Goal: Task Accomplishment & Management: Manage account settings

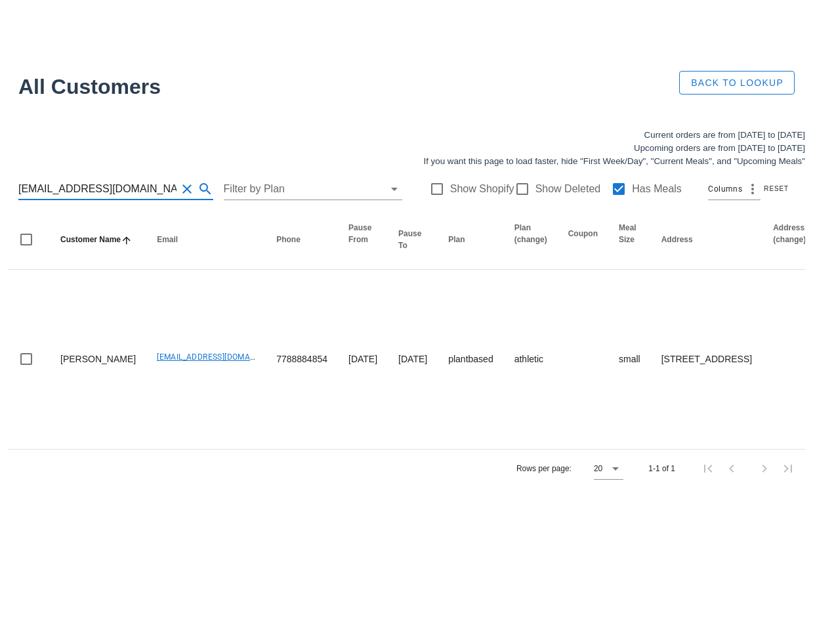
scroll to position [29, 0]
click at [179, 181] on button "Clear Search for customer" at bounding box center [187, 189] width 16 height 16
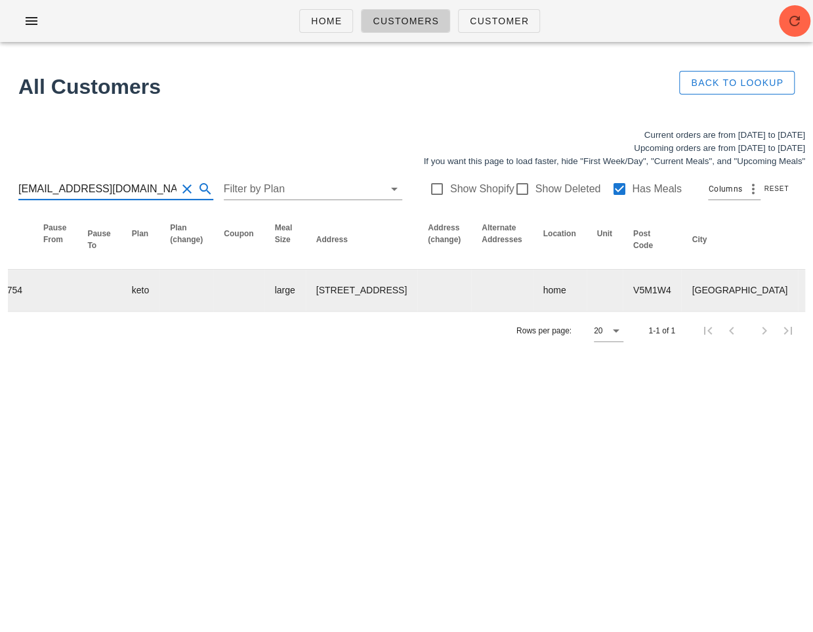
scroll to position [0, 775]
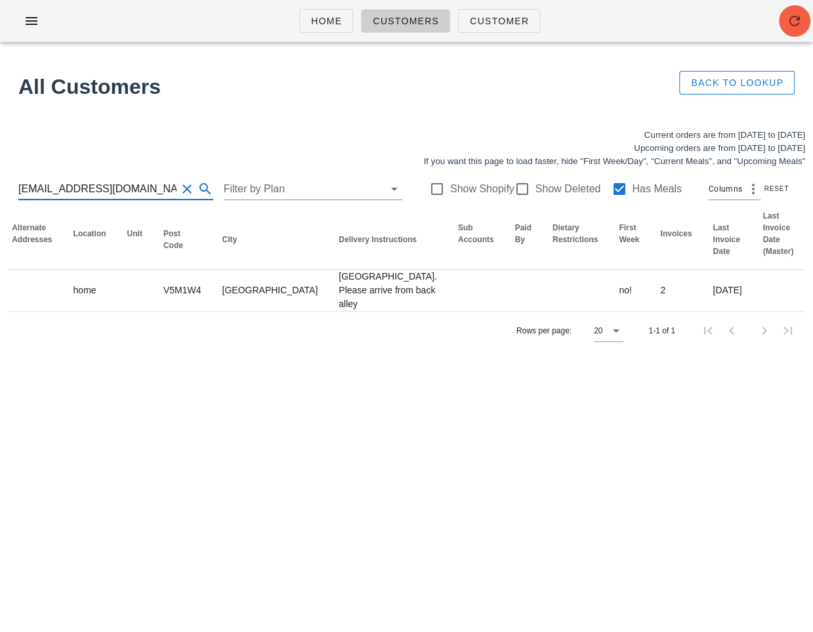
type input "daria.arian@yahoo.com"
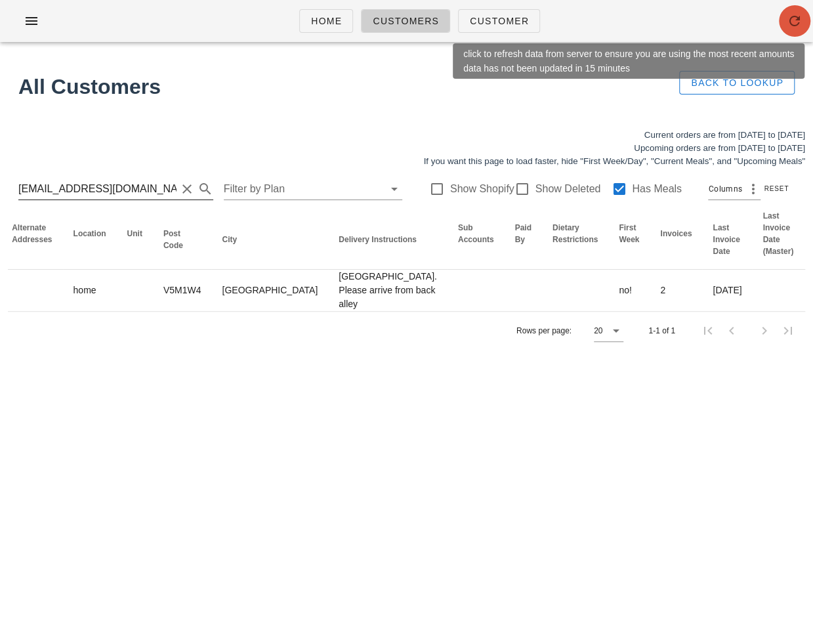
click at [796, 21] on icon "button" at bounding box center [795, 21] width 16 height 16
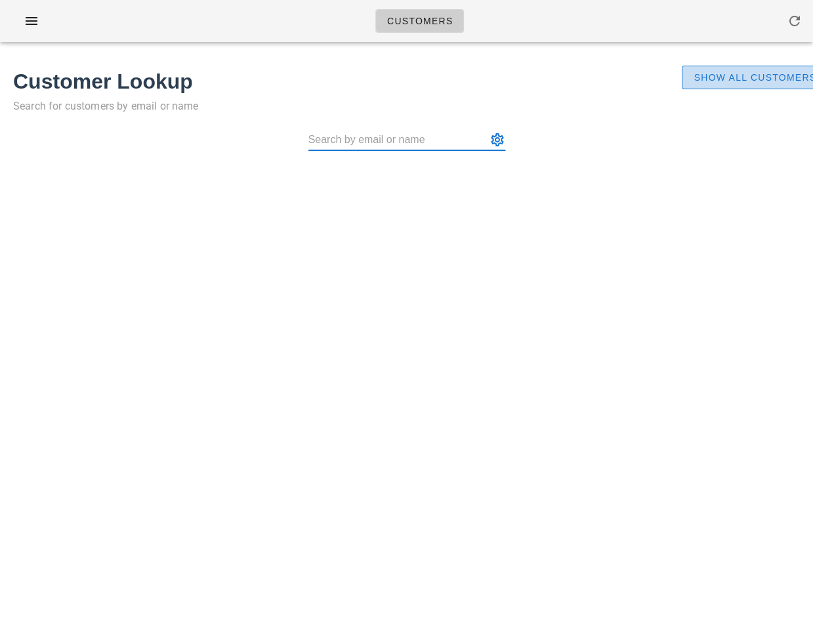
click at [754, 86] on button "Show All Customers" at bounding box center [755, 78] width 146 height 24
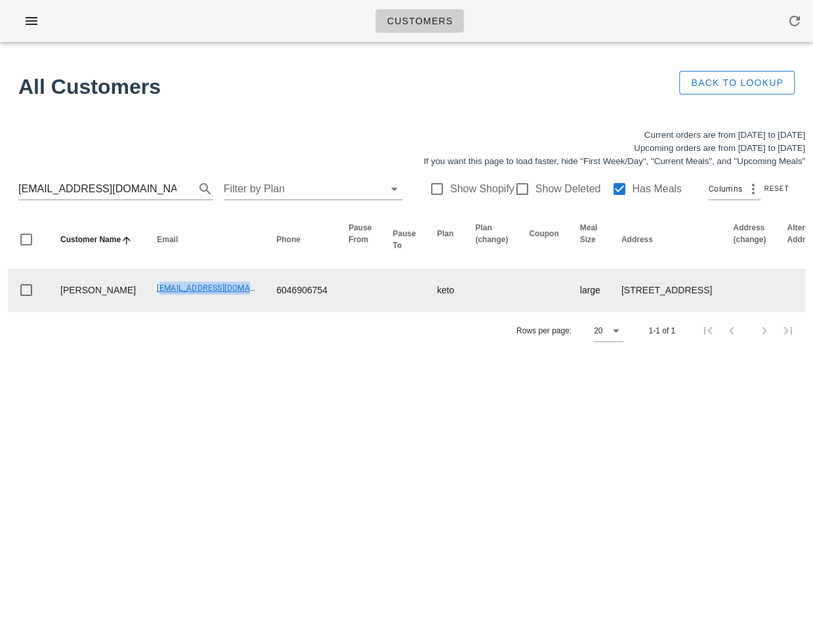
drag, startPoint x: 111, startPoint y: 305, endPoint x: 206, endPoint y: 308, distance: 95.2
click at [206, 308] on td "[EMAIL_ADDRESS][DOMAIN_NAME]" at bounding box center [205, 290] width 119 height 41
copy link "[EMAIL_ADDRESS][DOMAIN_NAME]"
click at [146, 309] on td "daria.arian@yahoo.com" at bounding box center [205, 290] width 119 height 41
drag, startPoint x: 110, startPoint y: 309, endPoint x: 200, endPoint y: 317, distance: 90.9
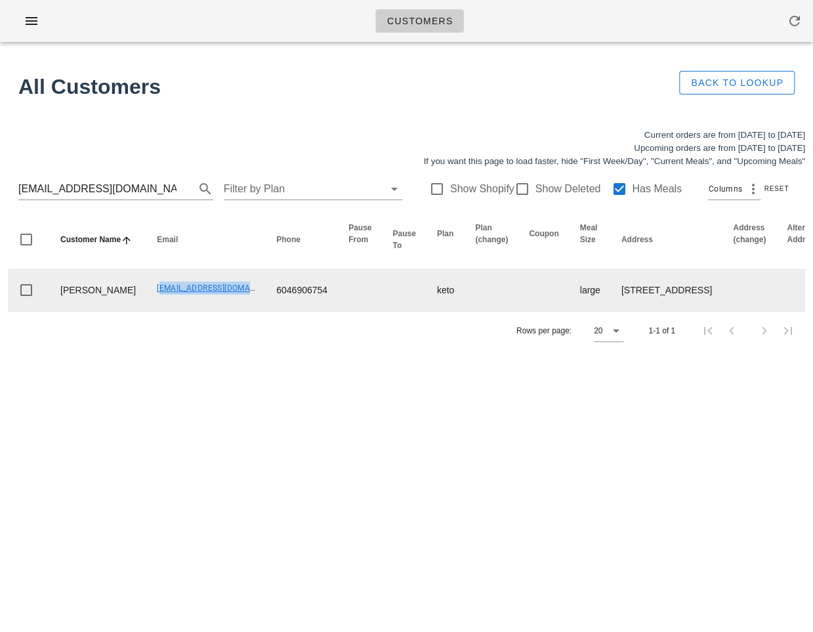
click at [200, 311] on td "daria.arian@yahoo.com" at bounding box center [205, 290] width 119 height 41
copy link "daria.arian@yahoo.com"
click at [146, 311] on td "daria.arian@yahoo.com" at bounding box center [205, 290] width 119 height 41
drag, startPoint x: 107, startPoint y: 310, endPoint x: 211, endPoint y: 310, distance: 104.3
click at [211, 310] on td "daria.arian@yahoo.com" at bounding box center [205, 290] width 119 height 41
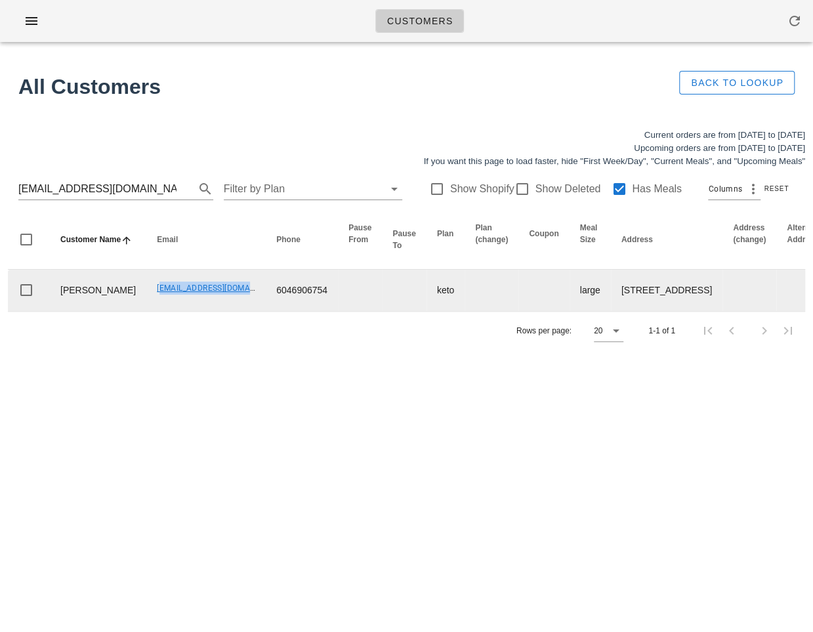
copy link "daria.arian@yahoo.com"
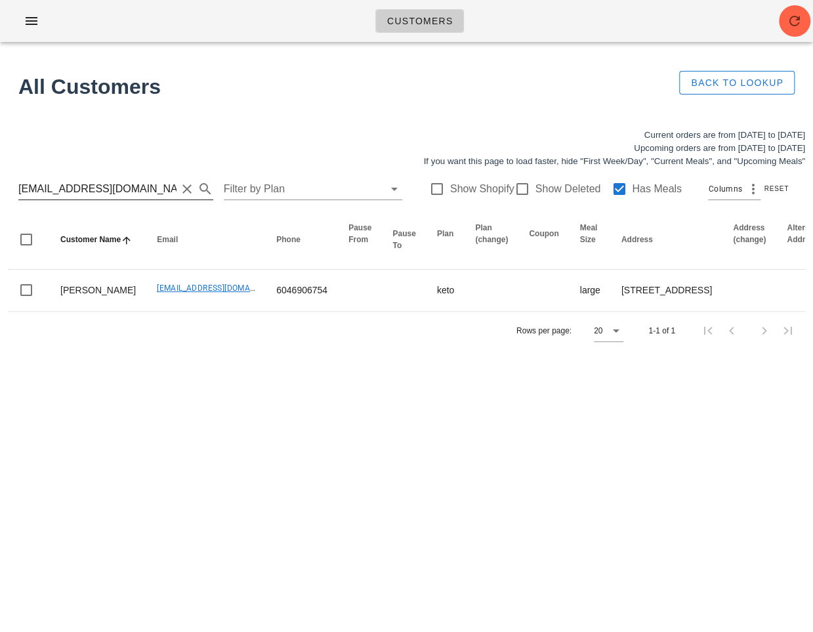
click at [84, 194] on input "daria.arian@yahoo.com" at bounding box center [97, 188] width 158 height 21
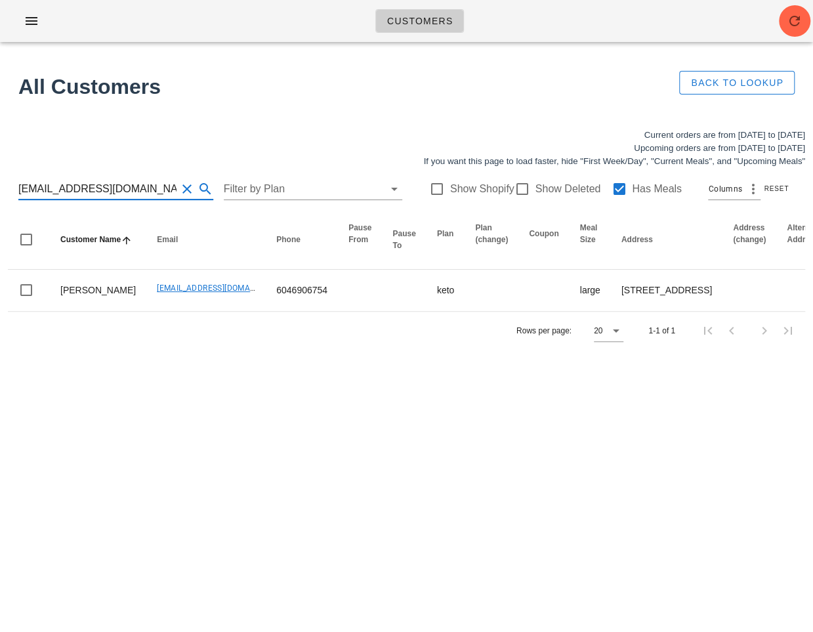
paste input "beca.desmanche33@gmail"
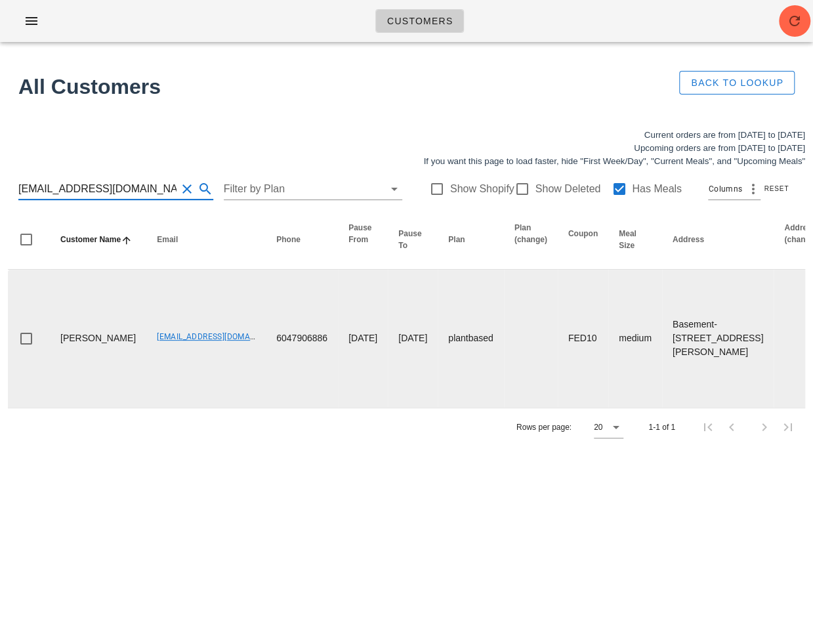
click at [103, 407] on td "Rebecca Desmanche" at bounding box center [98, 339] width 96 height 138
drag, startPoint x: 110, startPoint y: 350, endPoint x: 57, endPoint y: 328, distance: 57.0
click at [57, 328] on td "Rebecca Desmanche" at bounding box center [98, 339] width 96 height 138
copy td "Rebecca Desmanche"
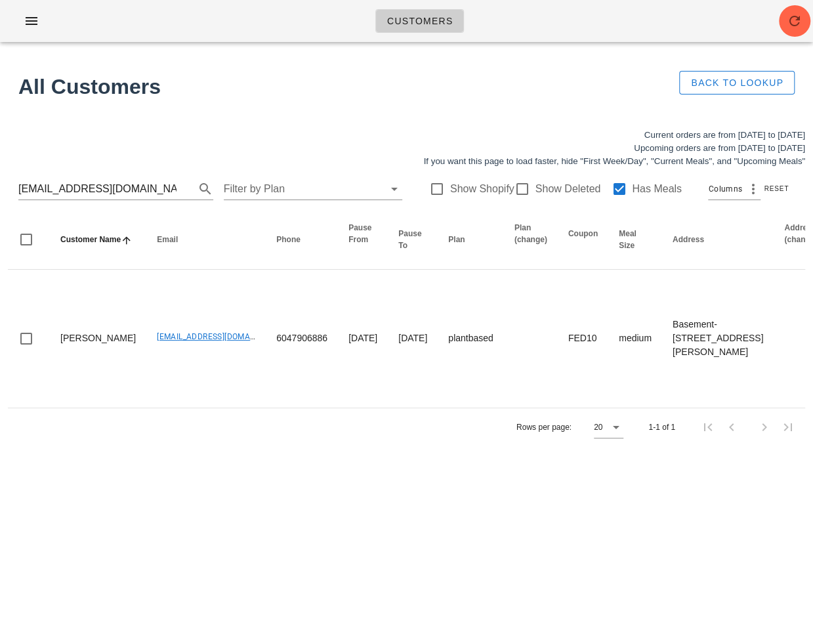
click at [237, 537] on div "Customers Found 1 customer All Customers Back to Lookup Current orders are from…" at bounding box center [406, 316] width 813 height 632
click at [148, 176] on div "beca.desmanche33@gmail.com Filter by Plan Show Shopify Show Deleted Has Meals C…" at bounding box center [406, 189] width 797 height 42
click at [148, 175] on div "beca.desmanche33@gmail.com Filter by Plan Show Shopify Show Deleted Has Meals C…" at bounding box center [406, 189] width 797 height 42
click at [131, 193] on input "beca.desmanche33@gmail.com" at bounding box center [97, 188] width 158 height 21
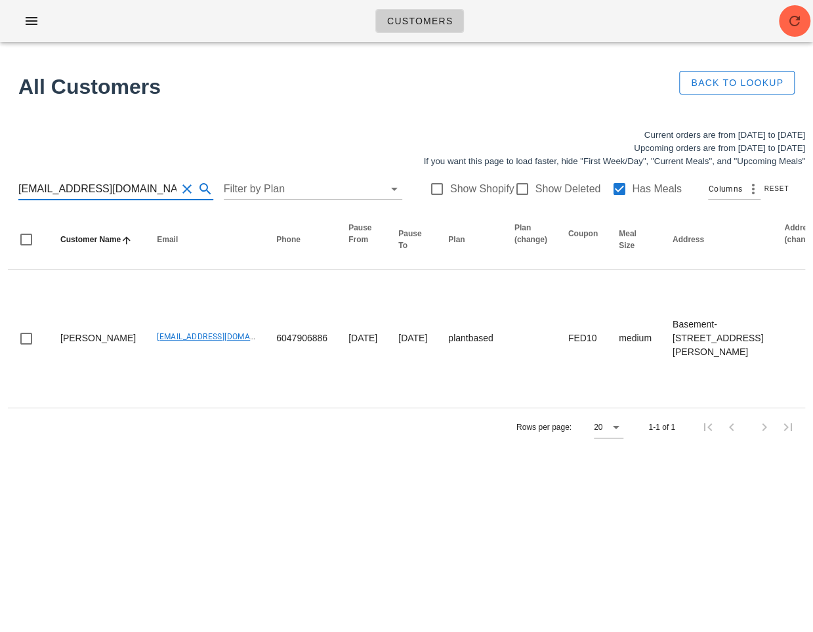
click at [131, 193] on input "beca.desmanche33@gmail.com" at bounding box center [97, 188] width 158 height 21
paste input "jeniflood"
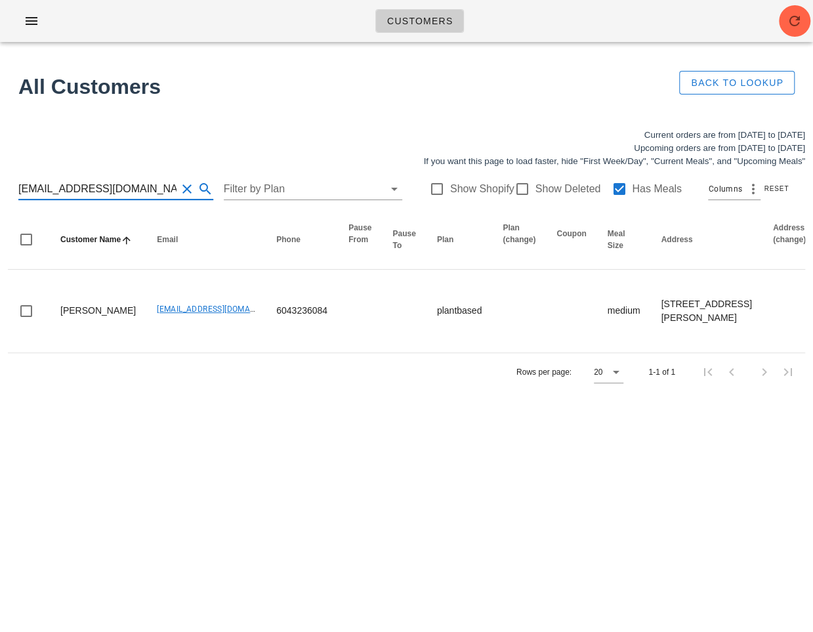
click at [134, 190] on input "jeniflood@gmail.com" at bounding box center [97, 188] width 158 height 21
paste input "melissalfowler5"
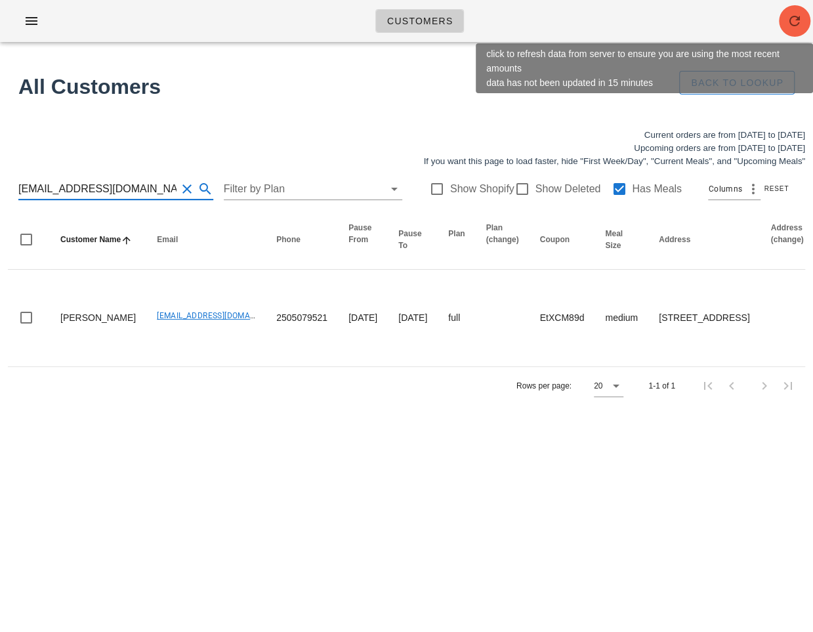
type input "[EMAIL_ADDRESS][DOMAIN_NAME]"
click at [797, 19] on icon "button" at bounding box center [795, 21] width 16 height 16
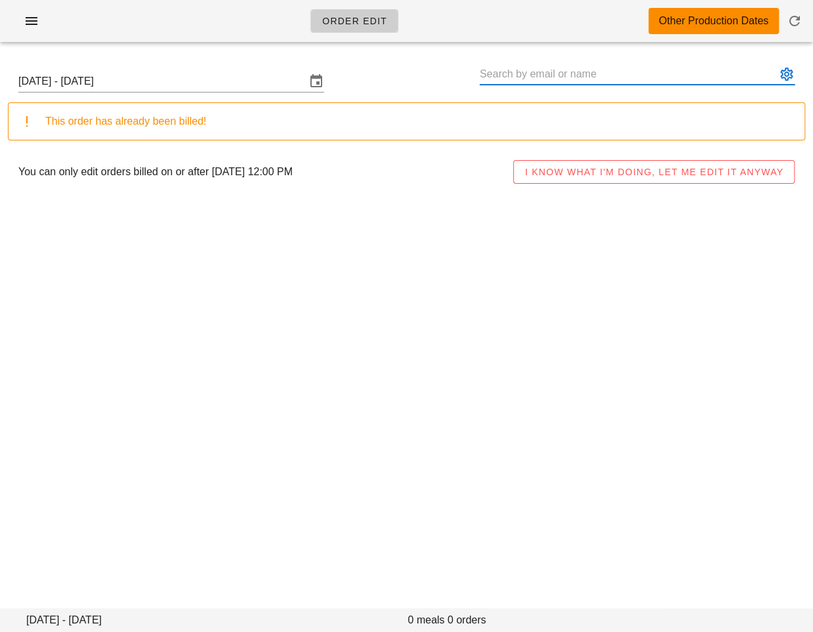
click at [502, 79] on input "text" at bounding box center [628, 74] width 297 height 21
paste input "daria.arian@yahoo.com"
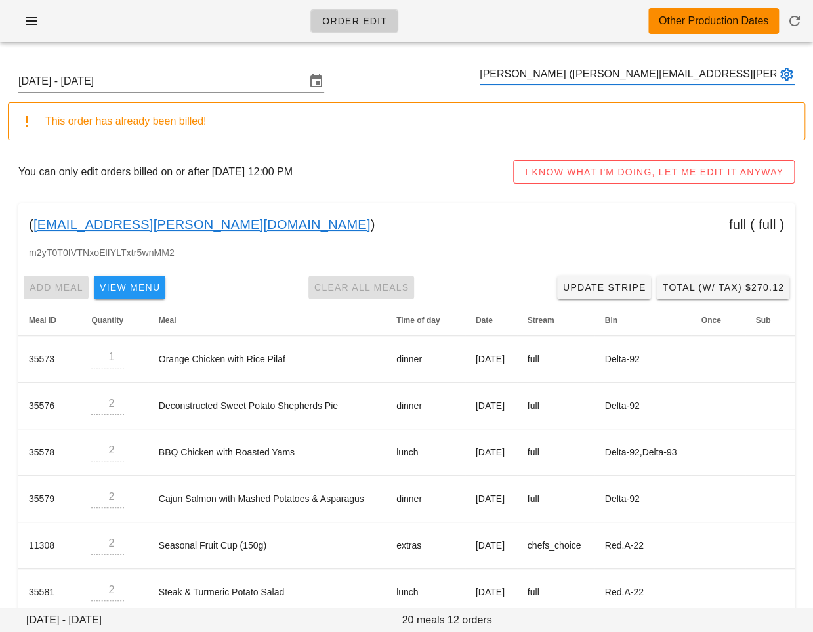
type input "Alana Reeve (alana.reeve@gmail.com)"
paste input "daria.arian@yahoo.com"
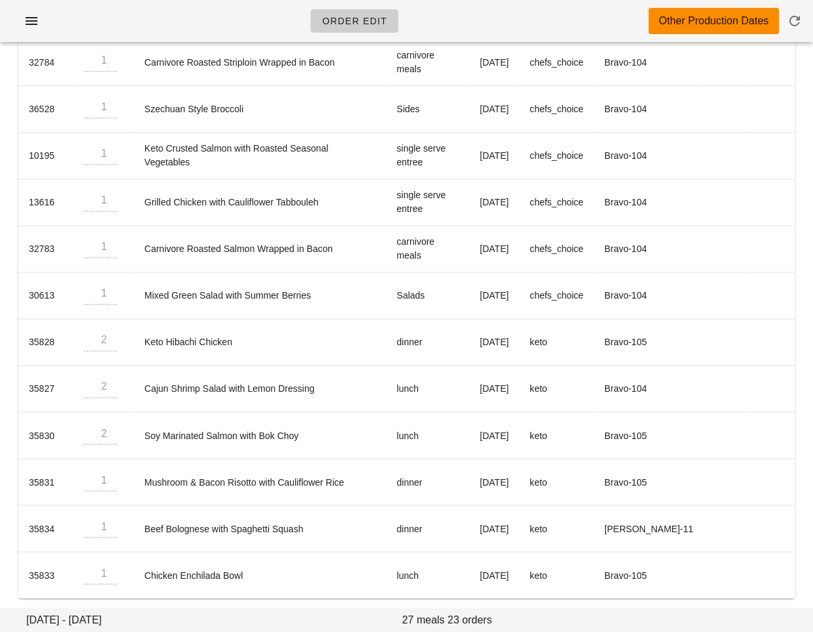
scroll to position [768, 0]
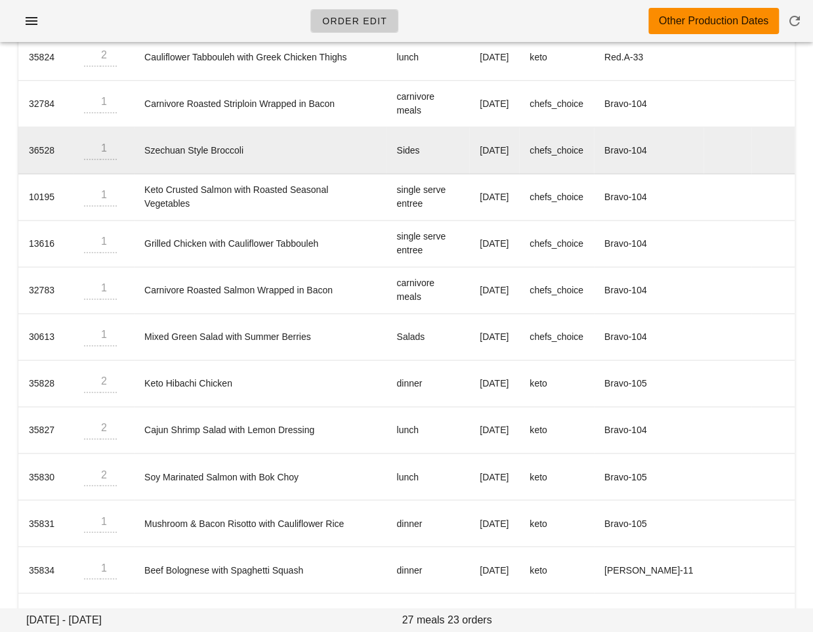
type input "Daria Arian (daria.arian@yahoo.com)"
drag, startPoint x: 140, startPoint y: 140, endPoint x: 246, endPoint y: 146, distance: 106.5
click at [246, 146] on td "Szechuan Style Broccoli" at bounding box center [260, 150] width 252 height 47
copy td "Szechuan Style Broccoli"
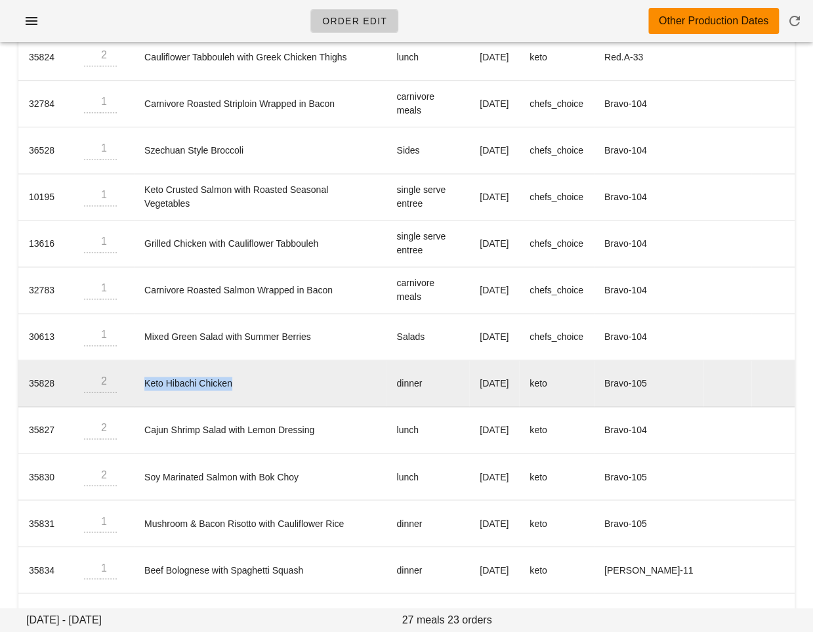
drag, startPoint x: 138, startPoint y: 375, endPoint x: 243, endPoint y: 375, distance: 105.0
click at [243, 375] on td "Keto Hibachi Chicken" at bounding box center [260, 383] width 252 height 47
copy td "Keto Hibachi Chicken"
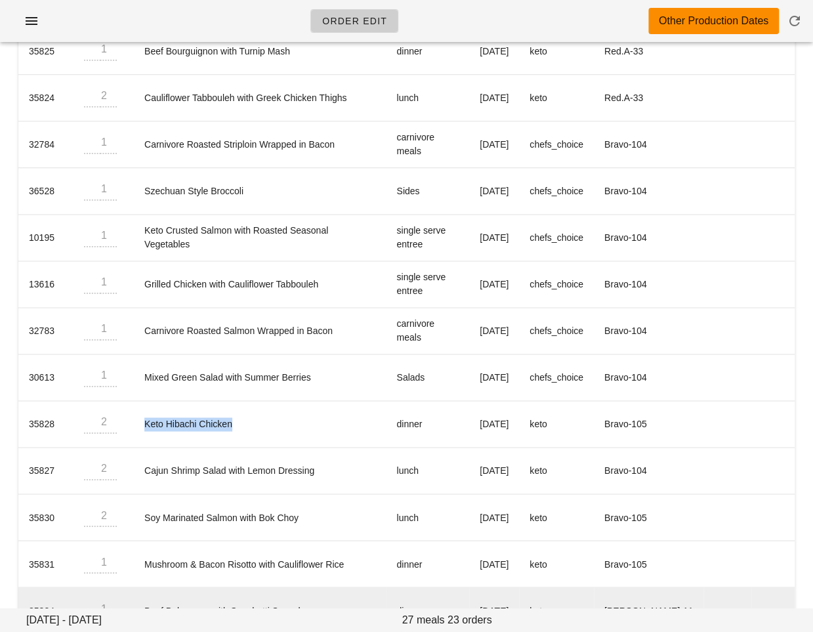
scroll to position [722, 0]
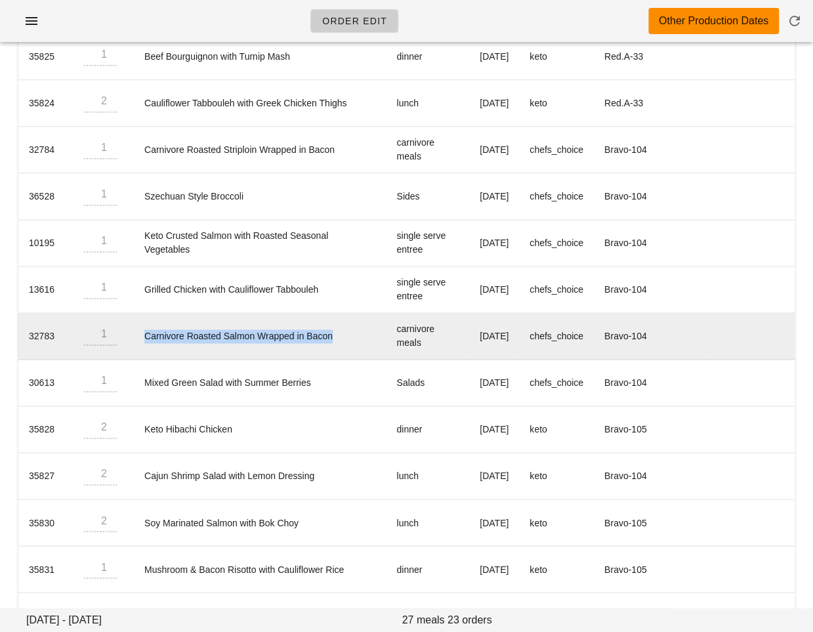
drag, startPoint x: 143, startPoint y: 329, endPoint x: 334, endPoint y: 337, distance: 191.0
click at [334, 337] on td "Carnivore Roasted Salmon Wrapped in Bacon" at bounding box center [260, 336] width 252 height 47
copy td "Carnivore Roasted Salmon Wrapped in Bacon"
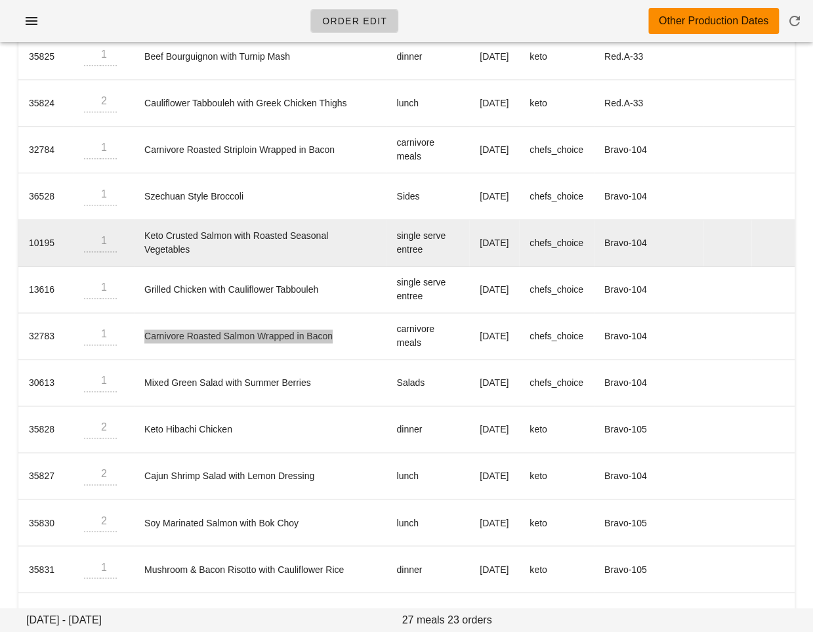
scroll to position [0, 0]
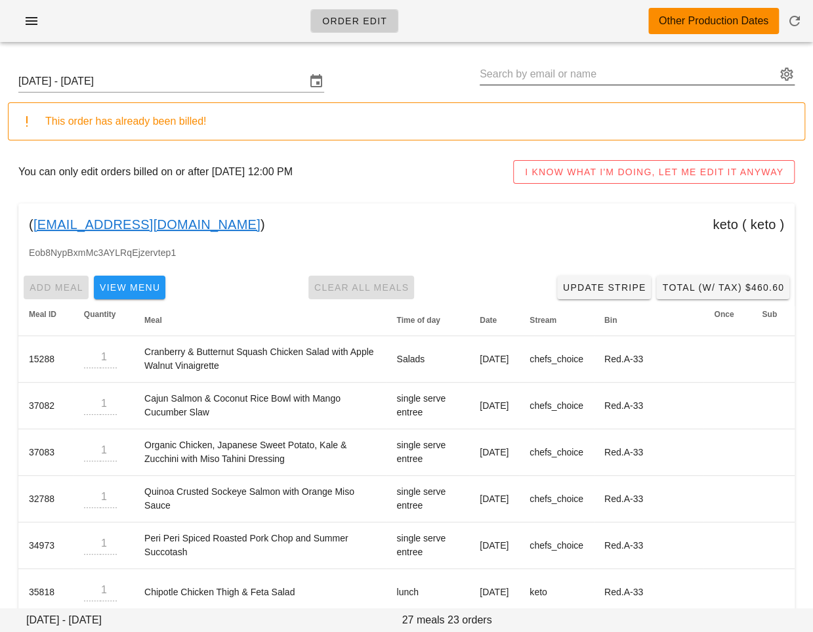
click at [533, 79] on input "text" at bounding box center [628, 74] width 297 height 21
paste input "dr.greenwood@gmail.com"
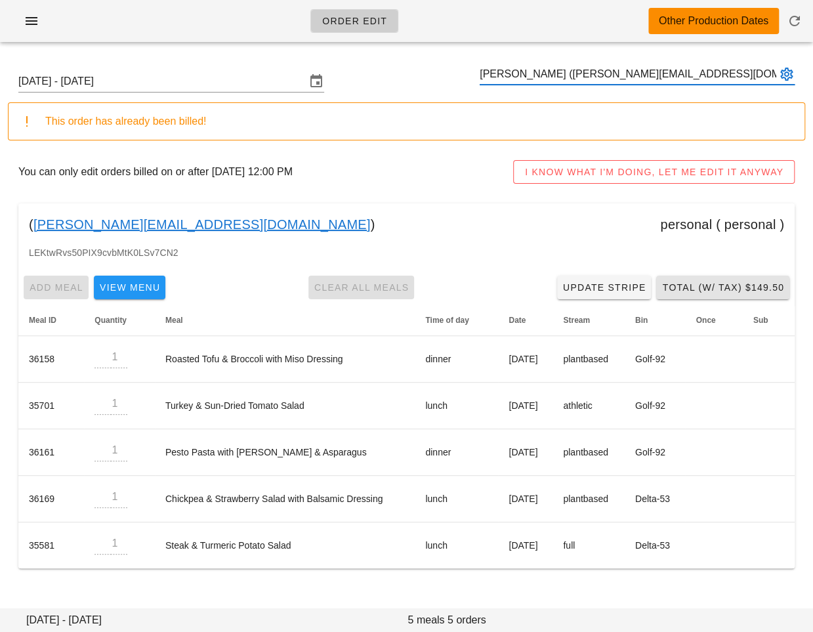
type input "Chris Greenwood (dr.greenwood@gmail.com)"
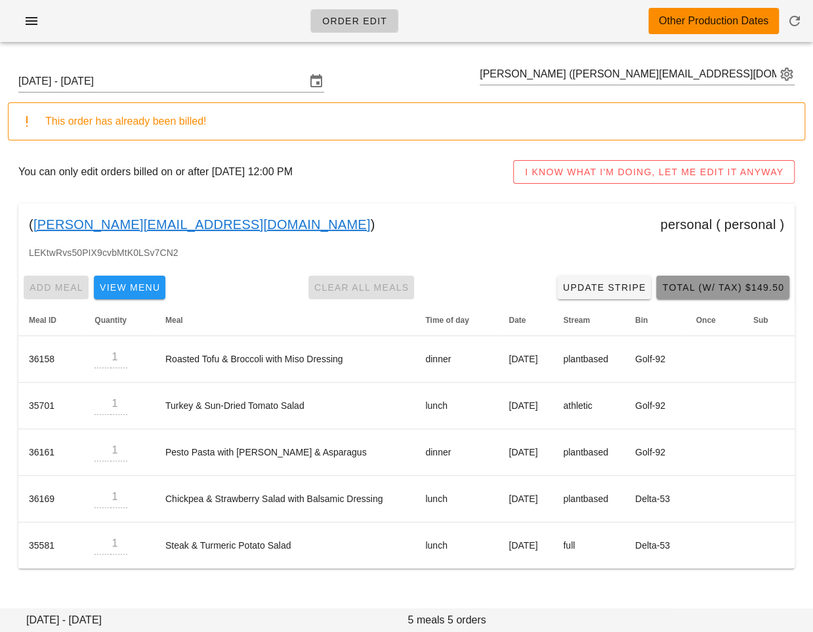
click at [731, 289] on span "Total (w/ Tax) $149.50" at bounding box center [722, 287] width 123 height 10
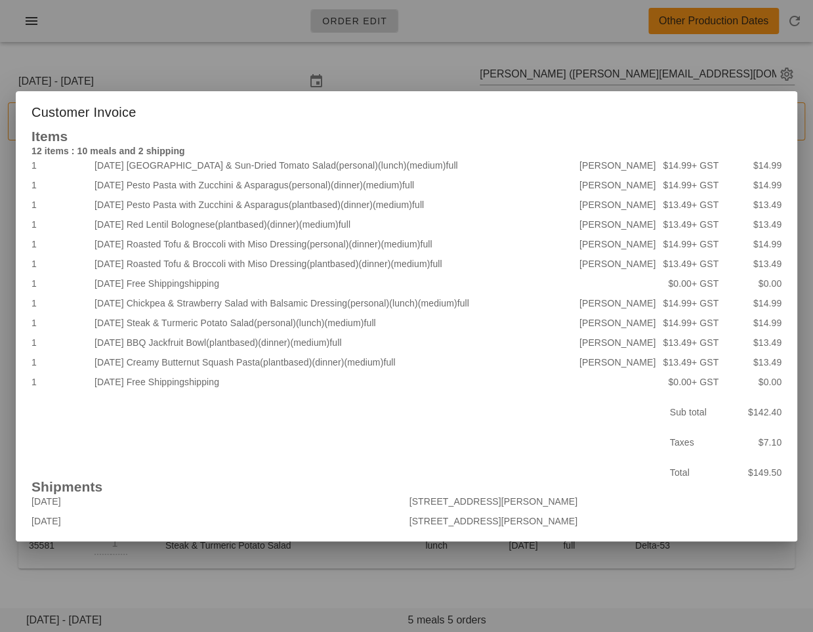
click at [188, 573] on div at bounding box center [406, 316] width 813 height 632
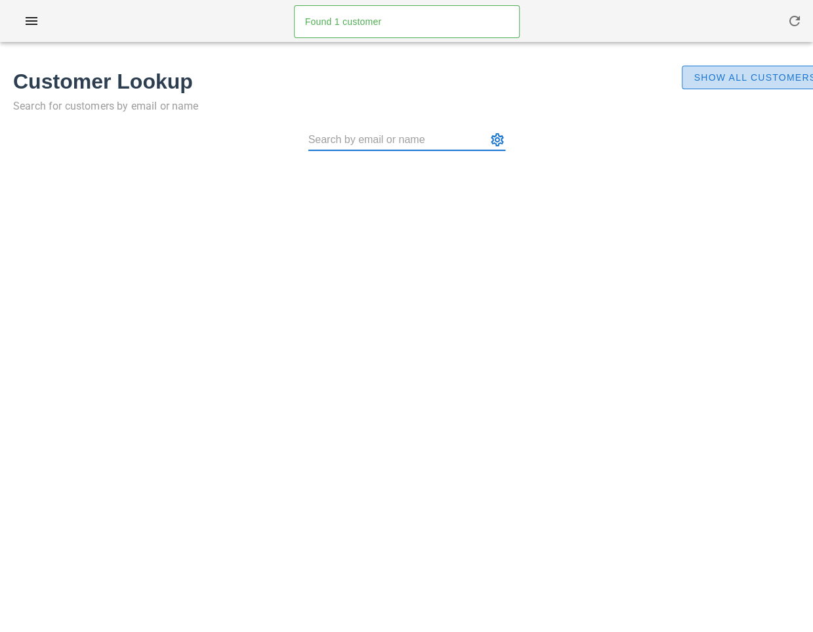
click at [762, 76] on span "Show All Customers" at bounding box center [754, 77] width 123 height 10
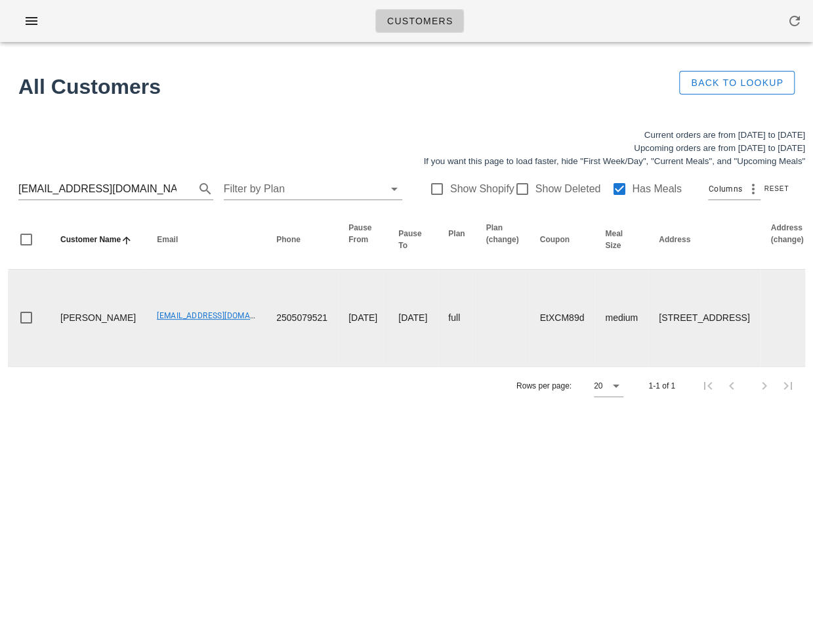
drag, startPoint x: 91, startPoint y: 365, endPoint x: 39, endPoint y: 339, distance: 58.1
copy td "Melissa Fowler"
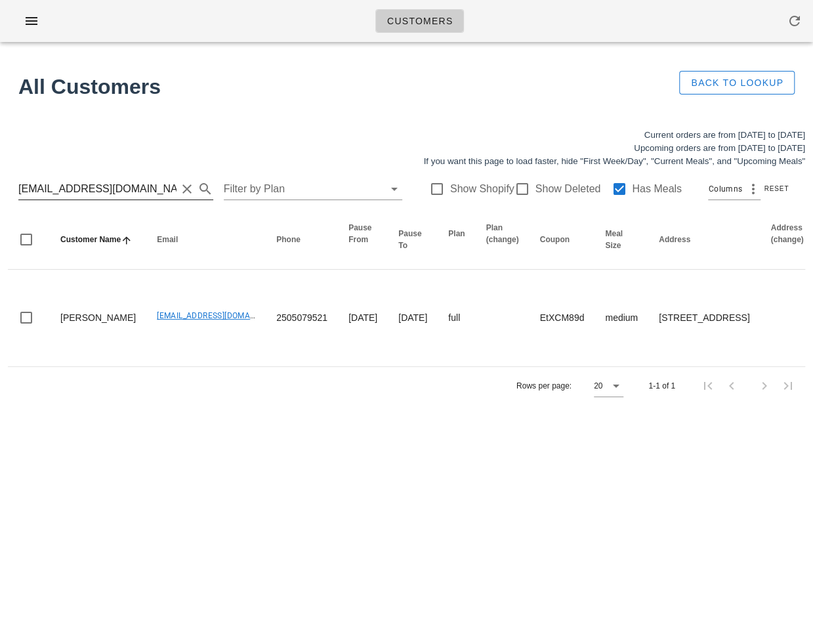
click at [104, 180] on input "melissalfowler5@gmail.com" at bounding box center [97, 188] width 158 height 21
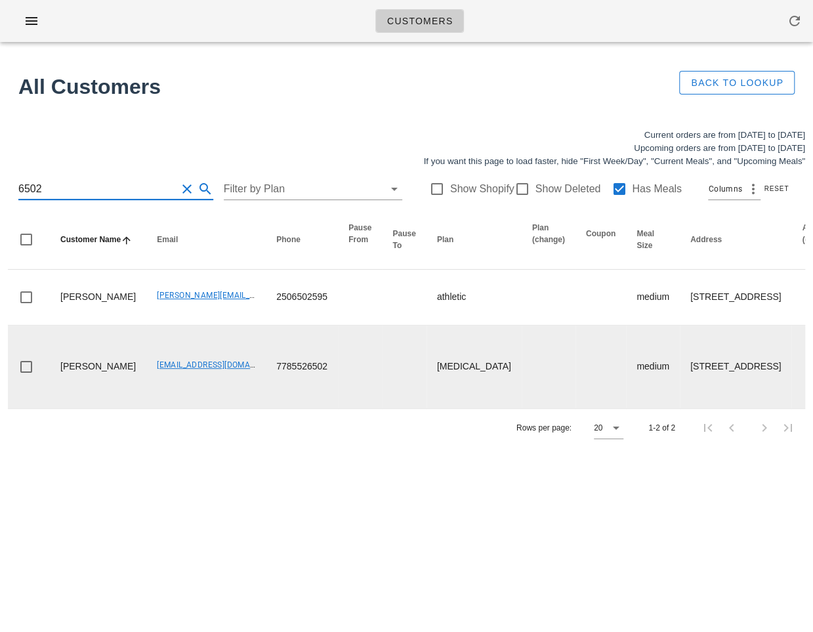
click at [146, 408] on td "patsnewlife2014@gmail.com" at bounding box center [205, 366] width 119 height 83
drag, startPoint x: 117, startPoint y: 467, endPoint x: 206, endPoint y: 474, distance: 88.8
click at [206, 408] on td "patsnewlife2014@gmail.com" at bounding box center [205, 366] width 119 height 83
copy link "patsnewlife2014@gmail.com"
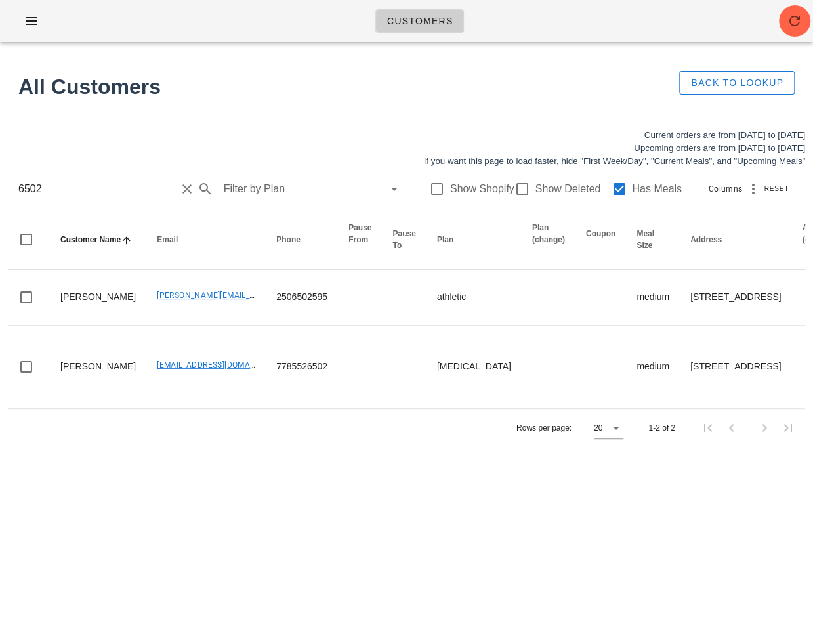
click at [134, 182] on input "6502" at bounding box center [97, 188] width 158 height 21
paste input "dr.greenwood@gmail.com"
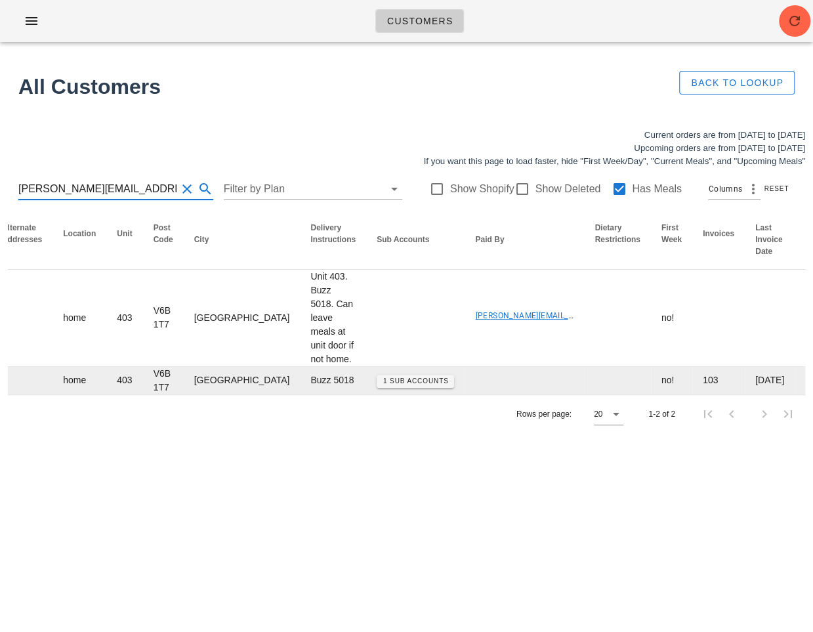
scroll to position [0, 984]
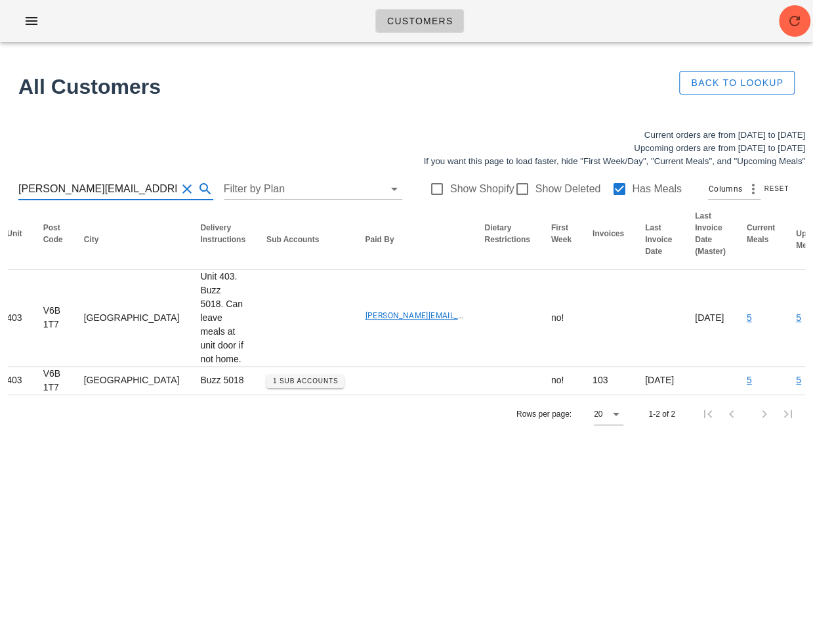
type input "dr.greenwood@gmail.com"
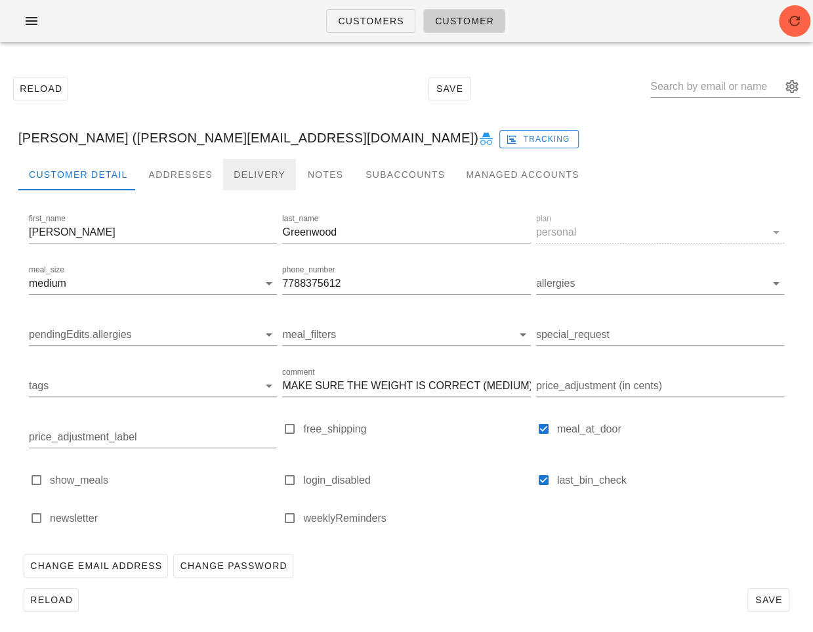
click at [234, 174] on div "Delivery" at bounding box center [259, 174] width 73 height 31
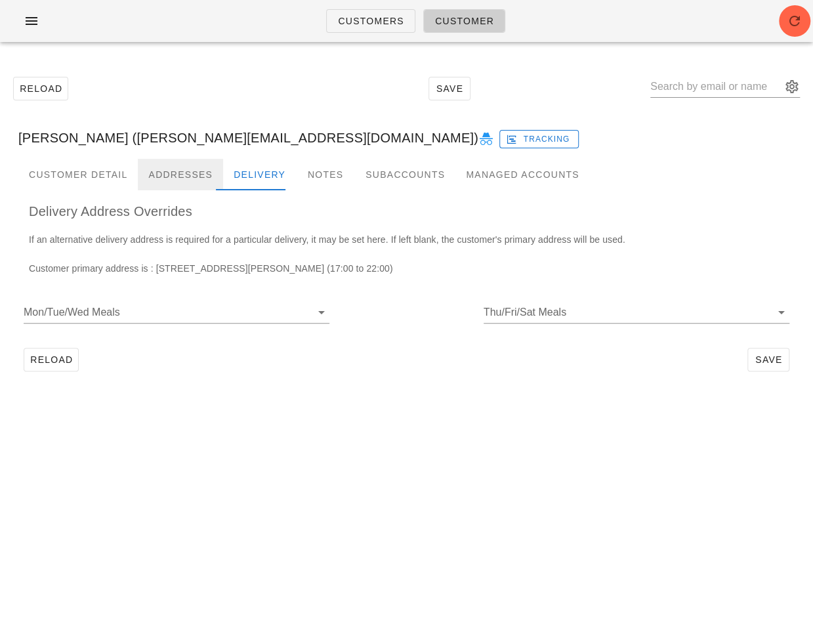
click at [180, 173] on div "Addresses" at bounding box center [180, 174] width 85 height 31
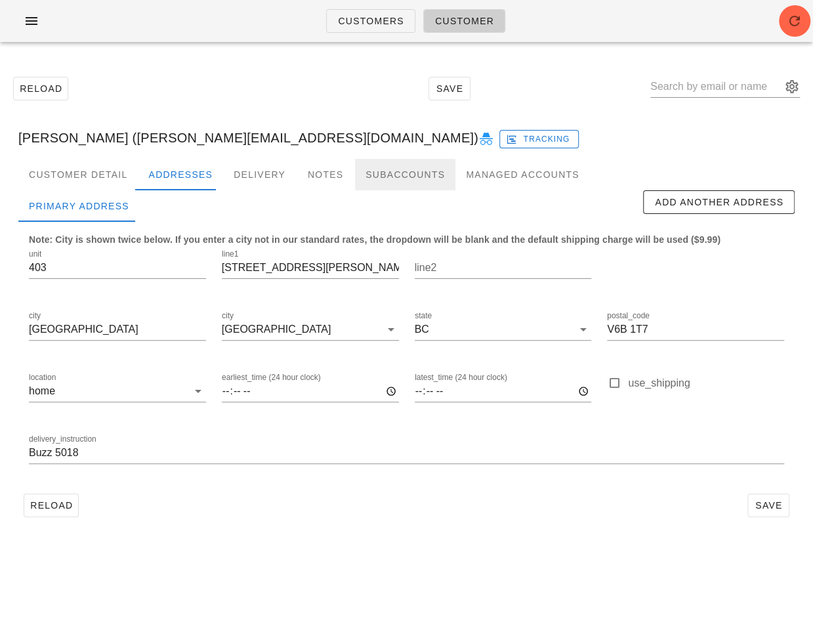
click at [401, 179] on div "Subaccounts" at bounding box center [405, 174] width 100 height 31
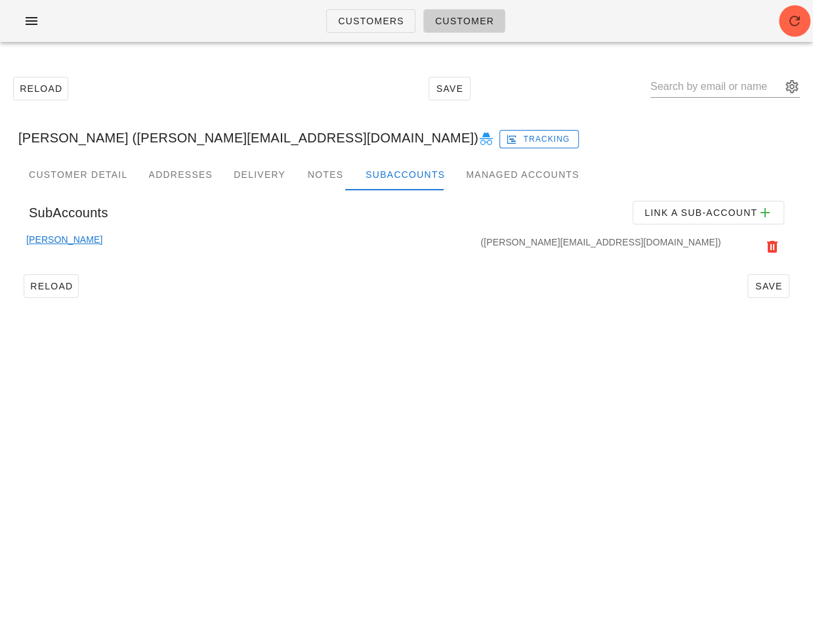
click at [55, 241] on link "Chris Greenwood" at bounding box center [64, 246] width 76 height 29
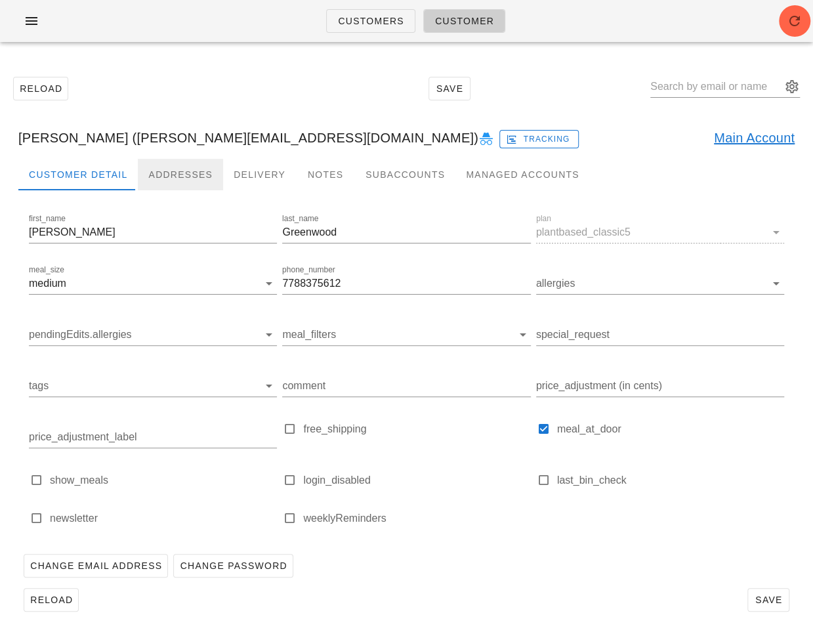
click at [174, 180] on div "Addresses" at bounding box center [180, 174] width 85 height 31
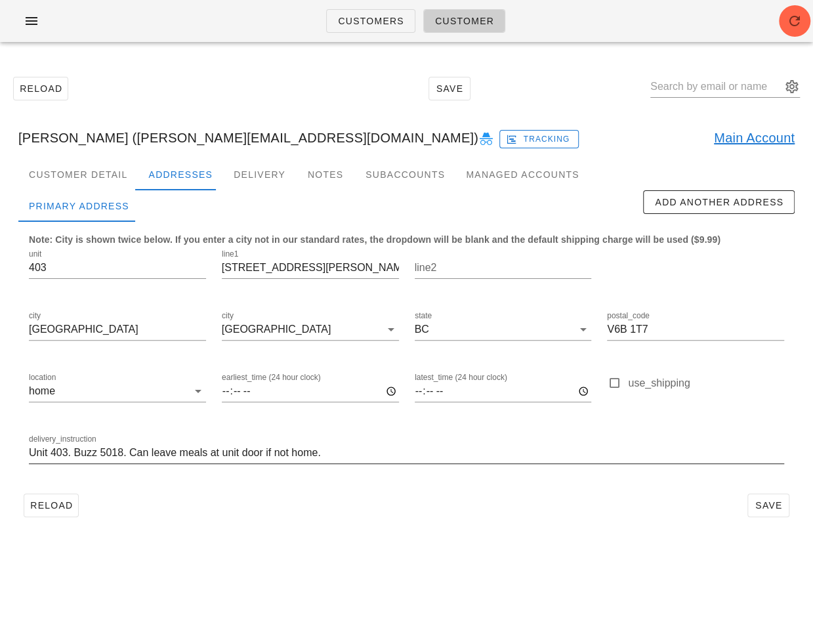
click at [142, 449] on input "Unit 403. Buzz 5018. Can leave meals at unit door if not home." at bounding box center [406, 452] width 755 height 21
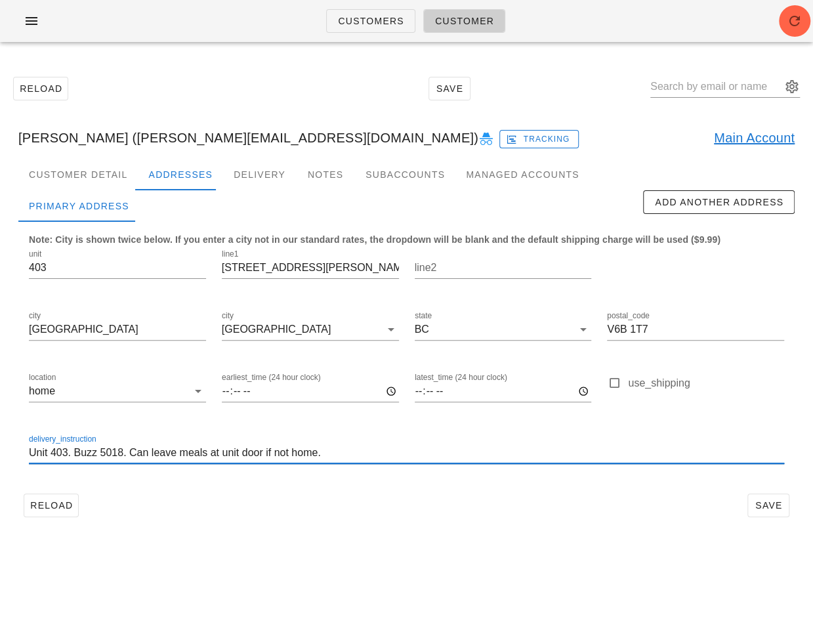
click at [142, 449] on input "Unit 403. Buzz 5018. Can leave meals at unit door if not home." at bounding box center [406, 452] width 755 height 21
click at [312, 275] on input "928 Homer St" at bounding box center [310, 267] width 177 height 21
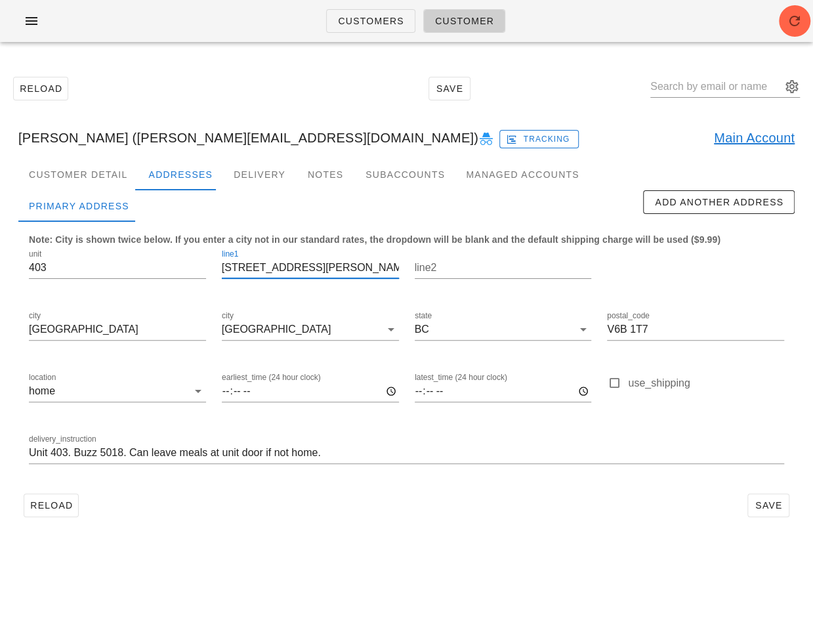
drag, startPoint x: 308, startPoint y: 270, endPoint x: 346, endPoint y: 270, distance: 38.0
click at [346, 270] on input "928 Homer St" at bounding box center [310, 267] width 177 height 21
click at [730, 136] on link "Main Account" at bounding box center [754, 137] width 81 height 21
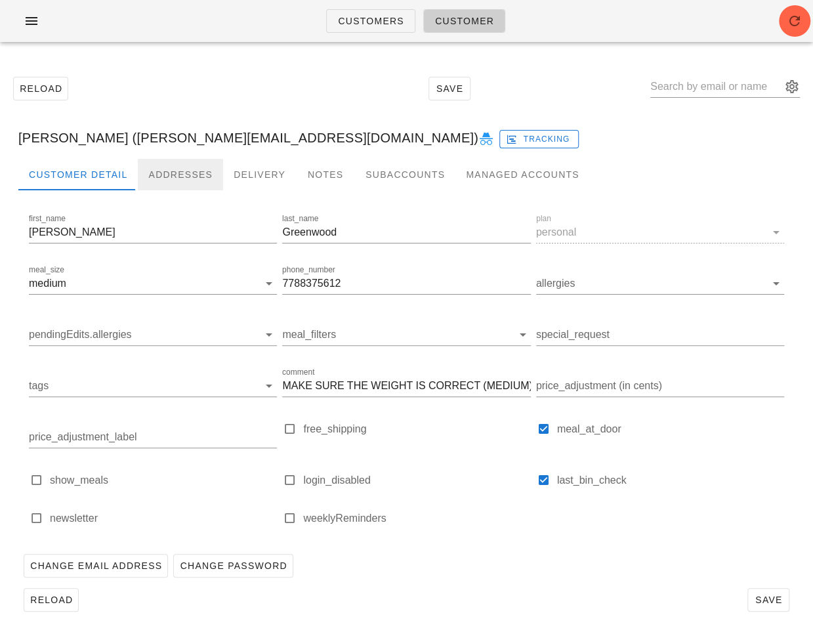
click at [188, 177] on div "Addresses" at bounding box center [180, 174] width 85 height 31
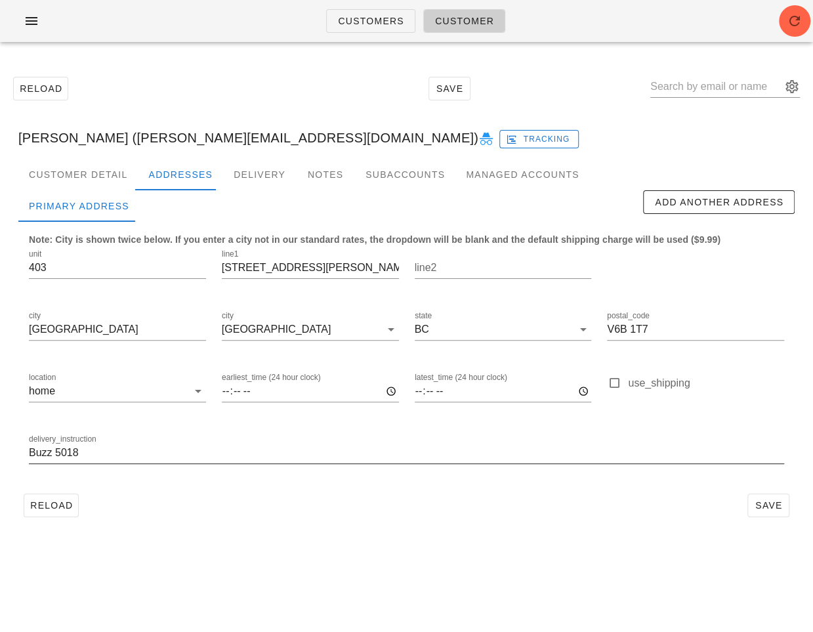
click at [161, 449] on input "Buzz 5018" at bounding box center [406, 452] width 755 height 21
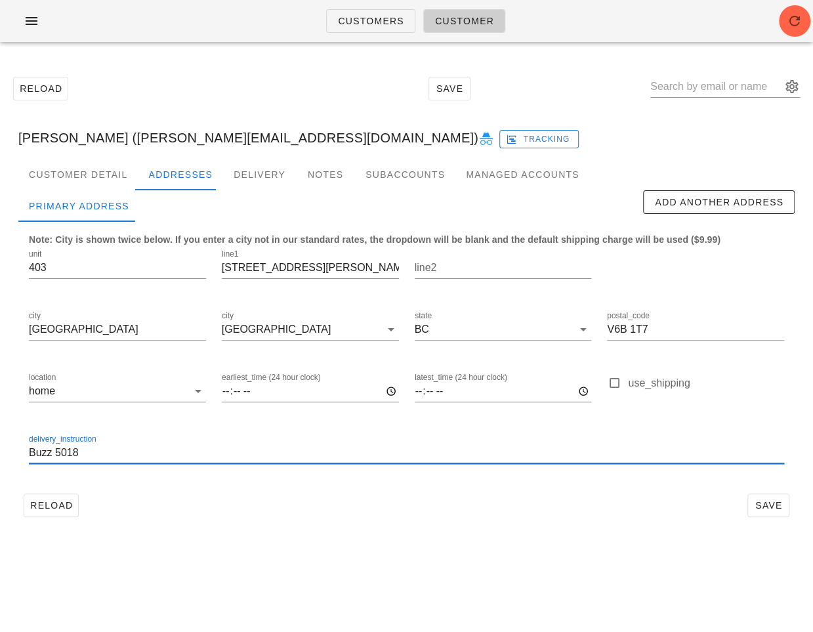
click at [161, 449] on input "Buzz 5018" at bounding box center [406, 452] width 755 height 21
paste input "Unit 403. Buzz 5018. Can leave meals at unit door if not home."
type input "Unit 403. Buzz 5018. Can leave meals at unit door if not home."
click at [335, 264] on input "928 Homer St" at bounding box center [310, 267] width 177 height 21
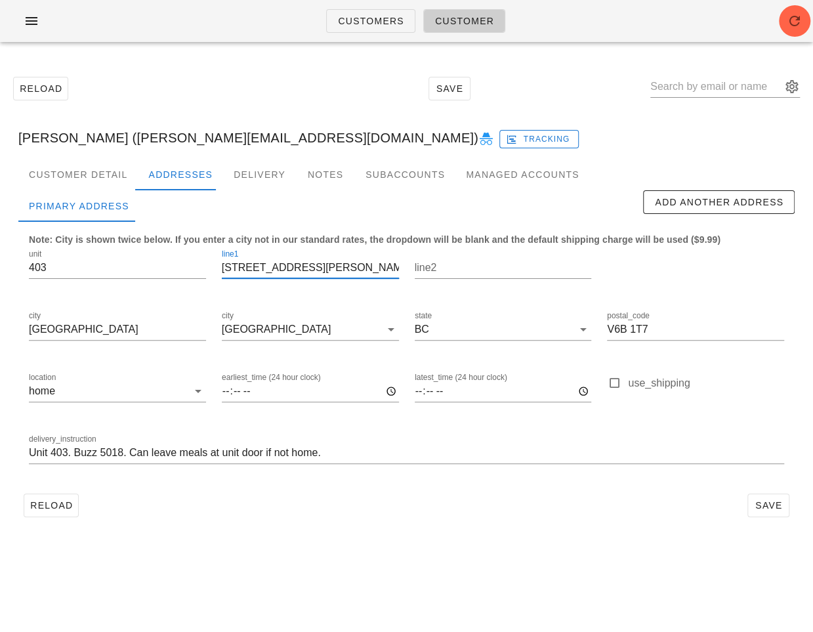
drag, startPoint x: 335, startPoint y: 264, endPoint x: 356, endPoint y: 266, distance: 21.0
click at [356, 266] on input "928 Homer St" at bounding box center [310, 267] width 177 height 21
click at [331, 268] on input "928 Homer St" at bounding box center [310, 267] width 177 height 21
click at [773, 511] on button "Save" at bounding box center [768, 505] width 42 height 24
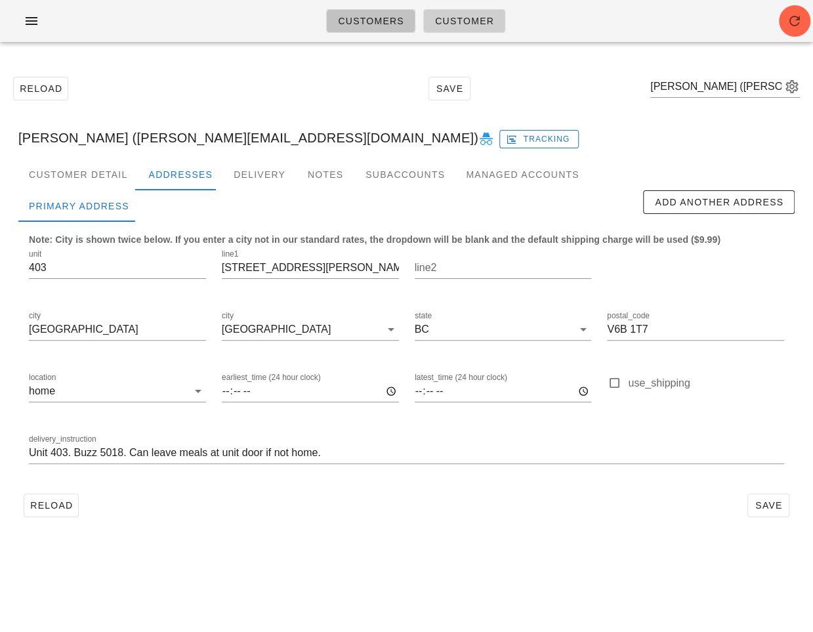
click at [358, 12] on link "Customers" at bounding box center [370, 21] width 89 height 24
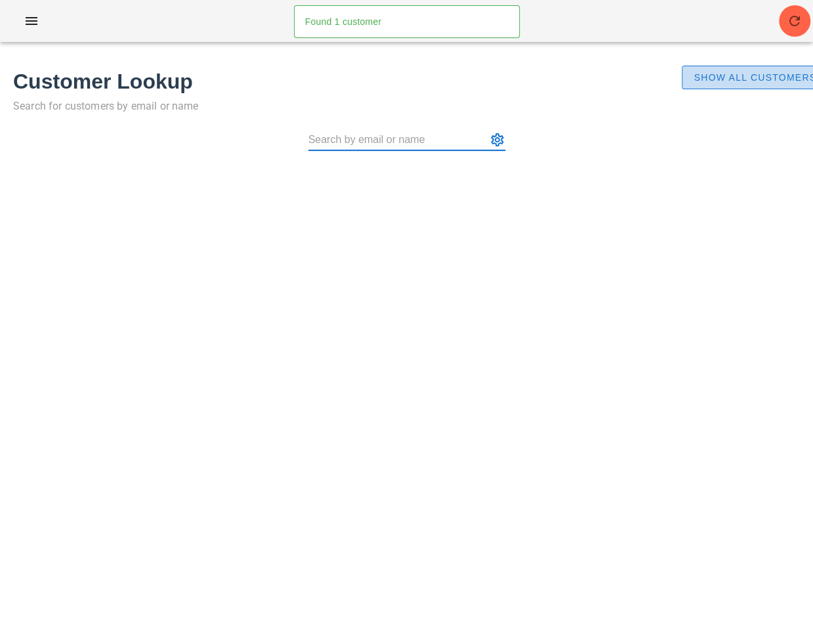
click at [712, 79] on span "Show All Customers" at bounding box center [754, 77] width 123 height 10
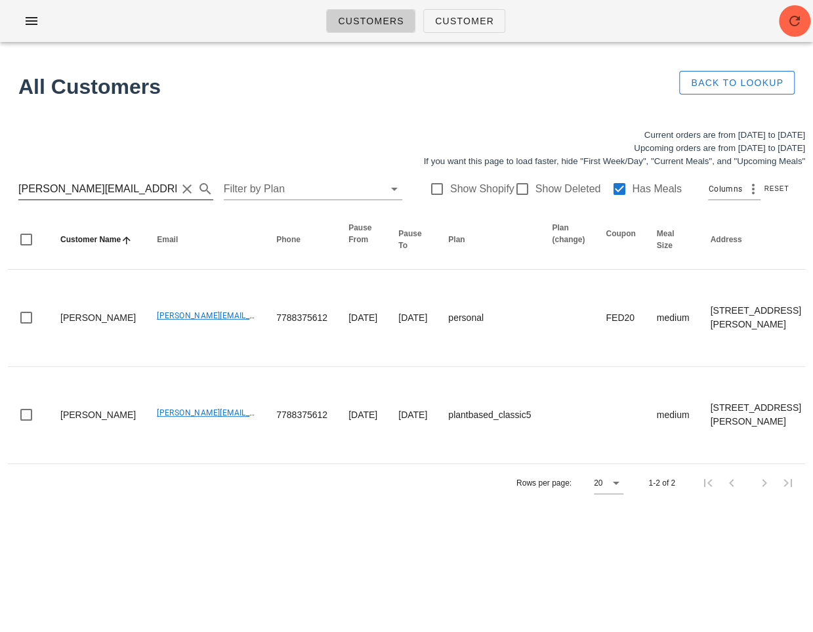
click at [105, 197] on input "dr.greenwood@gmail.com" at bounding box center [97, 188] width 158 height 21
paste input "hambaky@hot"
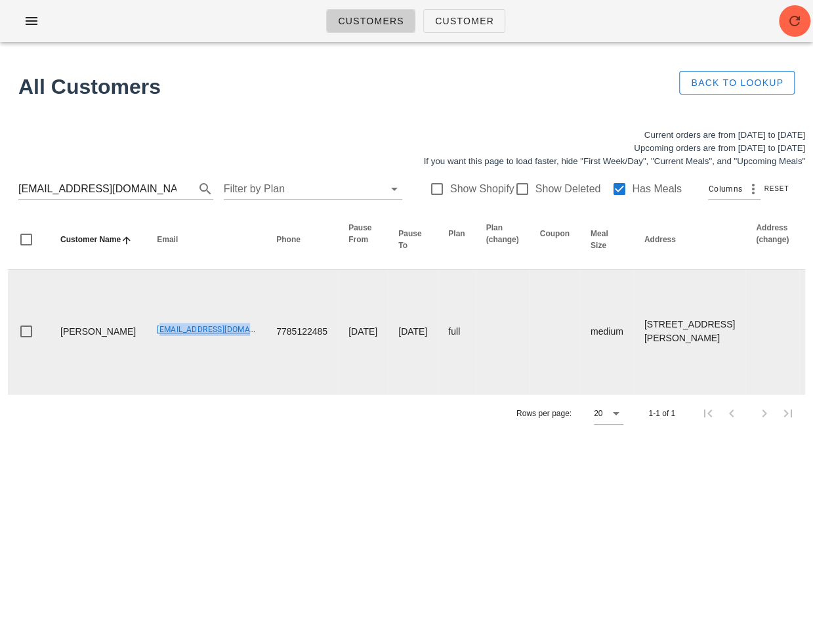
drag, startPoint x: 133, startPoint y: 342, endPoint x: 232, endPoint y: 342, distance: 99.1
click at [232, 342] on td "hambaky@hotmail.com" at bounding box center [205, 332] width 119 height 124
copy link "hambaky@hotmail.com"
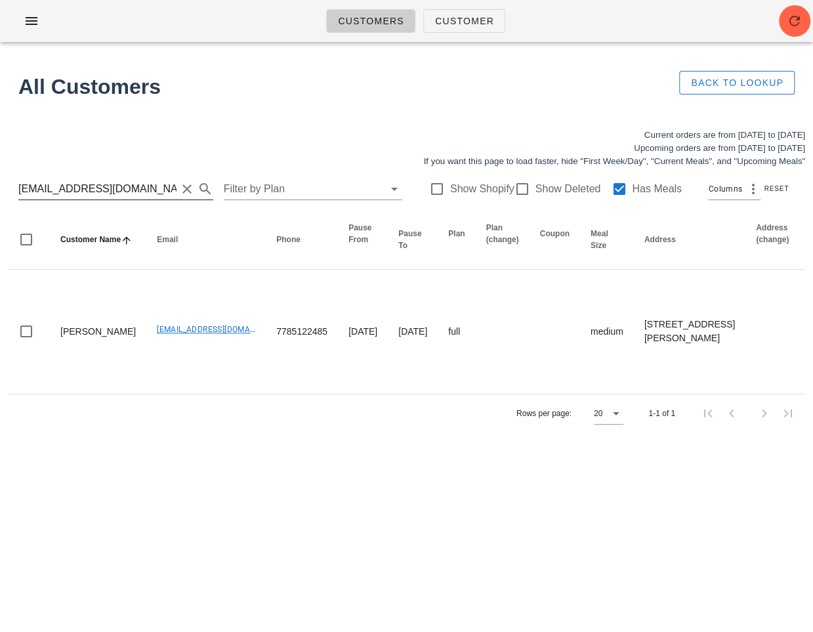
click at [94, 185] on input "hambaky@hotmail.com" at bounding box center [97, 188] width 158 height 21
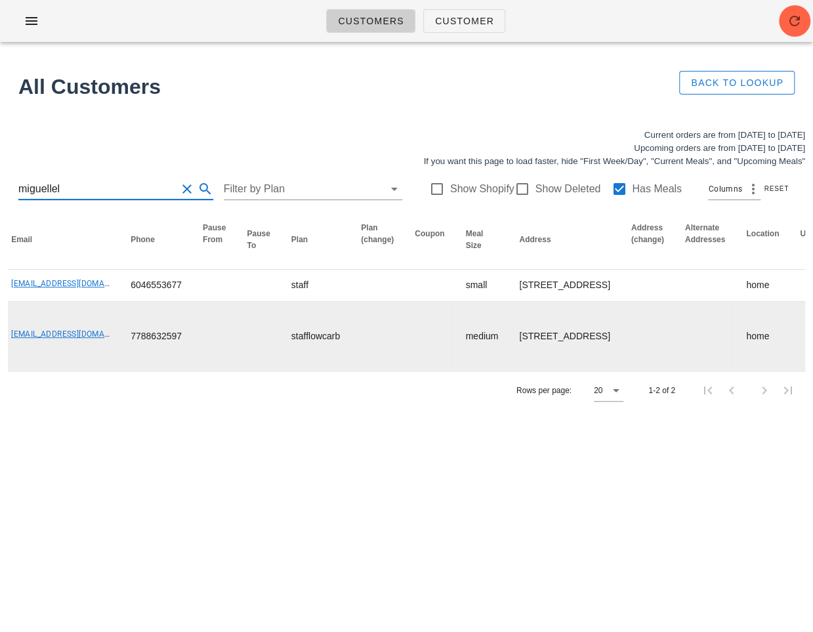
scroll to position [0, 597]
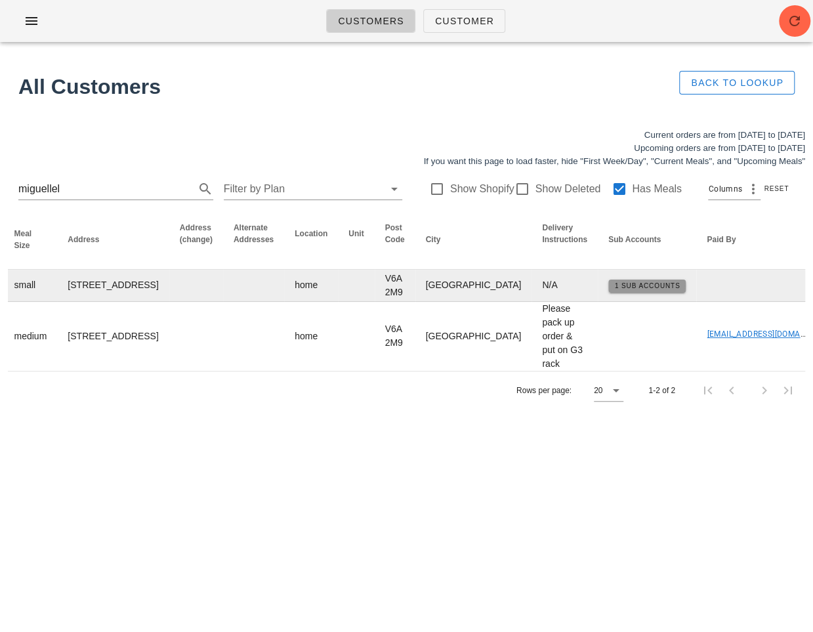
click at [614, 289] on span "1 Sub Accounts" at bounding box center [647, 285] width 66 height 7
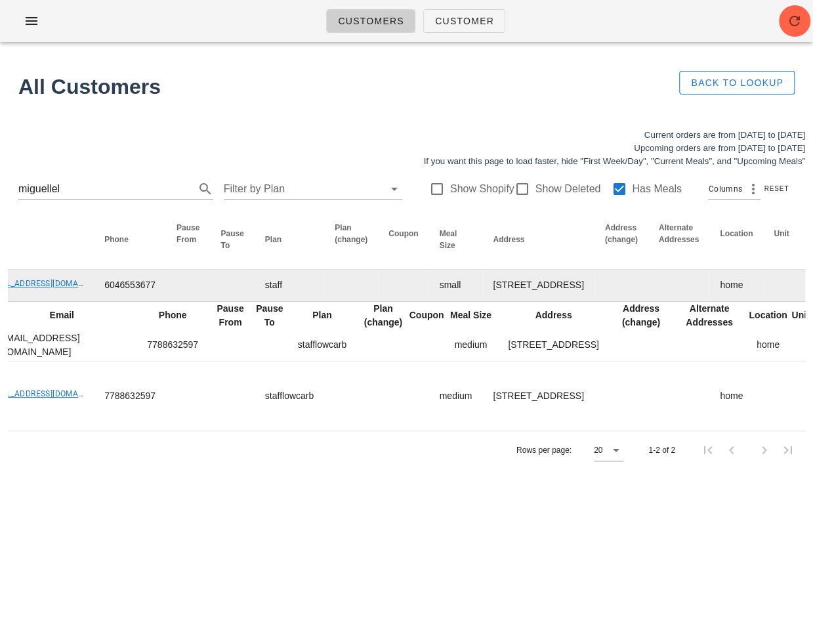
scroll to position [0, 428]
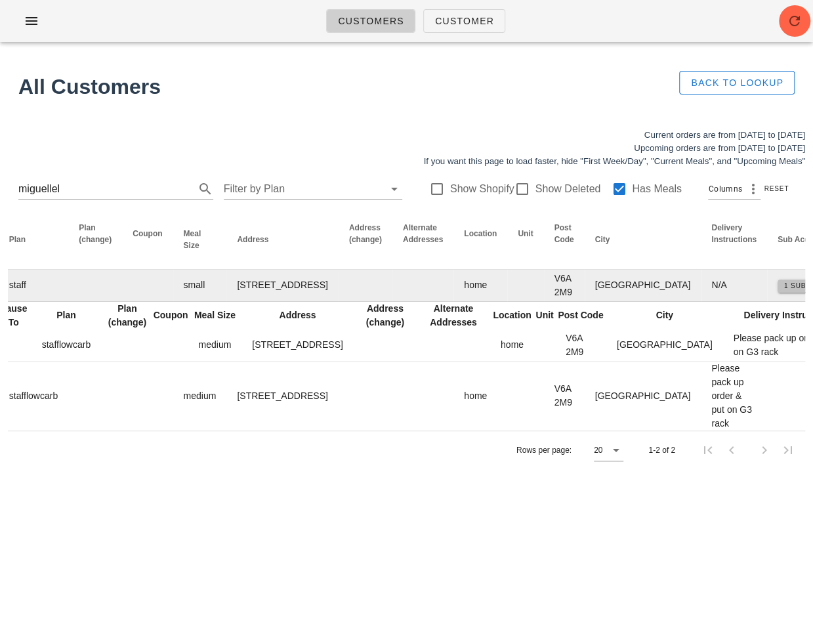
click at [783, 289] on span "1 Sub Accounts" at bounding box center [816, 285] width 66 height 7
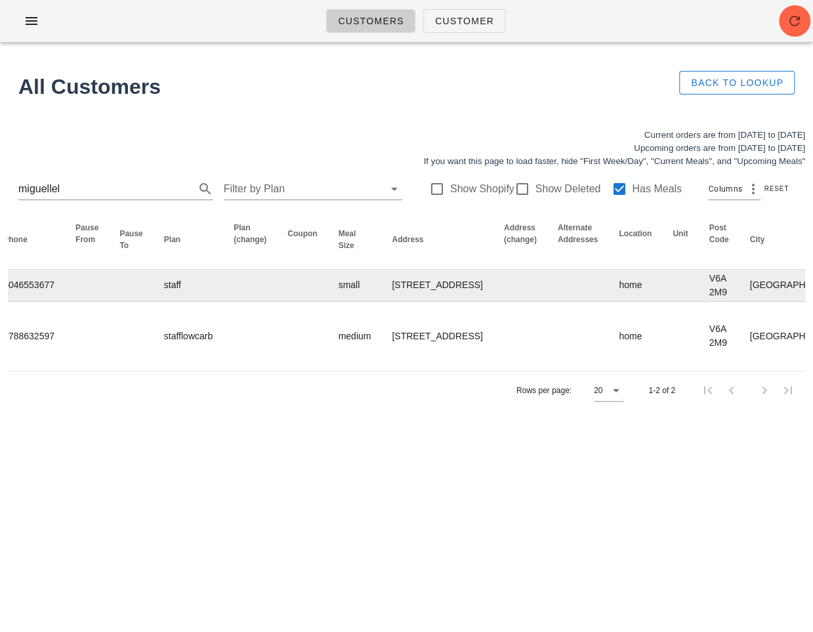
scroll to position [0, 426]
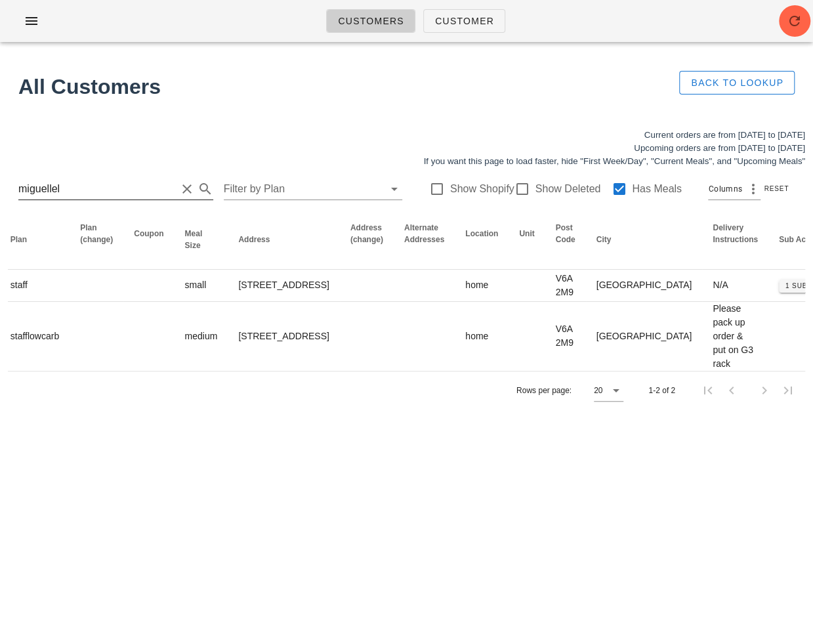
click at [98, 193] on input "miguellel" at bounding box center [97, 188] width 158 height 21
paste input "dsgrant74@gmail.com"
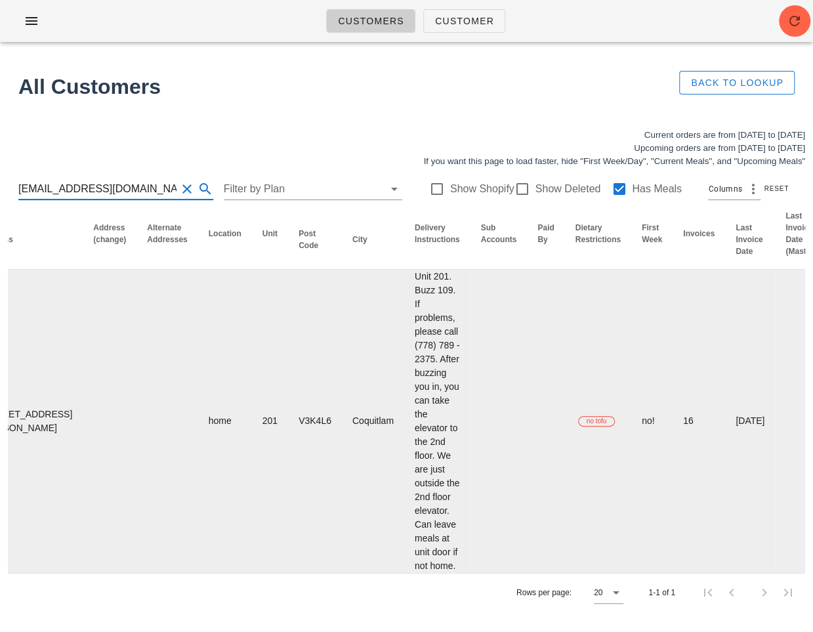
scroll to position [0, 800]
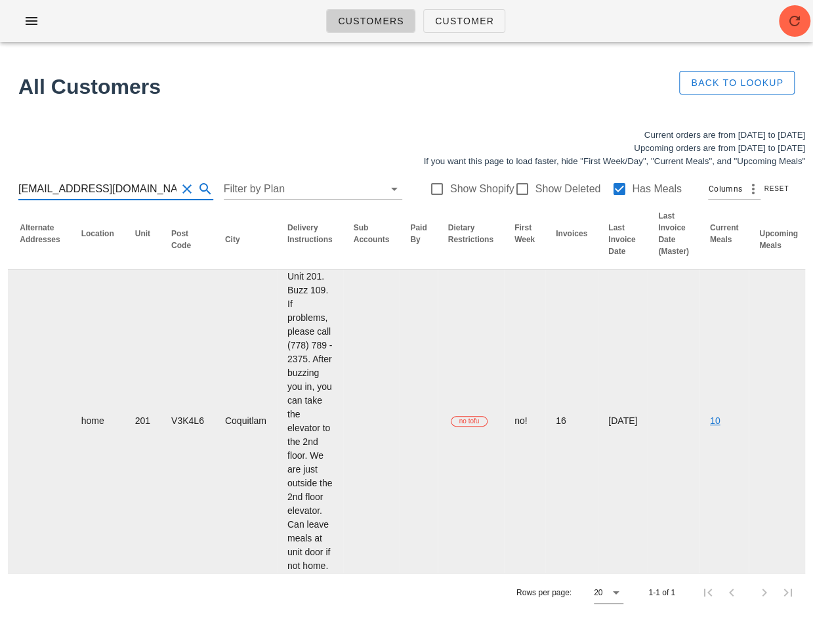
type input "dsgrant74@gmail.com"
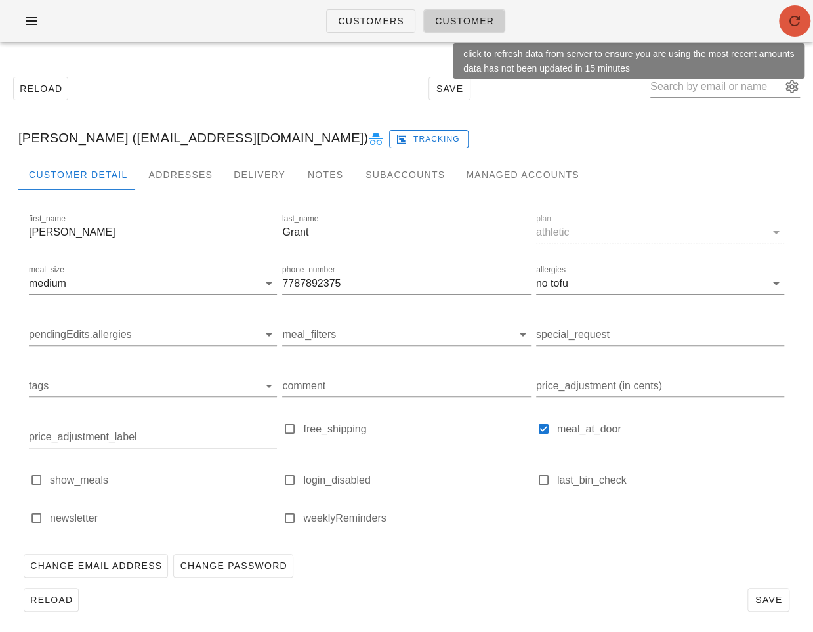
click at [795, 17] on icon "button" at bounding box center [795, 21] width 16 height 16
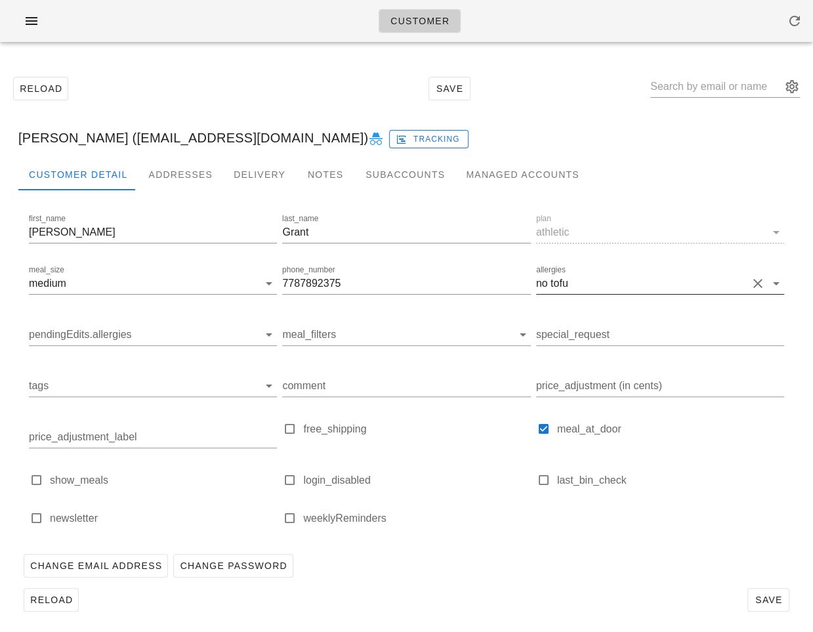
click at [753, 278] on button "Clear allergies" at bounding box center [758, 284] width 16 height 16
click at [749, 595] on button "Save" at bounding box center [768, 600] width 42 height 24
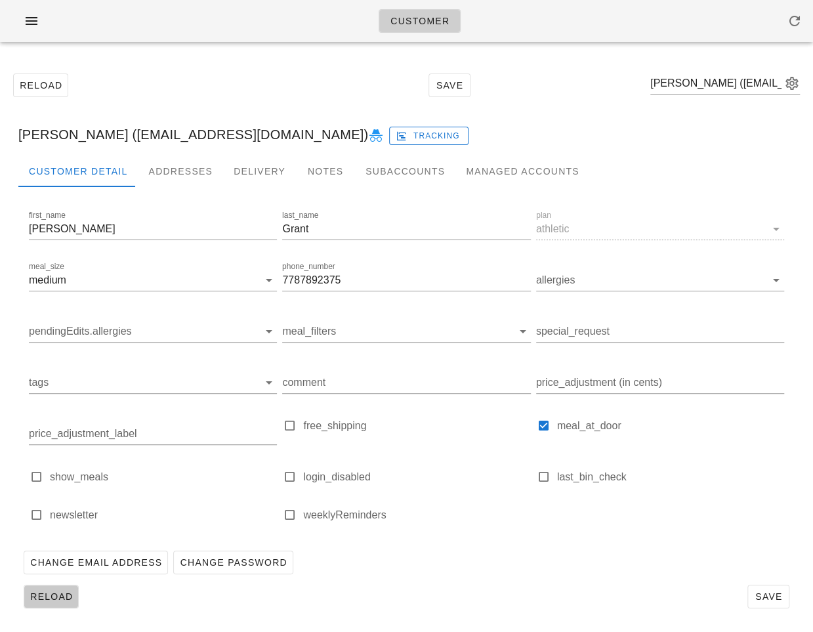
click at [51, 591] on span "Reload" at bounding box center [51, 596] width 43 height 10
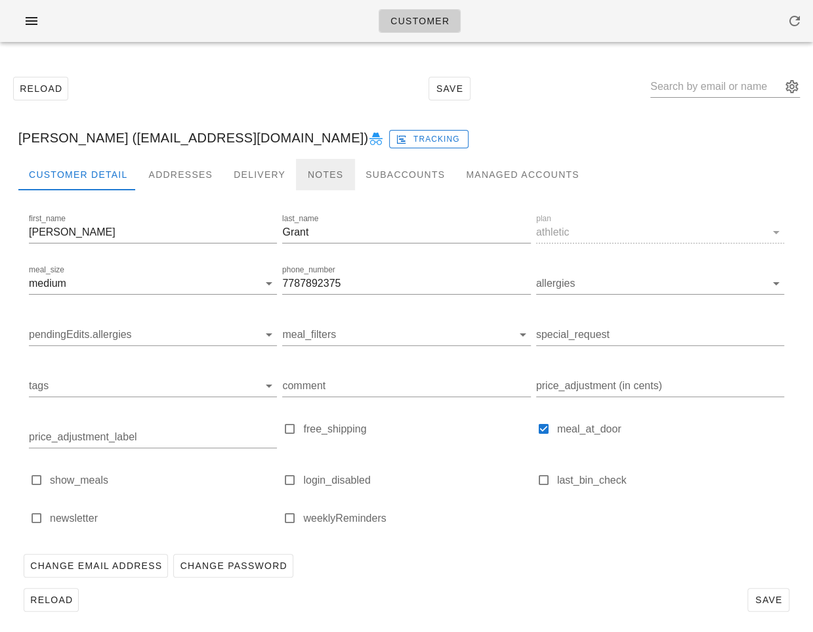
click at [325, 178] on div "Notes" at bounding box center [325, 174] width 59 height 31
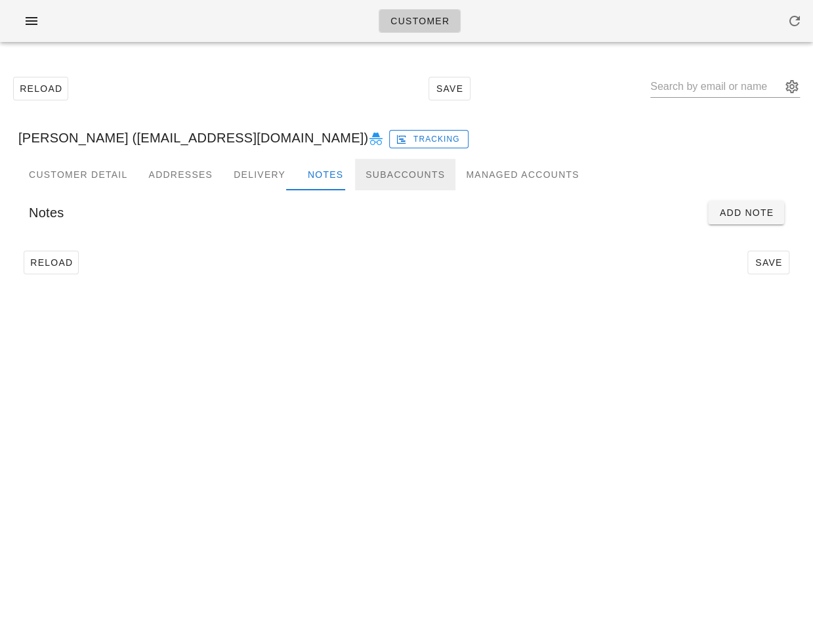
click at [388, 178] on div "Subaccounts" at bounding box center [405, 174] width 100 height 31
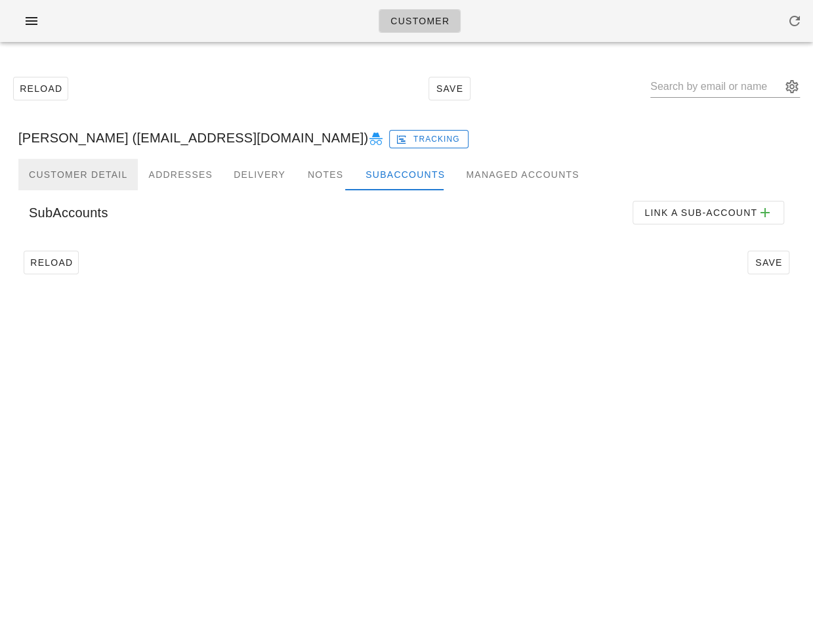
click at [101, 164] on div "Customer Detail" at bounding box center [77, 174] width 119 height 31
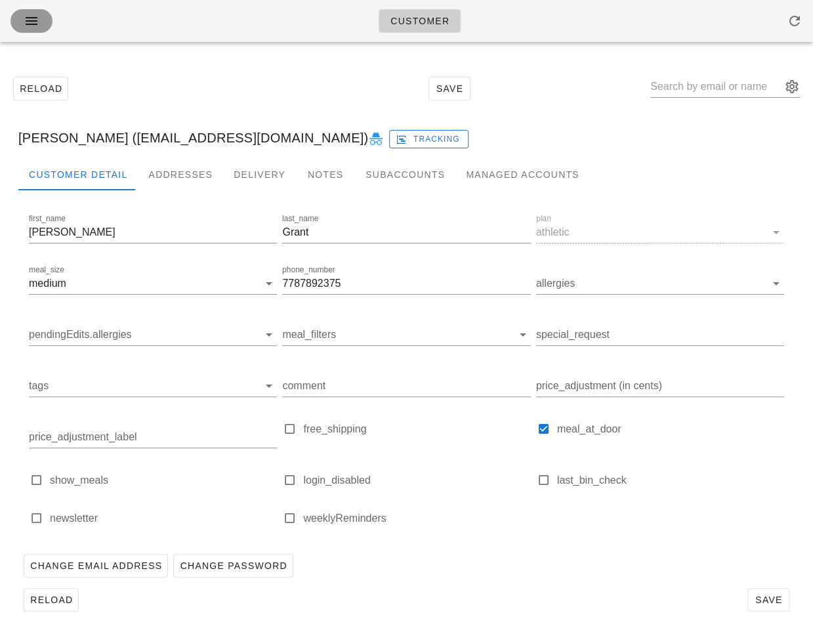
click at [41, 20] on button "button" at bounding box center [31, 21] width 42 height 24
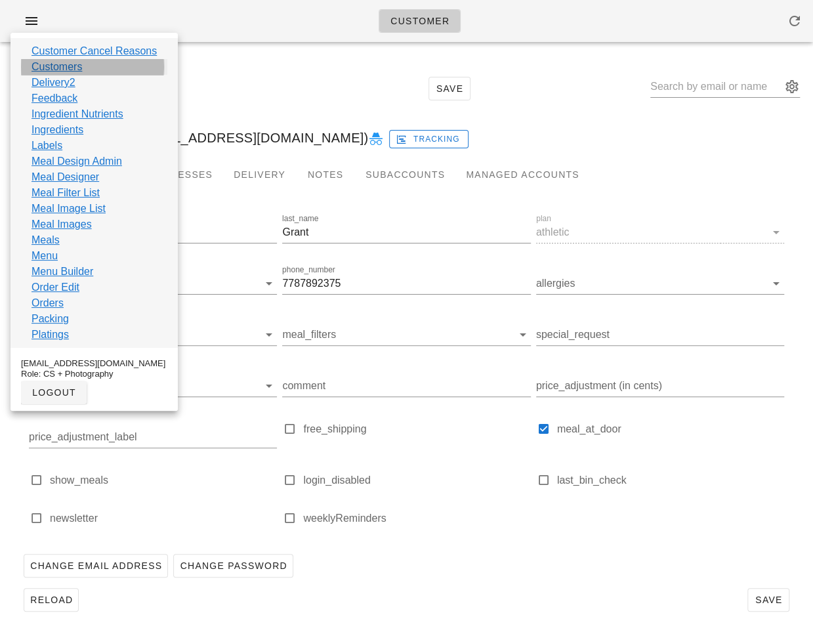
click at [48, 71] on link "Customers" at bounding box center [56, 67] width 51 height 16
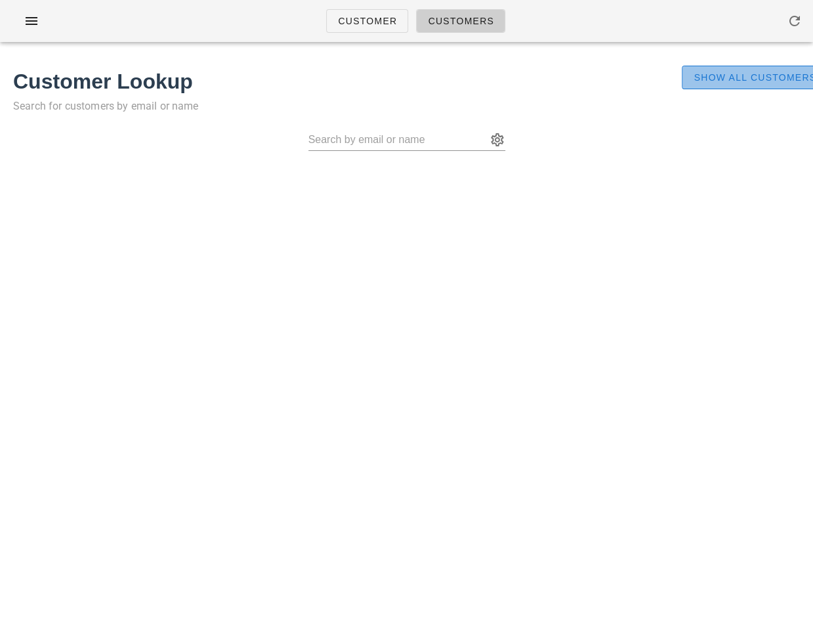
click at [690, 81] on button "Show All Customers" at bounding box center [755, 78] width 146 height 24
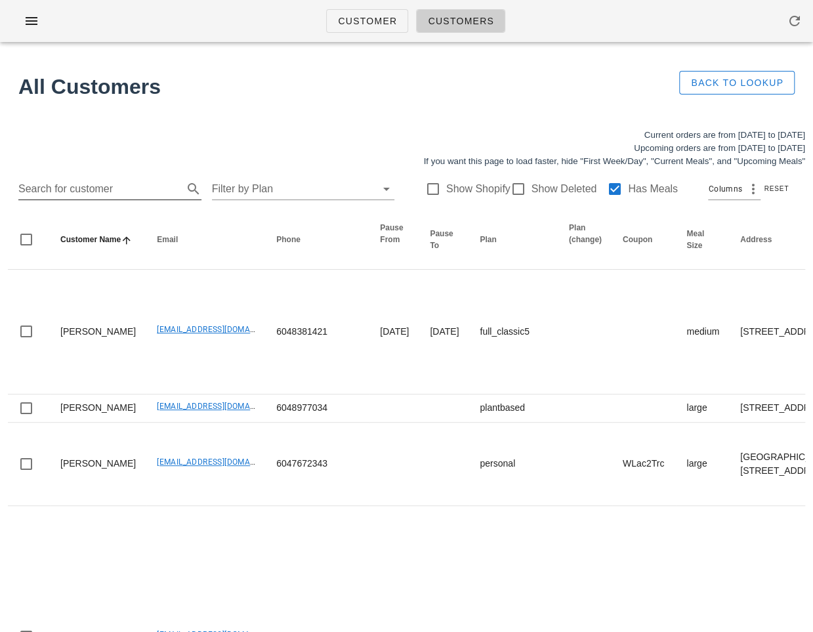
click at [122, 193] on input "Search for customer" at bounding box center [99, 188] width 162 height 21
paste input "vivianchulau@gmail.com"
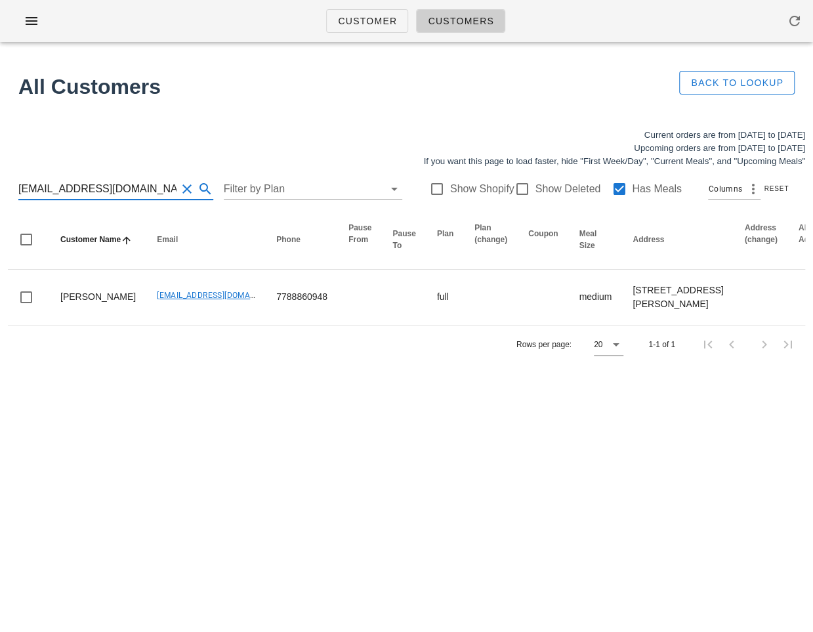
type input "vivianchulau@gmail.com"
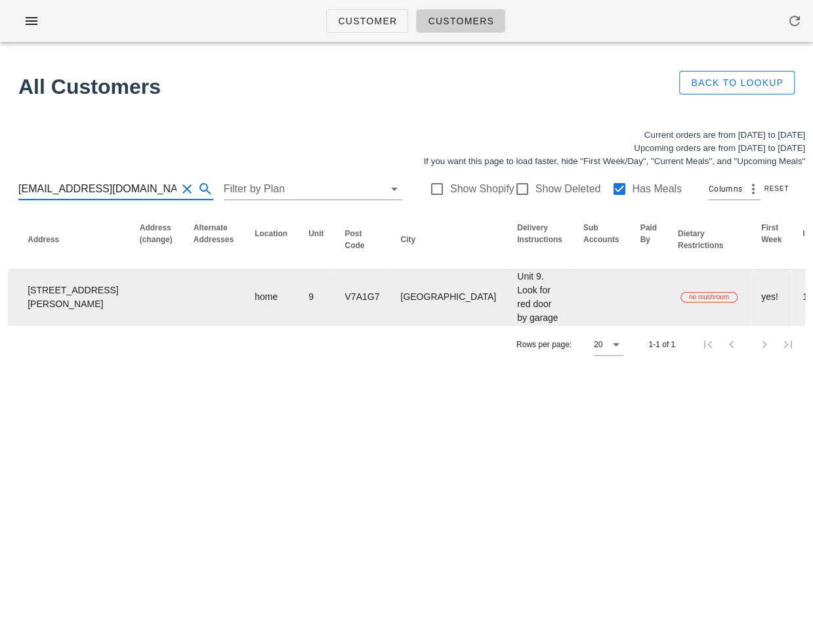
scroll to position [0, 804]
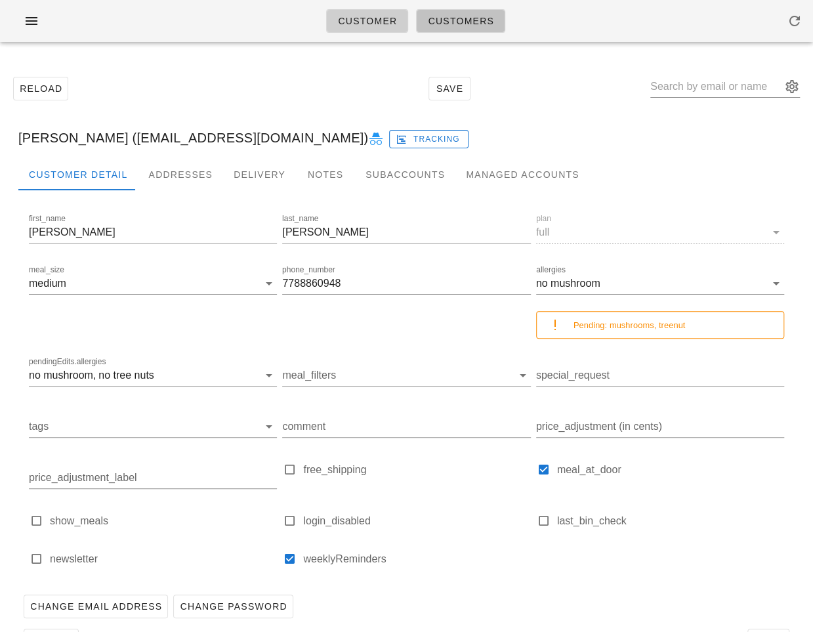
click at [468, 12] on link "Customers" at bounding box center [460, 21] width 89 height 24
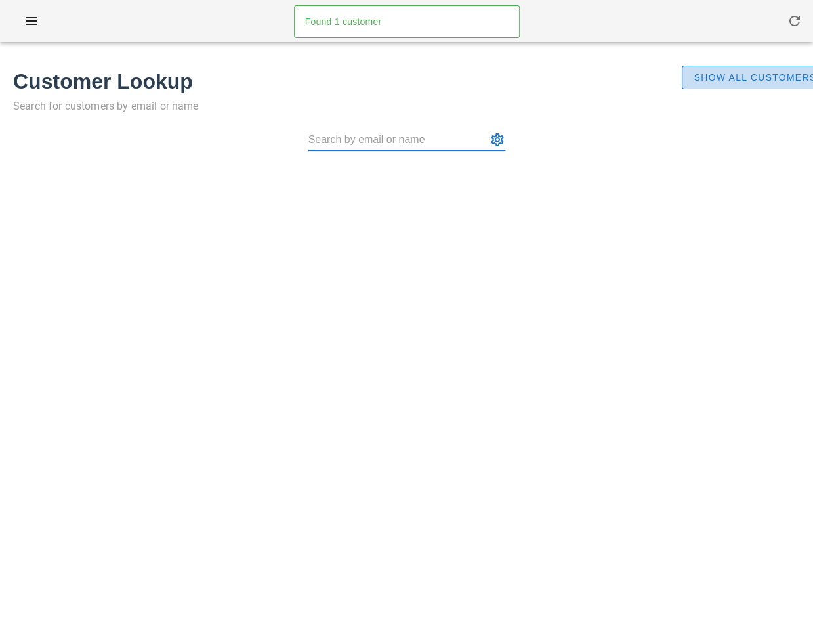
click at [764, 73] on span "Show All Customers" at bounding box center [754, 77] width 123 height 10
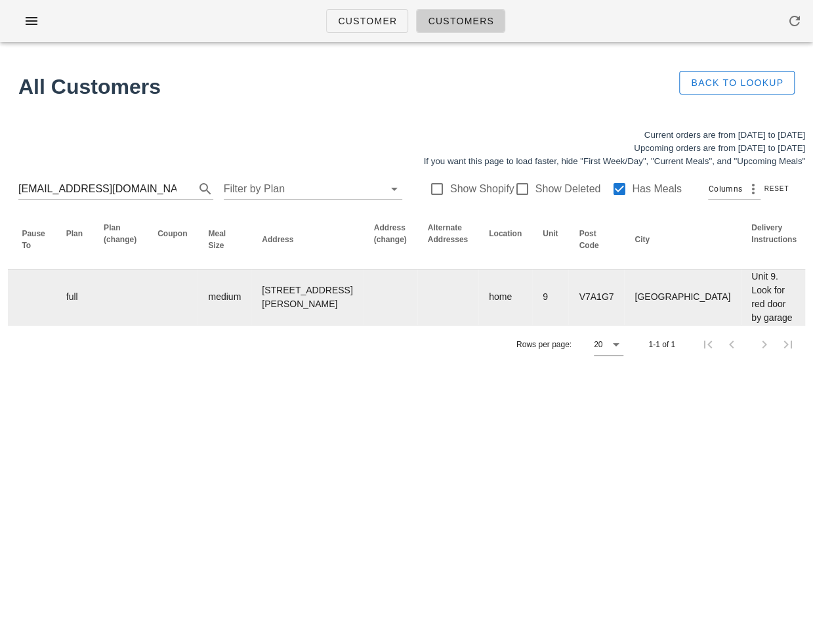
scroll to position [0, 804]
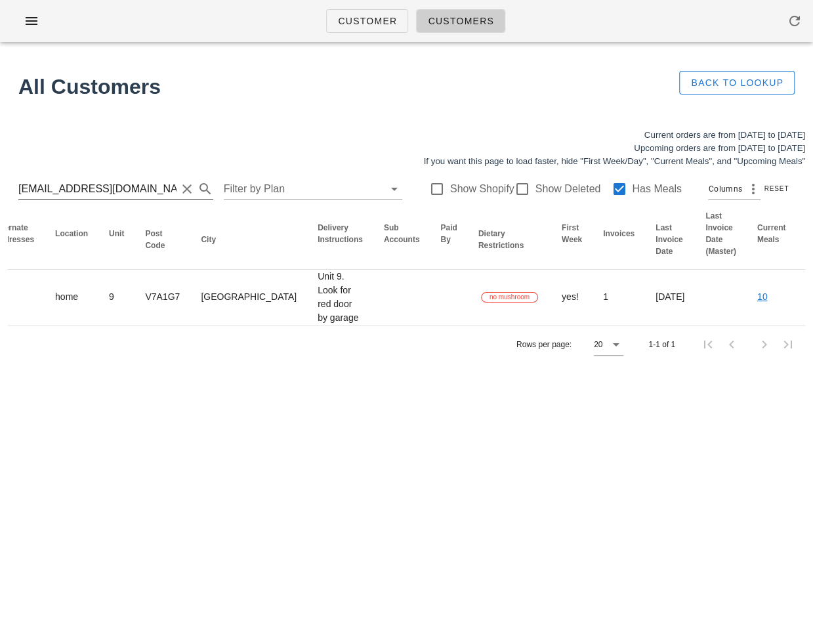
click at [108, 189] on input "vivianchulau@gmail.com" at bounding box center [97, 188] width 158 height 21
paste input "thaophuong62"
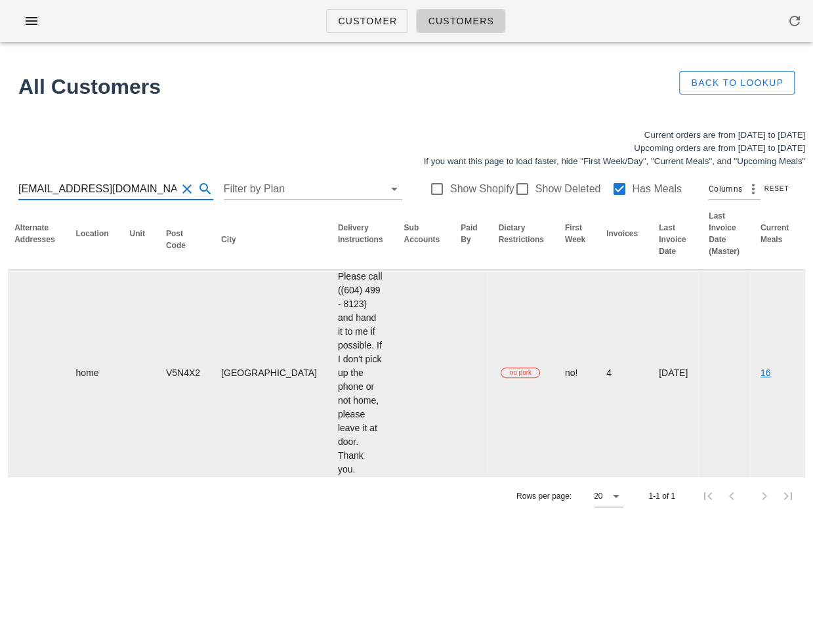
type input "thaophuong62@gmail.com"
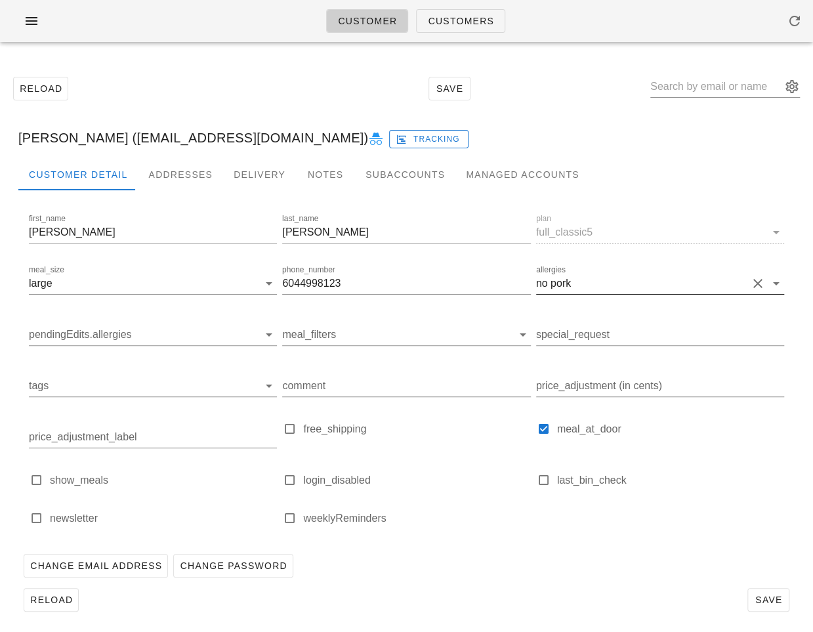
click at [755, 278] on button "Clear allergies" at bounding box center [758, 284] width 16 height 16
click at [779, 596] on span "Save" at bounding box center [768, 599] width 30 height 10
click at [50, 607] on button "Reload" at bounding box center [51, 600] width 55 height 24
click at [58, 594] on span "Reload" at bounding box center [51, 599] width 43 height 10
click at [182, 23] on div "Customer Customers" at bounding box center [406, 21] width 813 height 42
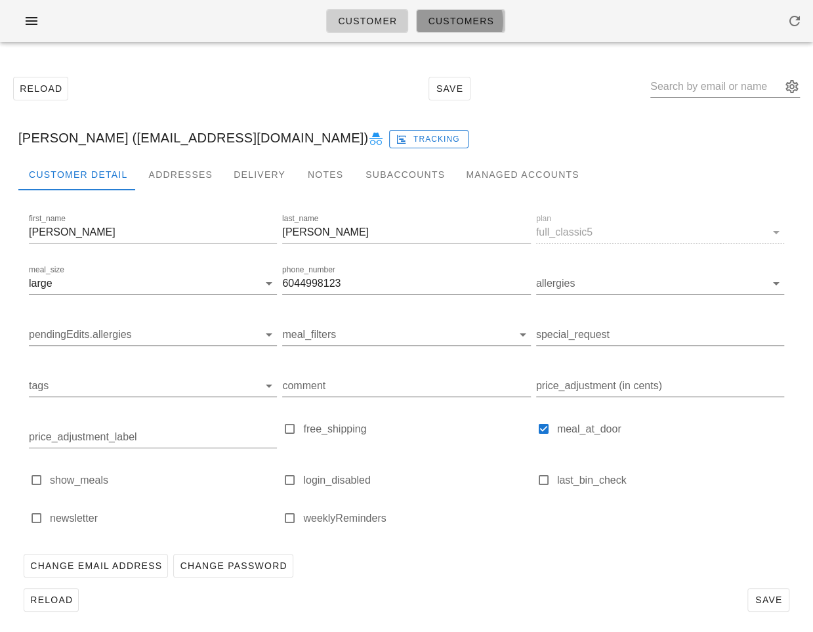
click at [445, 22] on span "Customers" at bounding box center [460, 21] width 67 height 10
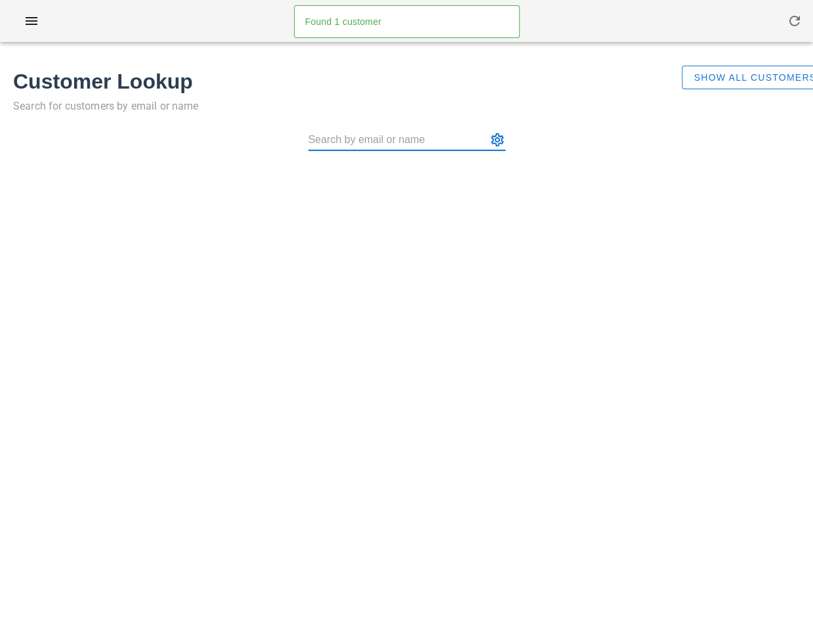
type input "amandamcnab_6@hotmail.com"
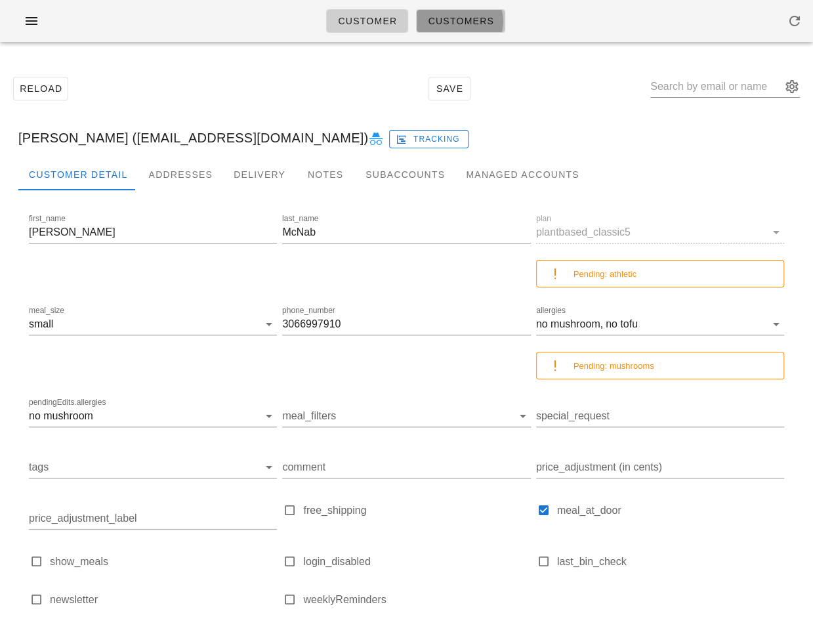
click at [465, 21] on span "Customers" at bounding box center [460, 21] width 67 height 10
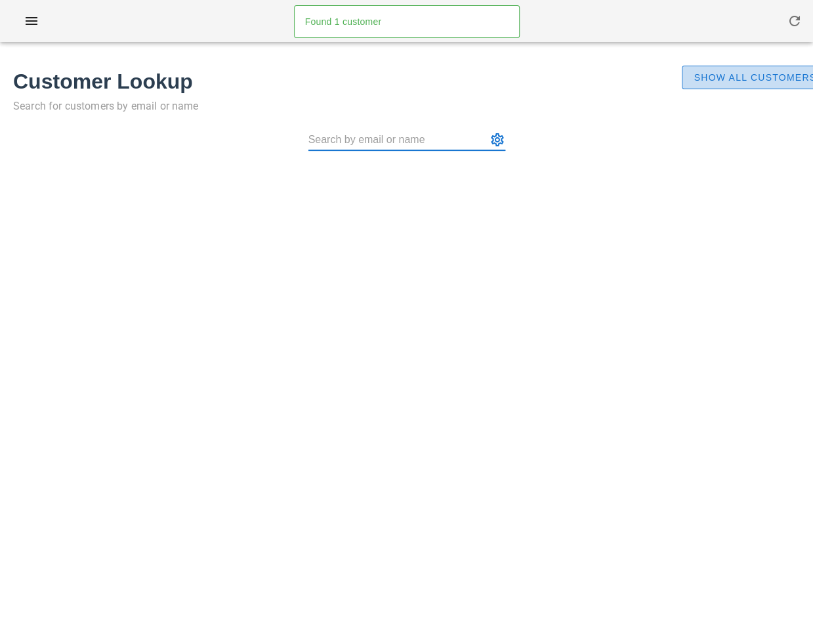
click at [742, 83] on span "Show All Customers" at bounding box center [754, 77] width 123 height 10
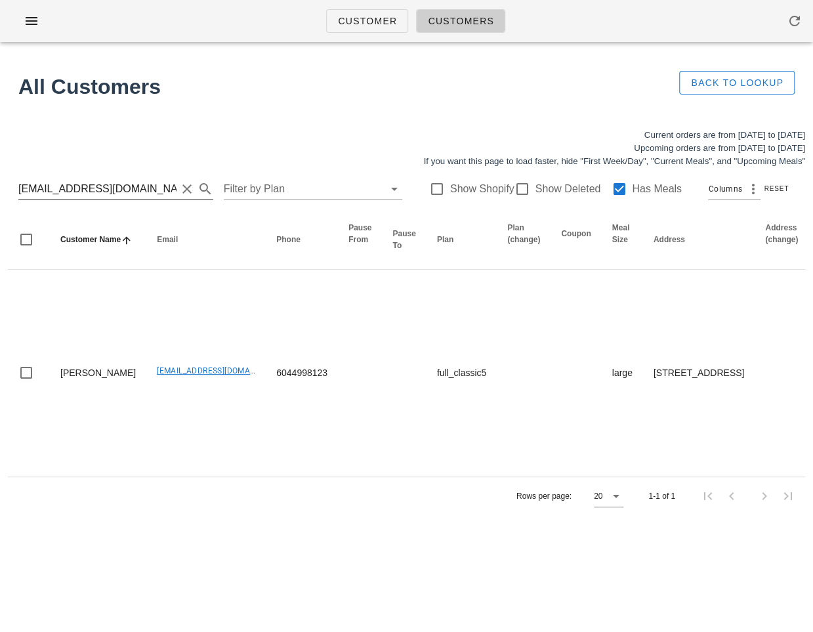
click at [179, 187] on button "Clear Search for customer" at bounding box center [187, 189] width 16 height 16
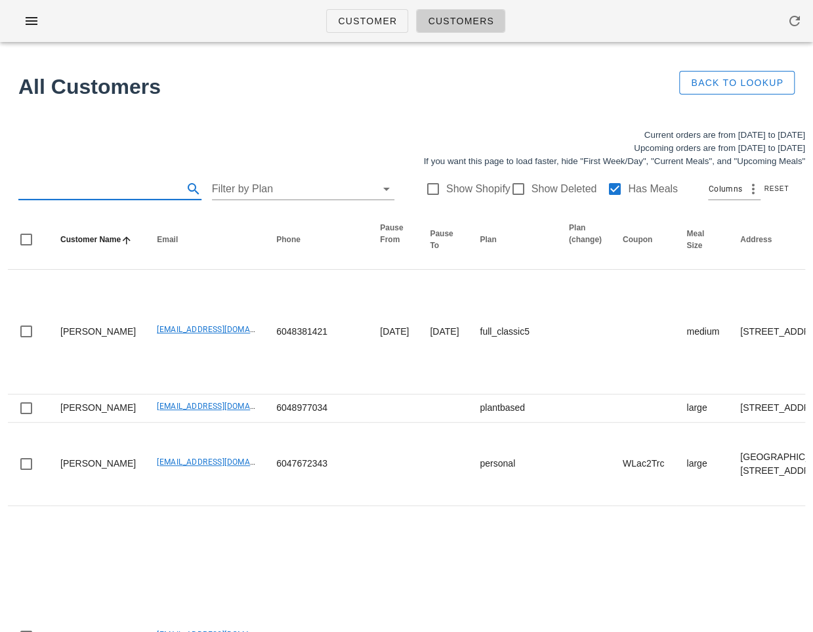
type input "homammalk2@gmail.com"
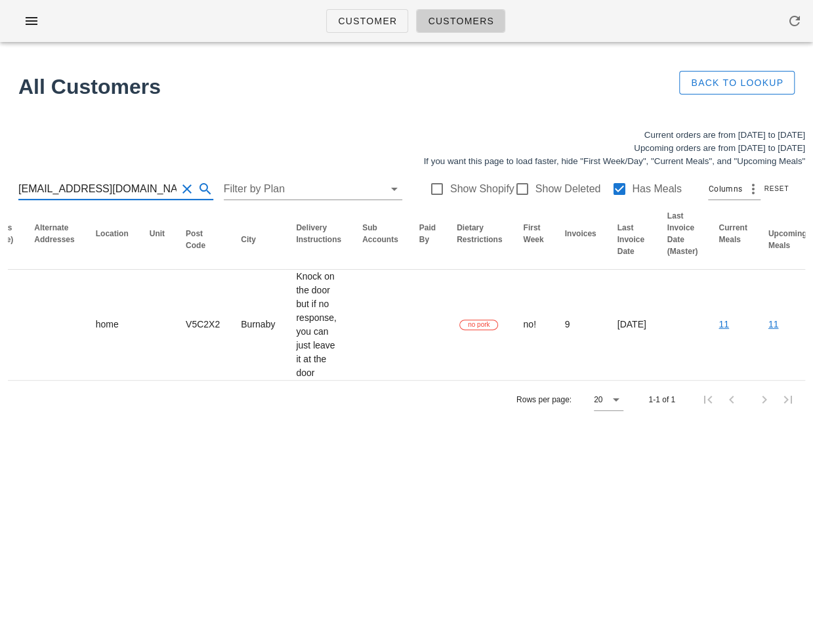
scroll to position [0, 759]
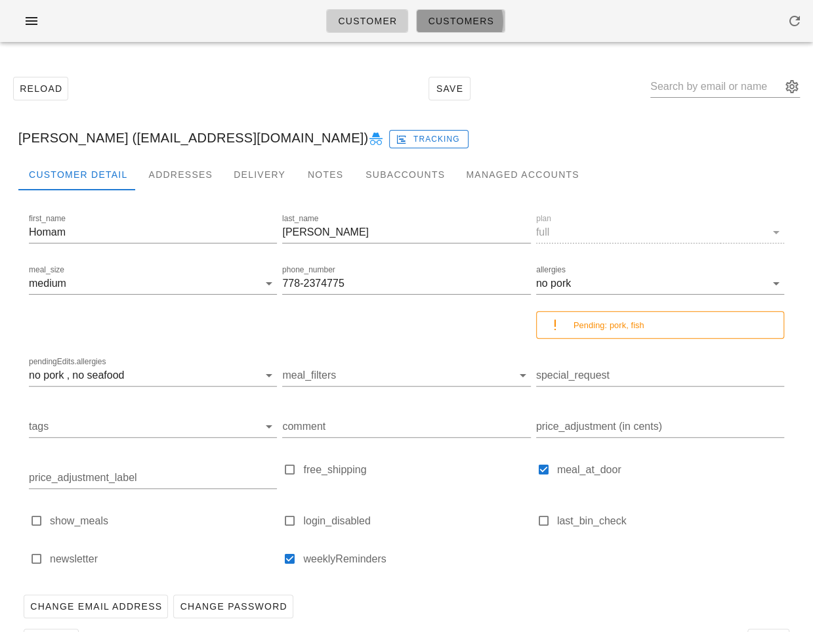
click at [456, 16] on span "Customers" at bounding box center [460, 21] width 67 height 10
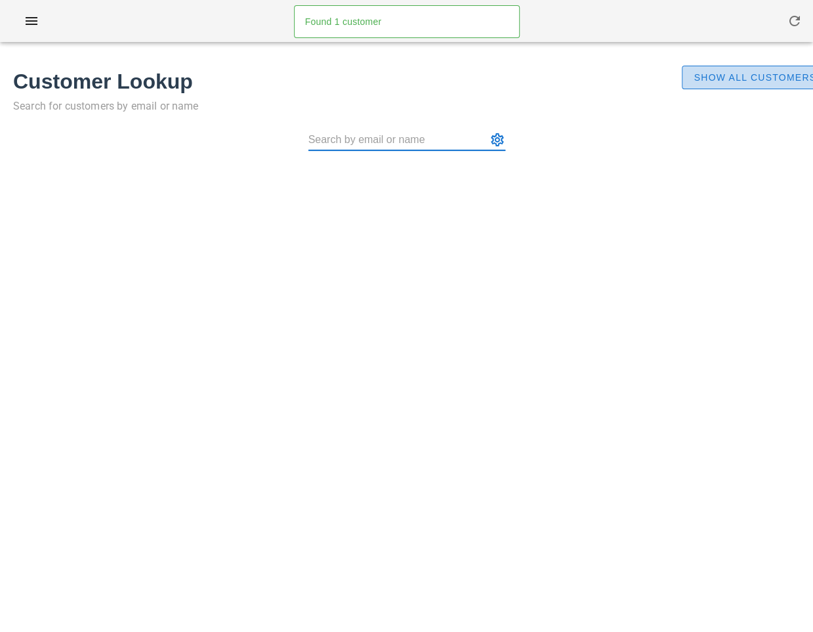
click at [700, 74] on span "Show All Customers" at bounding box center [754, 77] width 123 height 10
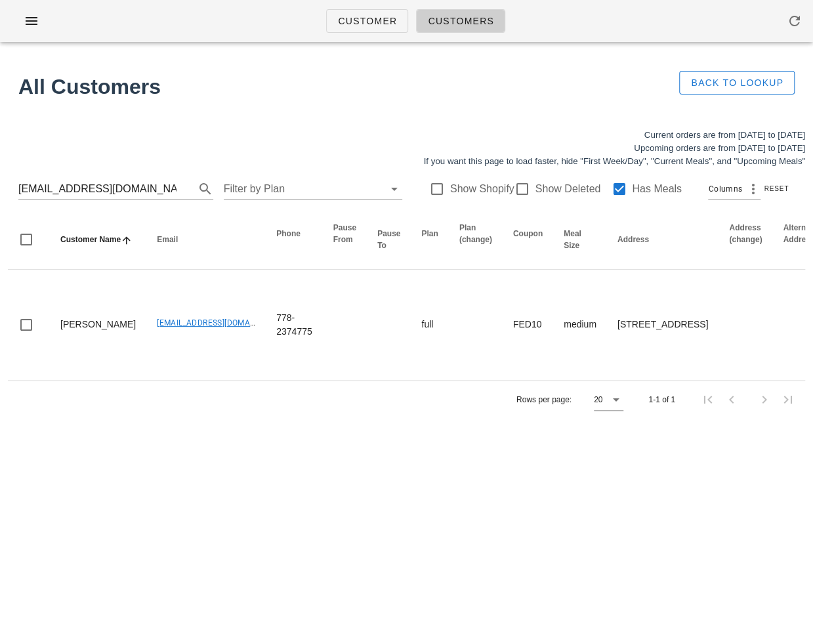
click at [150, 480] on div "Customer Customers Found 1 customer All Customers Back to Lookup Current orders…" at bounding box center [406, 316] width 813 height 632
click at [182, 186] on button "Clear Search for customer" at bounding box center [187, 189] width 16 height 16
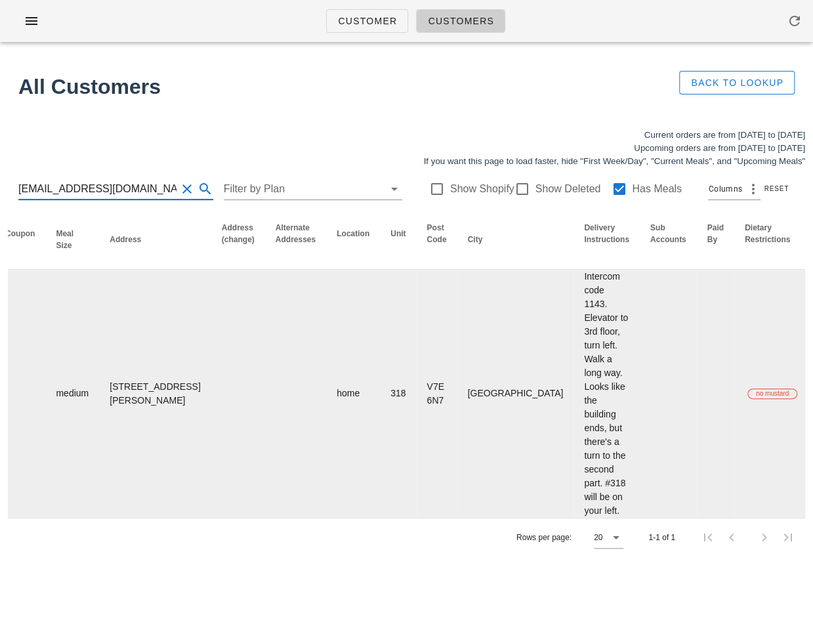
scroll to position [0, 781]
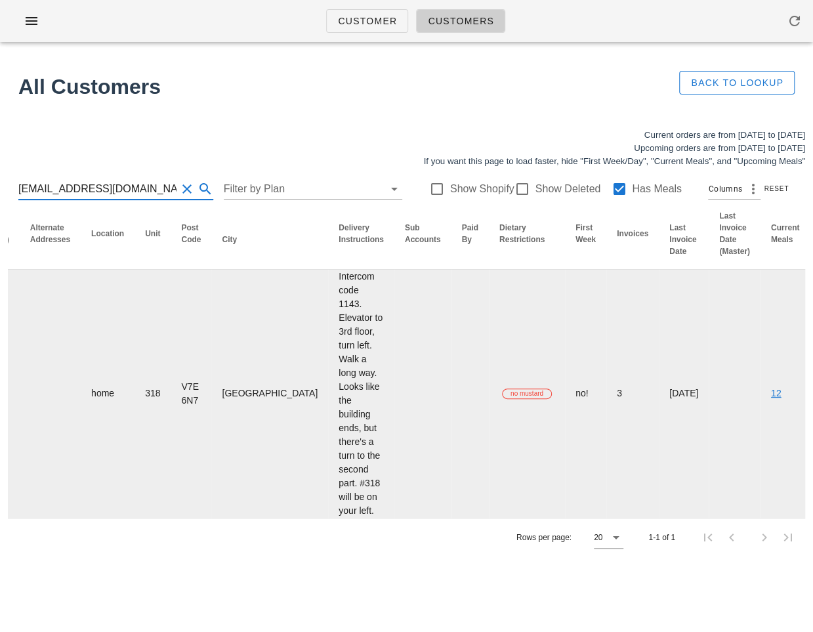
type input "richfairs@gmail.com"
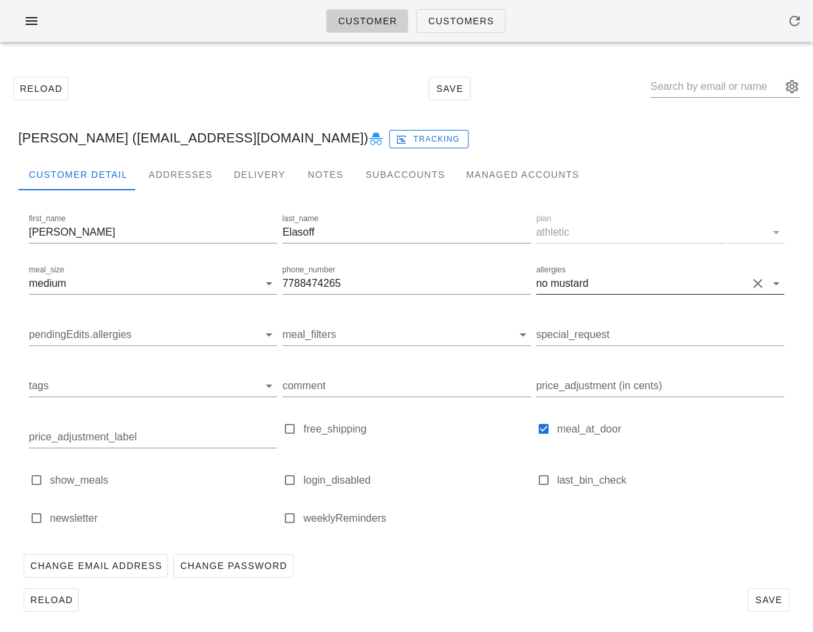
click at [756, 284] on button "Clear allergies" at bounding box center [758, 284] width 16 height 16
click at [678, 523] on div "first_name Sherry last_name Elasoff plan athletic meal_size medium phone_number…" at bounding box center [406, 375] width 760 height 332
click at [760, 604] on span "Save" at bounding box center [768, 599] width 30 height 10
click at [455, 536] on div at bounding box center [406, 533] width 248 height 9
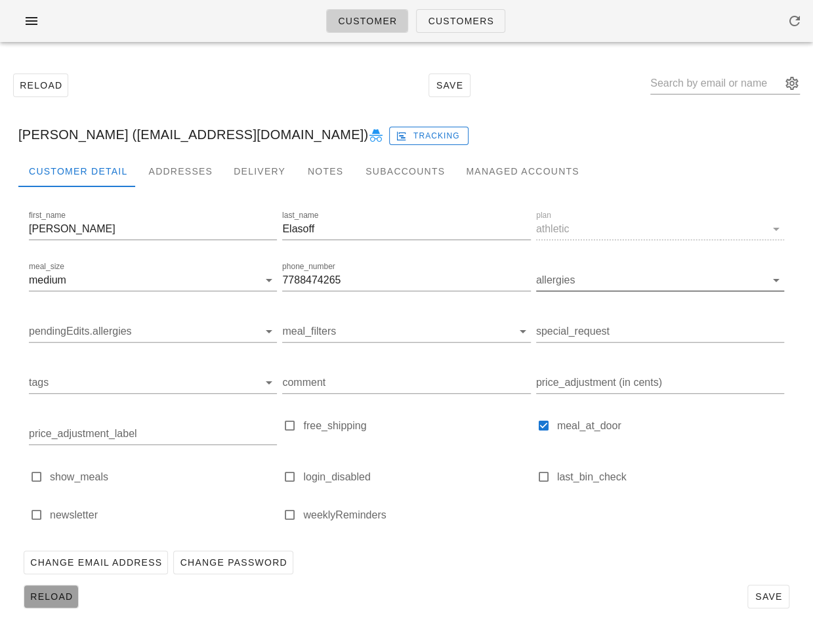
click at [58, 591] on span "Reload" at bounding box center [51, 596] width 43 height 10
click at [51, 591] on span "Reload" at bounding box center [51, 596] width 43 height 10
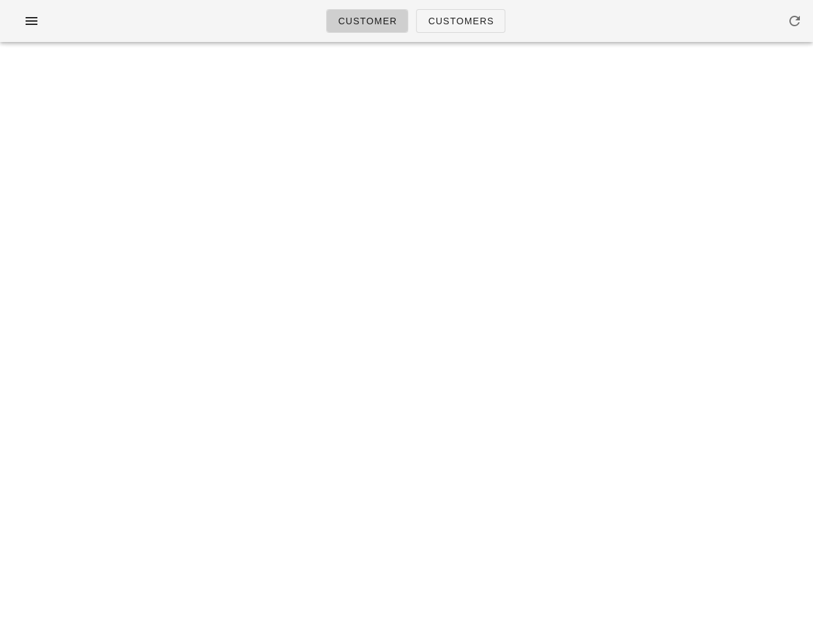
scroll to position [0, 0]
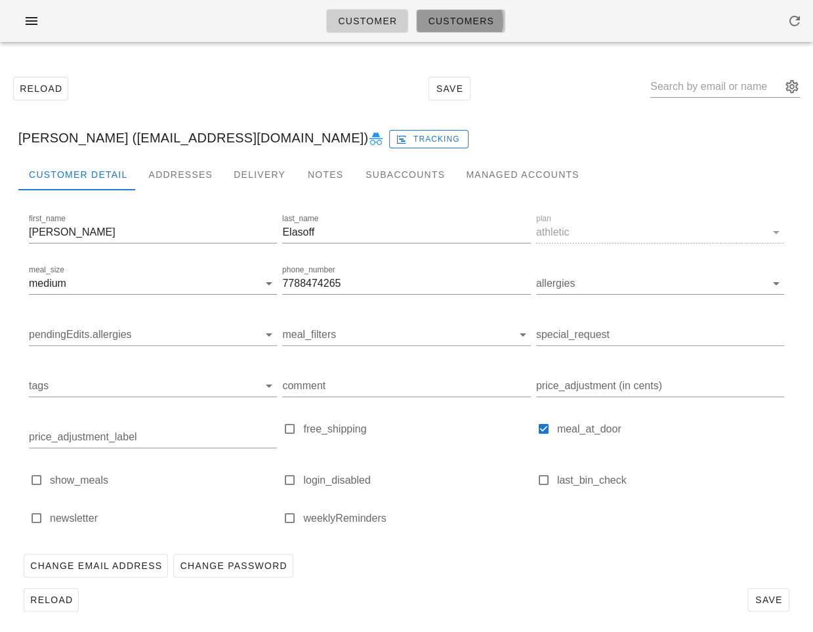
click at [461, 20] on span "Customers" at bounding box center [460, 21] width 67 height 10
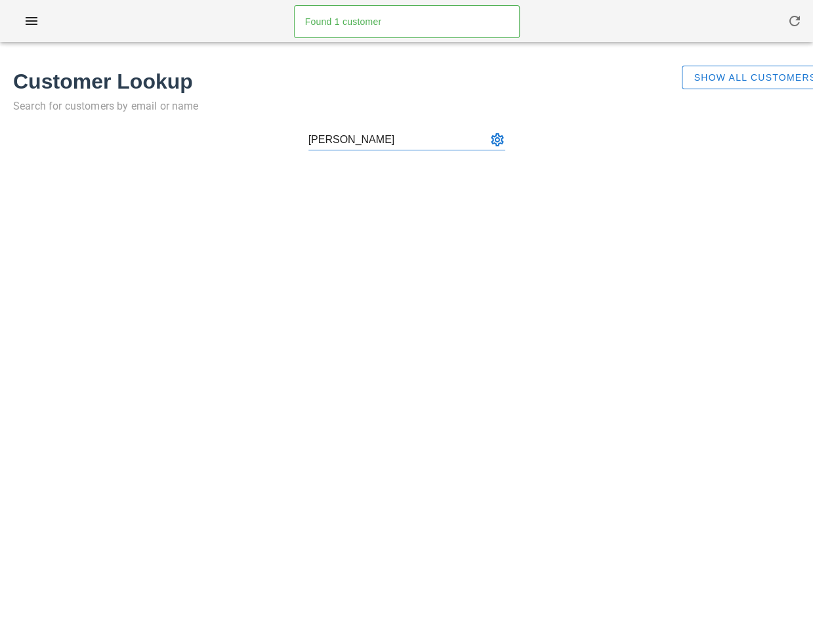
type input "dennis m"
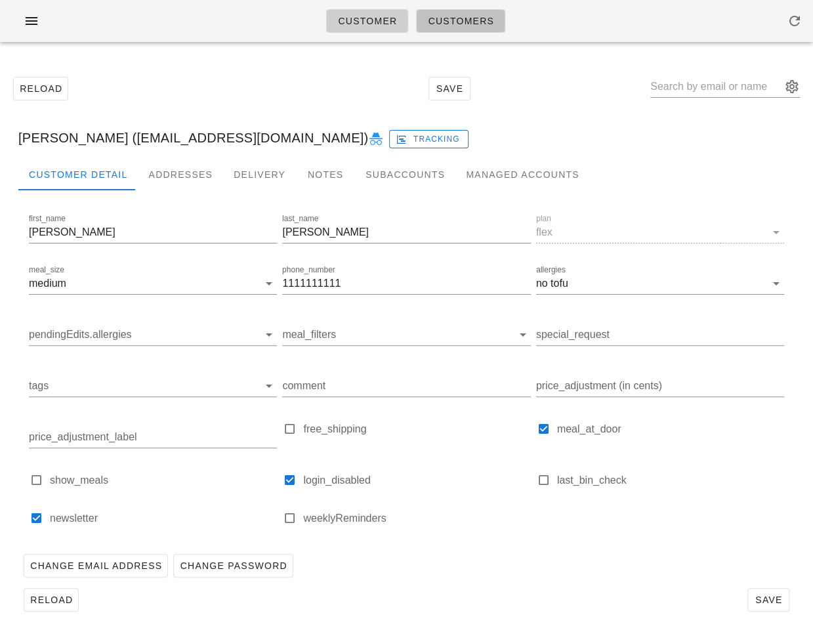
click at [474, 18] on span "Customers" at bounding box center [460, 21] width 67 height 10
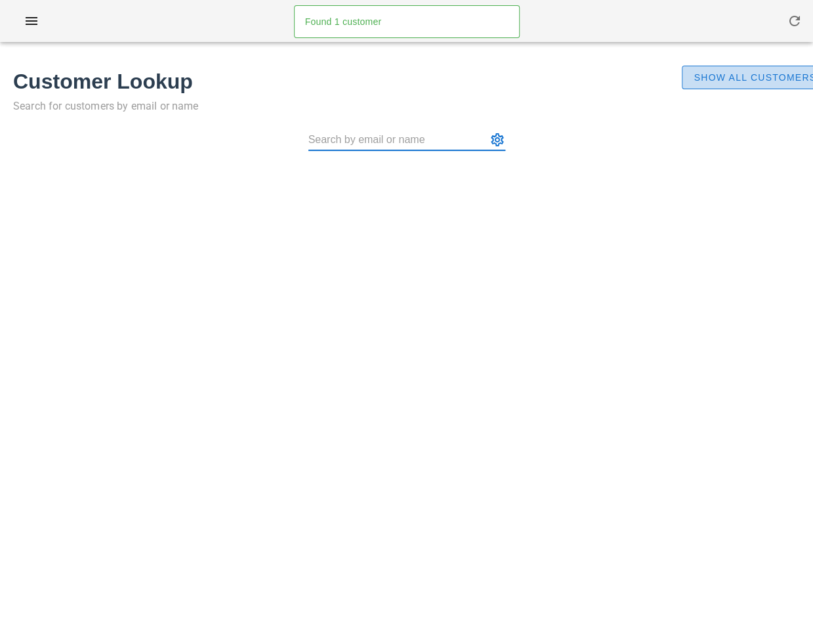
click at [748, 76] on span "Show All Customers" at bounding box center [754, 77] width 123 height 10
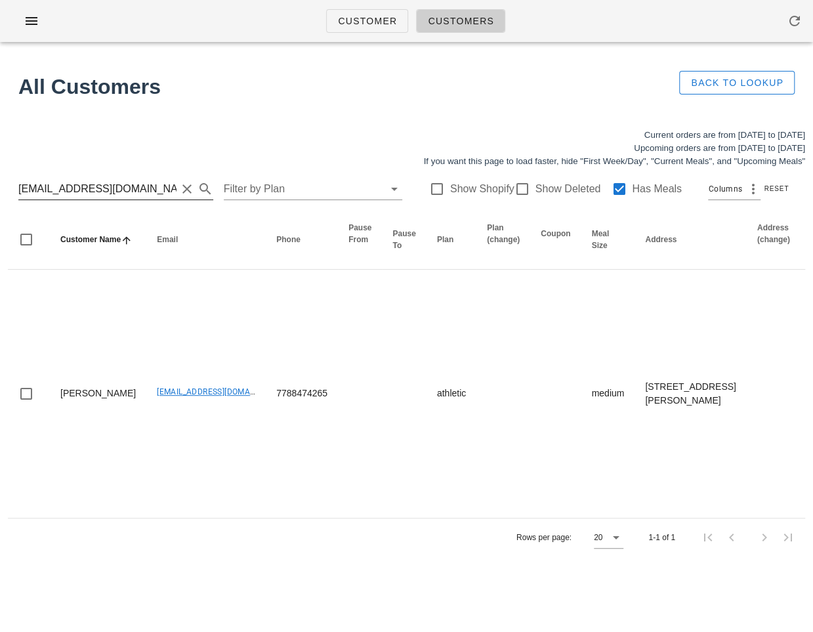
click at [120, 194] on input "richfairs@gmail.com" at bounding box center [97, 188] width 158 height 21
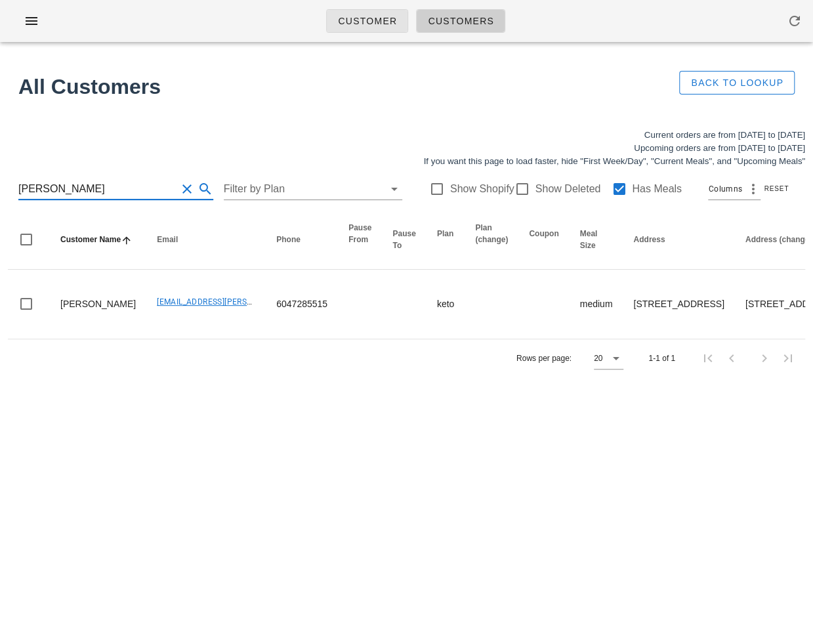
type input "dennis mo"
click at [342, 24] on span "Customer" at bounding box center [367, 21] width 60 height 10
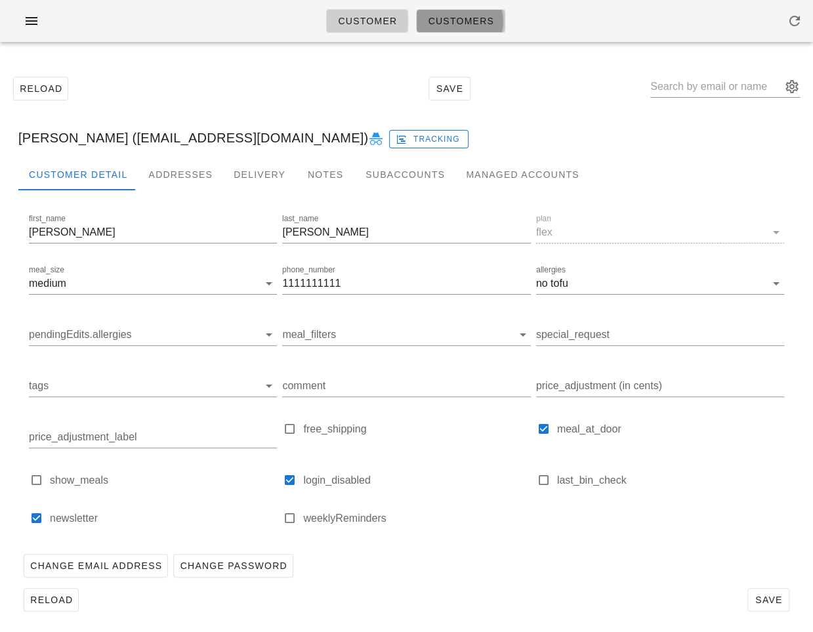
click at [479, 27] on link "Customers" at bounding box center [460, 21] width 89 height 24
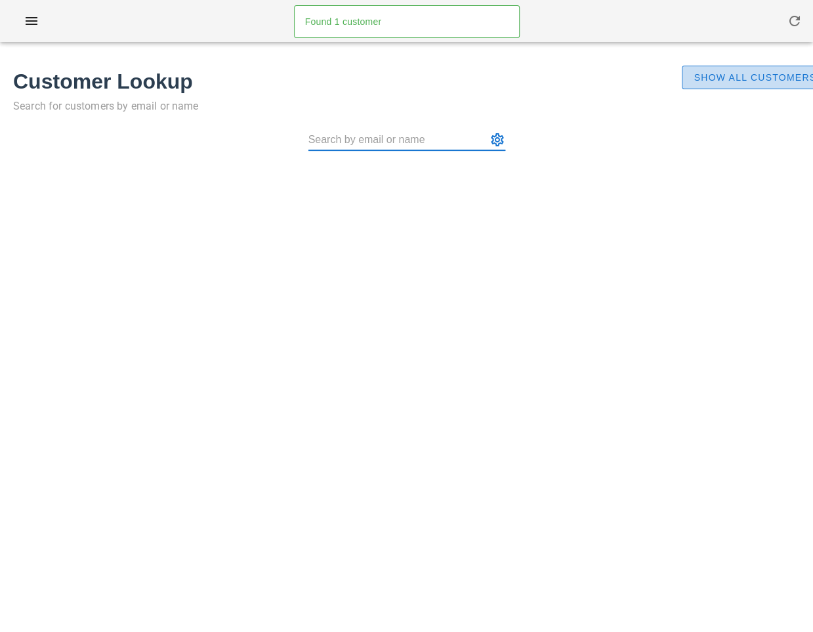
click at [748, 81] on span "Show All Customers" at bounding box center [754, 77] width 123 height 10
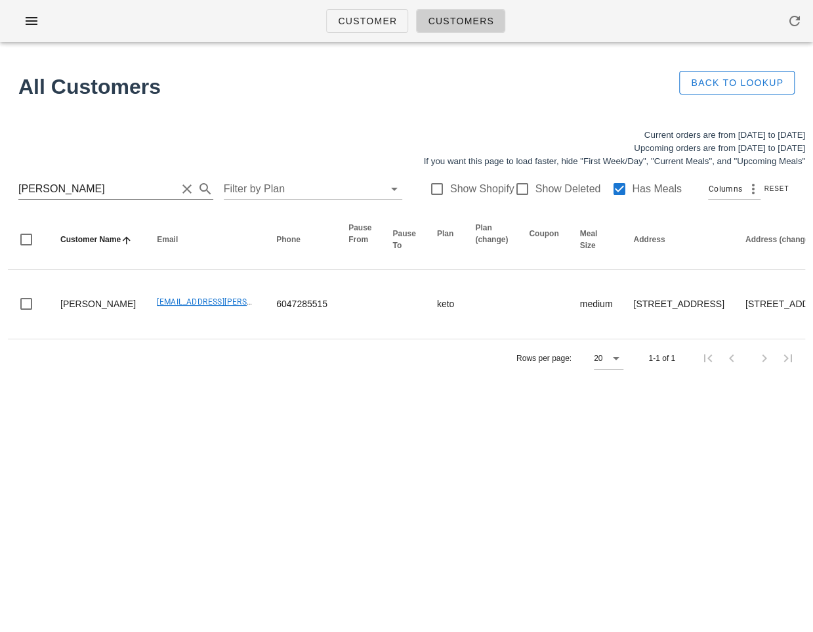
click at [179, 187] on button "Clear Search for customer" at bounding box center [187, 189] width 16 height 16
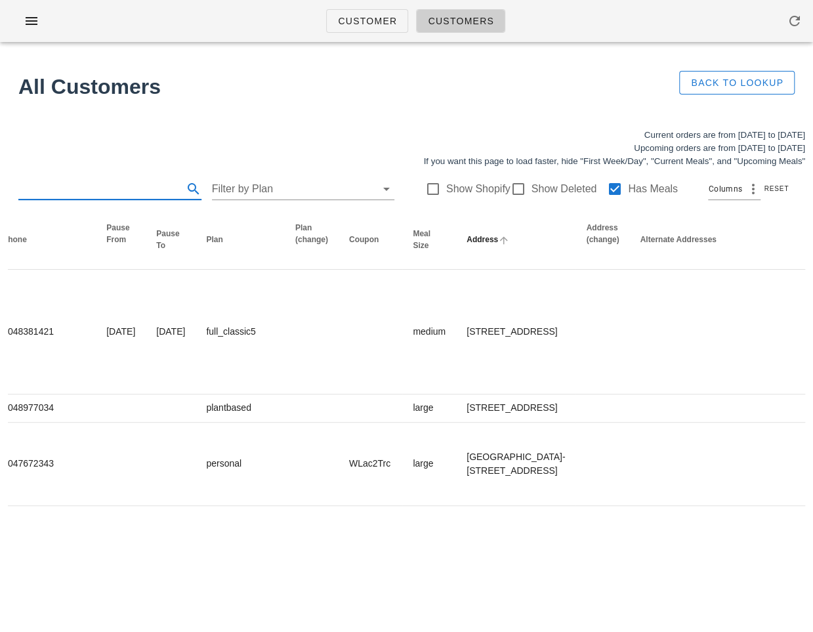
scroll to position [0, 318]
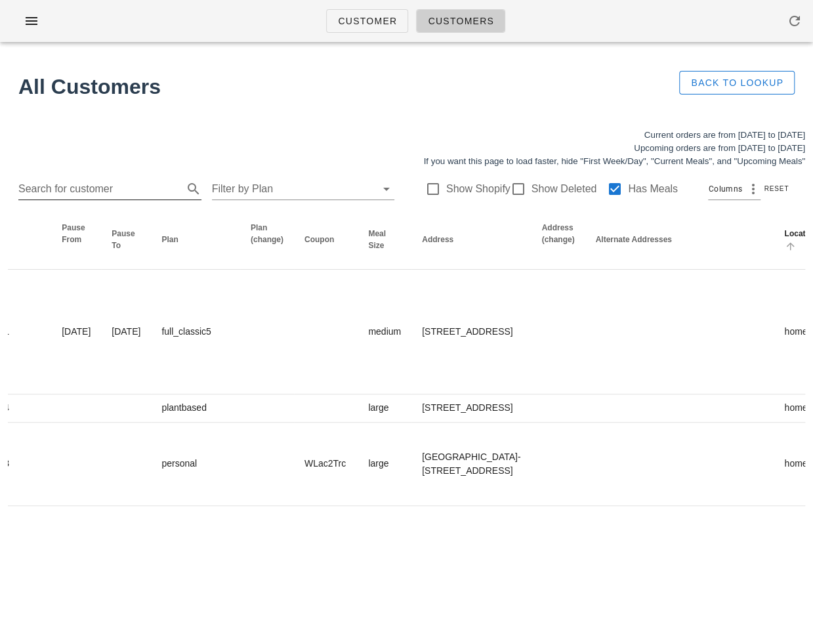
click at [784, 248] on icon "Location: Not sorted. Activate to sort ascending." at bounding box center [790, 246] width 12 height 10
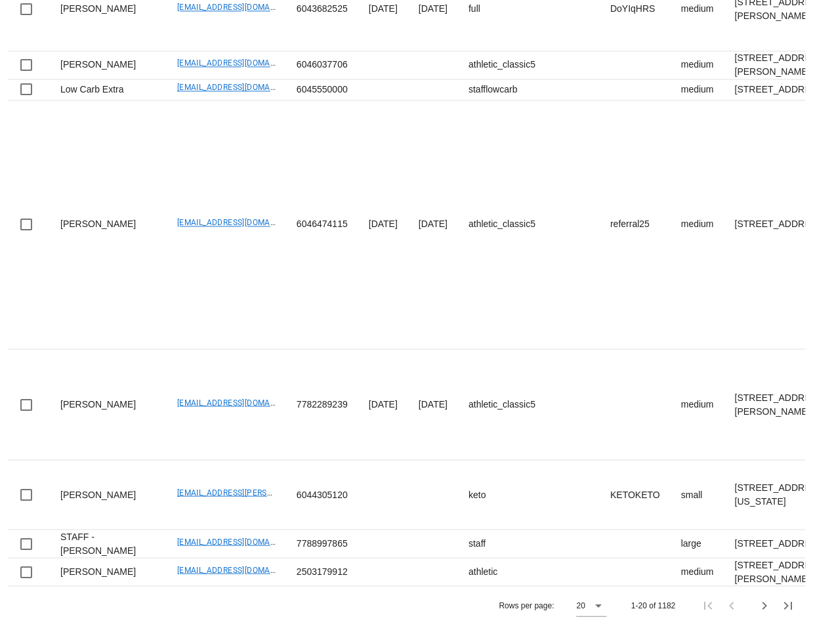
scroll to position [2337, 0]
click at [596, 605] on icon at bounding box center [598, 605] width 16 height 16
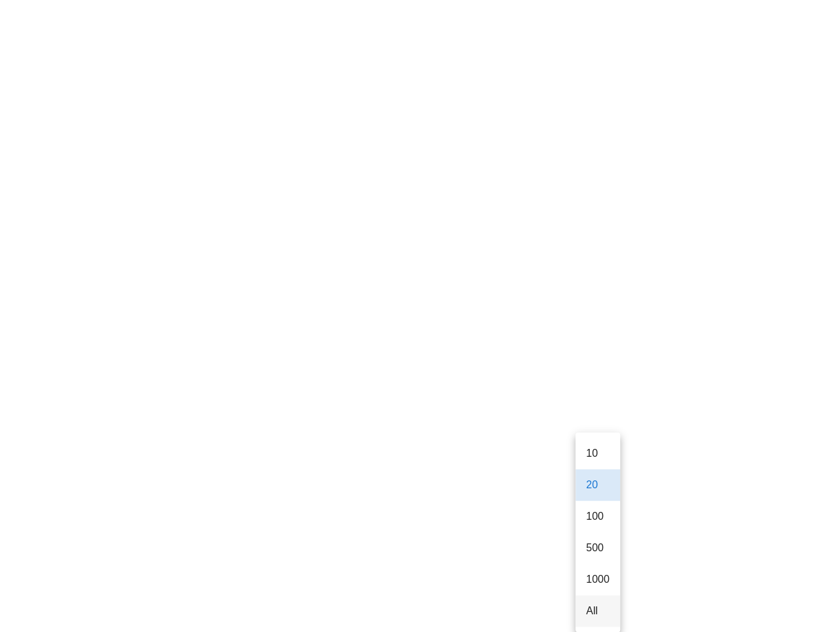
click at [592, 604] on div "All" at bounding box center [598, 610] width 24 height 12
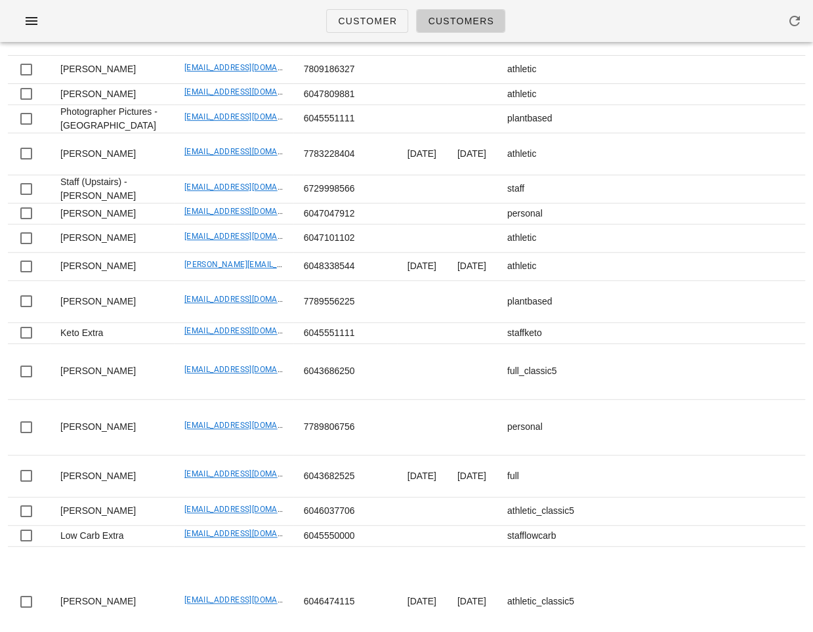
scroll to position [0, 0]
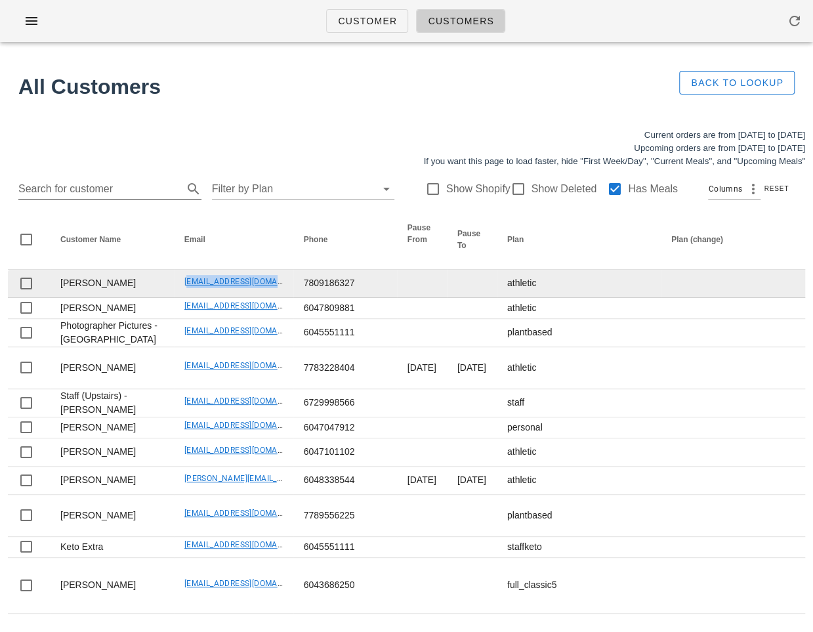
drag, startPoint x: 142, startPoint y: 306, endPoint x: 252, endPoint y: 306, distance: 110.2
click at [252, 298] on td "shahryarhameed1@gmail.com" at bounding box center [233, 284] width 119 height 28
copy link "shahryarhameed1@gmail.com"
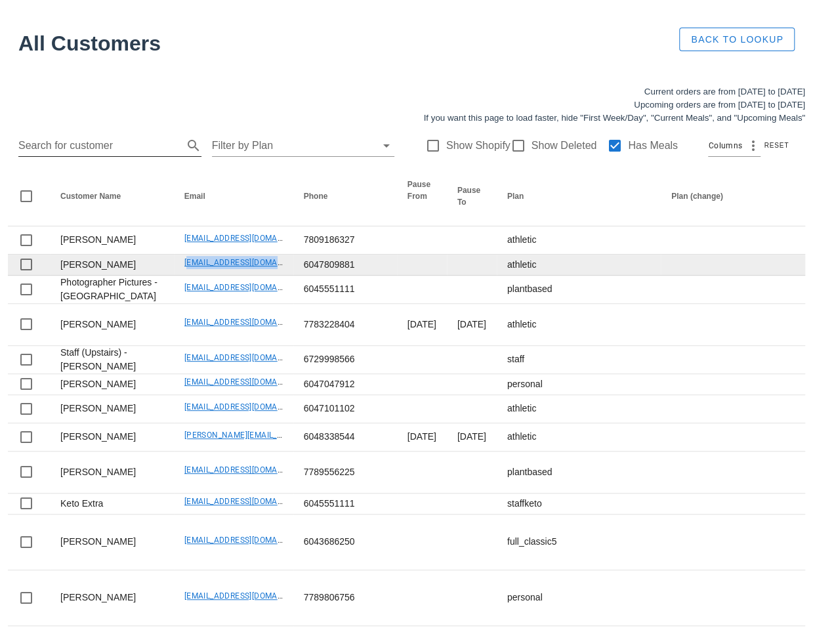
drag, startPoint x: 144, startPoint y: 320, endPoint x: 253, endPoint y: 320, distance: 108.9
click at [253, 276] on td "s_mirela79@yahoo.ca" at bounding box center [233, 265] width 119 height 21
copy link "s_mirela79@yahoo.ca"
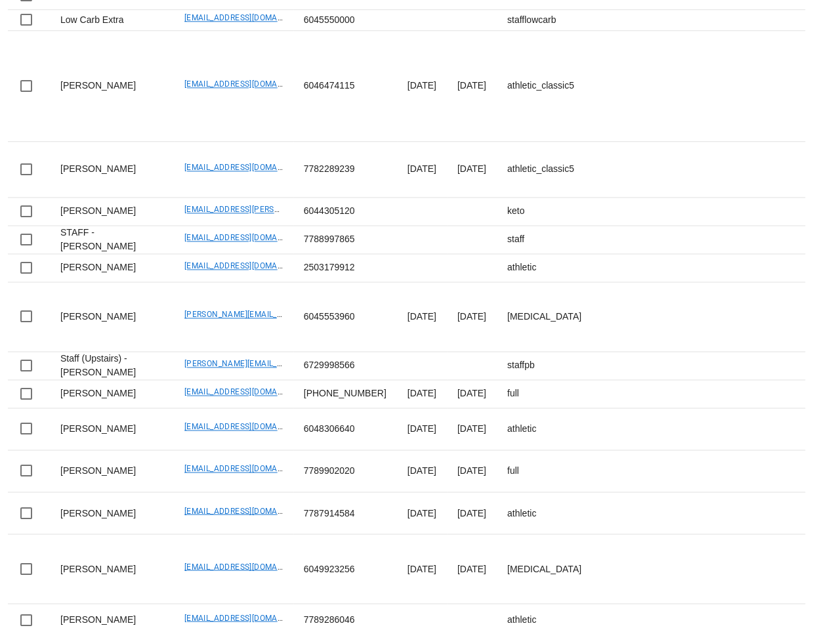
scroll to position [736, 0]
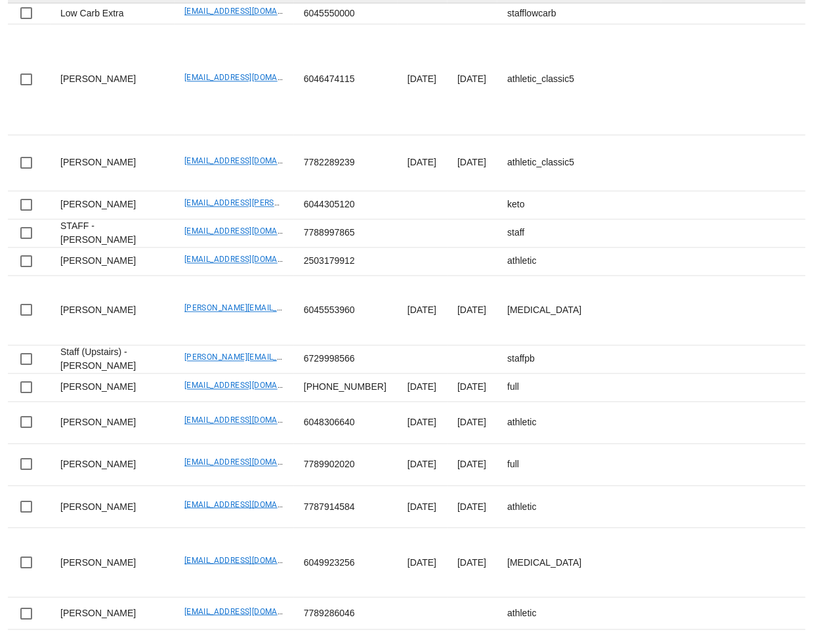
drag, startPoint x: 146, startPoint y: 441, endPoint x: 241, endPoint y: 452, distance: 95.8
copy link "demerson83@gmail.com"
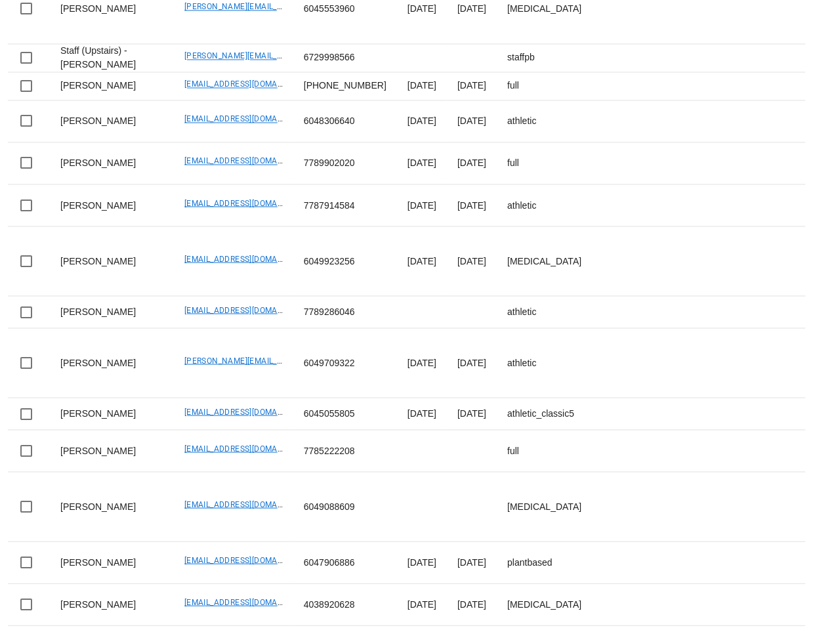
scroll to position [1092, 0]
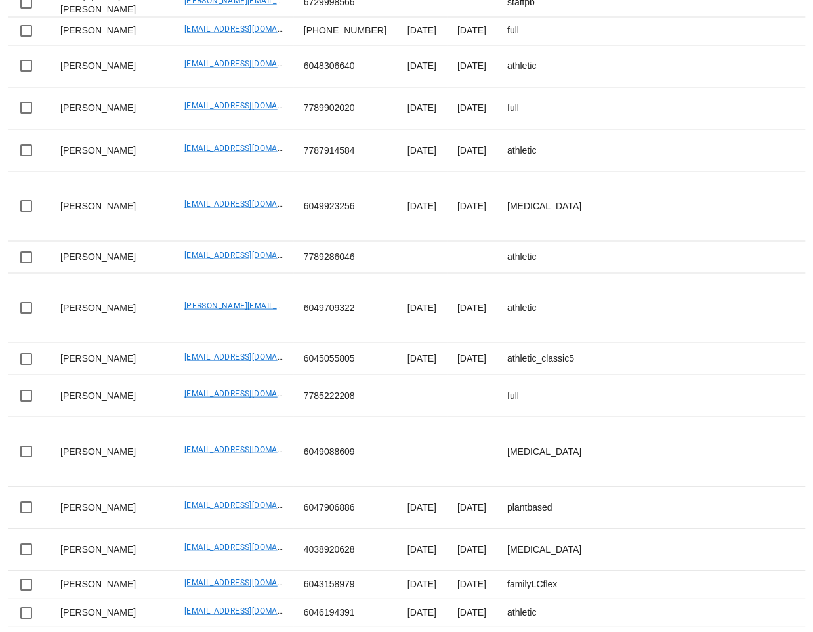
drag, startPoint x: 141, startPoint y: 373, endPoint x: 236, endPoint y: 379, distance: 95.3
copy link "jennifer76@shaw.ca"
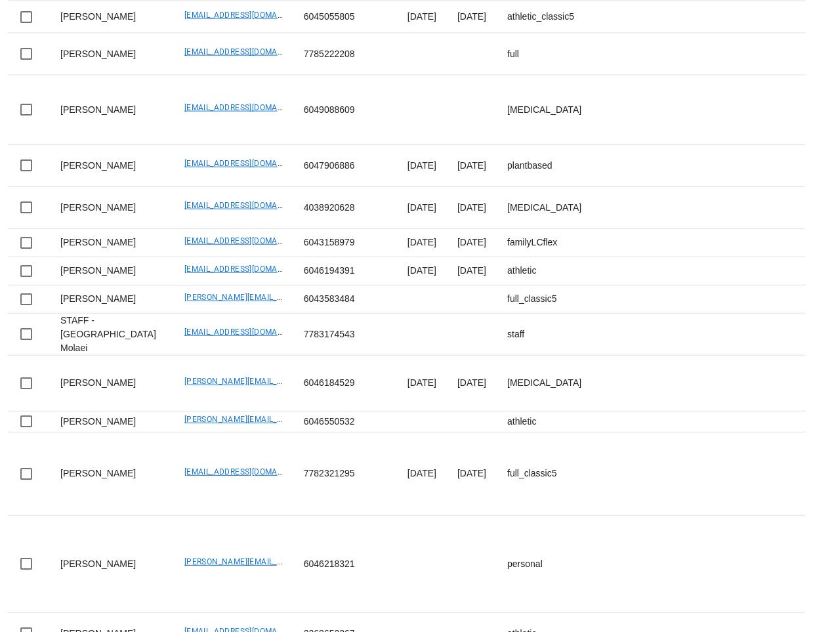
scroll to position [1455, 0]
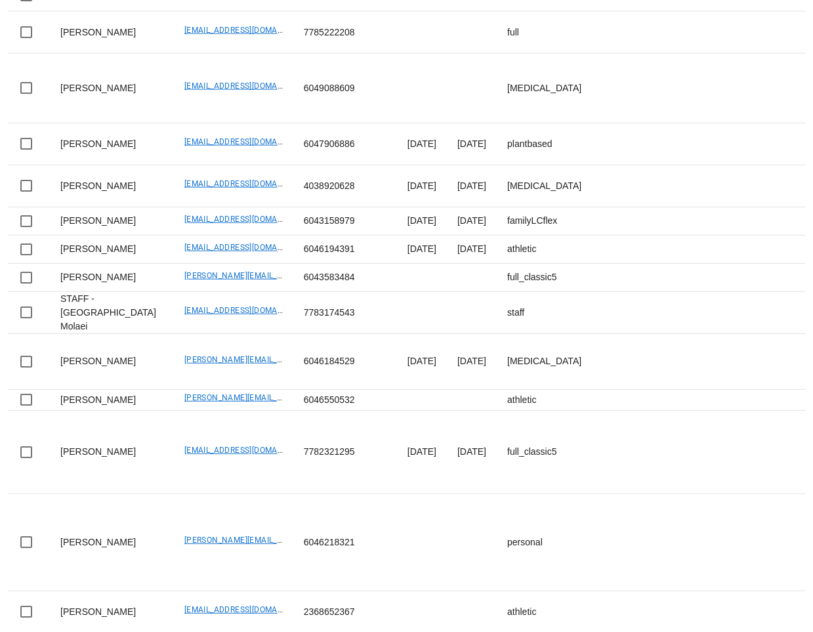
drag, startPoint x: 144, startPoint y: 353, endPoint x: 247, endPoint y: 362, distance: 104.1
copy link "grant.ferdinands@gmail.com"
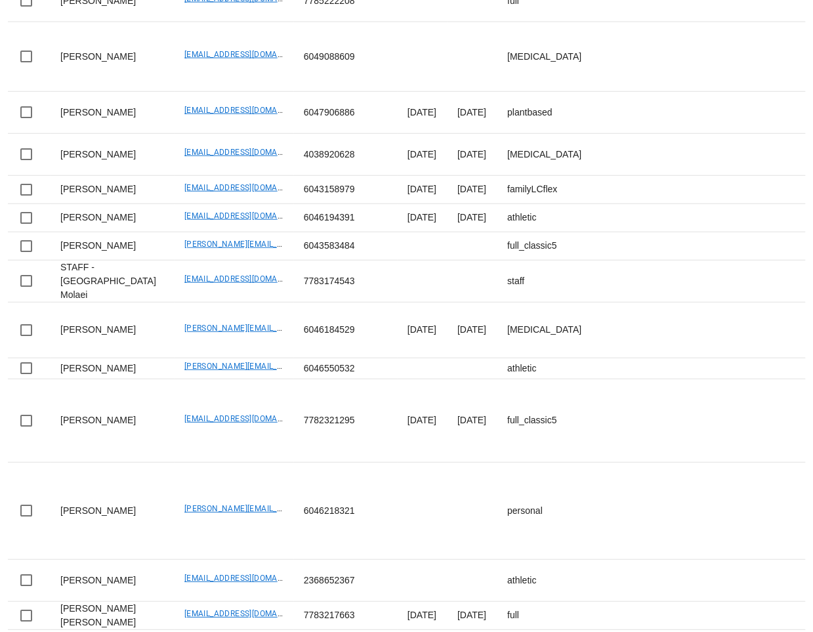
scroll to position [1488, 0]
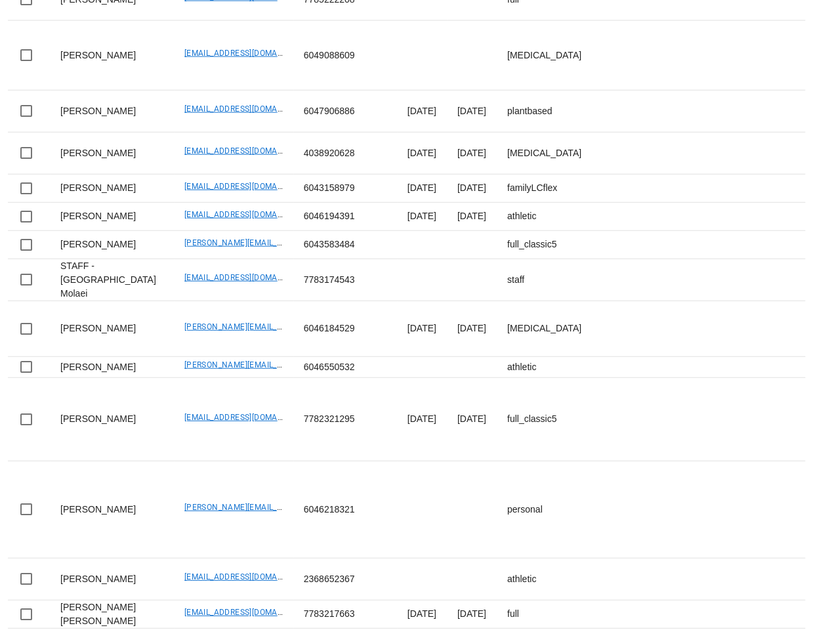
drag, startPoint x: 144, startPoint y: 387, endPoint x: 197, endPoint y: 389, distance: 53.8
drag, startPoint x: 142, startPoint y: 385, endPoint x: 230, endPoint y: 388, distance: 87.3
copy link "btong604@gmail.com"
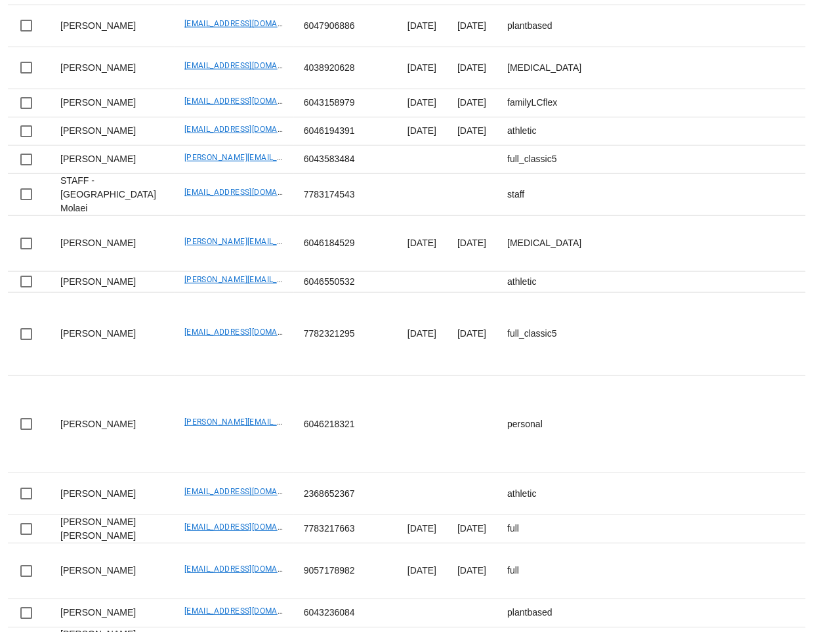
scroll to position [1580, 0]
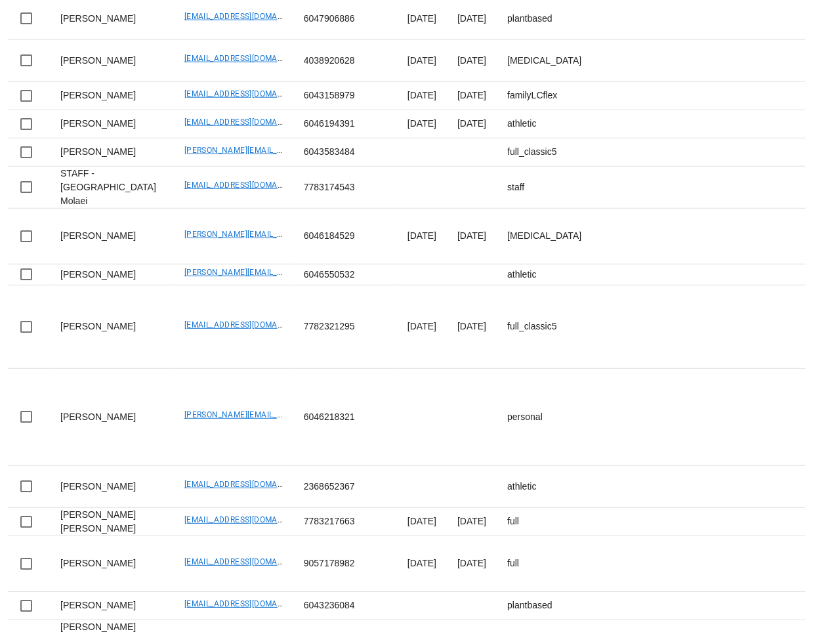
drag, startPoint x: 141, startPoint y: 350, endPoint x: 252, endPoint y: 352, distance: 110.9
copy link "vinistois@gmail.com"
drag, startPoint x: 137, startPoint y: 417, endPoint x: 242, endPoint y: 413, distance: 105.0
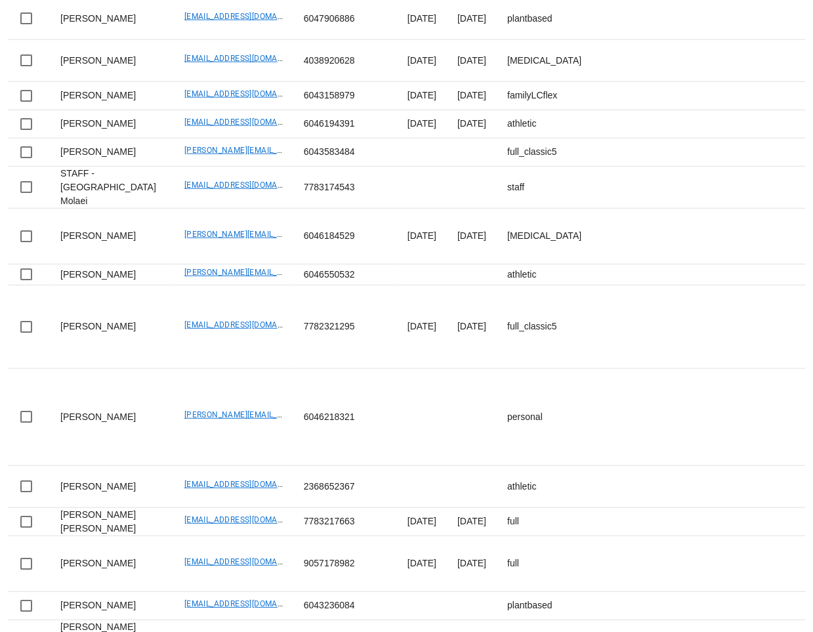
copy link "juliefbrown@gmail.com"
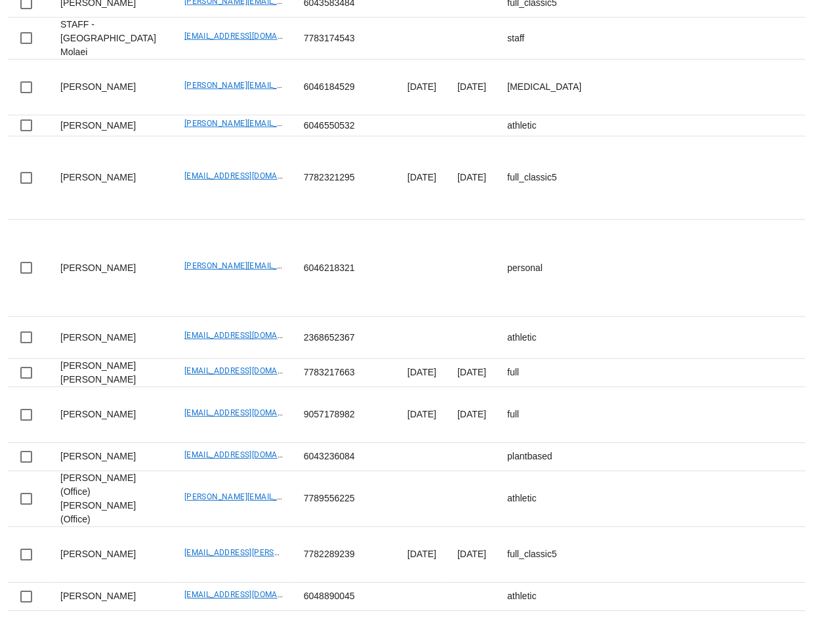
scroll to position [1772, 0]
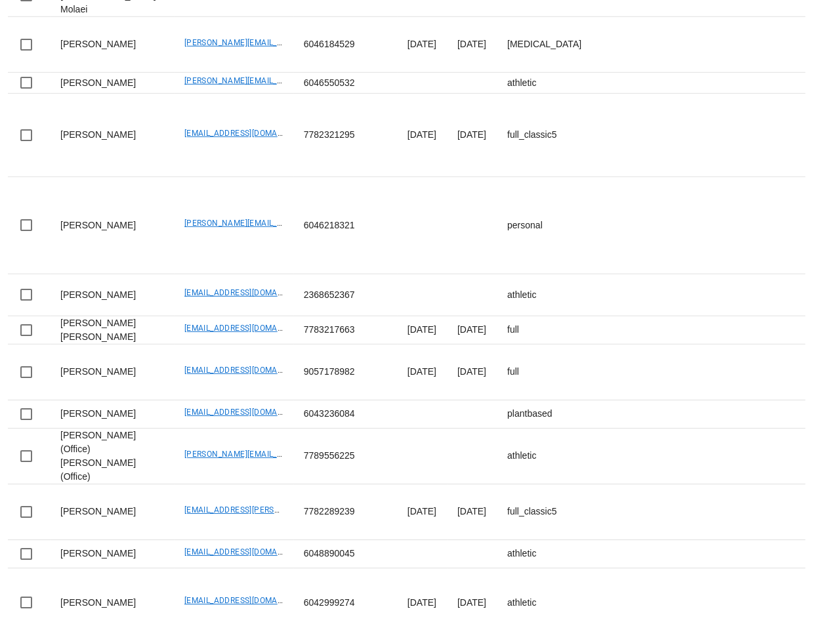
drag, startPoint x: 142, startPoint y: 284, endPoint x: 246, endPoint y: 283, distance: 103.6
copy link "linaouyang_@hotmail.com"
drag, startPoint x: 138, startPoint y: 352, endPoint x: 255, endPoint y: 352, distance: 116.1
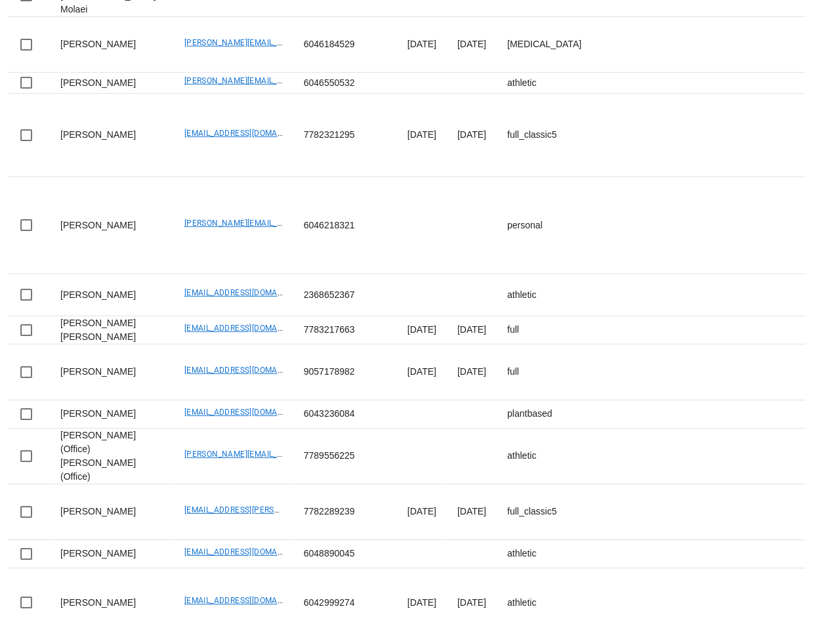
copy link "Kim_McCurley@vancity.com"
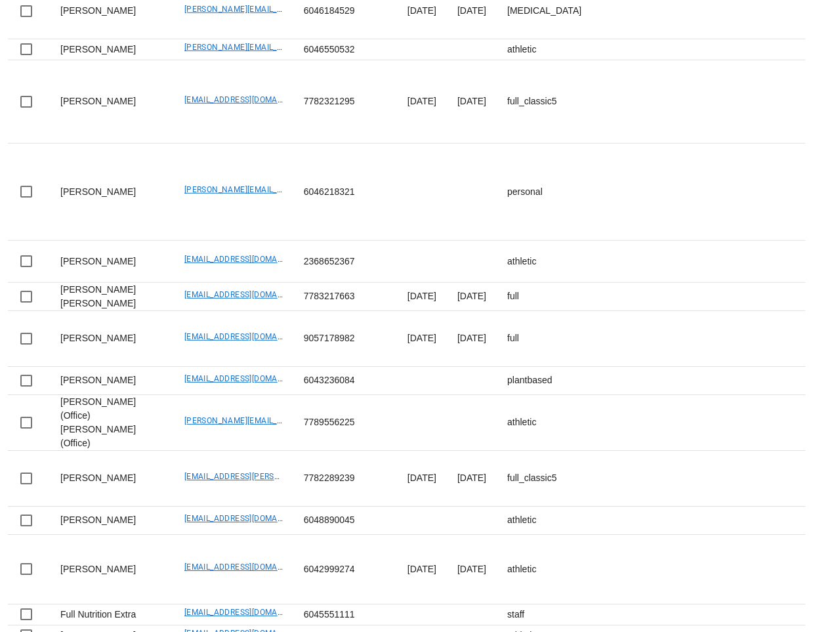
scroll to position [1809, 0]
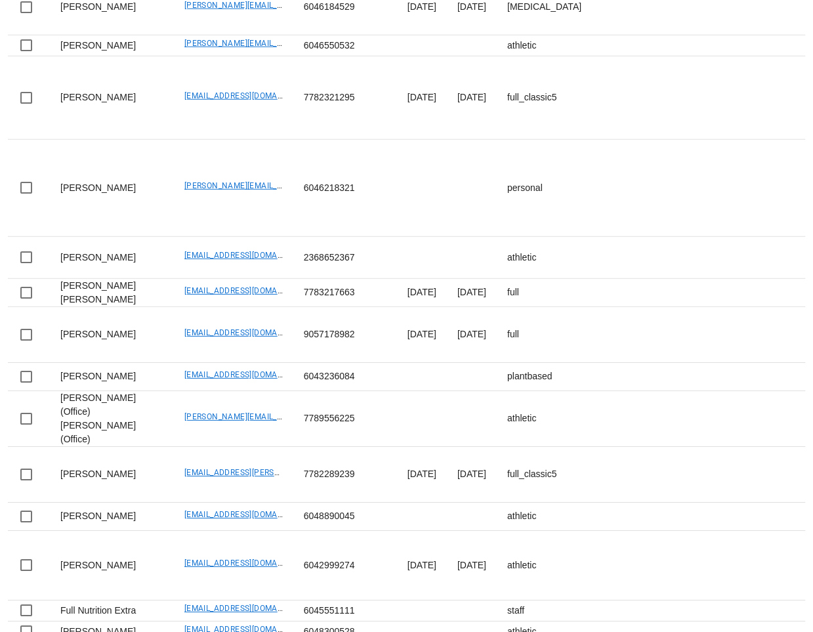
drag, startPoint x: 139, startPoint y: 369, endPoint x: 255, endPoint y: 379, distance: 115.9
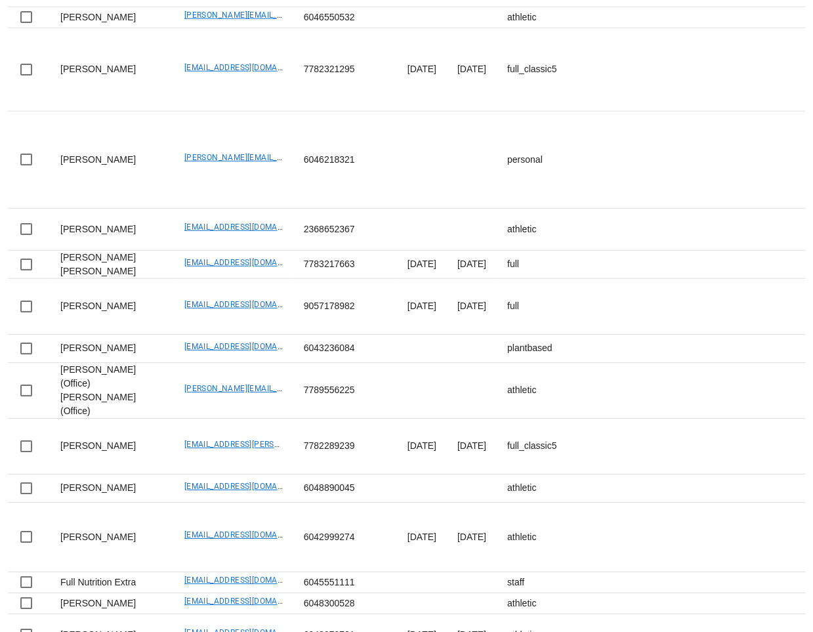
scroll to position [1837, 0]
drag, startPoint x: 144, startPoint y: 392, endPoint x: 253, endPoint y: 402, distance: 108.7
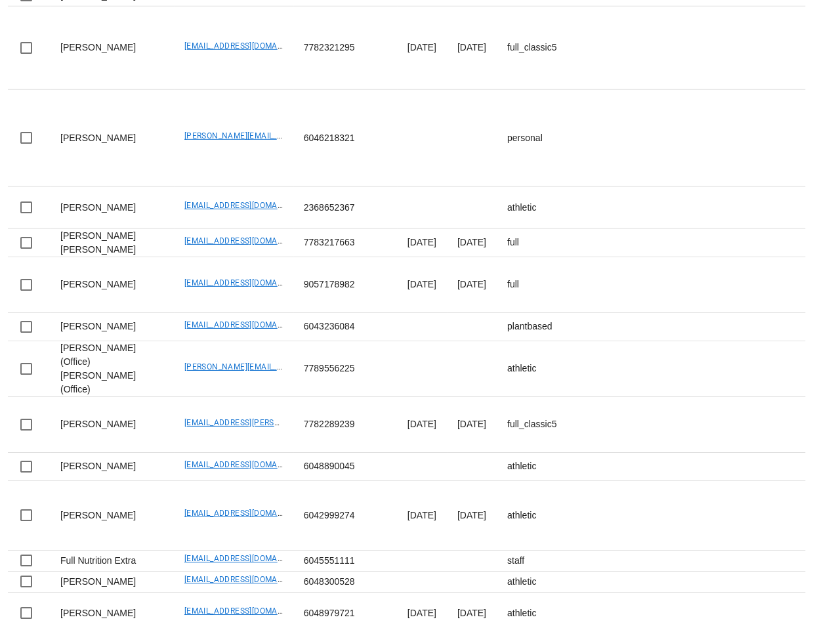
scroll to position [1893, 0]
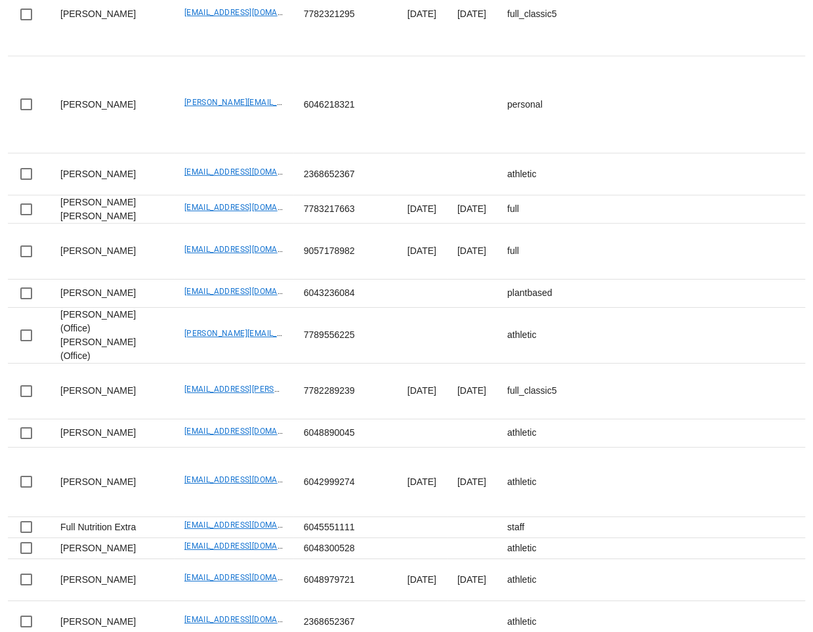
drag, startPoint x: 141, startPoint y: 405, endPoint x: 245, endPoint y: 416, distance: 104.2
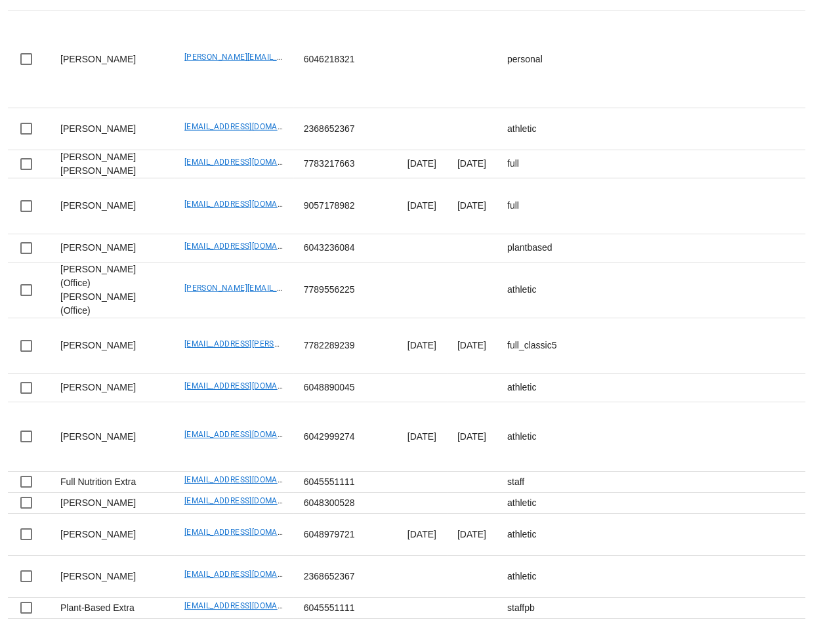
scroll to position [1940, 0]
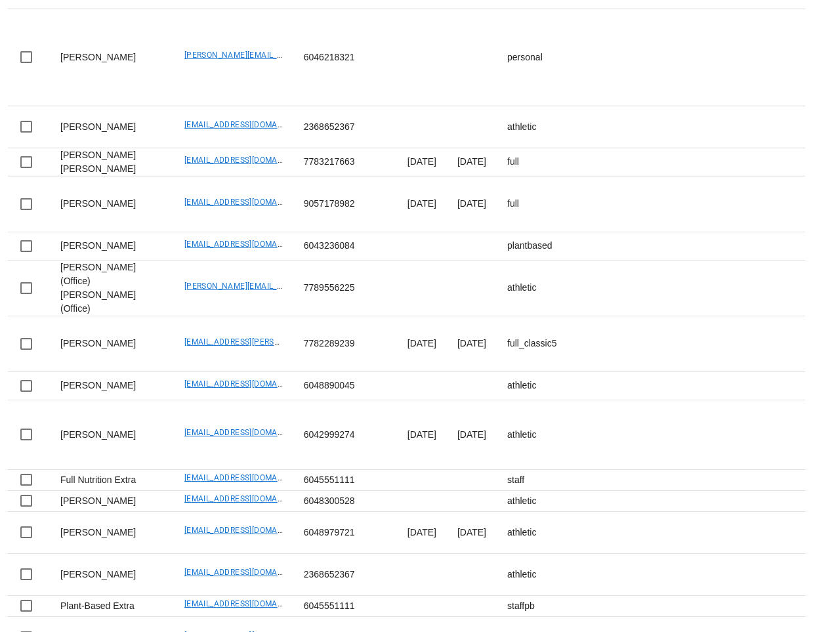
drag, startPoint x: 142, startPoint y: 426, endPoint x: 243, endPoint y: 425, distance: 101.0
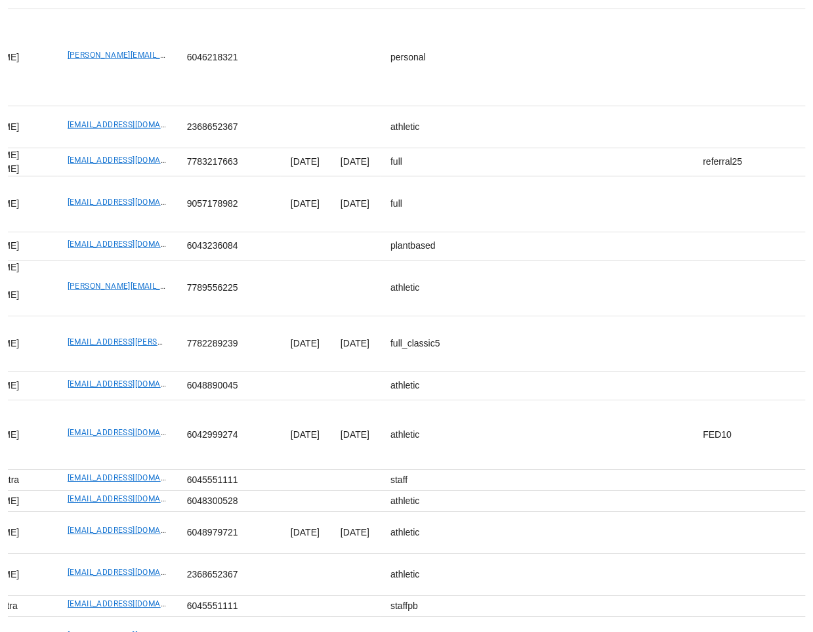
scroll to position [0, 0]
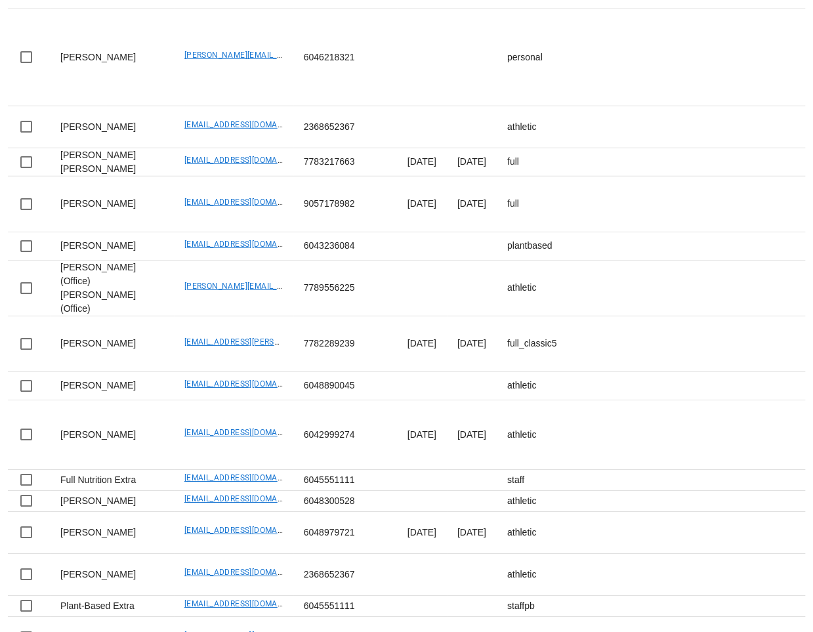
drag, startPoint x: 146, startPoint y: 500, endPoint x: 258, endPoint y: 506, distance: 112.3
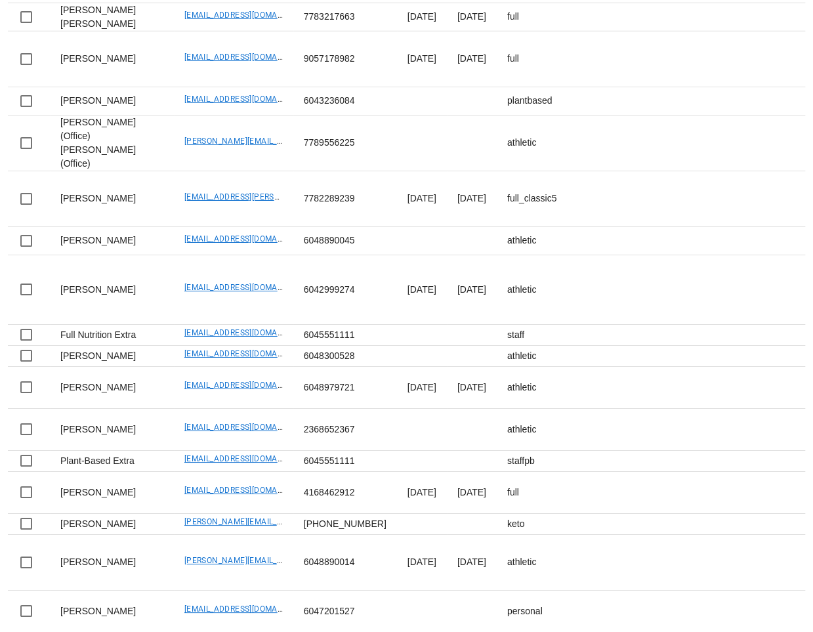
scroll to position [2120, 0]
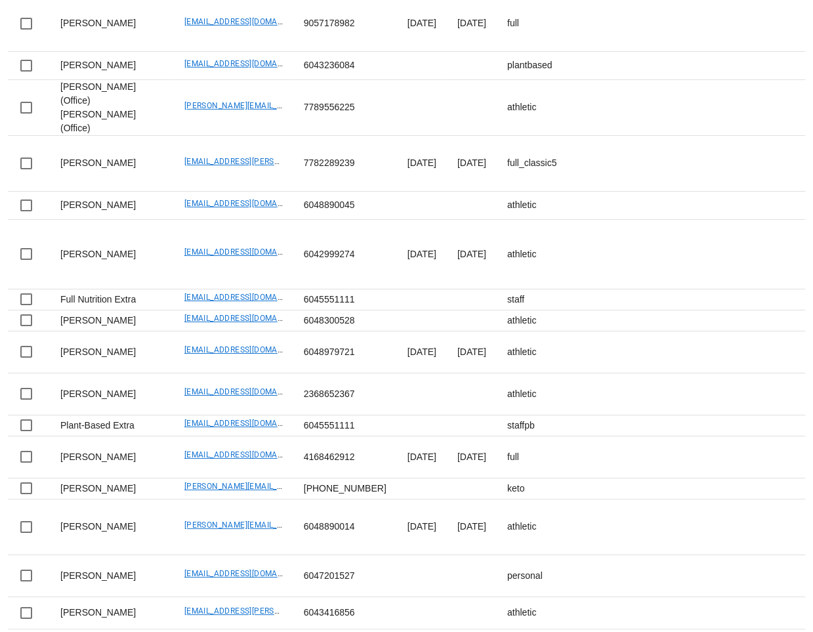
drag, startPoint x: 141, startPoint y: 457, endPoint x: 239, endPoint y: 458, distance: 98.4
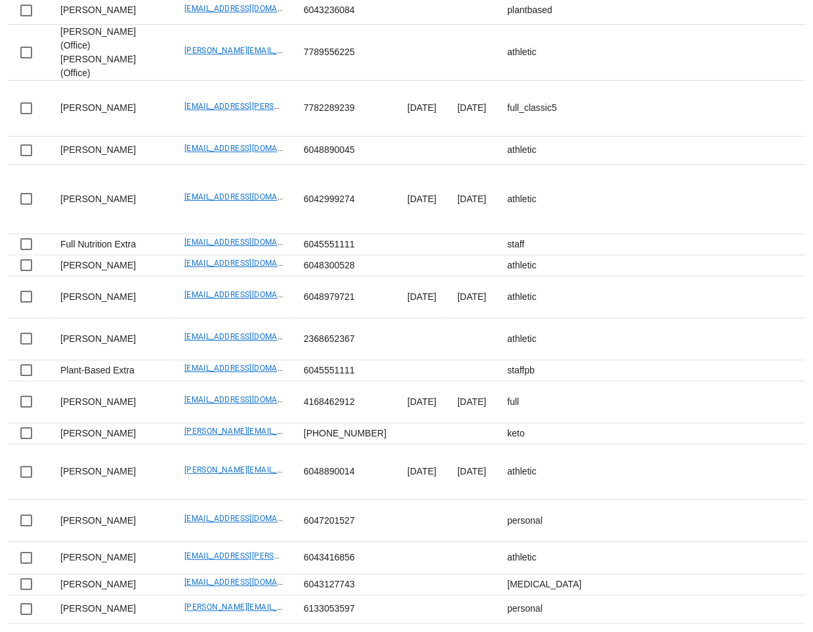
scroll to position [2213, 0]
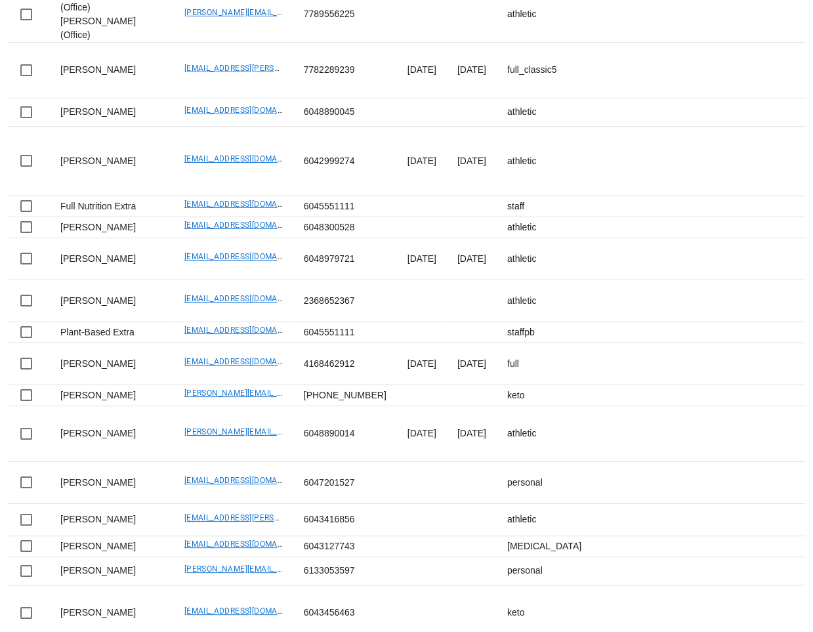
drag, startPoint x: 141, startPoint y: 424, endPoint x: 259, endPoint y: 427, distance: 118.1
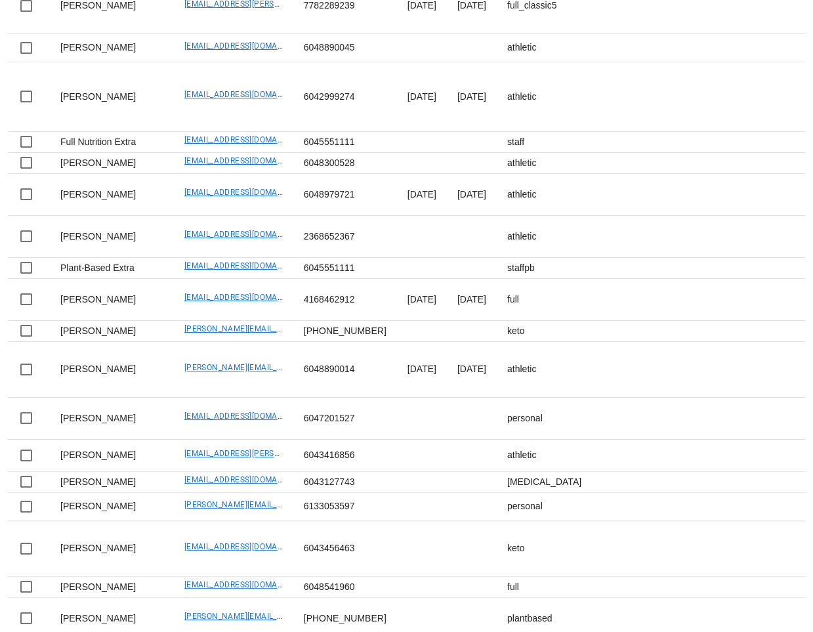
scroll to position [2347, 0]
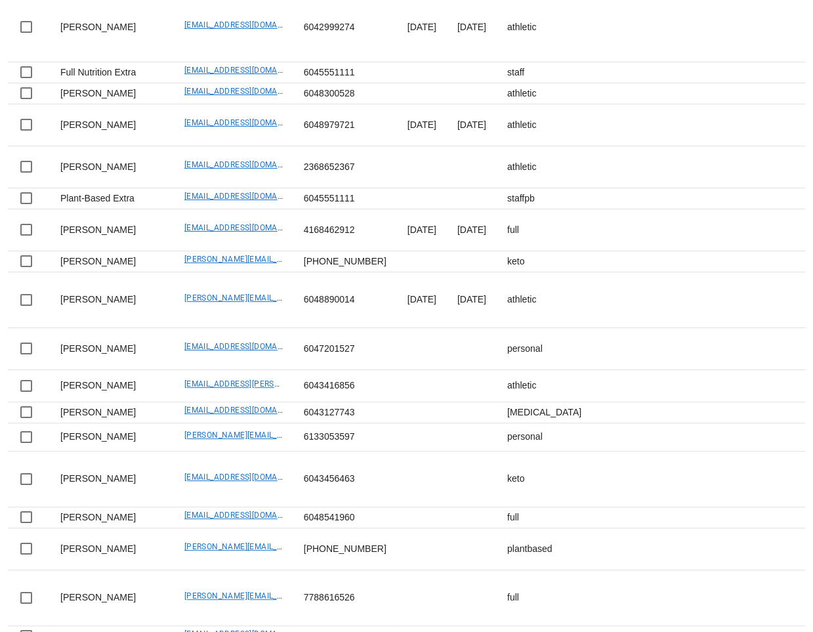
drag, startPoint x: 144, startPoint y: 451, endPoint x: 255, endPoint y: 457, distance: 111.0
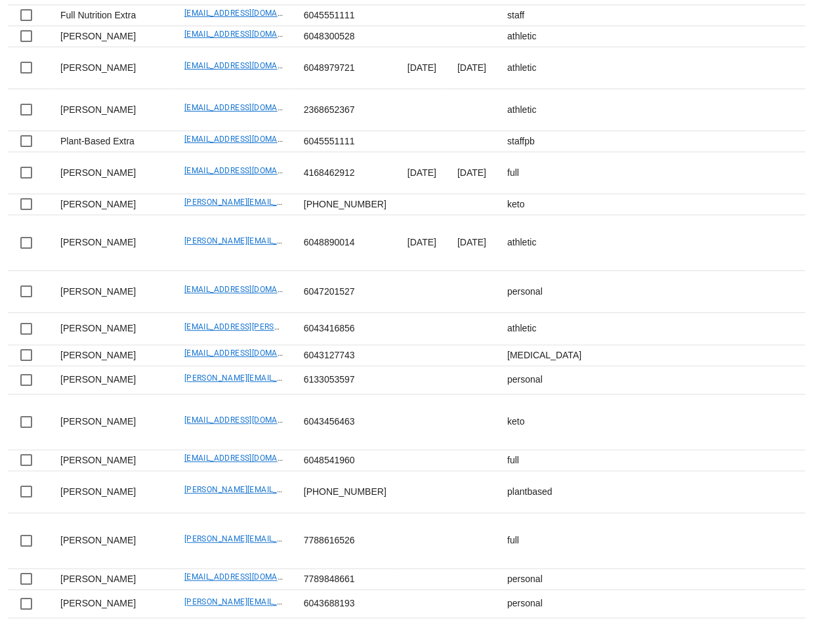
scroll to position [2485, 0]
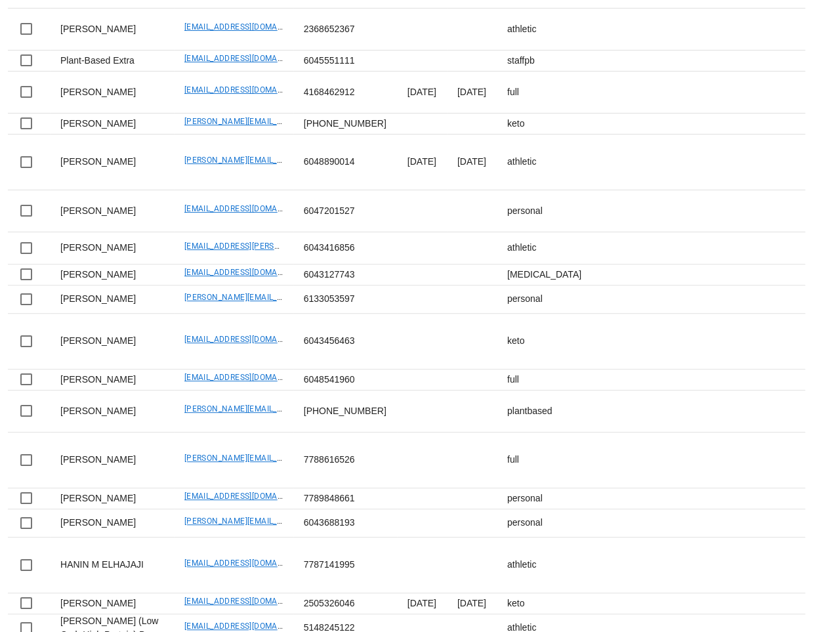
drag, startPoint x: 144, startPoint y: 387, endPoint x: 249, endPoint y: 386, distance: 105.0
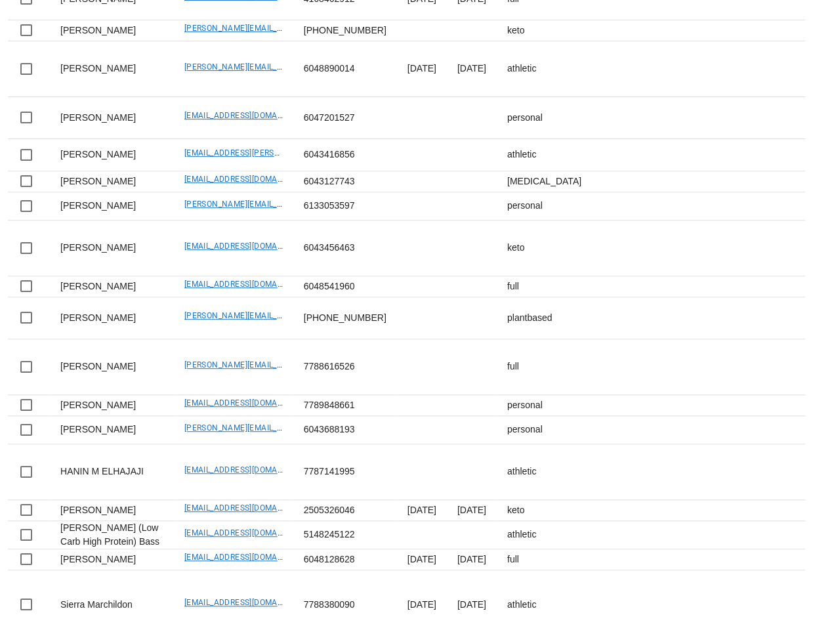
scroll to position [2595, 0]
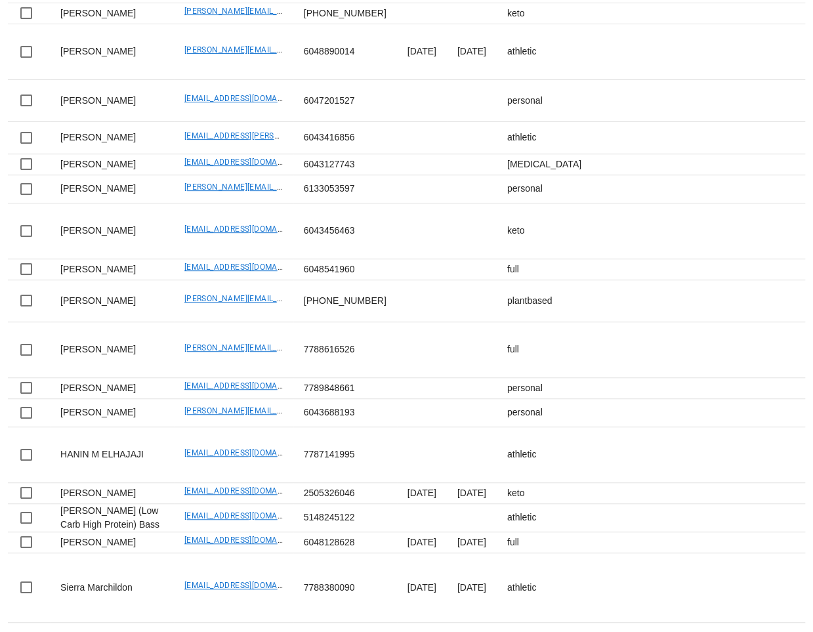
drag, startPoint x: 144, startPoint y: 359, endPoint x: 232, endPoint y: 361, distance: 87.9
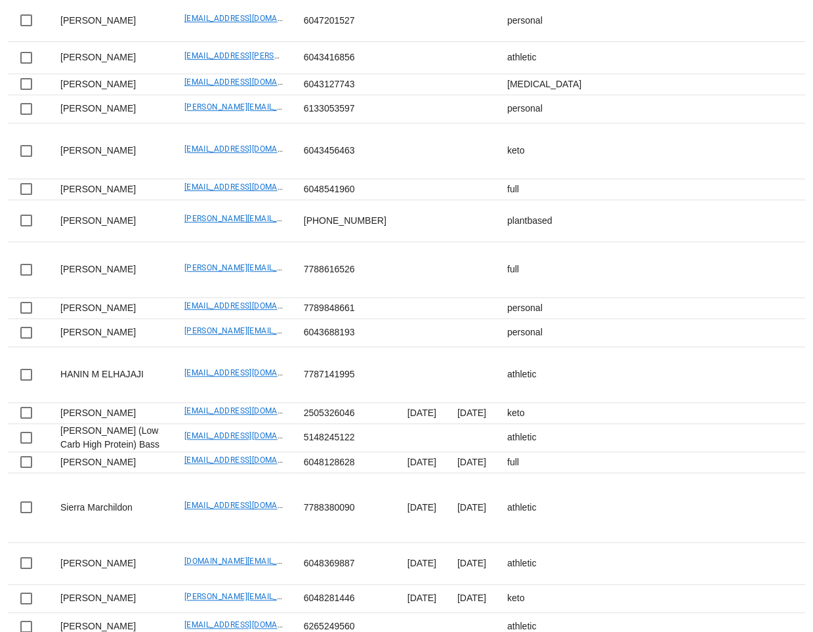
drag, startPoint x: 138, startPoint y: 369, endPoint x: 249, endPoint y: 371, distance: 111.6
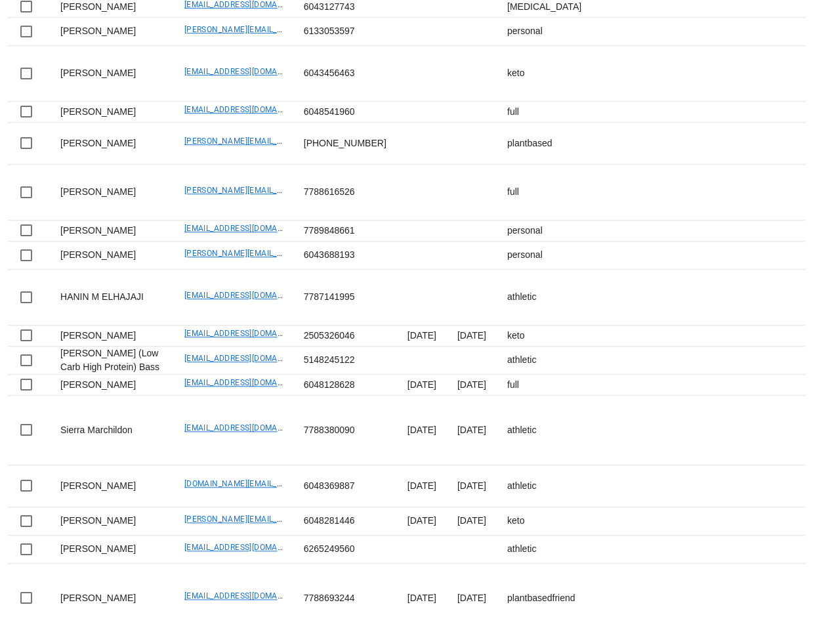
drag, startPoint x: 145, startPoint y: 358, endPoint x: 251, endPoint y: 364, distance: 106.5
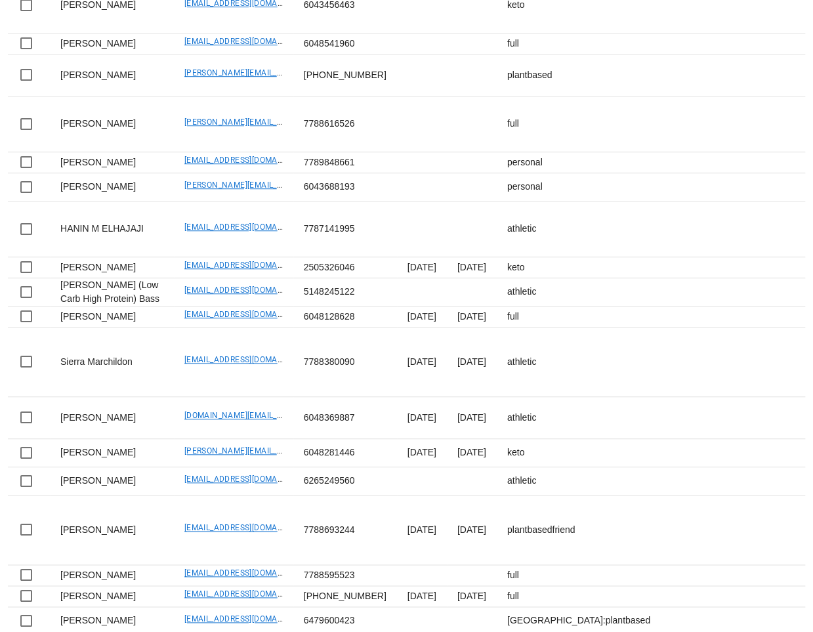
scroll to position [2864, 0]
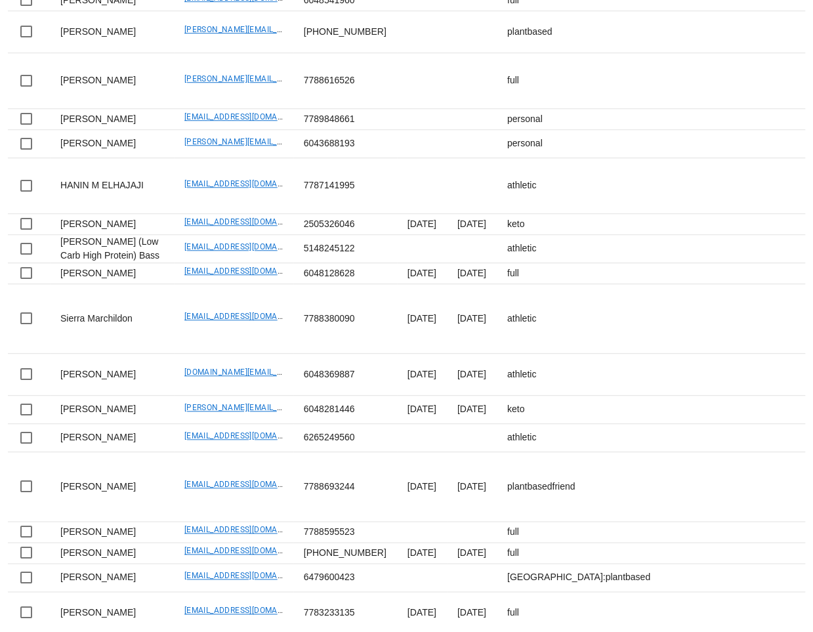
drag, startPoint x: 140, startPoint y: 307, endPoint x: 249, endPoint y: 307, distance: 108.2
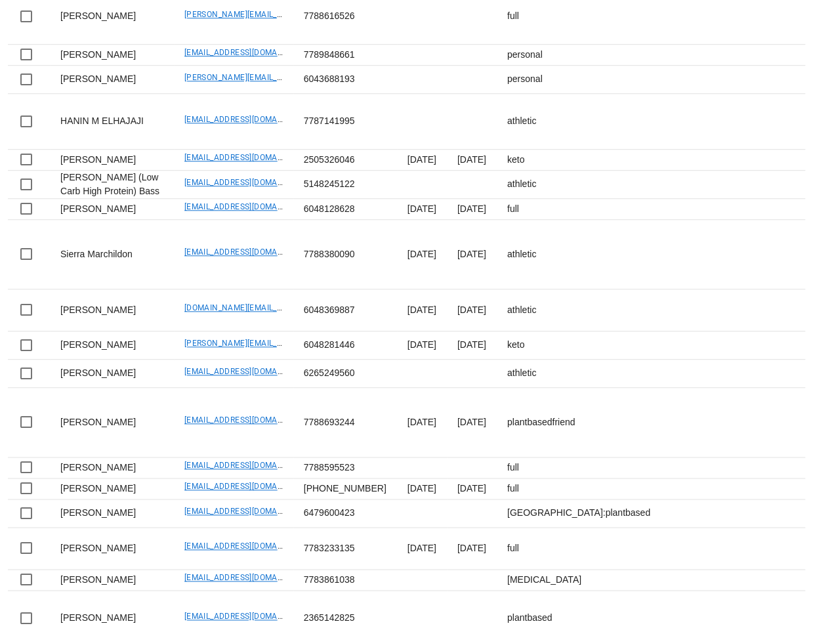
scroll to position [2973, 0]
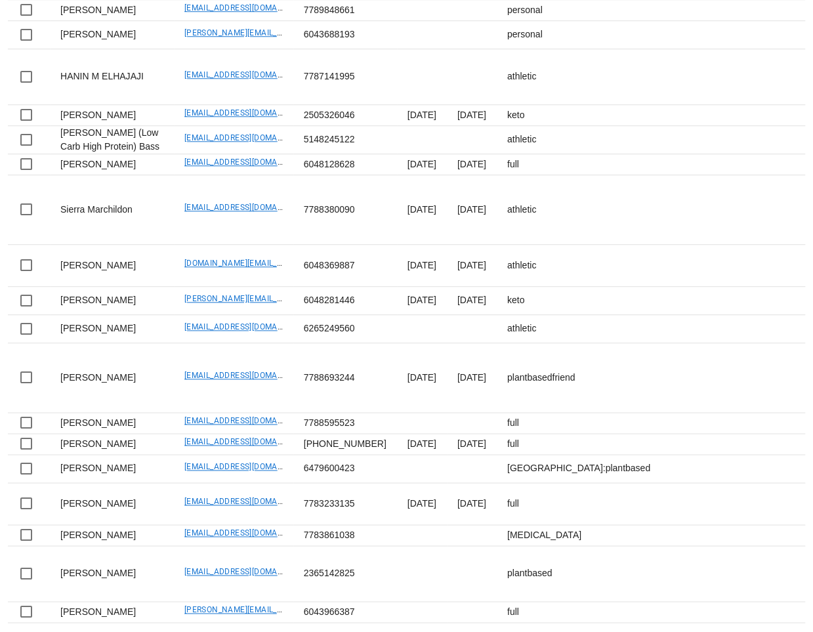
drag, startPoint x: 146, startPoint y: 238, endPoint x: 243, endPoint y: 244, distance: 97.3
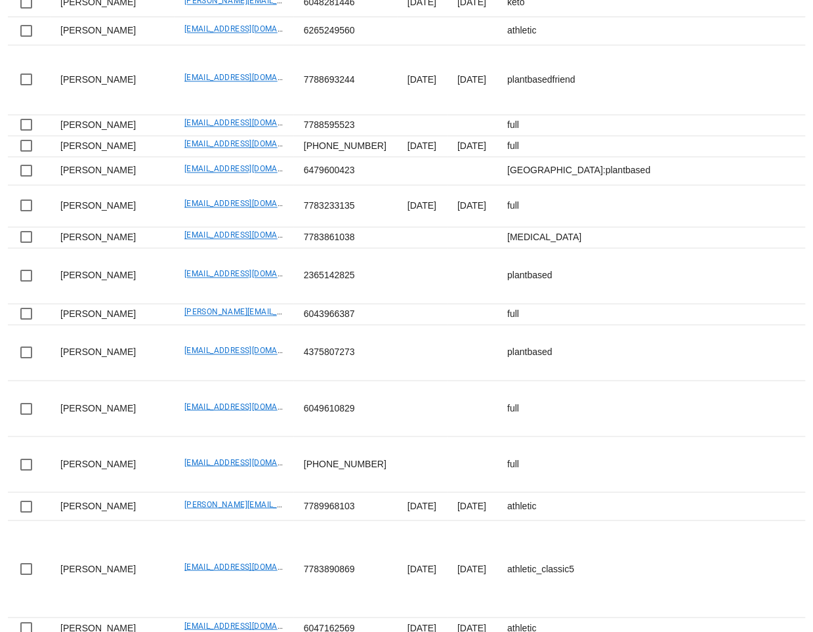
scroll to position [3273, 0]
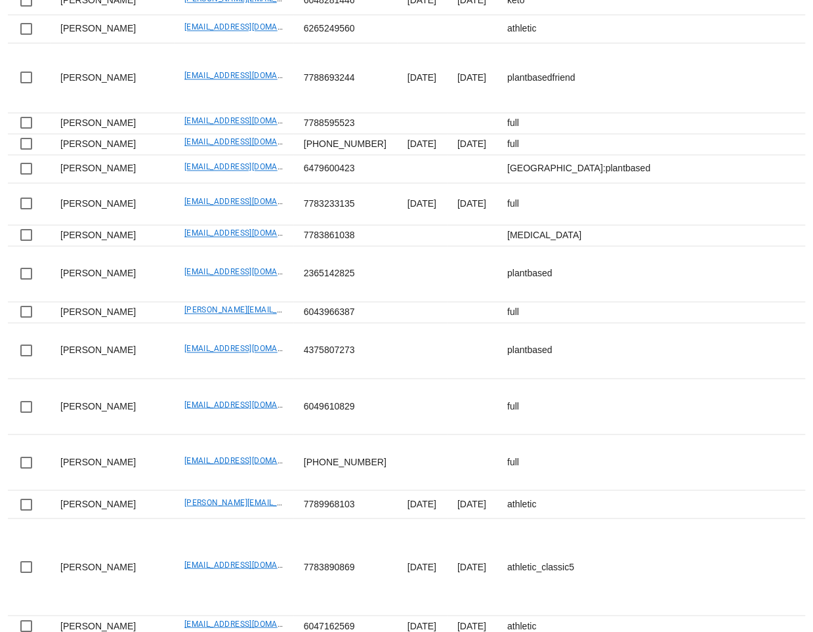
drag, startPoint x: 140, startPoint y: 319, endPoint x: 247, endPoint y: 327, distance: 106.6
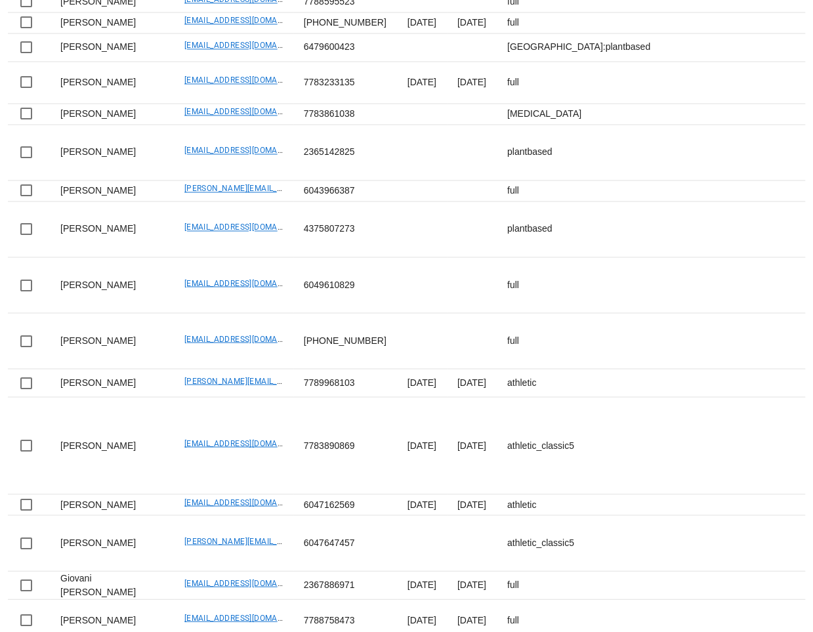
scroll to position [3396, 0]
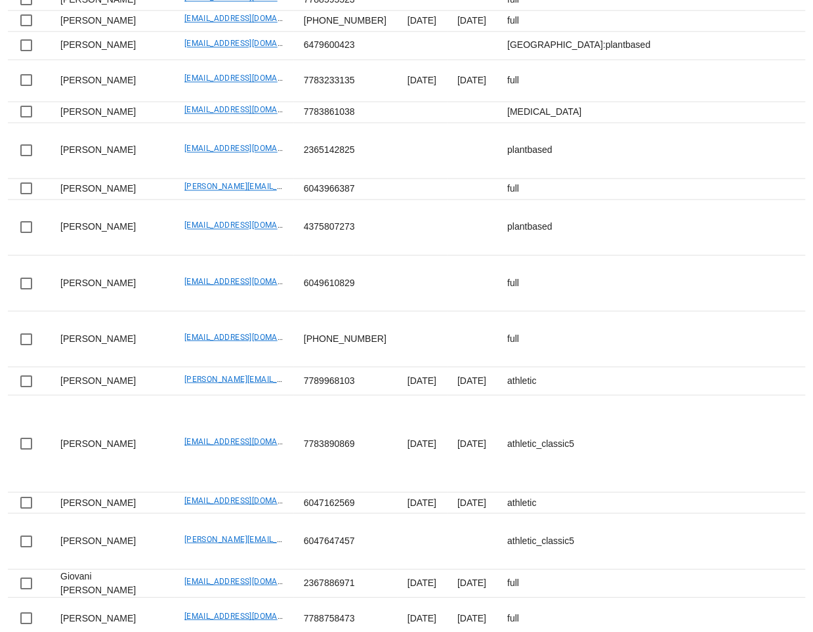
drag, startPoint x: 139, startPoint y: 251, endPoint x: 243, endPoint y: 258, distance: 103.9
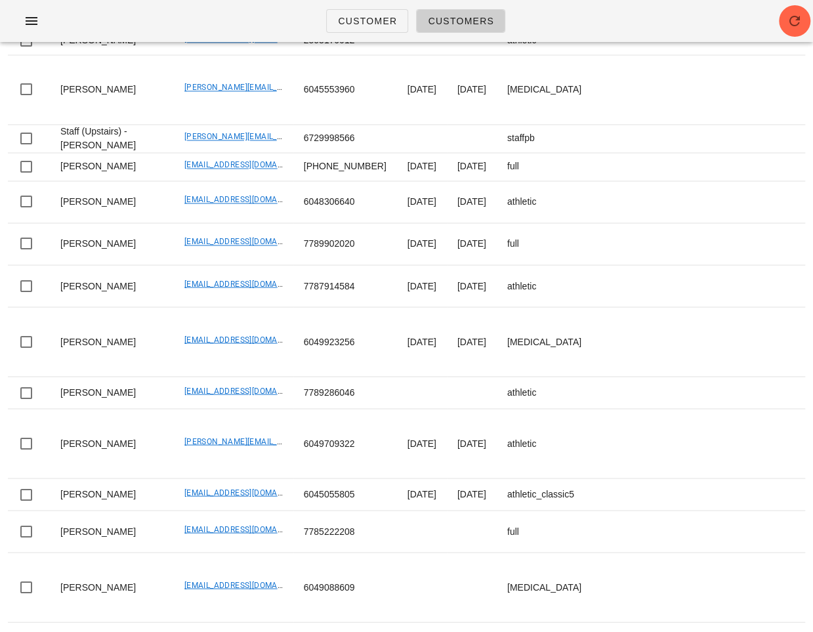
scroll to position [0, 0]
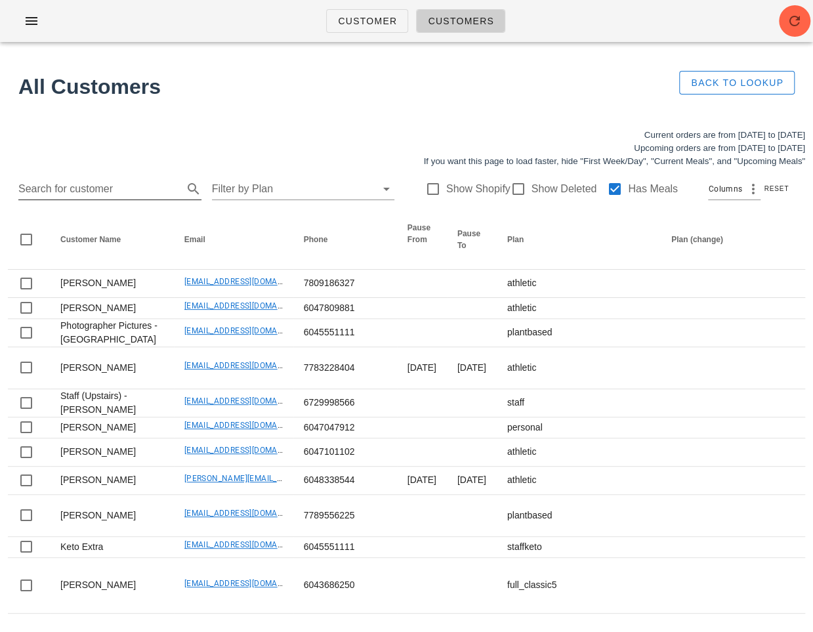
click at [110, 190] on input "Search for customer" at bounding box center [99, 188] width 162 height 21
click at [801, 18] on icon "button" at bounding box center [795, 21] width 16 height 16
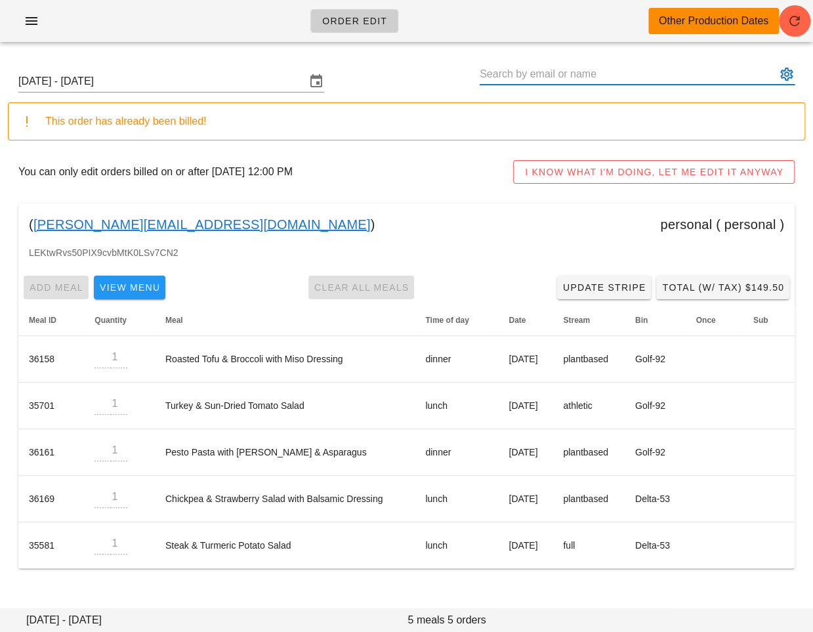
click at [532, 77] on input "text" at bounding box center [628, 74] width 297 height 21
paste input "[EMAIL_ADDRESS][DOMAIN_NAME]"
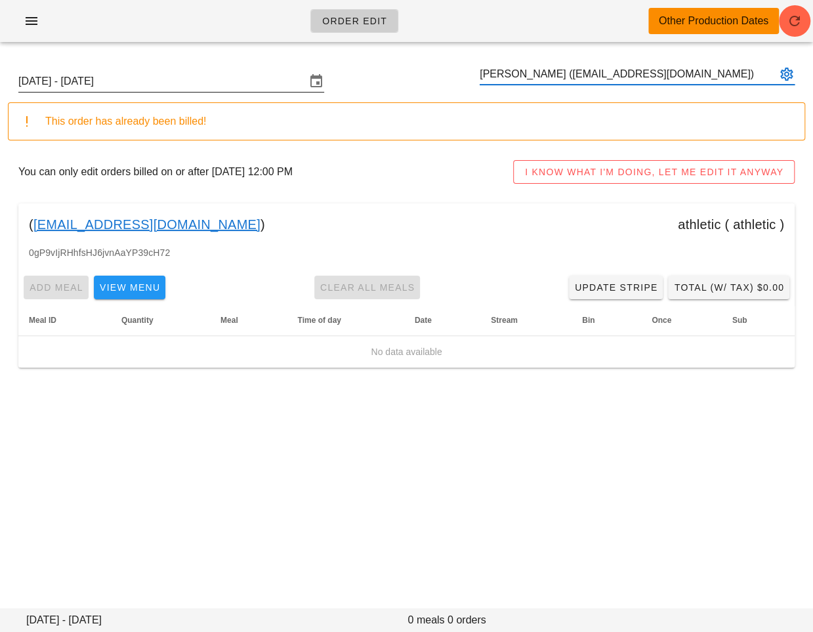
type input "[PERSON_NAME] ([EMAIL_ADDRESS][DOMAIN_NAME])"
click at [221, 79] on input "[DATE] - [DATE]" at bounding box center [161, 81] width 287 height 21
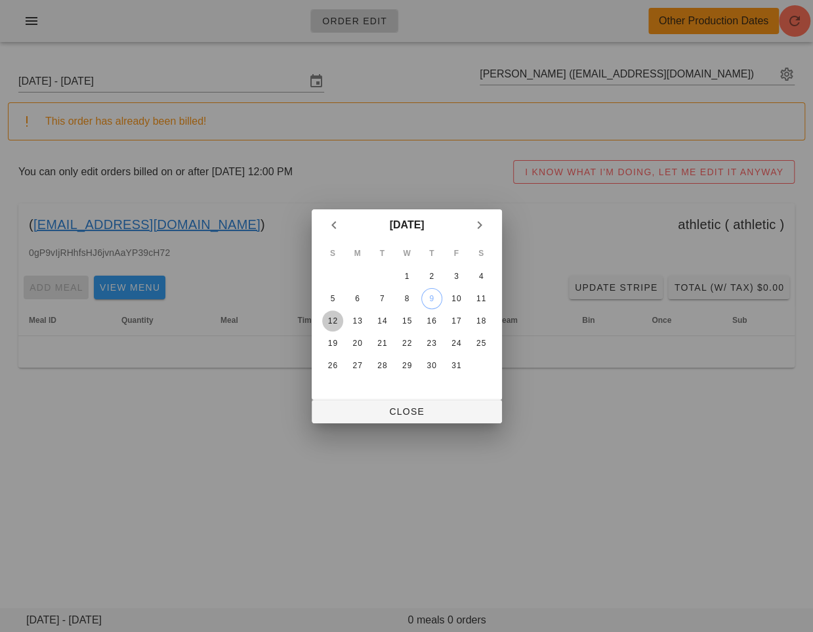
click at [340, 316] on div "12" at bounding box center [331, 320] width 21 height 9
click at [337, 407] on span "Close" at bounding box center [406, 411] width 169 height 10
type input "[DATE] - [DATE]"
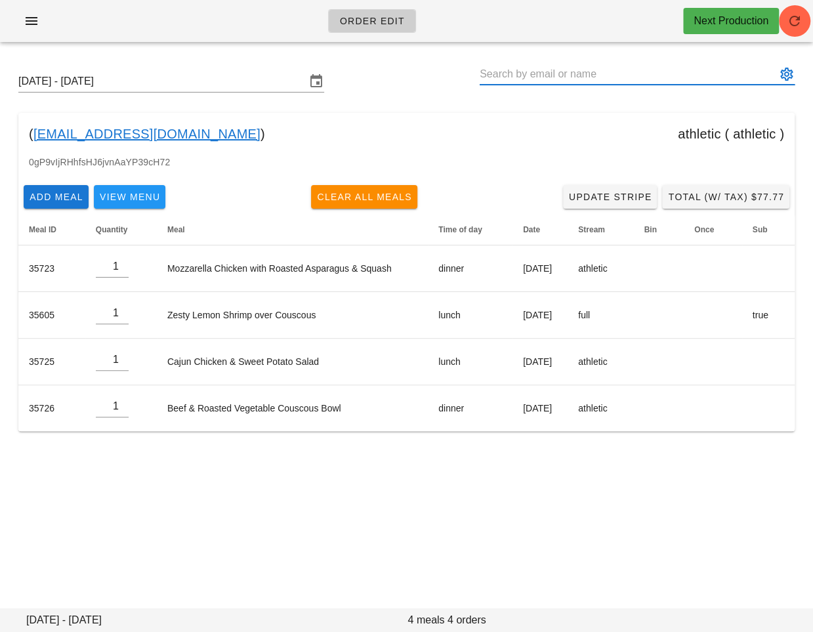
click at [587, 72] on input "text" at bounding box center [628, 74] width 297 height 21
paste input "[EMAIL_ADDRESS][DOMAIN_NAME]"
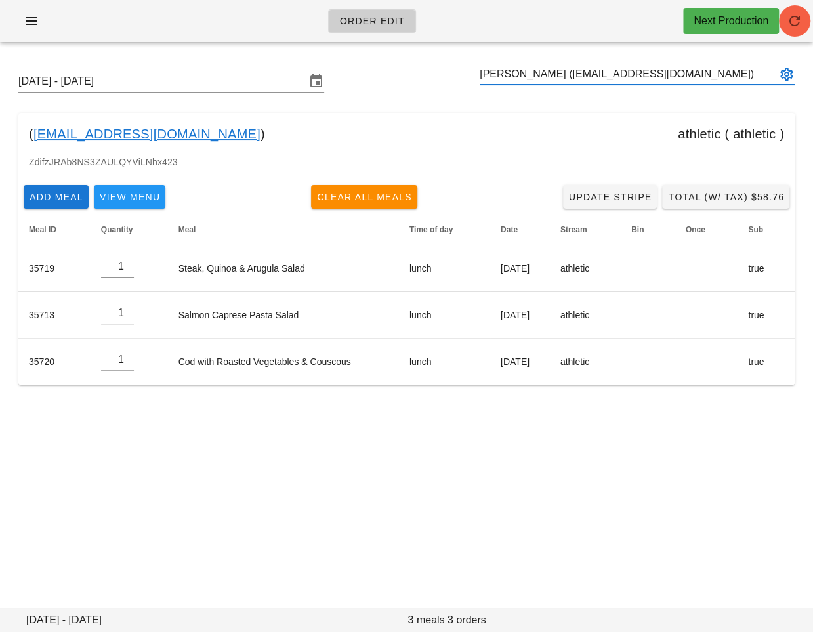
type input "[PERSON_NAME] ([EMAIL_ADDRESS][DOMAIN_NAME])"
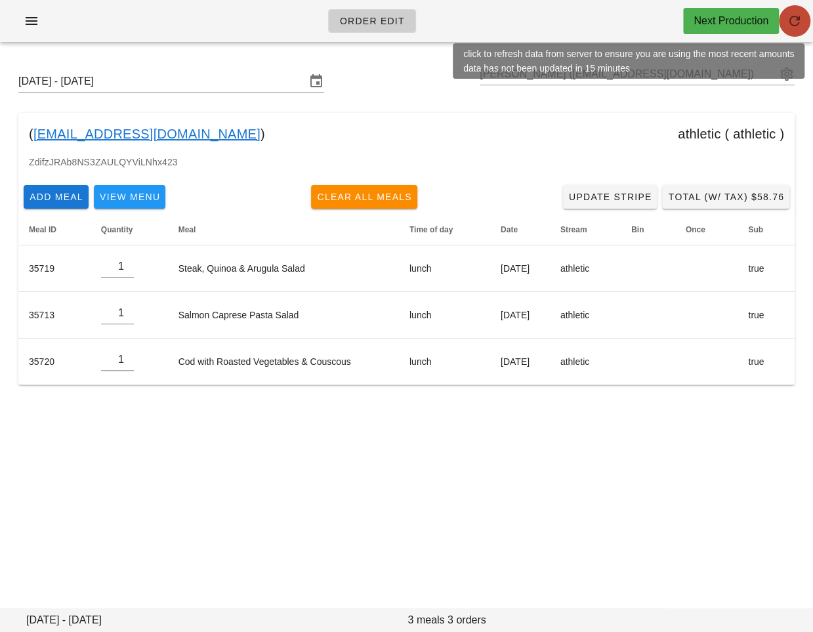
click at [798, 22] on icon "button" at bounding box center [795, 21] width 16 height 16
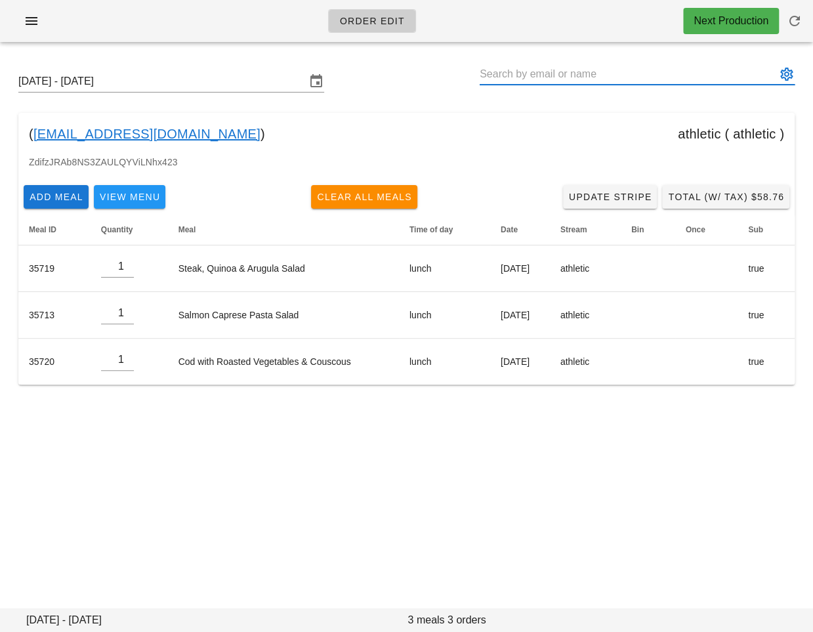
click at [550, 69] on input "text" at bounding box center [628, 74] width 297 height 21
paste input "[EMAIL_ADDRESS][DOMAIN_NAME]"
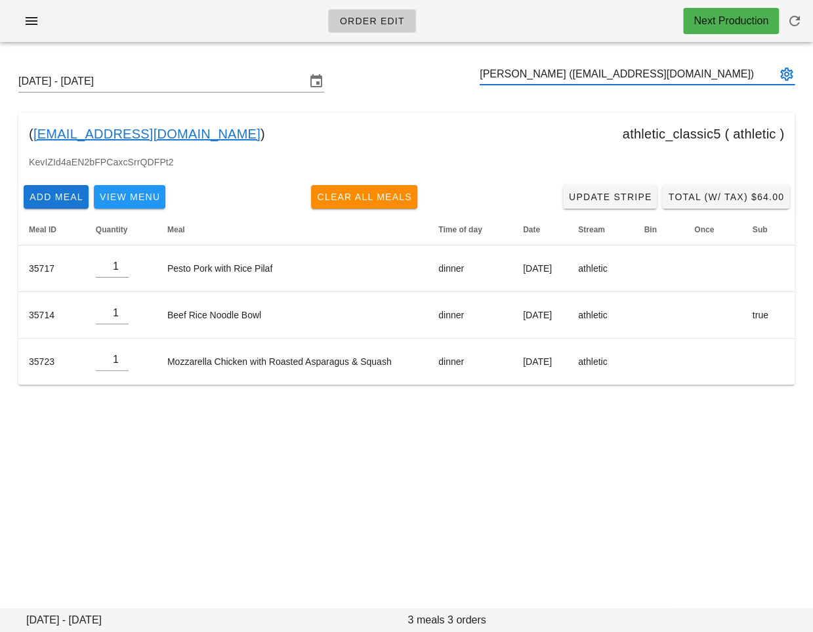
type input "[PERSON_NAME] ([EMAIL_ADDRESS][DOMAIN_NAME])"
paste input "[EMAIL_ADDRESS][PERSON_NAME][DOMAIN_NAME]"
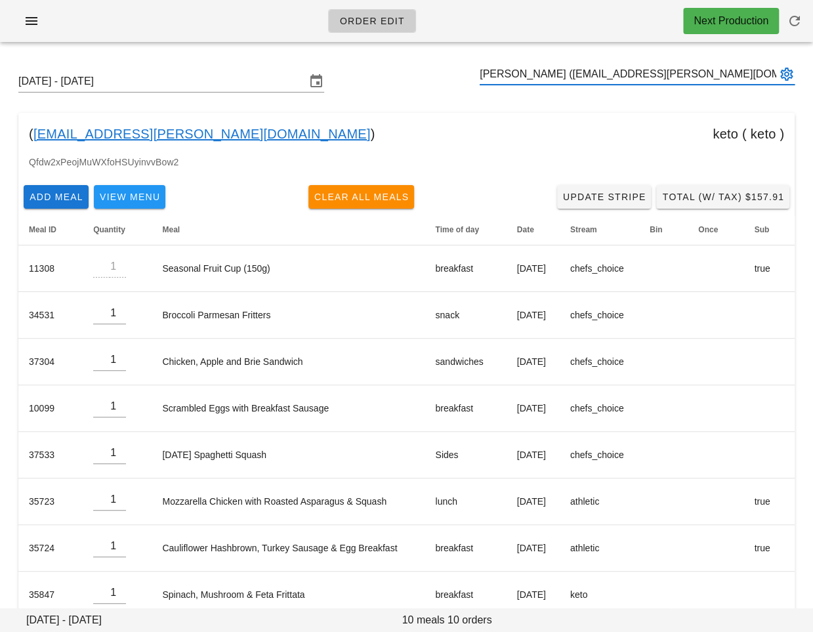
type input "[PERSON_NAME] ([EMAIL_ADDRESS][PERSON_NAME][DOMAIN_NAME])"
paste input "[EMAIL_ADDRESS][DOMAIN_NAME]"
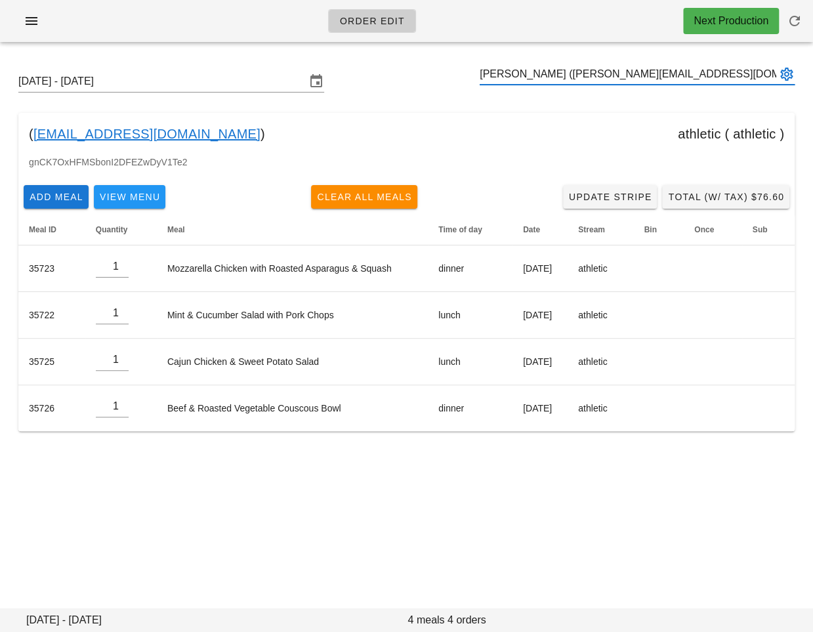
type input "[PERSON_NAME] ([PERSON_NAME][EMAIL_ADDRESS][DOMAIN_NAME])"
paste input "[EMAIL_ADDRESS][DOMAIN_NAME]"
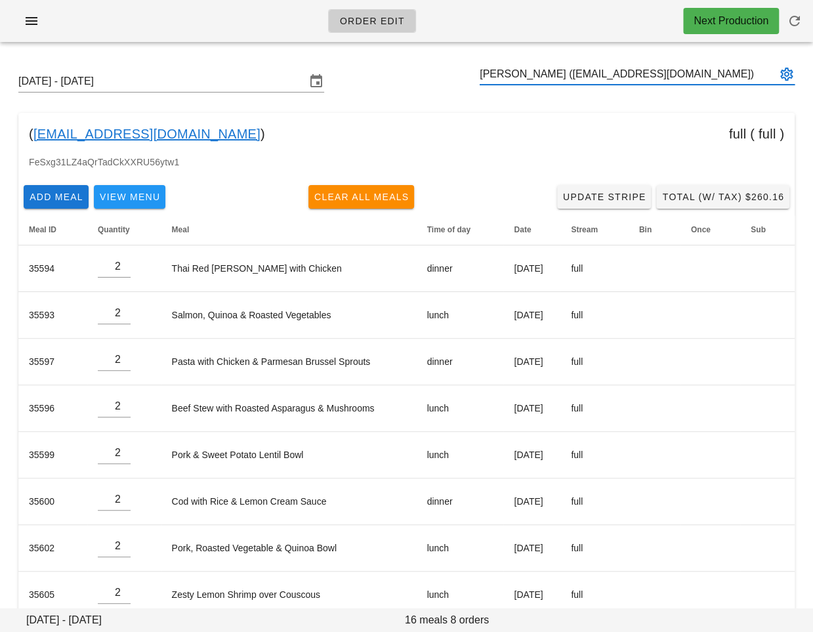
type input "[PERSON_NAME] ([EMAIL_ADDRESS][DOMAIN_NAME])"
paste input "[EMAIL_ADDRESS][DOMAIN_NAME]"
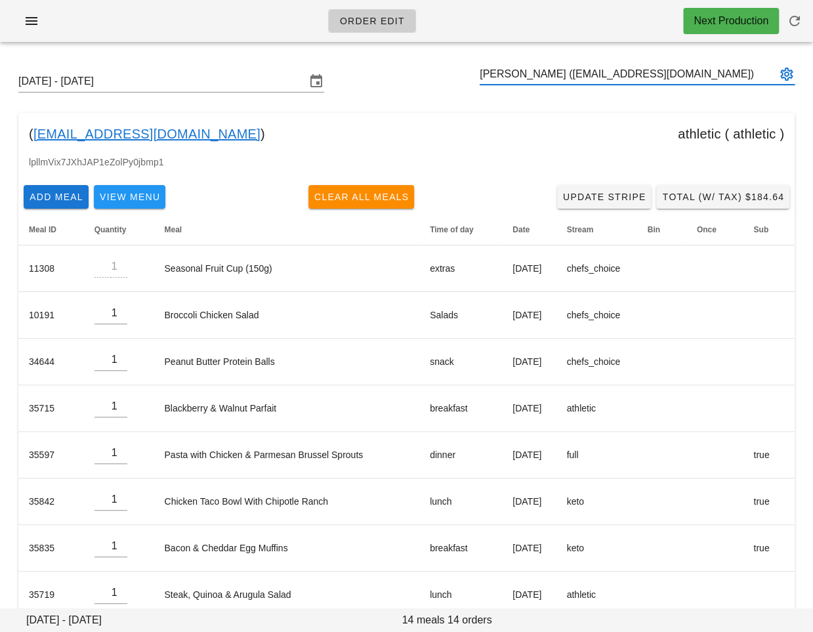
type input "[PERSON_NAME] ([EMAIL_ADDRESS][DOMAIN_NAME])"
paste input "[EMAIL_ADDRESS][DOMAIN_NAME]"
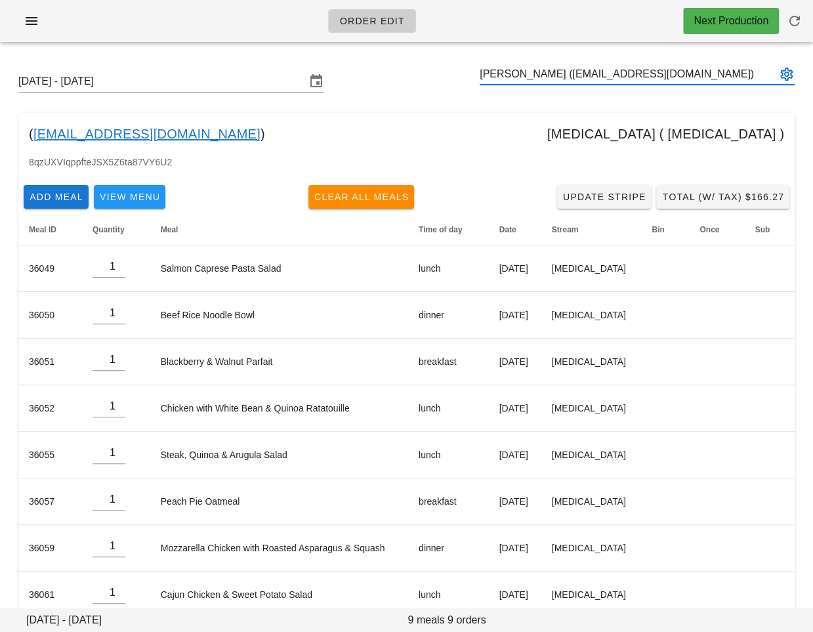
type input "[PERSON_NAME] ([EMAIL_ADDRESS][DOMAIN_NAME])"
paste input "[EMAIL_ADDRESS][DOMAIN_NAME]"
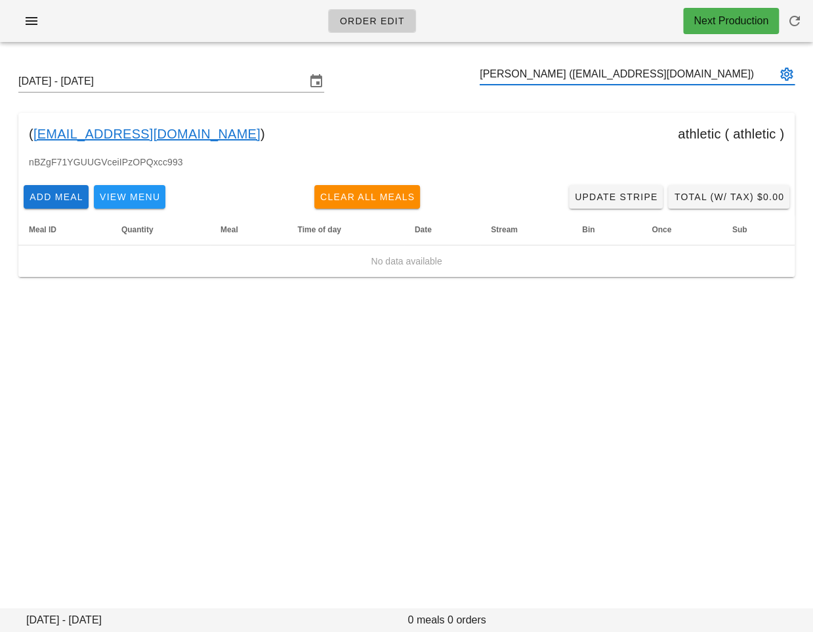
type input "[PERSON_NAME] ([EMAIL_ADDRESS][DOMAIN_NAME])"
paste input "[PERSON_NAME][EMAIL_ADDRESS][DOMAIN_NAME]"
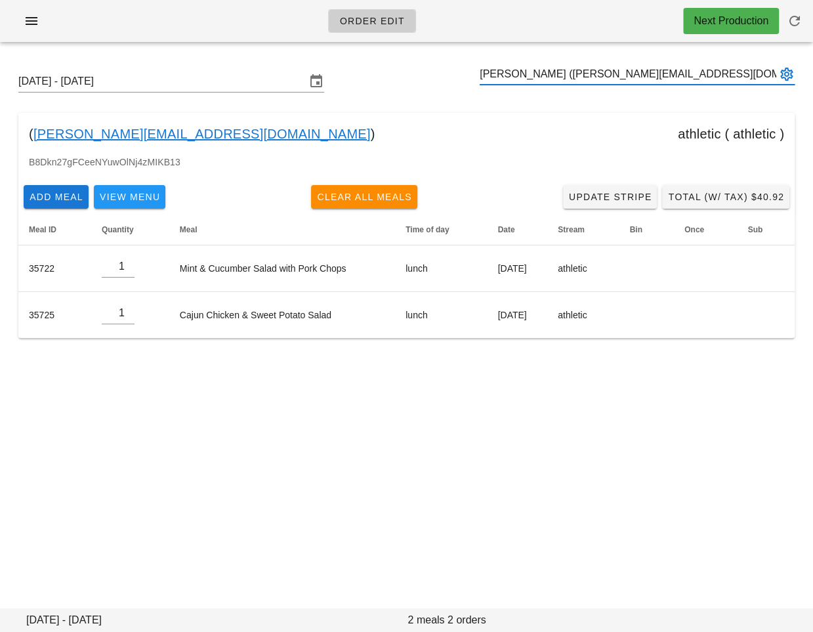
type input "[PERSON_NAME] ([PERSON_NAME][EMAIL_ADDRESS][DOMAIN_NAME])"
paste input "[EMAIL_ADDRESS][DOMAIN_NAME]"
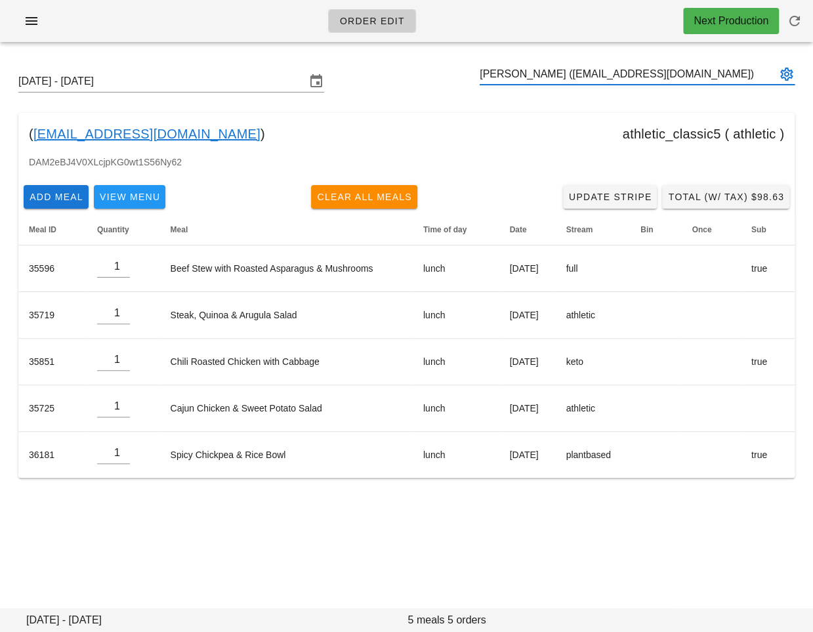
type input "[PERSON_NAME] ([EMAIL_ADDRESS][DOMAIN_NAME])"
paste input "[EMAIL_ADDRESS][DOMAIN_NAME]"
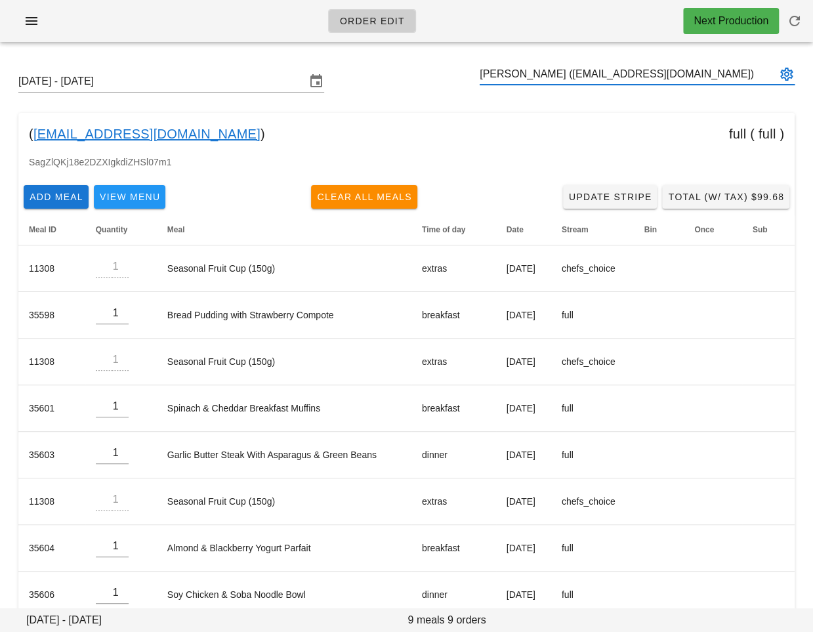
type input "[PERSON_NAME] ([EMAIL_ADDRESS][DOMAIN_NAME])"
paste input "[EMAIL_ADDRESS][DOMAIN_NAME]"
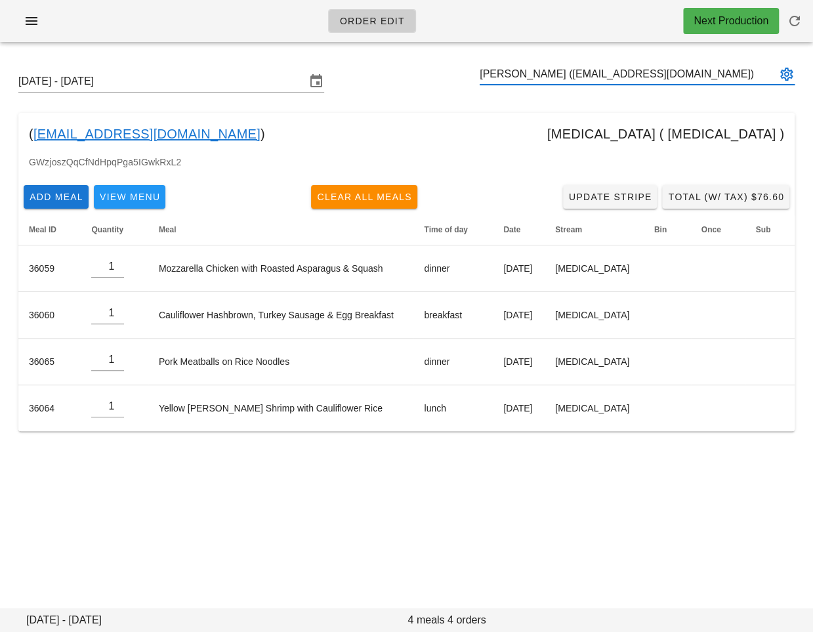
type input "[PERSON_NAME] ([EMAIL_ADDRESS][DOMAIN_NAME])"
paste input "[EMAIL_ADDRESS][DOMAIN_NAME]"
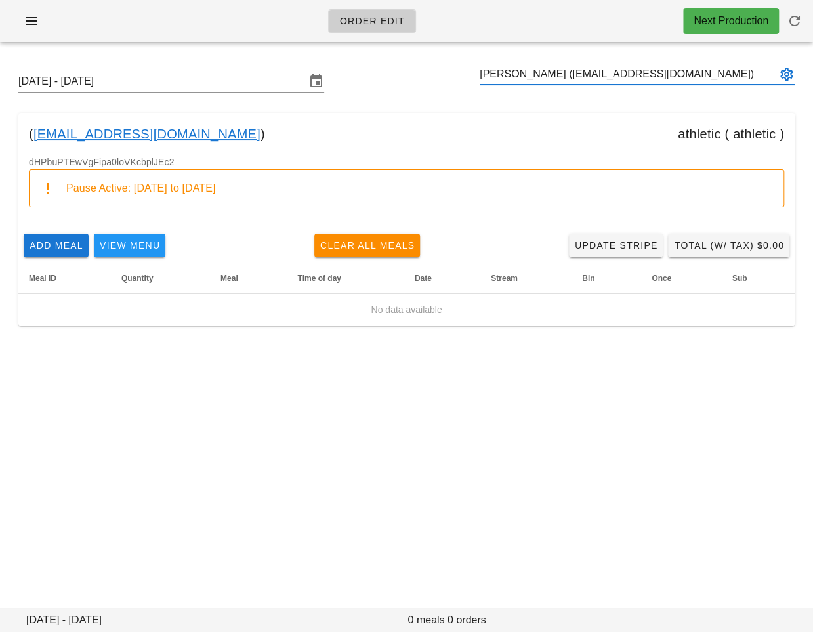
type input "[PERSON_NAME] ([EMAIL_ADDRESS][DOMAIN_NAME])"
paste input "[EMAIL_ADDRESS][DOMAIN_NAME]"
type input "[PERSON_NAME] ([EMAIL_ADDRESS][DOMAIN_NAME])"
paste input "[PERSON_NAME][EMAIL_ADDRESS][PERSON_NAME][DOMAIN_NAME] 6043583484"
drag, startPoint x: 607, startPoint y: 70, endPoint x: 682, endPoint y: 78, distance: 74.5
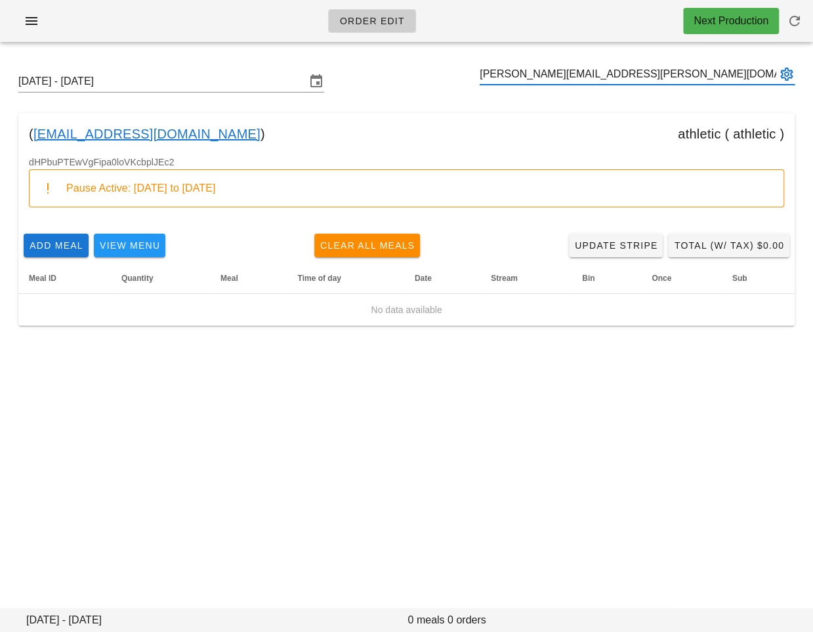
click at [682, 78] on input "[PERSON_NAME][EMAIL_ADDRESS][PERSON_NAME][DOMAIN_NAME] 6043583484" at bounding box center [628, 74] width 297 height 21
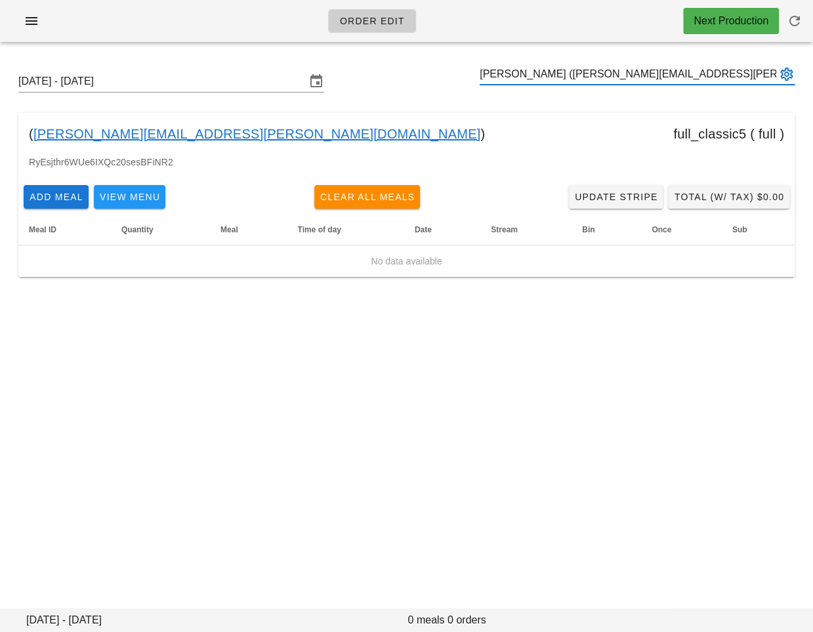
type input "[PERSON_NAME] ([PERSON_NAME][EMAIL_ADDRESS][PERSON_NAME][DOMAIN_NAME])"
paste input "[PERSON_NAME][EMAIL_ADDRESS][DOMAIN_NAME]"
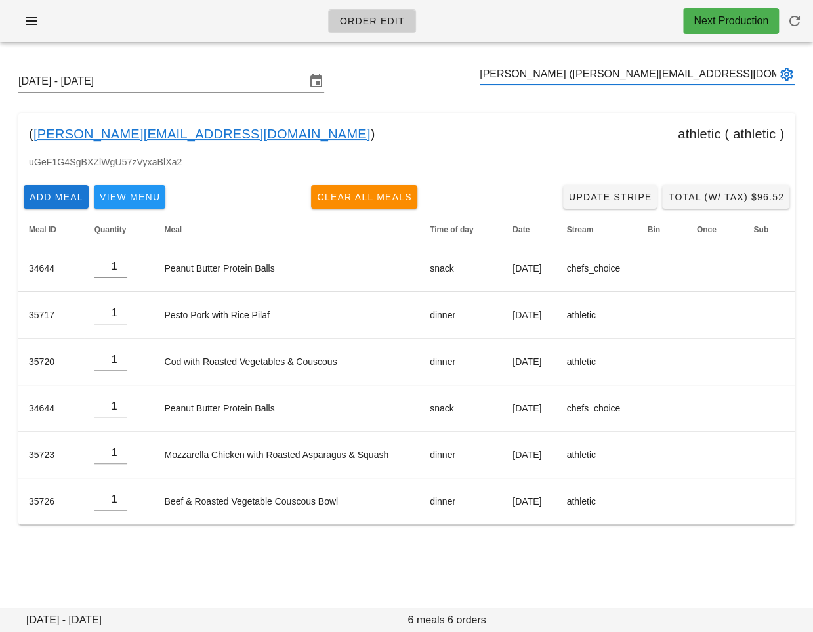
type input "[PERSON_NAME] ([PERSON_NAME][EMAIL_ADDRESS][DOMAIN_NAME])"
paste input "[EMAIL_ADDRESS][DOMAIN_NAME]"
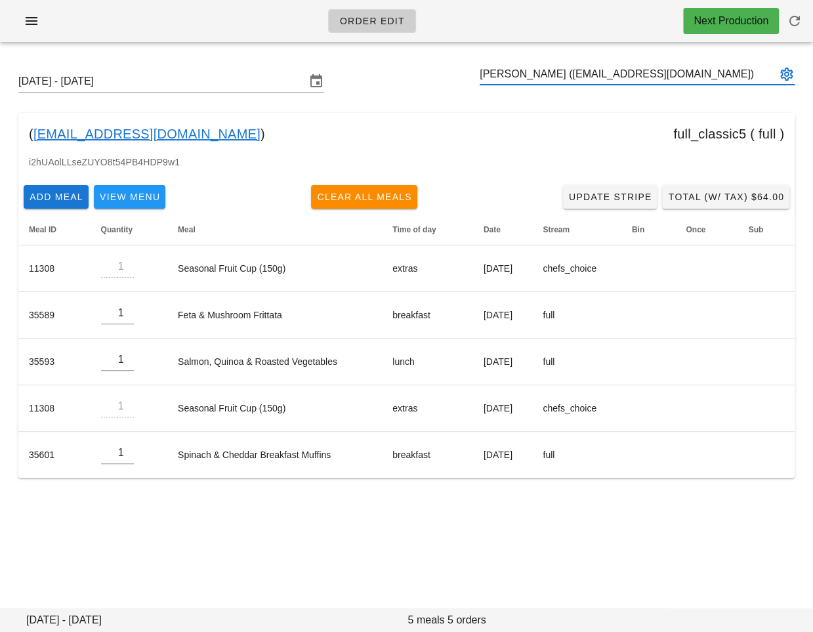
type input "[PERSON_NAME] ([EMAIL_ADDRESS][DOMAIN_NAME])"
paste input "[PERSON_NAME][EMAIL_ADDRESS][PERSON_NAME][DOMAIN_NAME]"
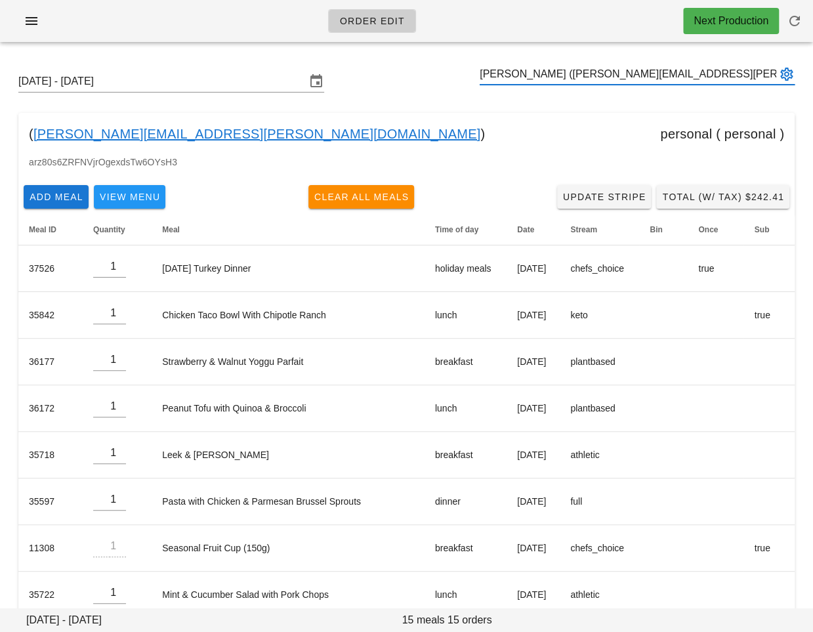
type input "[PERSON_NAME] ([PERSON_NAME][EMAIL_ADDRESS][PERSON_NAME][DOMAIN_NAME])"
paste input "[EMAIL_ADDRESS][DOMAIN_NAME]"
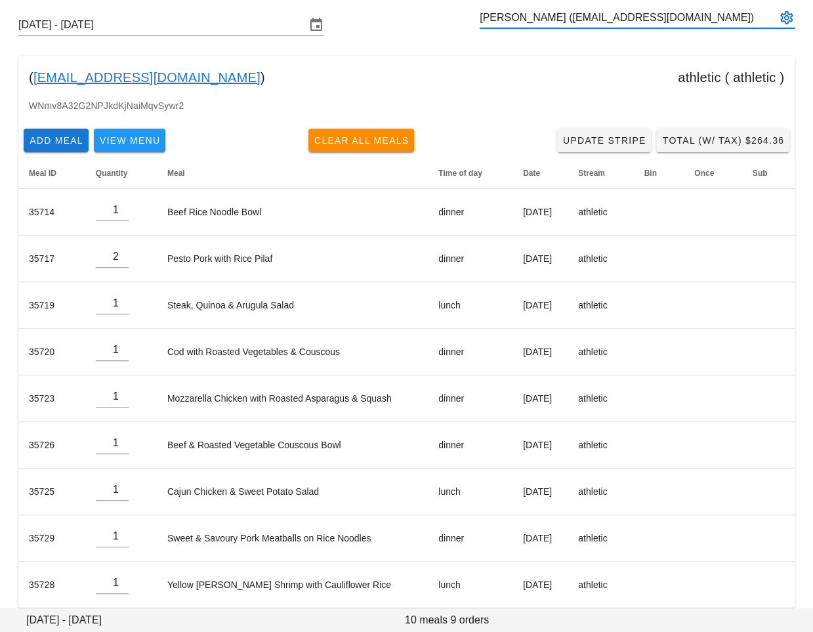
scroll to position [70, 0]
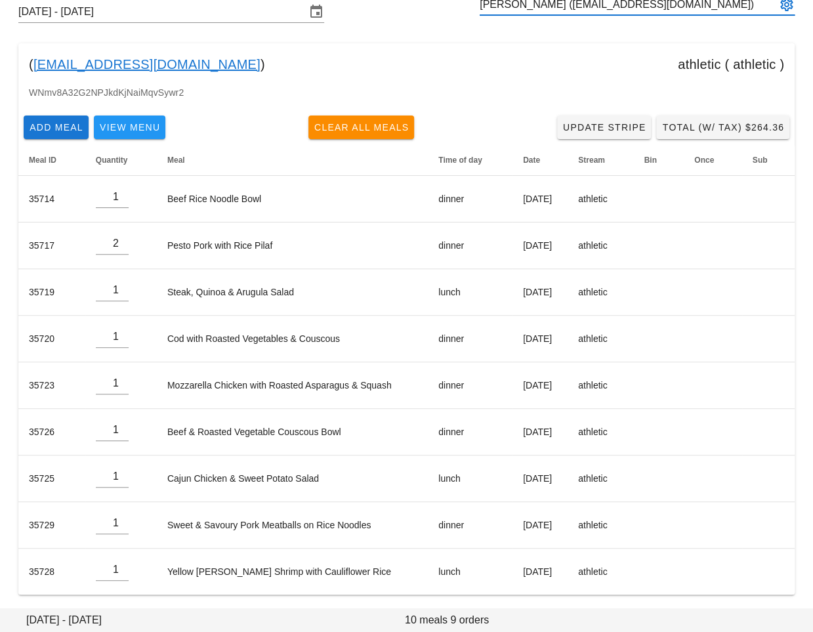
type input "[PERSON_NAME] ([EMAIL_ADDRESS][DOMAIN_NAME])"
paste input "[EMAIL_ADDRESS][DOMAIN_NAME]"
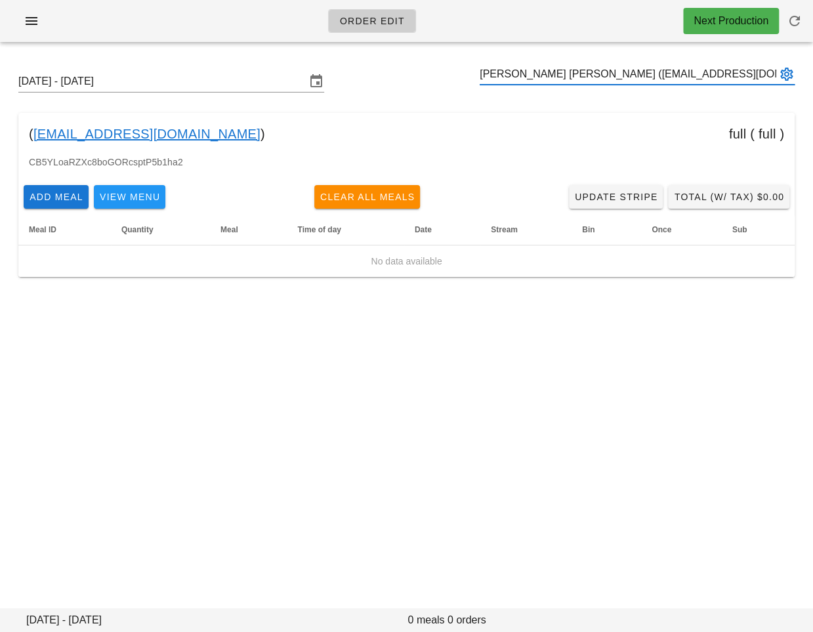
type input "[PERSON_NAME] [PERSON_NAME] ([EMAIL_ADDRESS][DOMAIN_NAME])"
paste input "[EMAIL_ADDRESS][DOMAIN_NAME]"
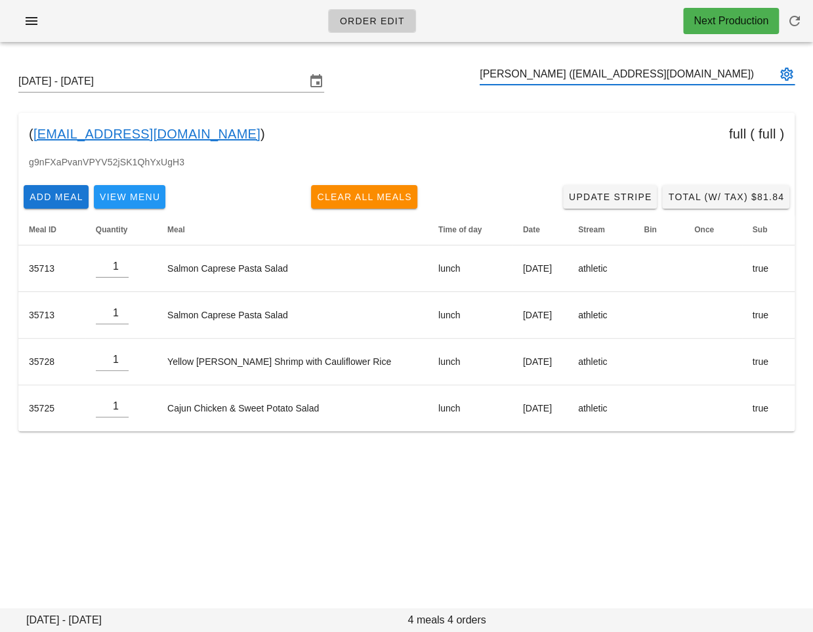
type input "[PERSON_NAME] ([EMAIL_ADDRESS][DOMAIN_NAME])"
paste input "[EMAIL_ADDRESS][DOMAIN_NAME]"
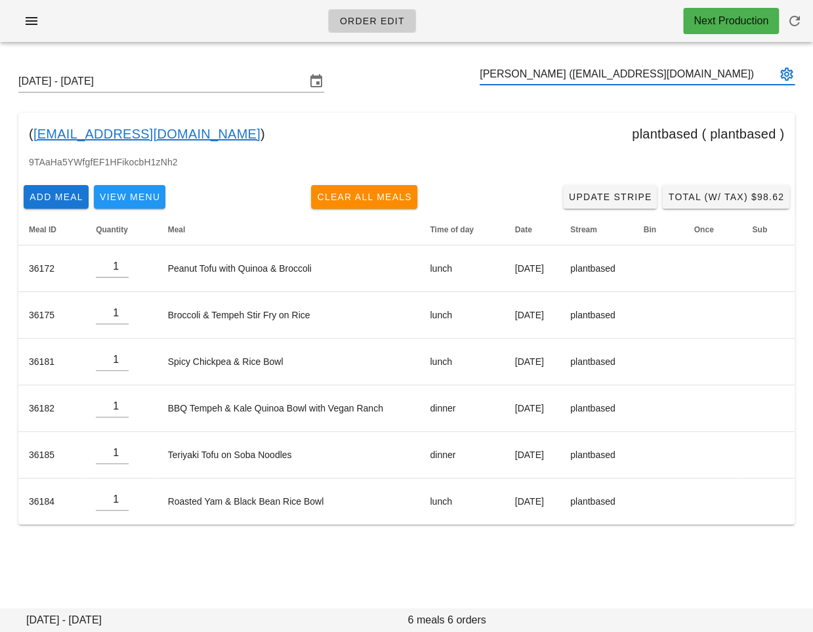
type input "[PERSON_NAME] ([EMAIL_ADDRESS][DOMAIN_NAME])"
paste input "[EMAIL_ADDRESS][DOMAIN_NAME]"
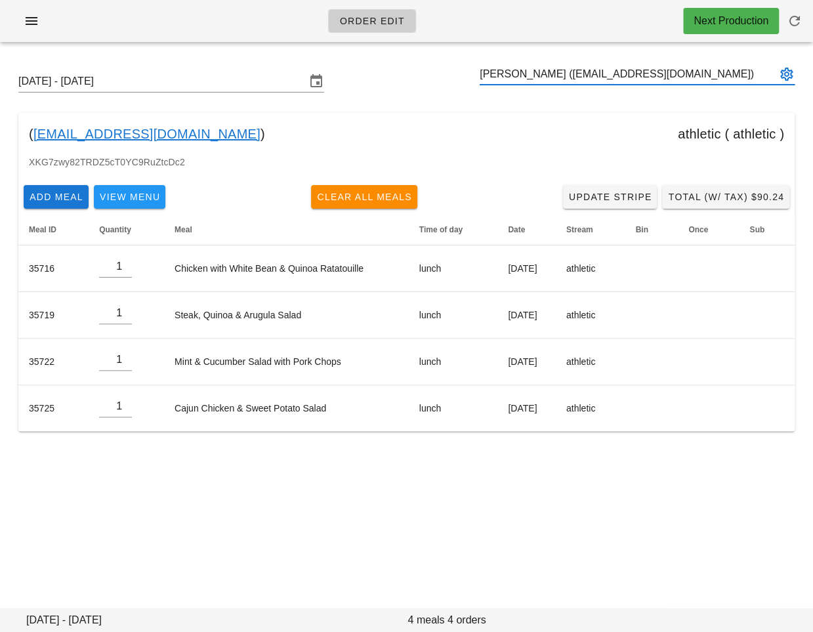
type input "[PERSON_NAME] ([EMAIL_ADDRESS][DOMAIN_NAME])"
paste input "[EMAIL_ADDRESS][DOMAIN_NAME]"
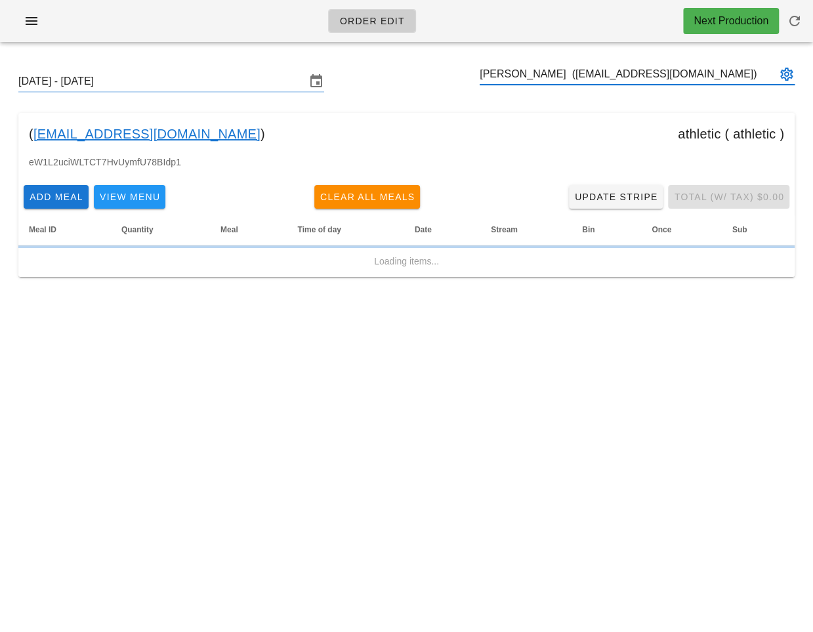
type input "[PERSON_NAME] ([EMAIL_ADDRESS][DOMAIN_NAME])"
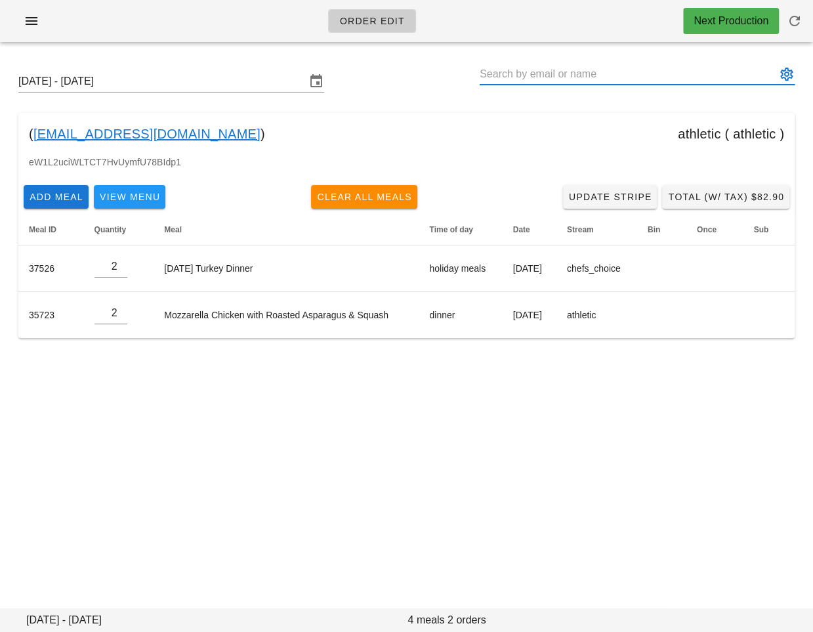
paste input "[EMAIL_ADDRESS][DOMAIN_NAME]"
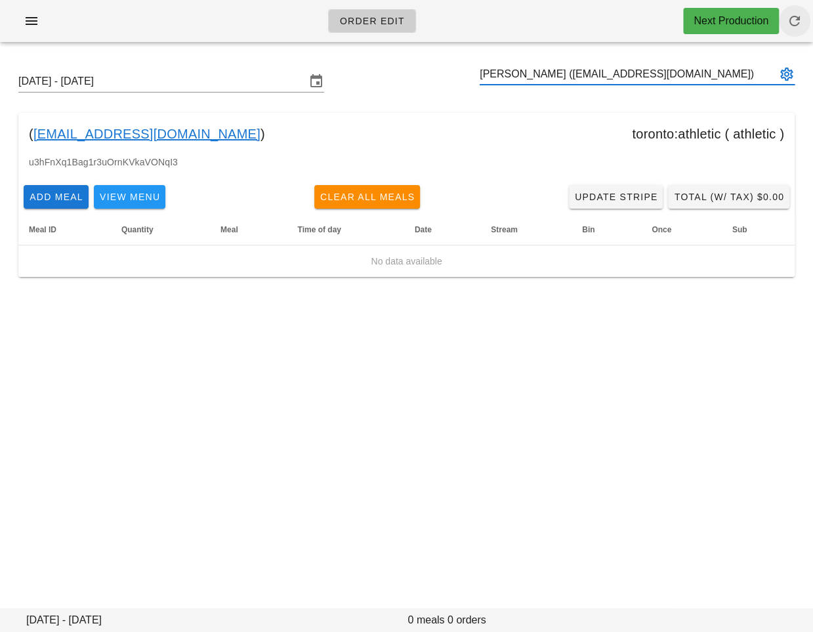
type input "[PERSON_NAME] ([EMAIL_ADDRESS][DOMAIN_NAME])"
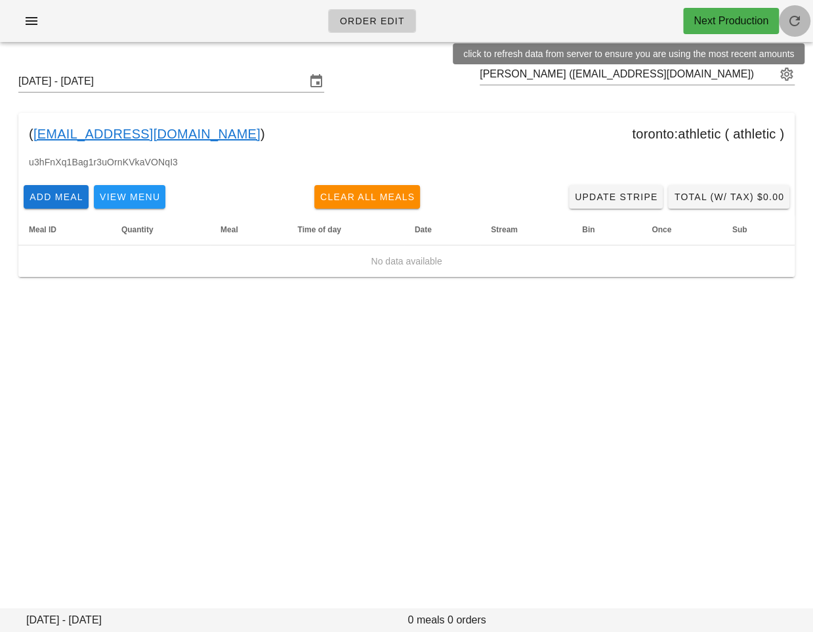
click at [796, 16] on icon "button" at bounding box center [795, 21] width 16 height 16
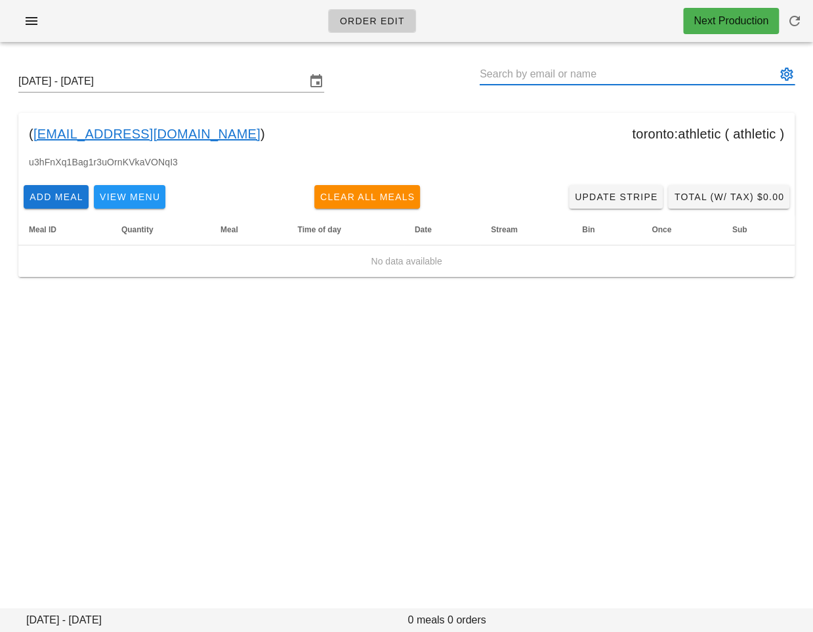
click at [527, 75] on input "text" at bounding box center [628, 74] width 297 height 21
paste input "[EMAIL_ADDRESS][PERSON_NAME][DOMAIN_NAME]"
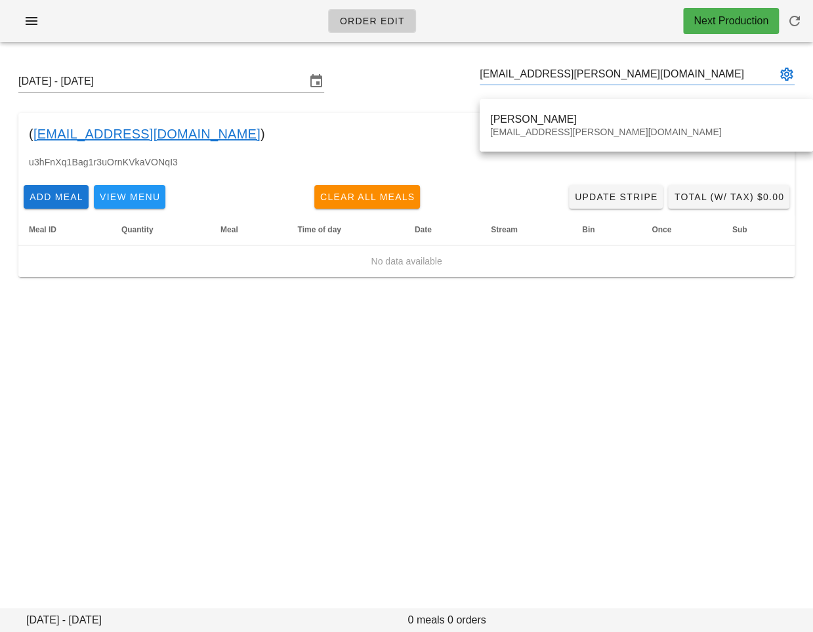
type input "[PERSON_NAME] ([EMAIL_ADDRESS][PERSON_NAME][DOMAIN_NAME])"
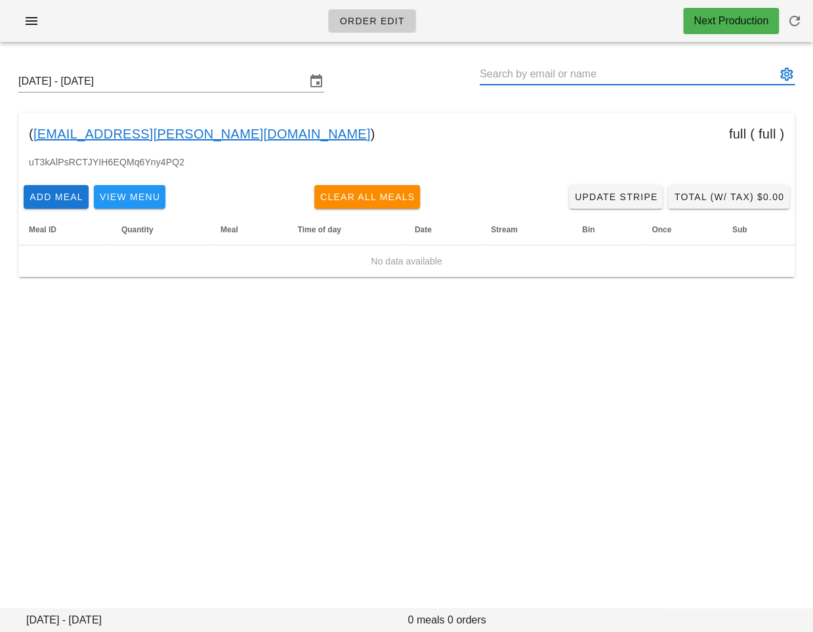
paste input "[EMAIL_ADDRESS][PERSON_NAME][DOMAIN_NAME]"
type input "[PERSON_NAME] ([EMAIL_ADDRESS][PERSON_NAME][DOMAIN_NAME])"
paste input "[EMAIL_ADDRESS][DOMAIN_NAME]"
type input "[PERSON_NAME] ([EMAIL_ADDRESS][DOMAIN_NAME])"
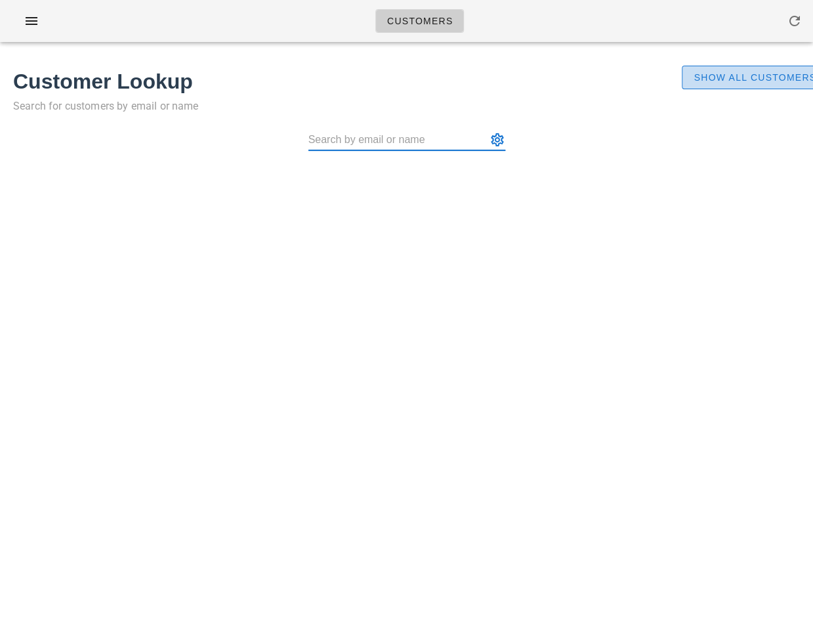
click at [754, 84] on button "Show All Customers" at bounding box center [755, 78] width 146 height 24
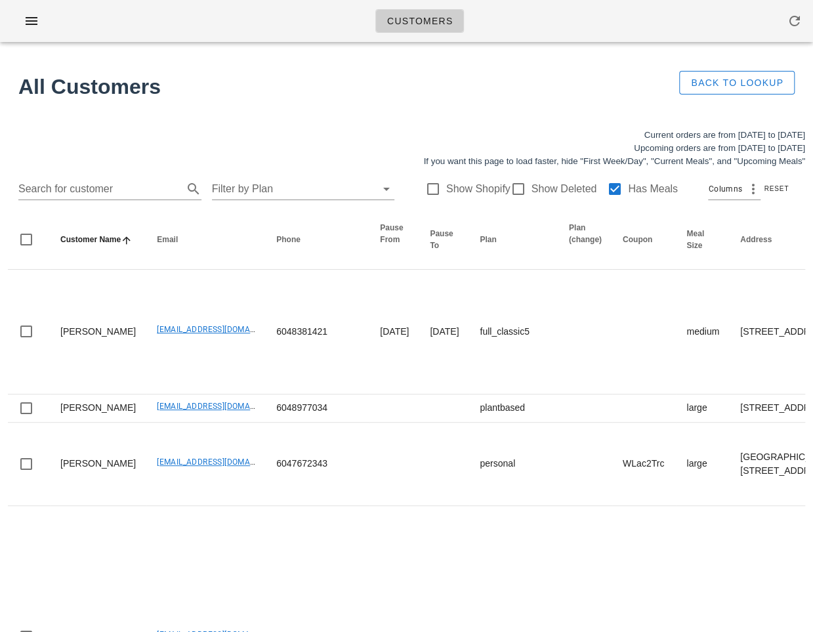
click at [100, 176] on div "Search for customer Filter by Plan Show Shopify Show Deleted Has Meals Columns …" at bounding box center [406, 189] width 797 height 42
click at [83, 183] on input "text" at bounding box center [99, 188] width 162 height 21
paste input "[EMAIL_ADDRESS][PERSON_NAME][DOMAIN_NAME]"
type input "[EMAIL_ADDRESS][PERSON_NAME][DOMAIN_NAME]"
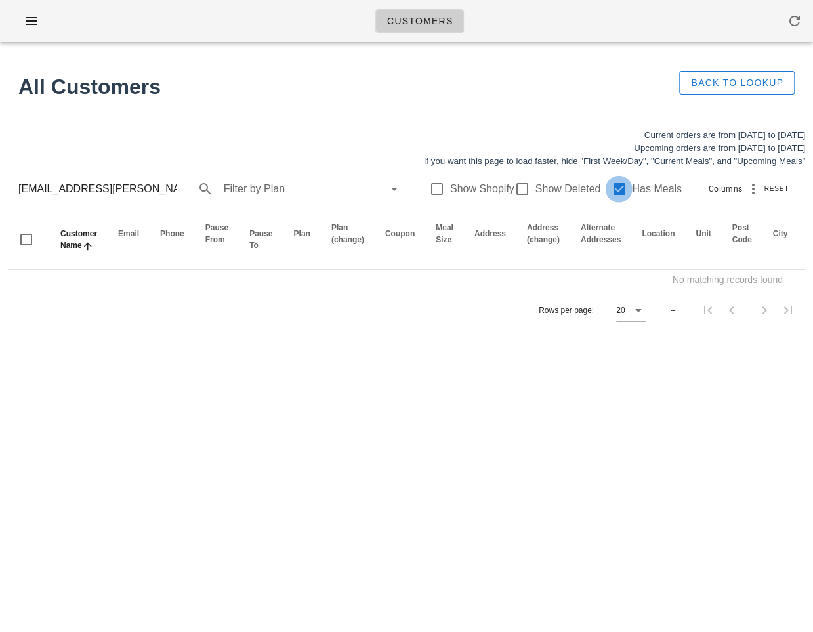
click at [611, 188] on div at bounding box center [618, 189] width 22 height 22
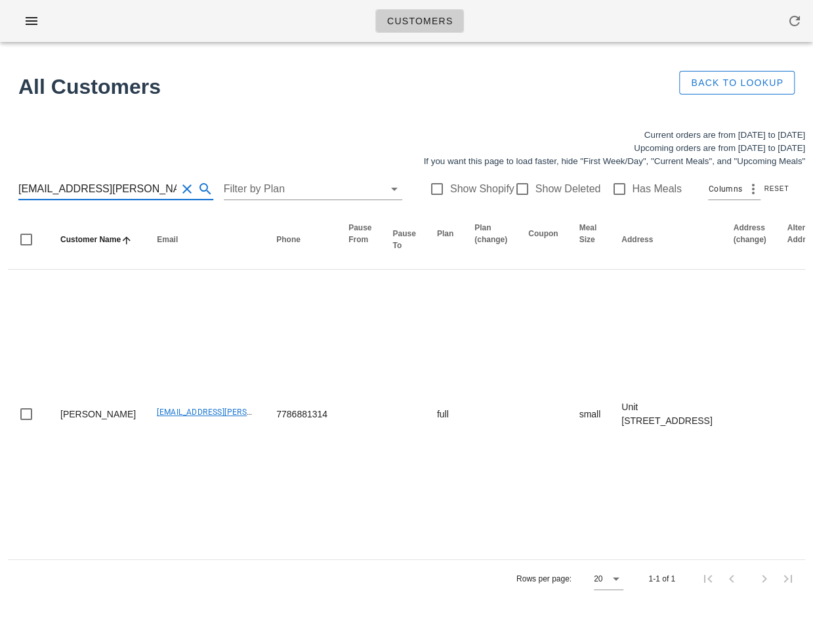
click at [154, 189] on input "the.gmacs2131@shaw.ca" at bounding box center [97, 188] width 158 height 21
paste input "ryancain06@gmail.com"
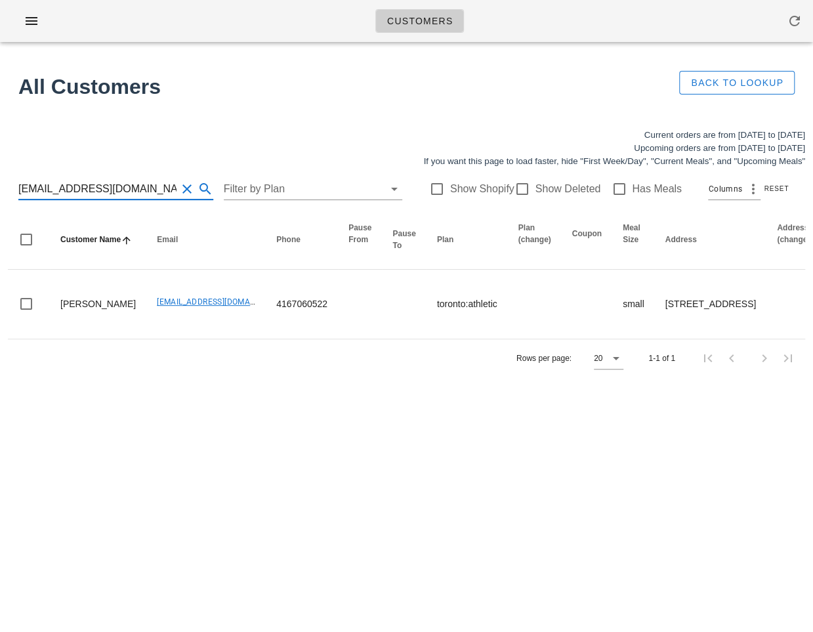
click at [101, 194] on input "ryancain06@gmail.com" at bounding box center [97, 188] width 158 height 21
paste input "serops"
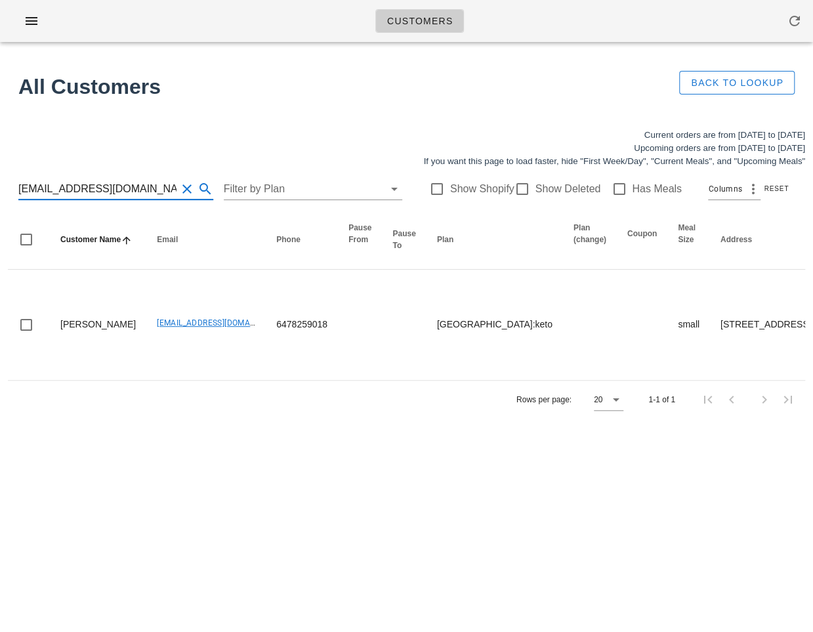
click at [123, 194] on input "serops@gmail.com" at bounding box center [97, 188] width 158 height 21
paste input "heathersmartin@icloud"
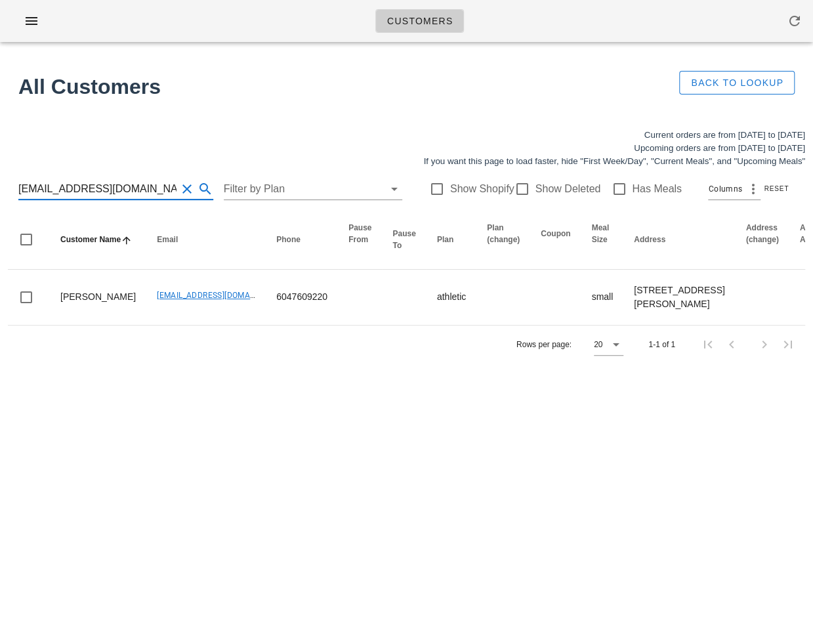
click at [154, 451] on div "Customers All Customers Back to Lookup Current orders are from Sunday Oct 05 to…" at bounding box center [406, 316] width 813 height 632
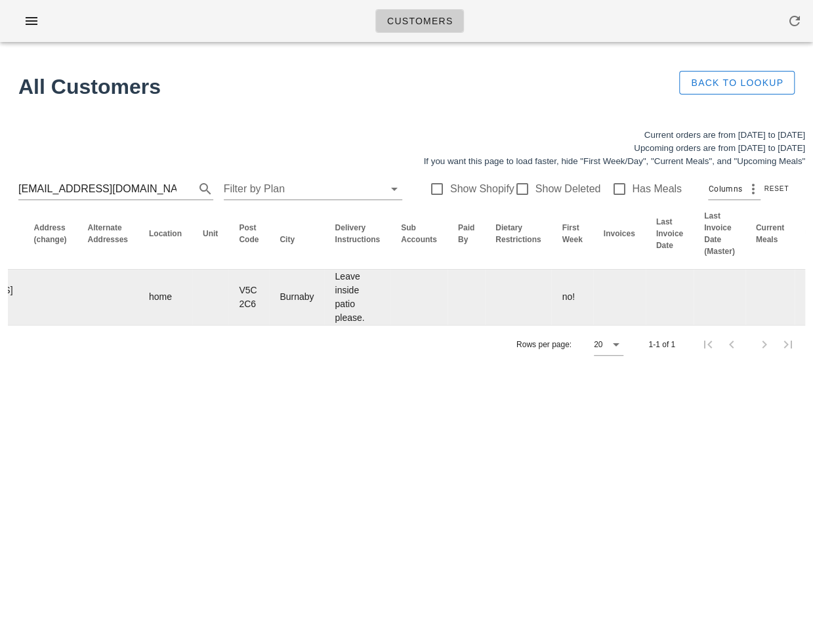
scroll to position [0, 762]
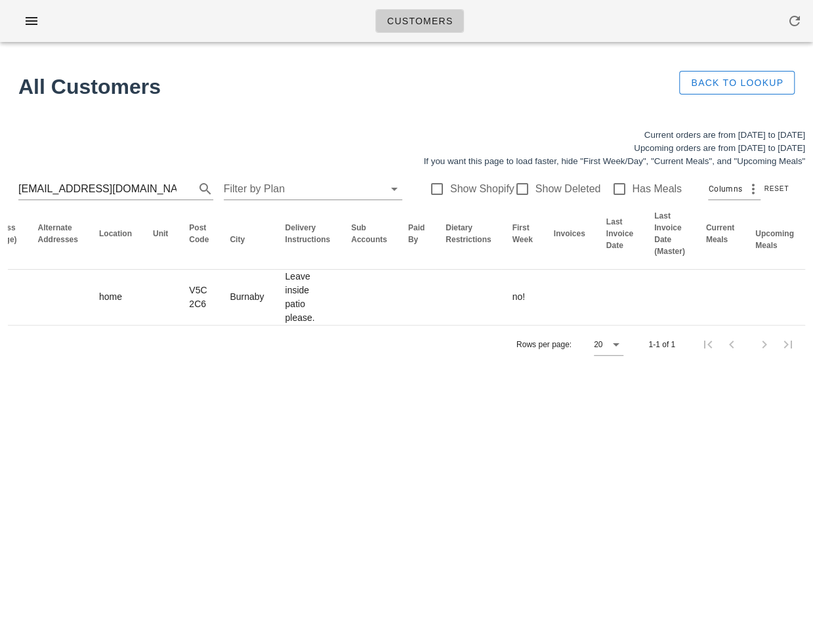
click at [307, 468] on div "Customers All Customers Back to Lookup Current orders are from Sunday Oct 05 to…" at bounding box center [406, 316] width 813 height 632
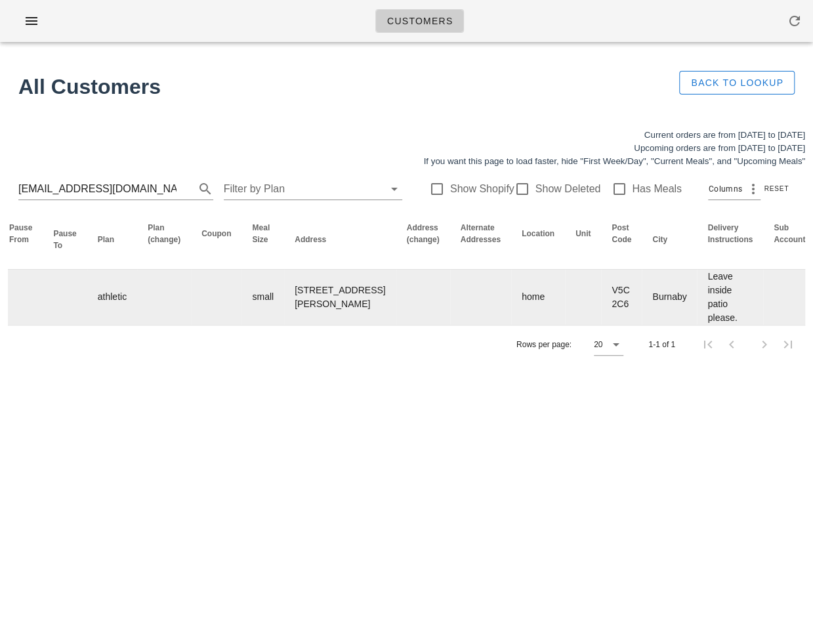
scroll to position [0, 0]
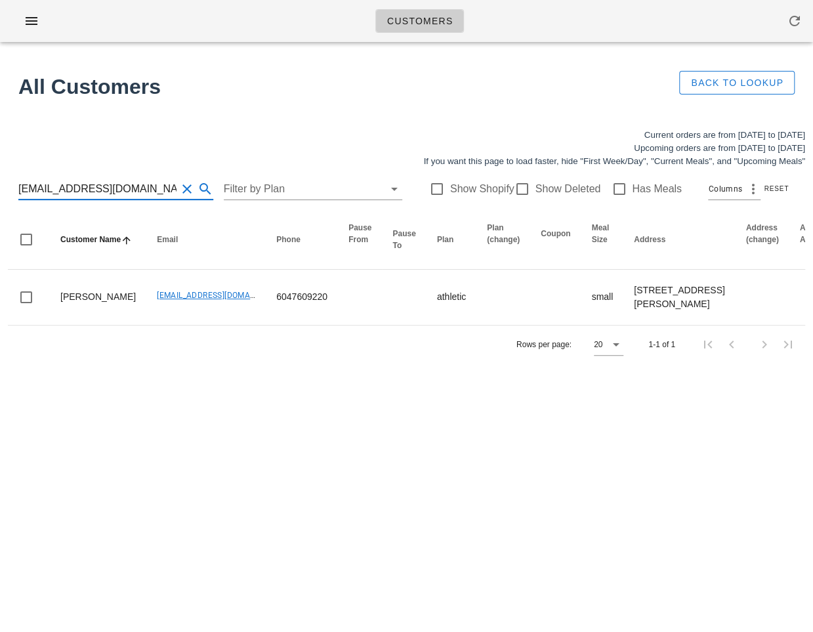
click at [103, 197] on input "heathersmartin@icloud.com" at bounding box center [97, 188] width 158 height 21
paste input "sheri.sandhu@hotmail"
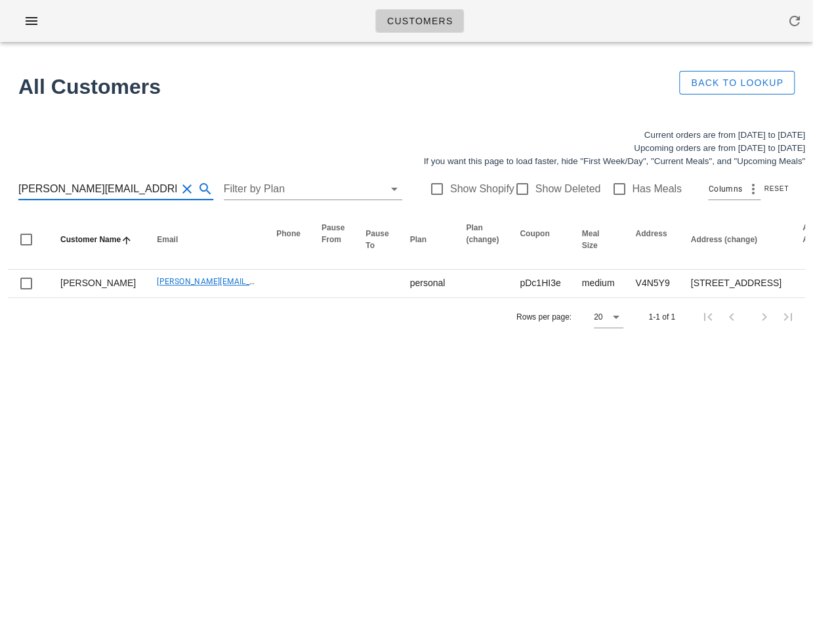
click at [112, 188] on input "sheri.sandhu@hotmail.com" at bounding box center [97, 188] width 158 height 21
paste input "JasonMandawe@g"
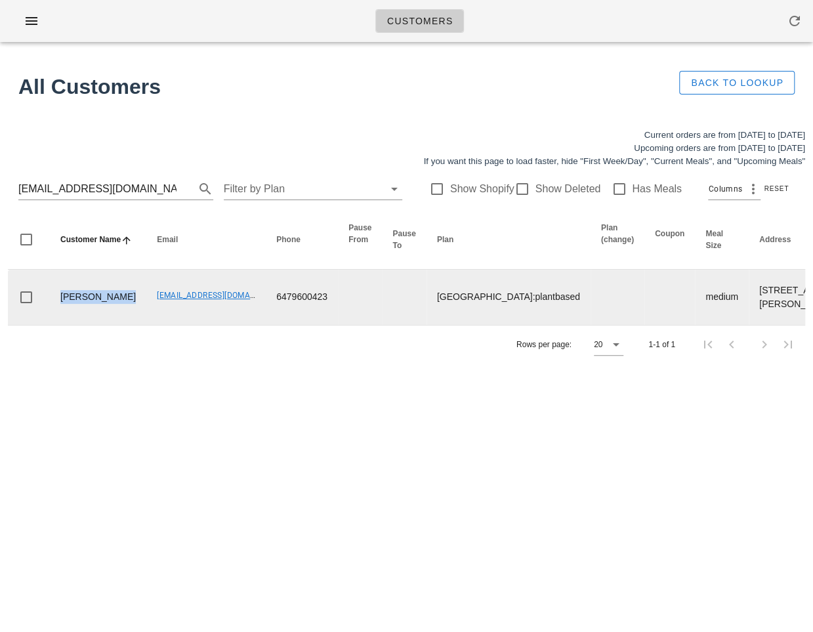
drag, startPoint x: 57, startPoint y: 296, endPoint x: 111, endPoint y: 312, distance: 56.0
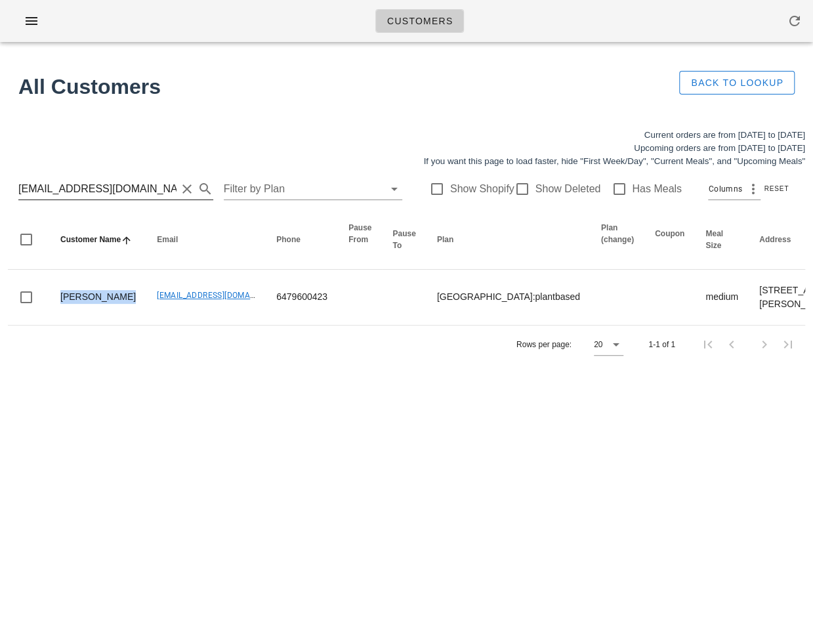
click at [84, 185] on input "JasonMandawe@gmail.com" at bounding box center [97, 188] width 158 height 21
click at [108, 184] on input "JasonMandawe@gmail.com" at bounding box center [97, 188] width 158 height 21
drag, startPoint x: 94, startPoint y: 190, endPoint x: 195, endPoint y: 190, distance: 101.0
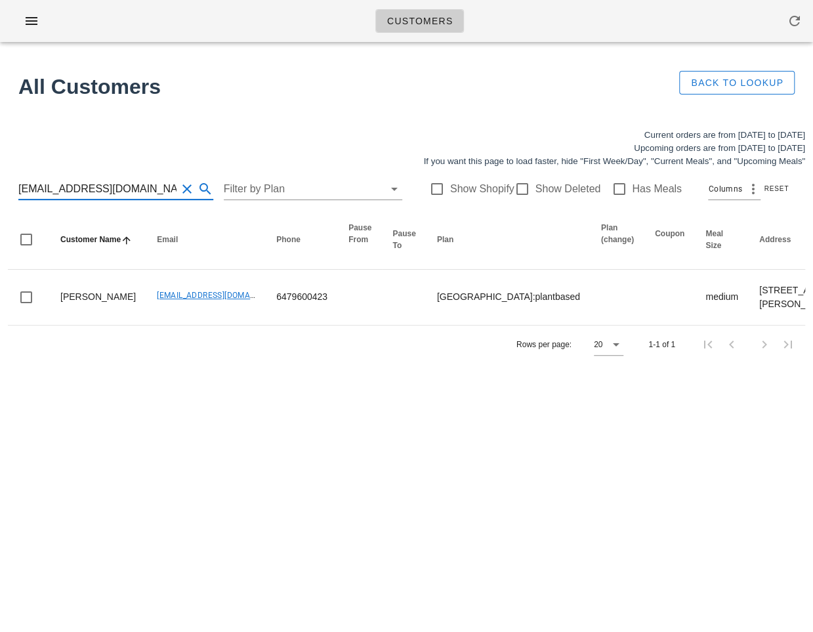
click at [195, 190] on div "JasonMandawe@gmail.com" at bounding box center [115, 188] width 195 height 21
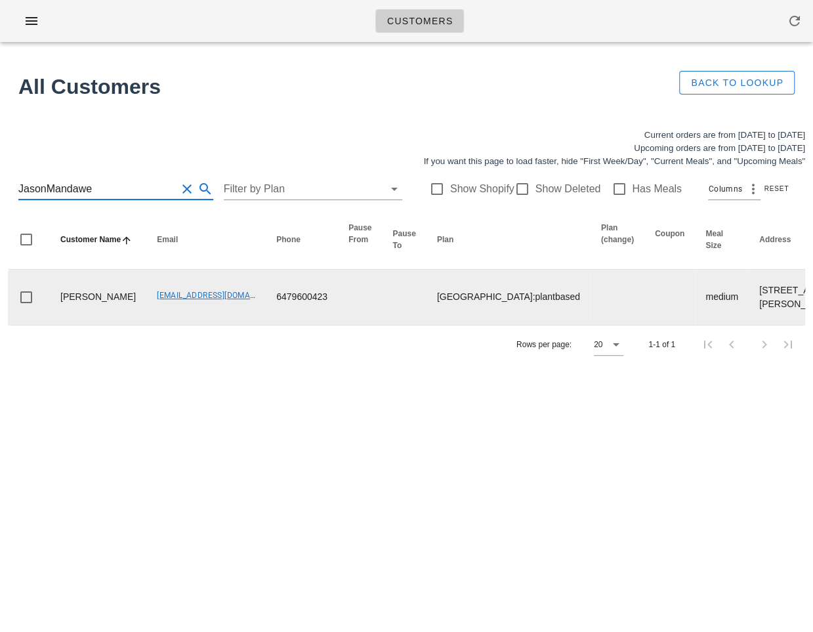
type input "JasonMandawe"
click at [511, 184] on div at bounding box center [522, 189] width 22 height 22
checkbox input "true"
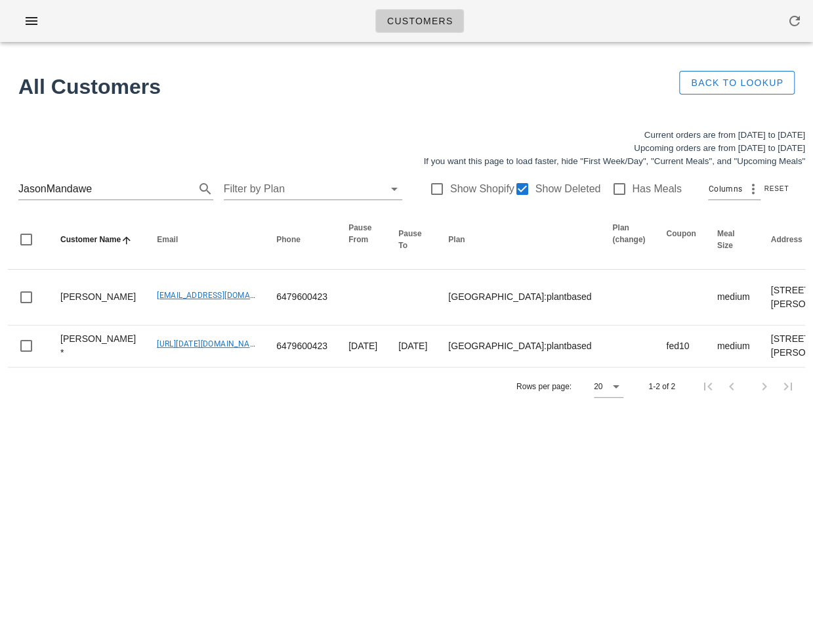
click at [172, 405] on div "Rows per page: 20 1-2 of 2" at bounding box center [406, 386] width 797 height 39
click at [98, 194] on input "JasonMandawe" at bounding box center [97, 188] width 158 height 21
paste input "mohkkesh@gmail.com"
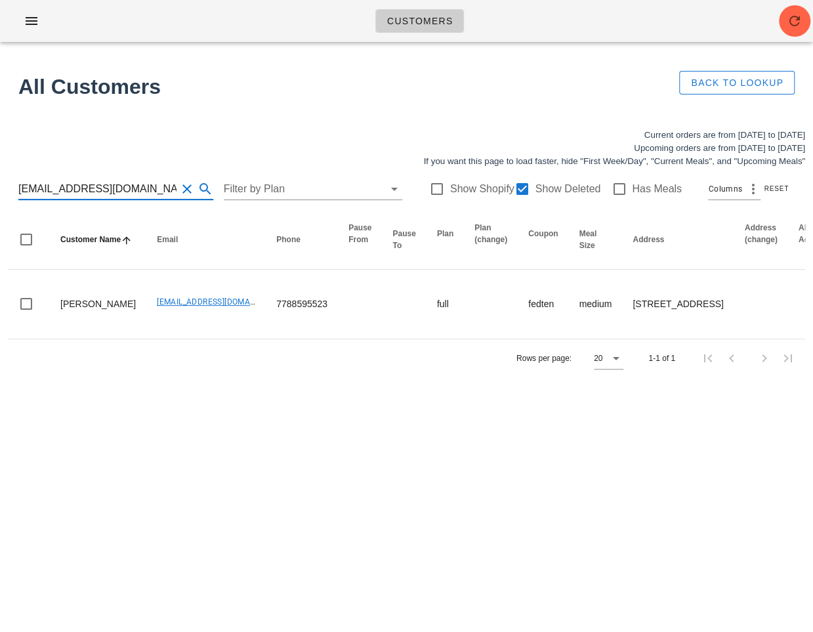
click at [131, 197] on input "mohkkesh@gmail.com" at bounding box center [97, 188] width 158 height 21
paste input "Helene Jacob"
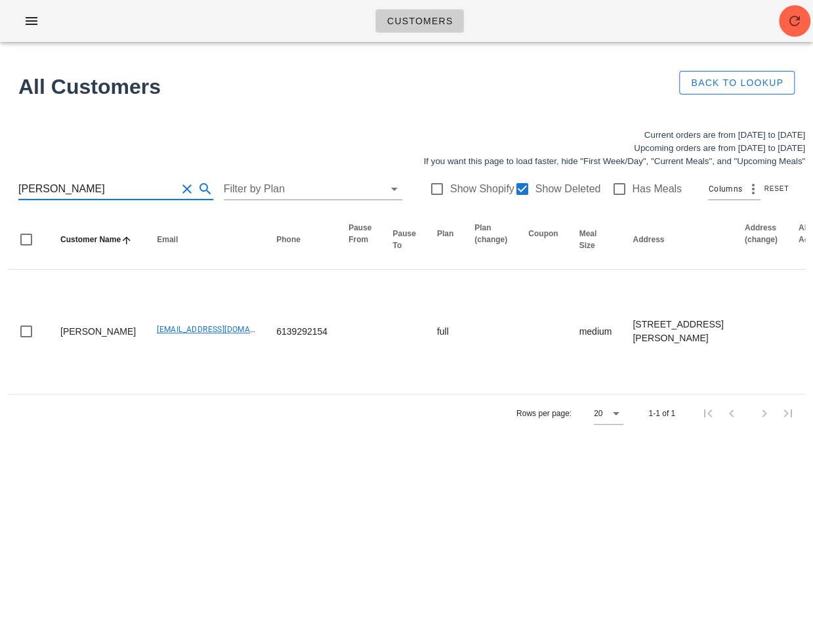
click at [22, 187] on input "Helene Jacob" at bounding box center [97, 188] width 158 height 21
click at [118, 182] on input "Helene Jacob" at bounding box center [97, 188] width 158 height 21
paste input "beca.desmanche33@gmail.com"
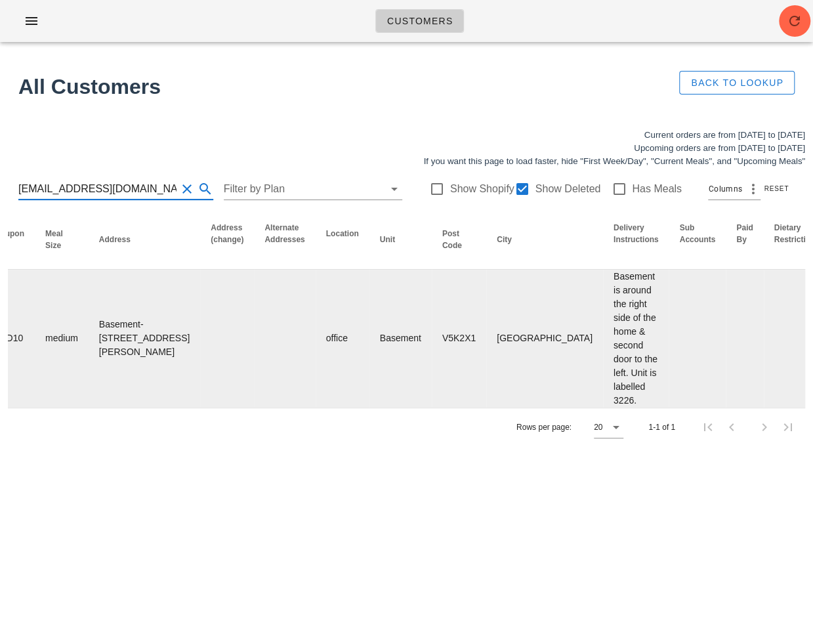
scroll to position [0, 862]
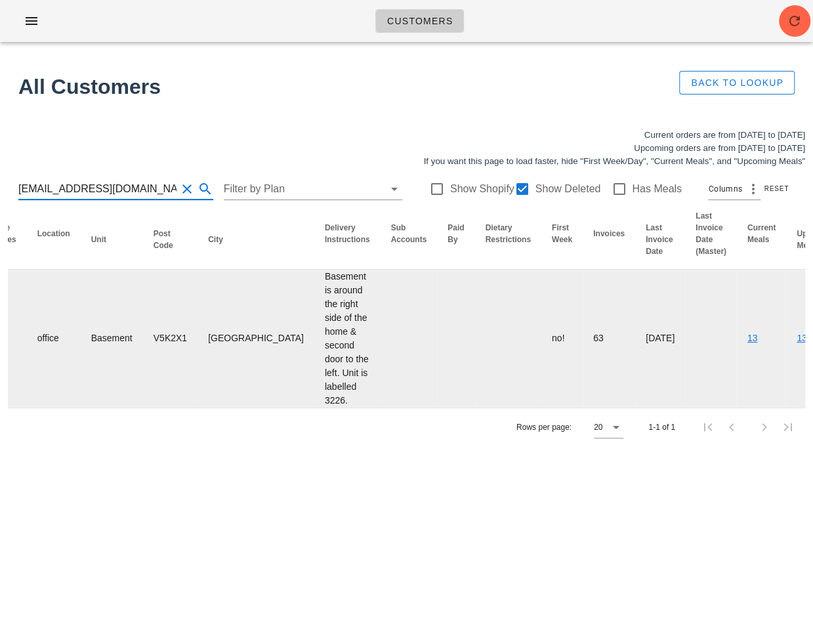
type input "beca.desmanche33@gmail.com"
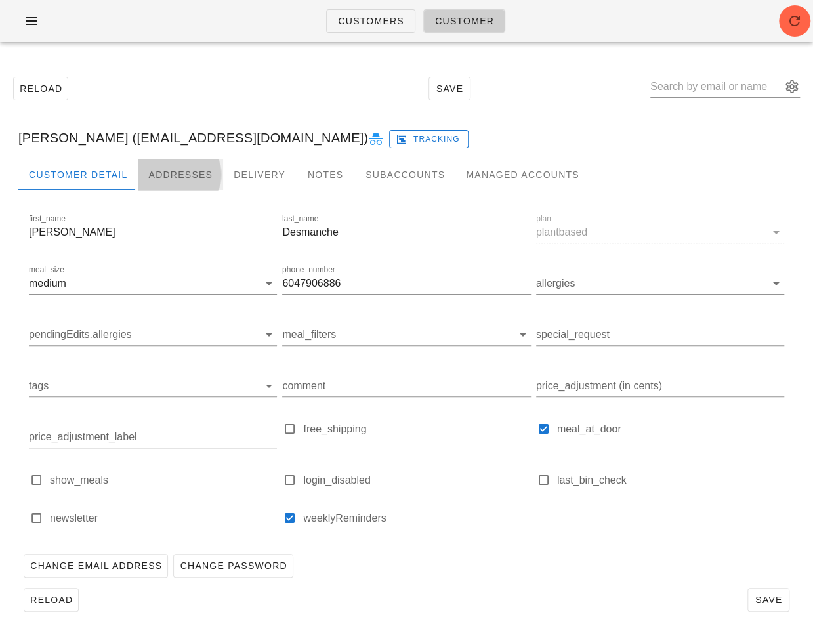
click at [187, 174] on div "Addresses" at bounding box center [180, 174] width 85 height 31
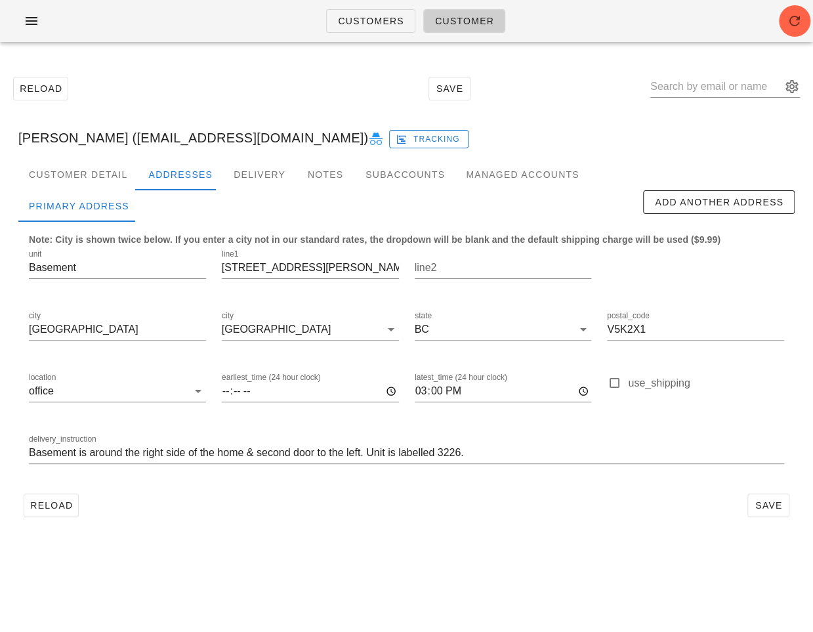
click at [226, 501] on div "Reload Save" at bounding box center [406, 505] width 776 height 34
click at [129, 396] on input "location" at bounding box center [121, 390] width 131 height 21
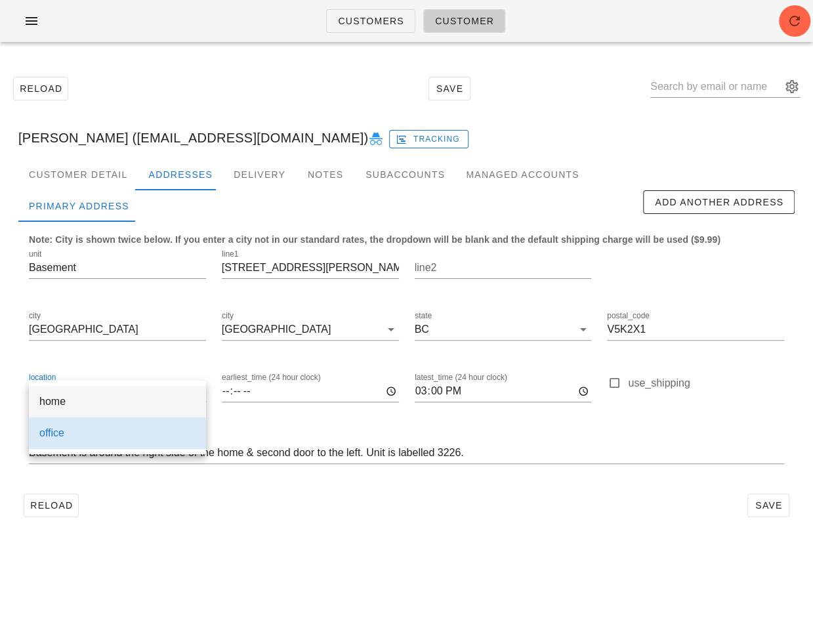
click at [118, 401] on div "home" at bounding box center [117, 401] width 156 height 12
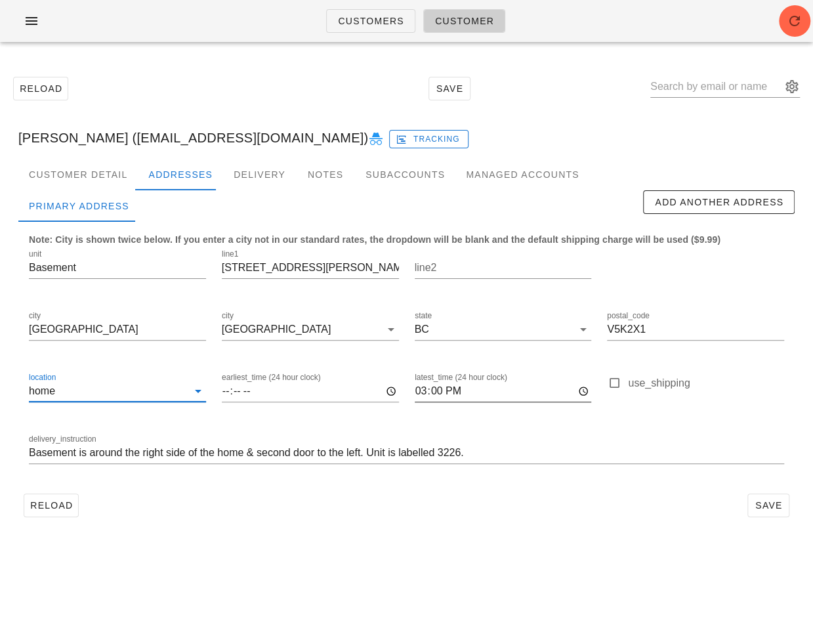
click at [487, 394] on input "15:00" at bounding box center [503, 390] width 177 height 21
click at [434, 384] on input "latest_time (24 hour clock)" at bounding box center [503, 390] width 177 height 21
click at [445, 386] on input "latest_time (24 hour clock)" at bounding box center [503, 390] width 177 height 21
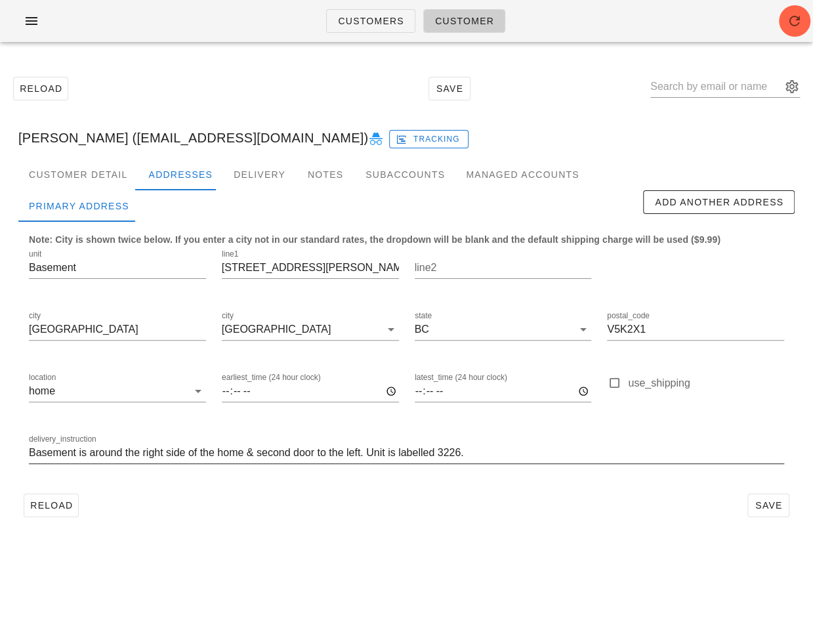
click at [537, 476] on div at bounding box center [406, 472] width 755 height 9
click at [766, 515] on button "Save" at bounding box center [768, 505] width 42 height 24
click at [308, 549] on div "Customers Customer Reload Save Rebecca Desmanche (beca.desmanche33@gmail.com) R…" at bounding box center [406, 316] width 813 height 632
click at [49, 502] on span "Reload" at bounding box center [51, 505] width 43 height 10
click at [789, 20] on icon "button" at bounding box center [795, 21] width 16 height 16
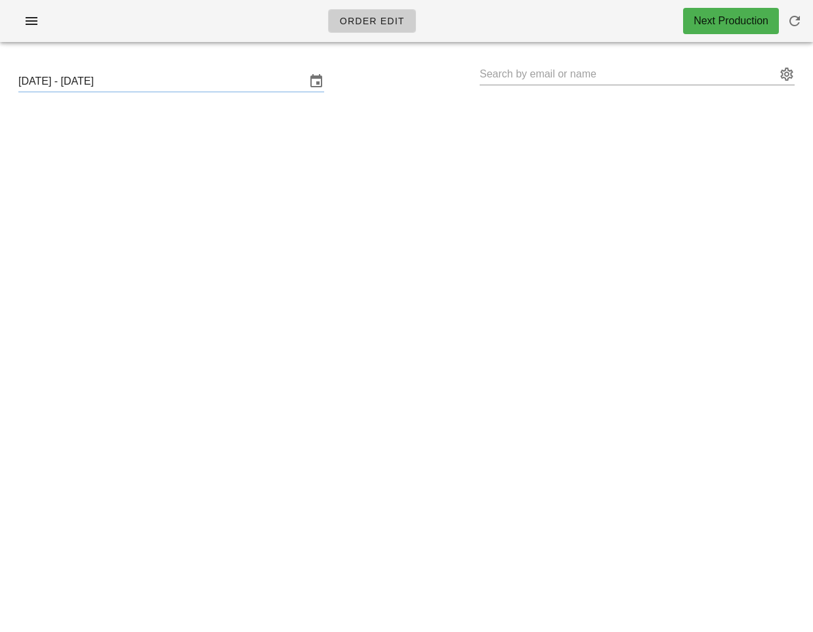
type input "[PERSON_NAME] ([EMAIL_ADDRESS][DOMAIN_NAME])"
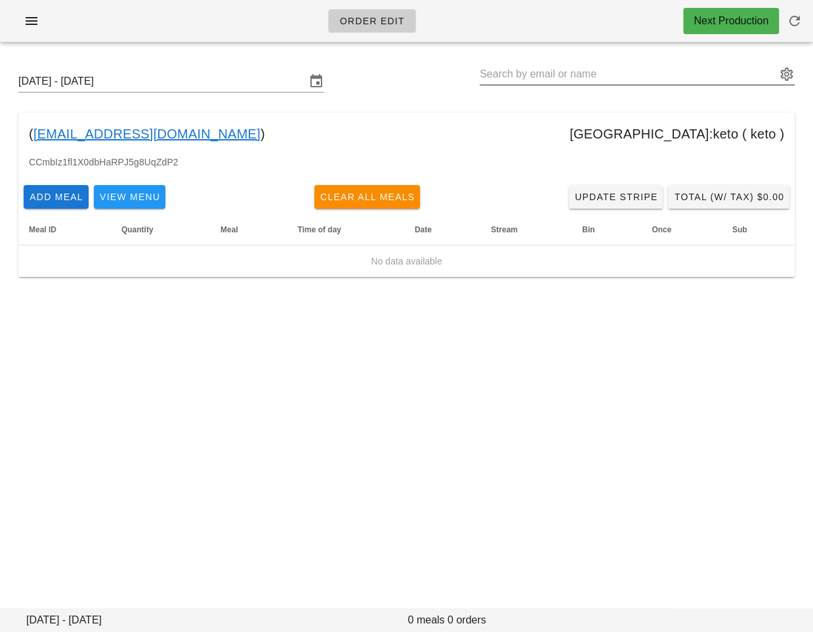
click at [565, 68] on input "text" at bounding box center [628, 74] width 297 height 21
paste input "[EMAIL_ADDRESS][DOMAIN_NAME]"
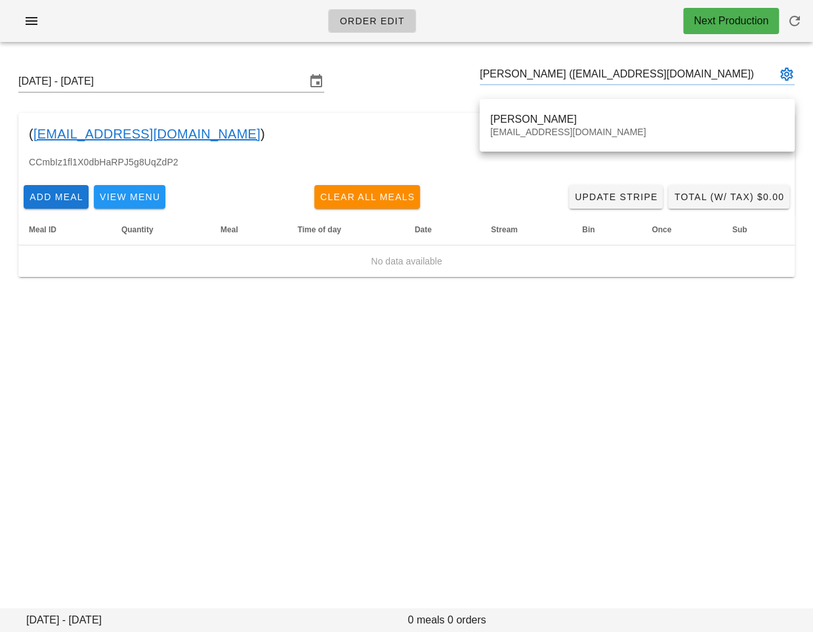
type input "Heather Martin (heathersmartin@icloud.com)"
click at [551, 125] on div "( serops@gmail.com ) toronto:keto ( keto )" at bounding box center [406, 134] width 776 height 42
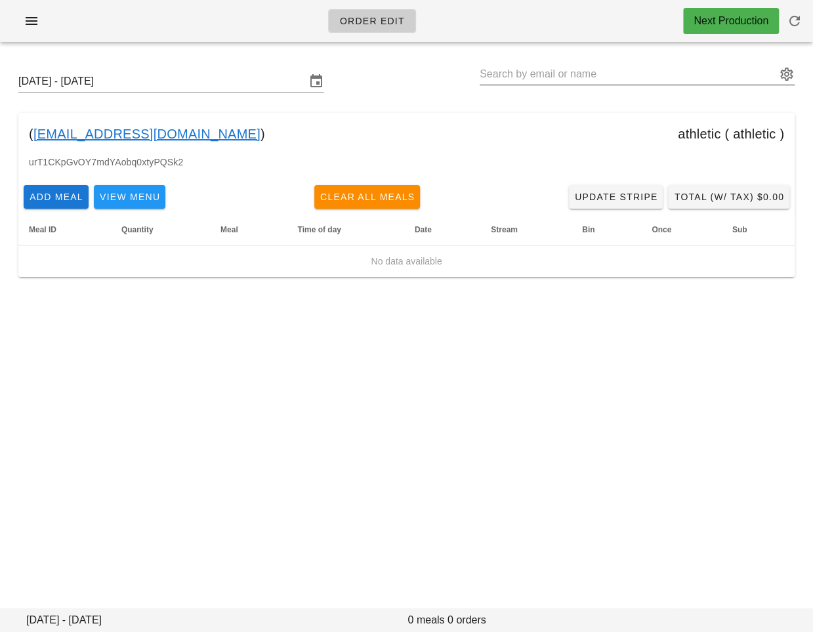
click at [528, 72] on input "text" at bounding box center [628, 74] width 297 height 21
paste input "[PERSON_NAME][EMAIL_ADDRESS][PERSON_NAME][DOMAIN_NAME]"
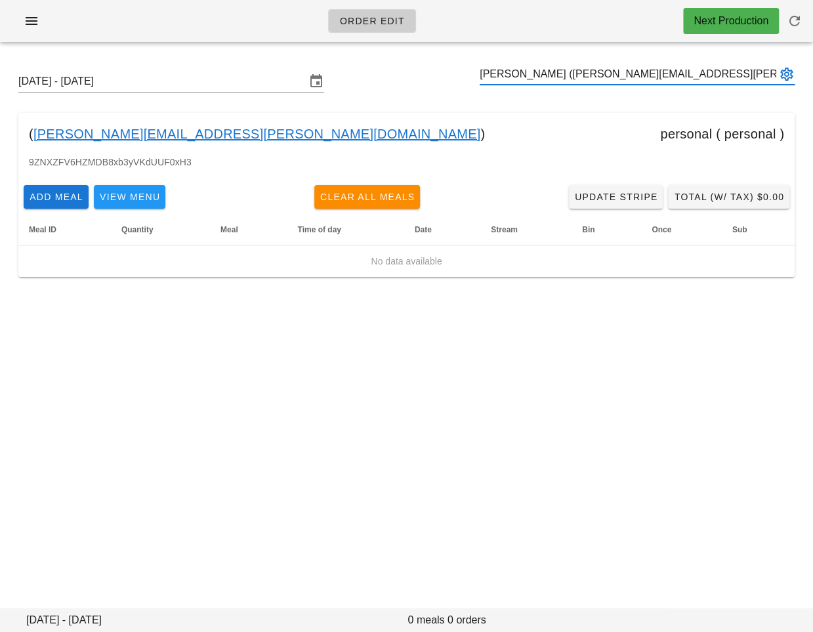
type input "Sheri Sandhu (sheri.sandhu@hotmail.com)"
paste input "[EMAIL_ADDRESS][DOMAIN_NAME]"
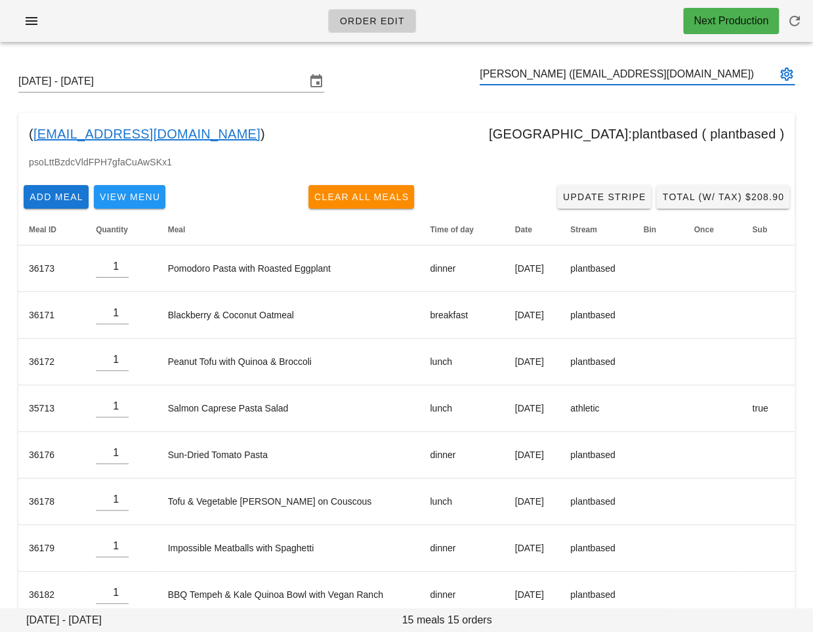
type input "Jason Mandawe (JasonMandawe@gmail.com)"
paste input "[EMAIL_ADDRESS][DOMAIN_NAME]"
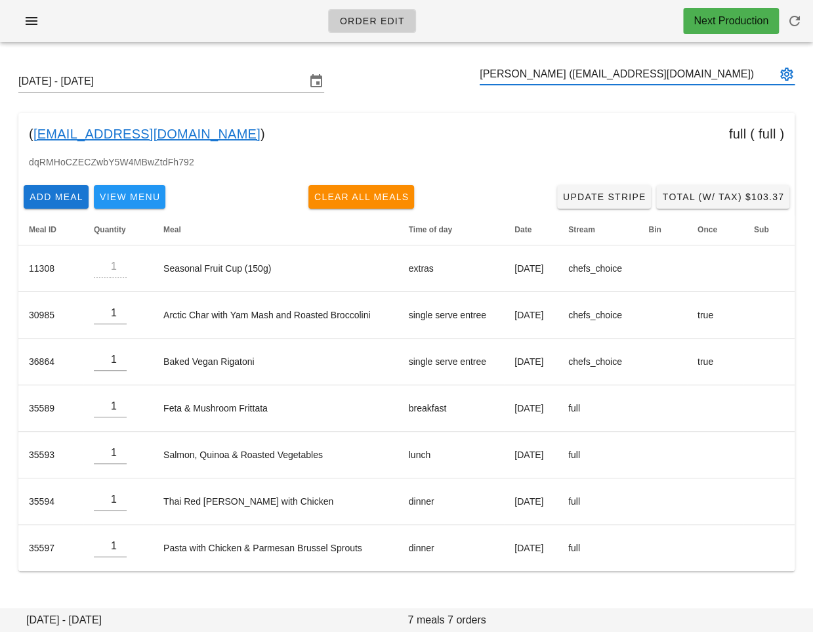
type input "Mohkkesh Vandayar (mohkkesh@gmail.com)"
paste input "Melanie.therapyworks@gmail.com"
type input "Ian Crudgington (Melanie.therapyworks@gmail.com)"
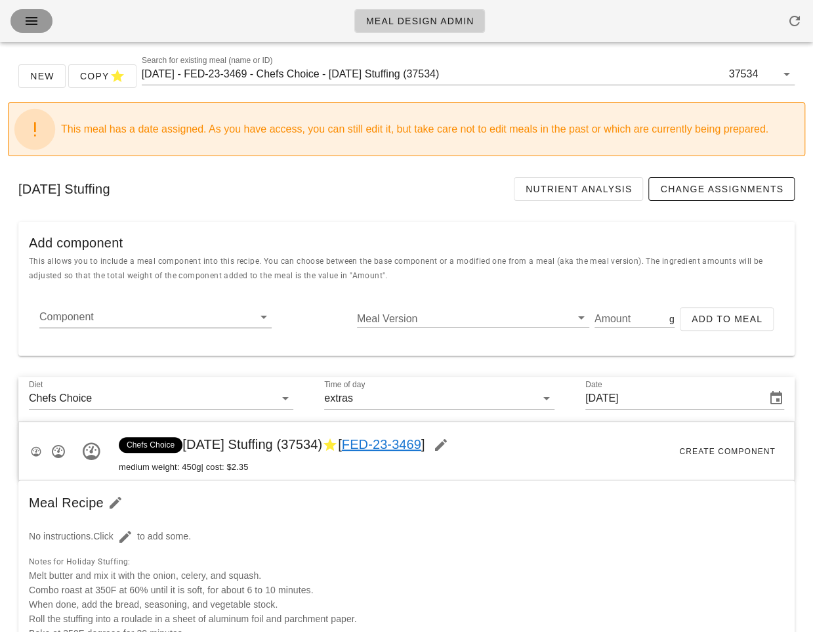
click at [28, 30] on button "button" at bounding box center [31, 21] width 42 height 24
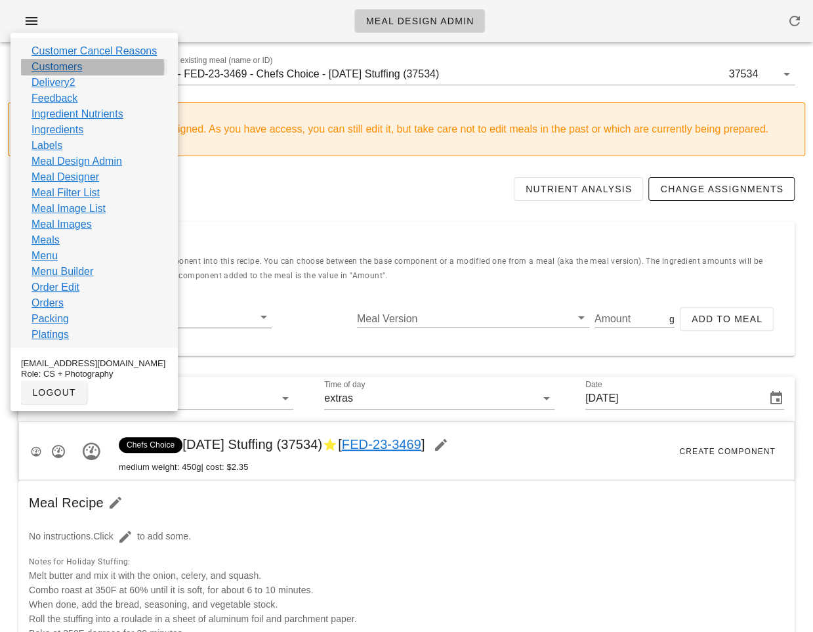
click at [63, 68] on link "Customers" at bounding box center [56, 67] width 51 height 16
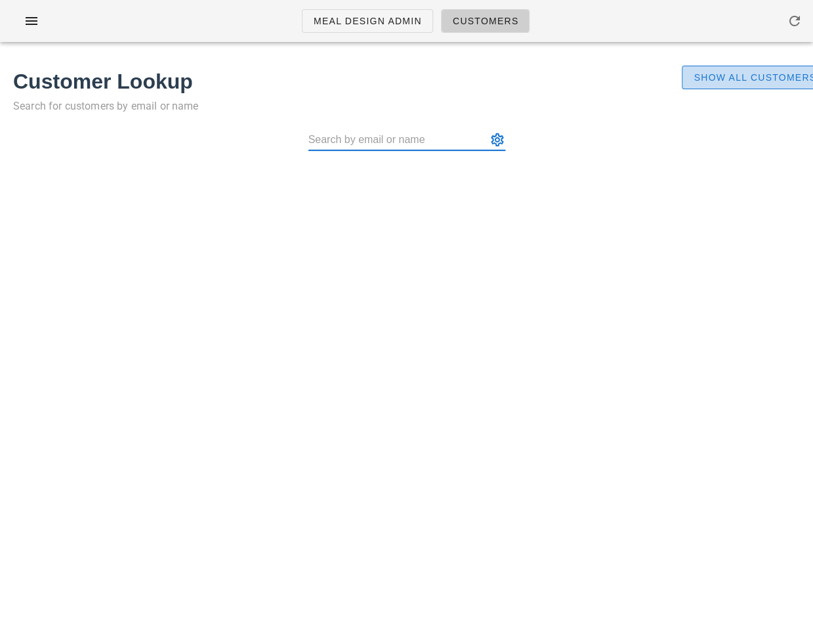
click at [722, 77] on span "Show All Customers" at bounding box center [754, 77] width 123 height 10
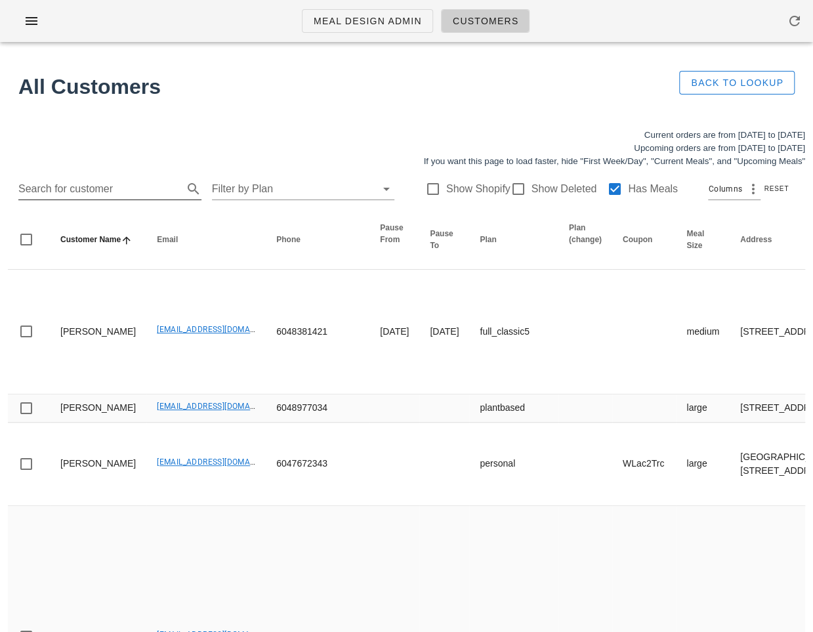
click at [74, 182] on input "Search for customer" at bounding box center [99, 188] width 162 height 21
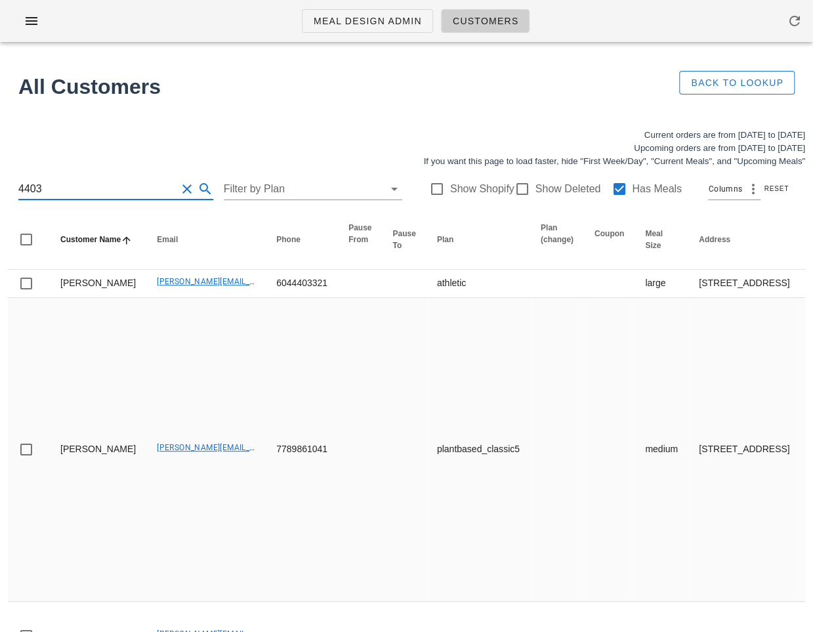
click at [18, 186] on input "4403" at bounding box center [97, 188] width 158 height 21
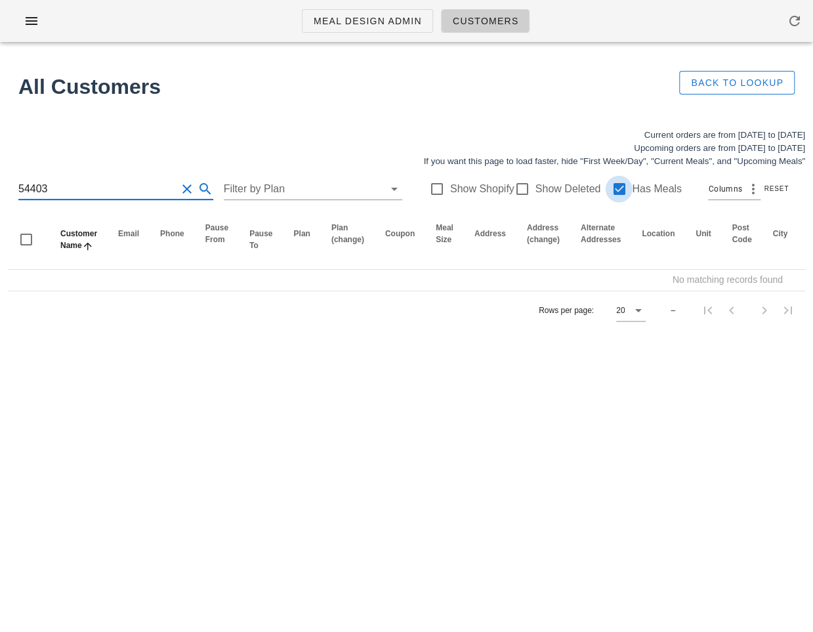
type input "54403"
click at [613, 192] on div at bounding box center [618, 189] width 22 height 22
click at [60, 176] on div "54403 Filter by Plan Show Shopify Show Deleted Has Meals Columns Reset" at bounding box center [406, 189] width 797 height 42
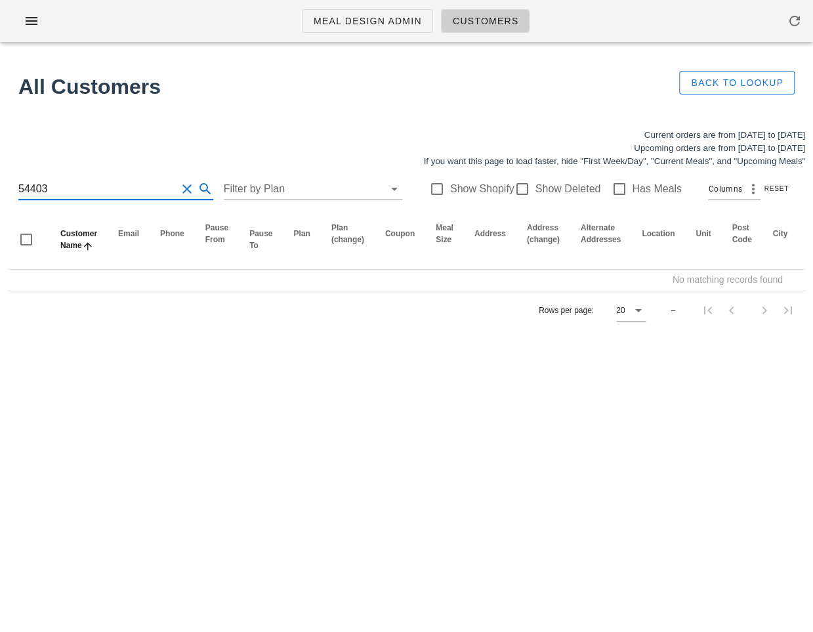
click at [47, 186] on input "54403" at bounding box center [97, 188] width 158 height 21
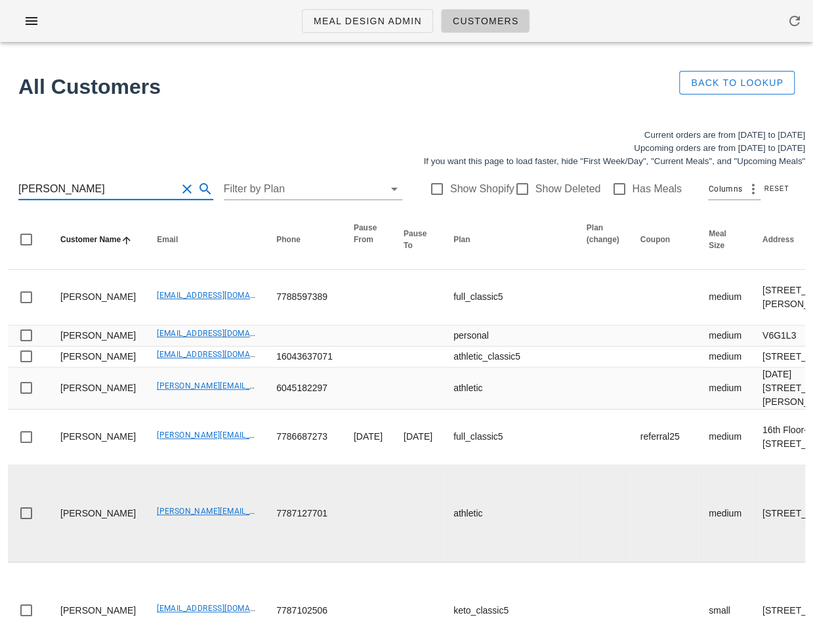
type input "[PERSON_NAME]"
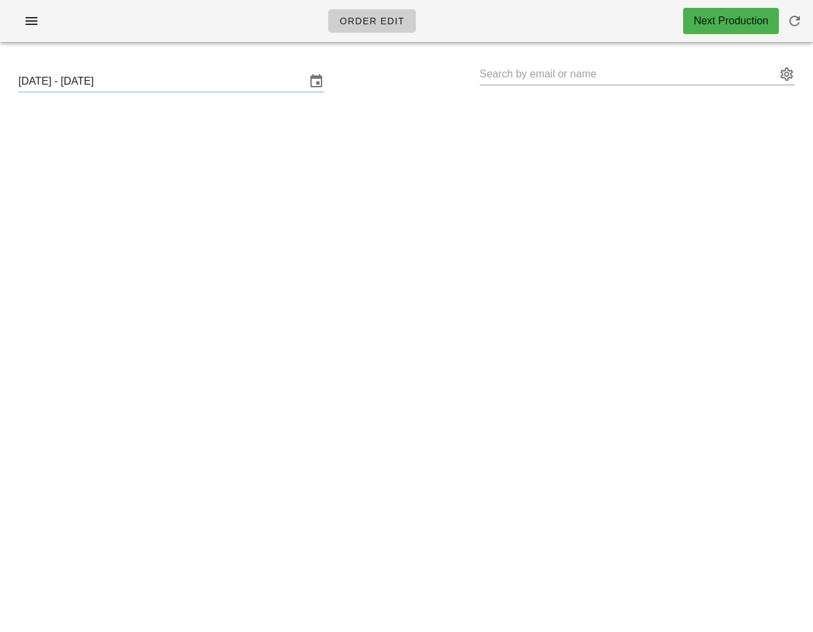
type input "[PERSON_NAME] ([PERSON_NAME][EMAIL_ADDRESS][DOMAIN_NAME])"
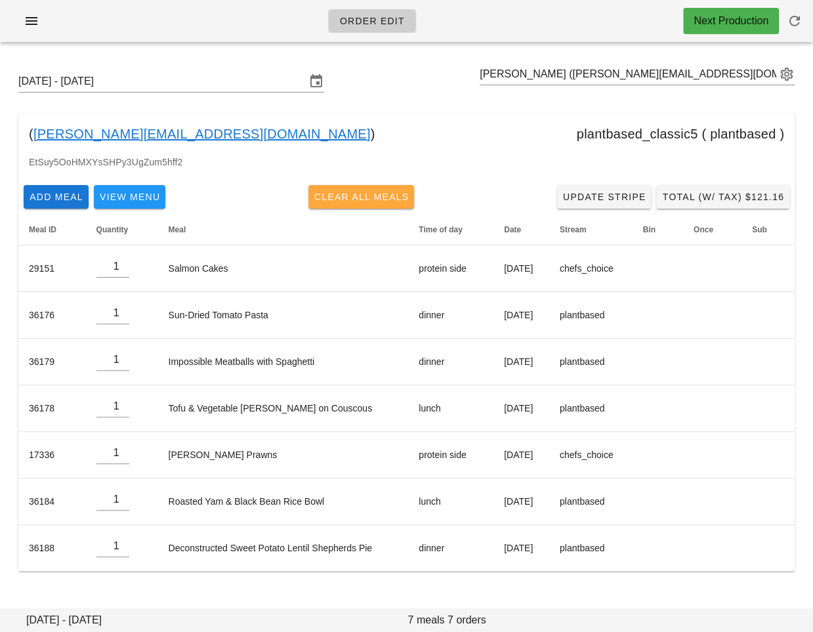
click at [373, 198] on span "Clear All Meals" at bounding box center [362, 197] width 96 height 10
type input "0"
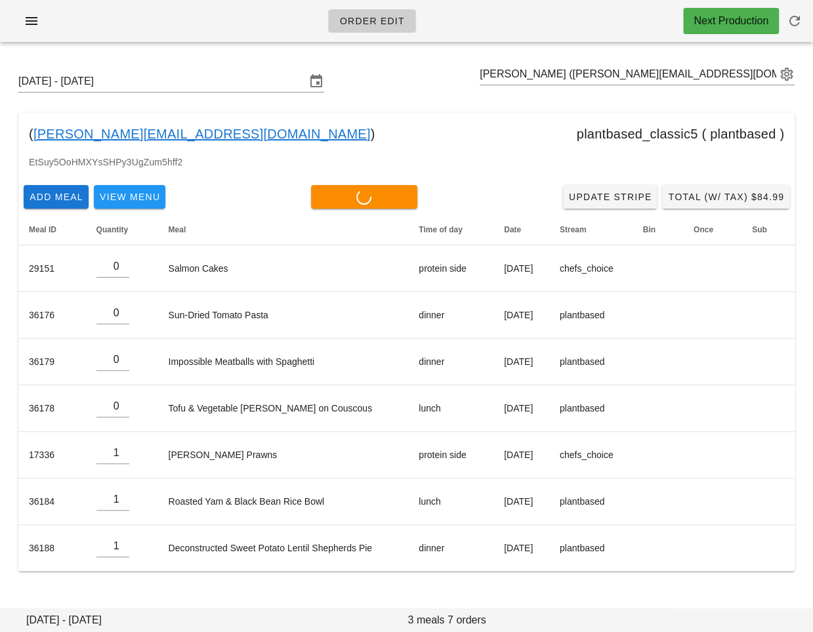
type input "0"
click at [401, 117] on div "( [PERSON_NAME][EMAIL_ADDRESS][DOMAIN_NAME] ) plantbased_classic5 ( plantbased )" at bounding box center [406, 134] width 776 height 42
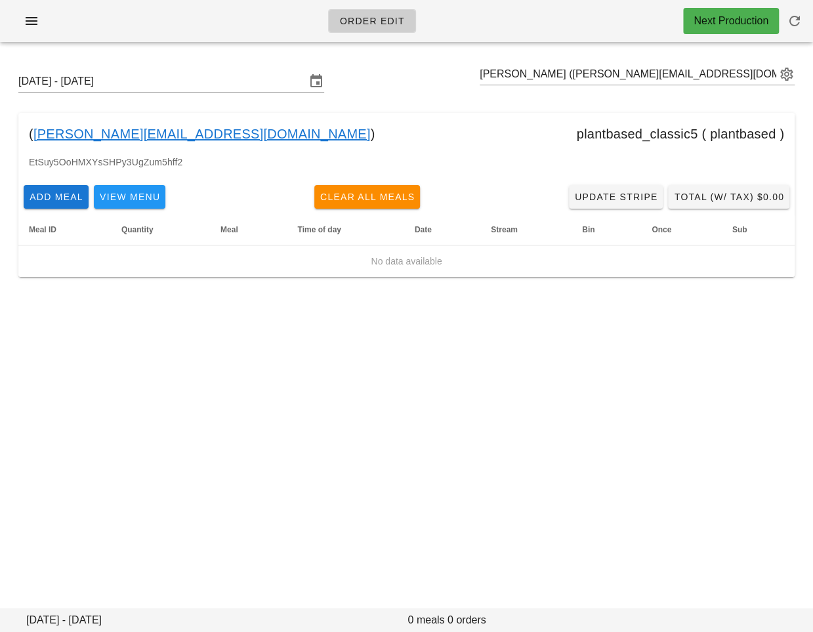
drag, startPoint x: 251, startPoint y: 129, endPoint x: 31, endPoint y: 141, distance: 220.1
click at [31, 141] on div "( [PERSON_NAME][EMAIL_ADDRESS][DOMAIN_NAME] ) plantbased_classic5 ( plantbased )" at bounding box center [406, 134] width 776 height 42
copy div "[PERSON_NAME][EMAIL_ADDRESS][DOMAIN_NAME] )"
click at [498, 72] on input "text" at bounding box center [628, 74] width 297 height 21
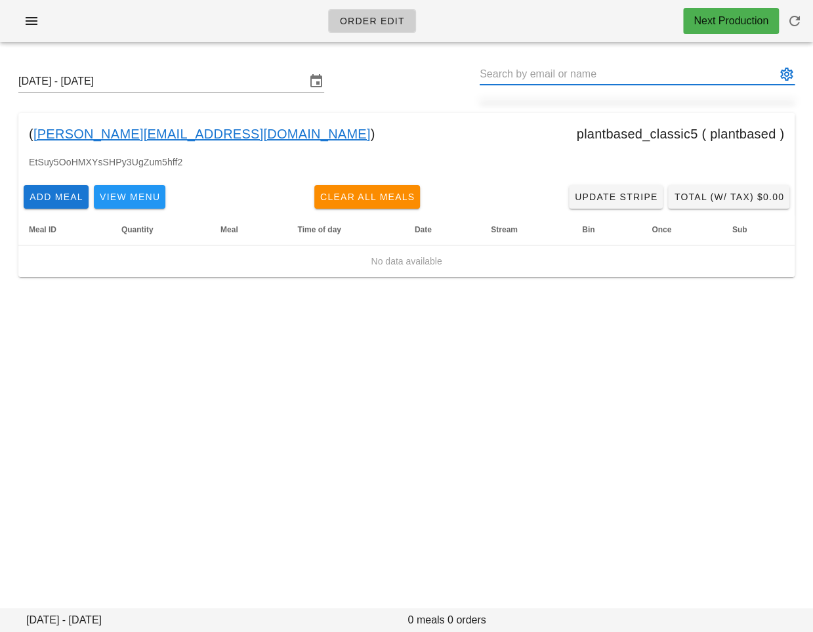
paste input "[PERSON_NAME][EMAIL_ADDRESS][PERSON_NAME][DOMAIN_NAME]"
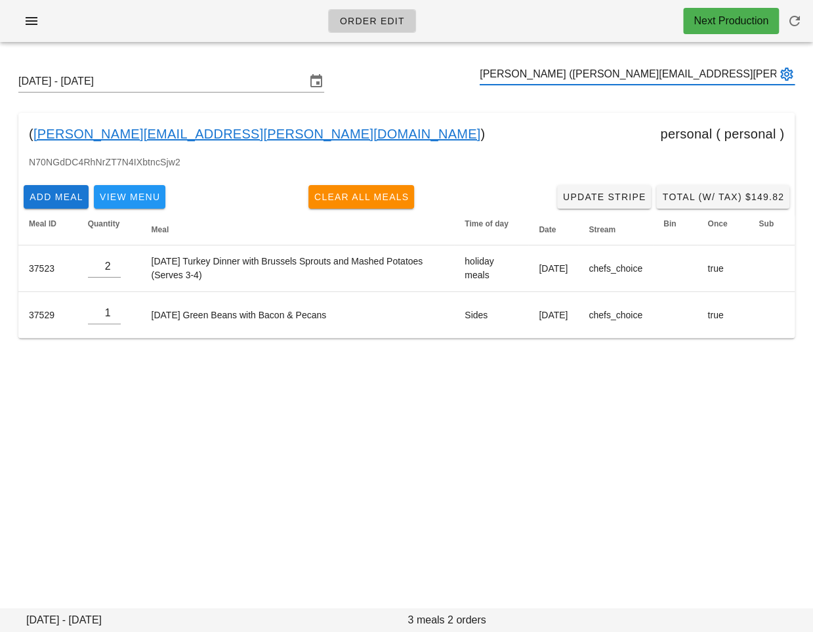
type input "[PERSON_NAME] ([PERSON_NAME][EMAIL_ADDRESS][PERSON_NAME][DOMAIN_NAME])"
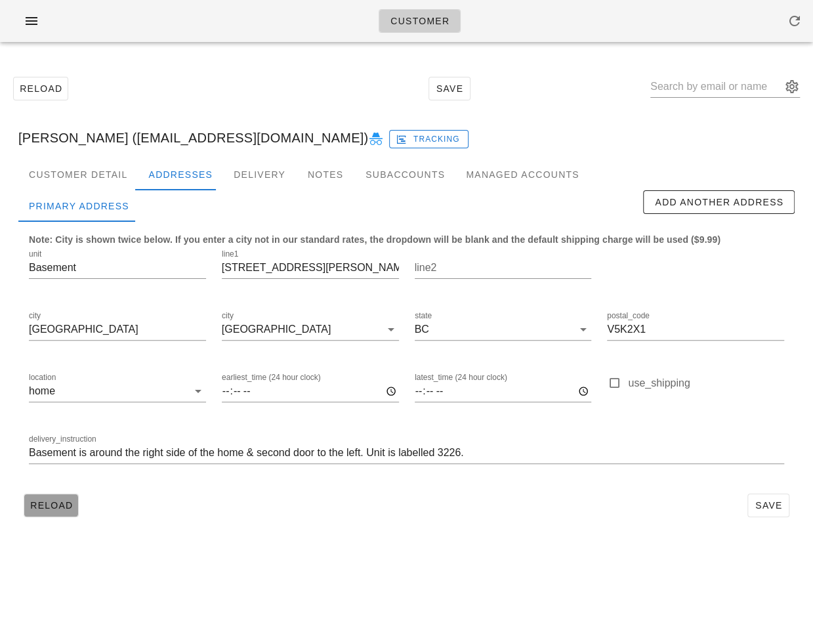
click at [58, 509] on span "Reload" at bounding box center [51, 505] width 43 height 10
click at [22, 27] on span "button" at bounding box center [31, 21] width 21 height 16
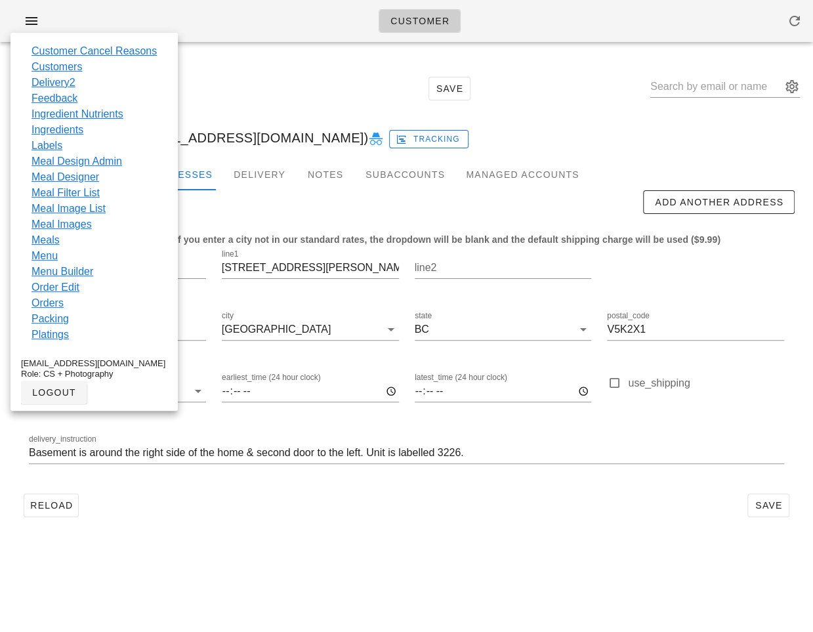
click at [152, 504] on div "Reload Save" at bounding box center [406, 505] width 776 height 34
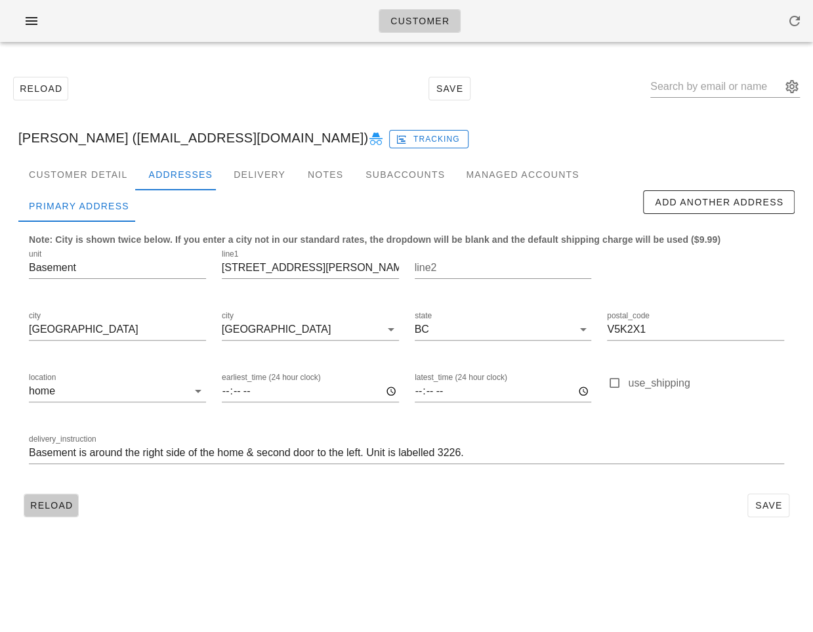
click at [56, 508] on span "Reload" at bounding box center [51, 505] width 43 height 10
drag, startPoint x: 19, startPoint y: 132, endPoint x: 143, endPoint y: 140, distance: 124.2
click at [143, 140] on div "Rebecca Desmanche (beca.desmanche33@gmail.com) Tracking" at bounding box center [406, 138] width 797 height 42
copy div "Rebecca Desmanche"
click at [169, 57] on div "Reload Save Rebecca Desmanche (beca.desmanche33@gmail.com) Tracking Customer De…" at bounding box center [406, 296] width 813 height 488
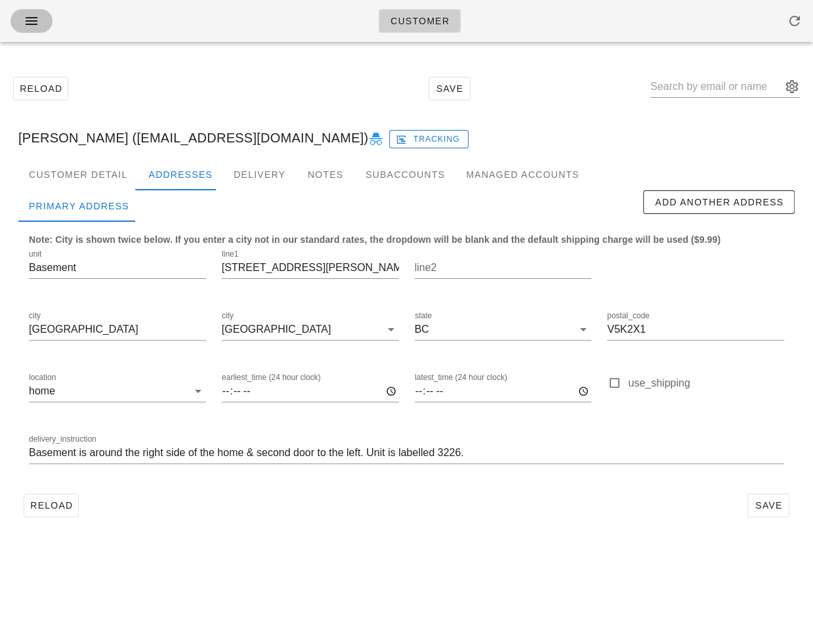
click at [31, 22] on icon "button" at bounding box center [32, 21] width 16 height 16
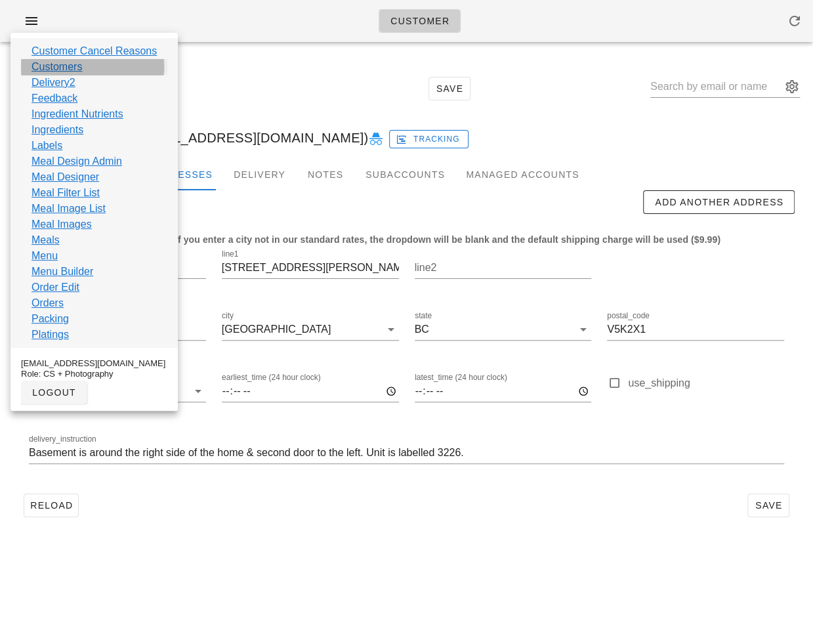
click at [78, 67] on link "Customers" at bounding box center [56, 67] width 51 height 16
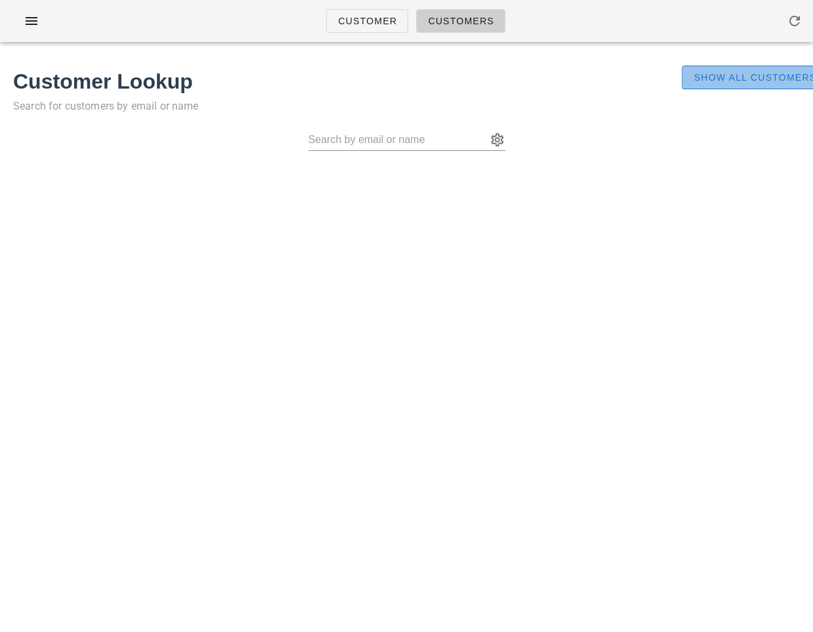
click at [701, 78] on span "Show All Customers" at bounding box center [754, 77] width 123 height 10
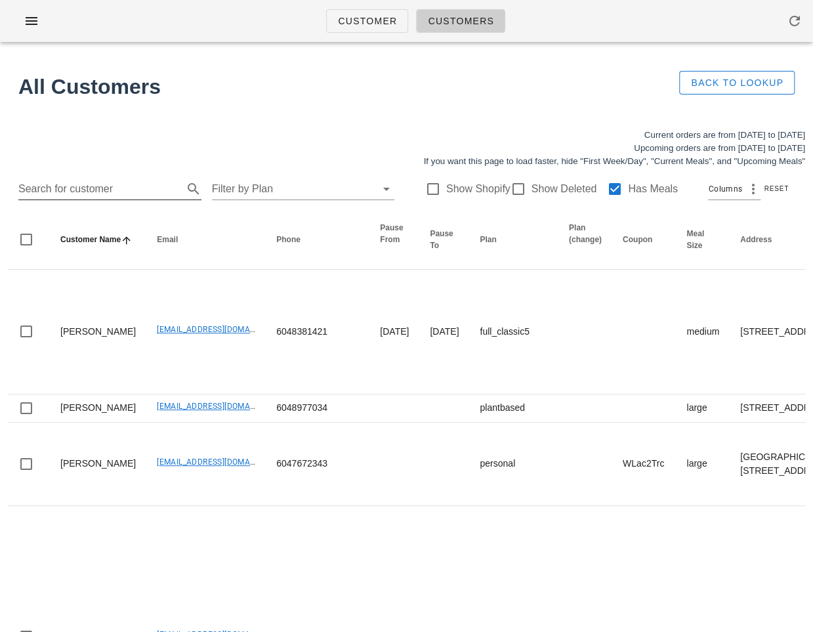
click at [151, 190] on input "Search for customer" at bounding box center [99, 188] width 162 height 21
paste input "beca.desmanche33@gmail.com"
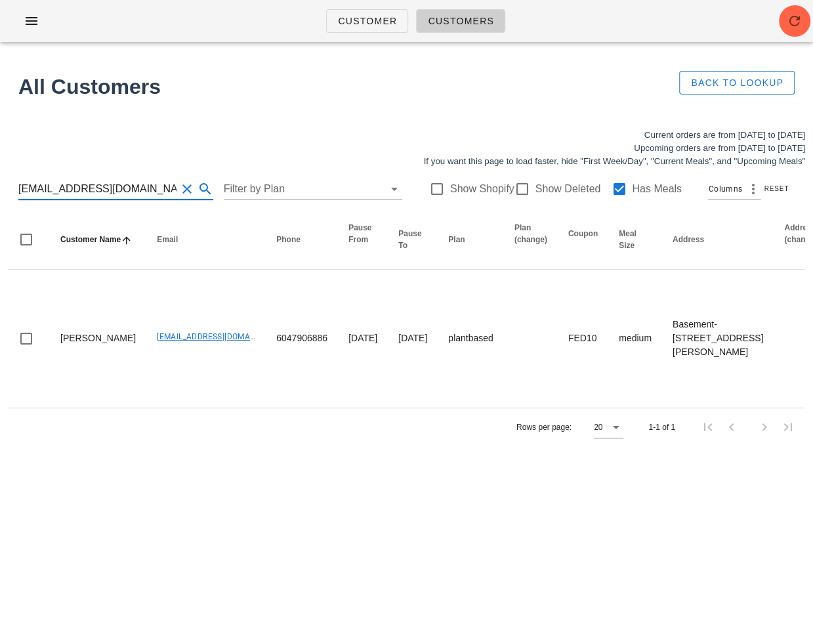
click at [137, 186] on input "beca.desmanche33@gmail.com" at bounding box center [97, 188] width 158 height 21
paste input "karensetdec"
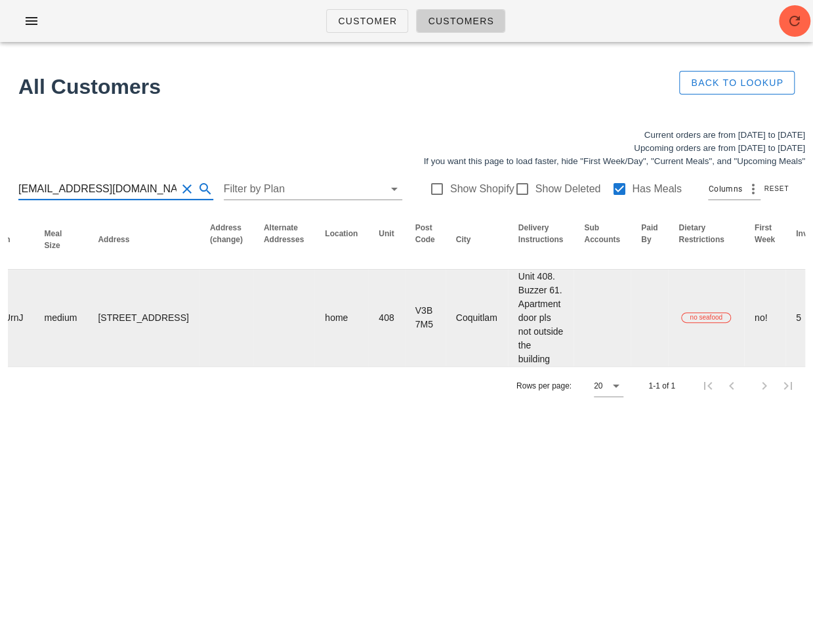
scroll to position [0, 809]
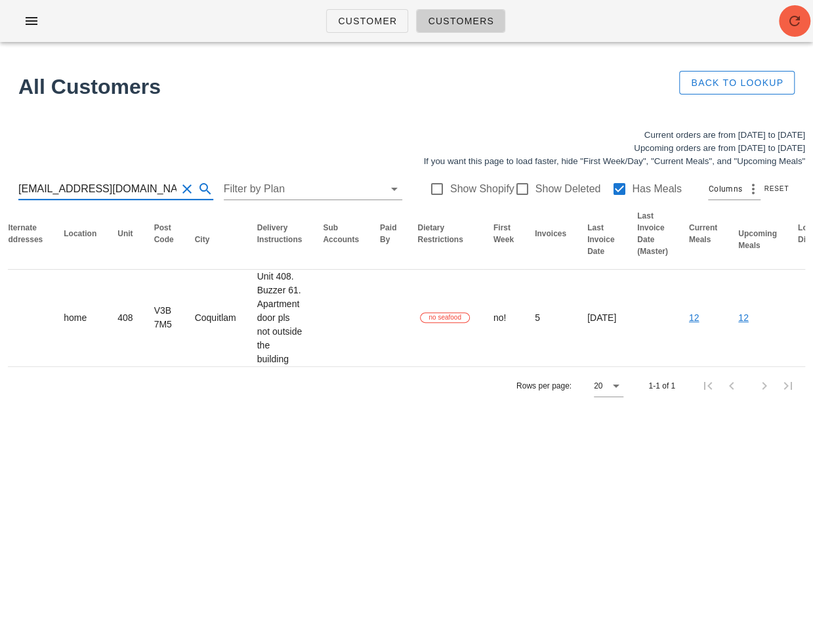
type input "karensetdec@gmail.com"
click at [794, 16] on icon "button" at bounding box center [795, 21] width 16 height 16
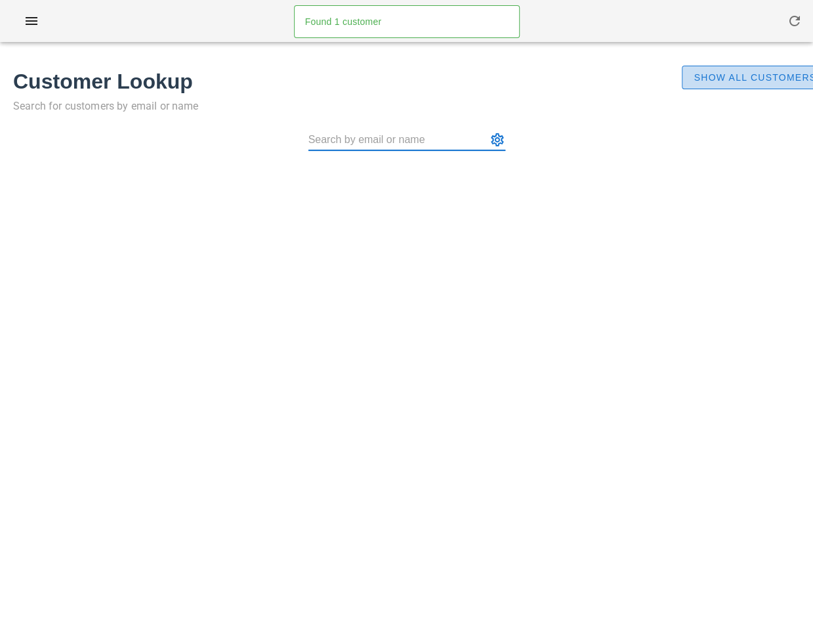
click at [741, 73] on span "Show All Customers" at bounding box center [754, 77] width 123 height 10
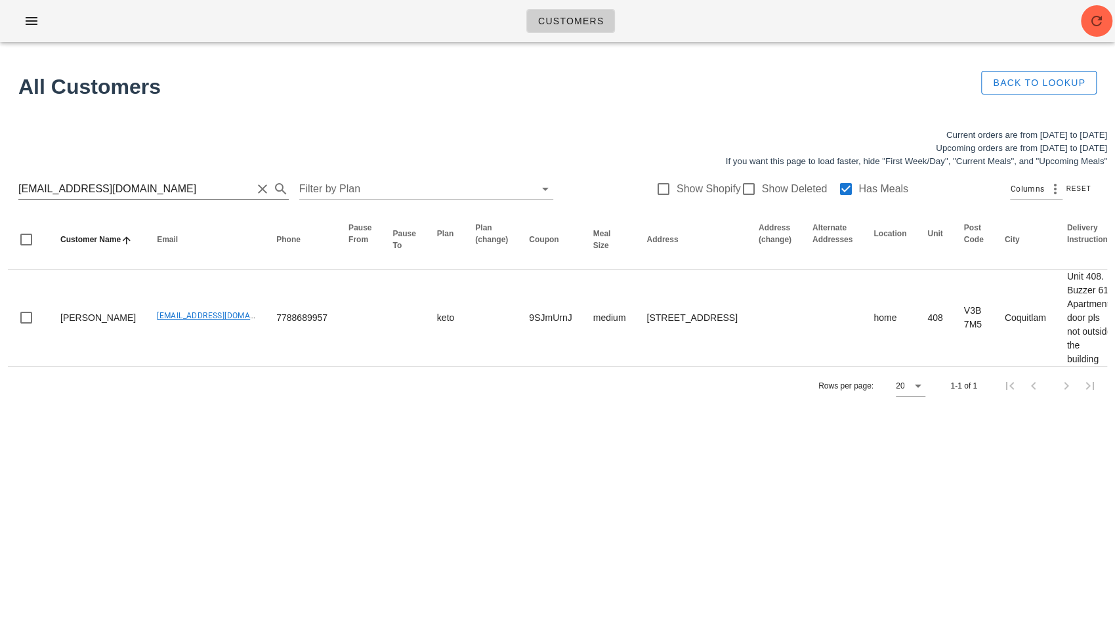
click at [182, 192] on input "[EMAIL_ADDRESS][DOMAIN_NAME]" at bounding box center [135, 188] width 234 height 21
paste input "pernille.[PERSON_NAME]"
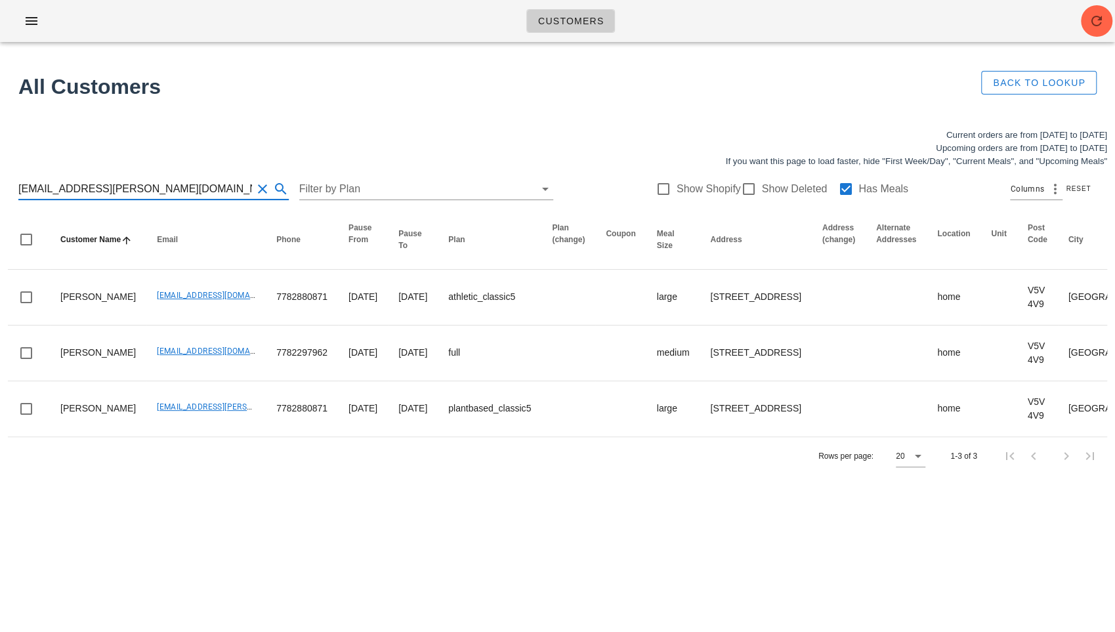
type input "[EMAIL_ADDRESS][PERSON_NAME][DOMAIN_NAME]"
click at [154, 576] on div "Customers Found 1 customer All Customers Back to Lookup Current orders are from…" at bounding box center [557, 316] width 1115 height 632
click at [255, 186] on button "Clear Search for customer" at bounding box center [263, 189] width 16 height 16
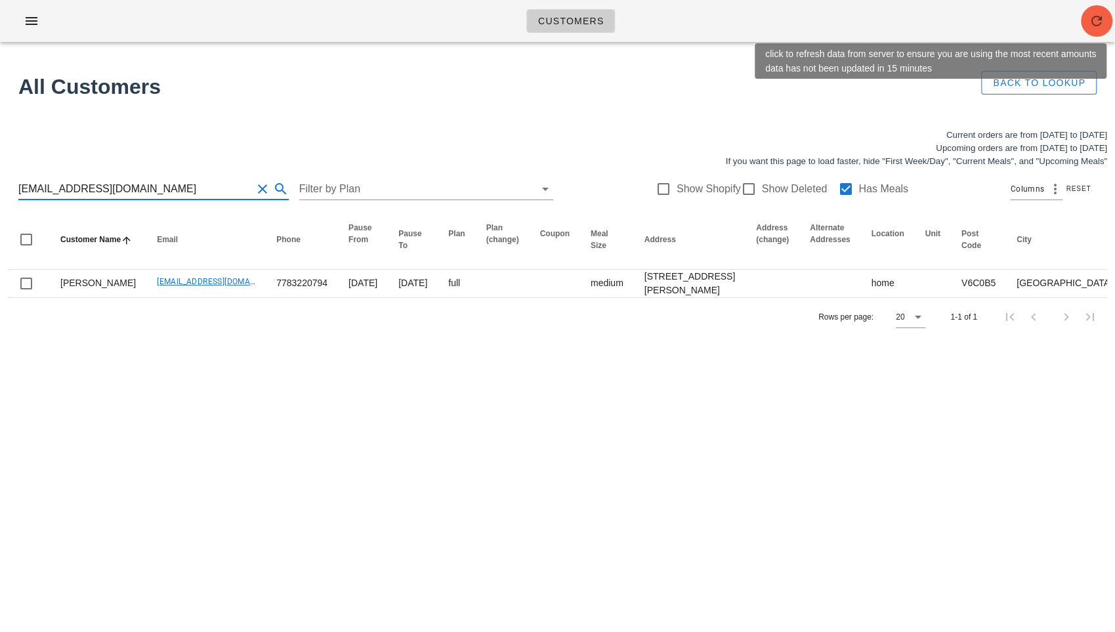
type input "[EMAIL_ADDRESS][DOMAIN_NAME]"
click at [812, 13] on icon "button" at bounding box center [1096, 21] width 16 height 16
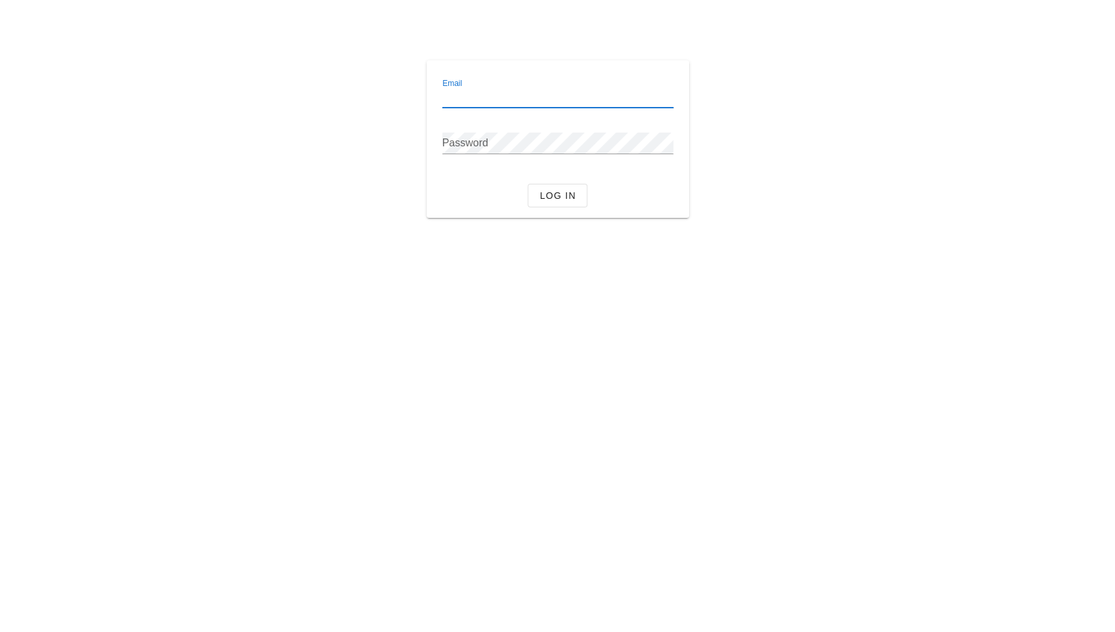
click at [500, 98] on input "Email" at bounding box center [557, 97] width 231 height 21
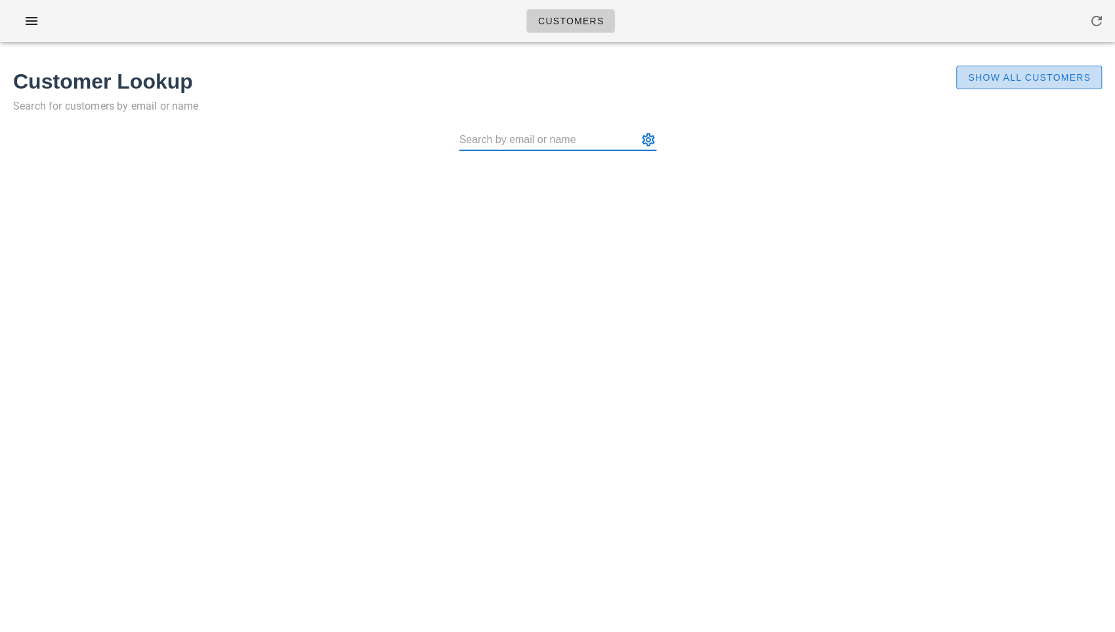
click at [1059, 72] on span "Show All Customers" at bounding box center [1028, 77] width 123 height 10
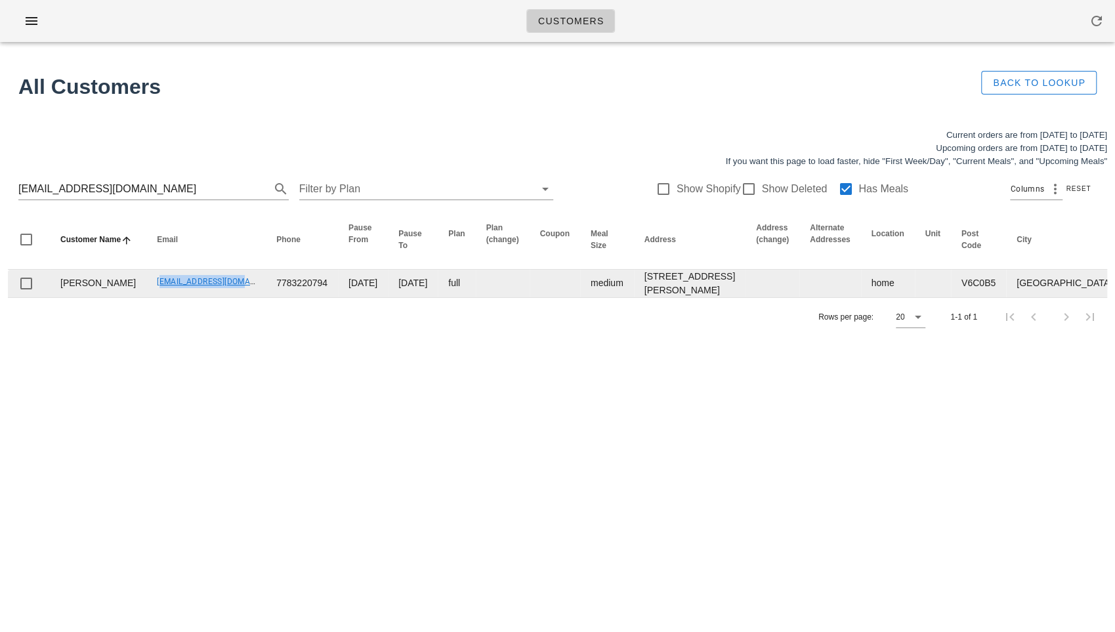
drag, startPoint x: 121, startPoint y: 300, endPoint x: 211, endPoint y: 297, distance: 89.9
click at [211, 297] on td "[EMAIL_ADDRESS][DOMAIN_NAME]" at bounding box center [205, 284] width 119 height 28
copy link "[EMAIL_ADDRESS][DOMAIN_NAME]"
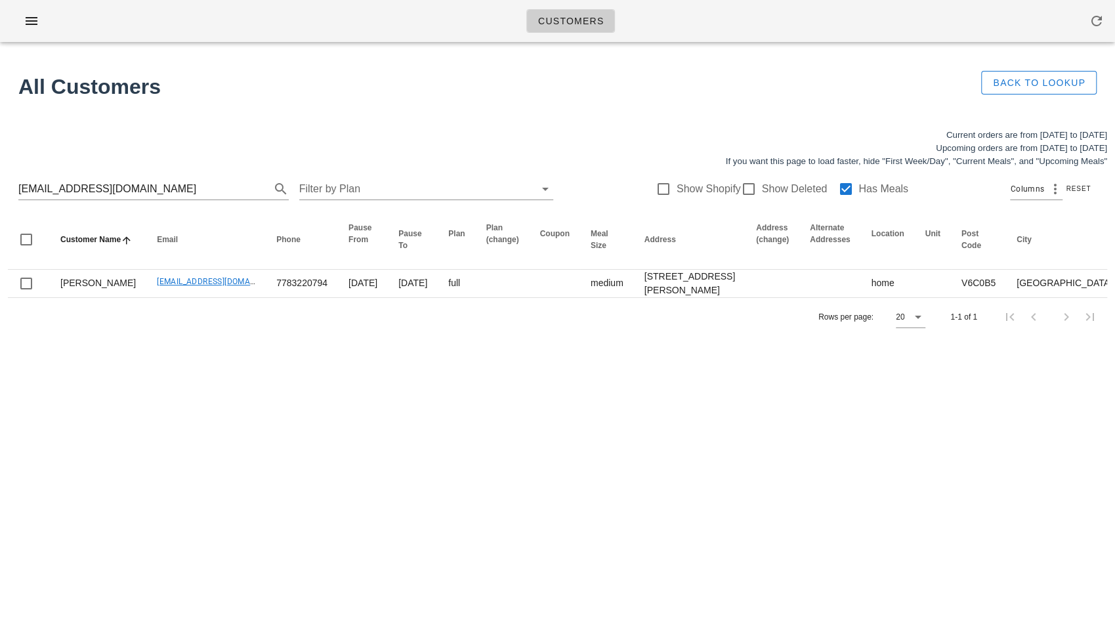
click at [194, 371] on div "Customers Found 1 customer All Customers Back to Lookup Current orders are from…" at bounding box center [557, 316] width 1115 height 632
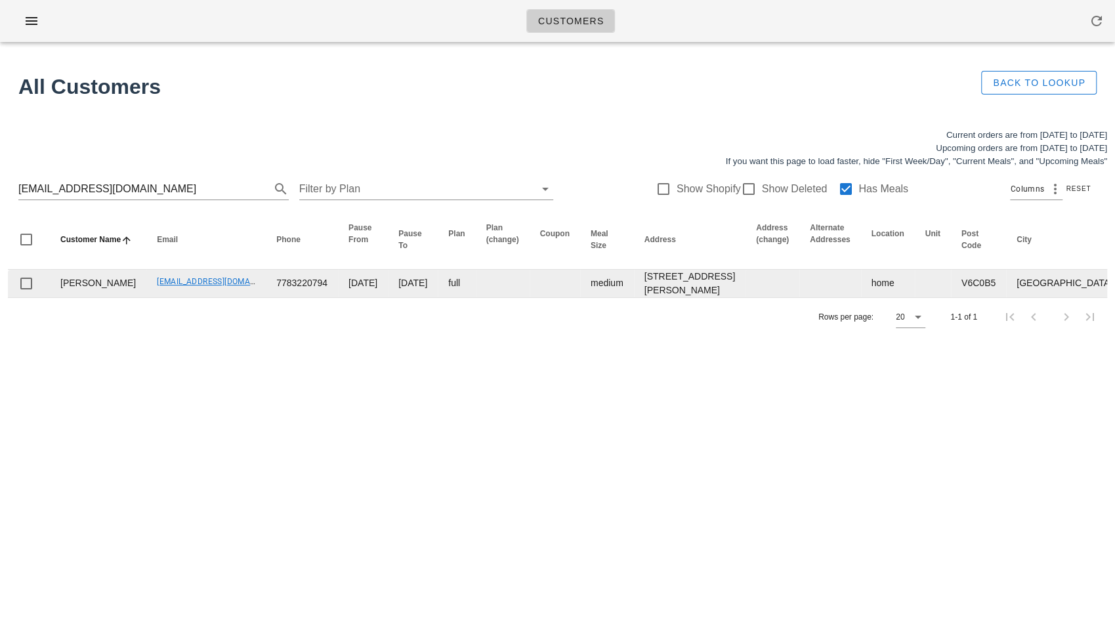
scroll to position [0, 480]
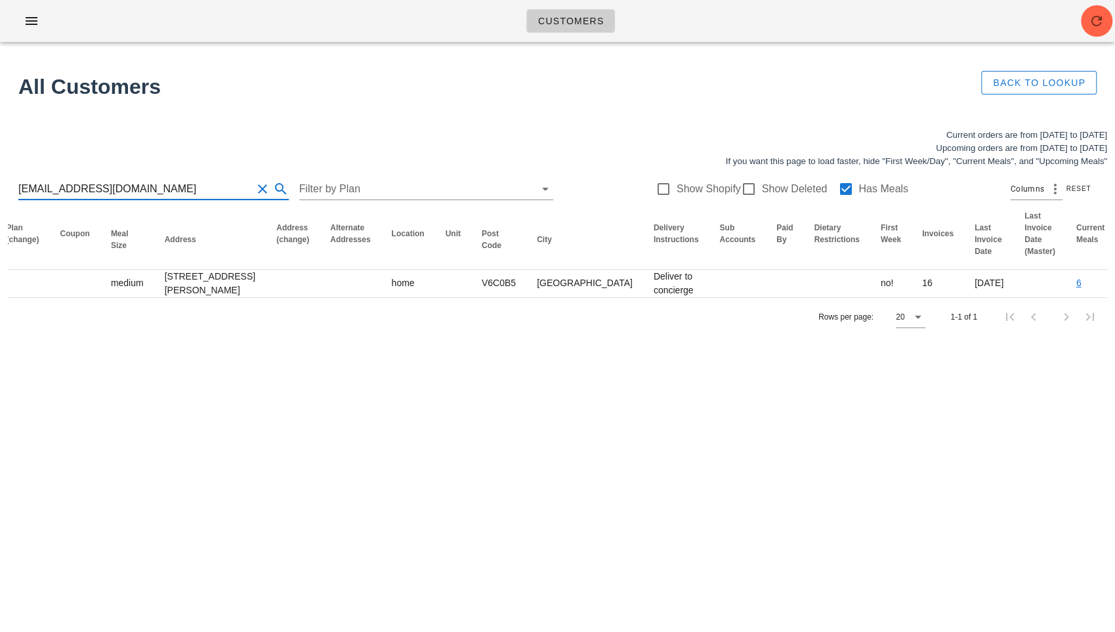
click at [127, 187] on input "[EMAIL_ADDRESS][DOMAIN_NAME]" at bounding box center [135, 188] width 234 height 21
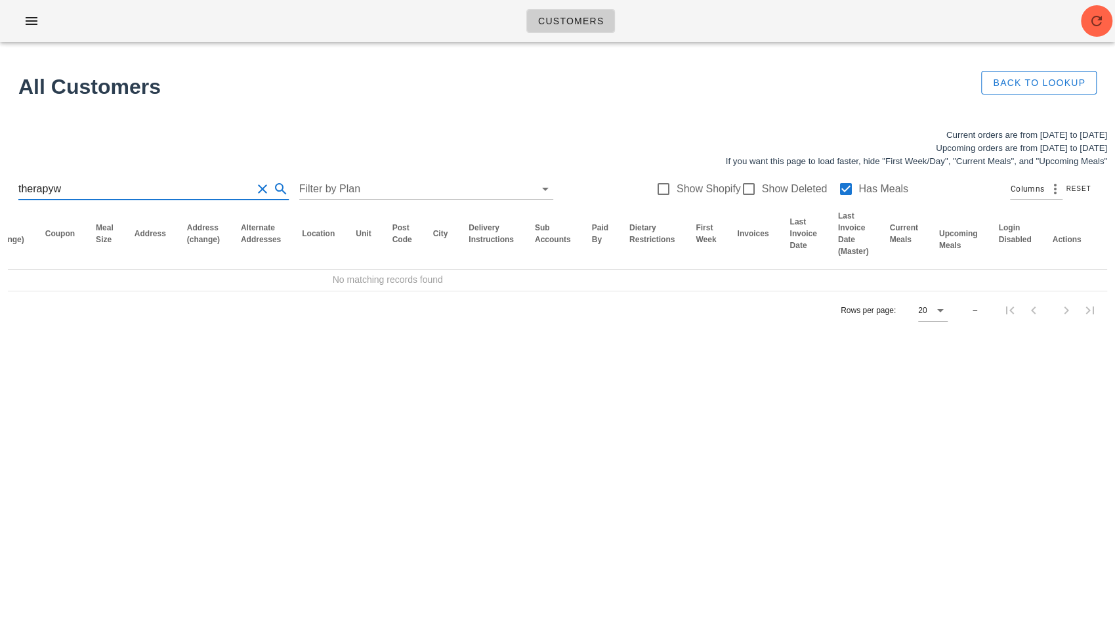
scroll to position [0, 311]
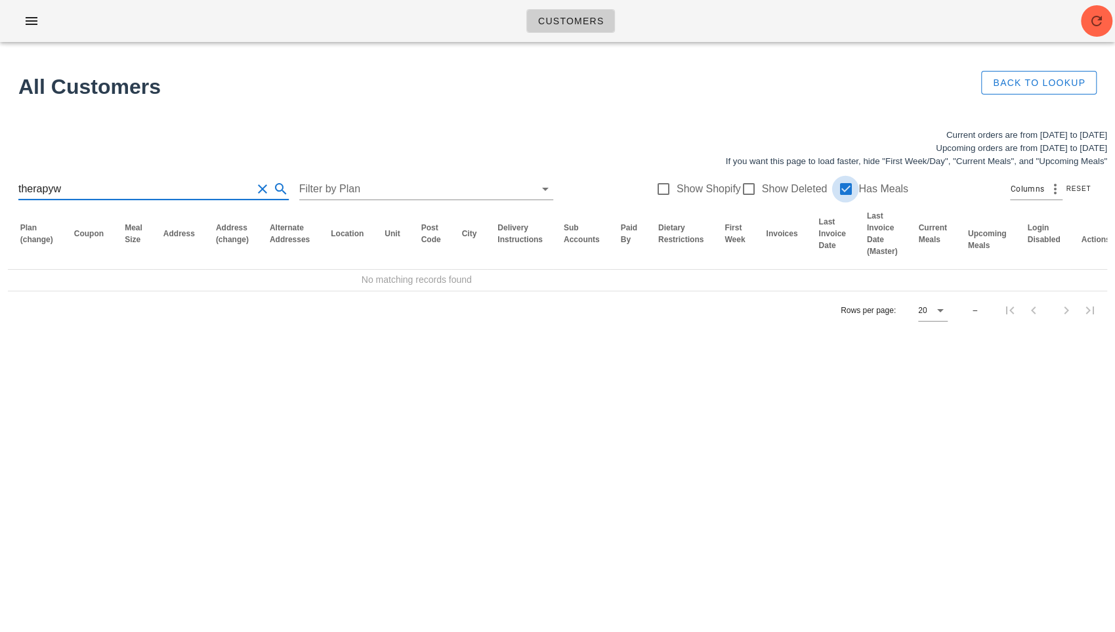
type input "therapyw"
click at [841, 187] on div at bounding box center [845, 189] width 22 height 22
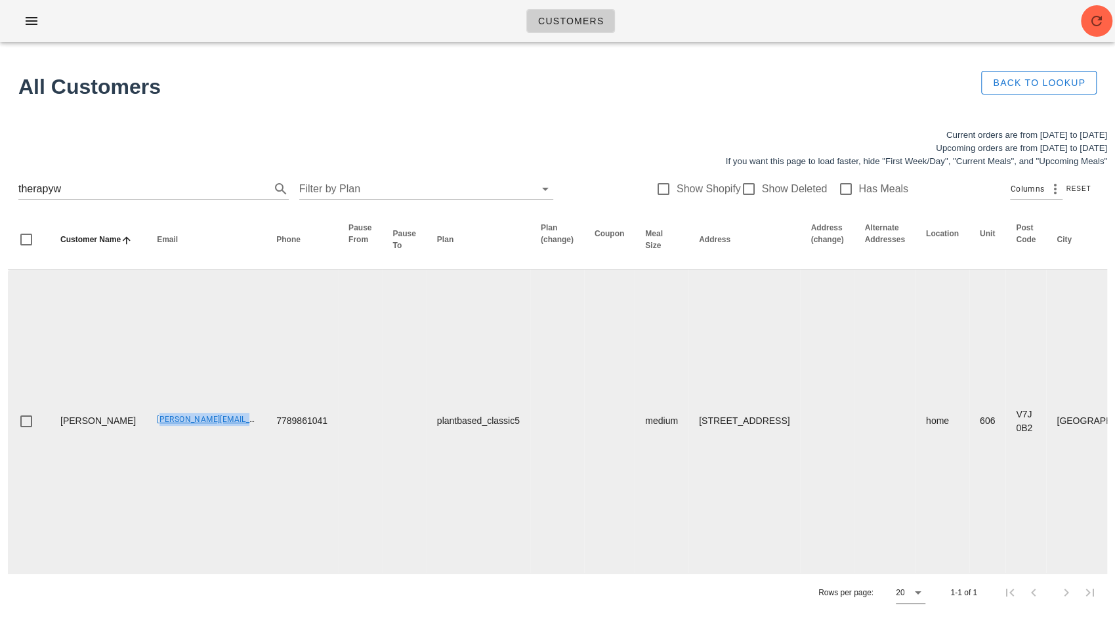
drag, startPoint x: 128, startPoint y: 472, endPoint x: 249, endPoint y: 482, distance: 121.8
click at [249, 482] on tr "[PERSON_NAME] Crudgington [EMAIL_ADDRESS][DOMAIN_NAME] 7789861041 plantbased_cl…" at bounding box center [932, 421] width 1849 height 303
copy link "[PERSON_NAME][EMAIL_ADDRESS][DOMAIN_NAME]"
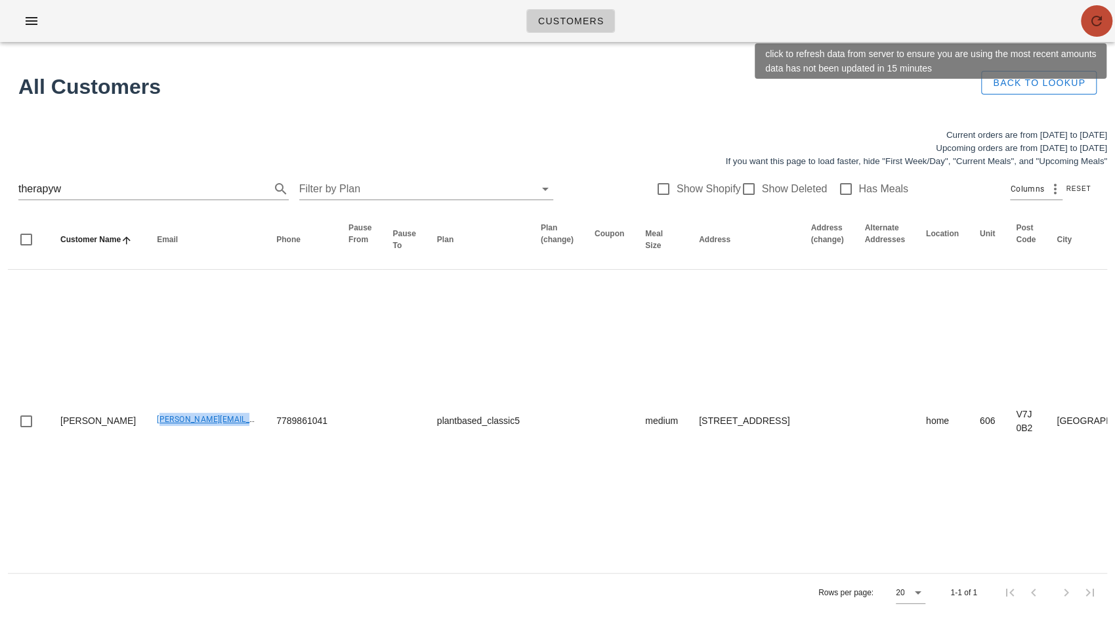
click at [1095, 24] on icon "button" at bounding box center [1096, 21] width 16 height 16
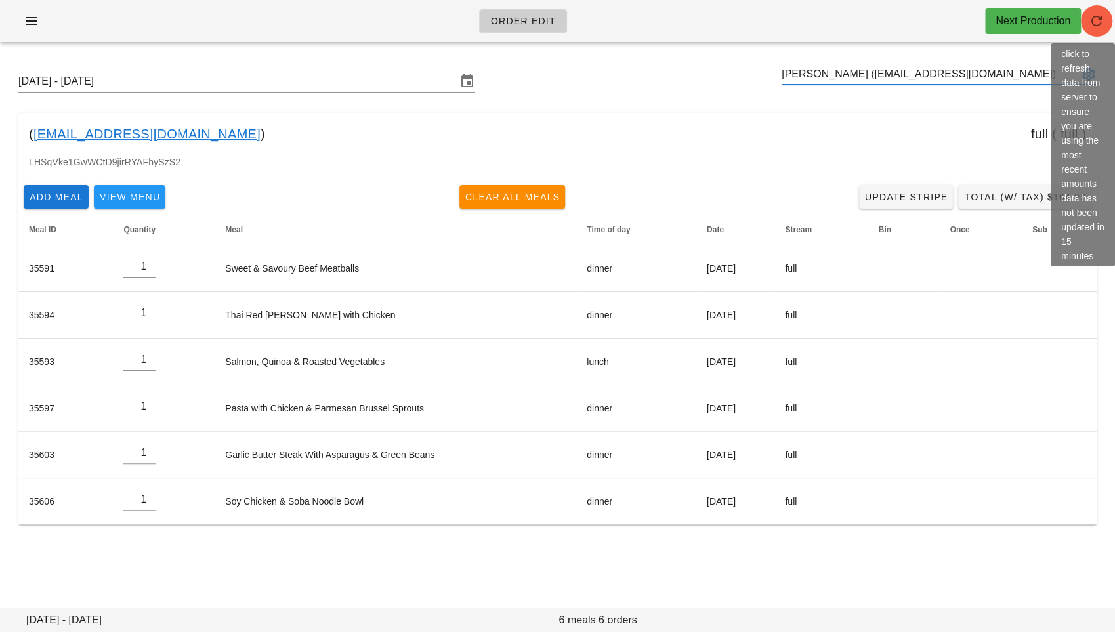
type input "[PERSON_NAME] ([EMAIL_ADDRESS][DOMAIN_NAME])"
click at [1090, 22] on icon "button" at bounding box center [1096, 21] width 16 height 16
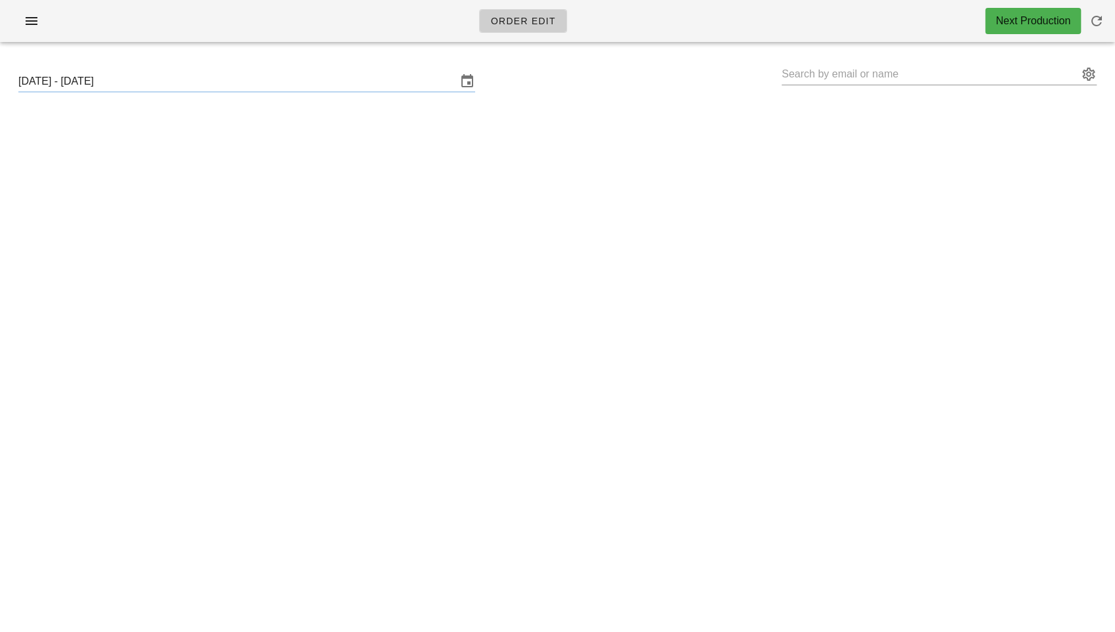
type input "[PERSON_NAME] ([EMAIL_ADDRESS][DOMAIN_NAME])"
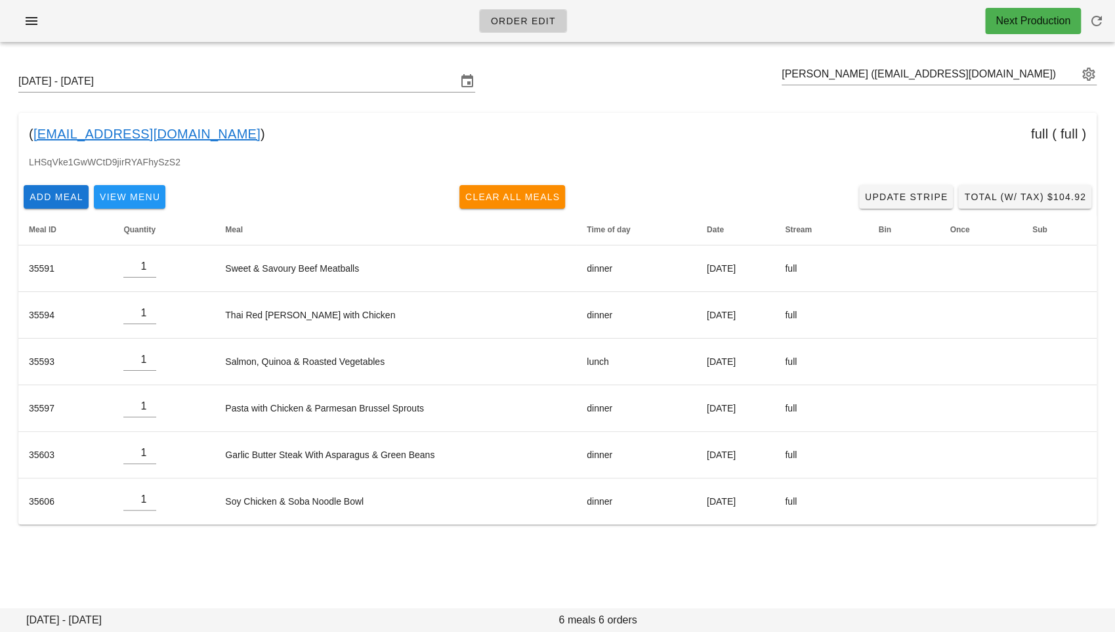
click at [623, 128] on div "( [EMAIL_ADDRESS][DOMAIN_NAME] ) full ( full )" at bounding box center [557, 134] width 1078 height 42
click at [527, 197] on span "Clear All Meals" at bounding box center [512, 197] width 96 height 10
type input "0"
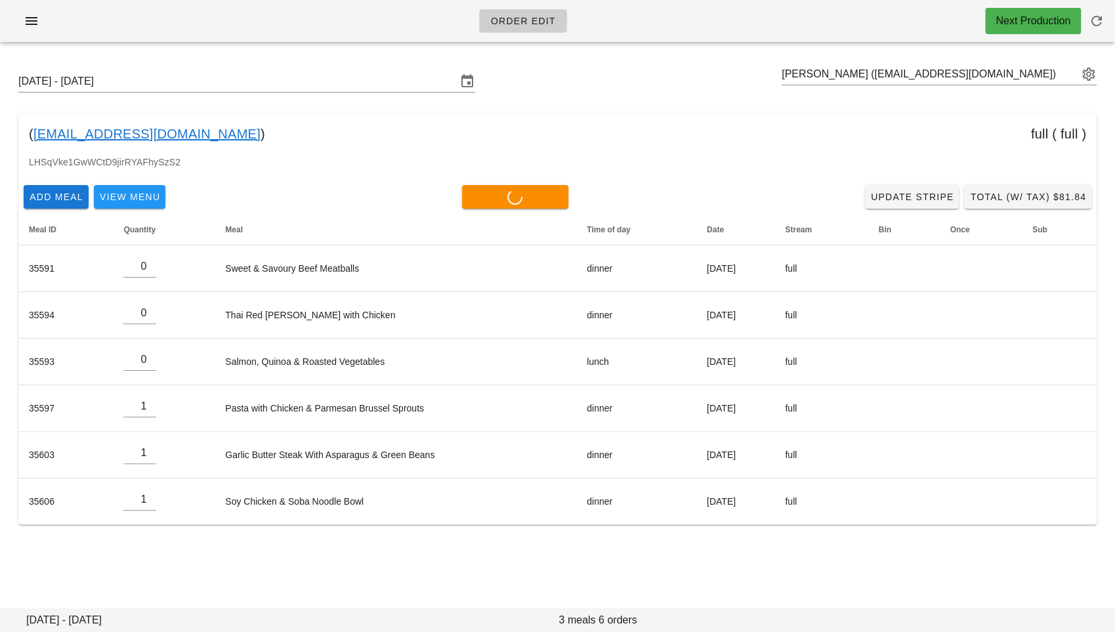
type input "0"
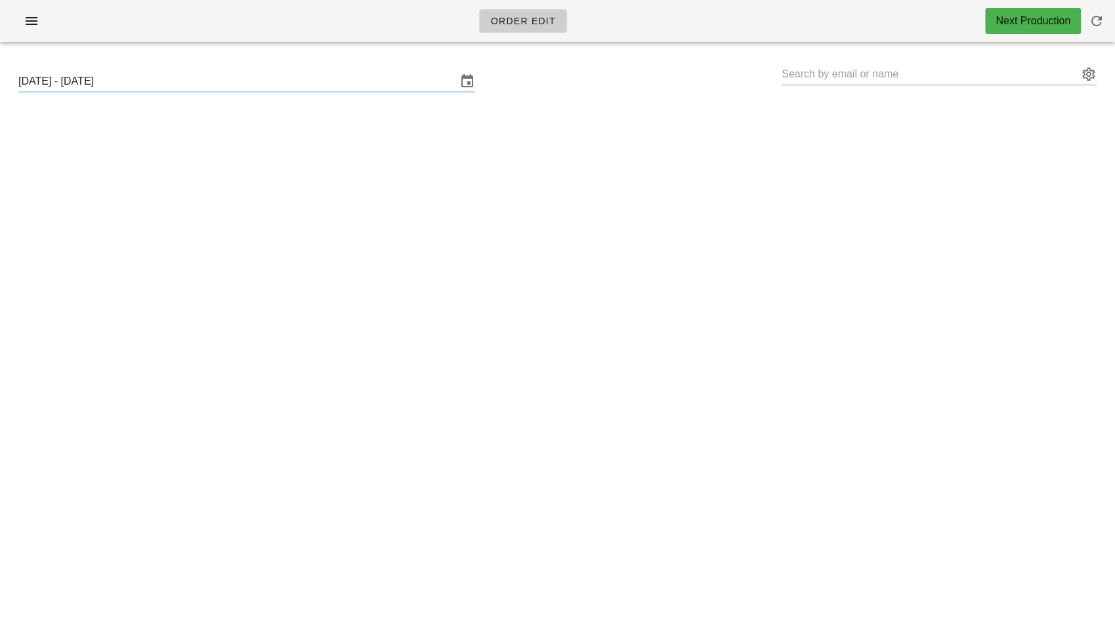
type input "[PERSON_NAME] ([EMAIL_ADDRESS][DOMAIN_NAME])"
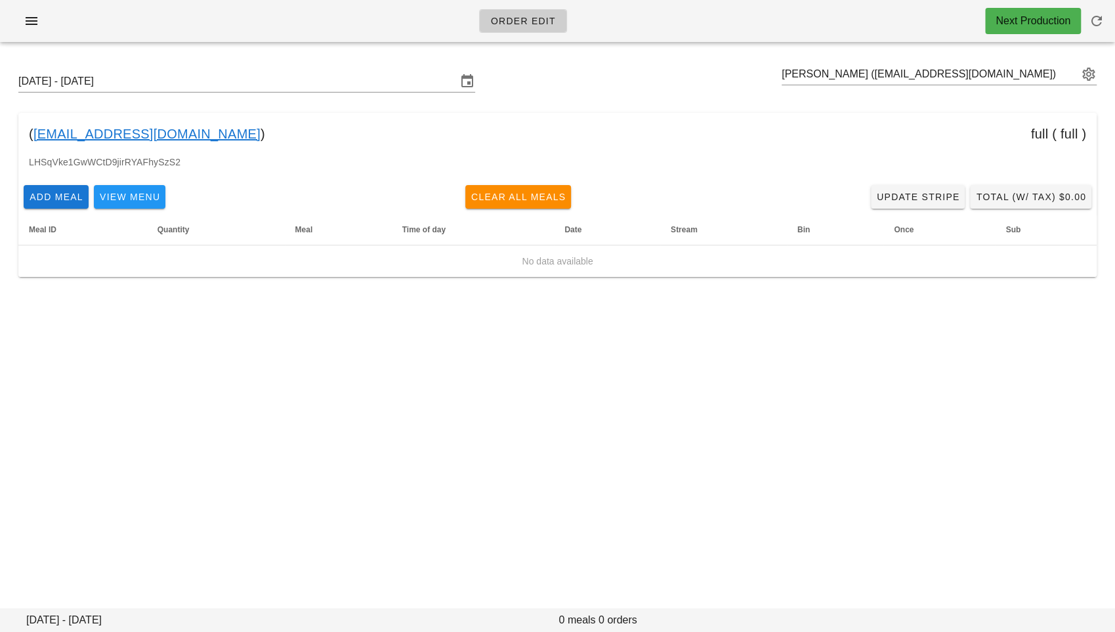
drag, startPoint x: 167, startPoint y: 134, endPoint x: 33, endPoint y: 129, distance: 133.9
click at [33, 129] on div "( [EMAIL_ADDRESS][DOMAIN_NAME] ) full ( full )" at bounding box center [557, 134] width 1078 height 42
copy div "[EMAIL_ADDRESS][DOMAIN_NAME] )"
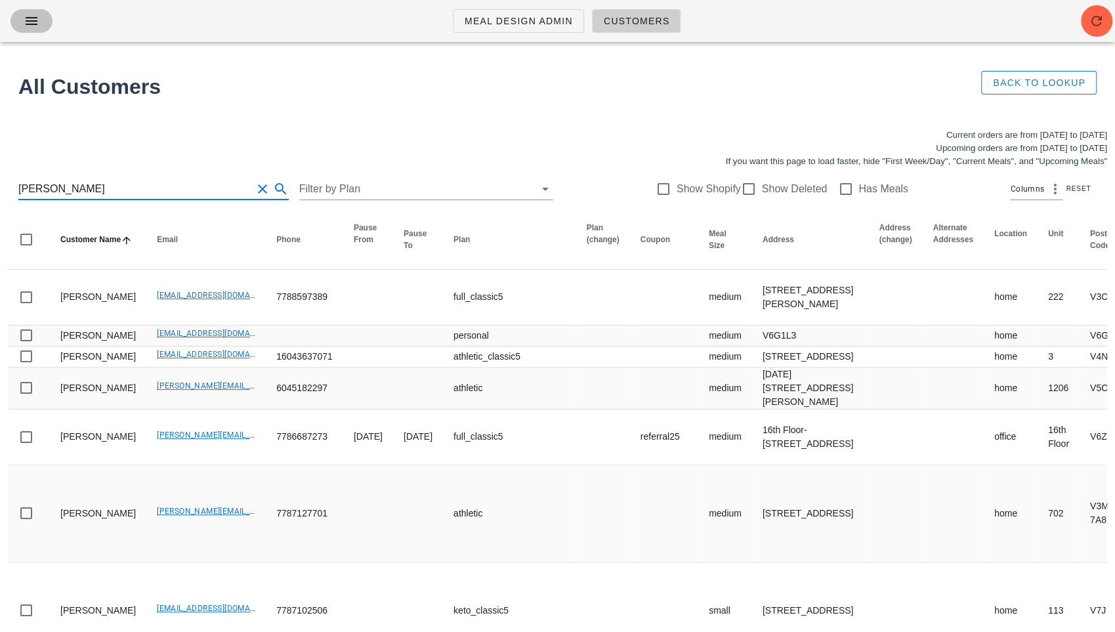
click at [32, 27] on icon "button" at bounding box center [32, 21] width 16 height 16
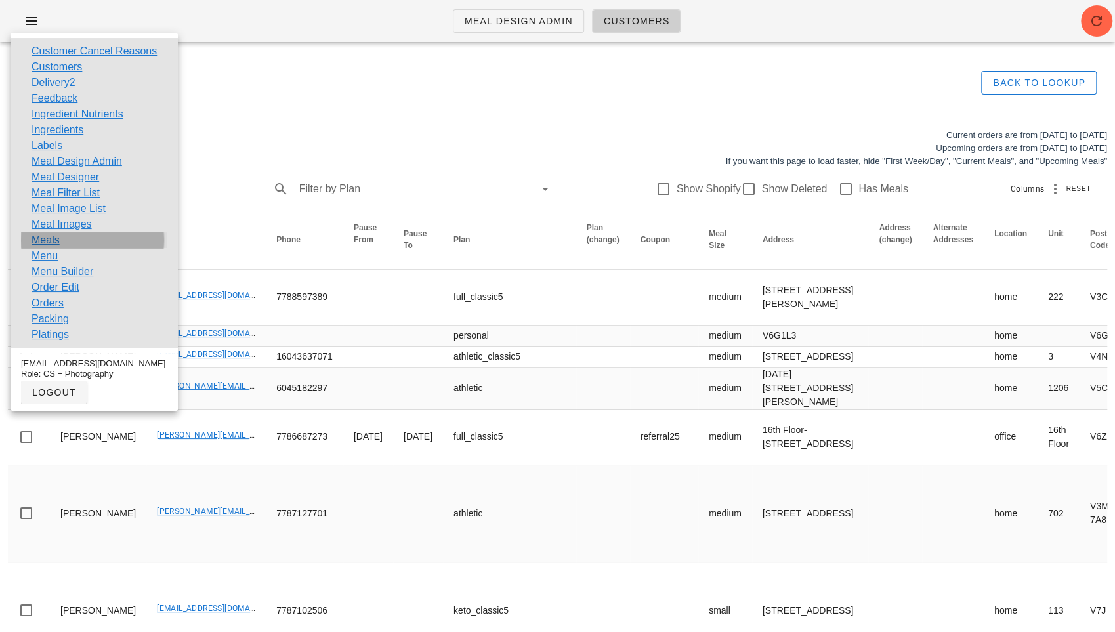
click at [45, 239] on link "Meals" at bounding box center [45, 240] width 28 height 16
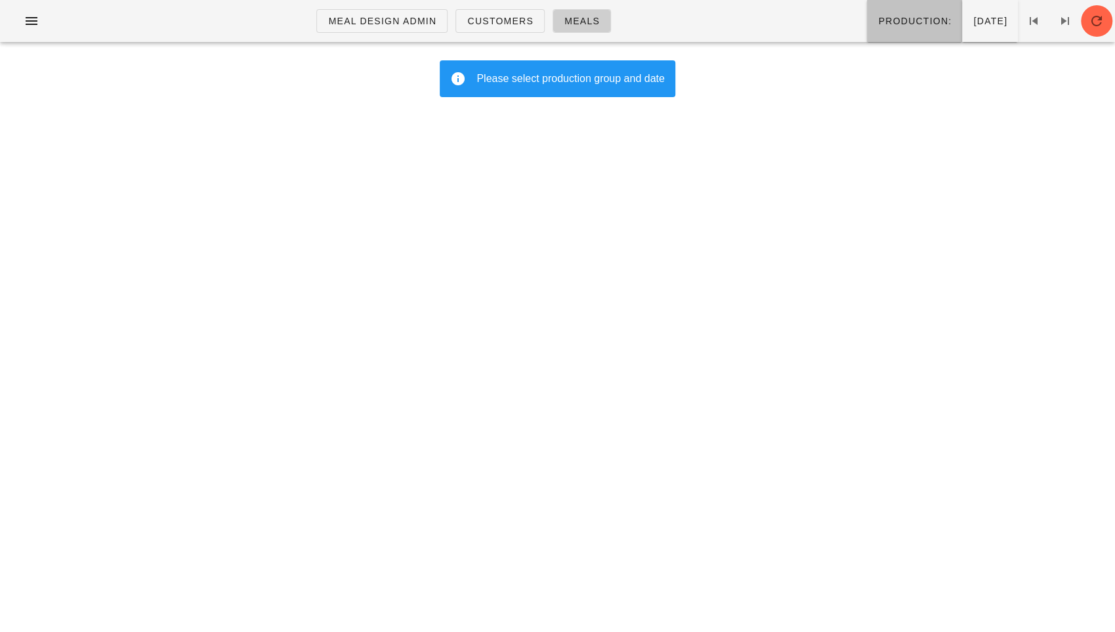
click at [867, 29] on button "Production:" at bounding box center [914, 21] width 95 height 42
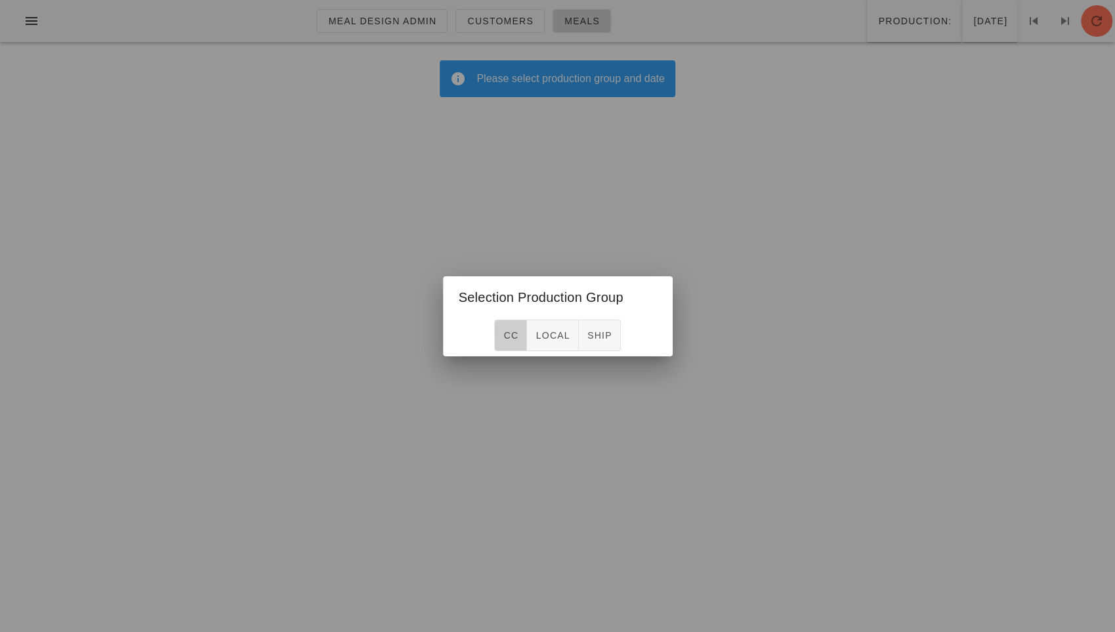
click at [518, 335] on span "CC" at bounding box center [510, 335] width 16 height 10
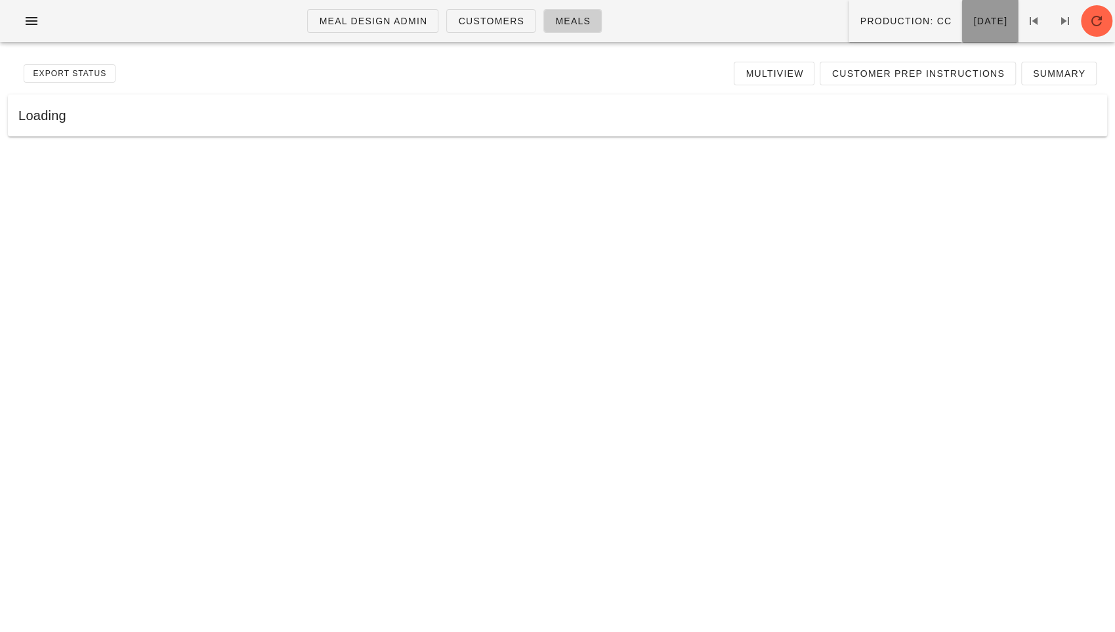
click at [972, 18] on span "[DATE]" at bounding box center [989, 21] width 35 height 10
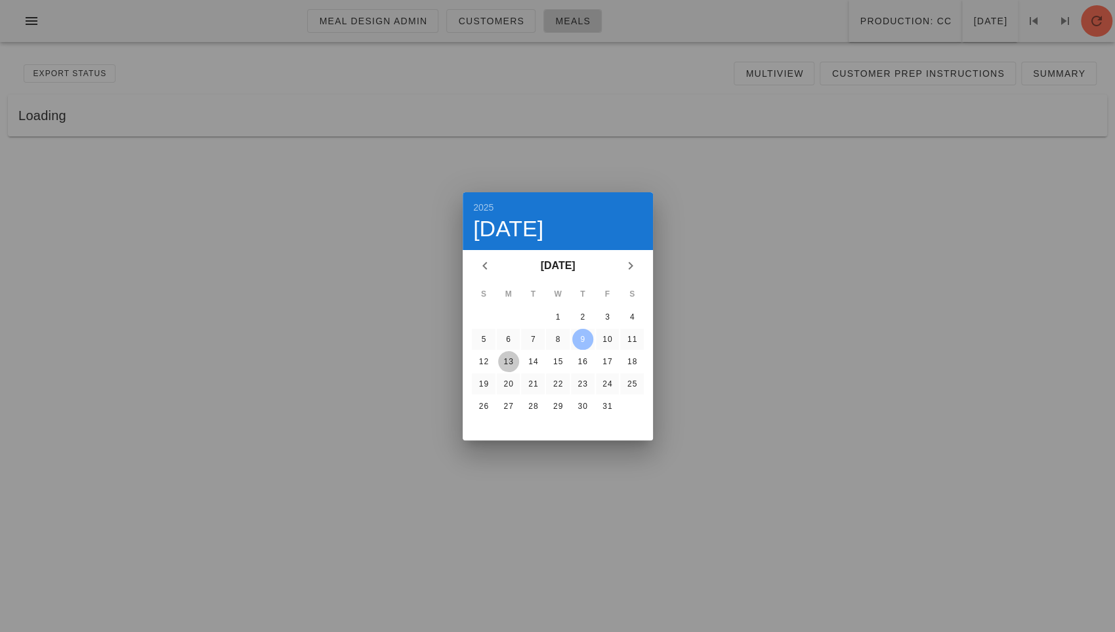
click at [506, 359] on div "13" at bounding box center [507, 361] width 21 height 9
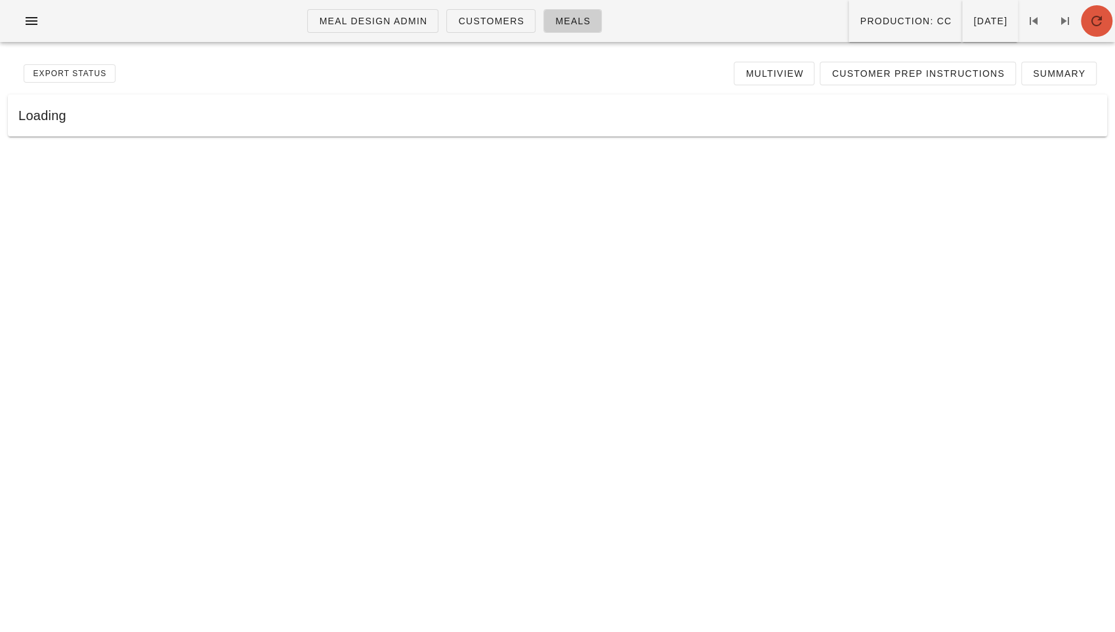
click at [1092, 19] on icon "button" at bounding box center [1096, 21] width 16 height 16
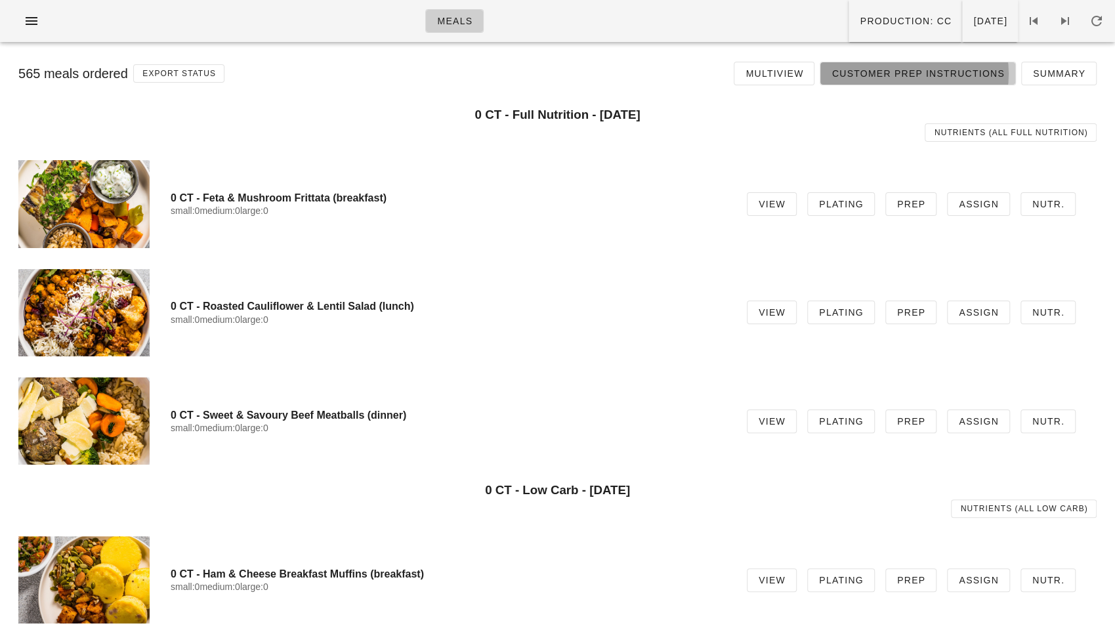
click at [960, 73] on span "Customer Prep Instructions" at bounding box center [916, 73] width 173 height 10
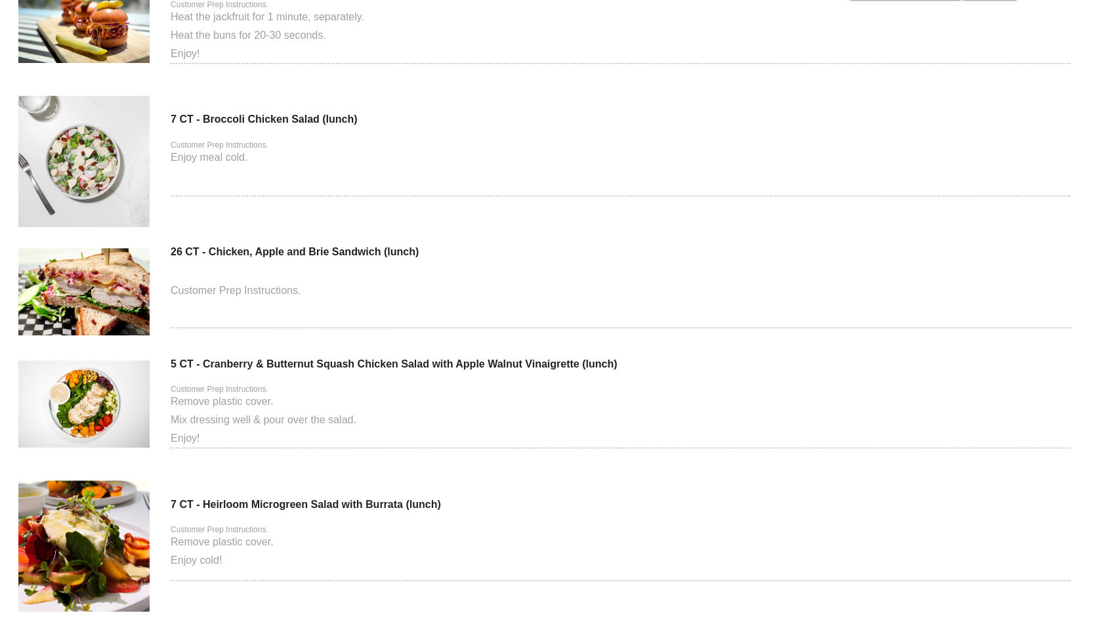
scroll to position [3580, 0]
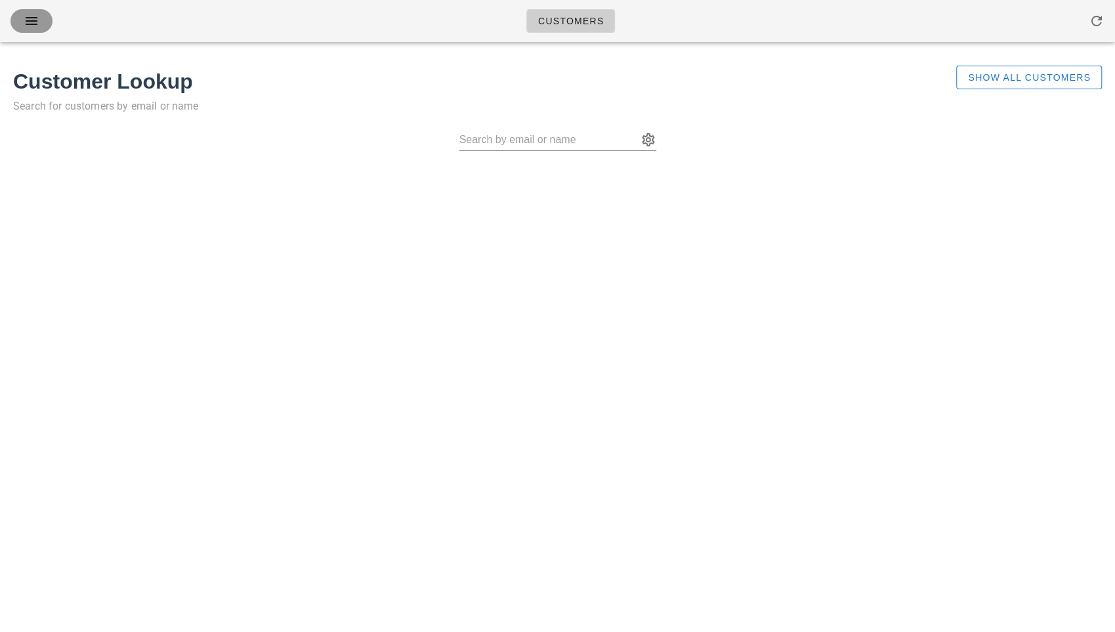
click at [39, 27] on icon "button" at bounding box center [32, 21] width 16 height 16
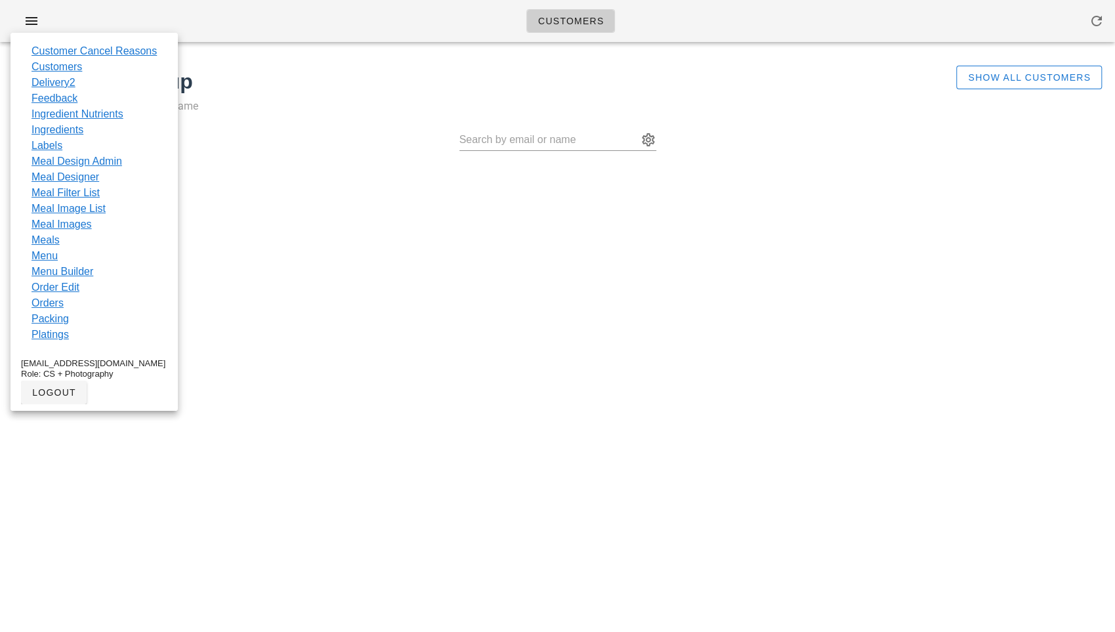
click at [495, 110] on p "Search for customers by email or name" at bounding box center [465, 106] width 905 height 18
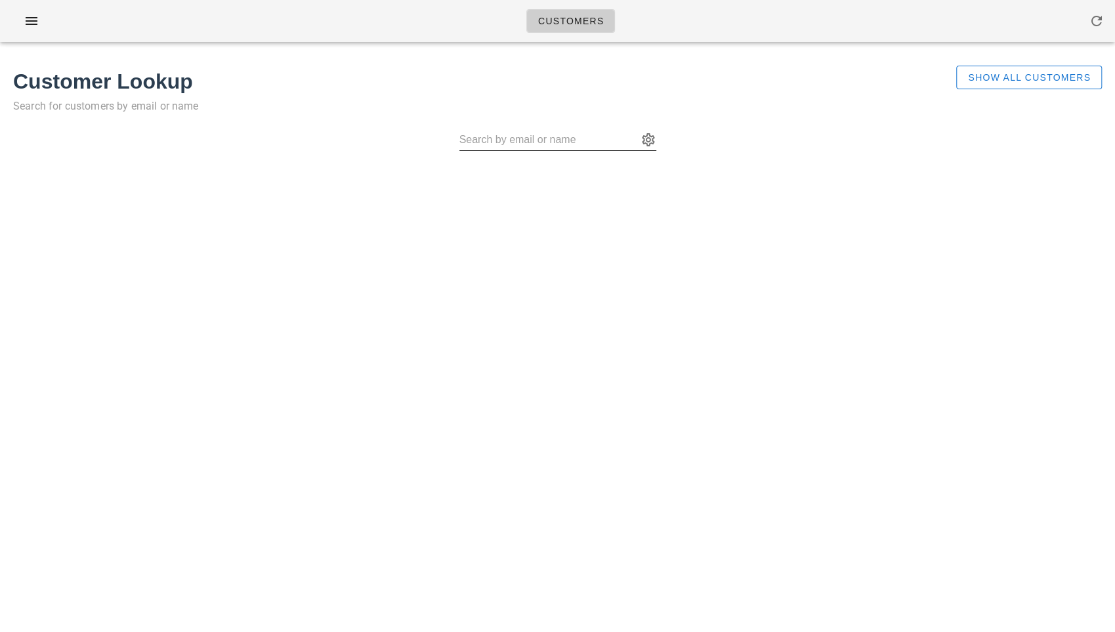
click at [555, 143] on input "text" at bounding box center [548, 139] width 178 height 21
paste input "[EMAIL_ADDRESS][DOMAIN_NAME]"
type input "Coldgrid - RohithRaj [PERSON_NAME] ([EMAIL_ADDRESS][DOMAIN_NAME])"
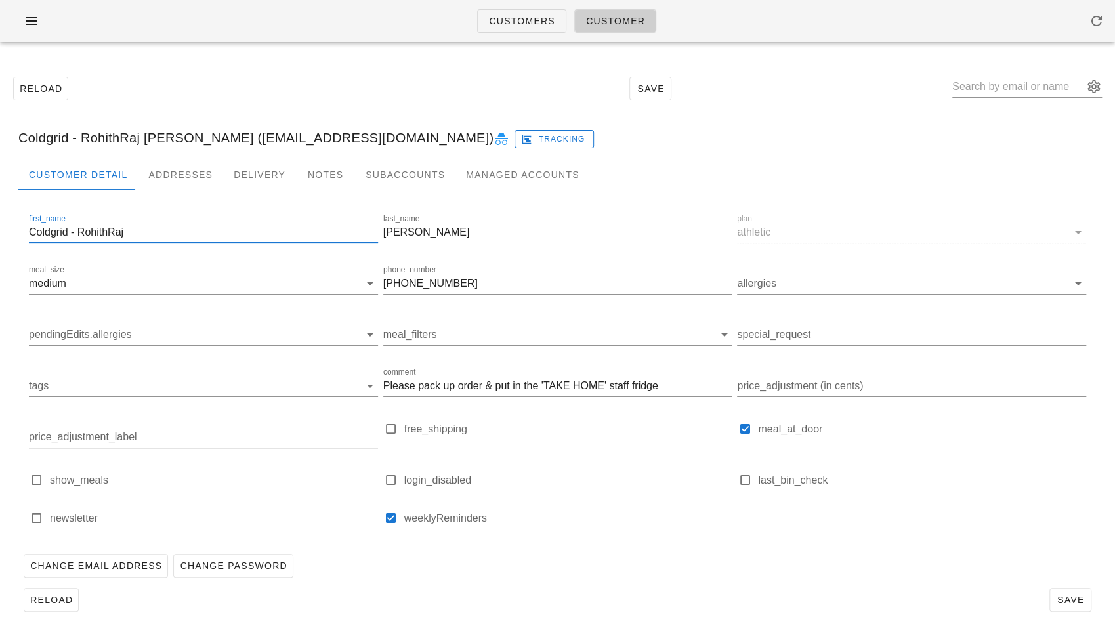
drag, startPoint x: 78, startPoint y: 233, endPoint x: -1, endPoint y: 236, distance: 79.4
click at [0, 236] on html "Customers Customer Reload Save Coldgrid - RohithRaj [PERSON_NAME] ([EMAIL_ADDRE…" at bounding box center [557, 317] width 1115 height 635
type input "RohithRaj"
click at [572, 429] on label "free_shipping" at bounding box center [568, 428] width 328 height 13
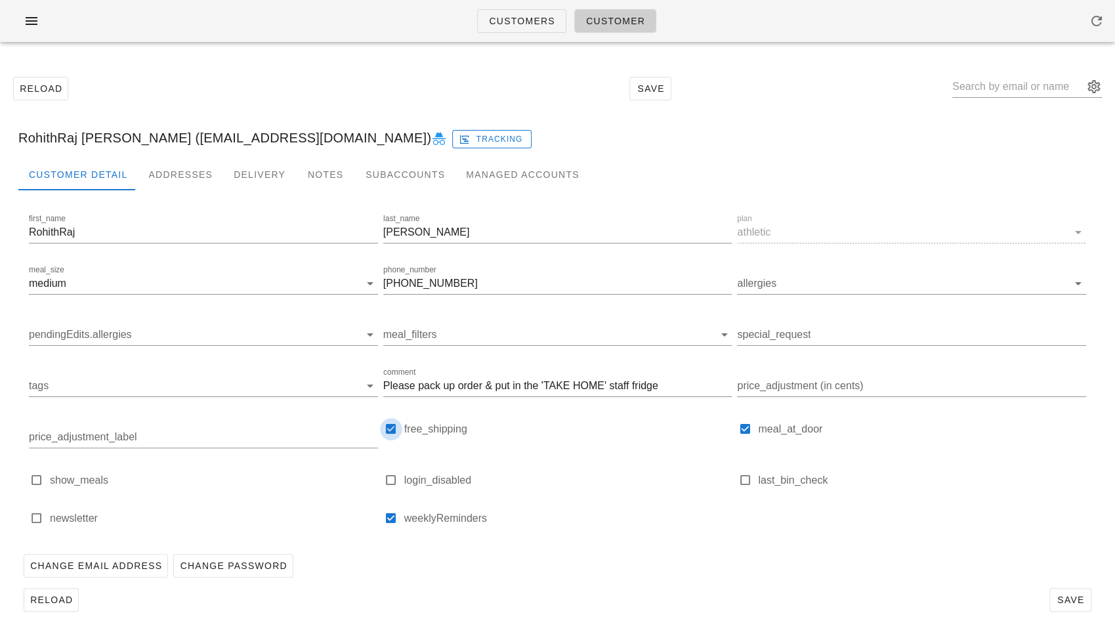
click at [391, 426] on div at bounding box center [391, 429] width 18 height 18
click at [186, 174] on div "Addresses" at bounding box center [180, 174] width 85 height 31
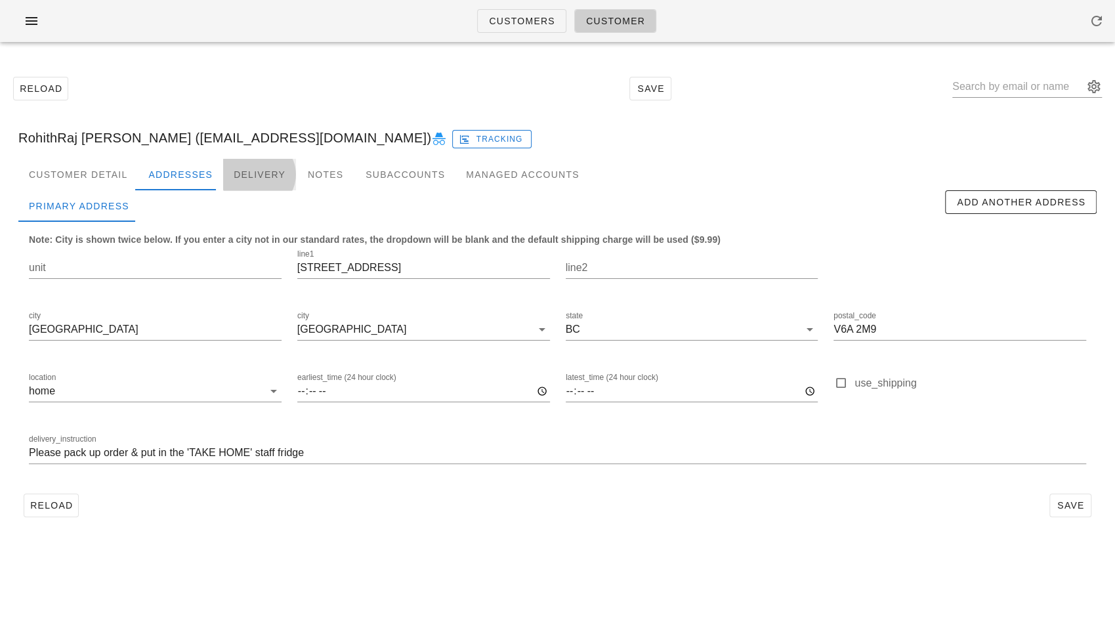
click at [258, 174] on div "Delivery" at bounding box center [259, 174] width 73 height 31
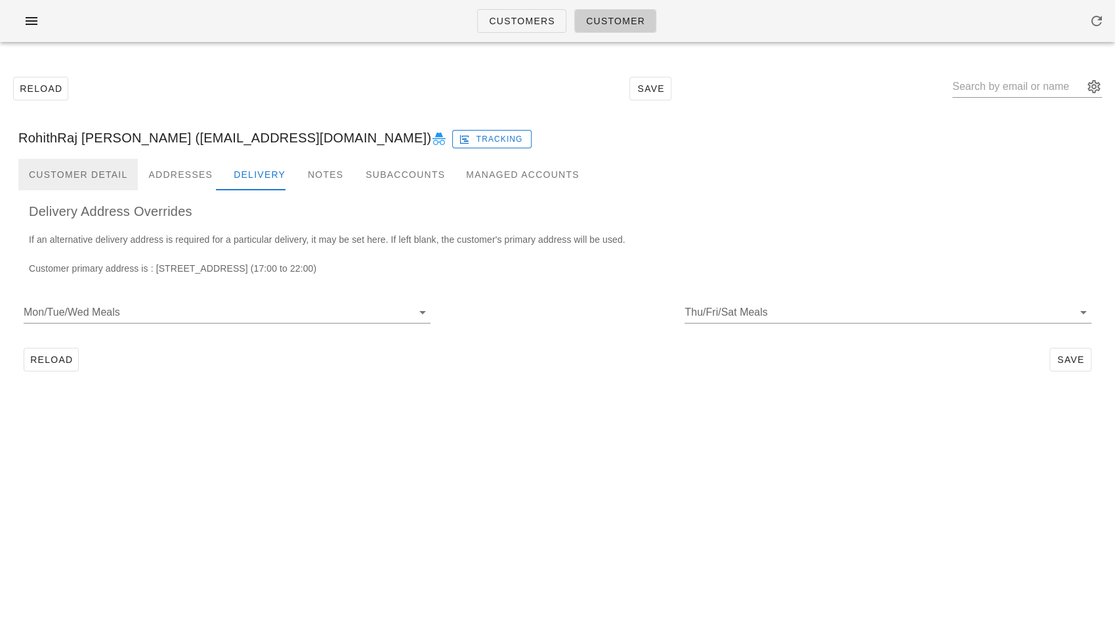
click at [97, 165] on div "Customer Detail" at bounding box center [77, 174] width 119 height 31
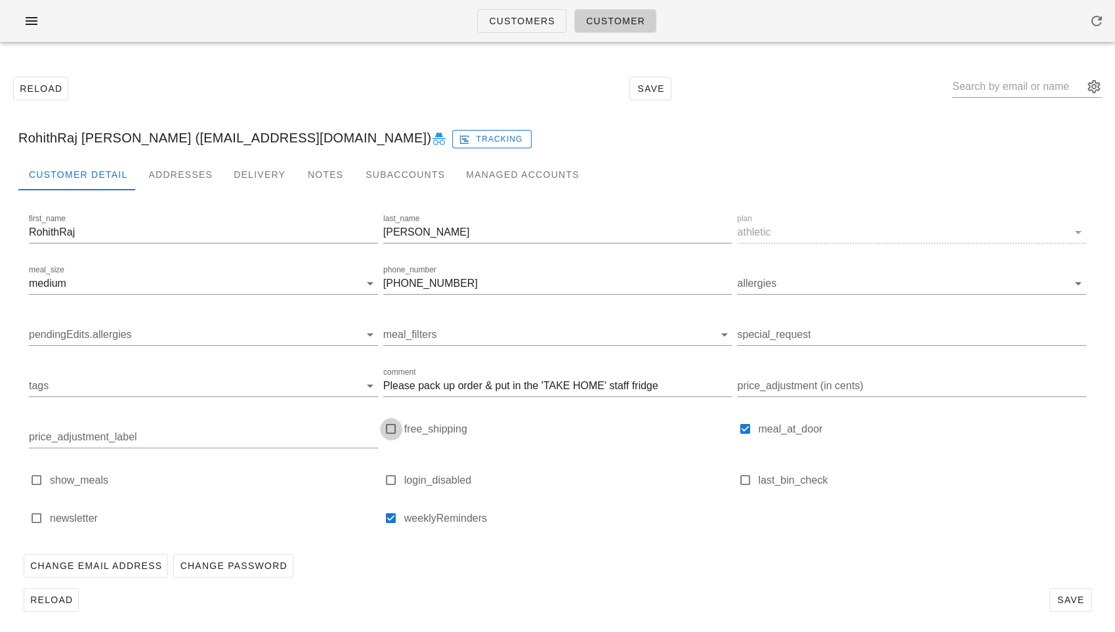
click at [389, 432] on div at bounding box center [391, 429] width 18 height 18
checkbox input "true"
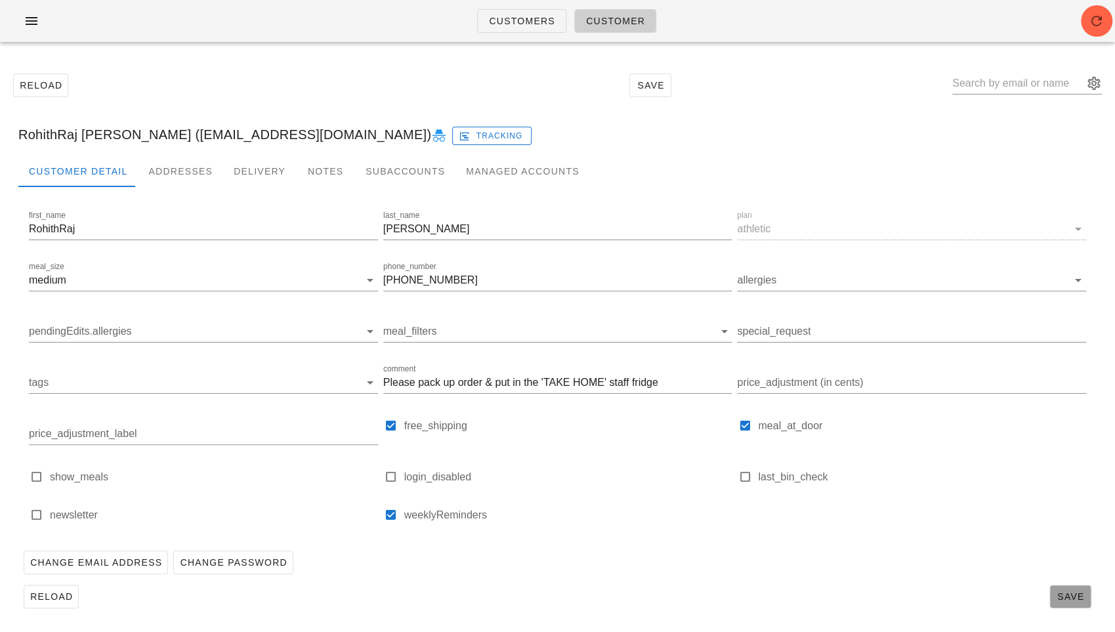
click at [1069, 597] on span "Save" at bounding box center [1070, 596] width 30 height 10
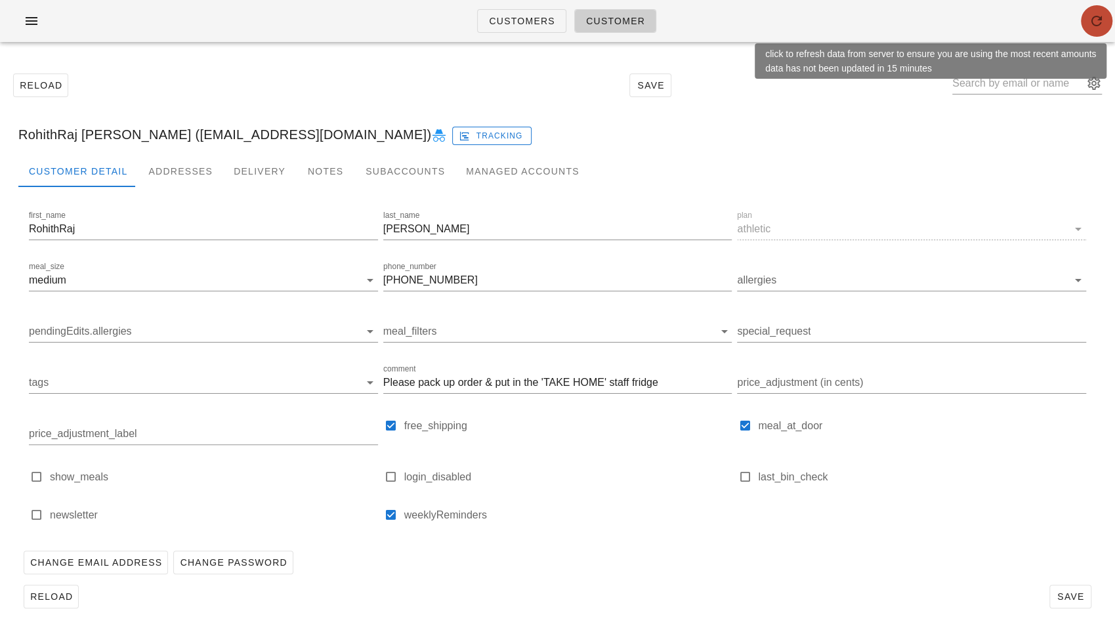
click at [1102, 14] on icon "button" at bounding box center [1096, 21] width 16 height 16
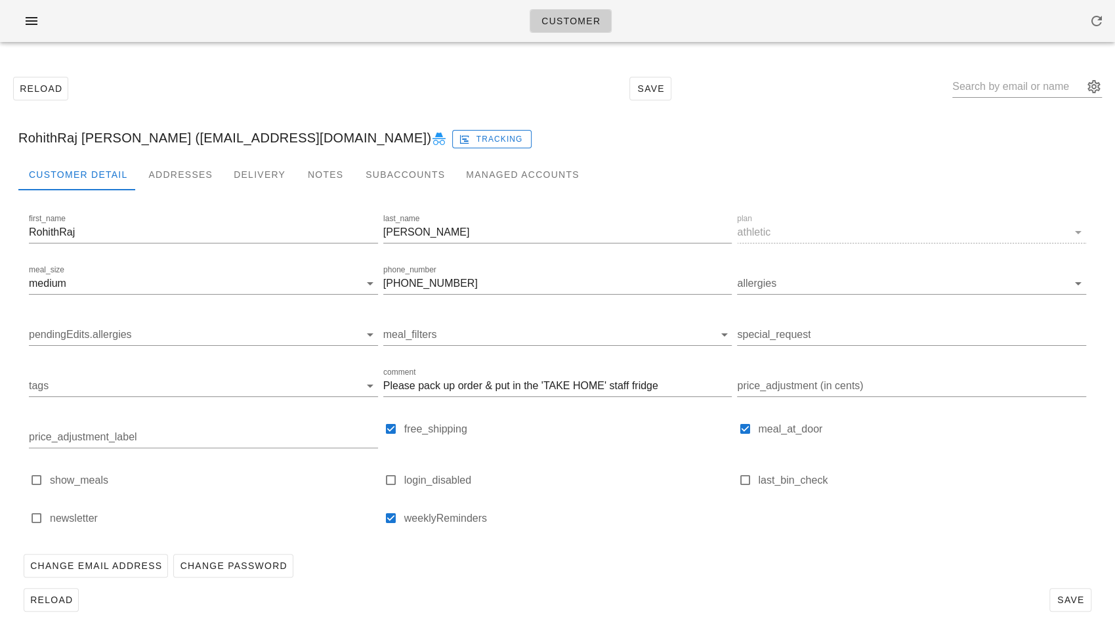
scroll to position [3, 0]
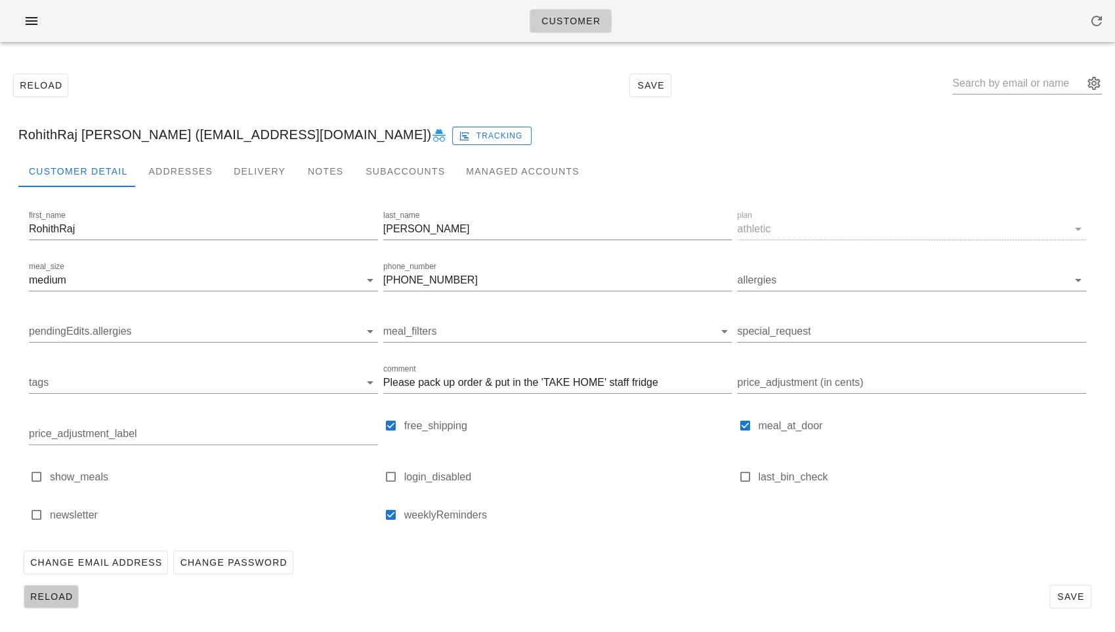
click at [52, 597] on span "Reload" at bounding box center [51, 596] width 43 height 10
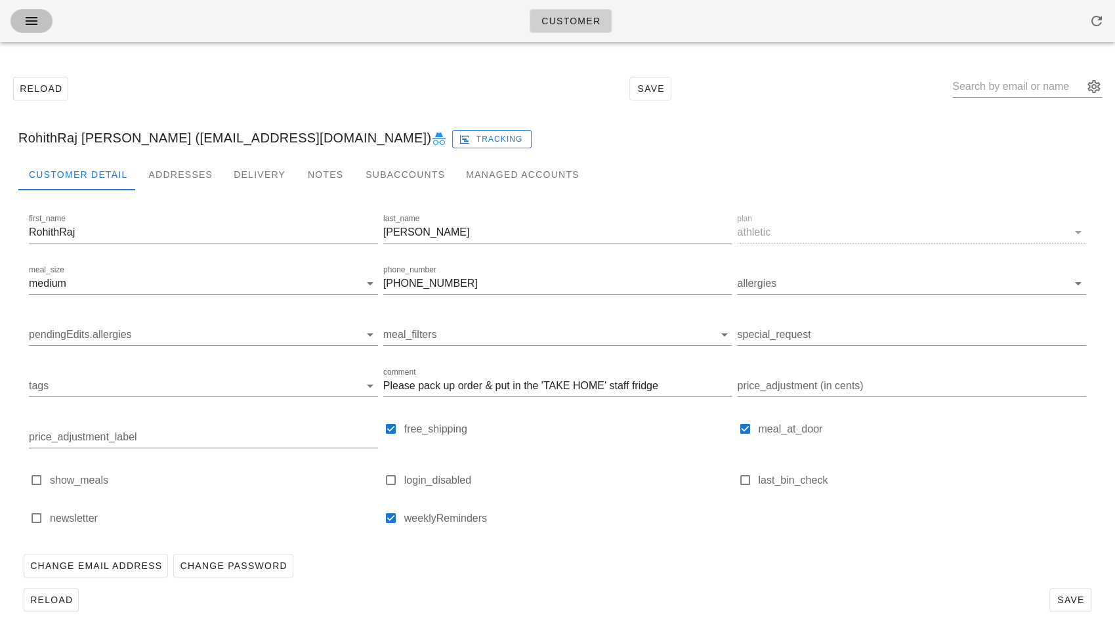
click at [32, 26] on icon "button" at bounding box center [32, 21] width 16 height 16
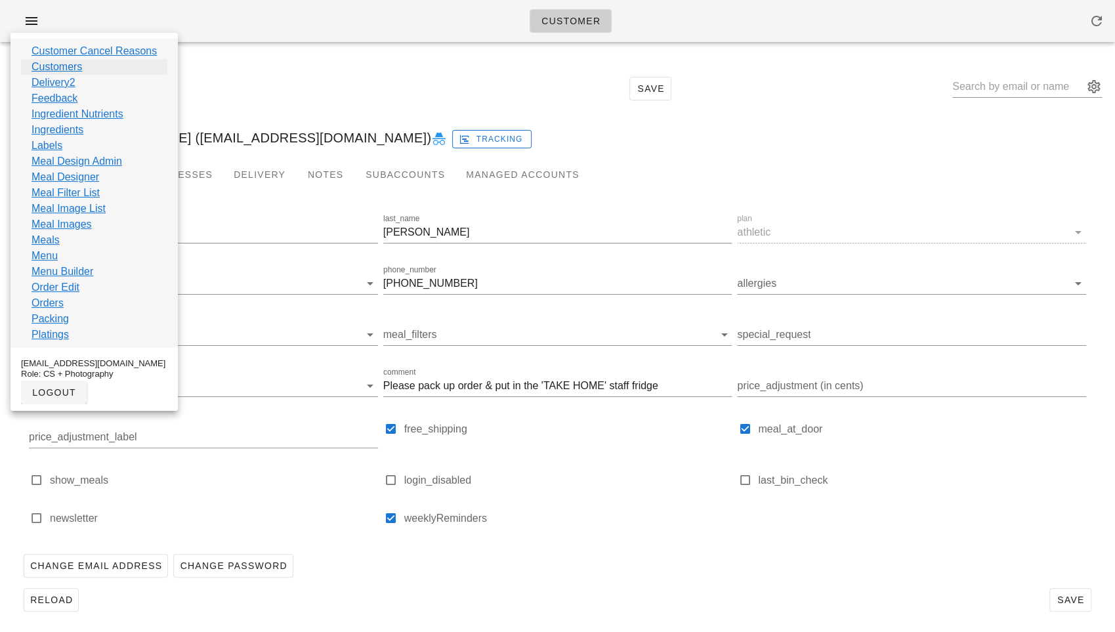
click at [50, 67] on link "Customers" at bounding box center [56, 67] width 51 height 16
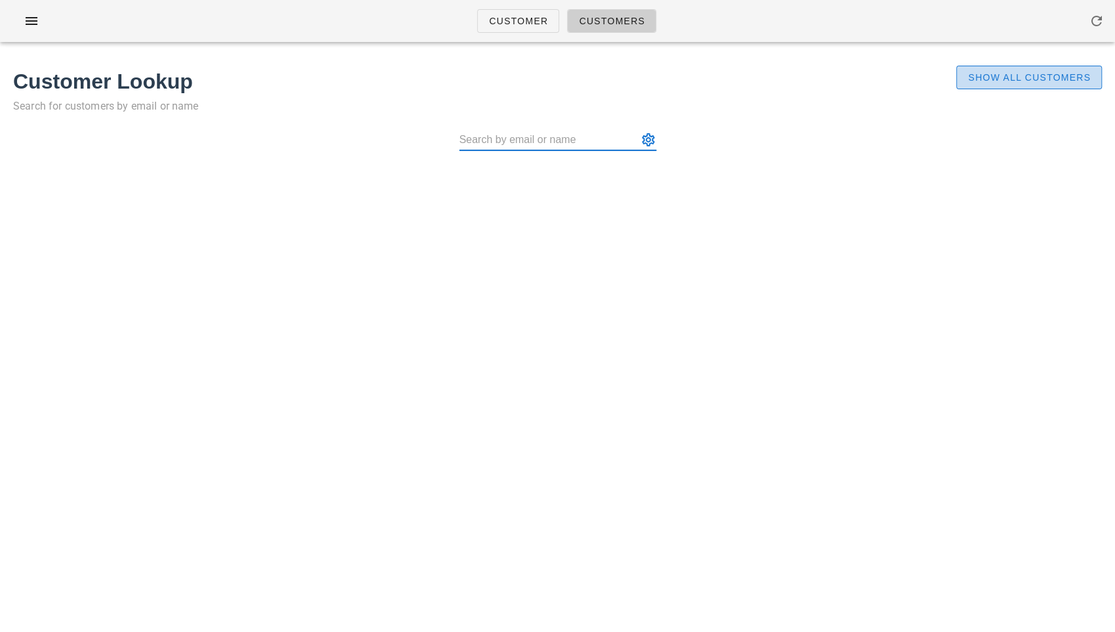
click at [991, 83] on span "Show All Customers" at bounding box center [1028, 77] width 123 height 10
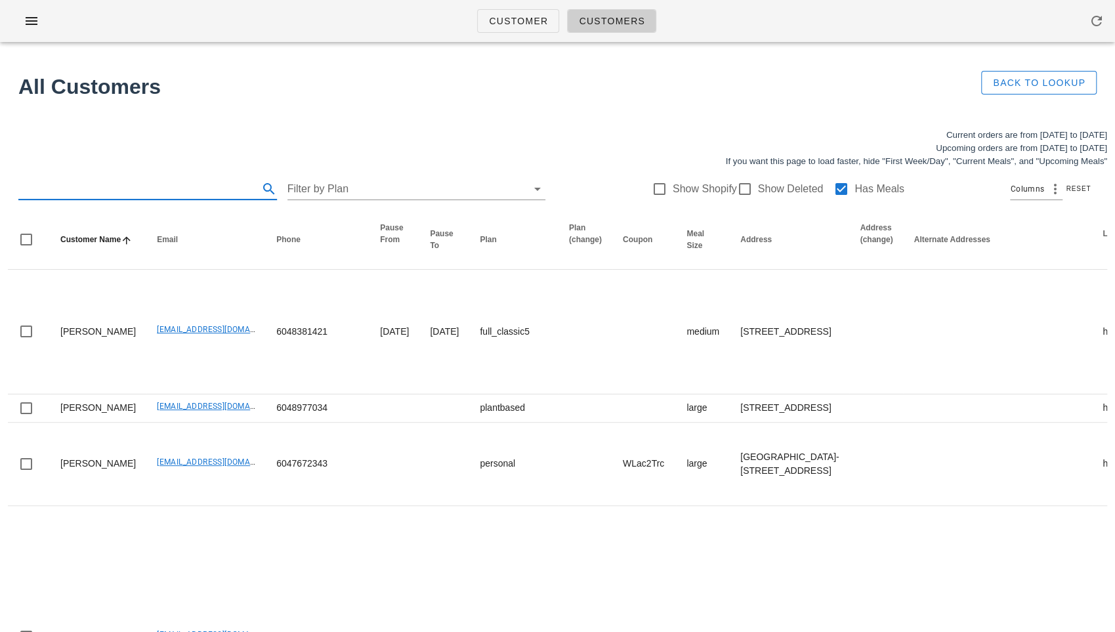
click at [154, 191] on input "text" at bounding box center [136, 188] width 237 height 21
paste input "[EMAIL_ADDRESS][DOMAIN_NAME]"
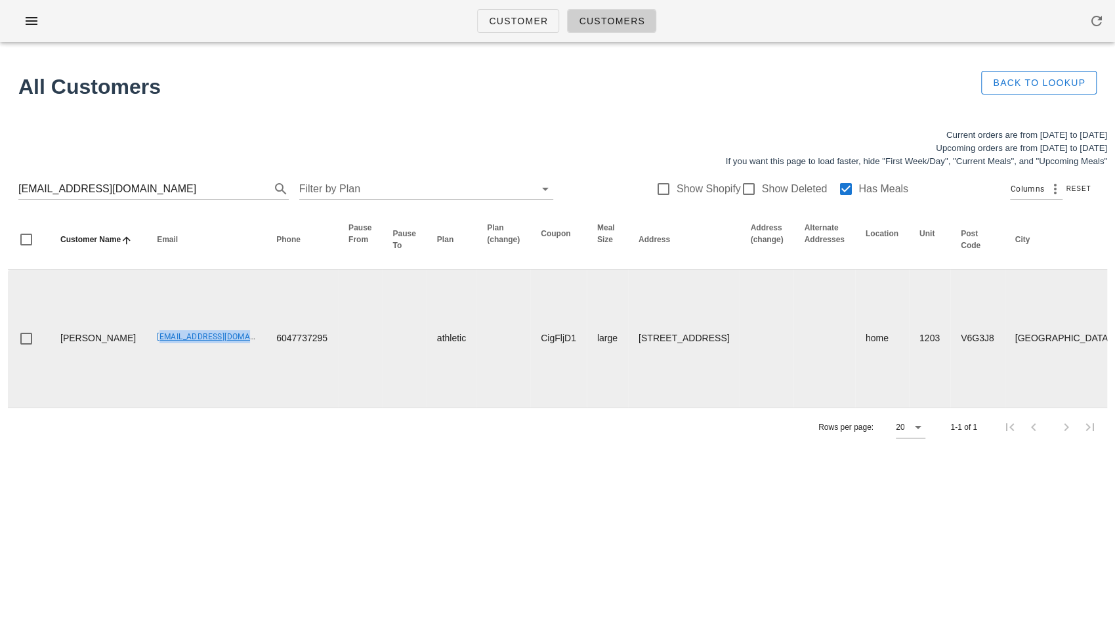
drag, startPoint x: 119, startPoint y: 335, endPoint x: 211, endPoint y: 344, distance: 92.3
click at [211, 344] on td "[EMAIL_ADDRESS][DOMAIN_NAME]" at bounding box center [205, 339] width 119 height 138
drag, startPoint x: 94, startPoint y: 325, endPoint x: 50, endPoint y: 331, distance: 45.1
click at [50, 331] on td "[PERSON_NAME]" at bounding box center [98, 339] width 96 height 138
copy td "Houtan"
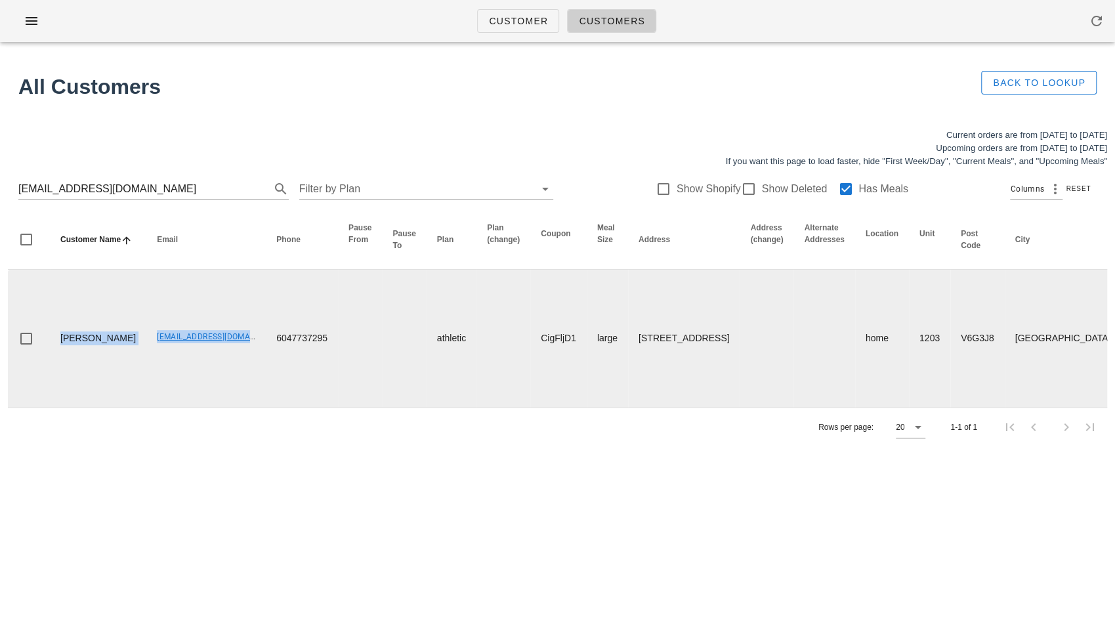
drag, startPoint x: 112, startPoint y: 349, endPoint x: 40, endPoint y: 331, distance: 73.7
click at [40, 331] on tr "[PERSON_NAME] [EMAIL_ADDRESS][DOMAIN_NAME] 6047737295 athletic CigFljD1 large […" at bounding box center [889, 339] width 1763 height 138
click at [57, 336] on td "[PERSON_NAME]" at bounding box center [98, 339] width 96 height 138
drag, startPoint x: 56, startPoint y: 323, endPoint x: 108, endPoint y: 354, distance: 60.3
click at [108, 354] on td "[PERSON_NAME]" at bounding box center [98, 339] width 96 height 138
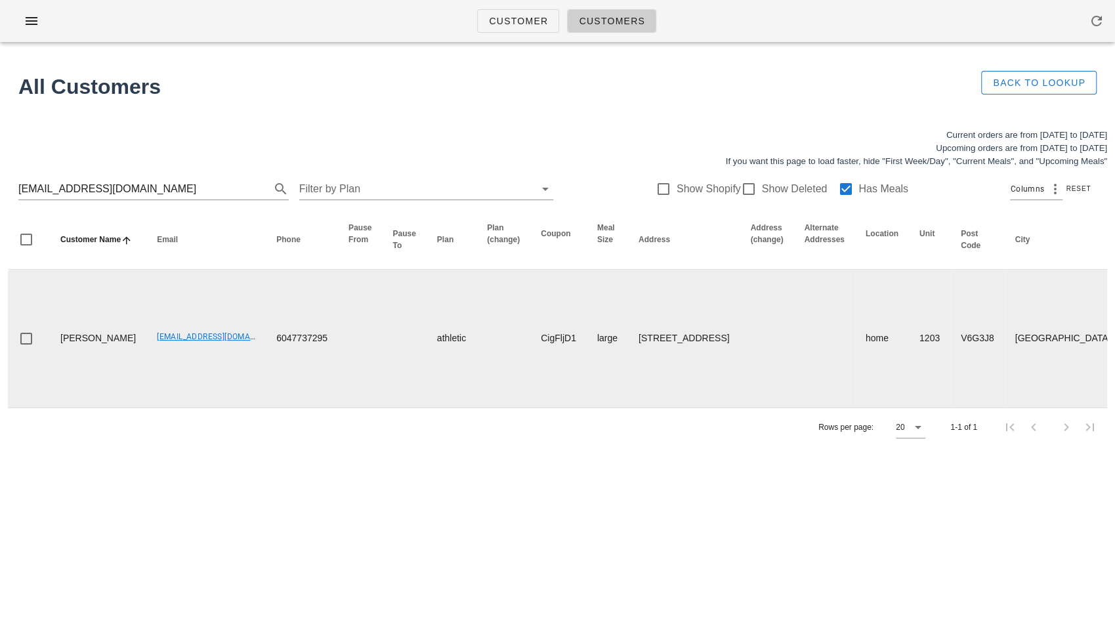
copy td "[PERSON_NAME]"
drag, startPoint x: 977, startPoint y: 277, endPoint x: 1044, endPoint y: 382, distance: 125.0
click at [1044, 382] on tr "[PERSON_NAME] [EMAIL_ADDRESS][DOMAIN_NAME] 6047737295 athletic CigFljD1 large […" at bounding box center [889, 339] width 1763 height 138
copy td "unit number 1203. Buzzer: 1058. If I am not home, you may leave with concierge."
click at [793, 384] on td at bounding box center [823, 339] width 61 height 138
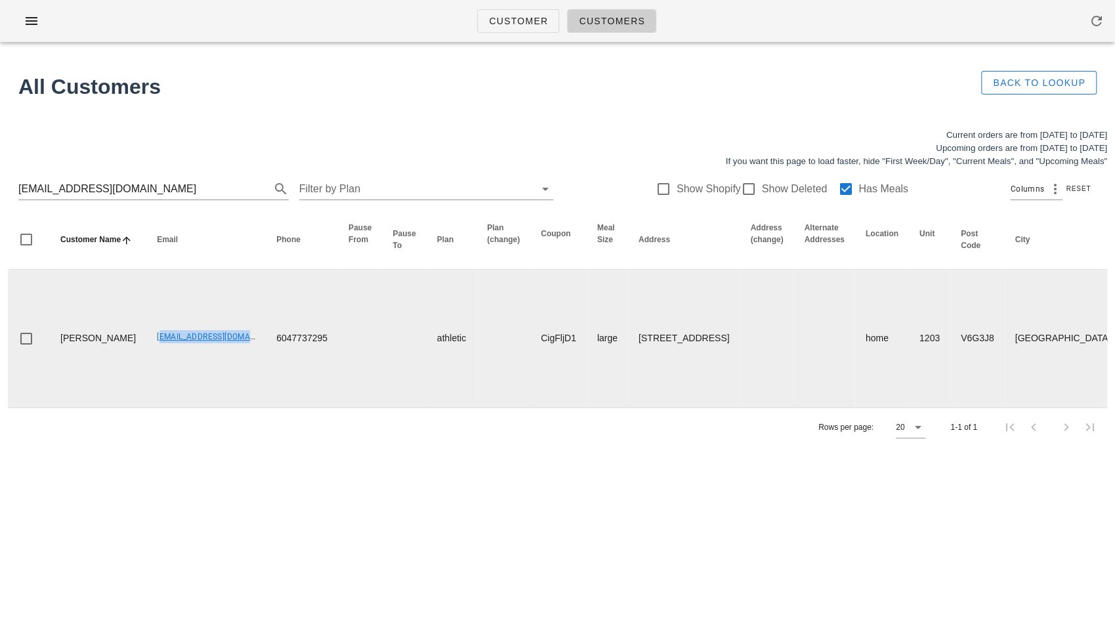
drag, startPoint x: 113, startPoint y: 330, endPoint x: 222, endPoint y: 336, distance: 109.7
click at [222, 336] on tr "[PERSON_NAME] [EMAIL_ADDRESS][DOMAIN_NAME] 6047737295 athletic CigFljD1 large […" at bounding box center [889, 339] width 1763 height 138
copy link "[EMAIL_ADDRESS][DOMAIN_NAME]"
click at [282, 352] on td "6047737295" at bounding box center [302, 339] width 72 height 138
drag, startPoint x: 119, startPoint y: 330, endPoint x: 216, endPoint y: 332, distance: 97.8
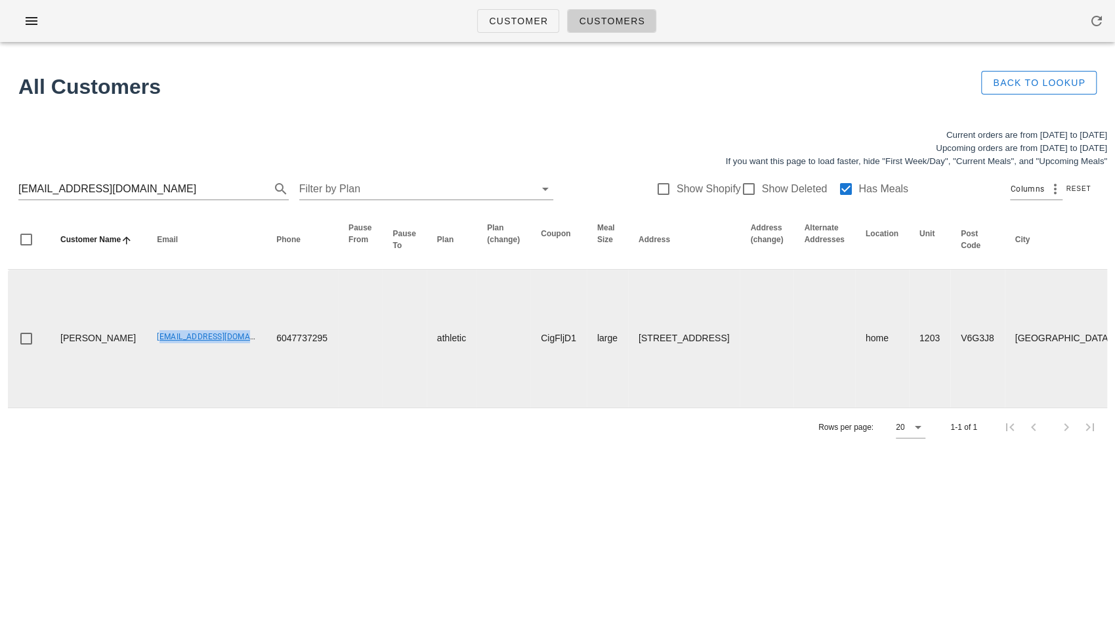
click at [216, 332] on td "[EMAIL_ADDRESS][DOMAIN_NAME]" at bounding box center [205, 339] width 119 height 138
copy link "[EMAIL_ADDRESS][DOMAIN_NAME]"
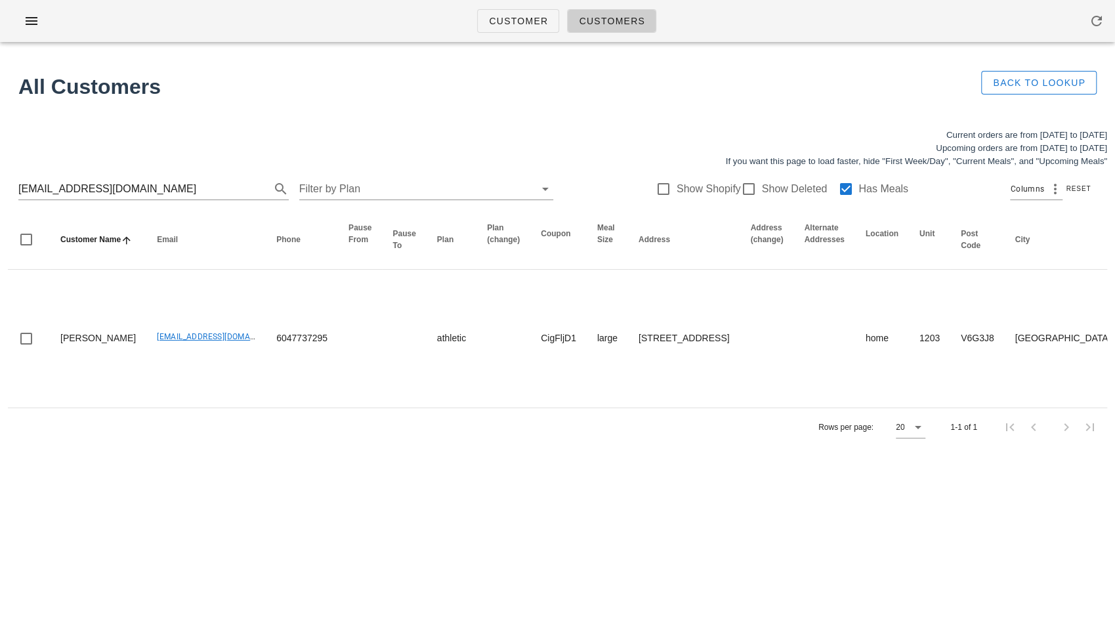
click at [141, 507] on div "Customer Customers All Customers Back to Lookup Current orders are from [DATE] …" at bounding box center [557, 316] width 1115 height 632
click at [170, 186] on input "[EMAIL_ADDRESS][DOMAIN_NAME]" at bounding box center [135, 188] width 234 height 21
paste input "[PERSON_NAME]"
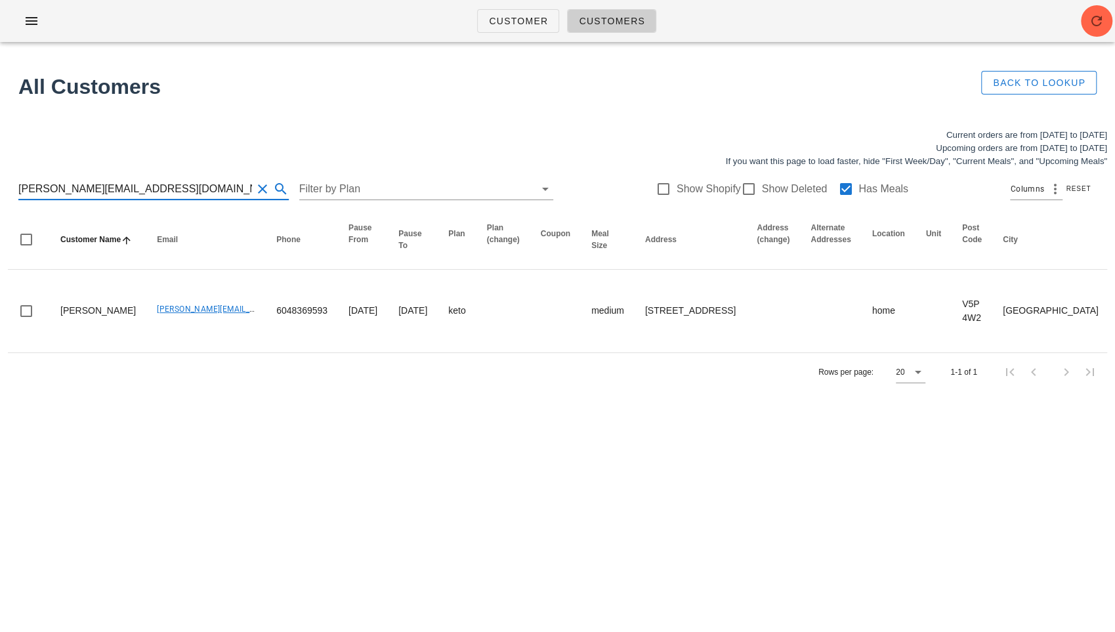
type input "[PERSON_NAME][EMAIL_ADDRESS][DOMAIN_NAME]"
click at [129, 192] on input "[PERSON_NAME][EMAIL_ADDRESS][DOMAIN_NAME]" at bounding box center [135, 188] width 234 height 21
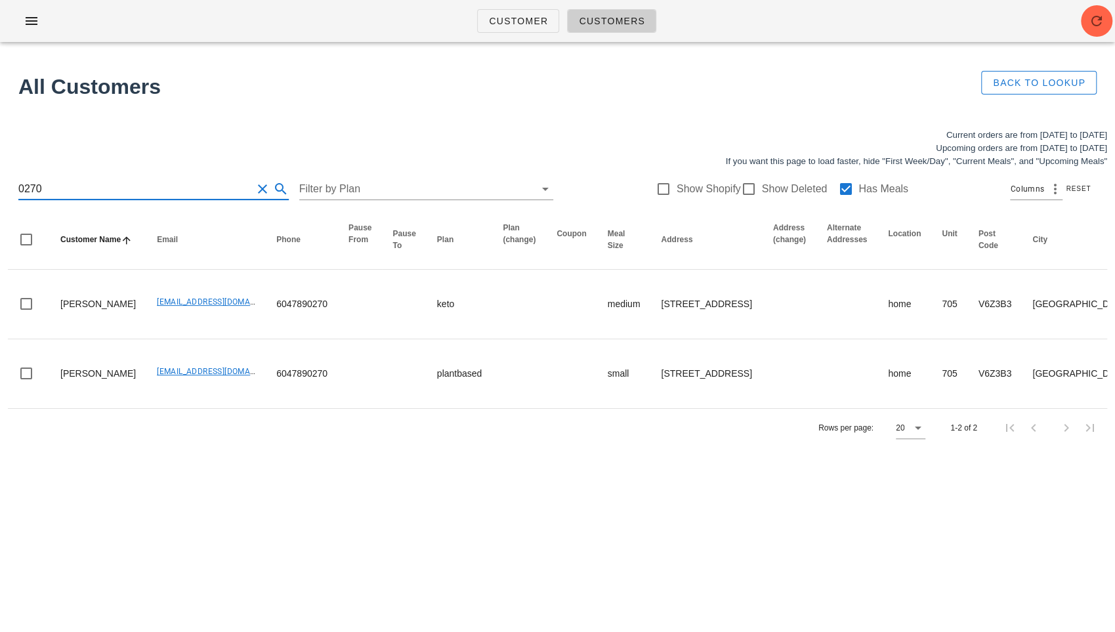
click at [212, 510] on div "Customer Customers All Customers Back to Lookup Current orders are from [DATE] …" at bounding box center [557, 316] width 1115 height 632
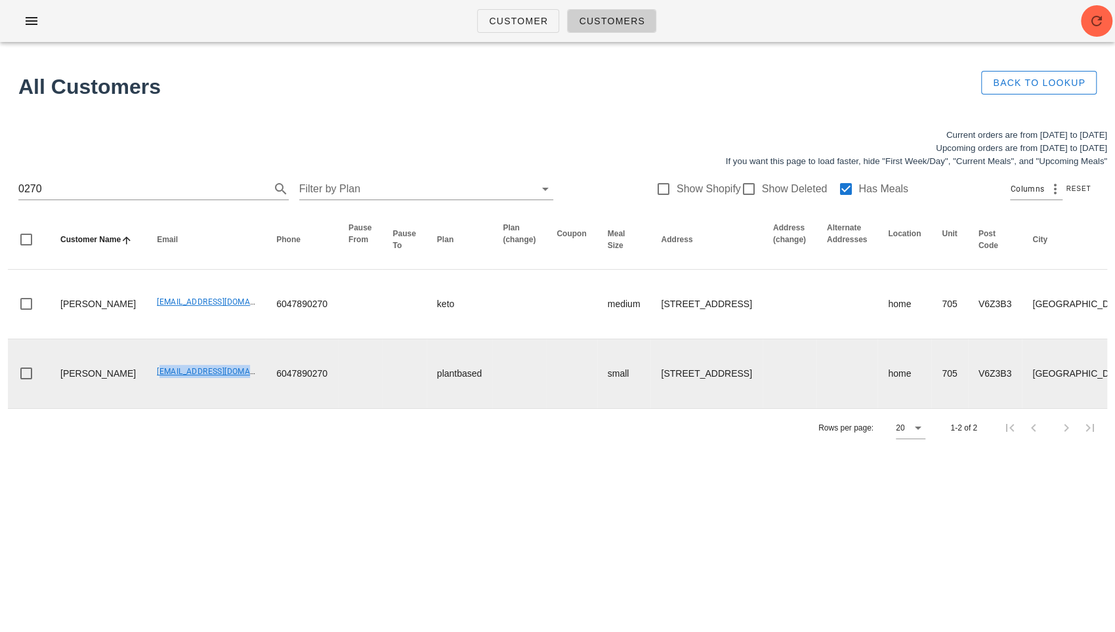
drag, startPoint x: 112, startPoint y: 375, endPoint x: 221, endPoint y: 377, distance: 109.6
click at [221, 377] on td "[EMAIL_ADDRESS][DOMAIN_NAME]" at bounding box center [205, 373] width 119 height 69
copy link "[EMAIL_ADDRESS][DOMAIN_NAME]"
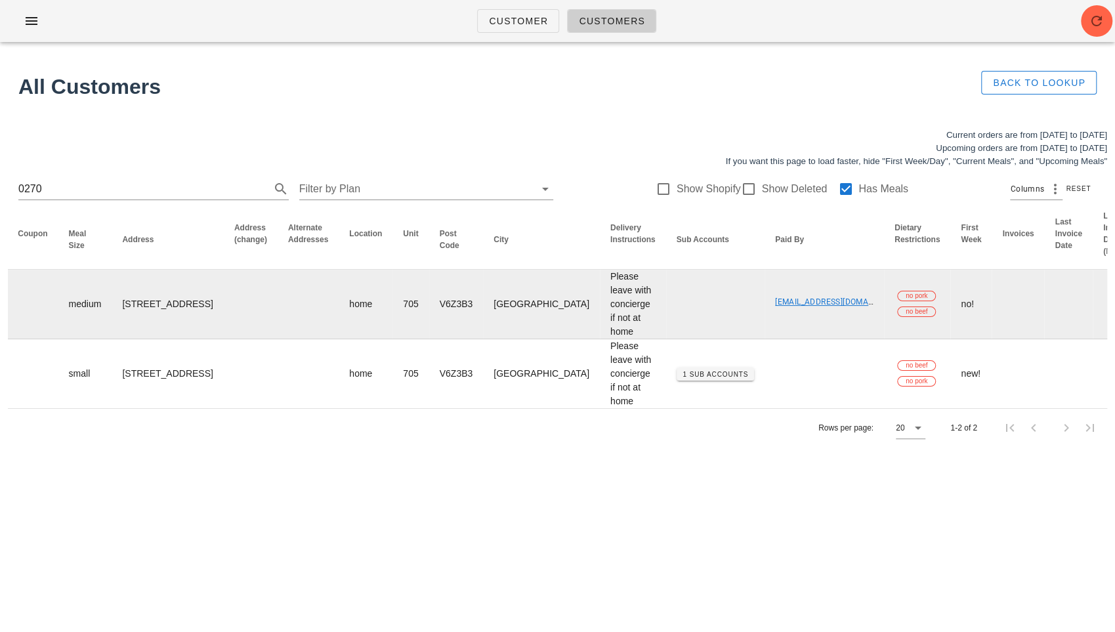
scroll to position [0, 645]
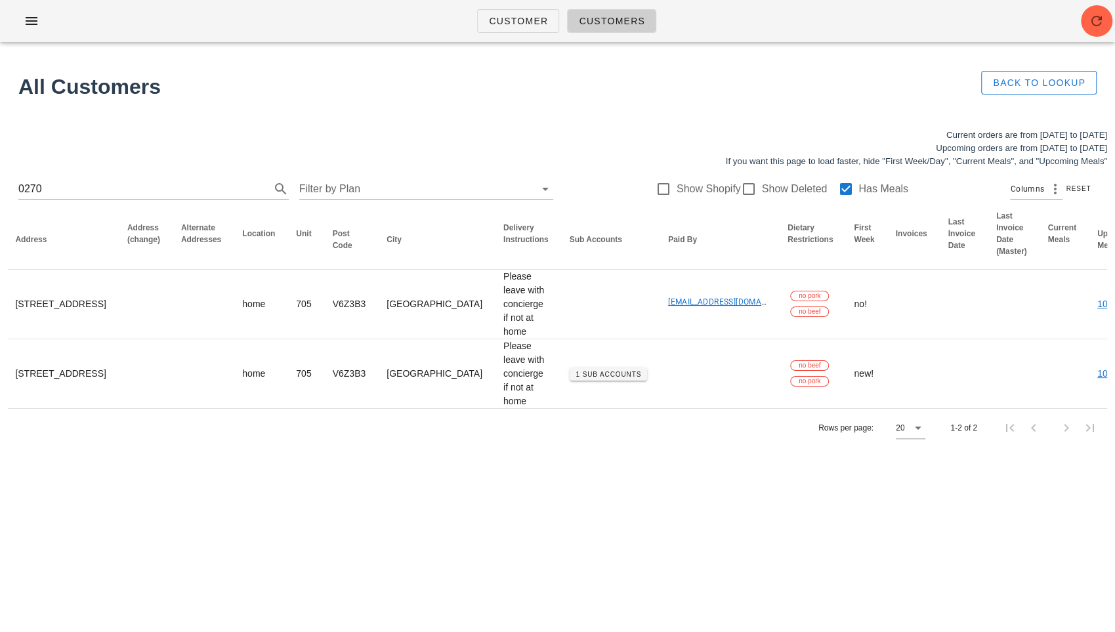
click at [462, 546] on div "Customer Customers All Customers Back to Lookup Current orders are from [DATE] …" at bounding box center [557, 316] width 1115 height 632
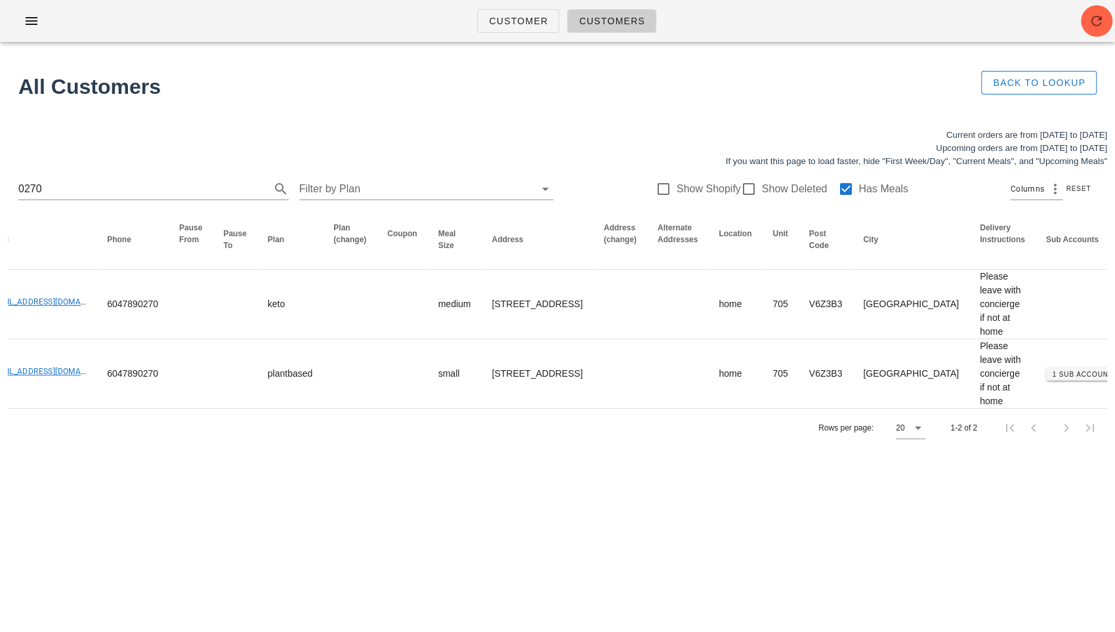
scroll to position [0, 0]
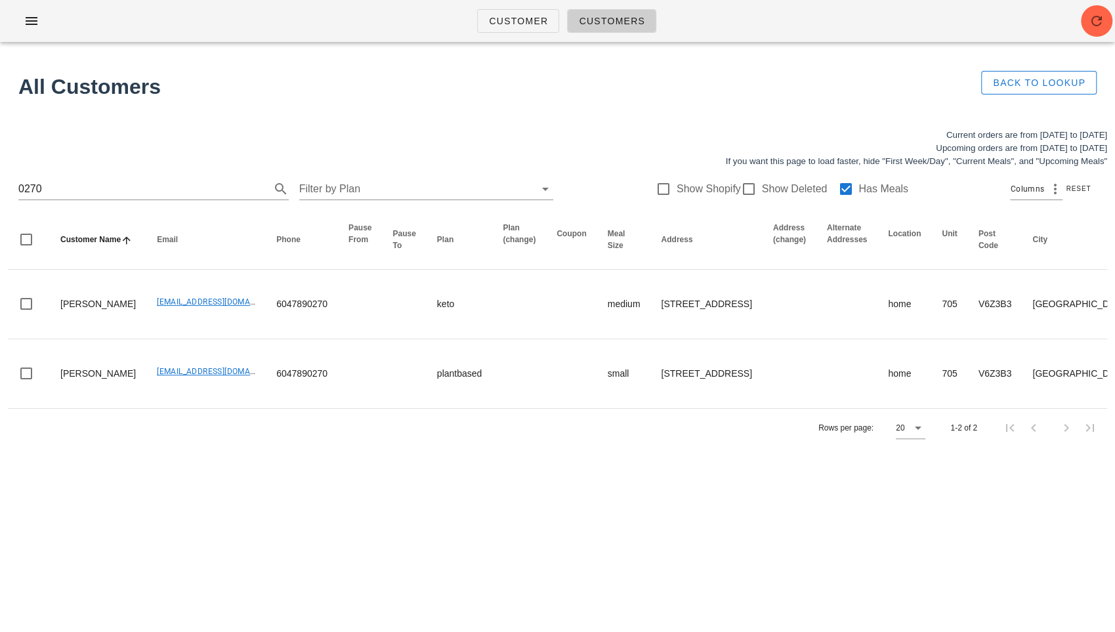
click at [416, 474] on div "Customer Customers All Customers Back to Lookup Current orders are from [DATE] …" at bounding box center [557, 316] width 1115 height 632
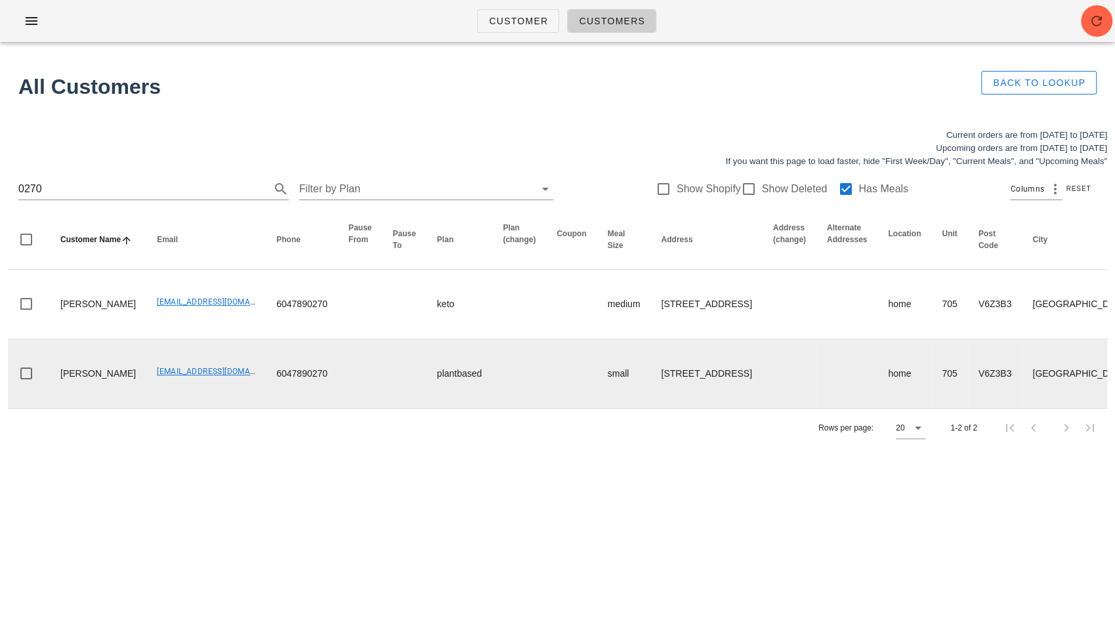
scroll to position [0, 645]
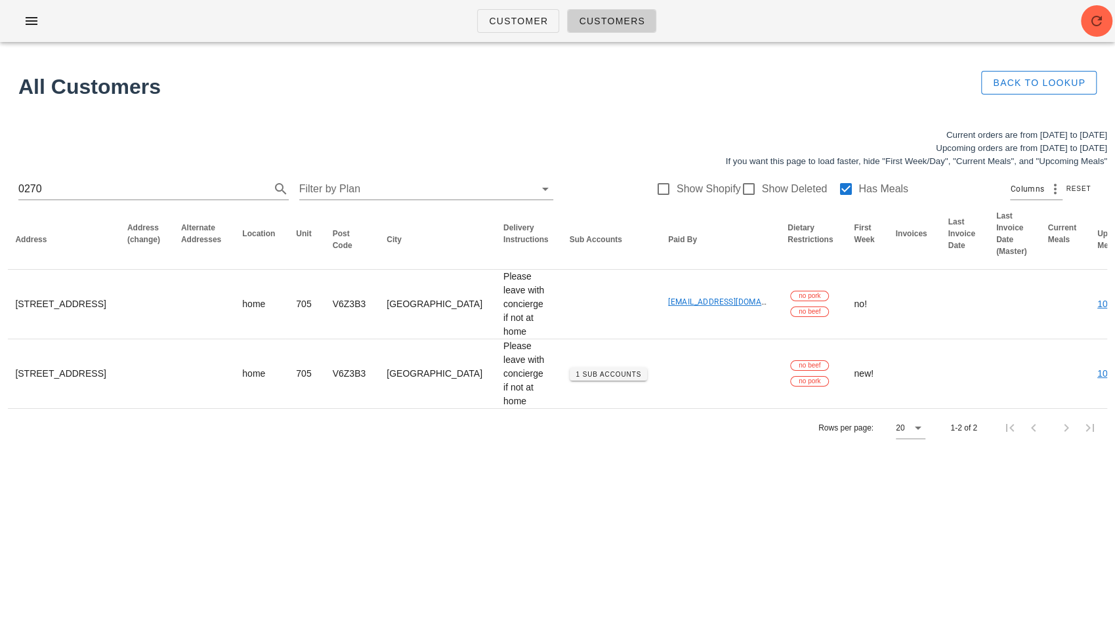
click at [611, 450] on div "Current orders are from [DATE] to [DATE] Upcoming orders are from [DATE] to [DA…" at bounding box center [557, 288] width 1115 height 334
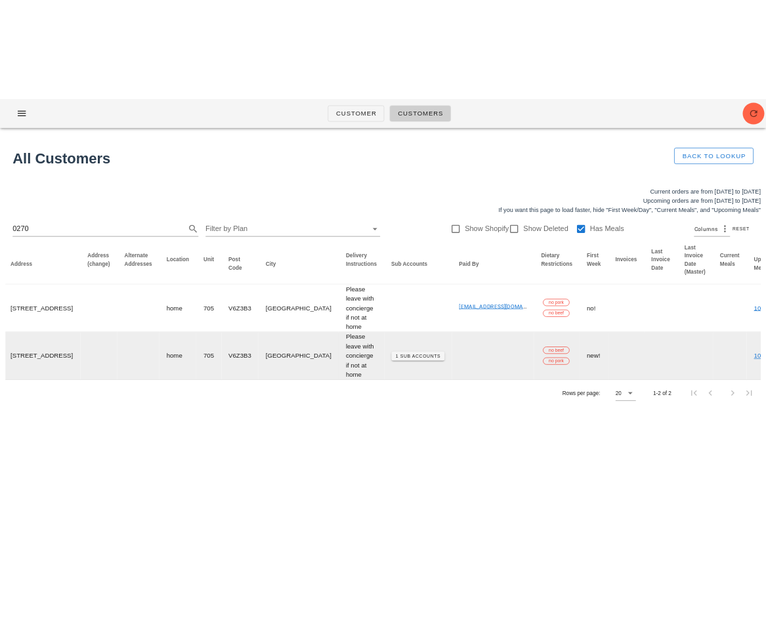
scroll to position [0, 0]
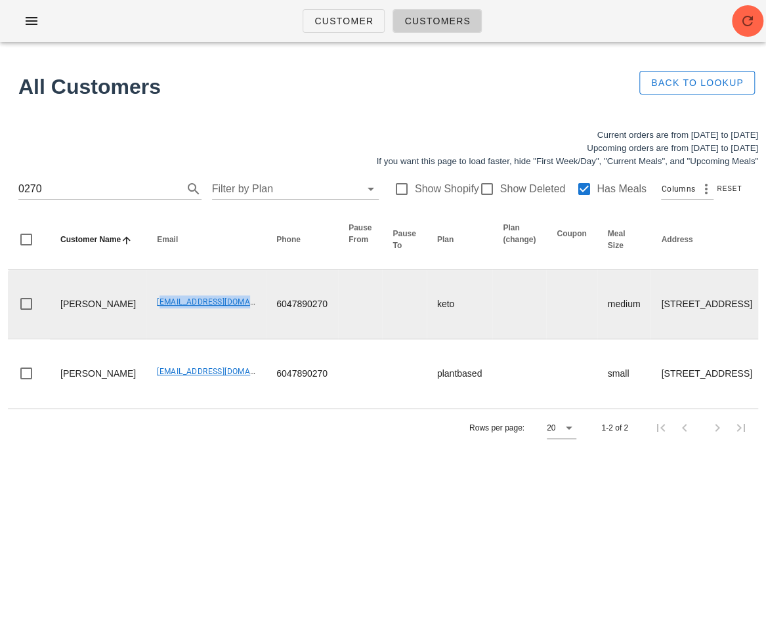
drag, startPoint x: 115, startPoint y: 300, endPoint x: 215, endPoint y: 302, distance: 100.4
click at [215, 302] on td "[EMAIL_ADDRESS][DOMAIN_NAME]" at bounding box center [205, 305] width 119 height 70
copy link "[EMAIL_ADDRESS][DOMAIN_NAME]"
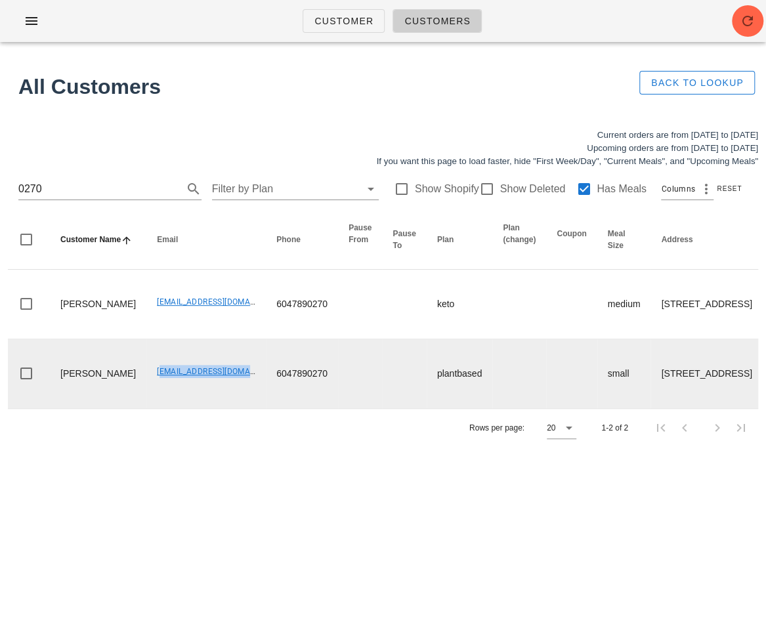
drag, startPoint x: 113, startPoint y: 373, endPoint x: 227, endPoint y: 371, distance: 114.2
copy link "[EMAIL_ADDRESS][DOMAIN_NAME]"
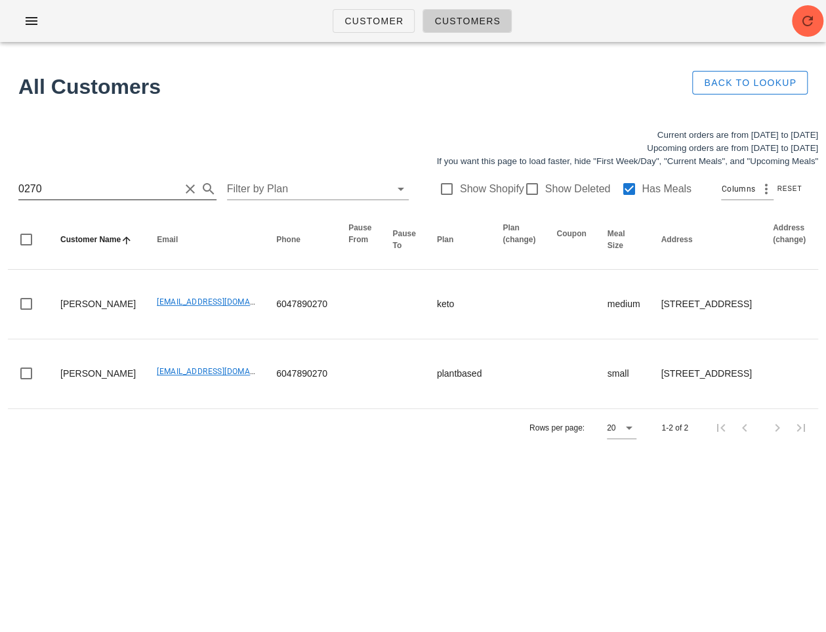
click at [99, 198] on input "0270" at bounding box center [98, 188] width 161 height 21
paste input "[PERSON_NAME][EMAIL_ADDRESS][PERSON_NAME][DOMAIN_NAME] )"
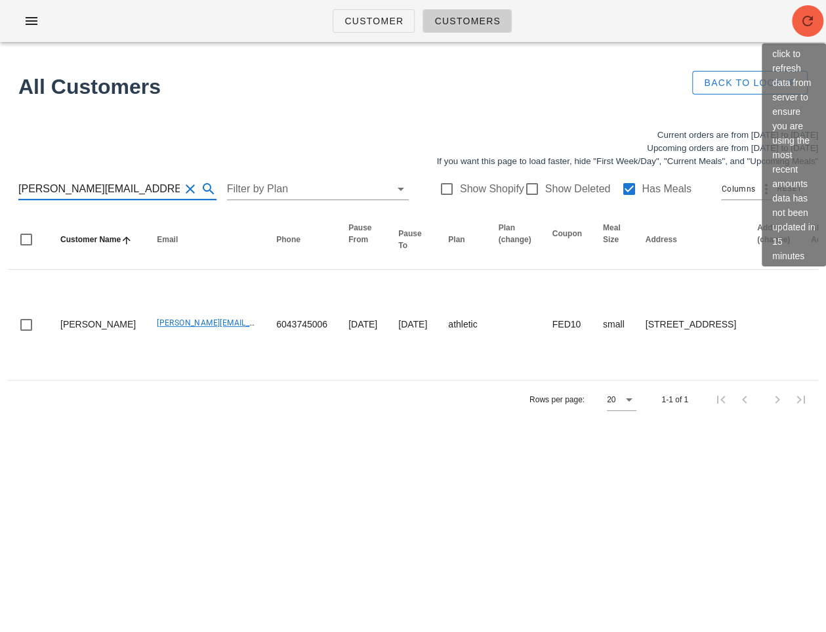
type input "[PERSON_NAME][EMAIL_ADDRESS][PERSON_NAME][DOMAIN_NAME]"
click at [808, 31] on button "button" at bounding box center [807, 20] width 31 height 31
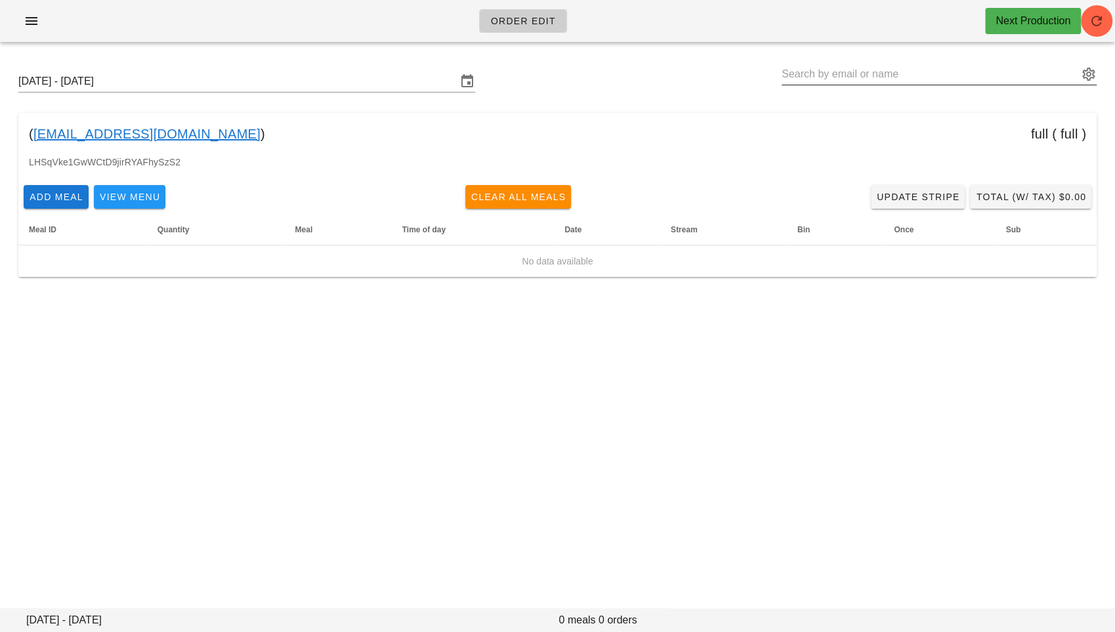
click at [794, 80] on input "text" at bounding box center [929, 74] width 297 height 21
paste input "[EMAIL_ADDRESS][DOMAIN_NAME]"
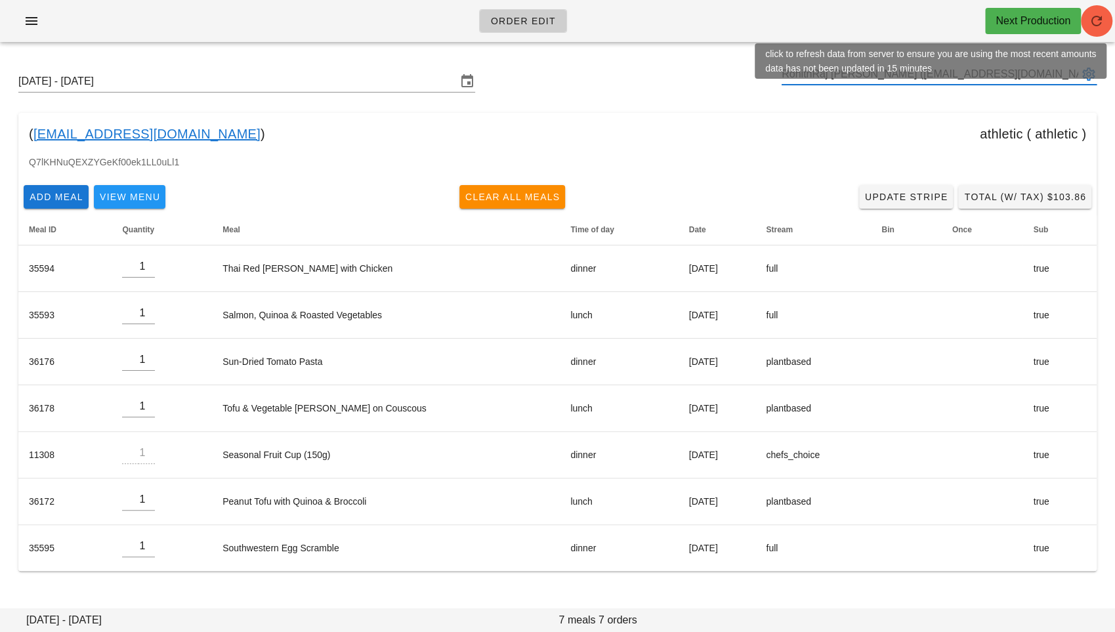
type input "RohithRaj [PERSON_NAME] ([EMAIL_ADDRESS][DOMAIN_NAME])"
click at [1099, 22] on icon "button" at bounding box center [1096, 21] width 16 height 16
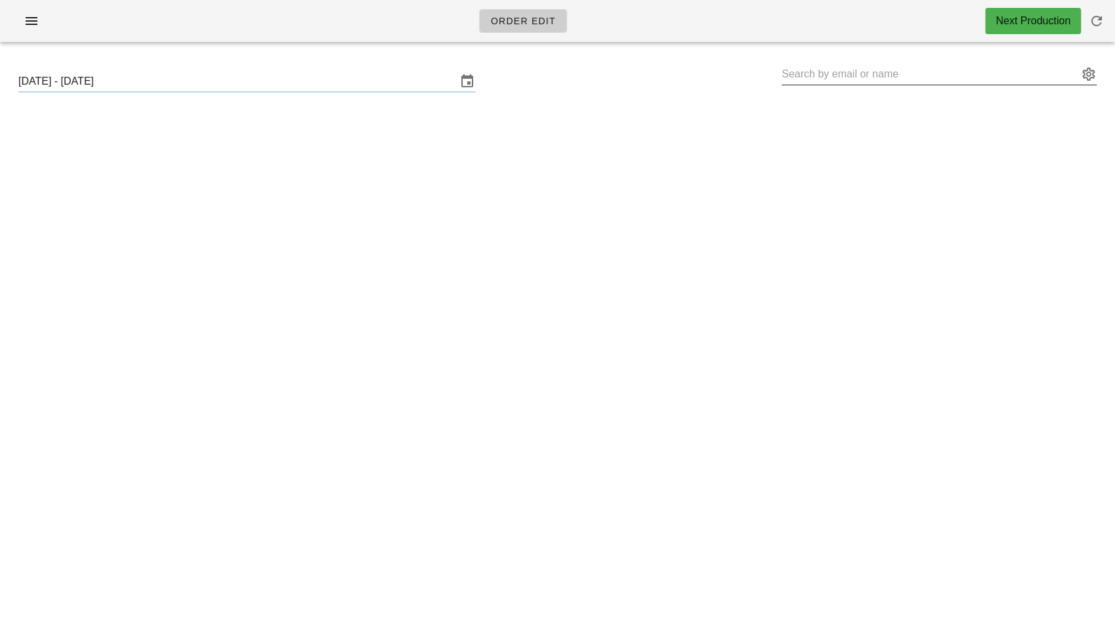
type input "RohithRaj [PERSON_NAME] ([EMAIL_ADDRESS][DOMAIN_NAME])"
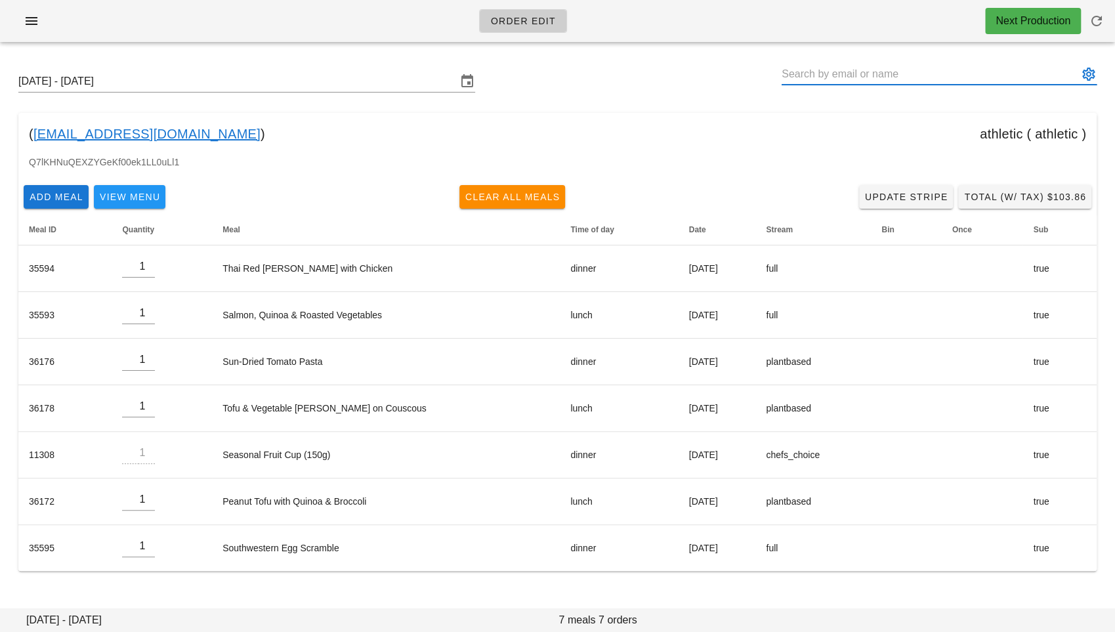
click at [831, 77] on input "text" at bounding box center [929, 74] width 297 height 21
paste input "[EMAIL_ADDRESS][DOMAIN_NAME]"
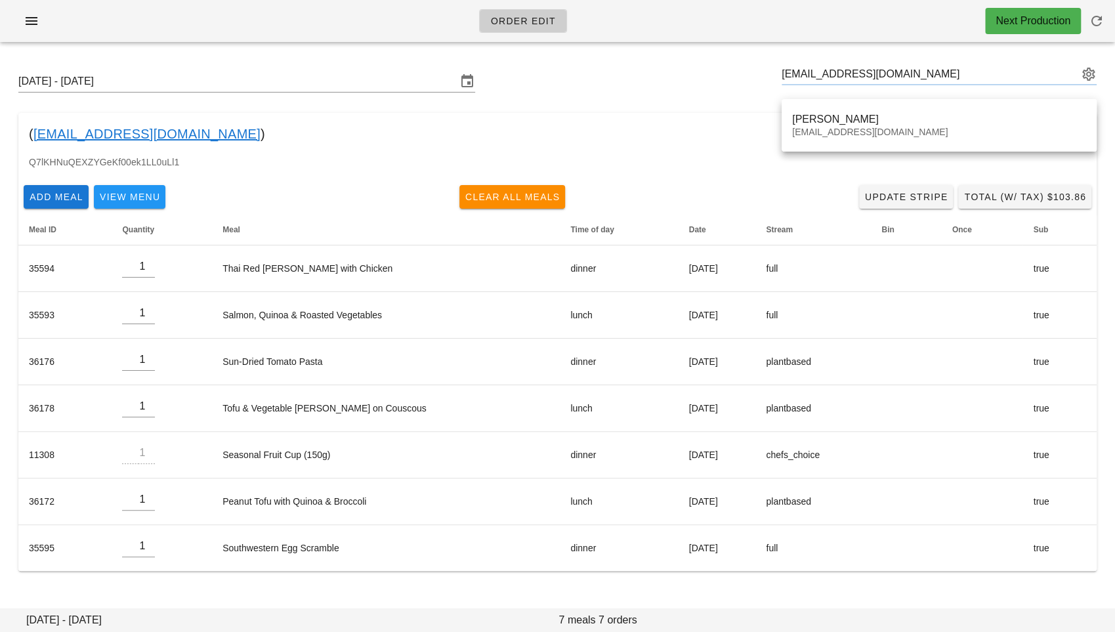
type input "Houtan Mashinchi (hmashinchi@gmail.com)"
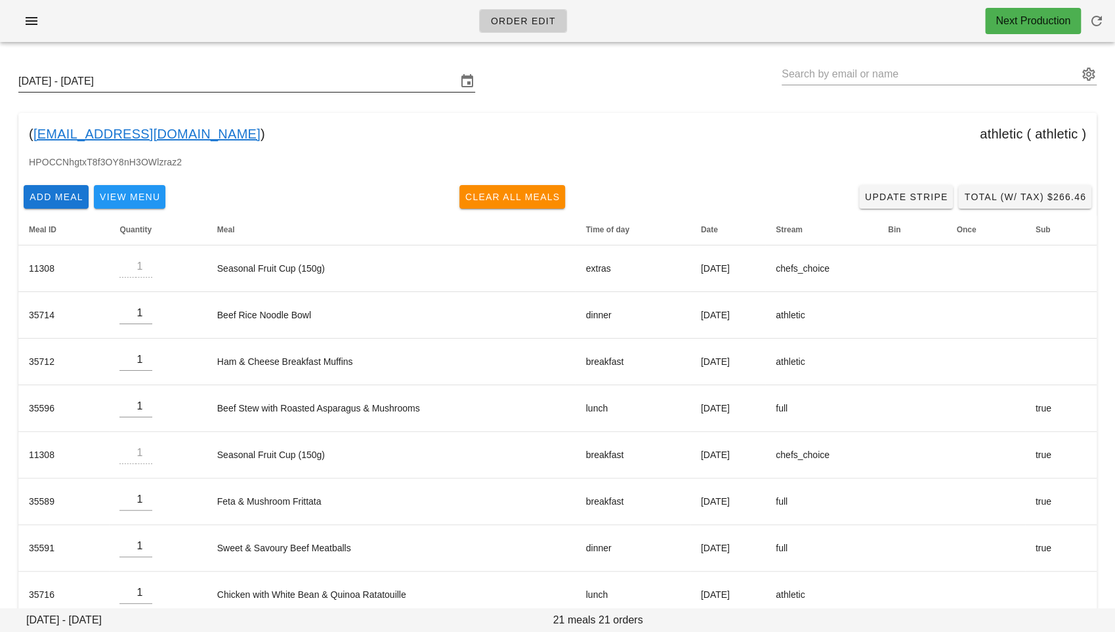
click at [340, 89] on input "[DATE] - [DATE]" at bounding box center [237, 81] width 438 height 21
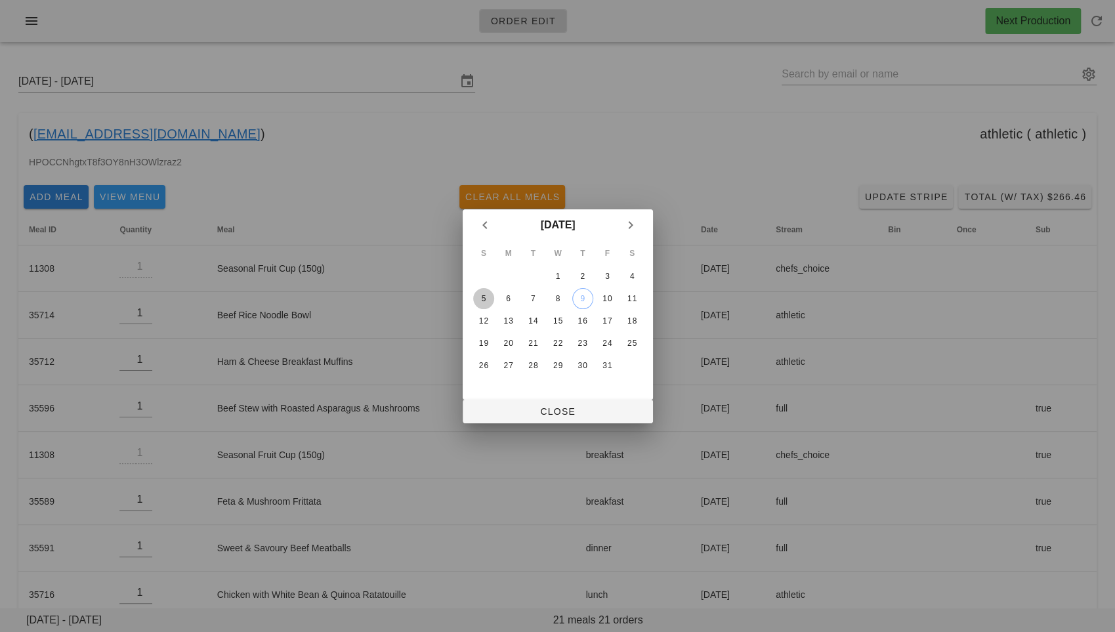
click at [482, 291] on button "5" at bounding box center [482, 298] width 21 height 21
click at [498, 413] on span "Close" at bounding box center [557, 411] width 169 height 10
type input "Sunday October 5 - Saturday October 11"
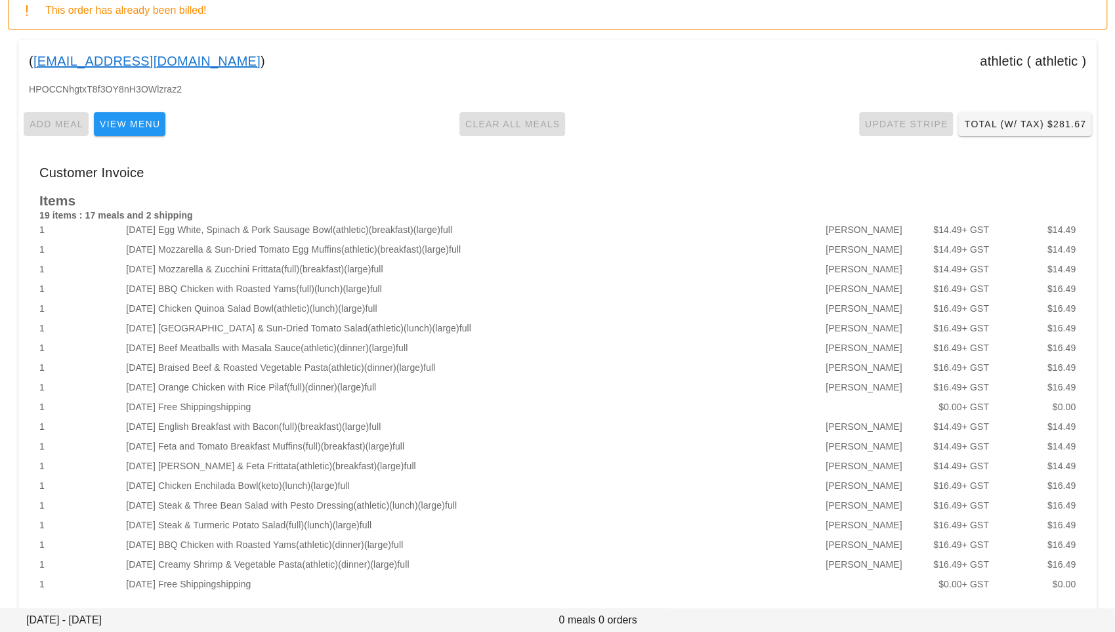
scroll to position [218, 0]
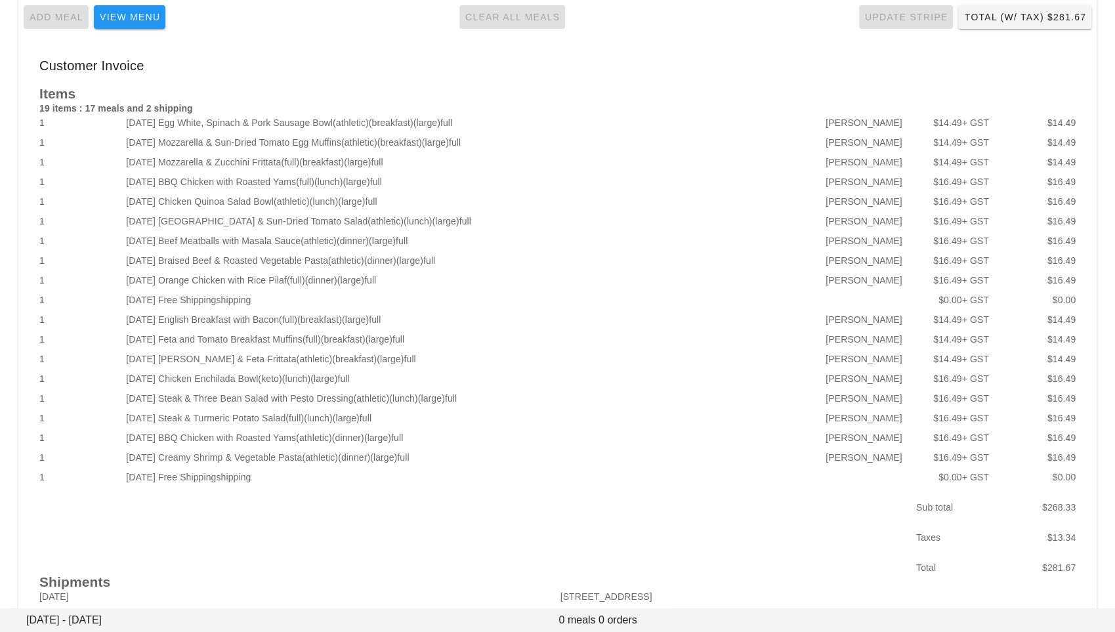
click at [424, 385] on div "2025-10-08 Chicken Enchilada Bowl (keto) (lunch) (large) full" at bounding box center [426, 379] width 607 height 20
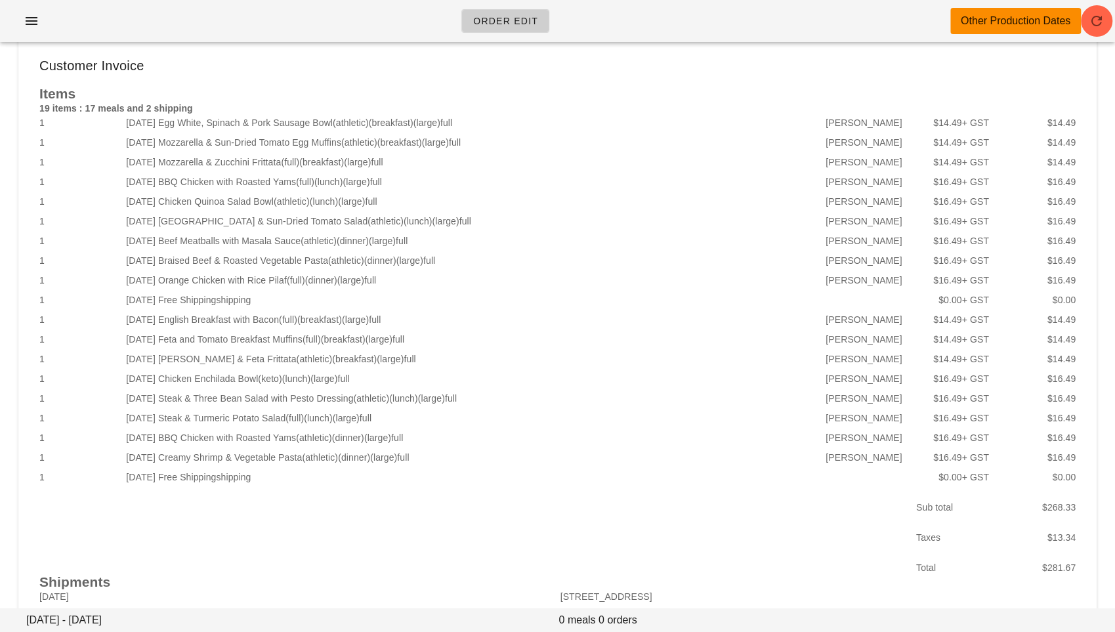
scroll to position [0, 0]
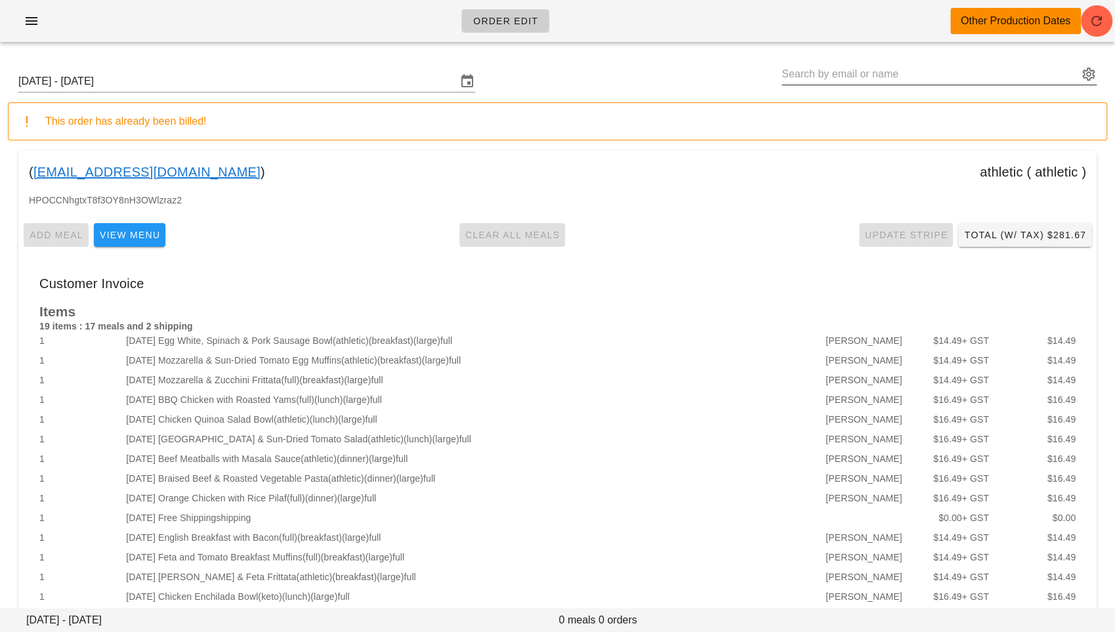
click at [800, 76] on input "text" at bounding box center [929, 74] width 297 height 21
paste input "[EMAIL_ADDRESS][DOMAIN_NAME]"
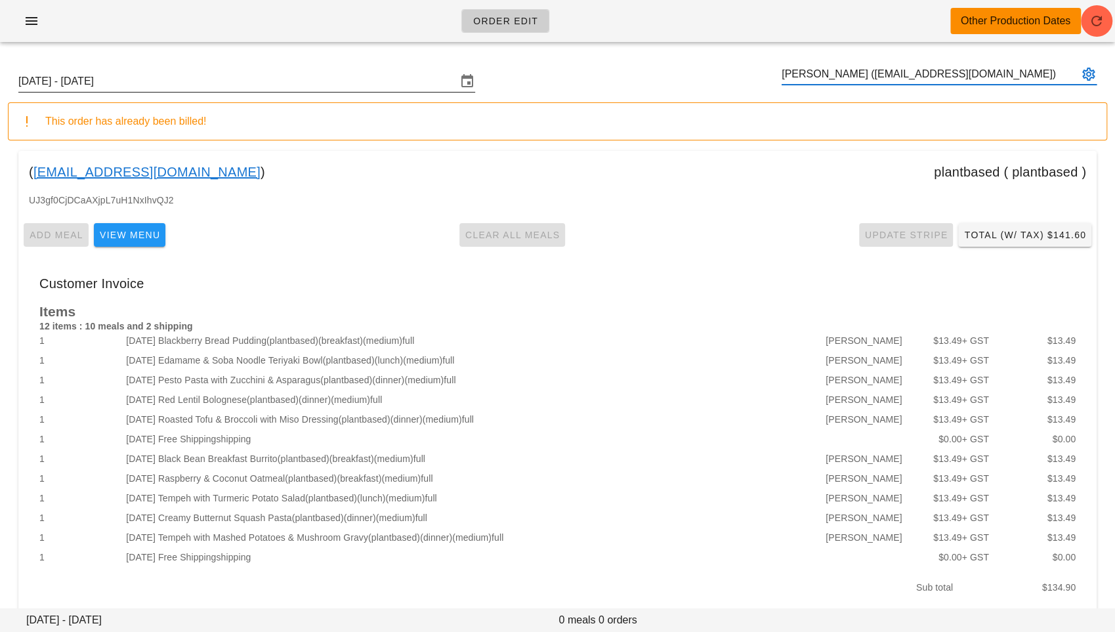
type input "[PERSON_NAME] ([EMAIL_ADDRESS][DOMAIN_NAME])"
click at [342, 78] on input "Sunday October 5 - Saturday October 11" at bounding box center [237, 81] width 438 height 21
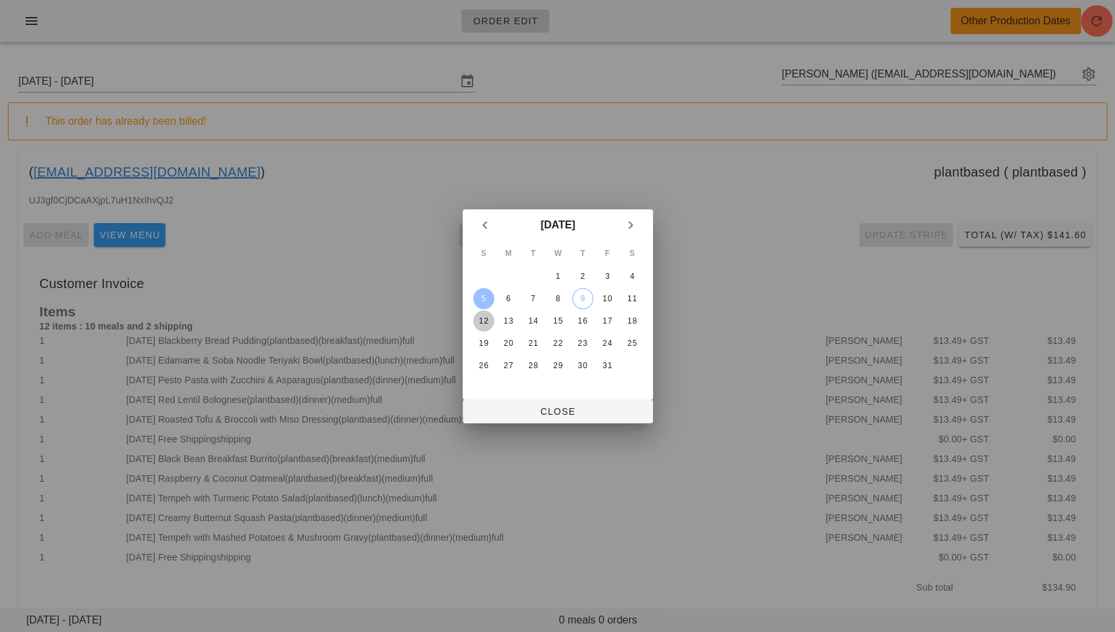
click at [485, 313] on button "12" at bounding box center [482, 320] width 21 height 21
click at [496, 411] on span "Close" at bounding box center [557, 411] width 169 height 10
type input "[DATE] - [DATE]"
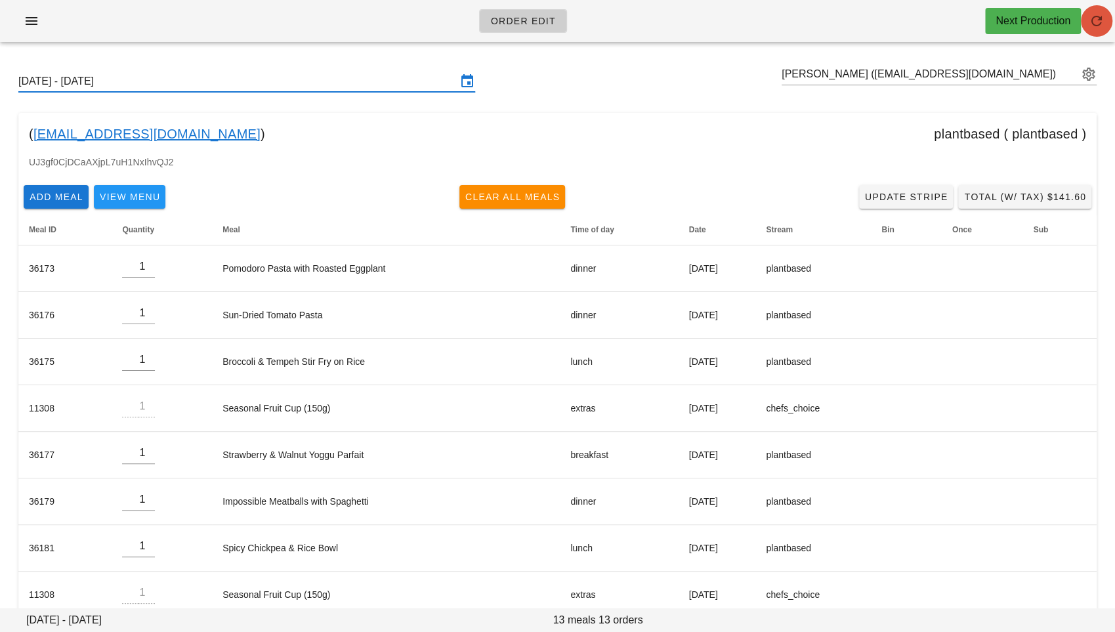
click at [1094, 24] on icon "button" at bounding box center [1096, 21] width 16 height 16
click at [833, 146] on div "( [EMAIL_ADDRESS][DOMAIN_NAME] ) plantbased ( plantbased )" at bounding box center [557, 134] width 1078 height 42
click at [745, 167] on div "UJ3gf0CjDCaAXjpL7uH1NxIhvQJ2" at bounding box center [557, 167] width 1078 height 25
click at [338, 190] on div "Add Meal View Menu Clear All Meals Update Stripe Total (w/ Tax) $141.60" at bounding box center [557, 197] width 1078 height 34
click at [288, 190] on div "Add Meal View Menu Clear All Meals Update Stripe Total (w/ Tax) $141.60" at bounding box center [557, 197] width 1078 height 34
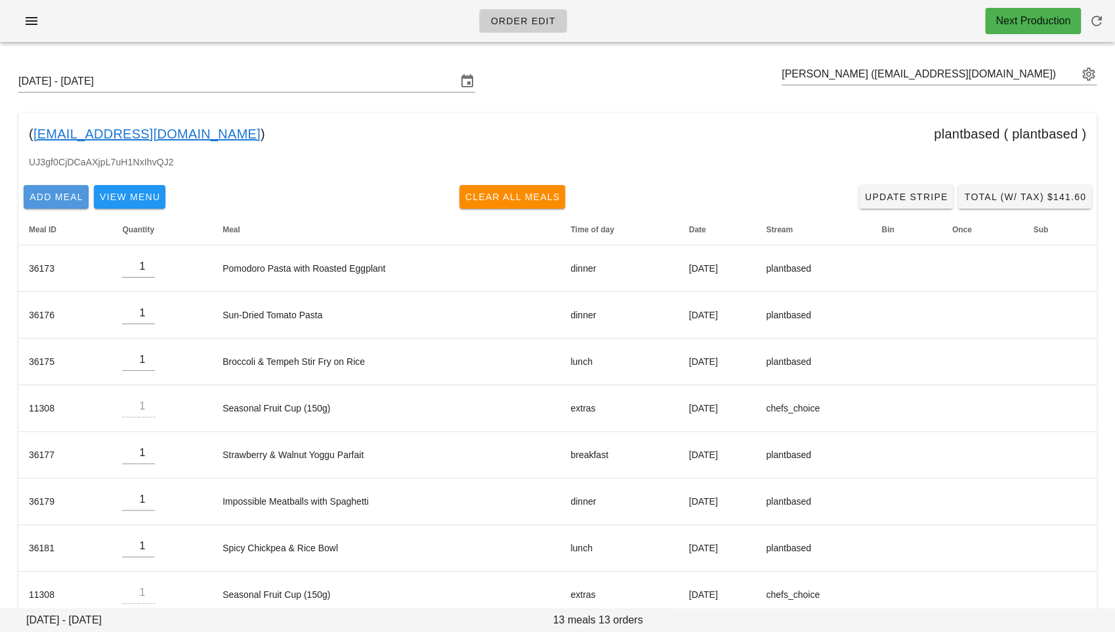
click at [60, 192] on span "Add Meal" at bounding box center [56, 197] width 54 height 10
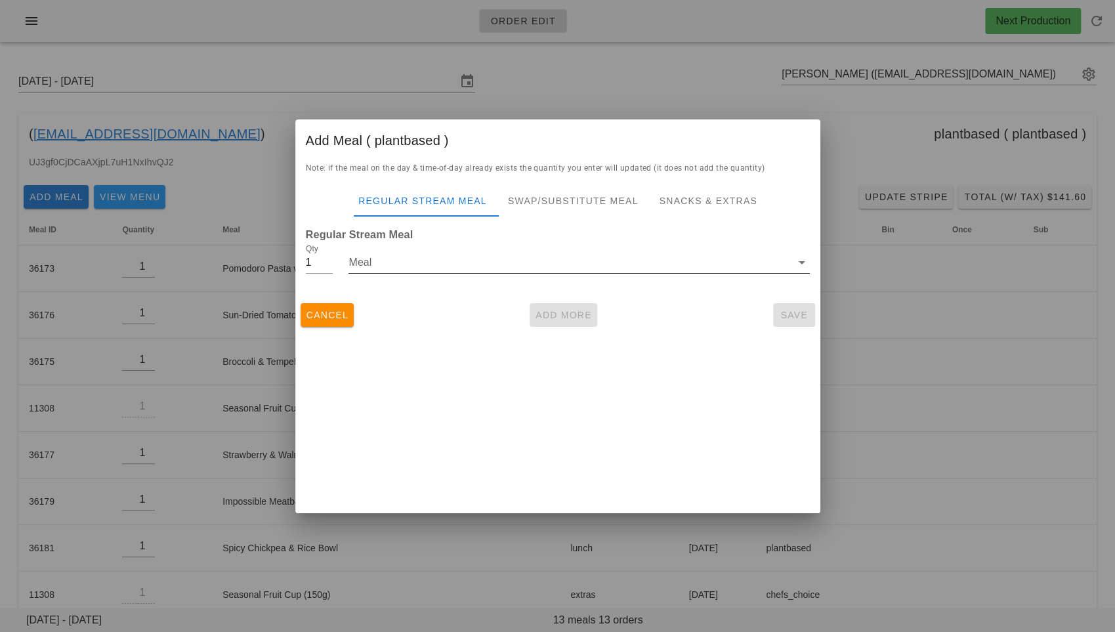
click at [379, 267] on input "Meal" at bounding box center [569, 262] width 442 height 21
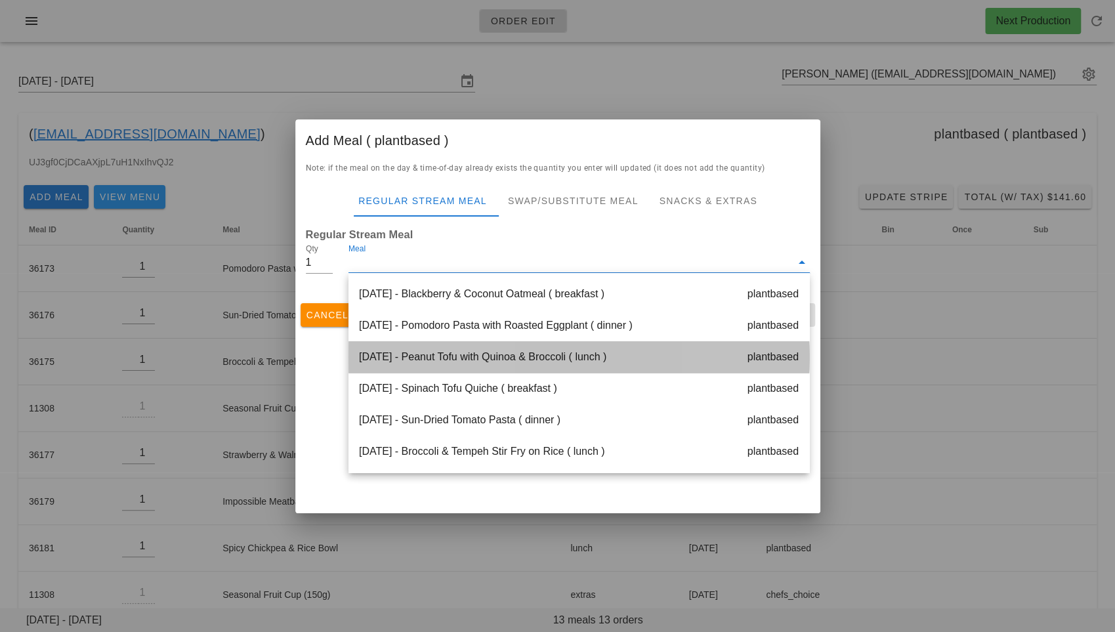
click at [426, 358] on div "[DATE] - Peanut Tofu with Quinoa & Broccoli ( lunch ) plantbased" at bounding box center [578, 356] width 461 height 31
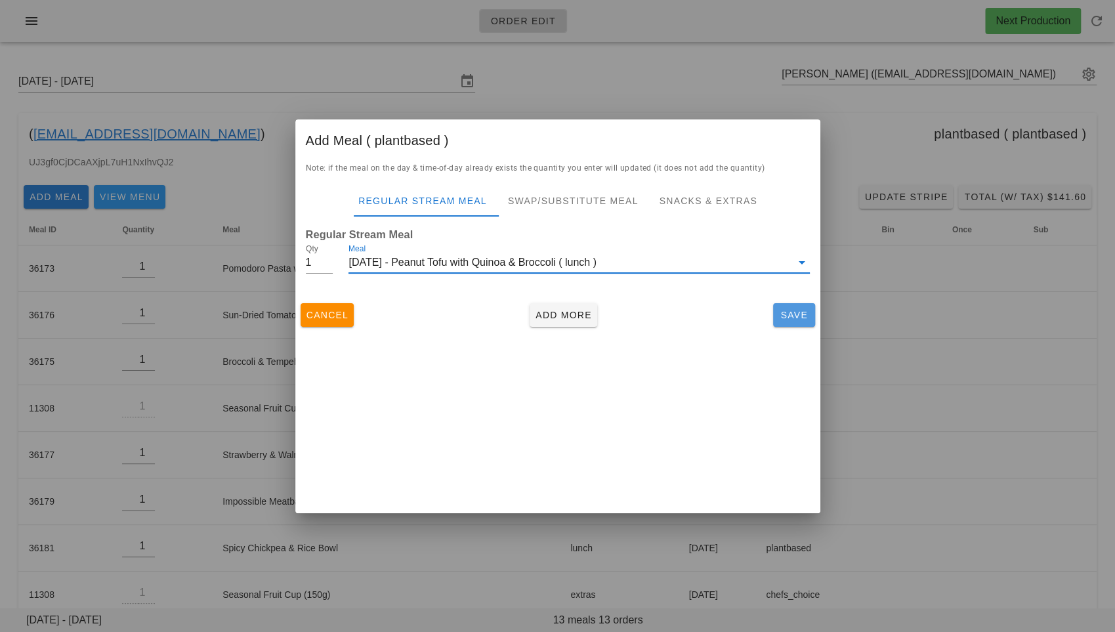
click at [782, 318] on span "Save" at bounding box center [793, 315] width 31 height 10
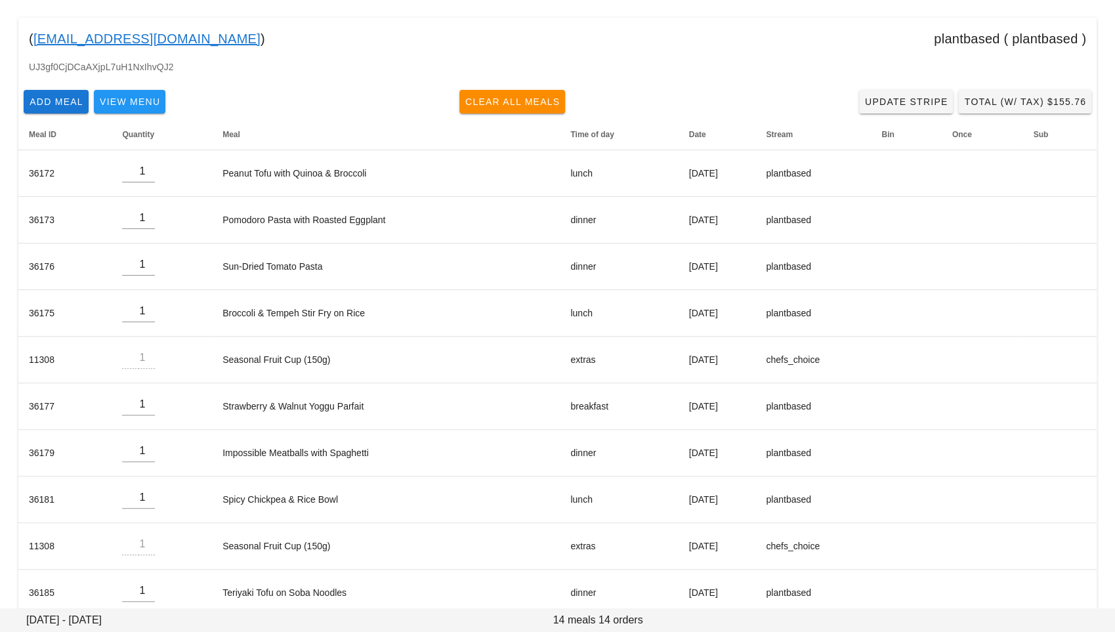
scroll to position [97, 0]
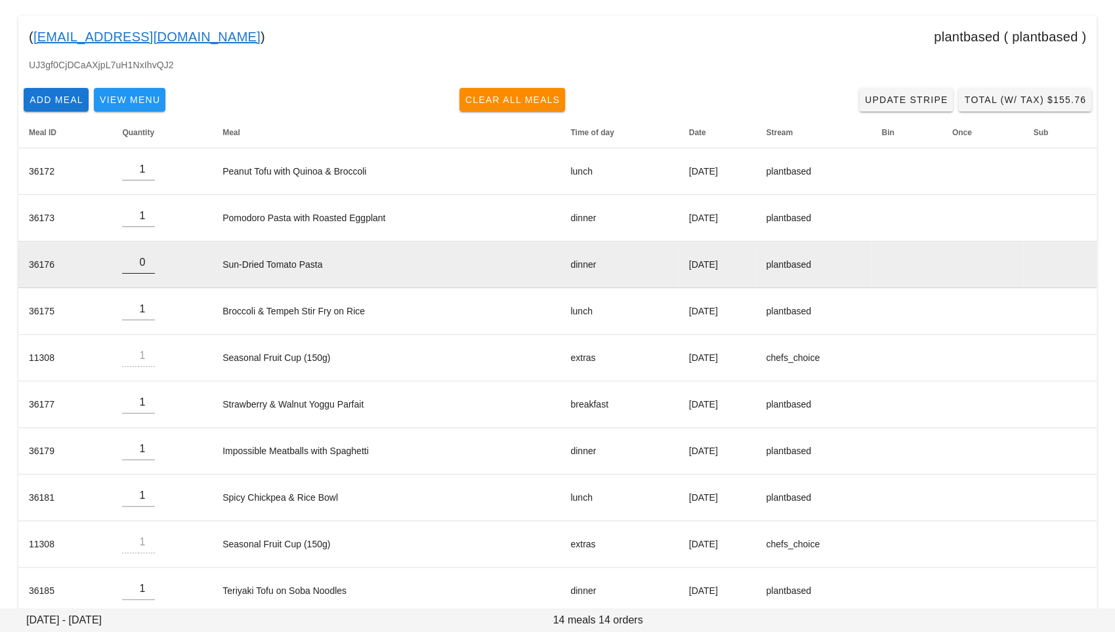
type input "0"
click at [146, 266] on input "0" at bounding box center [138, 262] width 33 height 21
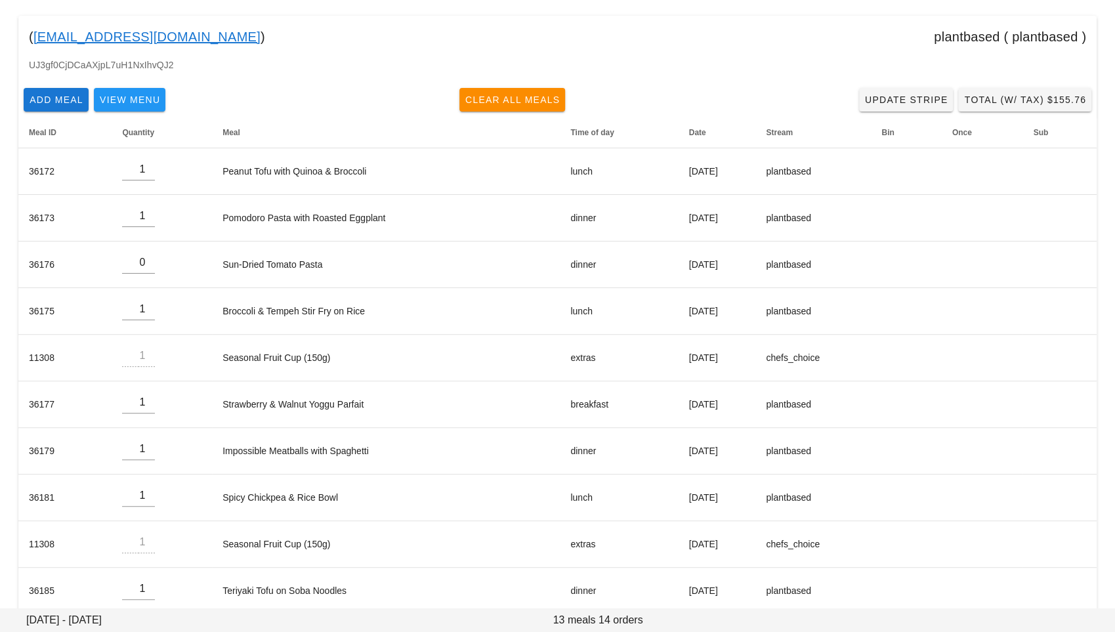
click at [257, 70] on div "UJ3gf0CjDCaAXjpL7uH1NxIhvQJ2" at bounding box center [557, 70] width 1078 height 25
click at [57, 94] on span "Add Meal" at bounding box center [56, 99] width 54 height 10
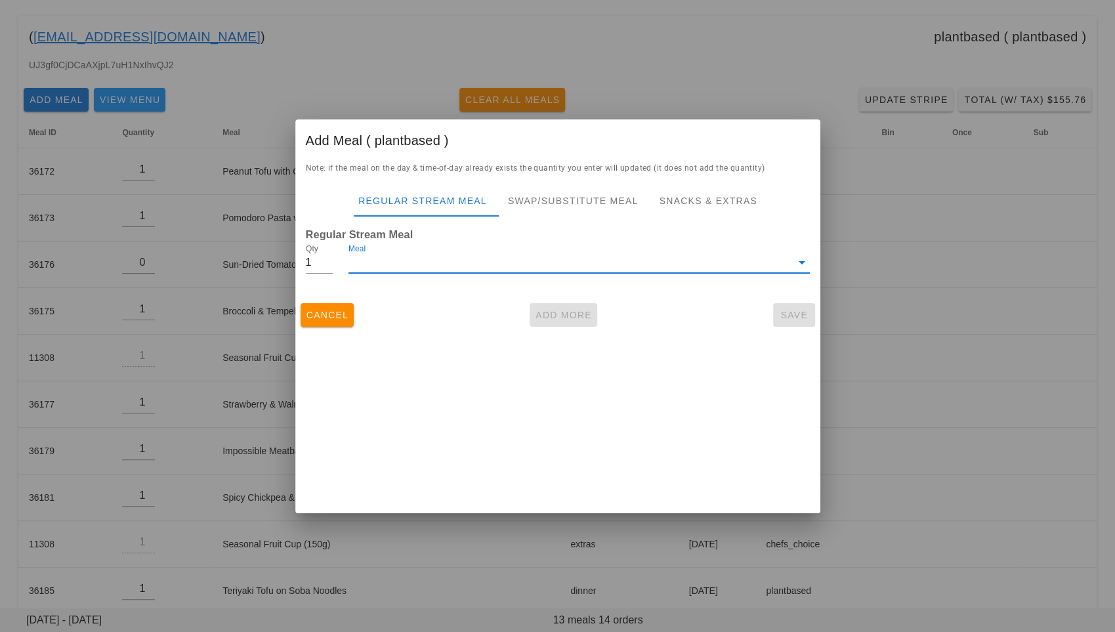
click at [371, 266] on input "Meal" at bounding box center [569, 262] width 442 height 21
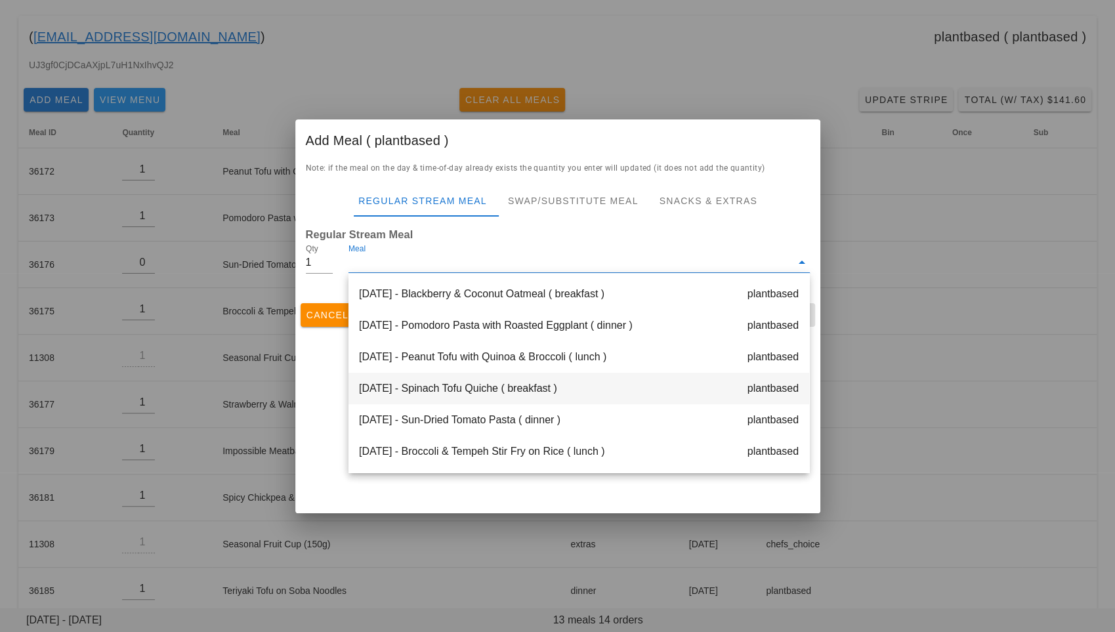
scroll to position [27, 0]
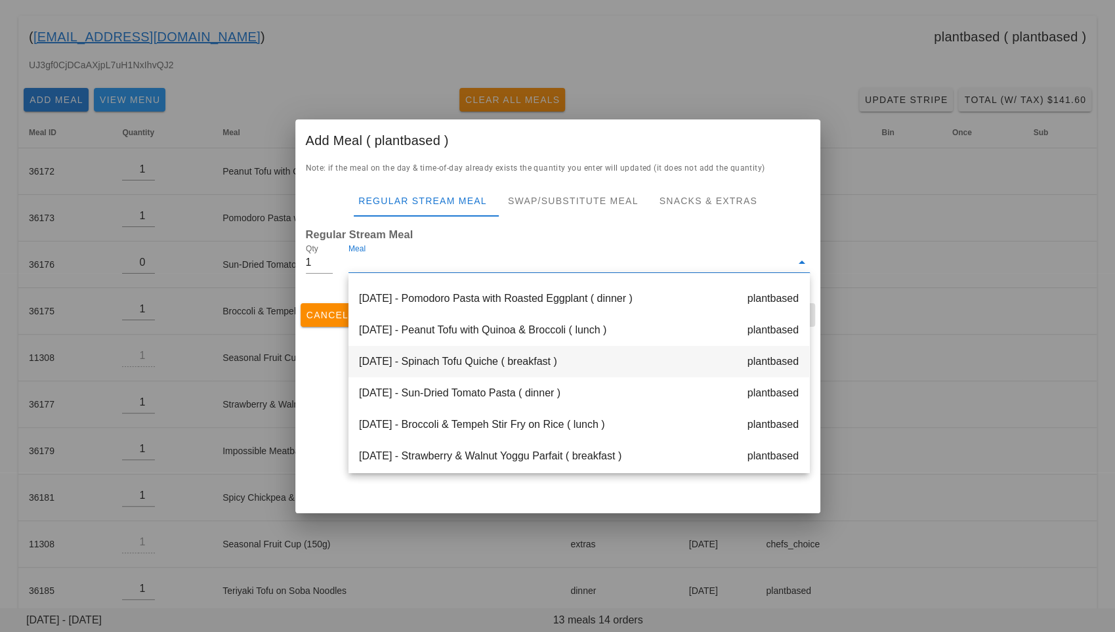
click at [481, 353] on div "[DATE] - Spinach Tofu Quiche ( breakfast ) plantbased" at bounding box center [578, 361] width 461 height 31
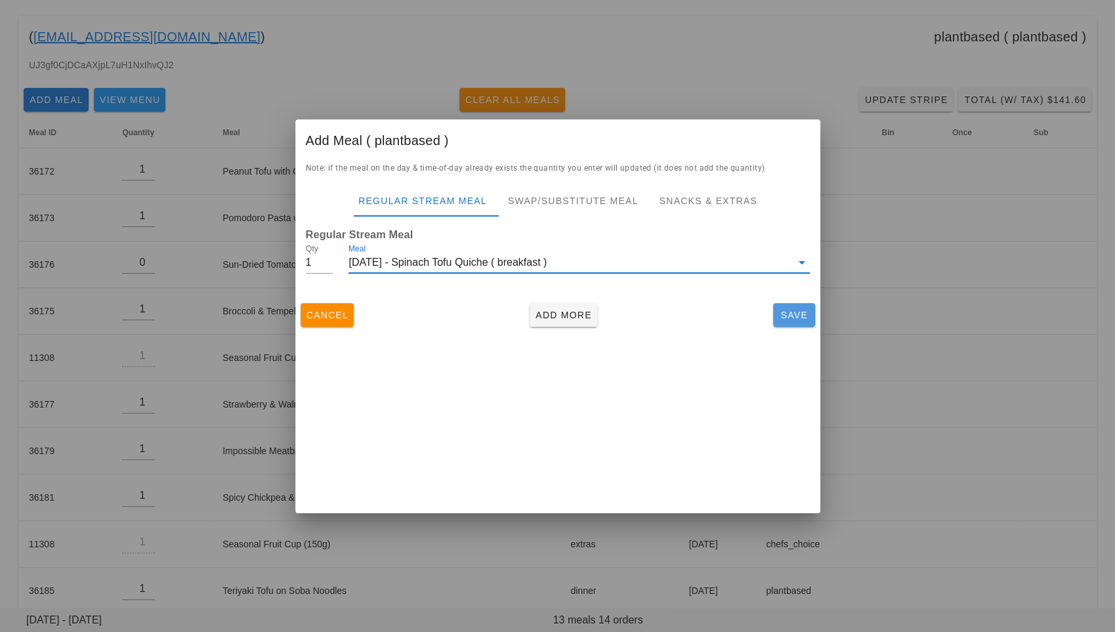
click at [787, 310] on span "Save" at bounding box center [793, 315] width 31 height 10
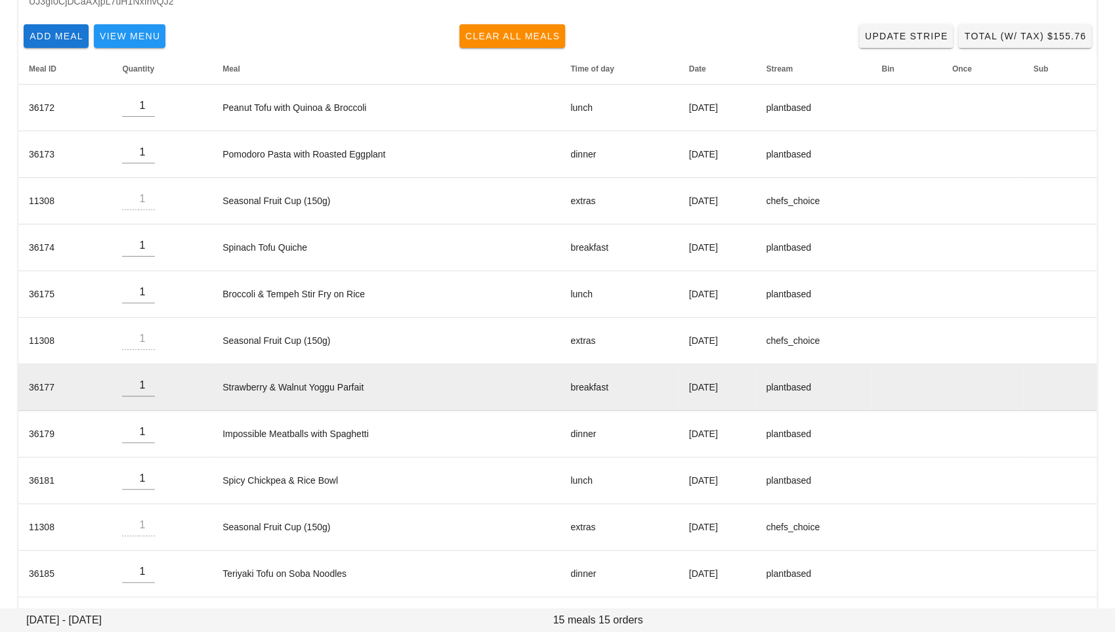
scroll to position [167, 0]
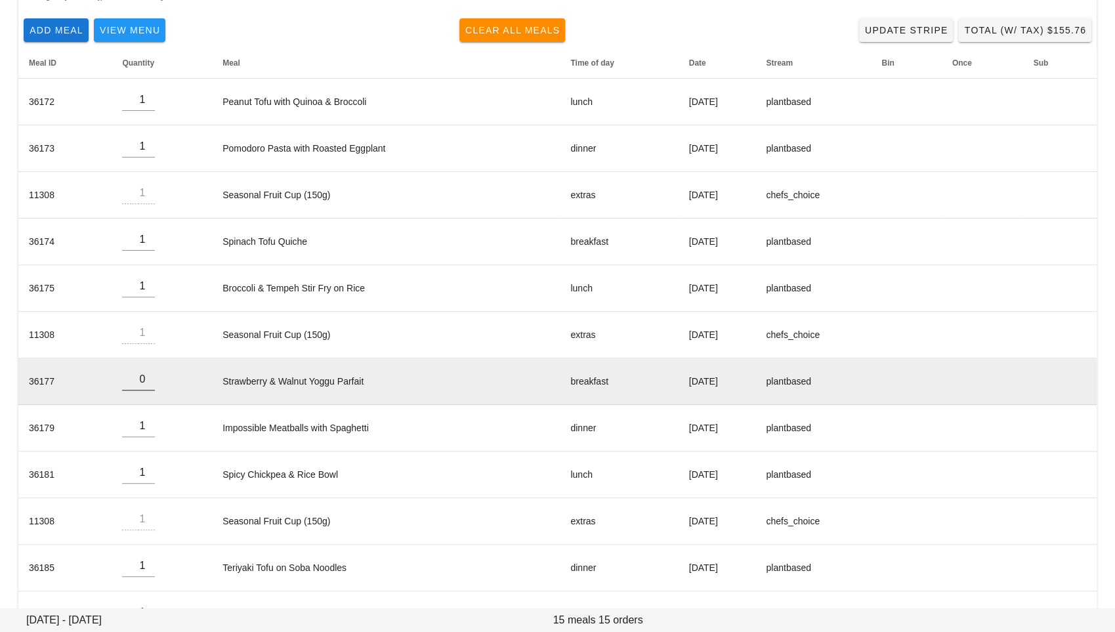
type input "0"
click at [146, 382] on input "0" at bounding box center [138, 379] width 33 height 21
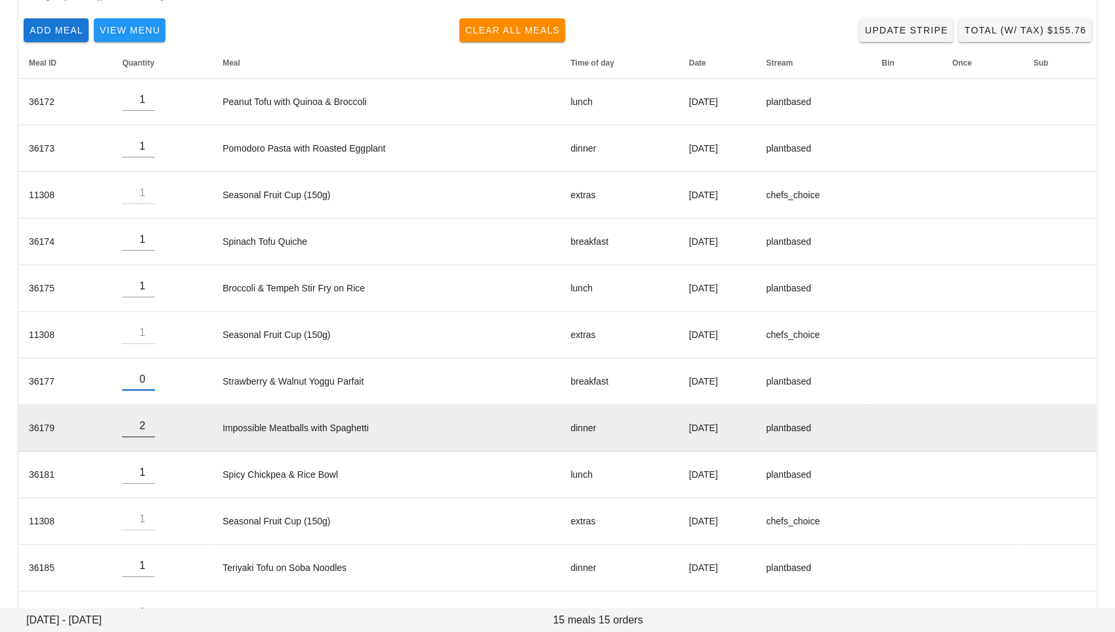
click at [148, 422] on input "2" at bounding box center [138, 425] width 33 height 21
click at [148, 422] on input "3" at bounding box center [138, 425] width 33 height 21
click at [146, 426] on input "2" at bounding box center [138, 425] width 33 height 21
click at [146, 426] on input "1" at bounding box center [138, 425] width 33 height 21
type input "0"
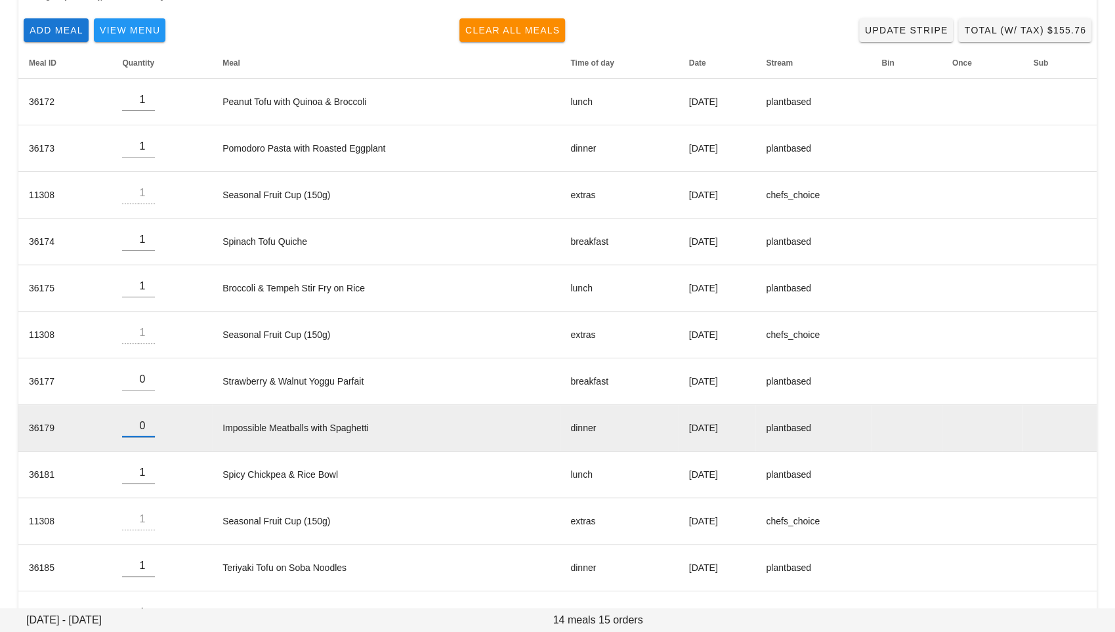
click at [146, 426] on input "0" at bounding box center [138, 425] width 33 height 21
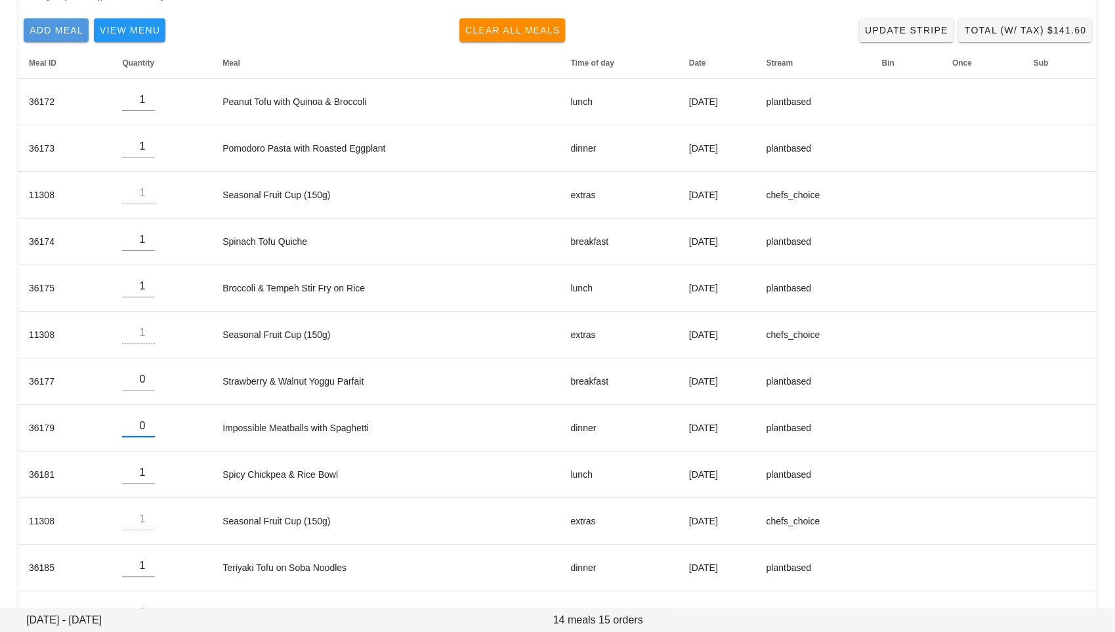
click at [58, 31] on span "Add Meal" at bounding box center [56, 30] width 54 height 10
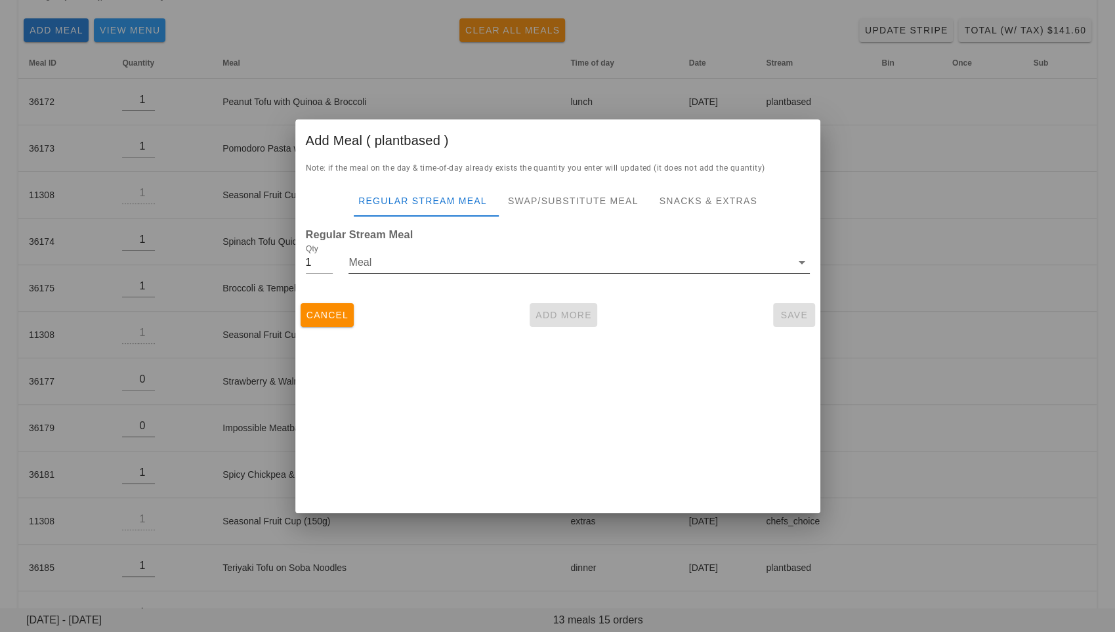
click at [393, 269] on input "Meal" at bounding box center [569, 262] width 442 height 21
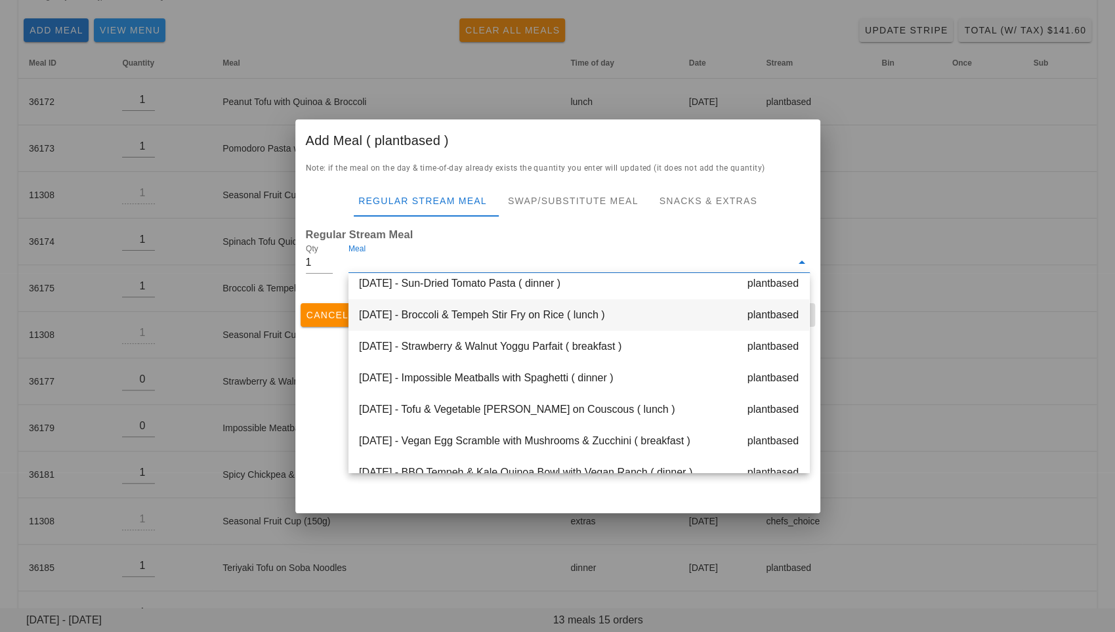
scroll to position [165, 0]
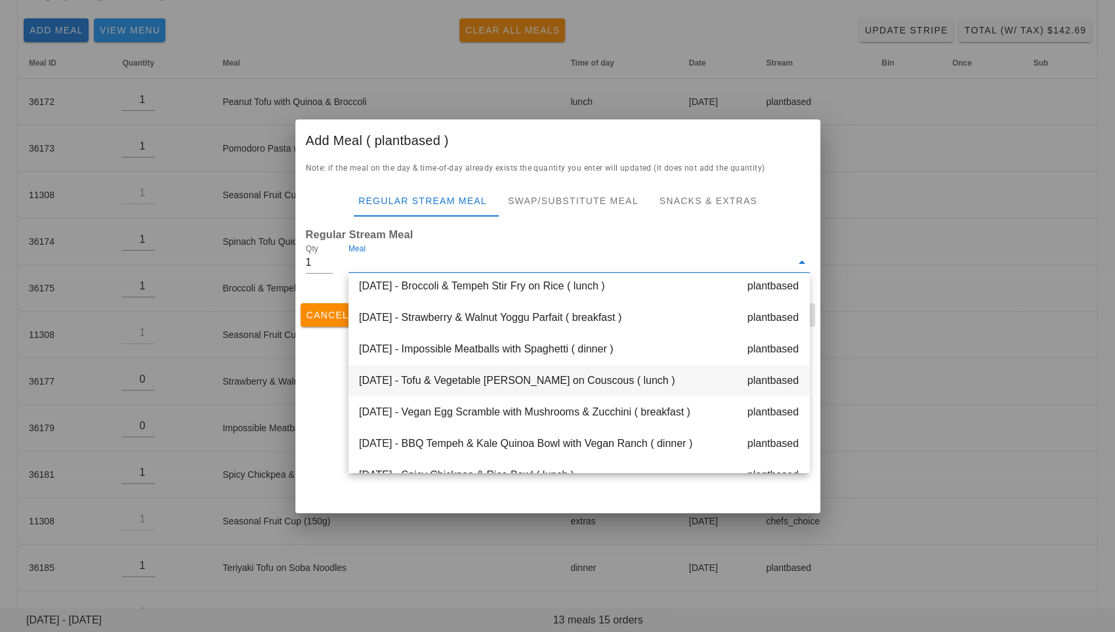
click at [445, 376] on div "[DATE] - Tofu & Vegetable [PERSON_NAME] on Couscous ( lunch ) plantbased" at bounding box center [578, 380] width 461 height 31
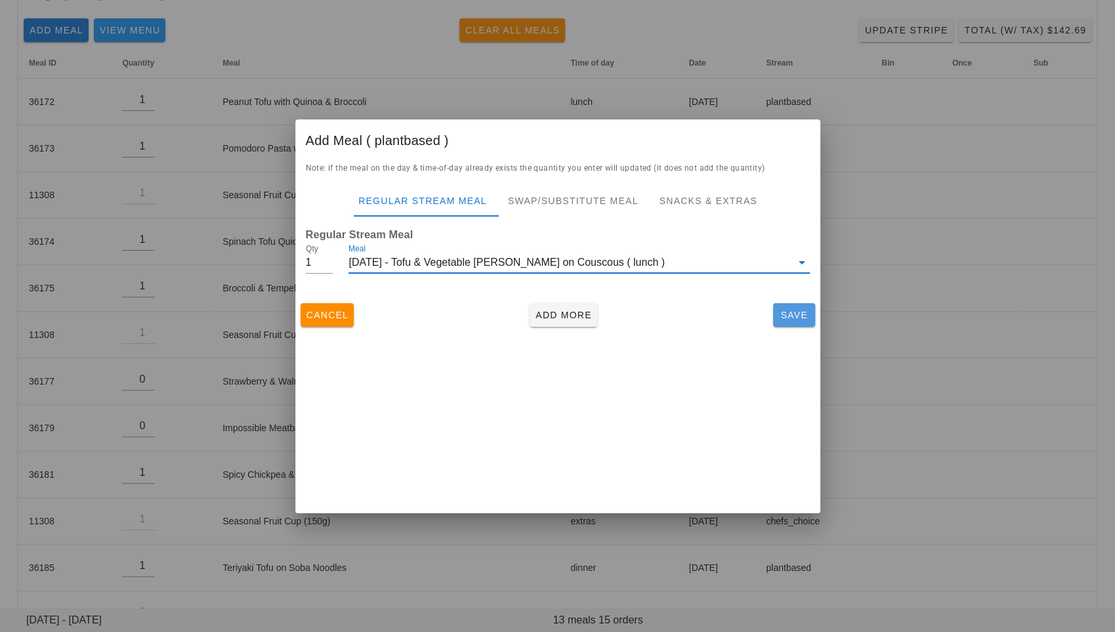
click at [782, 316] on span "Save" at bounding box center [793, 315] width 31 height 10
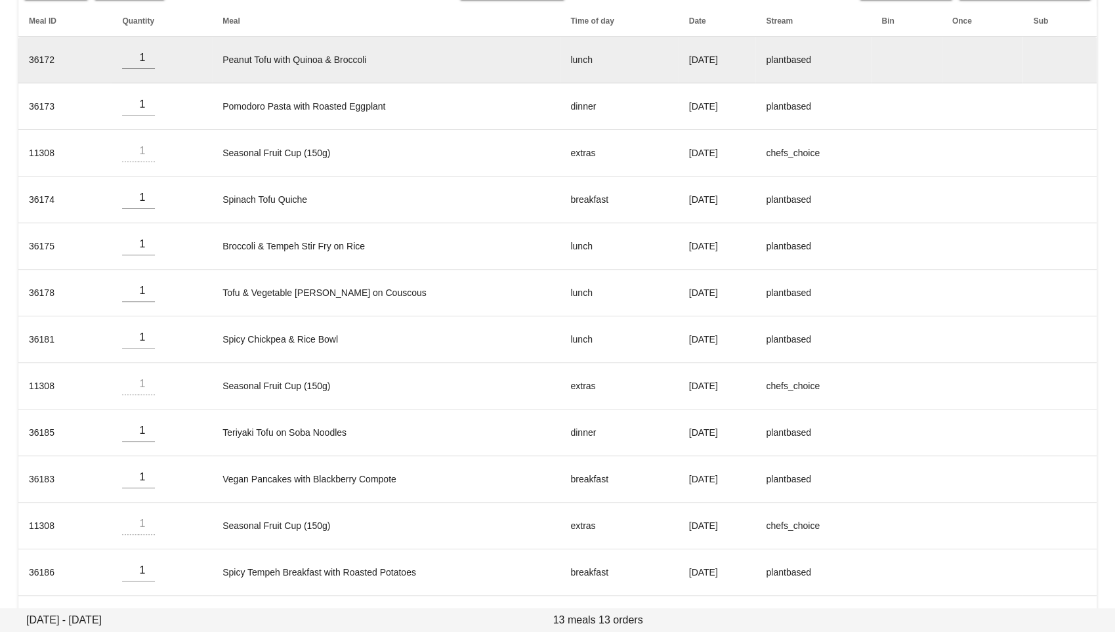
scroll to position [255, 0]
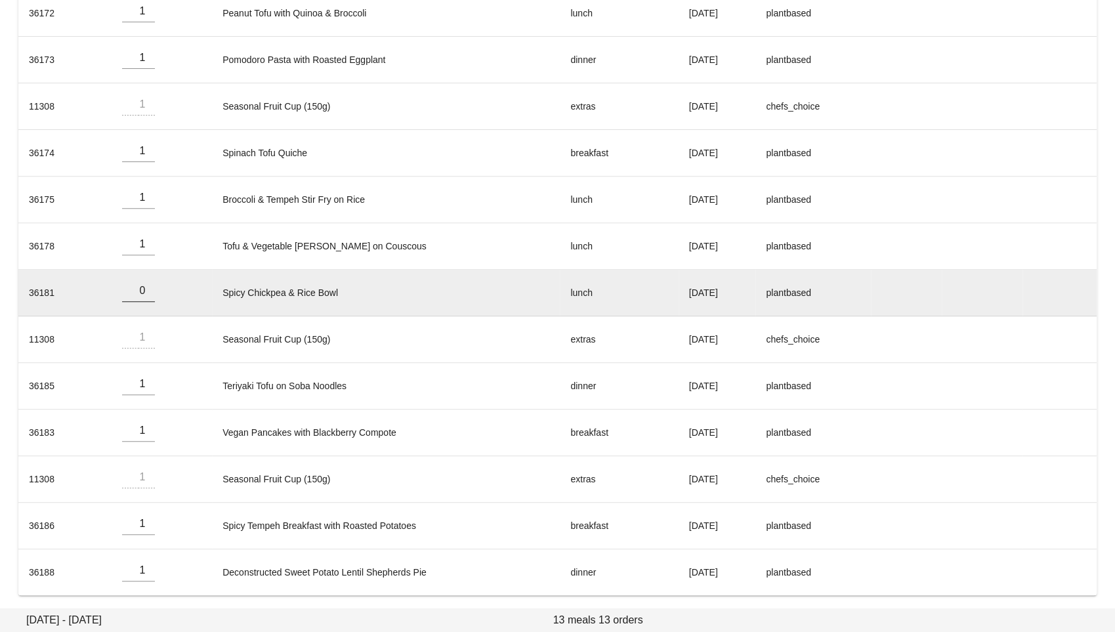
type input "0"
click at [147, 291] on input "0" at bounding box center [138, 290] width 33 height 21
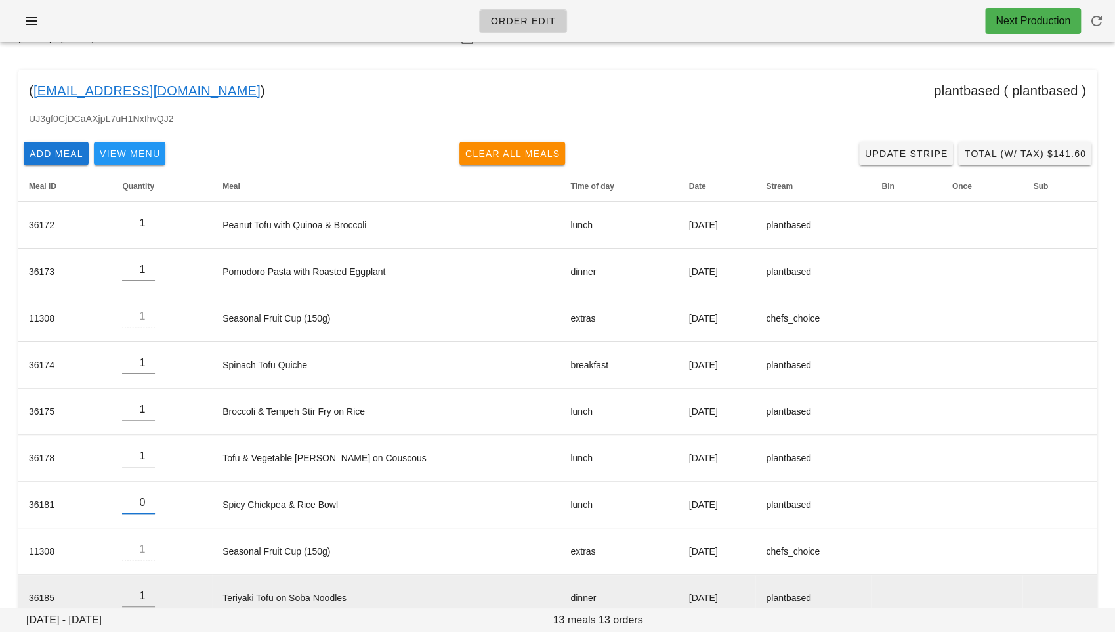
scroll to position [0, 0]
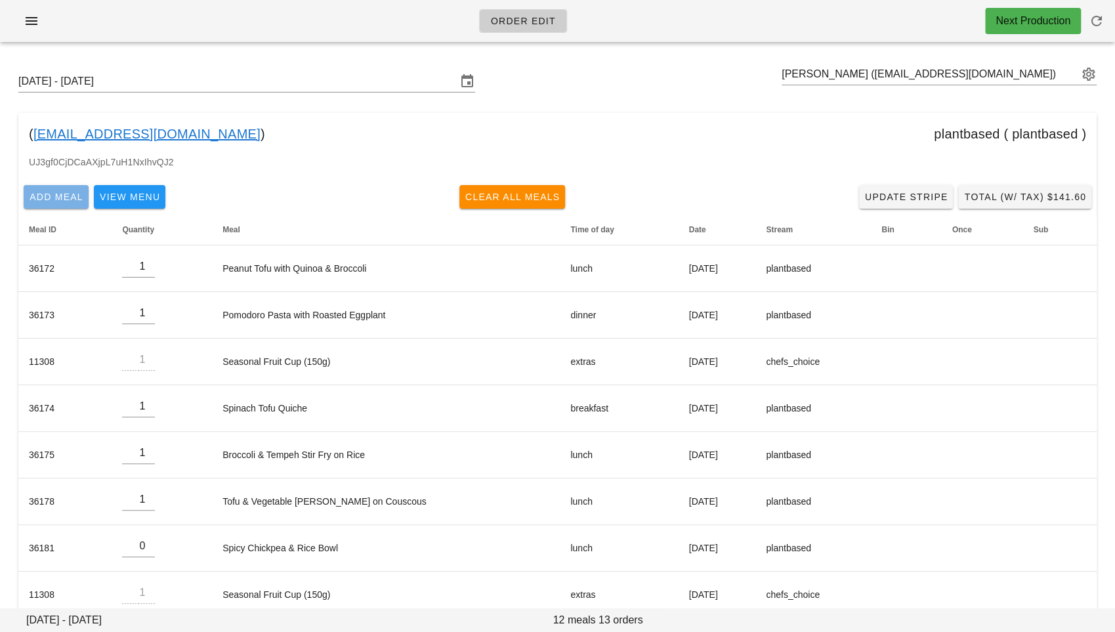
click at [56, 196] on span "Add Meal" at bounding box center [56, 197] width 54 height 10
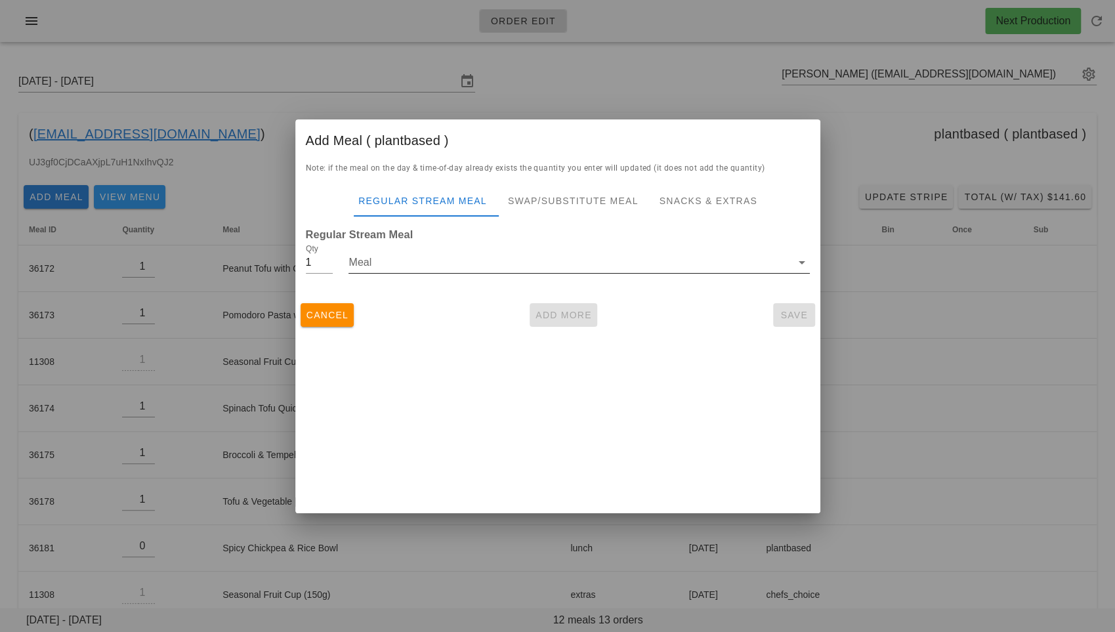
click at [384, 261] on input "Meal" at bounding box center [569, 262] width 442 height 21
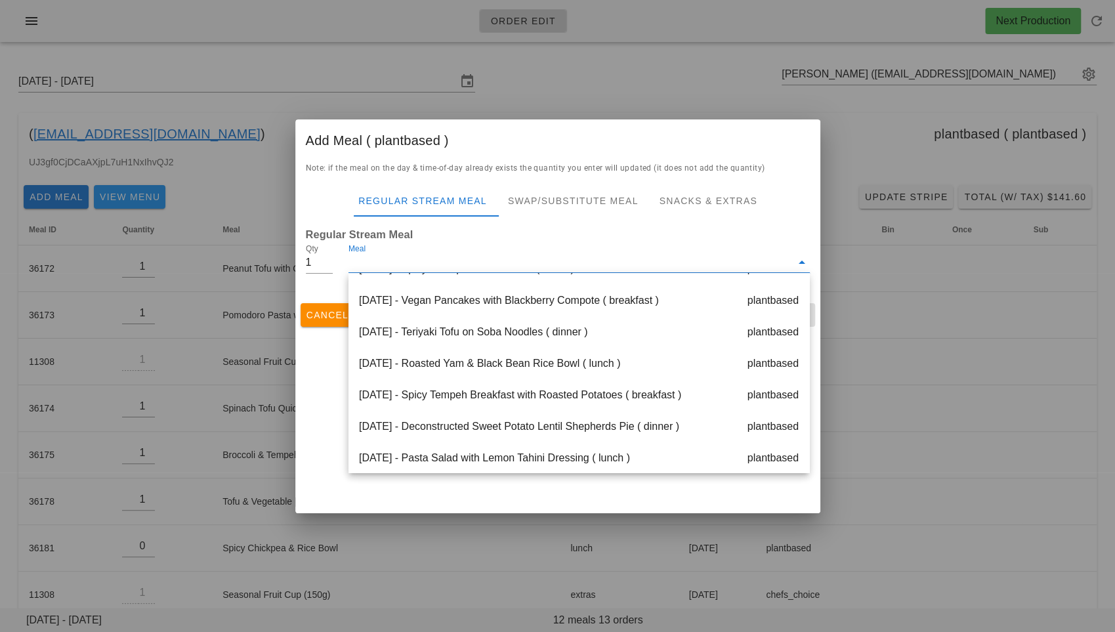
scroll to position [378, 0]
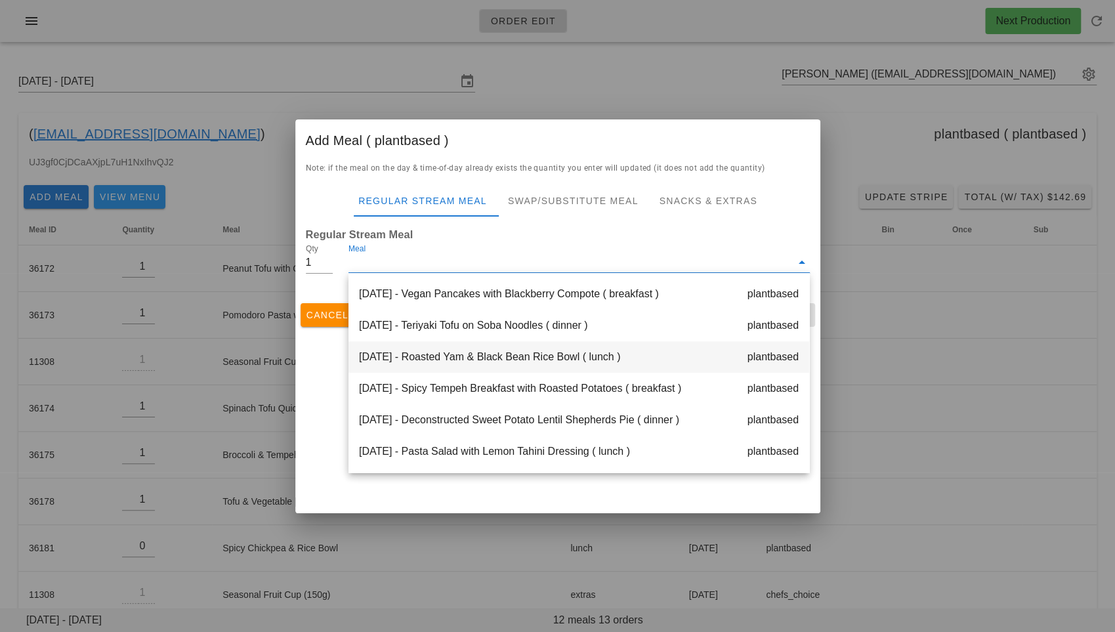
click at [439, 365] on div "[DATE] - Roasted Yam & Black Bean Rice Bowl ( lunch ) plantbased" at bounding box center [578, 356] width 461 height 31
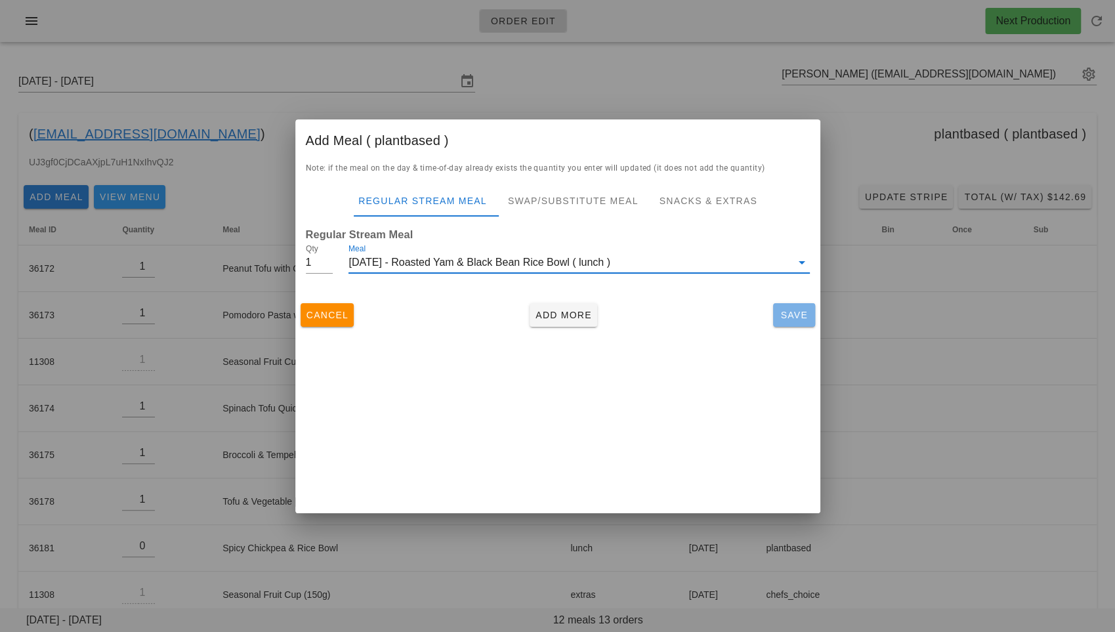
click at [785, 313] on span "Save" at bounding box center [793, 315] width 31 height 10
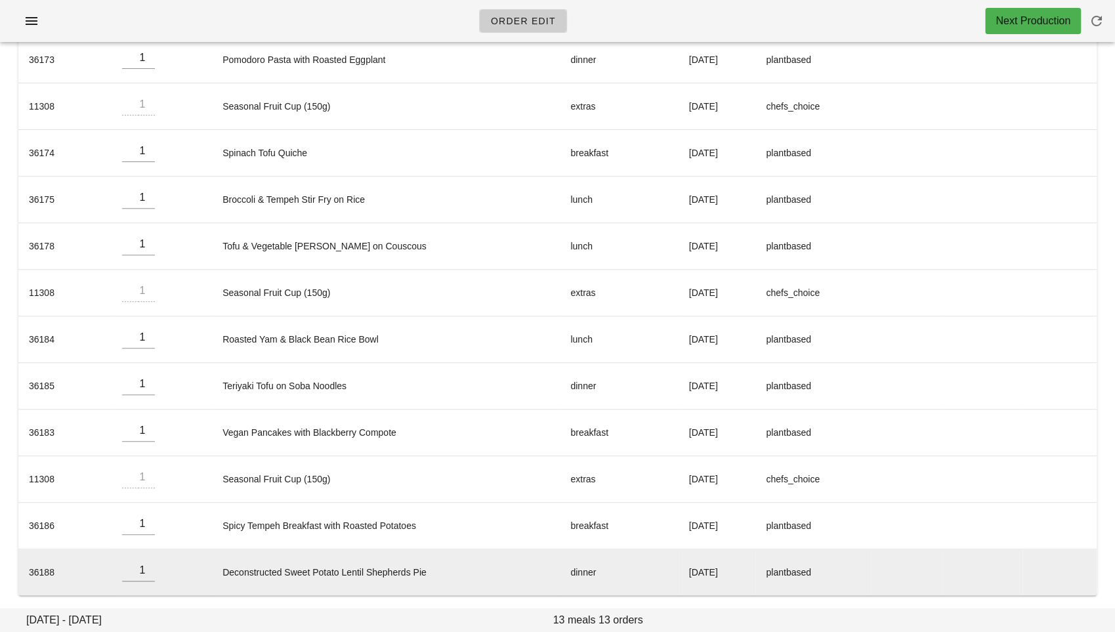
scroll to position [0, 0]
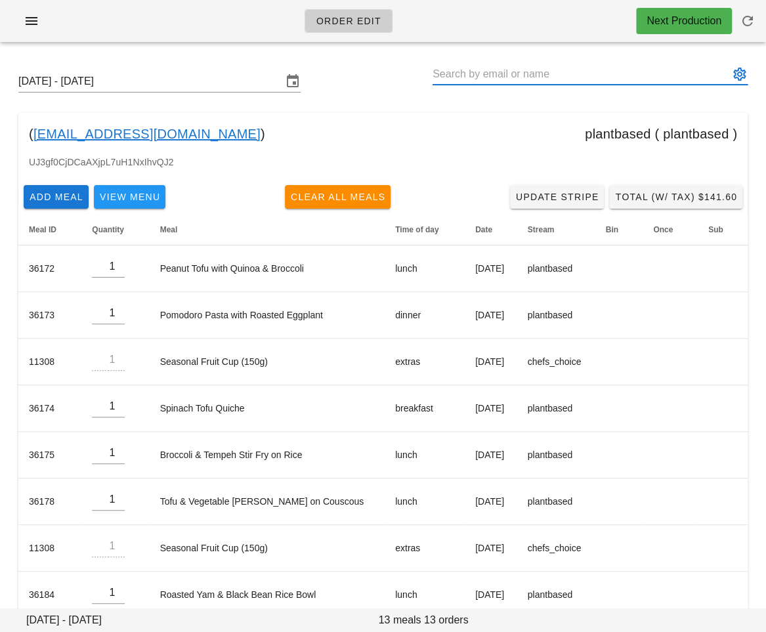
click at [457, 77] on input "text" at bounding box center [580, 74] width 297 height 21
paste input "[EMAIL_ADDRESS][DOMAIN_NAME]"
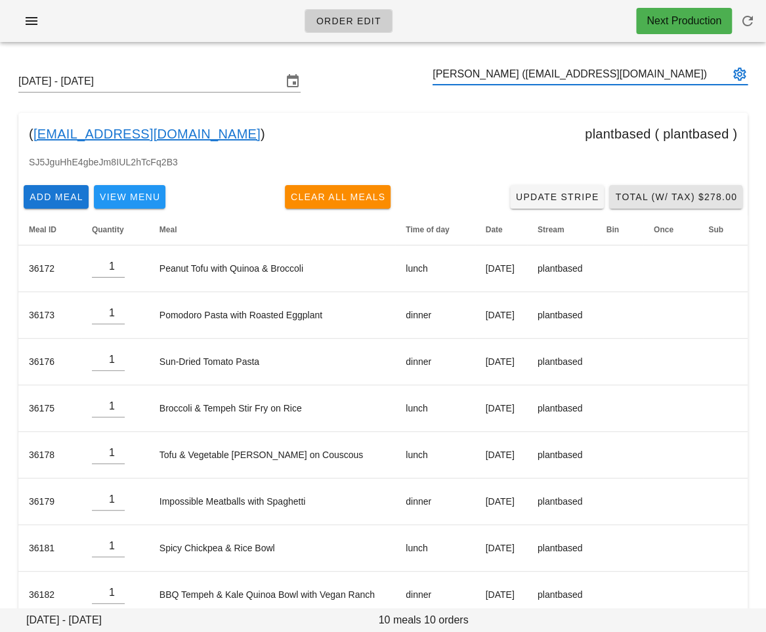
type input "[PERSON_NAME] ([EMAIL_ADDRESS][DOMAIN_NAME])"
click at [638, 199] on span "Total (w/ Tax) $278.00" at bounding box center [675, 197] width 123 height 10
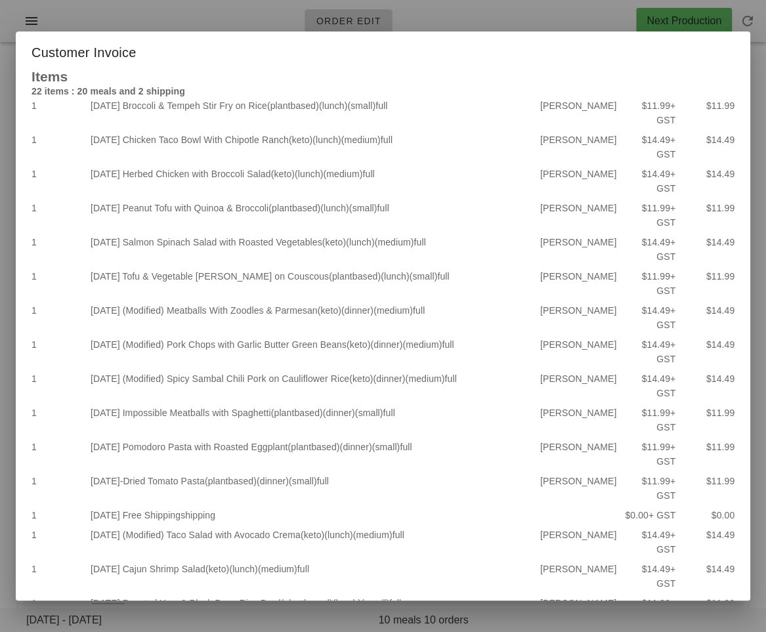
click at [446, 18] on div at bounding box center [383, 316] width 766 height 632
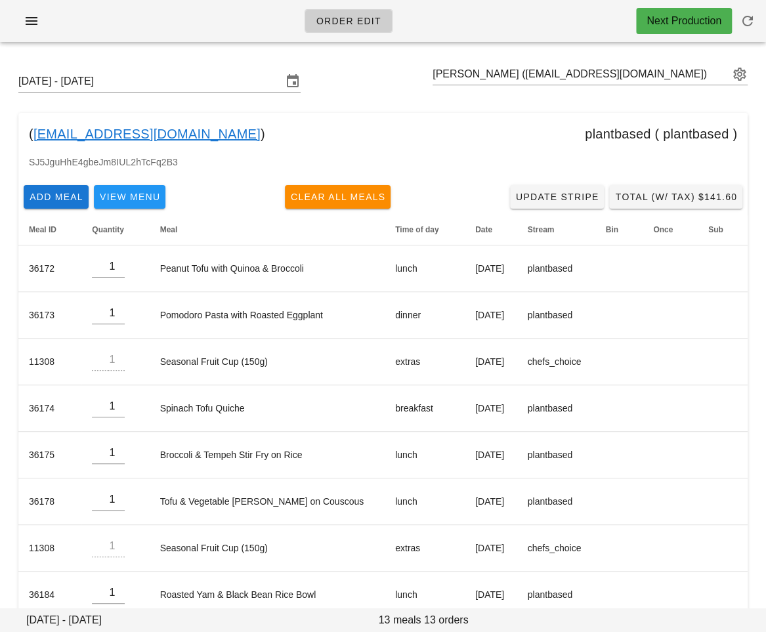
type input "[DATE] - [DATE]"
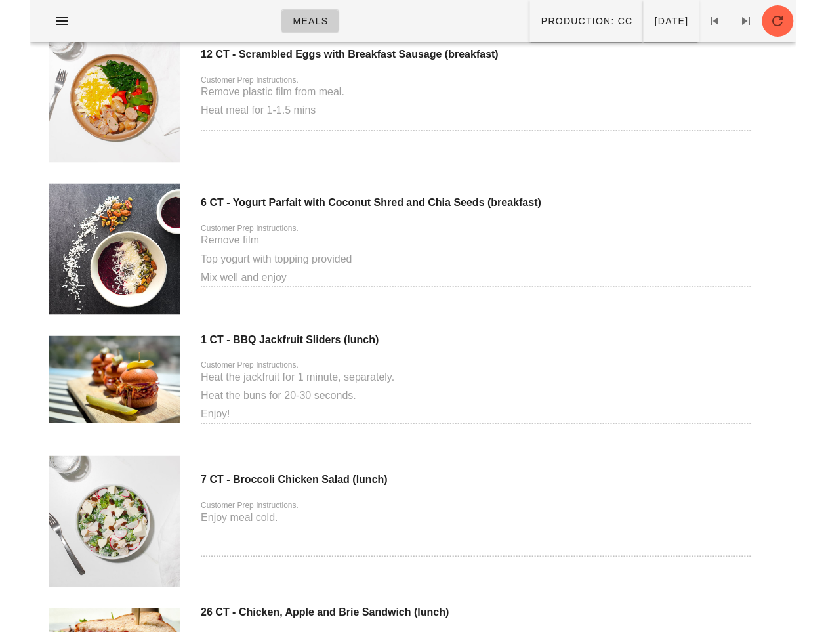
scroll to position [2903, 0]
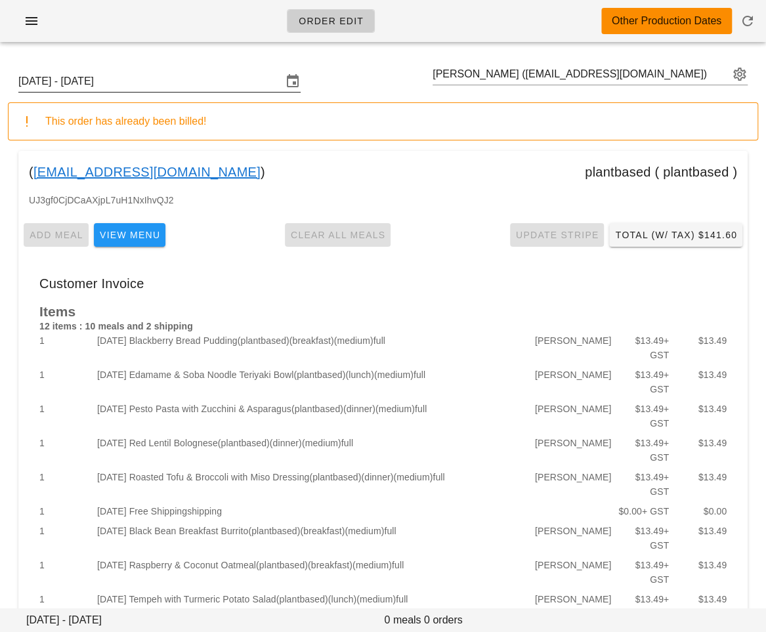
click at [216, 79] on input "Sunday October 5 - Saturday October 11" at bounding box center [150, 81] width 264 height 21
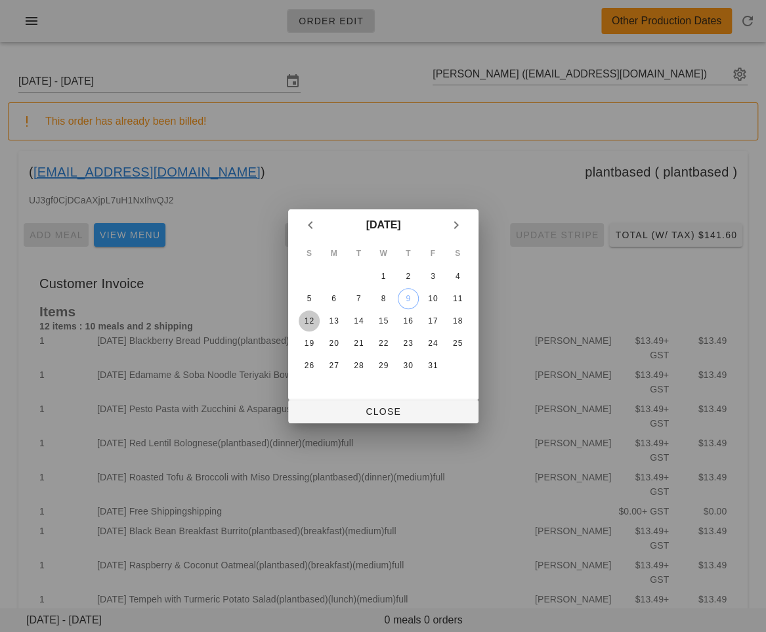
click at [310, 321] on div "12" at bounding box center [308, 320] width 21 height 9
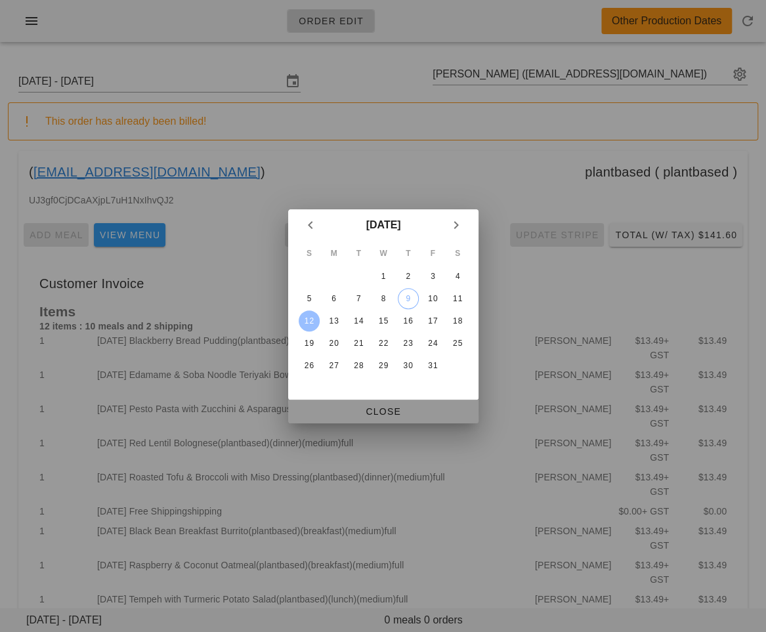
click at [325, 411] on span "Close" at bounding box center [382, 411] width 169 height 10
type input "Sunday October 12 - Saturday October 18"
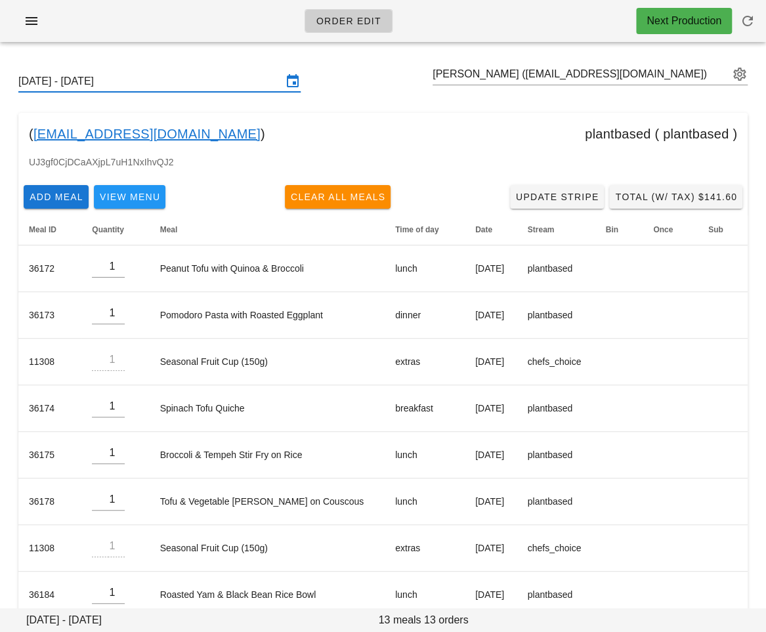
click at [395, 78] on div "Sunday October 12 - Saturday October 18 Rebecca Desmanche (beca.desmanche33@gma…" at bounding box center [383, 81] width 750 height 42
click at [665, 199] on span "Total (w/ Tax) $141.60" at bounding box center [675, 197] width 123 height 10
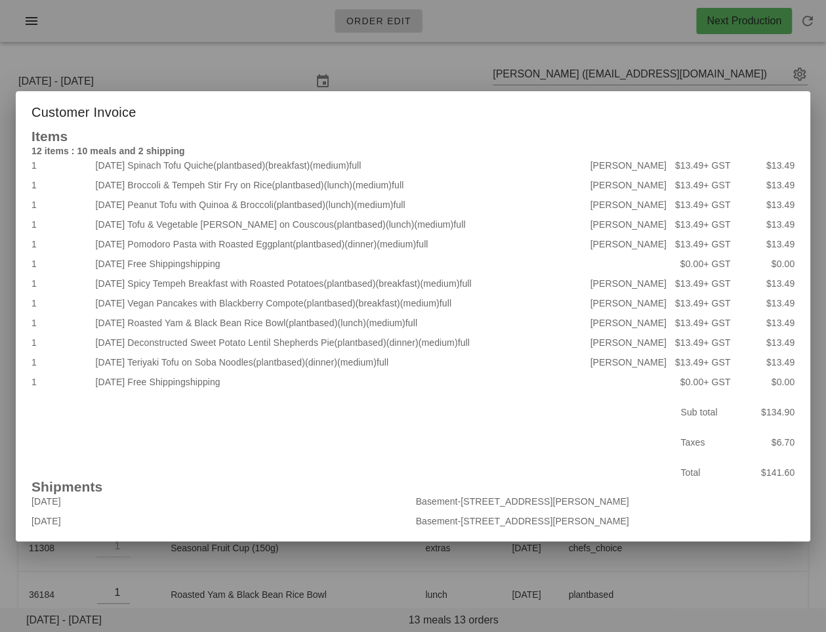
click at [462, 57] on div at bounding box center [413, 316] width 826 height 632
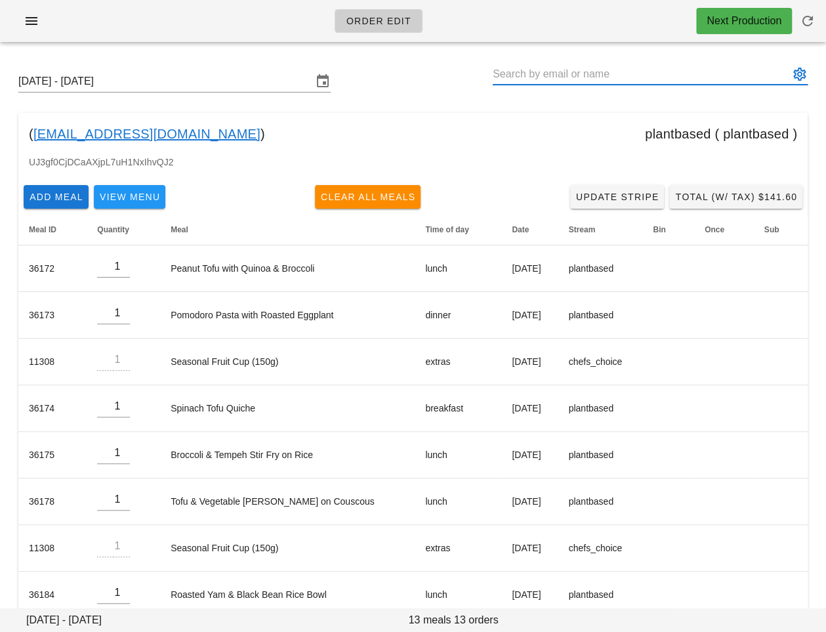
drag, startPoint x: 596, startPoint y: 74, endPoint x: 673, endPoint y: 83, distance: 78.0
click at [673, 83] on input "text" at bounding box center [641, 74] width 297 height 21
click at [535, 105] on div "[DATE] - [DATE] ( [EMAIL_ADDRESS][DOMAIN_NAME] ) plantbased ( plantbased ) UJ3g…" at bounding box center [413, 460] width 826 height 816
click at [523, 68] on input "text" at bounding box center [641, 74] width 297 height 21
click at [385, 91] on div "Sunday October 12 - Saturday October 18" at bounding box center [413, 81] width 810 height 42
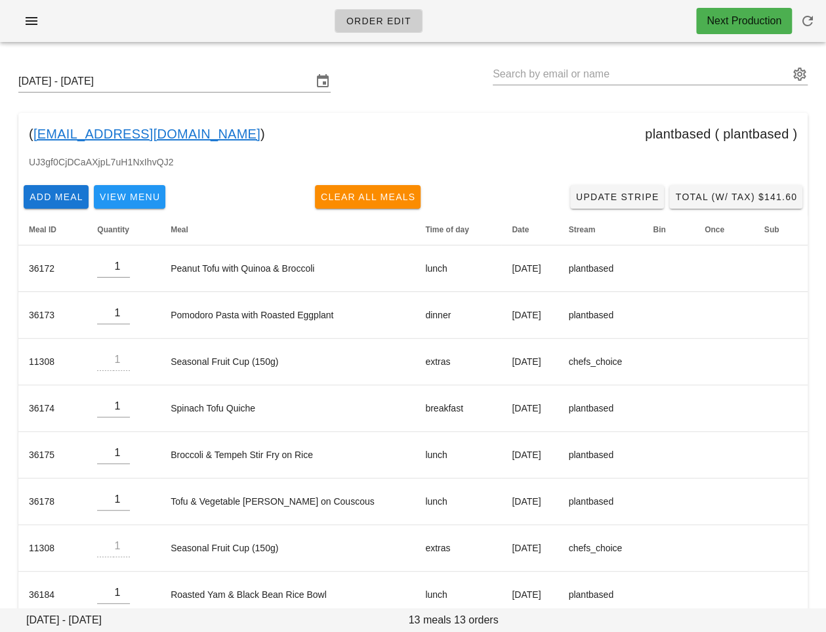
drag, startPoint x: 240, startPoint y: 134, endPoint x: 35, endPoint y: 128, distance: 204.8
click at [35, 128] on div "( beca.desmanche33@gmail.com ) plantbased ( plantbased )" at bounding box center [412, 134] width 789 height 42
copy div "beca.desmanche33@gmail.com )"
click at [525, 76] on input "text" at bounding box center [641, 74] width 297 height 21
paste input "[PERSON_NAME][EMAIL_ADDRESS][PERSON_NAME][DOMAIN_NAME]"
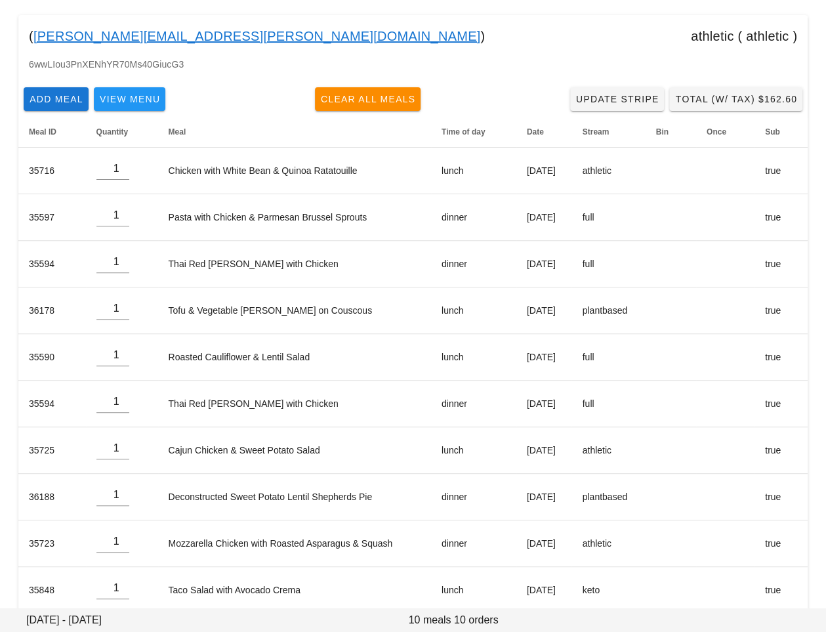
scroll to position [116, 0]
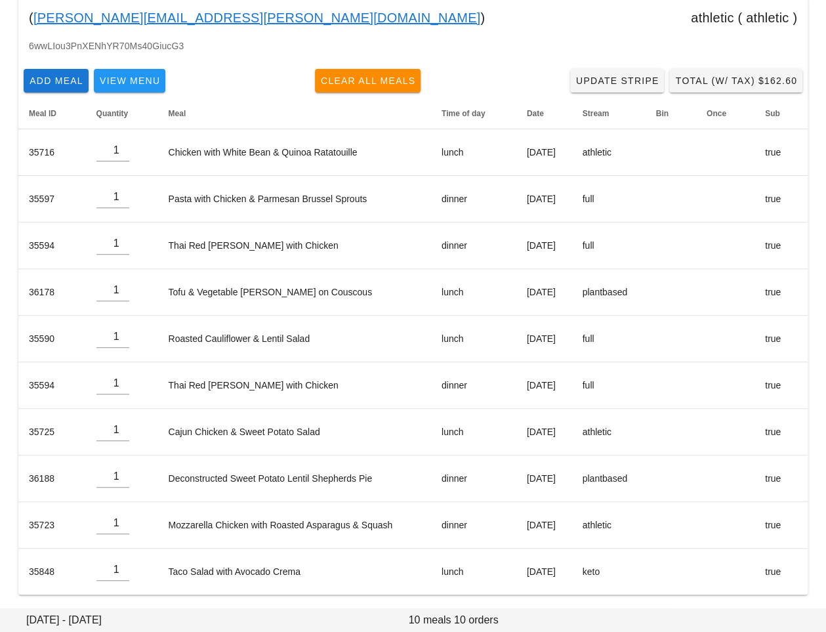
type input "Samantha Haberl (samantha.haberl@gmail.com)"
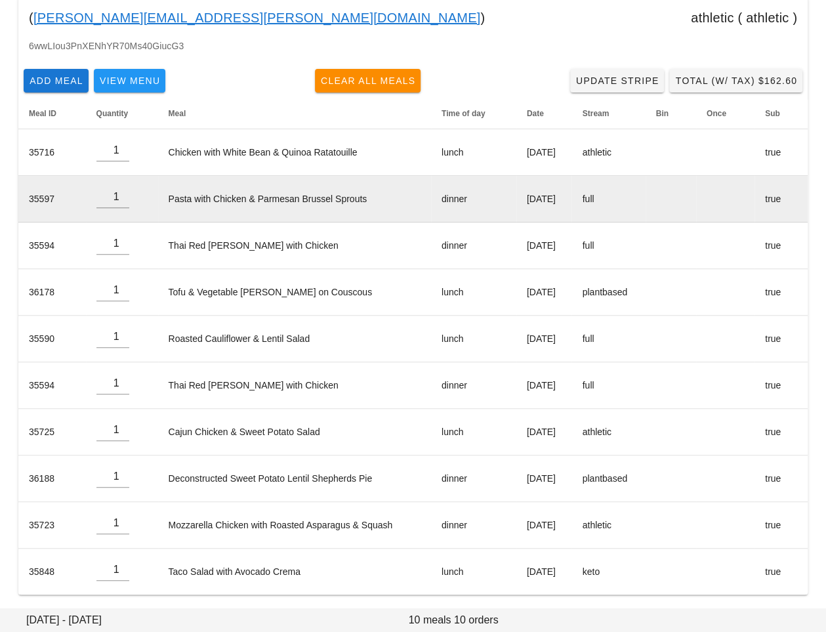
scroll to position [0, 0]
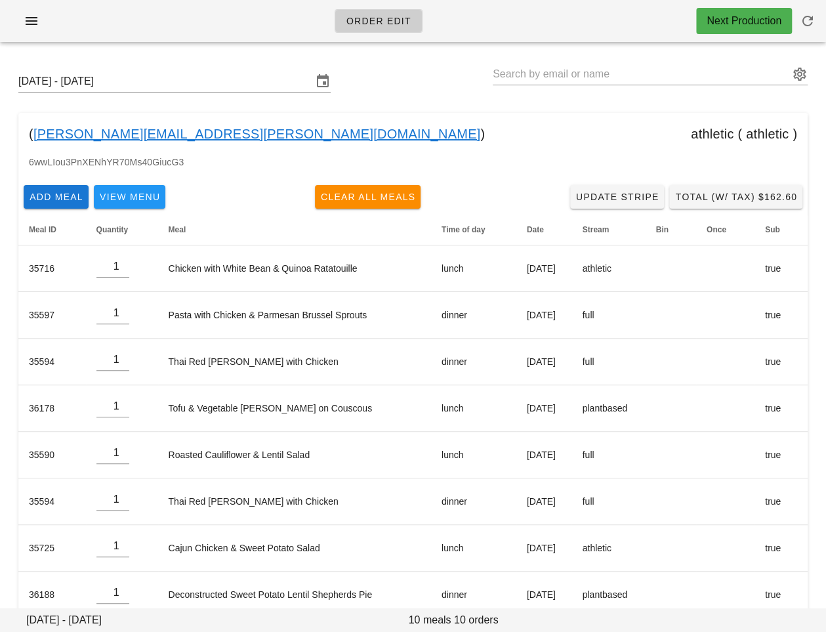
drag, startPoint x: 226, startPoint y: 131, endPoint x: 31, endPoint y: 144, distance: 194.6
click at [31, 144] on div "( samantha.haberl@gmail.com ) athletic ( athletic )" at bounding box center [412, 134] width 789 height 42
copy div "samantha.haberl@gmail.com )"
click at [271, 163] on div "6wwLIou3PnXENhYR70Ms40GiucG3" at bounding box center [412, 167] width 789 height 25
click at [526, 68] on input "text" at bounding box center [641, 74] width 297 height 21
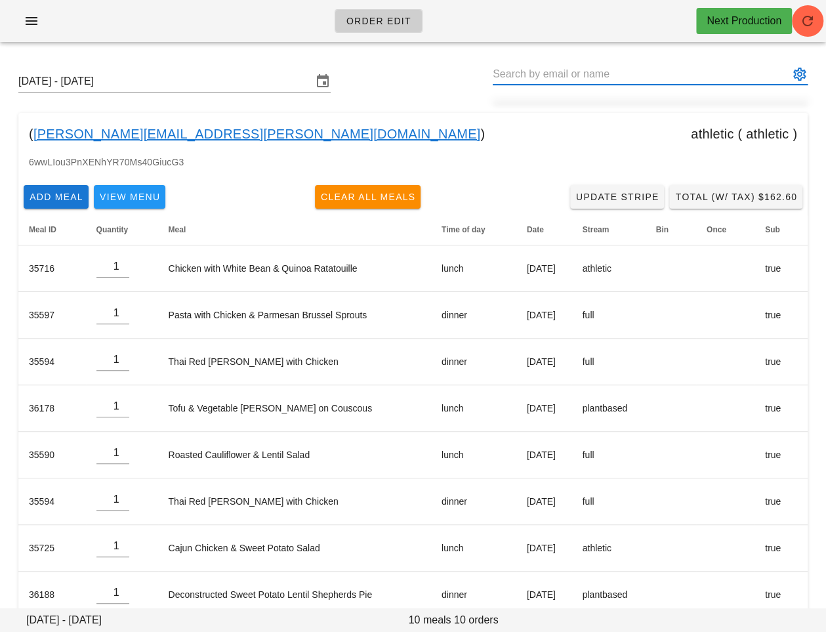
paste input "[EMAIL_ADDRESS][DOMAIN_NAME]"
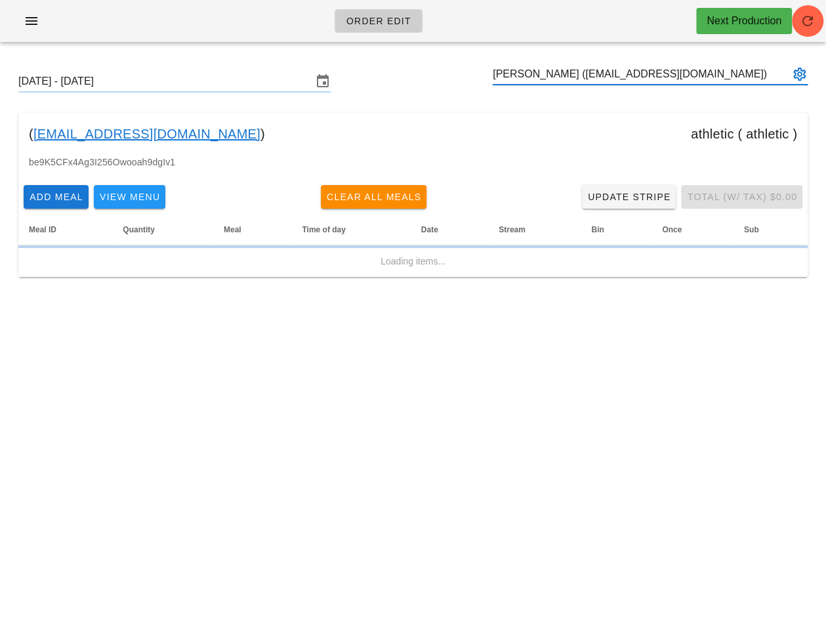
type input "Amy Hoey (amyhoey7@gmail.com)"
click at [522, 125] on div "( amyhoey7@gmail.com ) athletic ( athletic )" at bounding box center [412, 134] width 789 height 42
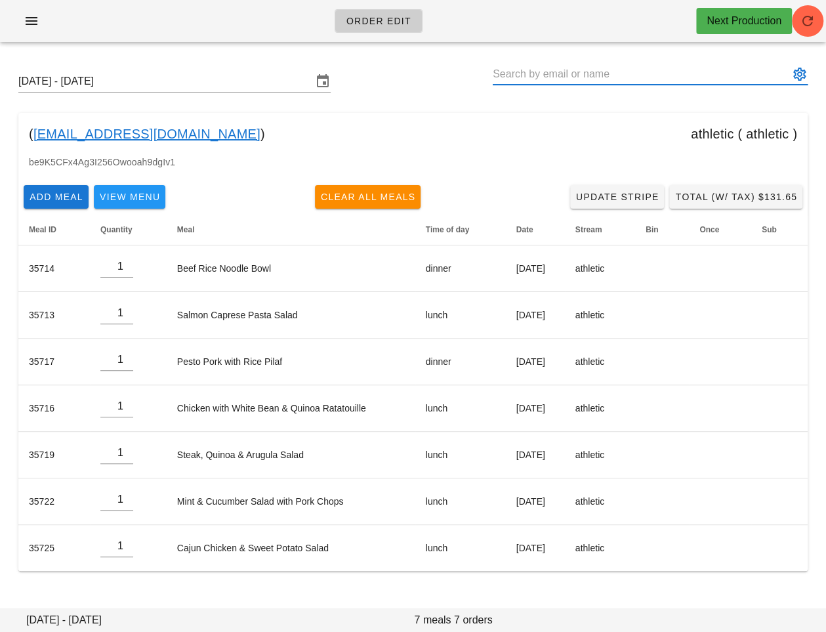
click at [534, 84] on input "text" at bounding box center [641, 74] width 297 height 21
paste input "soniawisniowska@gmail.com"
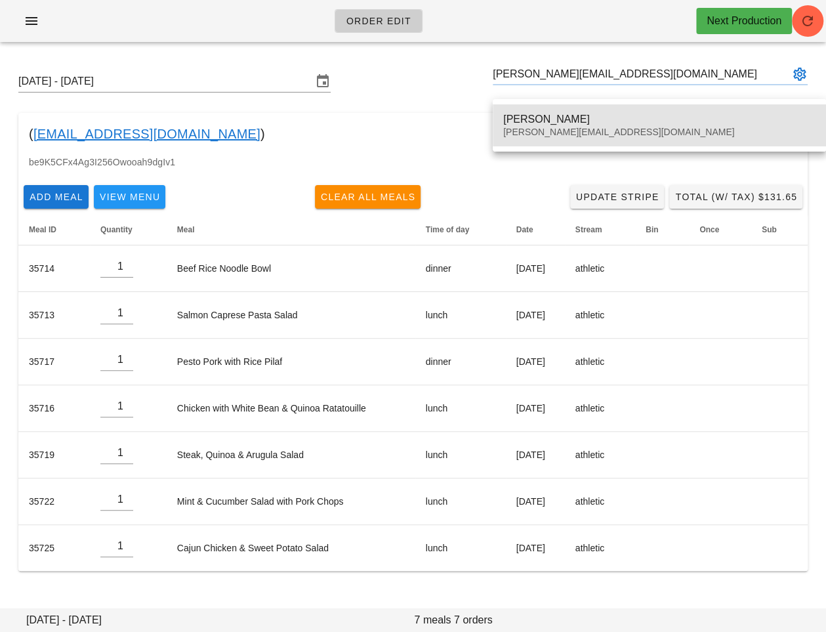
click at [560, 131] on div "soniawisniowska@gmail.com" at bounding box center [659, 132] width 312 height 11
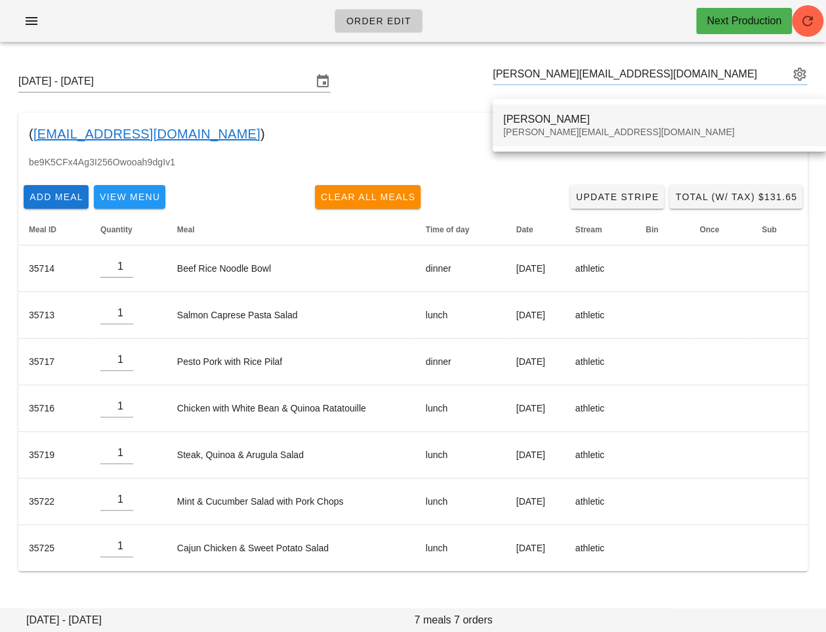
type input "Sonia Wisniowska (soniawisniowska@gmail.com)"
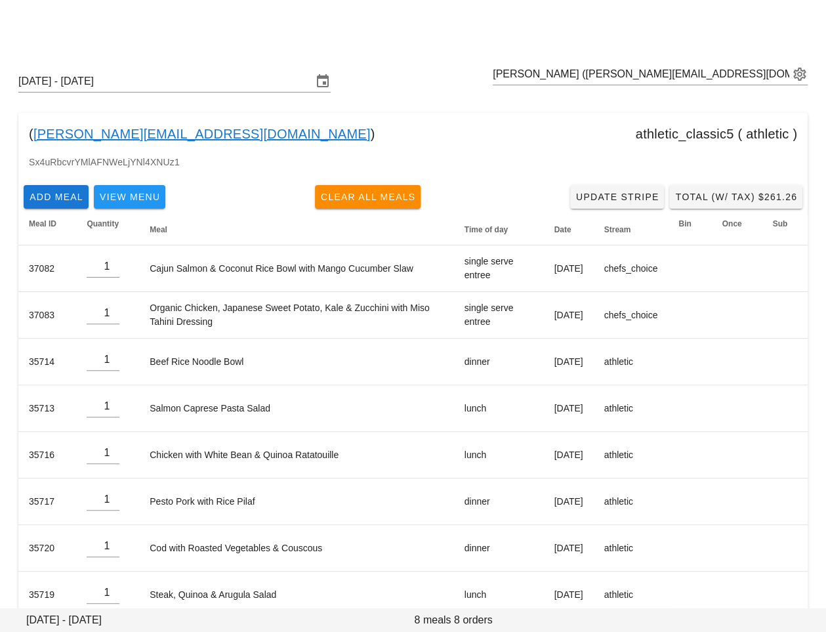
scroll to position [24, 0]
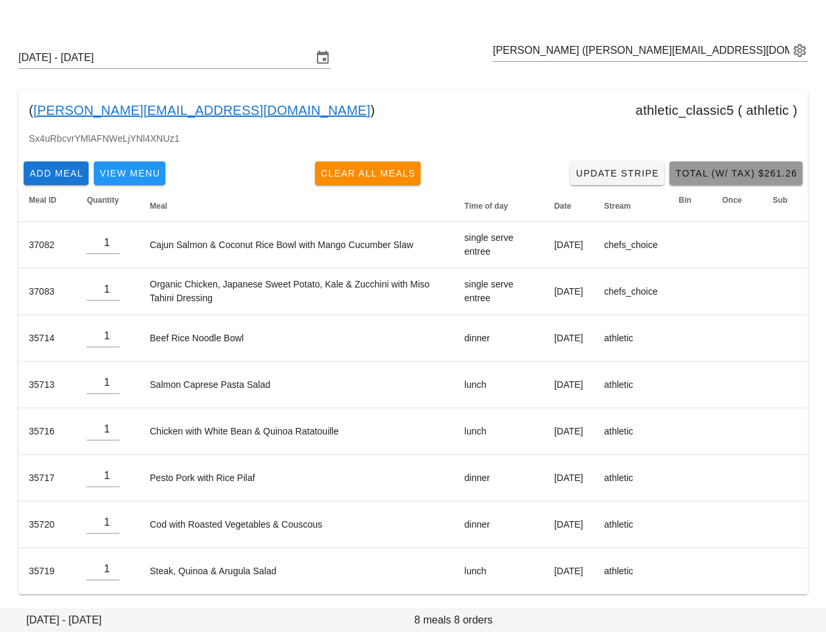
click at [715, 172] on span "Total (w/ Tax) $261.26" at bounding box center [735, 173] width 123 height 10
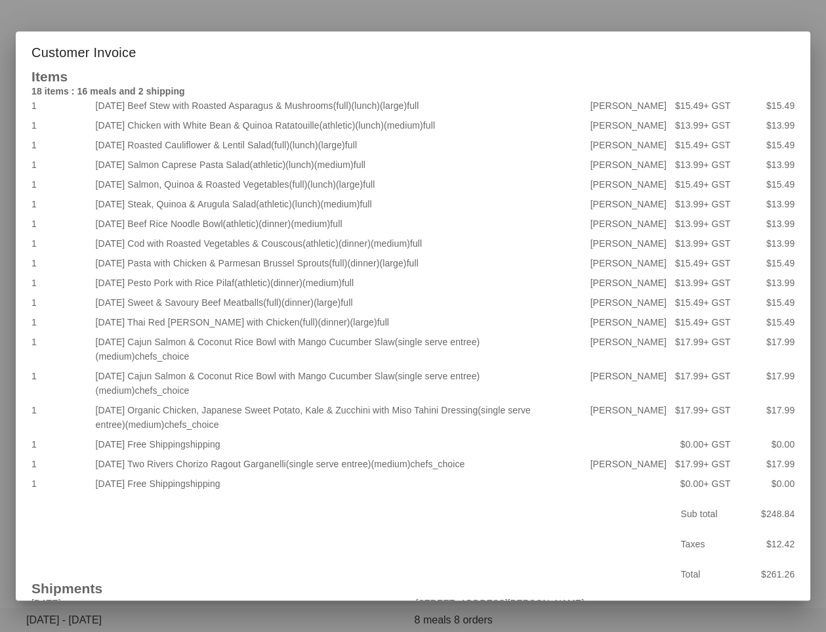
click at [225, 24] on div at bounding box center [413, 316] width 826 height 632
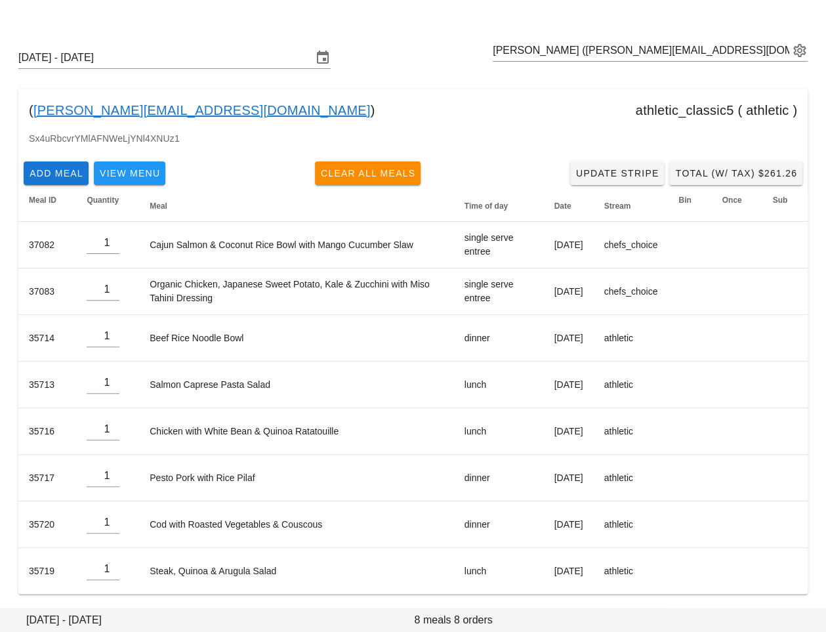
click at [265, 134] on div "Sx4uRbcvrYMlAFNWeLjYNl4XNUz1" at bounding box center [412, 143] width 789 height 25
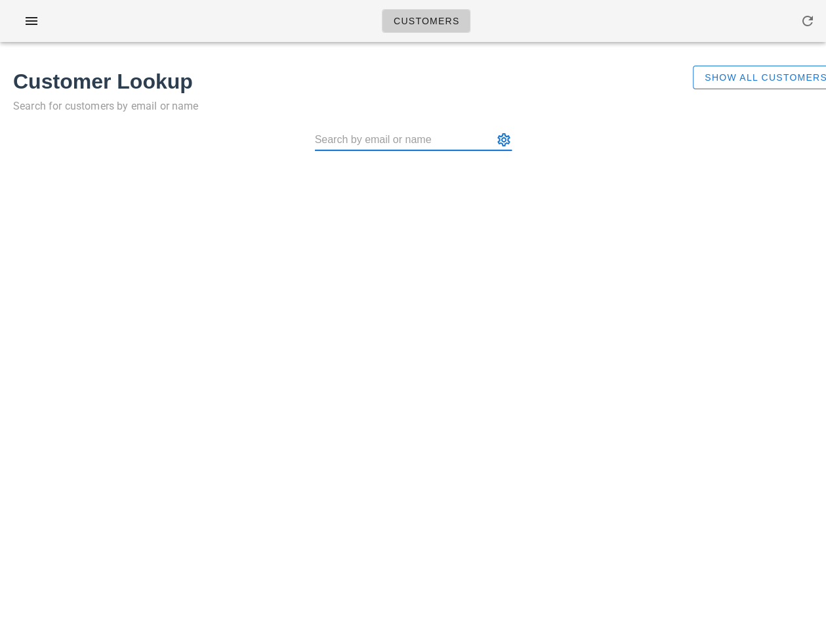
click at [9, 405] on div "Customers Found 1 customer Customer Lookup Search for customers by email or nam…" at bounding box center [413, 316] width 826 height 632
click at [745, 75] on span "Show All Customers" at bounding box center [765, 77] width 123 height 10
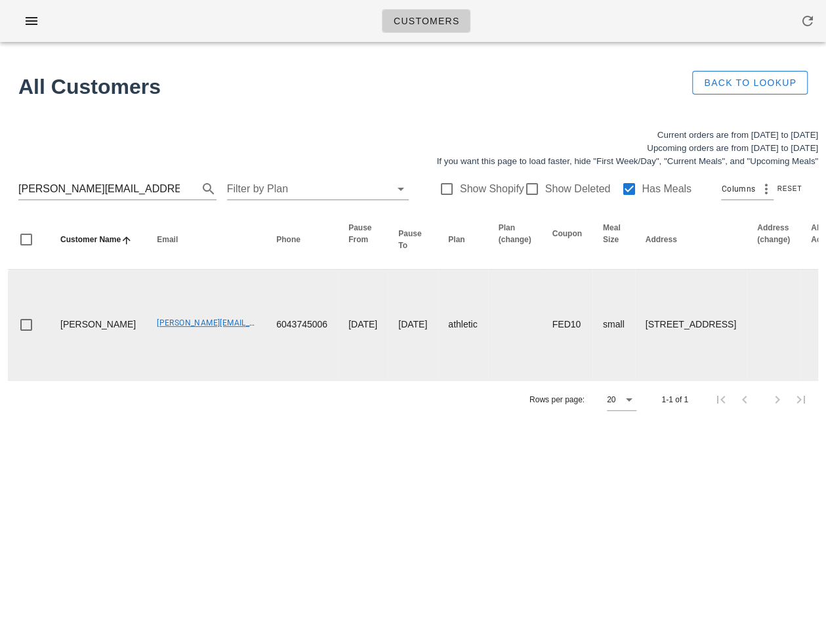
drag, startPoint x: 598, startPoint y: 350, endPoint x: 630, endPoint y: 388, distance: 49.4
click at [635, 380] on td "[STREET_ADDRESS]" at bounding box center [691, 325] width 112 height 110
copy td "[STREET_ADDRESS]"
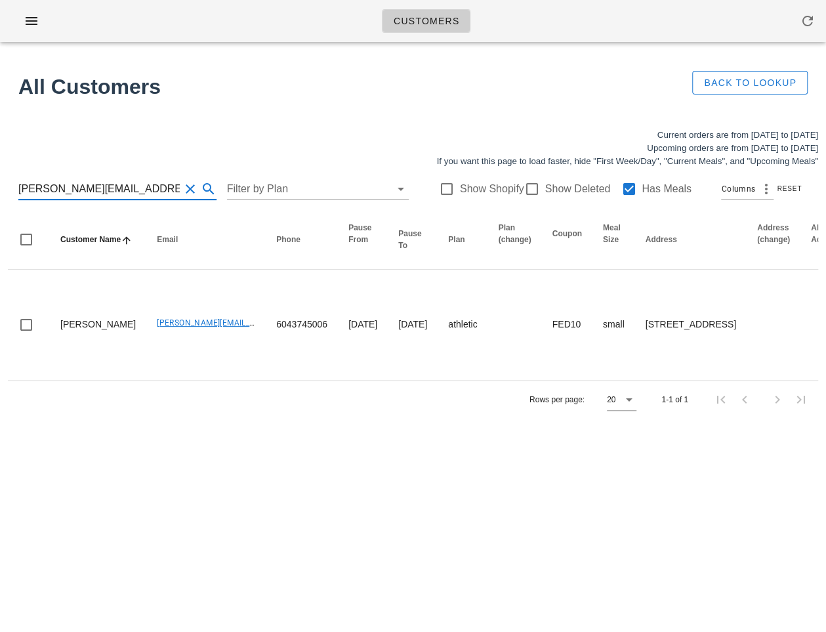
click at [96, 186] on input "[PERSON_NAME][EMAIL_ADDRESS][PERSON_NAME][DOMAIN_NAME]" at bounding box center [98, 188] width 161 height 21
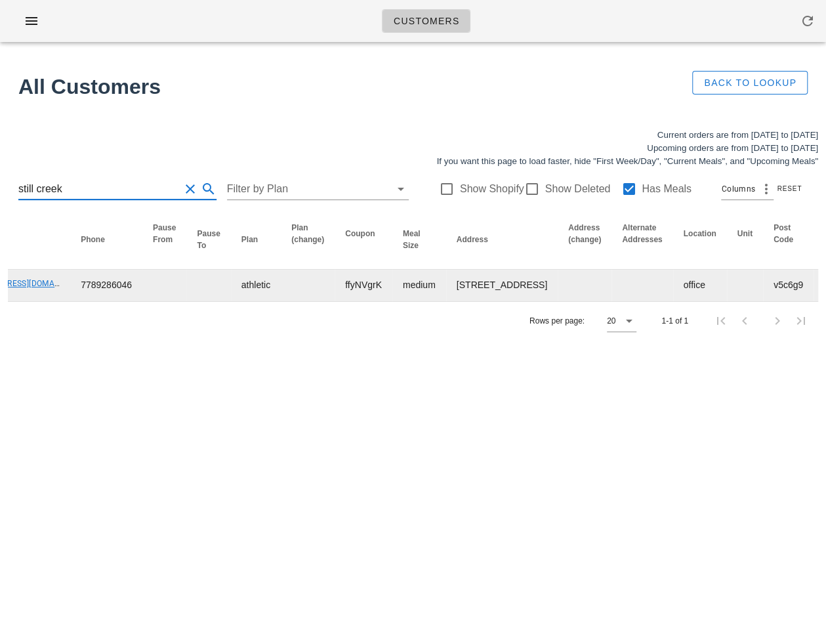
scroll to position [0, 195]
drag, startPoint x: 416, startPoint y: 276, endPoint x: 428, endPoint y: 312, distance: 38.8
click at [447, 301] on td "[STREET_ADDRESS]" at bounding box center [503, 285] width 112 height 31
copy td "[STREET_ADDRESS]"
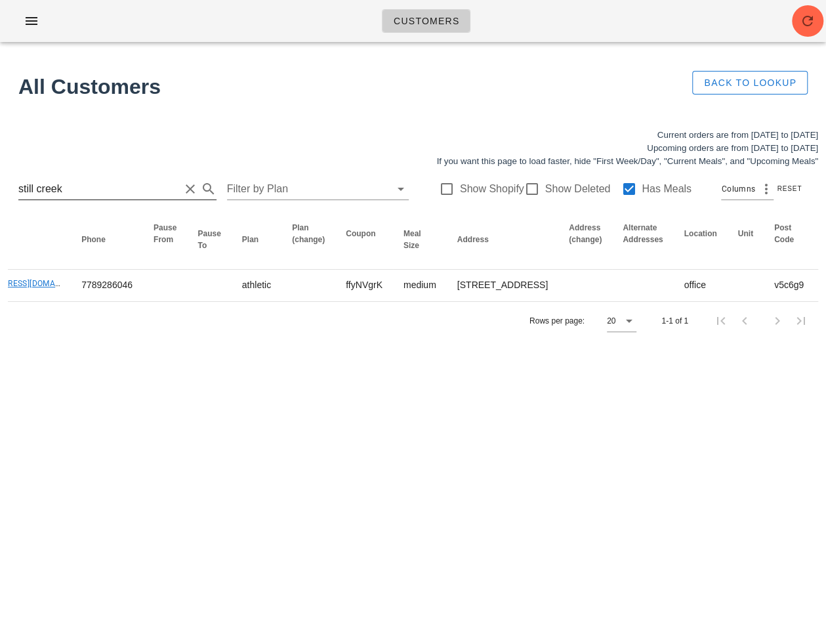
click at [114, 181] on input "still creek" at bounding box center [98, 188] width 161 height 21
paste input "[EMAIL_ADDRESS][DOMAIN_NAME]"
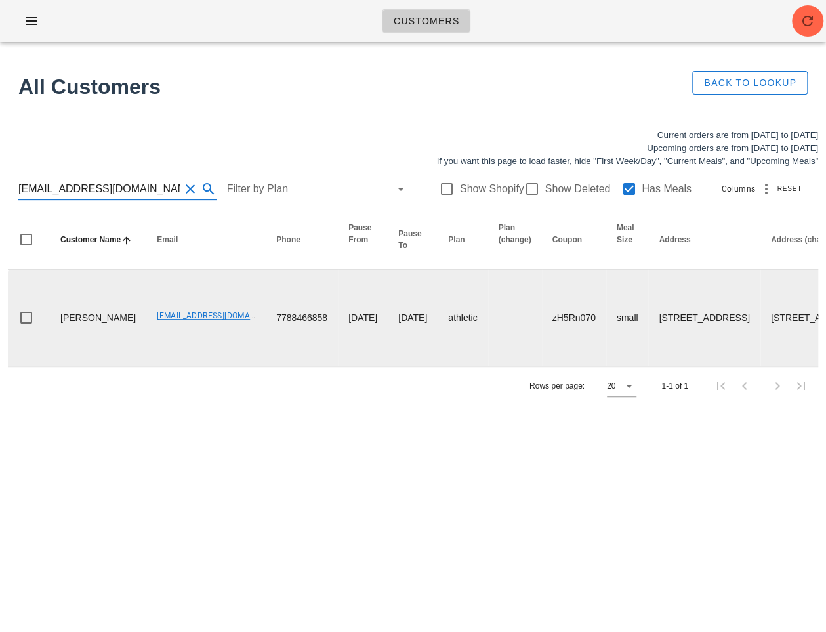
type input "[EMAIL_ADDRESS][DOMAIN_NAME]"
drag, startPoint x: 89, startPoint y: 337, endPoint x: 56, endPoint y: 325, distance: 35.5
click at [56, 325] on td "[PERSON_NAME]" at bounding box center [98, 318] width 96 height 96
copy td "[PERSON_NAME]"
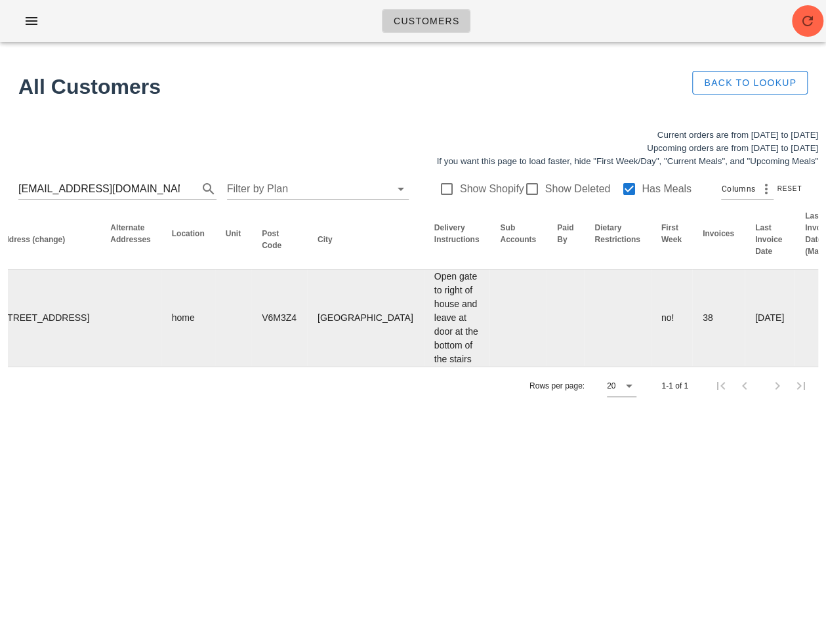
scroll to position [0, 796]
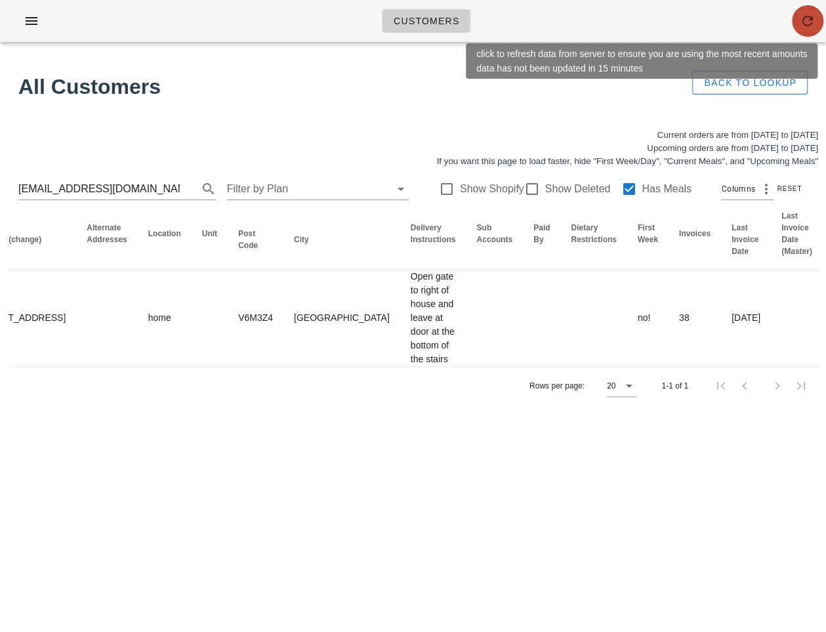
click at [798, 24] on span "button" at bounding box center [807, 21] width 31 height 16
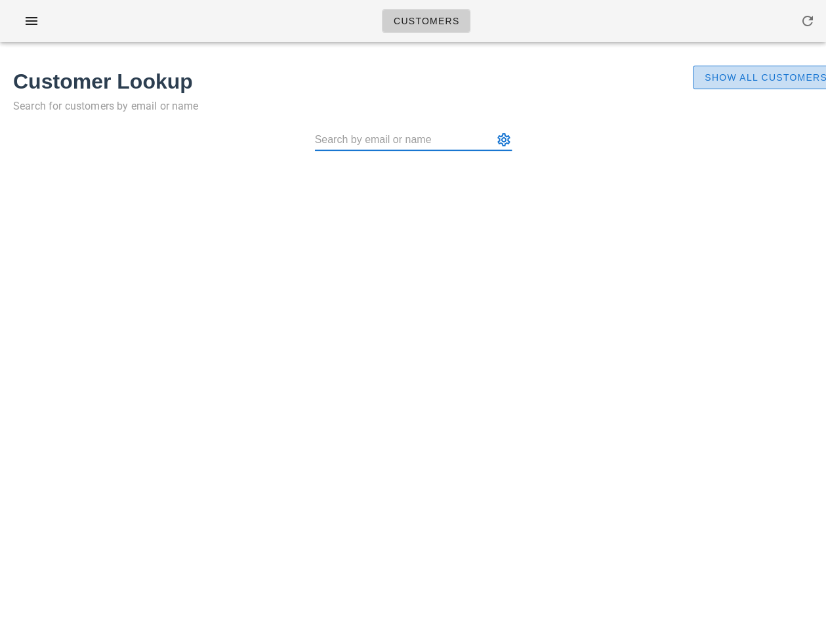
click at [745, 82] on span "Show All Customers" at bounding box center [765, 77] width 123 height 10
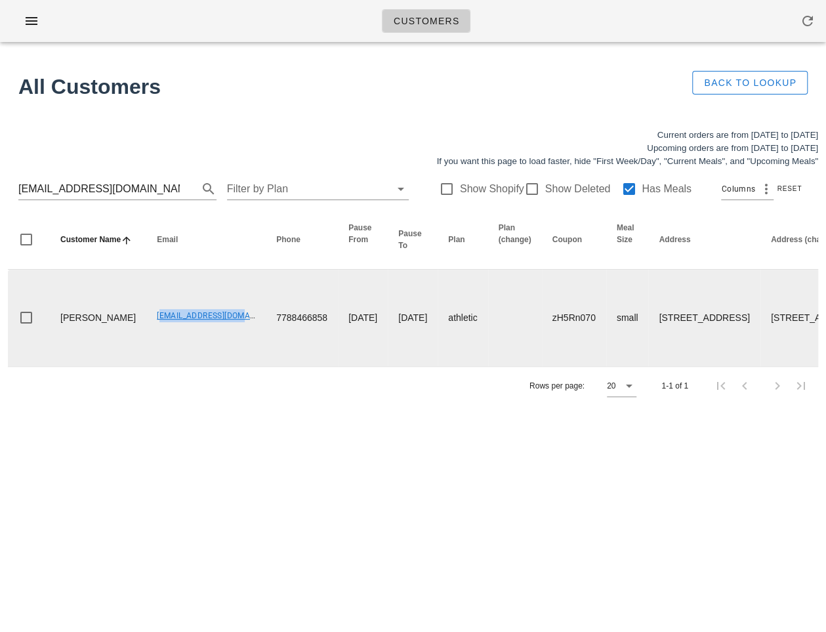
drag, startPoint x: 113, startPoint y: 330, endPoint x: 202, endPoint y: 330, distance: 88.6
click at [202, 330] on td "amyhoey7@gmail.com" at bounding box center [205, 318] width 119 height 96
copy link "amyhoey7@gmail.com"
click at [146, 366] on td "amyhoey7@gmail.com" at bounding box center [205, 318] width 119 height 96
drag, startPoint x: 114, startPoint y: 329, endPoint x: 209, endPoint y: 333, distance: 95.2
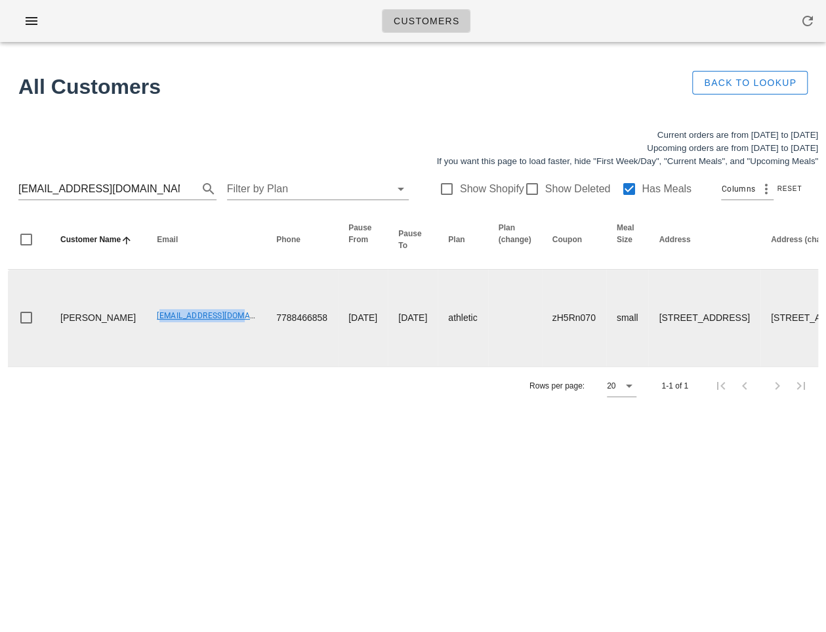
click at [209, 333] on td "amyhoey7@gmail.com" at bounding box center [205, 318] width 119 height 96
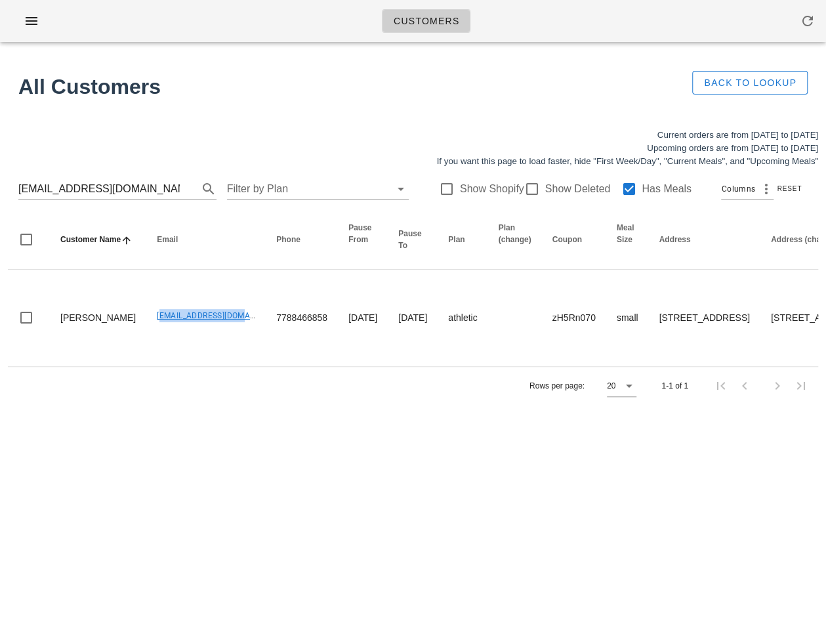
copy link "amyhoey7@gmail.com"
click at [126, 194] on input "amyhoey7@gmail.com" at bounding box center [98, 188] width 161 height 21
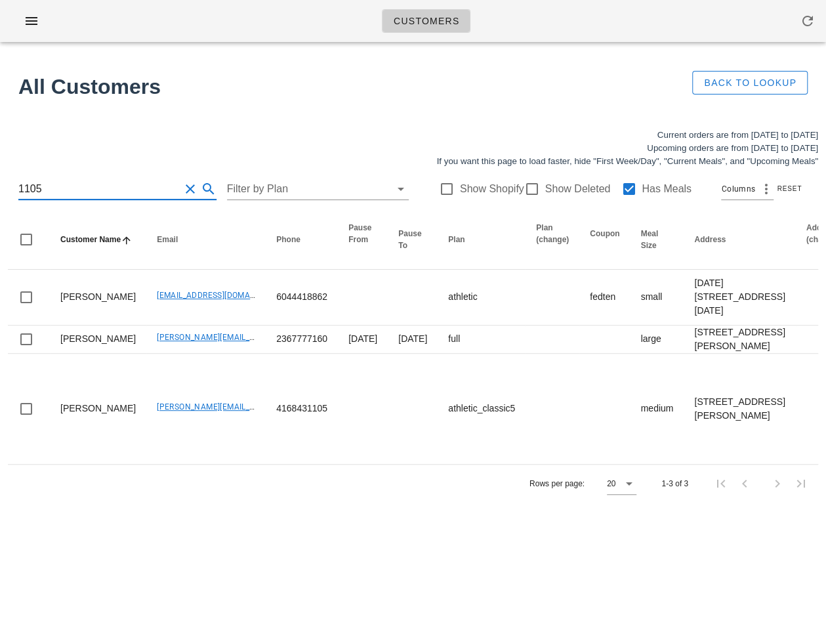
click at [17, 186] on div "1105 Filter by Plan Show Shopify Show Deleted Has Meals Columns Reset" at bounding box center [413, 189] width 810 height 42
click at [22, 190] on input "1105" at bounding box center [98, 188] width 161 height 21
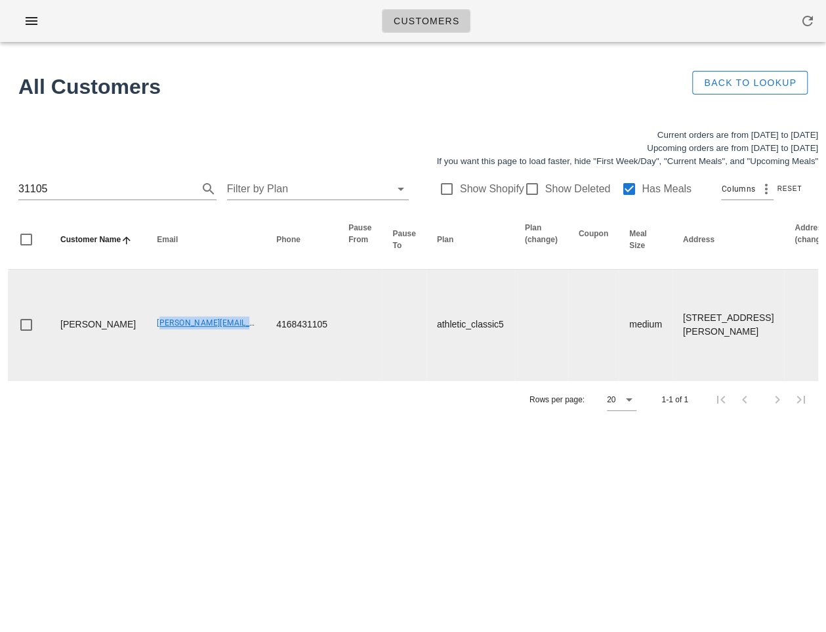
drag, startPoint x: 121, startPoint y: 355, endPoint x: 229, endPoint y: 365, distance: 108.7
click at [229, 365] on td "soniawisniowska@gmail.com" at bounding box center [205, 325] width 119 height 110
copy link "soniawisniowska@gmail.com"
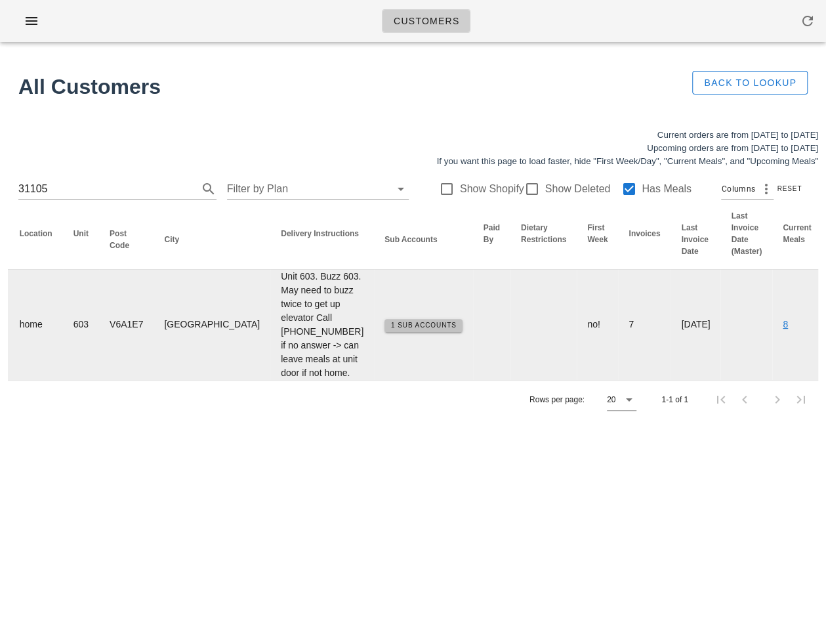
click at [390, 329] on span "1 Sub Accounts" at bounding box center [423, 324] width 66 height 7
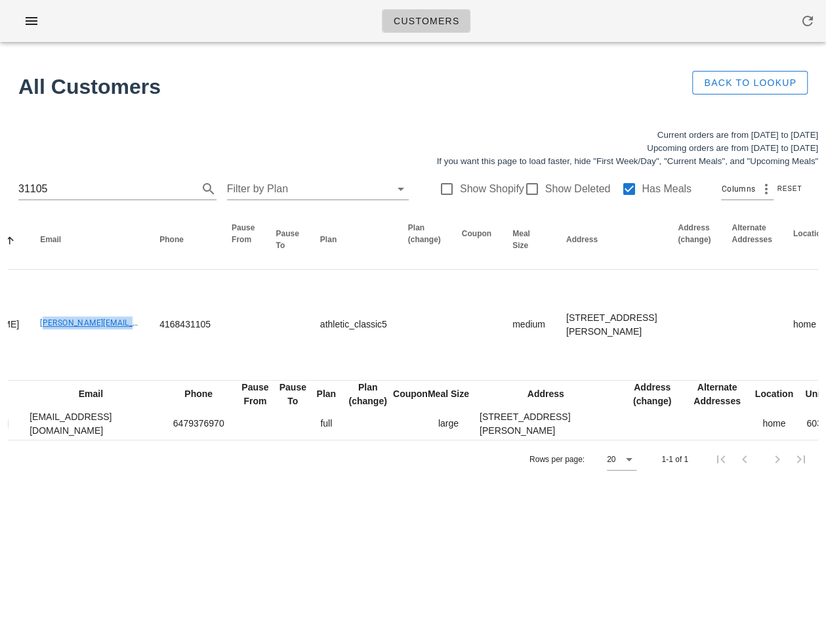
scroll to position [0, 0]
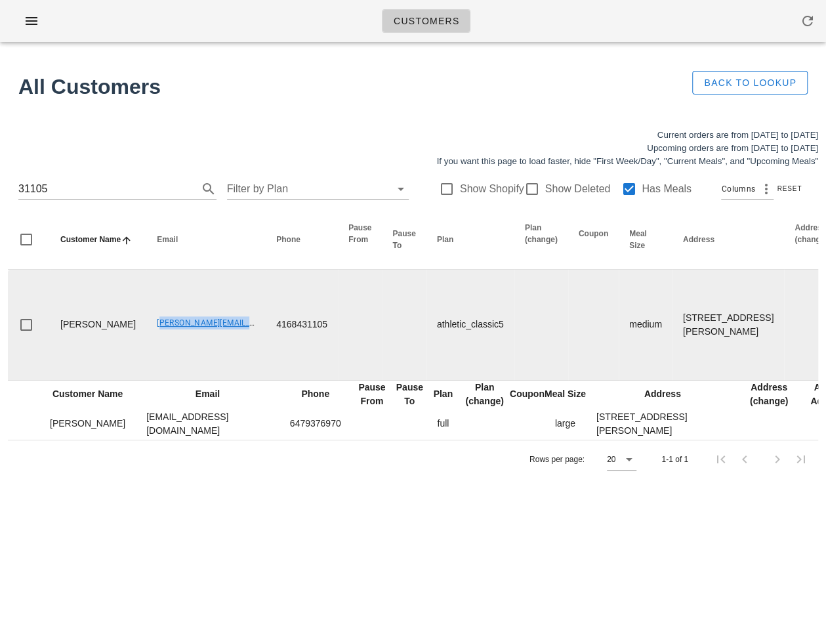
copy link "soniawisniowska@gmail.com"
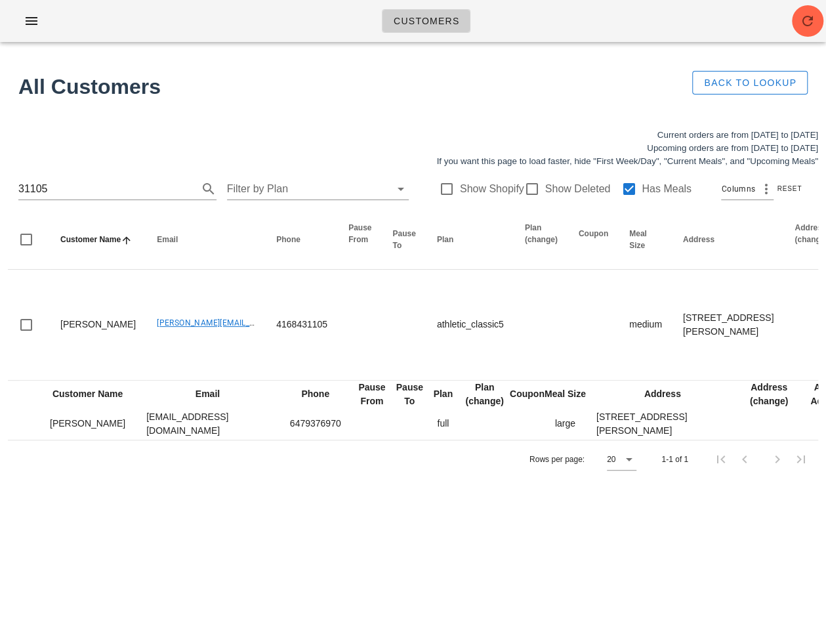
click at [70, 172] on div "31105 Filter by Plan Show Shopify Show Deleted Has Meals Columns Reset" at bounding box center [413, 189] width 810 height 42
click at [66, 179] on input "31105" at bounding box center [98, 188] width 161 height 21
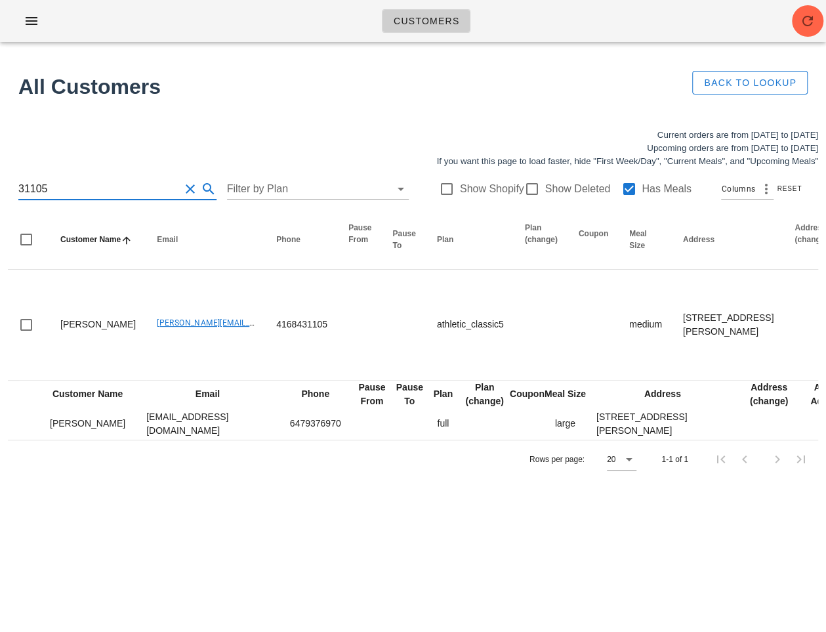
paste input "jamshop@fastmail.com"
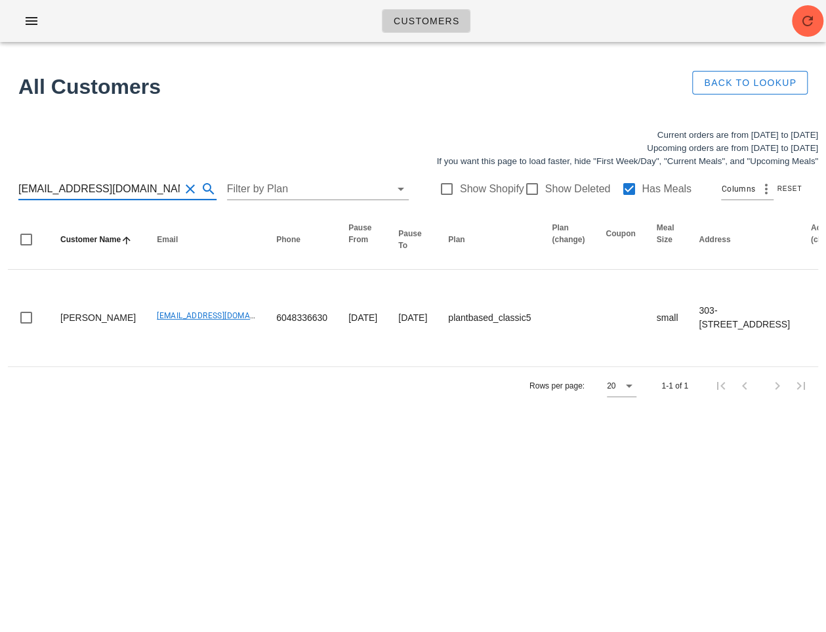
click at [75, 186] on input "jamshop@fastmail.com" at bounding box center [98, 188] width 161 height 21
paste input "tomeee@g"
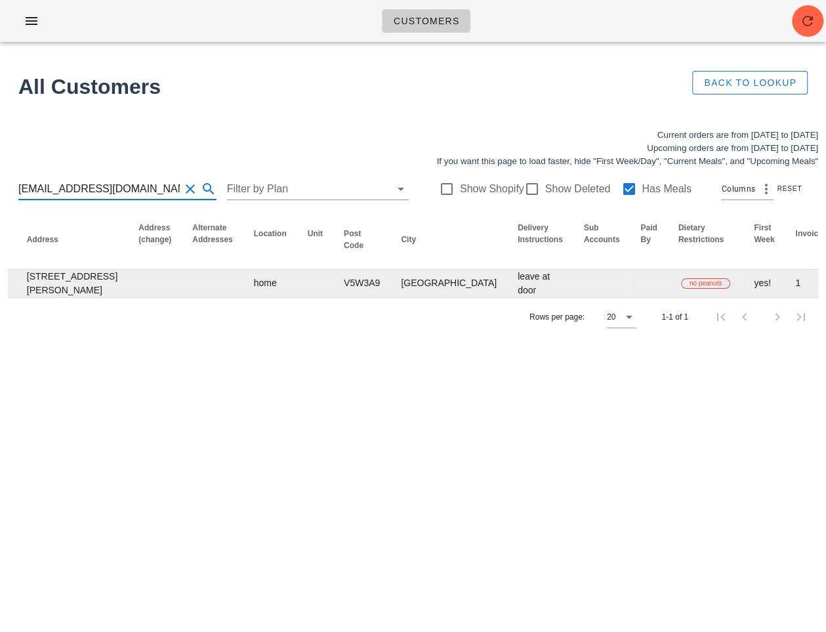
scroll to position [0, 789]
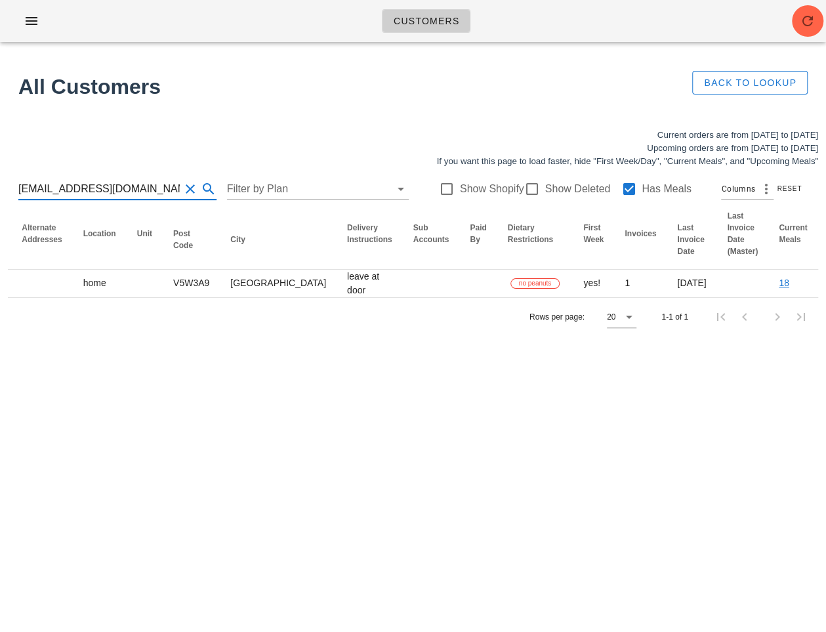
click at [122, 184] on input "tomeee@gmail.com" at bounding box center [98, 188] width 161 height 21
paste input "migo800522"
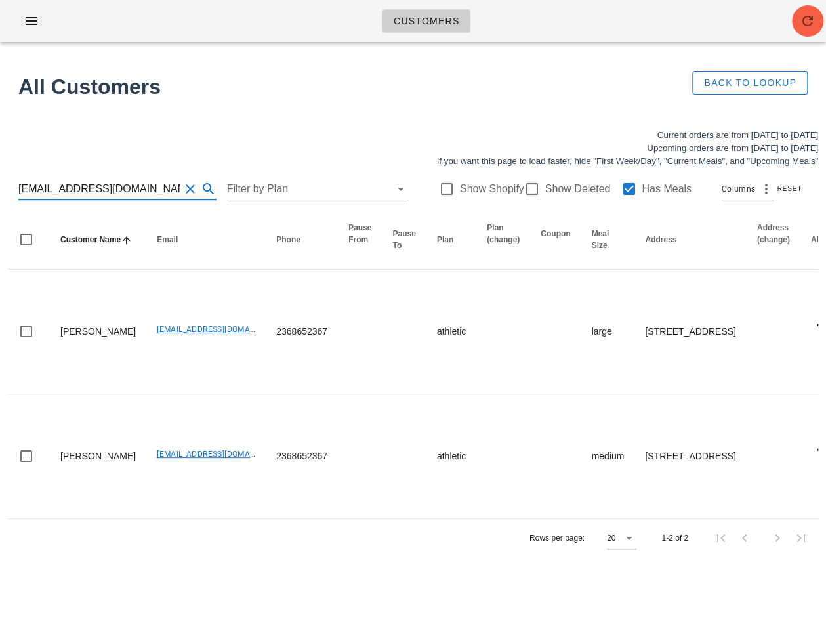
type input "migo800522@gmail.com"
click at [806, 22] on icon "button" at bounding box center [808, 21] width 16 height 16
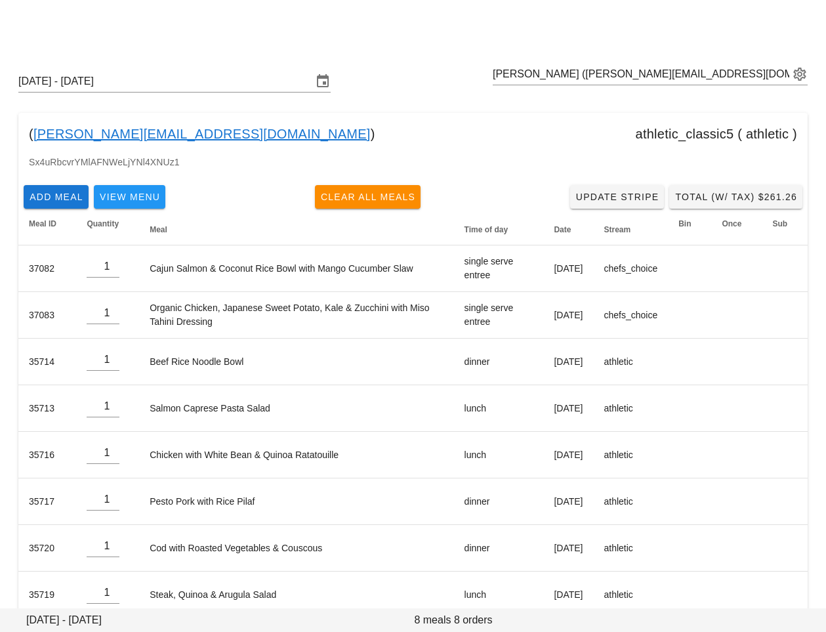
scroll to position [24, 0]
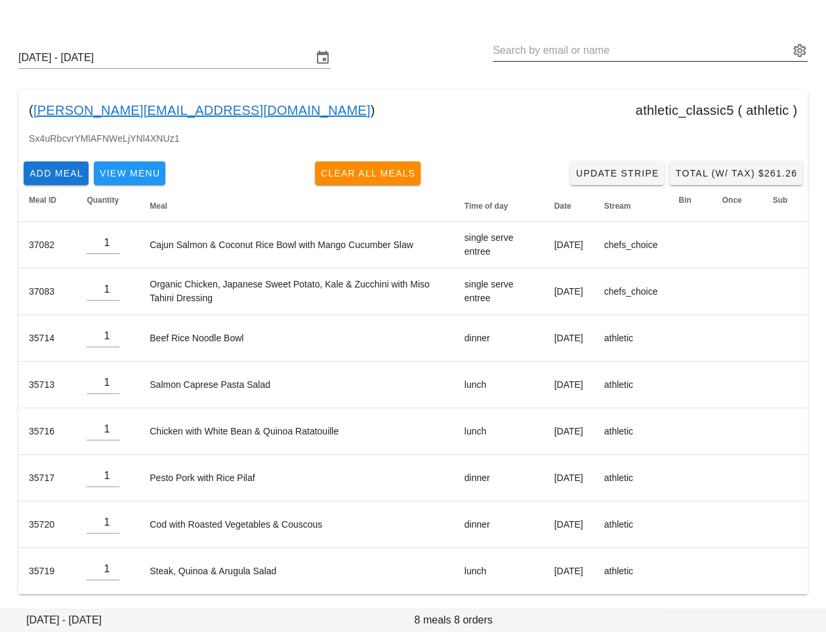
click at [571, 49] on input "text" at bounding box center [641, 50] width 297 height 21
paste input "[EMAIL_ADDRESS][DOMAIN_NAME]"
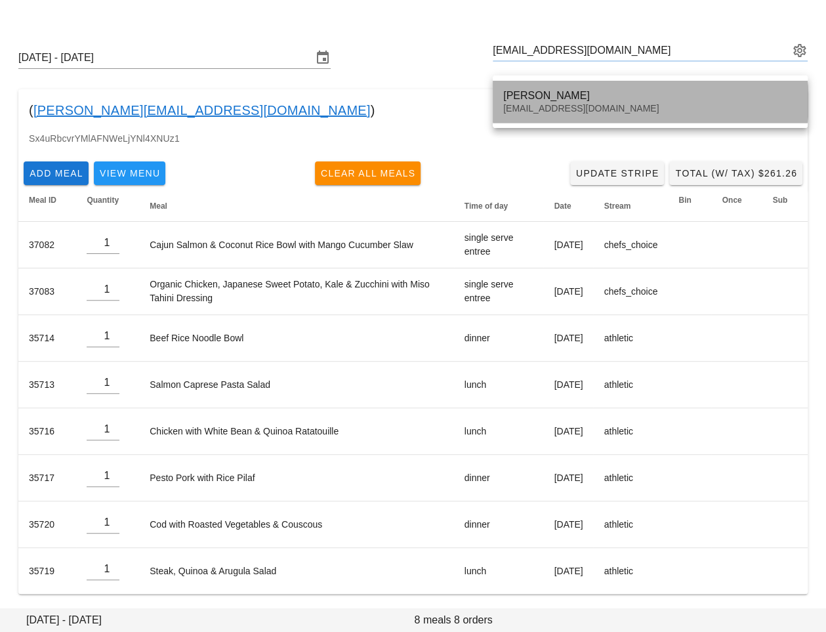
click at [548, 100] on div "[PERSON_NAME]" at bounding box center [650, 95] width 294 height 12
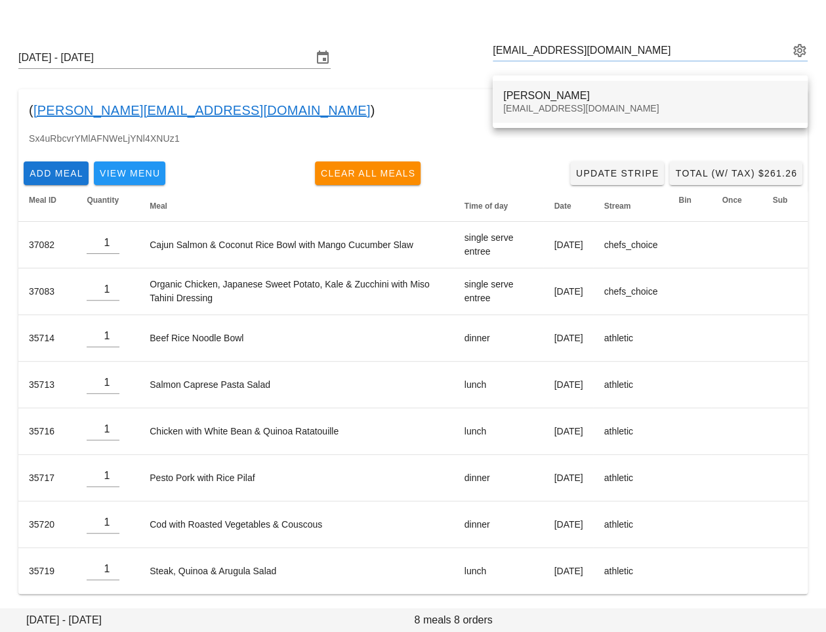
type input "[PERSON_NAME] ([EMAIL_ADDRESS][DOMAIN_NAME])"
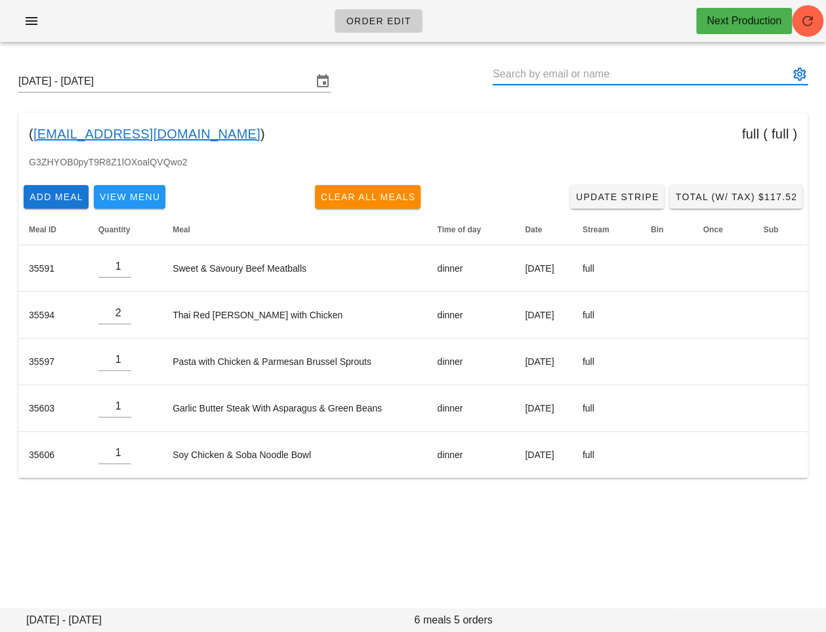
click at [533, 64] on input "text" at bounding box center [641, 74] width 297 height 21
paste input "[EMAIL_ADDRESS][DOMAIN_NAME]"
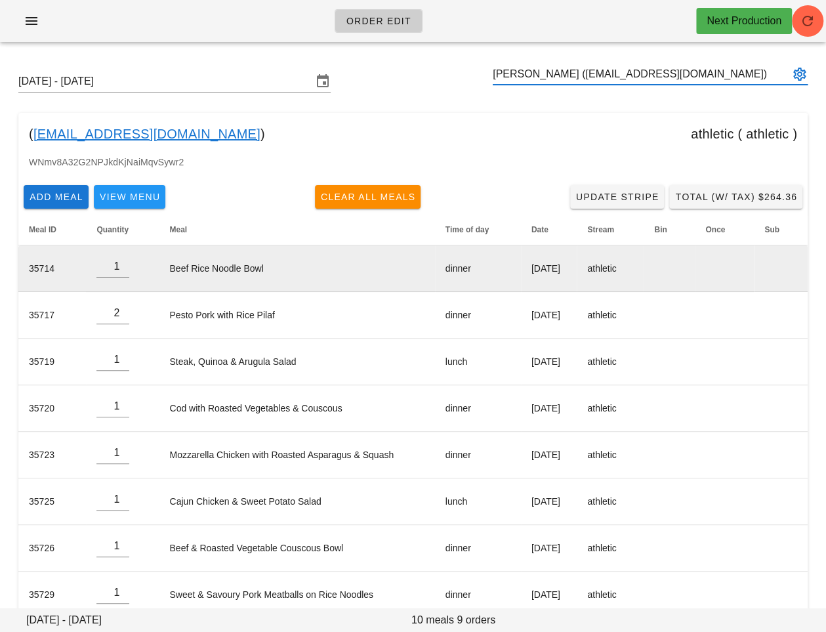
scroll to position [70, 0]
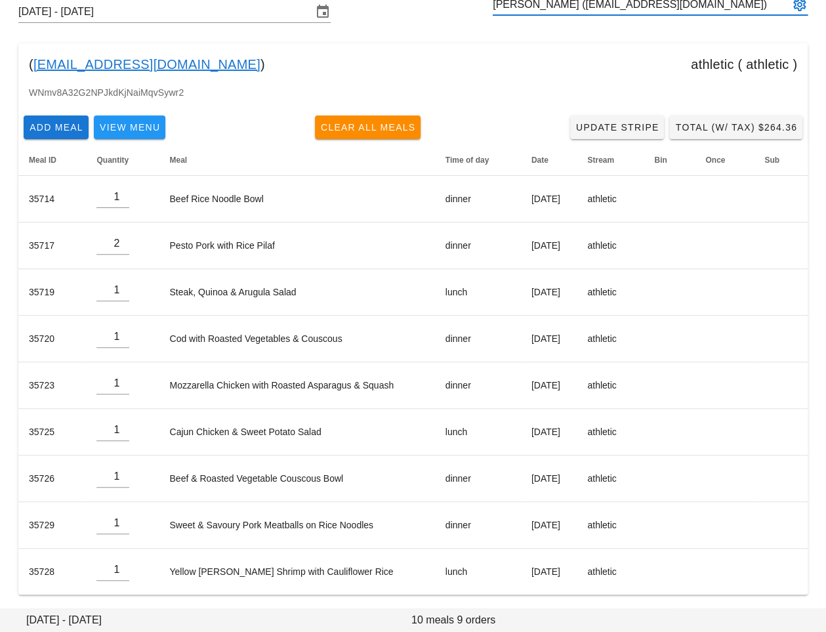
type input "[PERSON_NAME] ([EMAIL_ADDRESS][DOMAIN_NAME])"
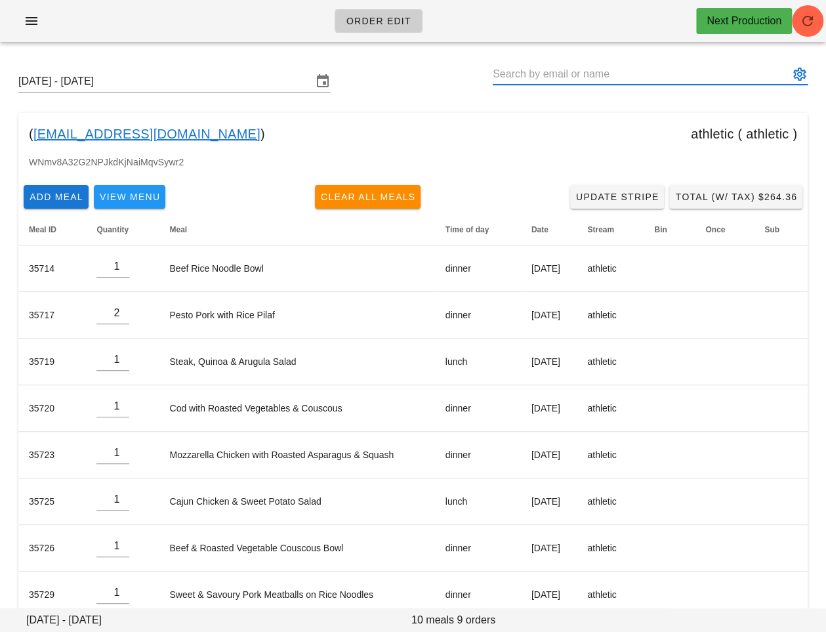
paste input "[PERSON_NAME][EMAIL_ADDRESS][DOMAIN_NAME]"
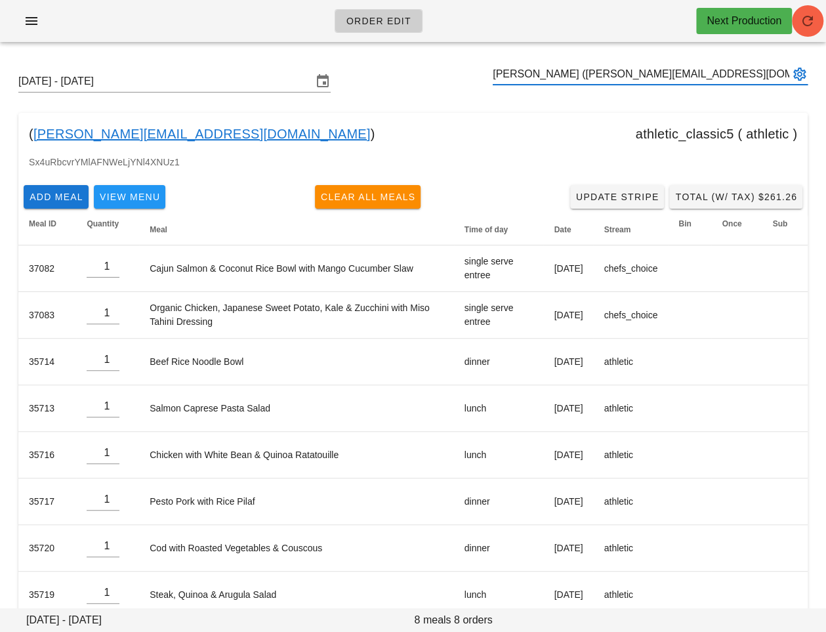
type input "[PERSON_NAME] ([PERSON_NAME][EMAIL_ADDRESS][DOMAIN_NAME])"
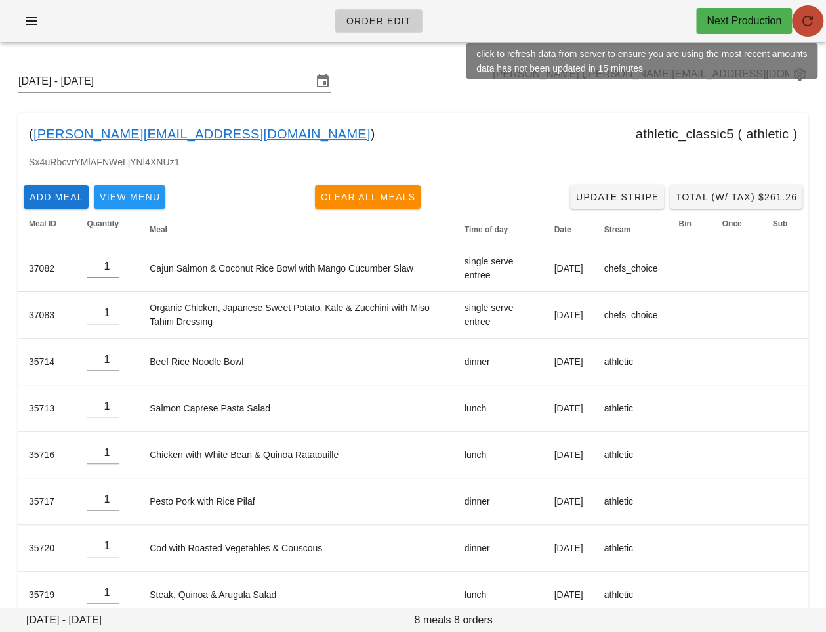
click at [800, 30] on button "button" at bounding box center [807, 20] width 31 height 31
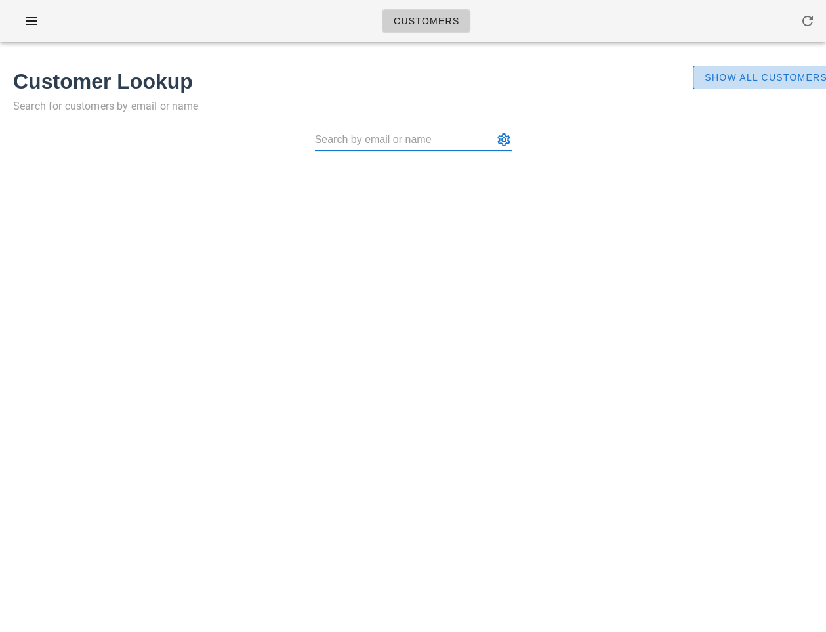
click at [754, 82] on span "Show All Customers" at bounding box center [765, 77] width 123 height 10
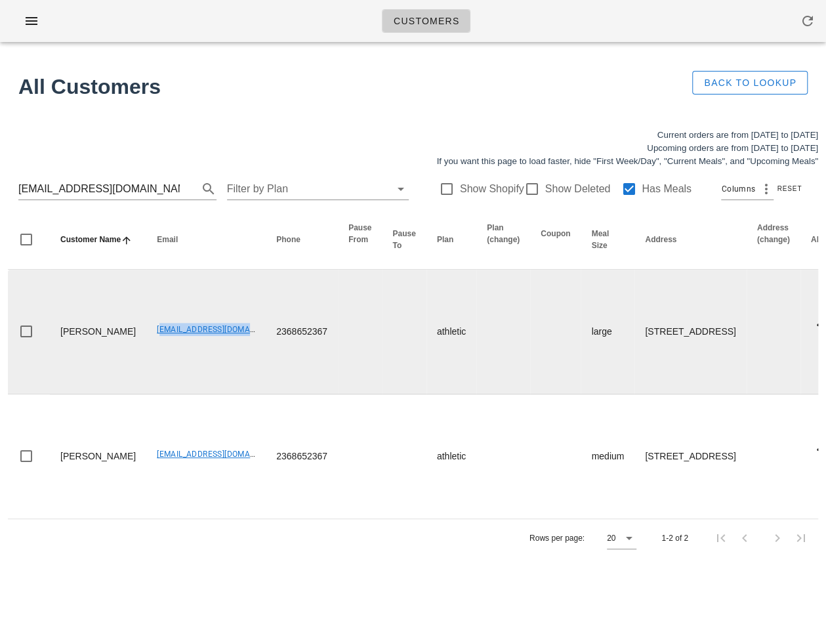
drag, startPoint x: 116, startPoint y: 324, endPoint x: 218, endPoint y: 332, distance: 102.0
click at [218, 332] on td "[EMAIL_ADDRESS][DOMAIN_NAME]" at bounding box center [205, 332] width 119 height 125
copy link "[EMAIL_ADDRESS][DOMAIN_NAME]"
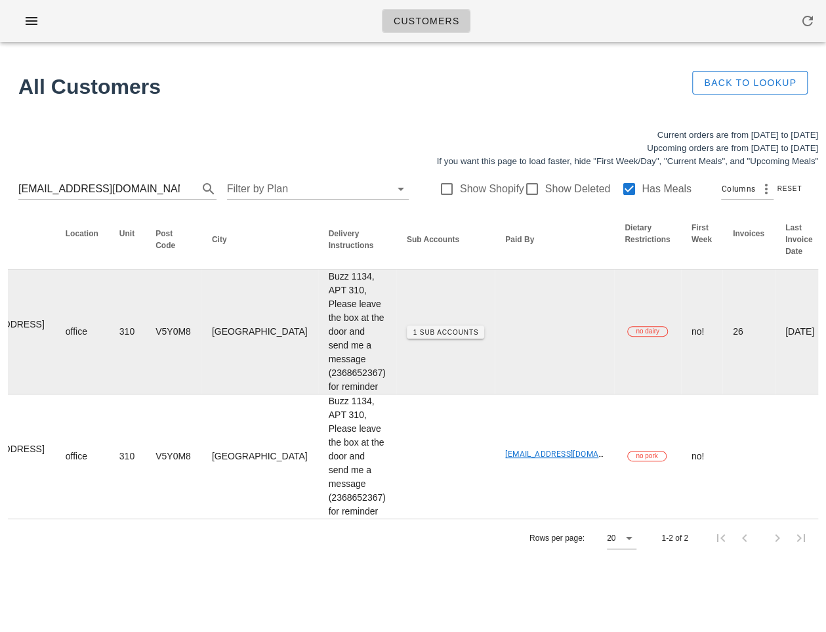
scroll to position [0, 947]
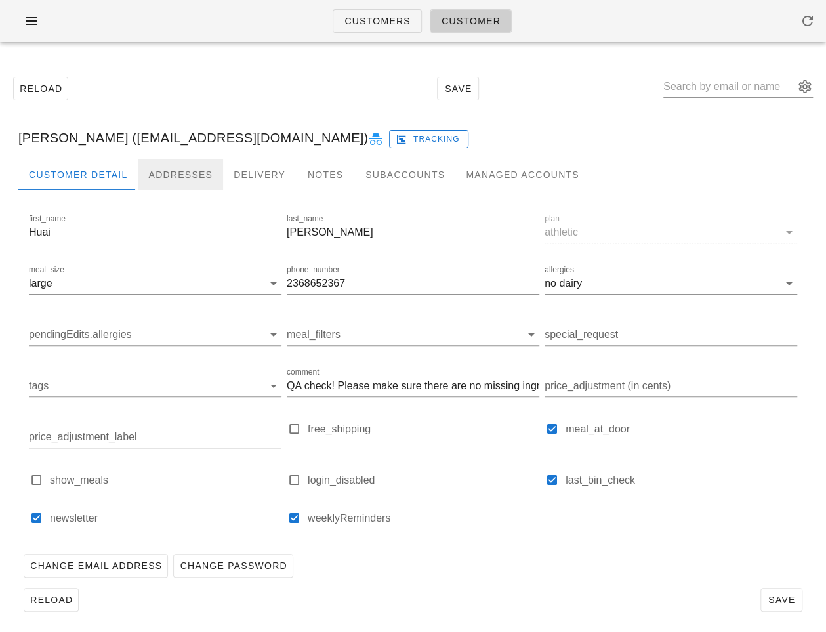
click at [186, 173] on div "Addresses" at bounding box center [180, 174] width 85 height 31
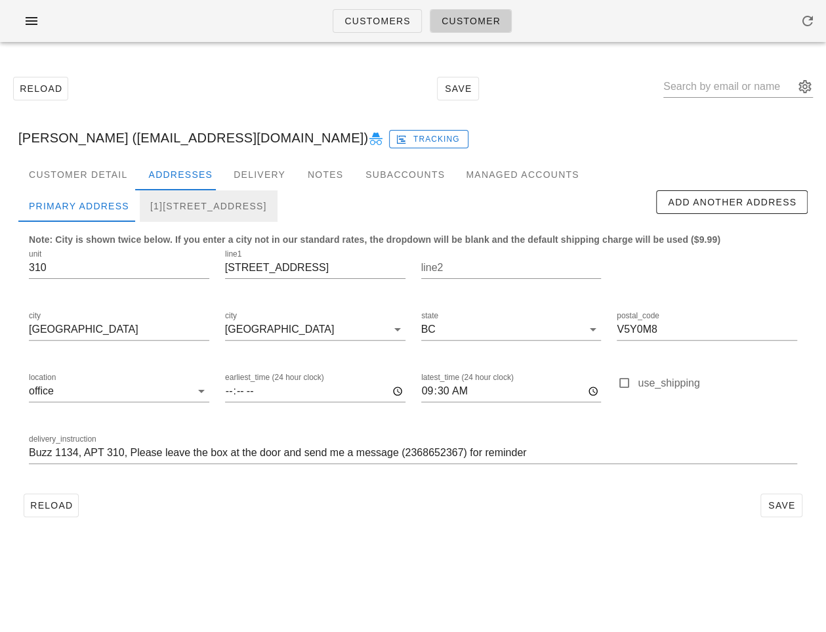
click at [264, 197] on div "[1][STREET_ADDRESS]" at bounding box center [209, 205] width 138 height 31
type input "21:00"
type input "22:00"
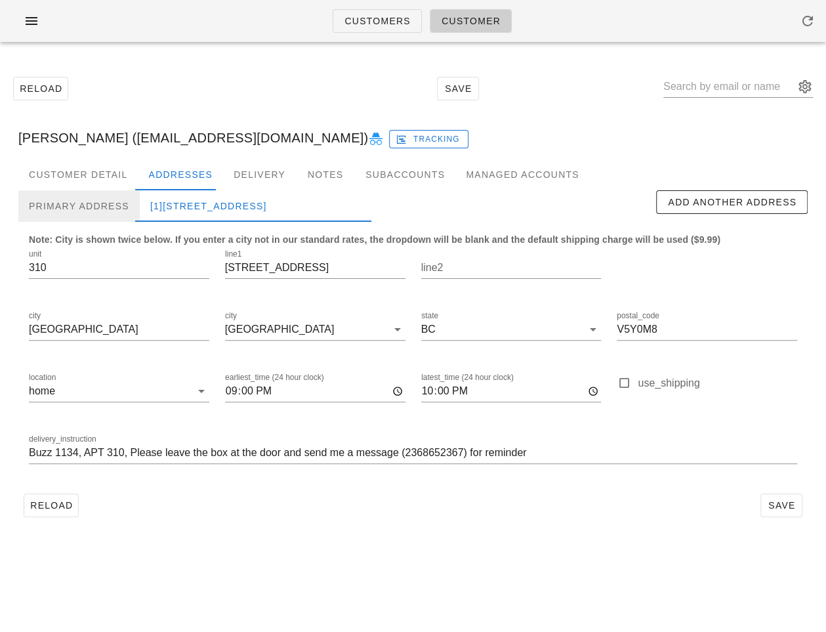
click at [85, 210] on div "Primary Address" at bounding box center [78, 205] width 121 height 31
type input "09:30"
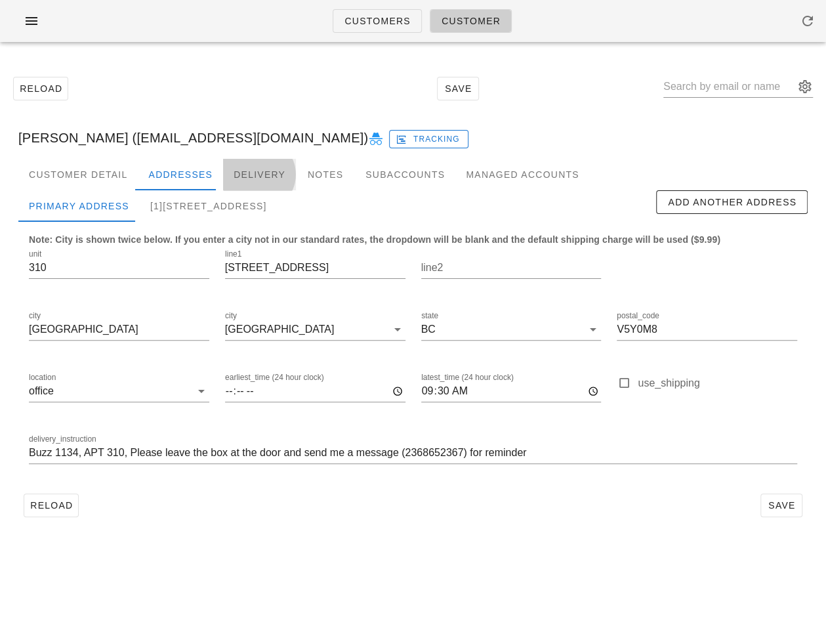
click at [249, 176] on div "Delivery" at bounding box center [259, 174] width 73 height 31
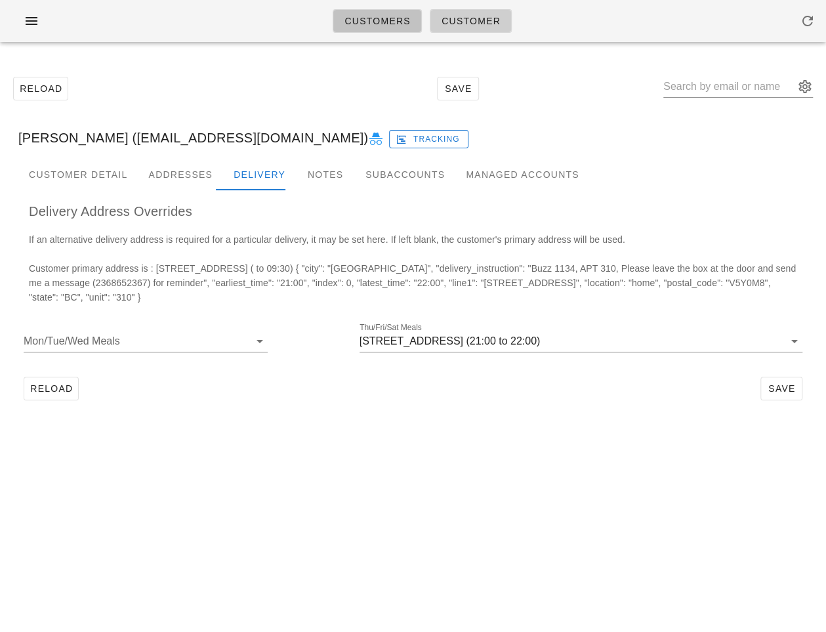
click at [368, 20] on span "Customers" at bounding box center [377, 21] width 67 height 10
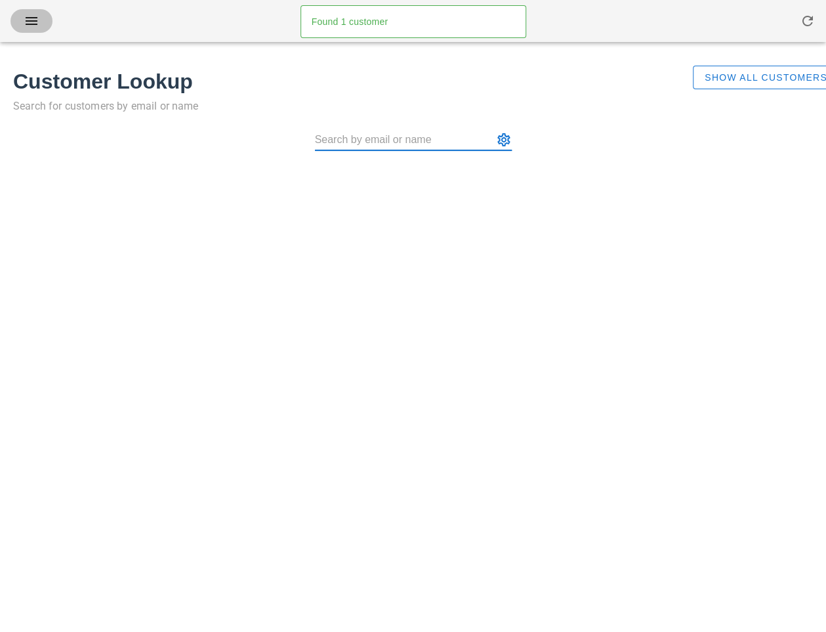
click at [34, 23] on icon "button" at bounding box center [32, 21] width 16 height 16
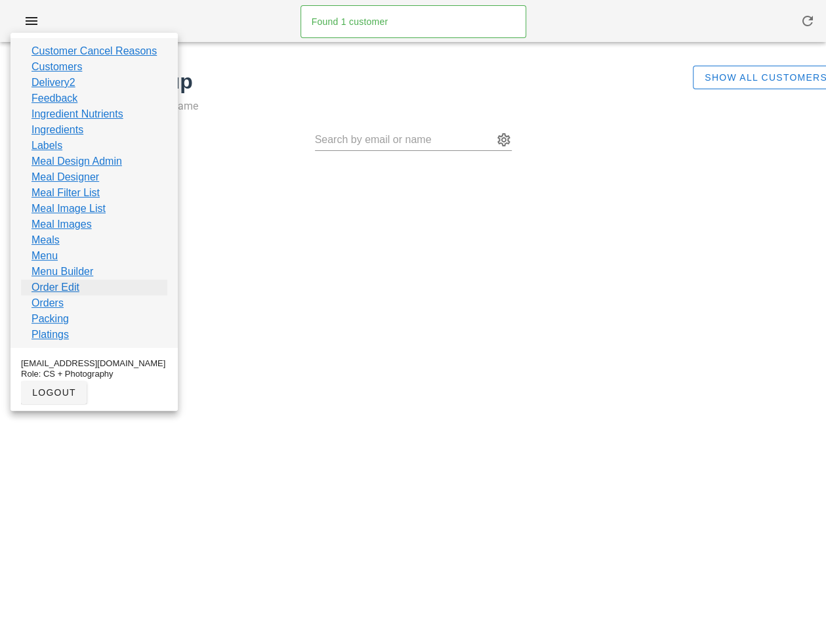
click at [47, 289] on link "Order Edit" at bounding box center [55, 287] width 48 height 16
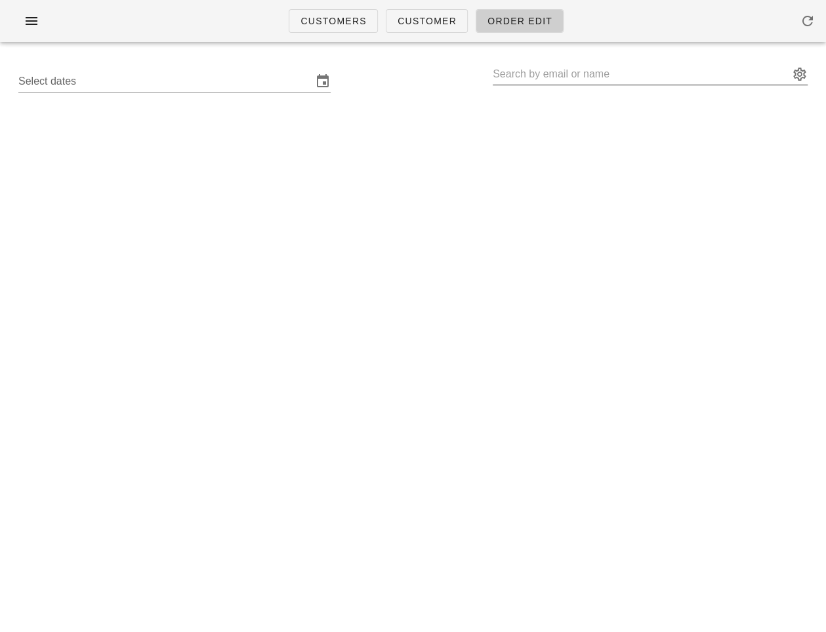
click at [508, 73] on input "text" at bounding box center [641, 74] width 297 height 21
paste input "[EMAIL_ADDRESS][DOMAIN_NAME]"
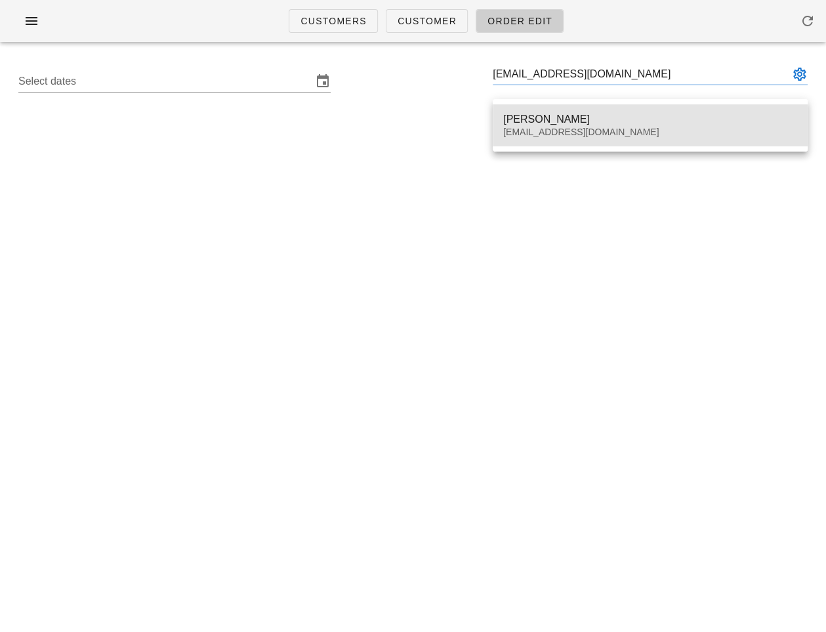
click at [527, 125] on div "[PERSON_NAME]" at bounding box center [650, 119] width 294 height 12
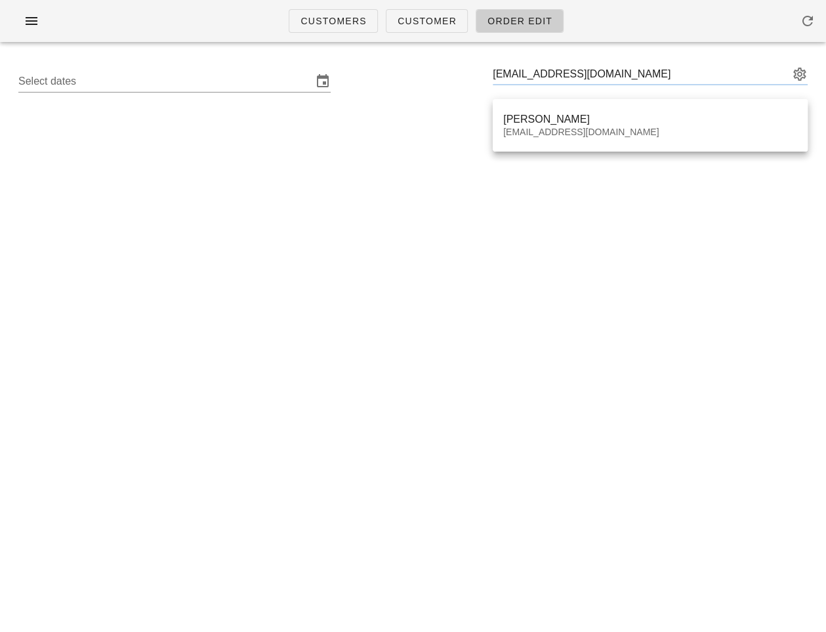
type input "[PERSON_NAME] ([EMAIL_ADDRESS][DOMAIN_NAME])"
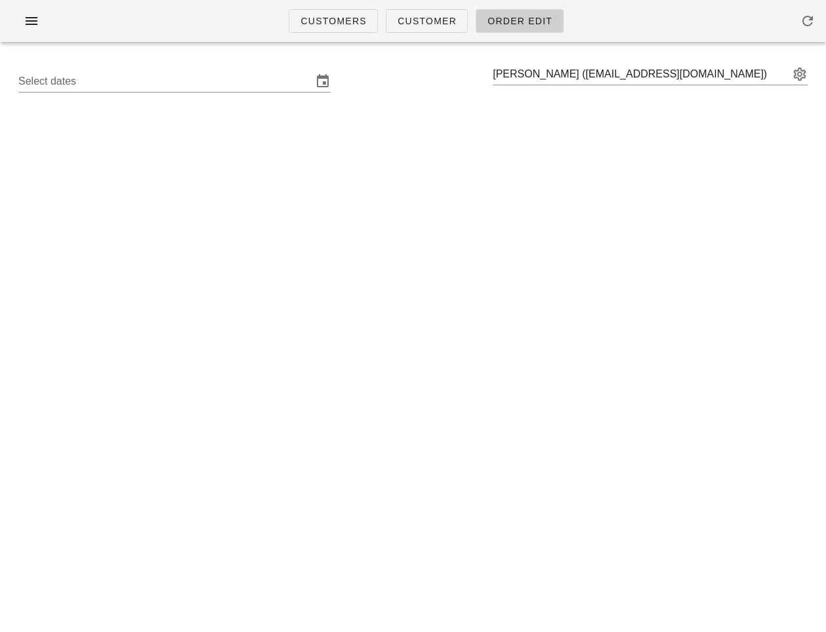
click at [173, 96] on div "Select dates [PERSON_NAME] ([EMAIL_ADDRESS][DOMAIN_NAME])" at bounding box center [413, 81] width 810 height 42
click at [171, 84] on input "text" at bounding box center [165, 81] width 294 height 21
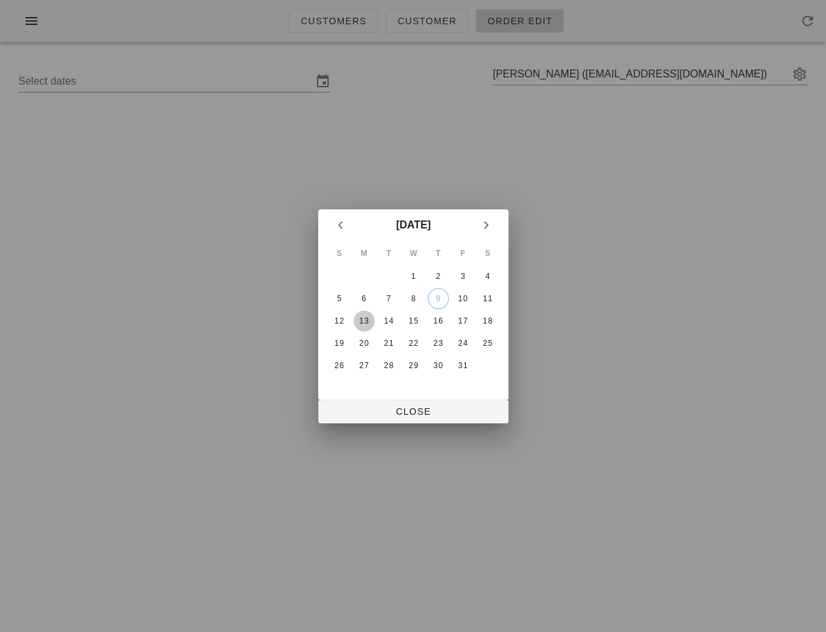
click at [363, 323] on div "13" at bounding box center [363, 320] width 21 height 9
click at [426, 415] on span "Close" at bounding box center [413, 411] width 169 height 10
type input "[DATE] - [DATE]"
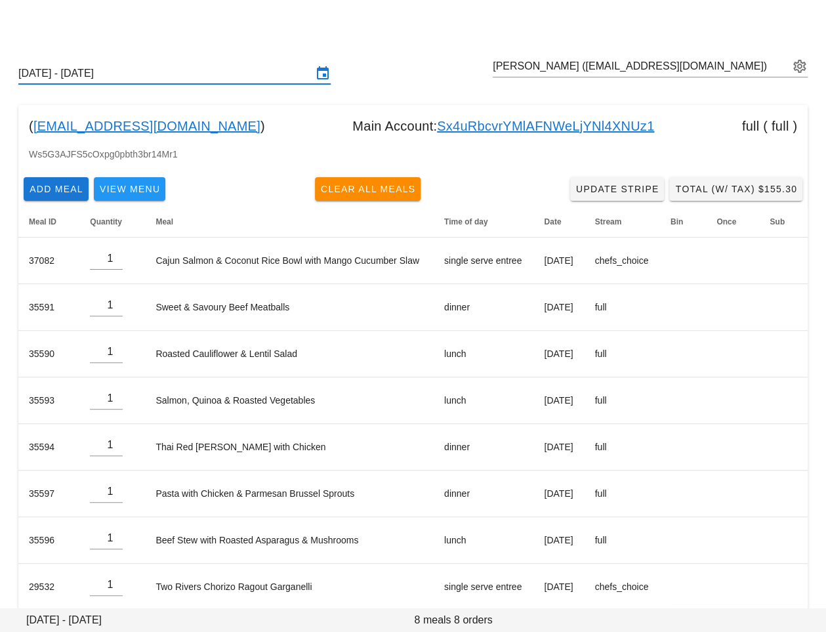
scroll to position [24, 0]
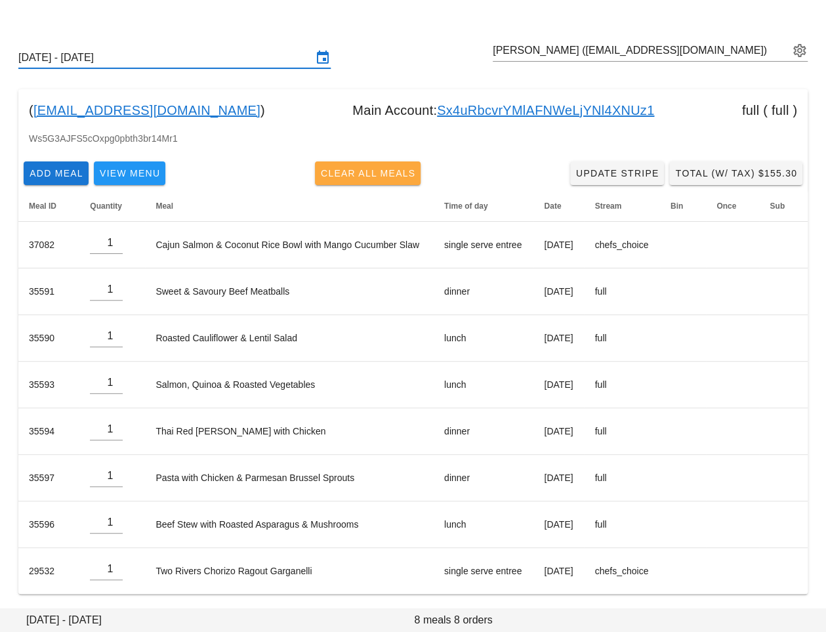
click at [403, 171] on span "Clear All Meals" at bounding box center [368, 173] width 96 height 10
type input "0"
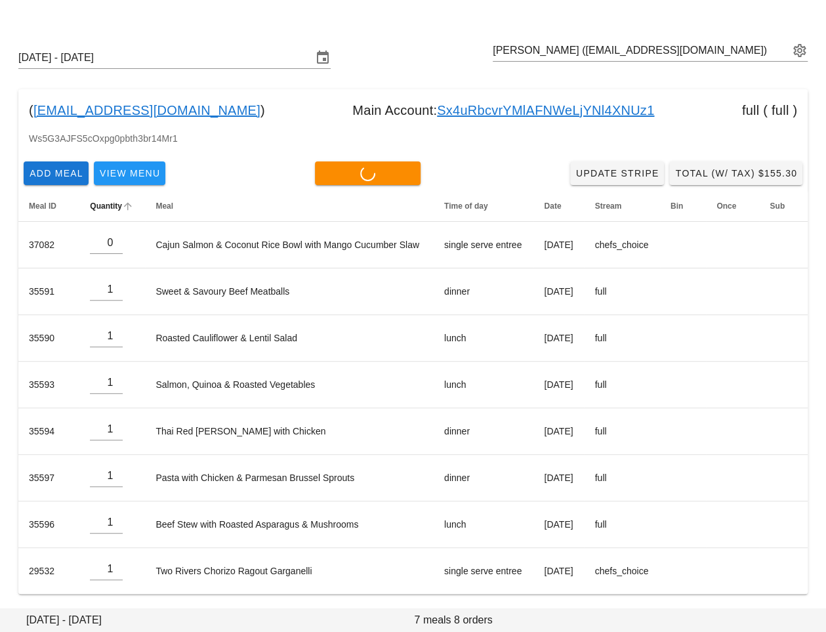
type input "0"
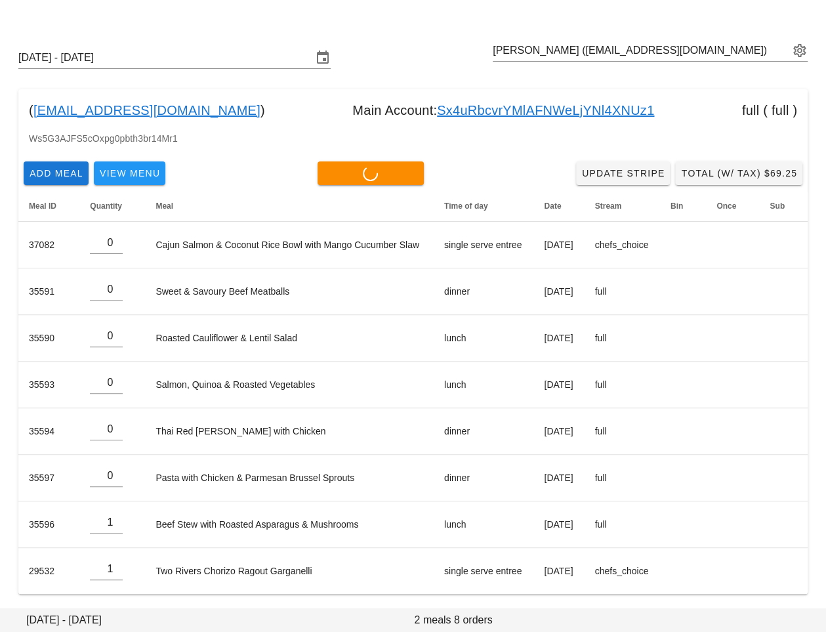
type input "0"
click at [273, 135] on div "Ws5G3AJFS5cOxpg0pbth3br14Mr1" at bounding box center [412, 143] width 789 height 25
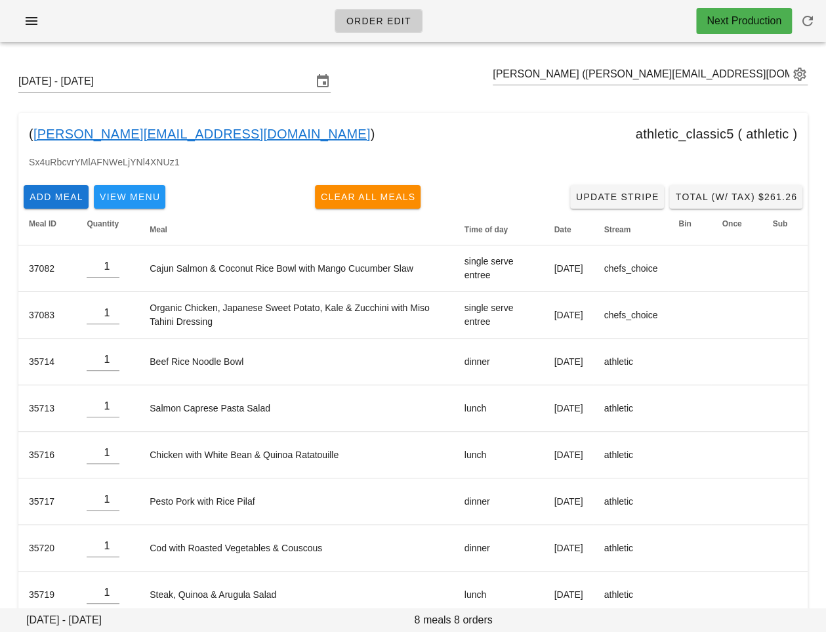
scroll to position [24, 0]
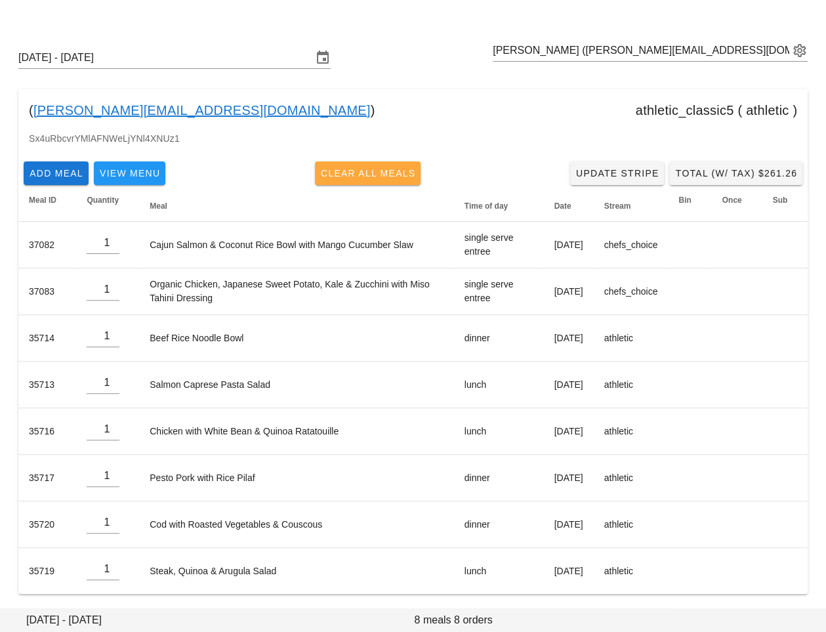
click at [350, 171] on span "Clear All Meals" at bounding box center [368, 173] width 96 height 10
type input "0"
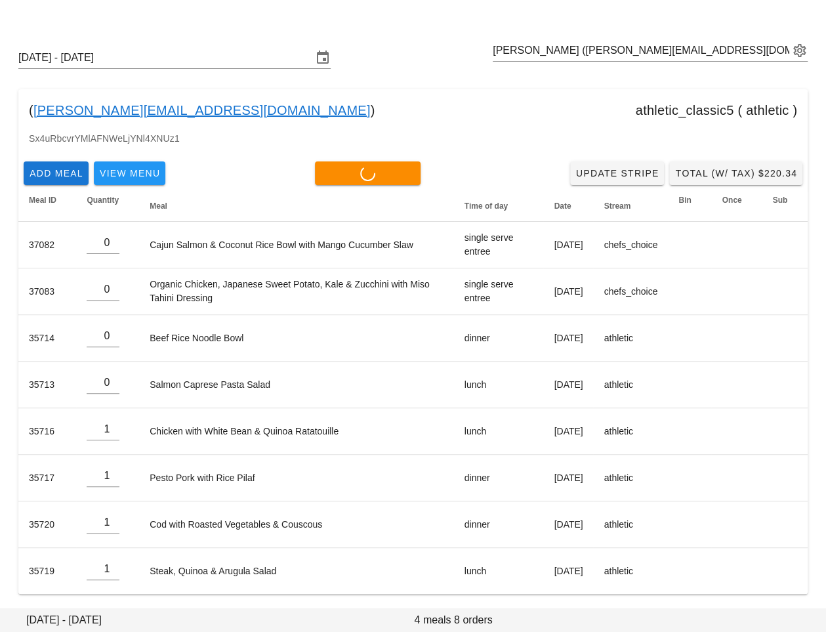
type input "0"
click at [501, 108] on div "( [PERSON_NAME][EMAIL_ADDRESS][DOMAIN_NAME] ) athletic_classic5 ( athletic )" at bounding box center [412, 110] width 789 height 42
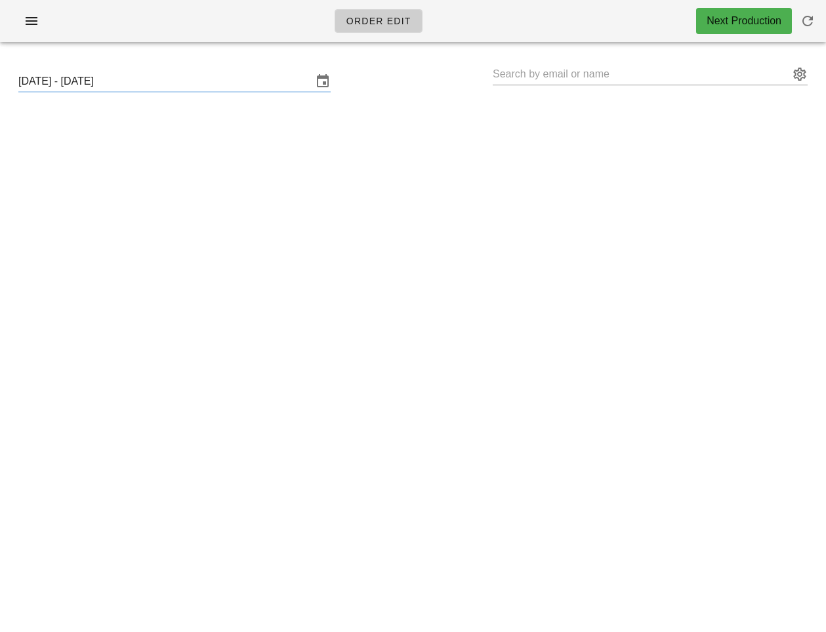
type input "[PERSON_NAME] ([PERSON_NAME][EMAIL_ADDRESS][DOMAIN_NAME])"
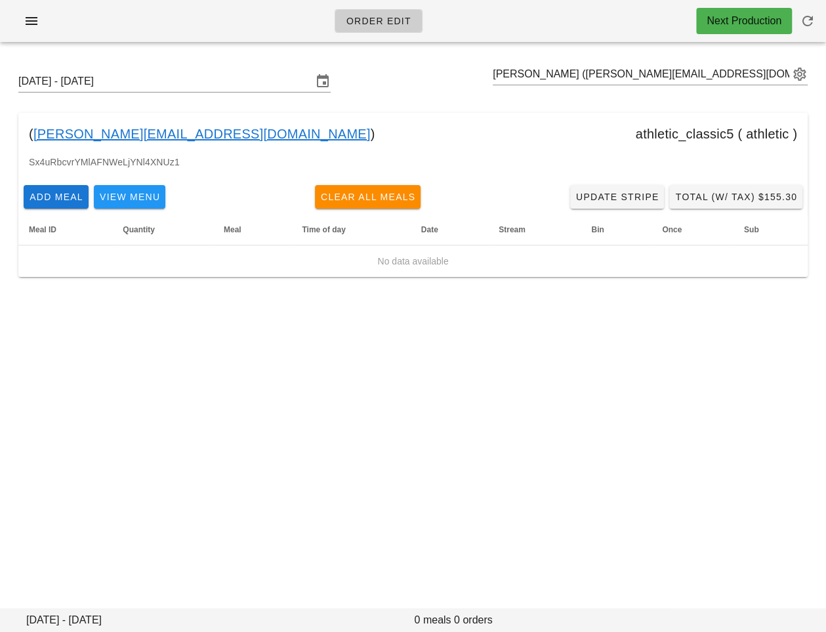
click at [426, 150] on div "( [PERSON_NAME][EMAIL_ADDRESS][DOMAIN_NAME] ) athletic_classic5 ( athletic )" at bounding box center [412, 134] width 789 height 42
click at [712, 195] on span "Total (w/ Tax) $155.30" at bounding box center [735, 197] width 123 height 10
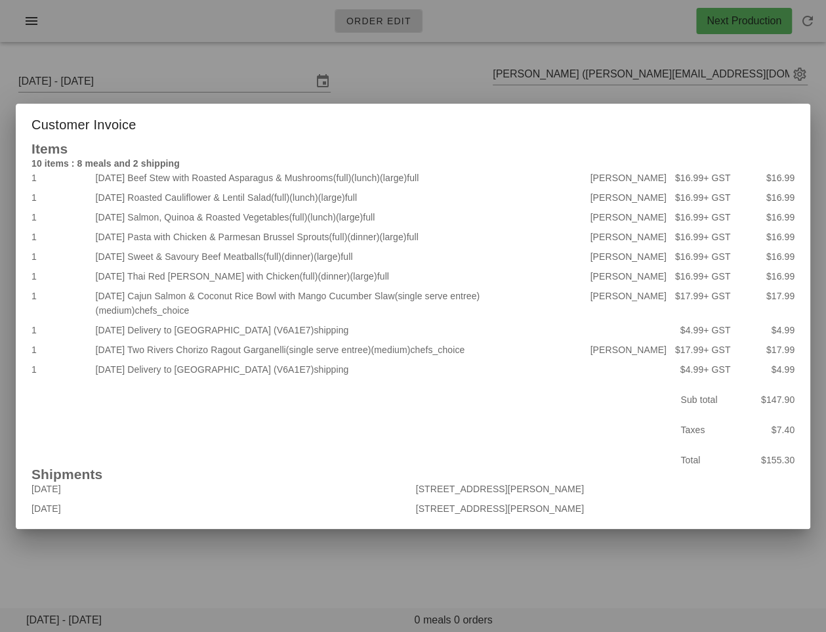
click at [466, 80] on div at bounding box center [413, 316] width 826 height 632
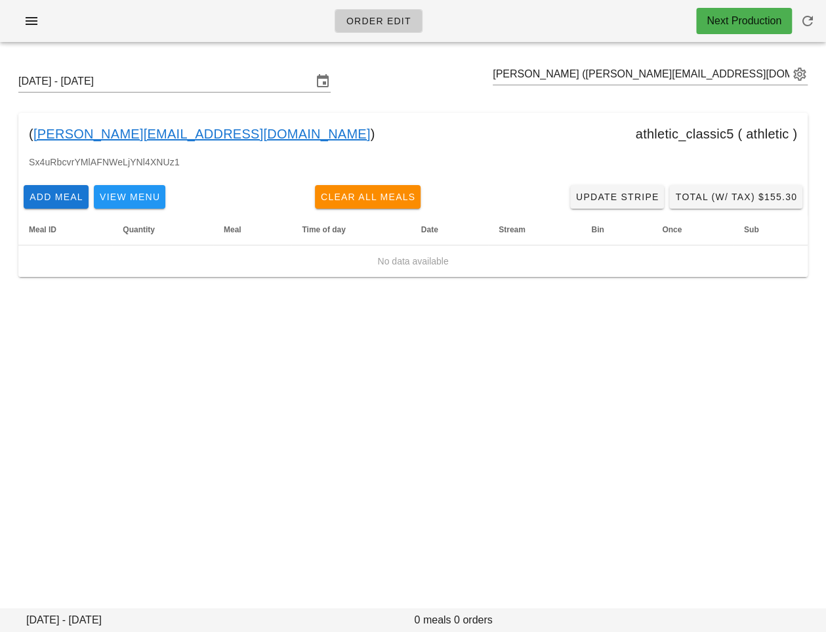
click at [272, 306] on div "[DATE] - [DATE] [PERSON_NAME] ([PERSON_NAME][EMAIL_ADDRESS][DOMAIN_NAME]) ( [PE…" at bounding box center [413, 184] width 826 height 264
drag, startPoint x: 231, startPoint y: 136, endPoint x: 34, endPoint y: 135, distance: 196.8
click at [34, 135] on div "( [PERSON_NAME][EMAIL_ADDRESS][DOMAIN_NAME] ) athletic_classic5 ( athletic )" at bounding box center [412, 134] width 789 height 42
copy div "[EMAIL_ADDRESS][DOMAIN_NAME] )"
click at [31, 5] on div "Order Edit Next Production" at bounding box center [413, 21] width 826 height 42
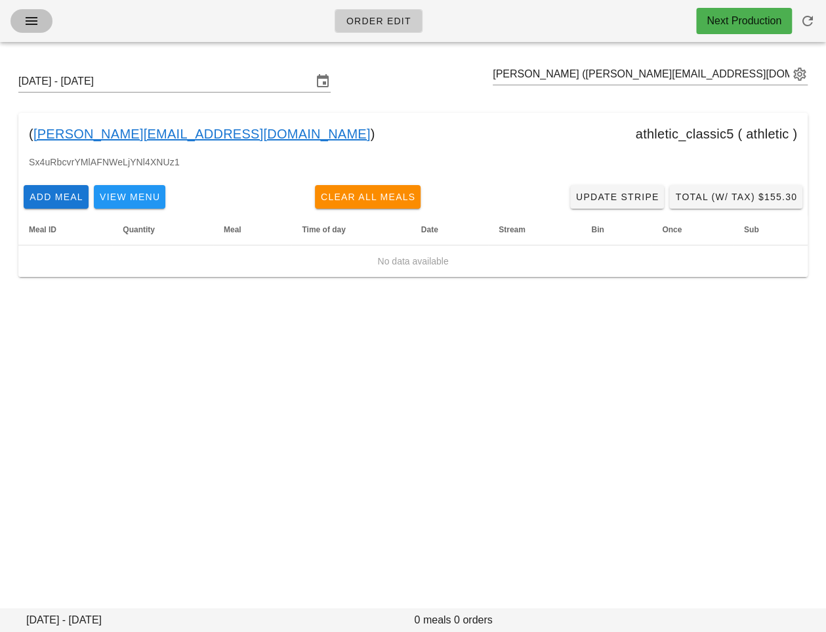
click at [30, 16] on icon "button" at bounding box center [32, 21] width 16 height 16
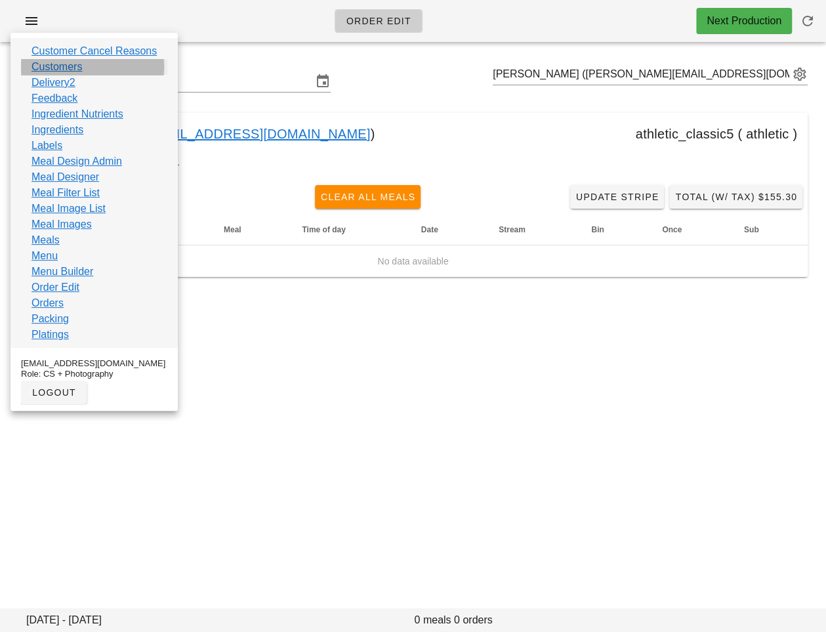
click at [54, 68] on link "Customers" at bounding box center [56, 67] width 51 height 16
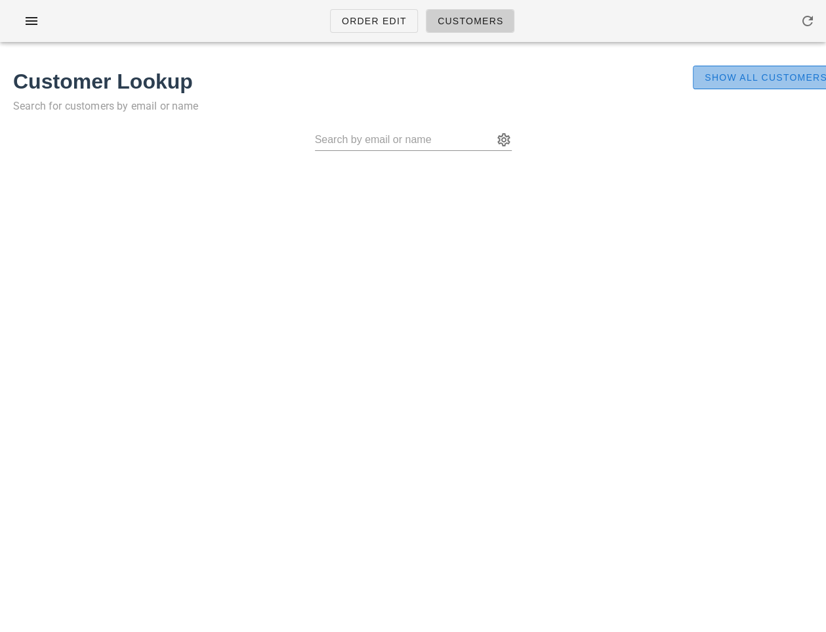
click at [737, 77] on span "Show All Customers" at bounding box center [765, 77] width 123 height 10
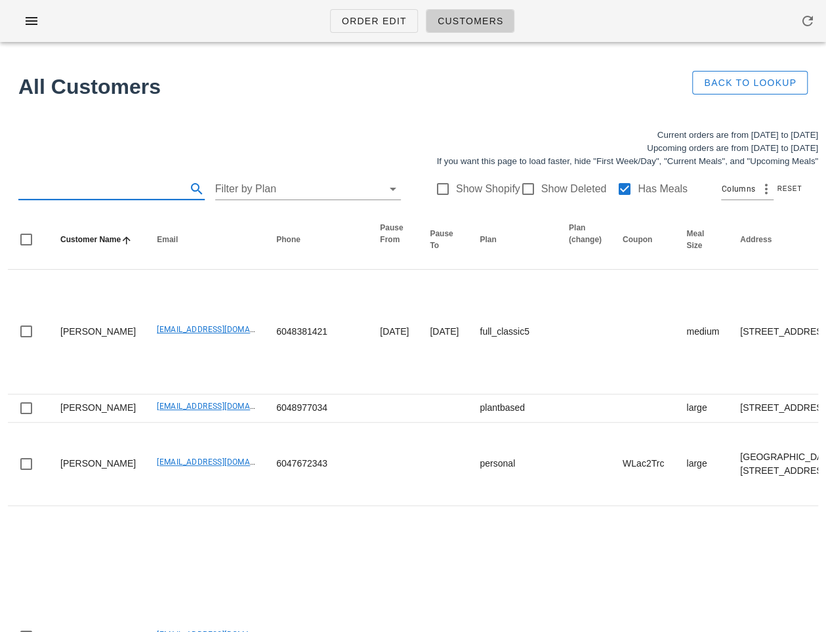
click at [113, 186] on input "text" at bounding box center [100, 188] width 165 height 21
paste input "[EMAIL_ADDRESS][DOMAIN_NAME] )"
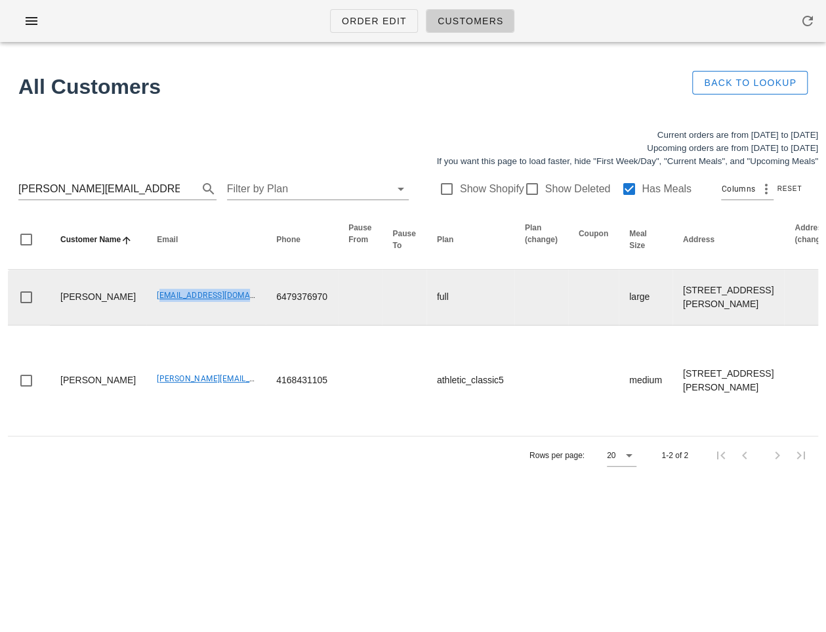
drag, startPoint x: 123, startPoint y: 307, endPoint x: 234, endPoint y: 317, distance: 111.3
click at [234, 317] on td "[EMAIL_ADDRESS][DOMAIN_NAME]" at bounding box center [205, 298] width 119 height 56
copy link "[EMAIL_ADDRESS][DOMAIN_NAME]"
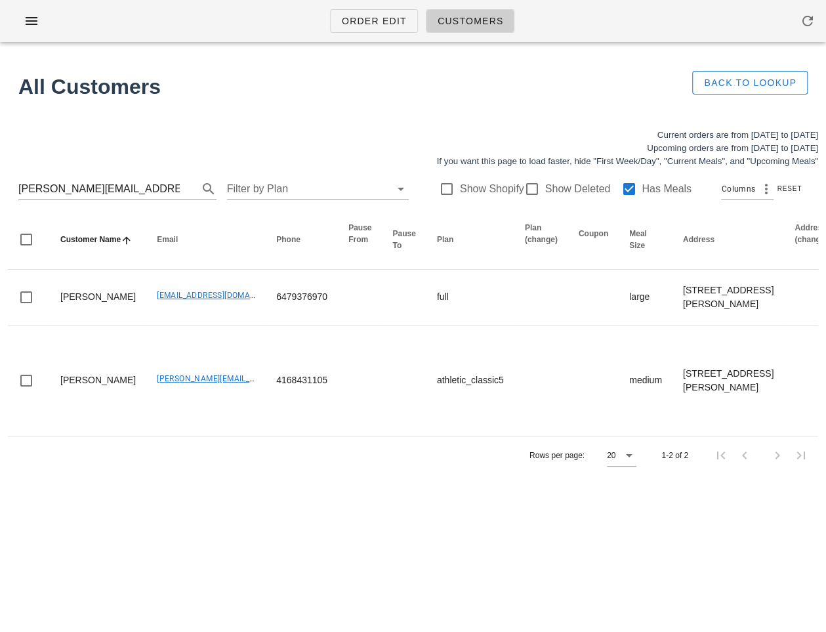
drag, startPoint x: 234, startPoint y: 317, endPoint x: 236, endPoint y: 125, distance: 191.6
click at [234, 287] on td "[EMAIL_ADDRESS][DOMAIN_NAME]" at bounding box center [205, 298] width 119 height 56
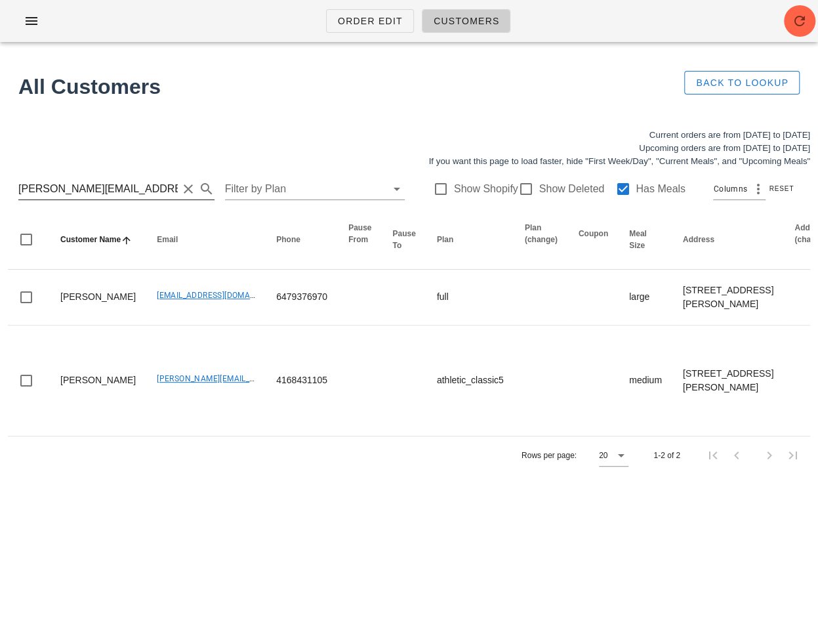
click at [145, 196] on input "[PERSON_NAME][EMAIL_ADDRESS][DOMAIN_NAME]" at bounding box center [97, 188] width 159 height 21
paste input "kmbritt"
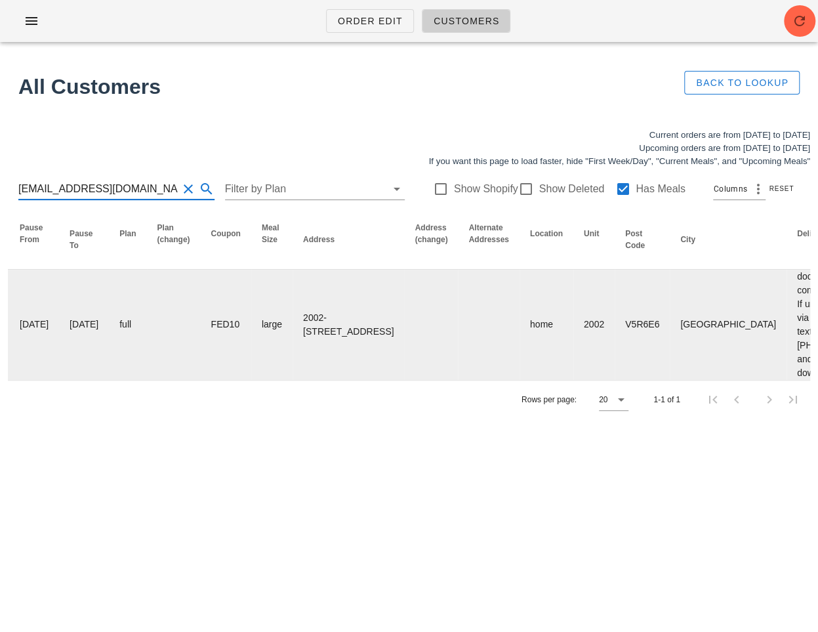
scroll to position [0, 756]
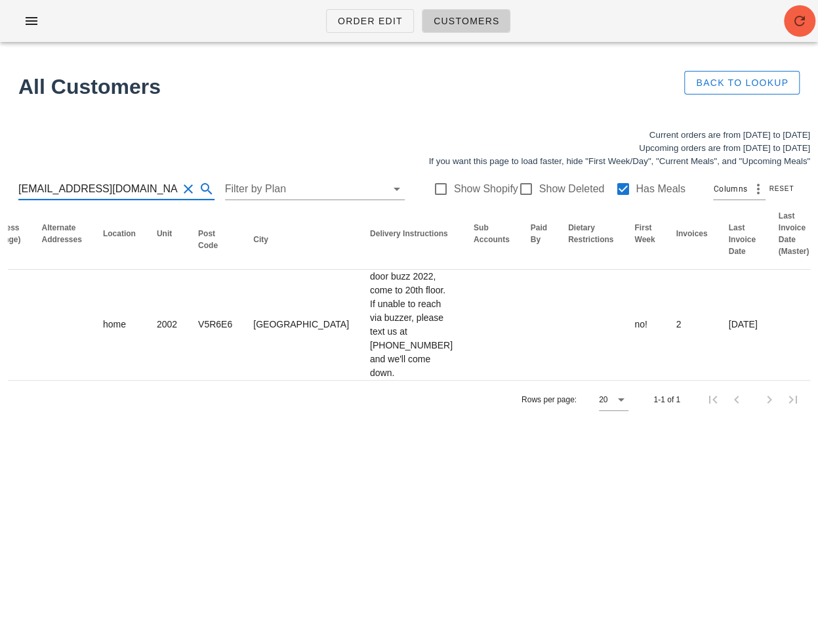
type input "[EMAIL_ADDRESS][DOMAIN_NAME]"
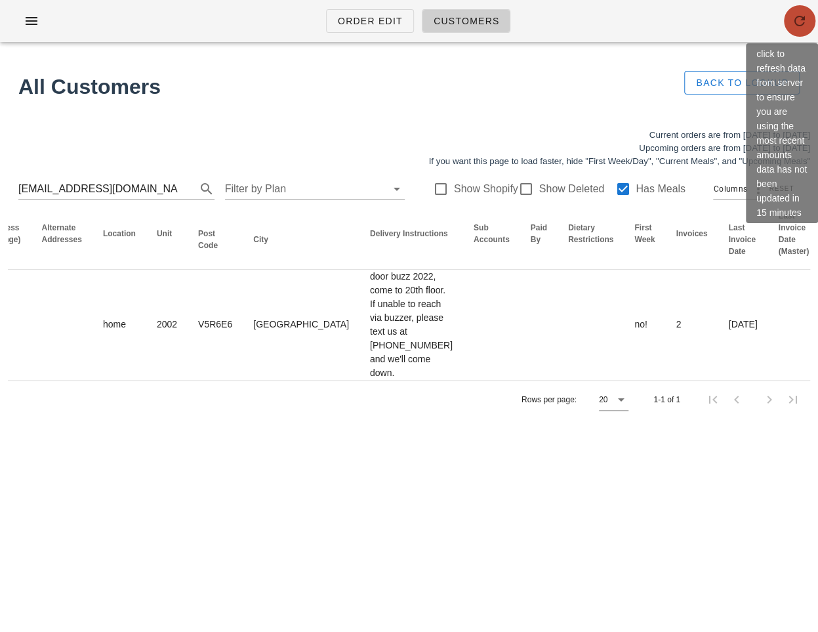
click at [800, 22] on icon "button" at bounding box center [800, 21] width 16 height 16
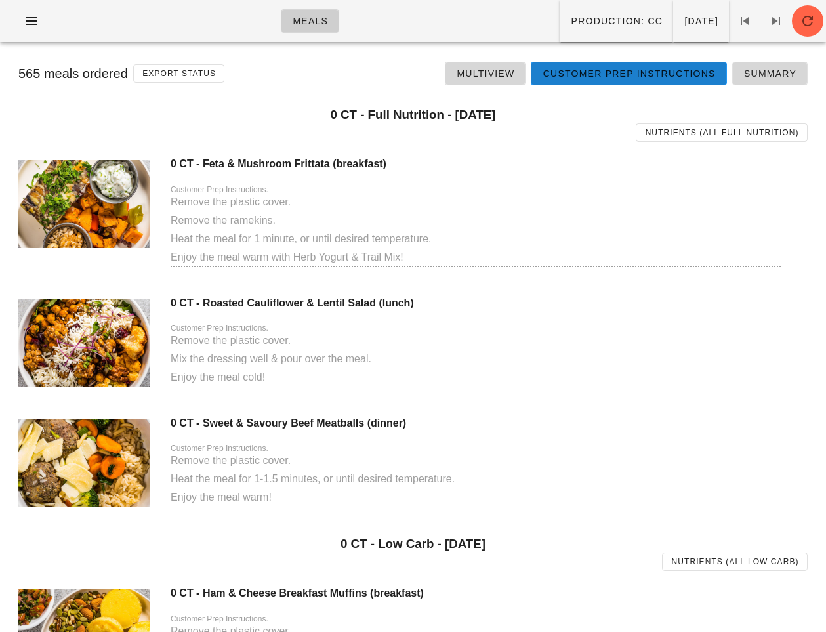
scroll to position [2903, 0]
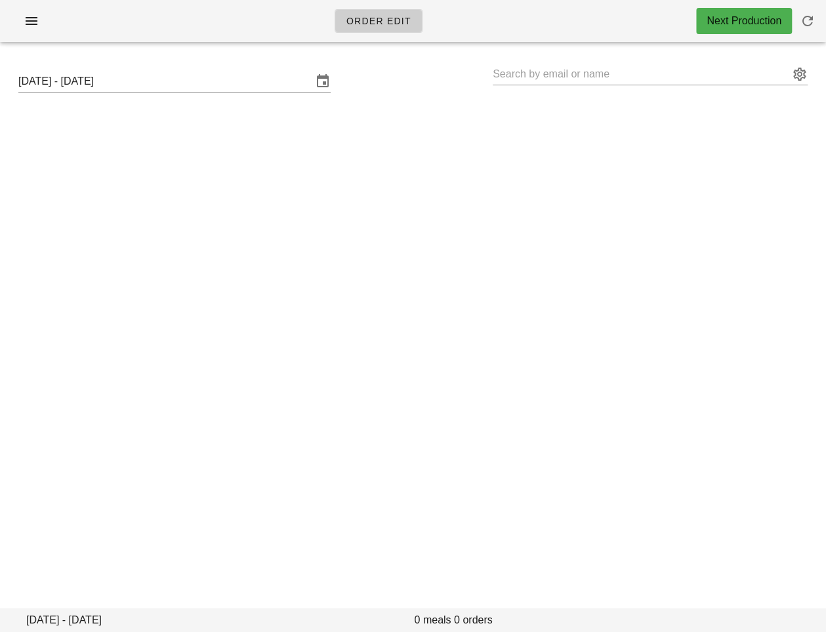
type input "[PERSON_NAME] ([EMAIL_ADDRESS][DOMAIN_NAME])"
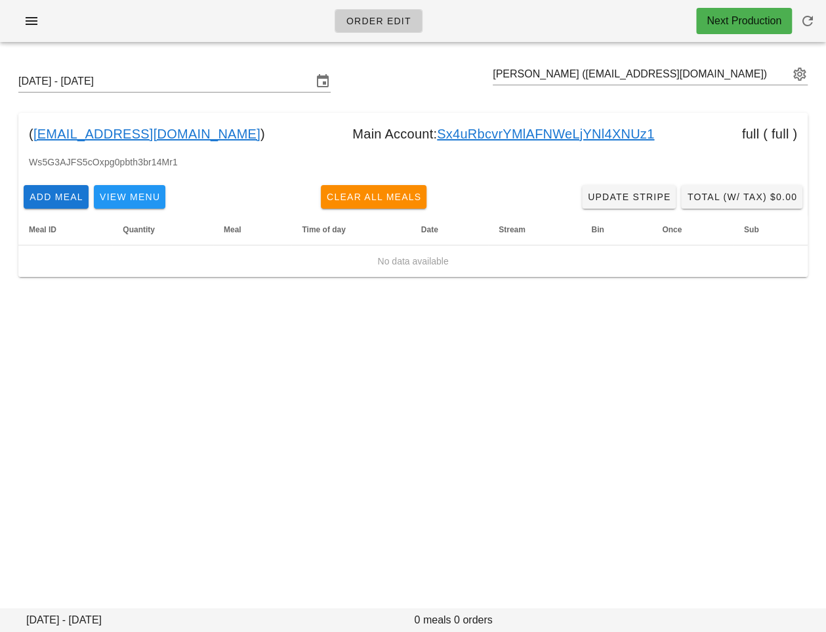
click at [437, 125] on link "Sx4uRbcvrYMlAFNWeLjYNl4XNUz1" at bounding box center [545, 133] width 217 height 21
click at [55, 195] on span "Add Meal" at bounding box center [56, 197] width 54 height 10
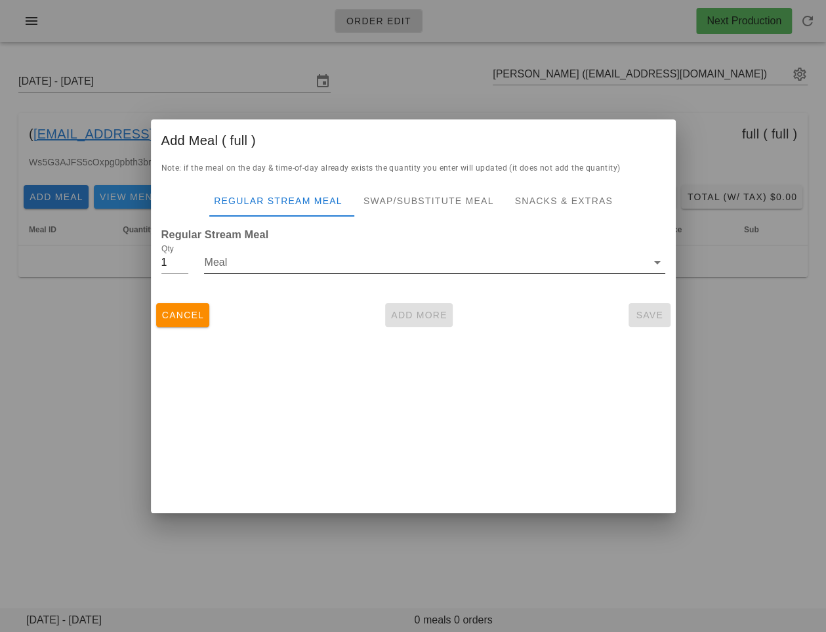
click at [308, 275] on div "Meal" at bounding box center [434, 269] width 461 height 35
click at [304, 264] on input "Meal" at bounding box center [425, 262] width 442 height 21
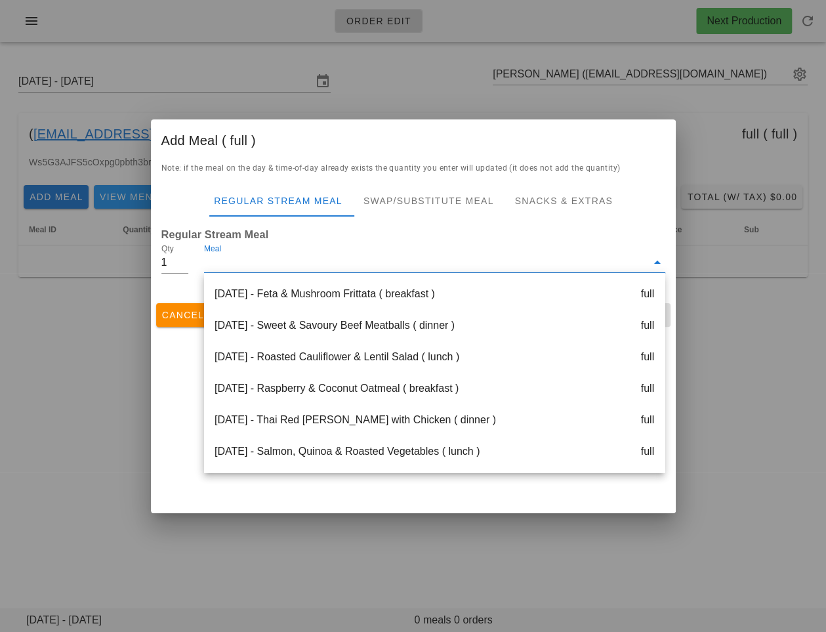
click at [110, 434] on div at bounding box center [413, 316] width 826 height 632
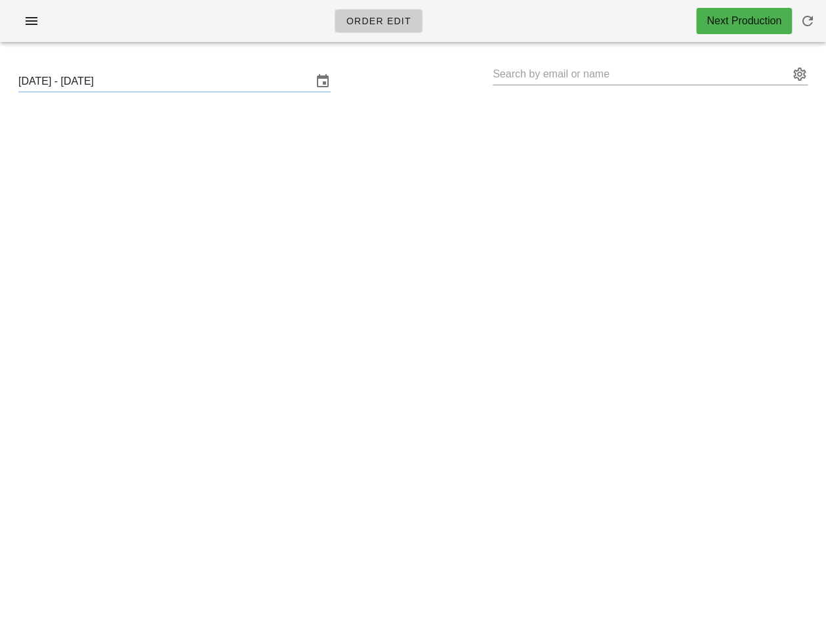
type input "[PERSON_NAME] ([PERSON_NAME][EMAIL_ADDRESS][DOMAIN_NAME])"
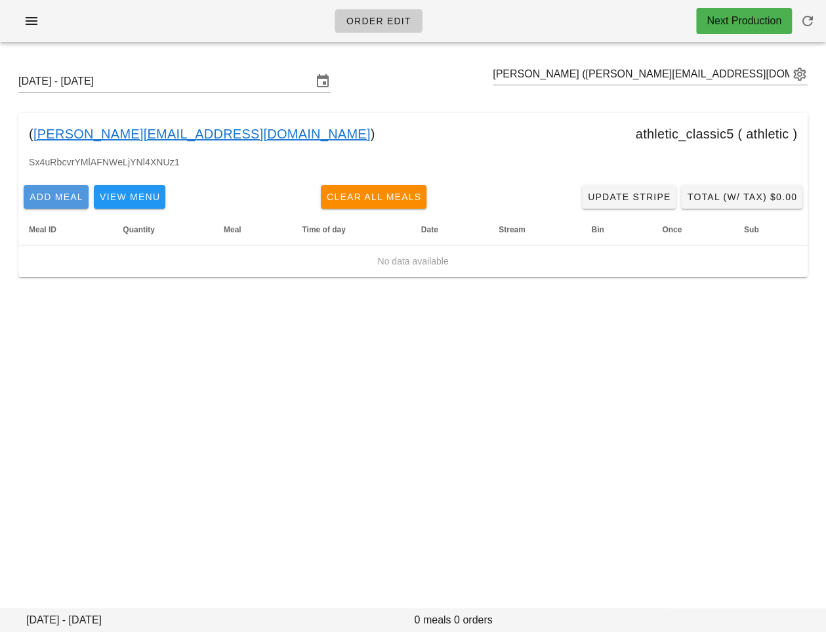
click at [74, 196] on span "Add Meal" at bounding box center [56, 197] width 54 height 10
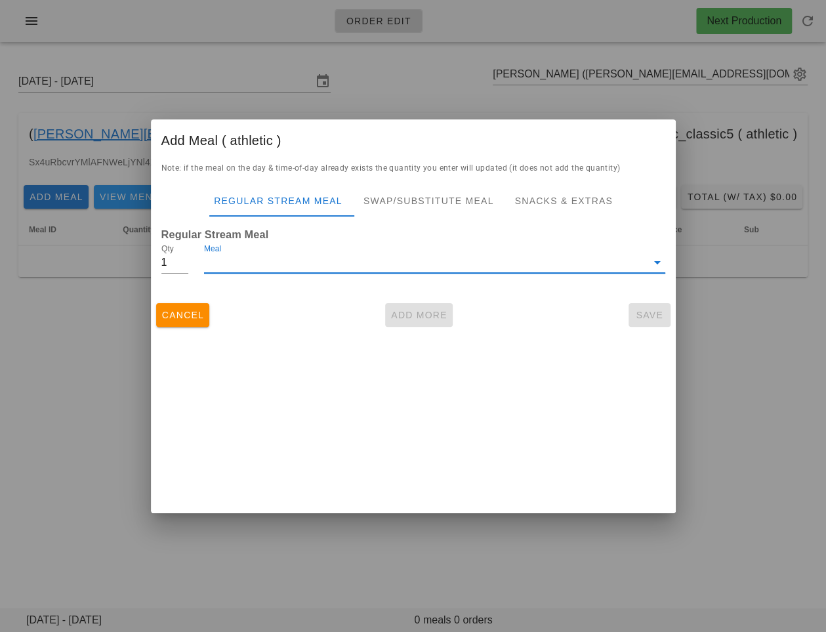
click at [305, 264] on input "Meal" at bounding box center [425, 262] width 442 height 21
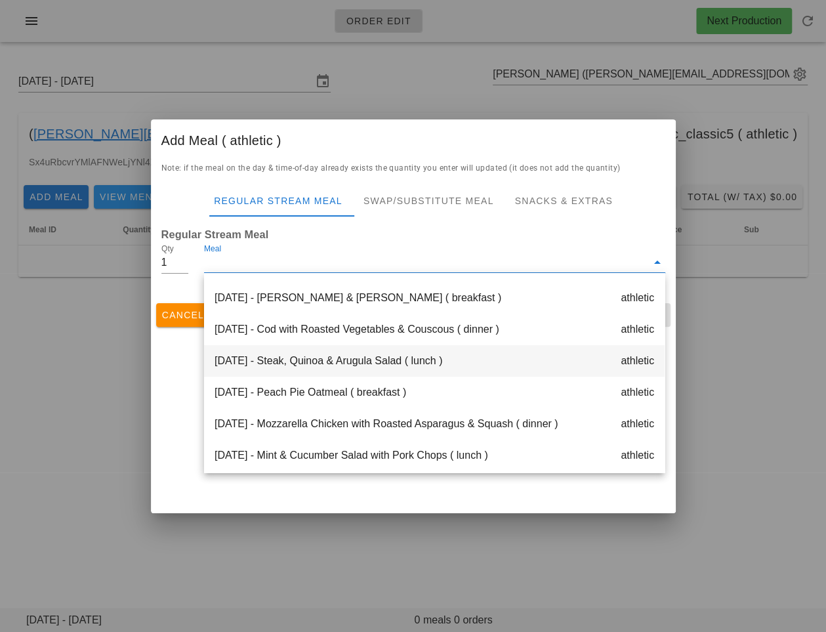
scroll to position [211, 0]
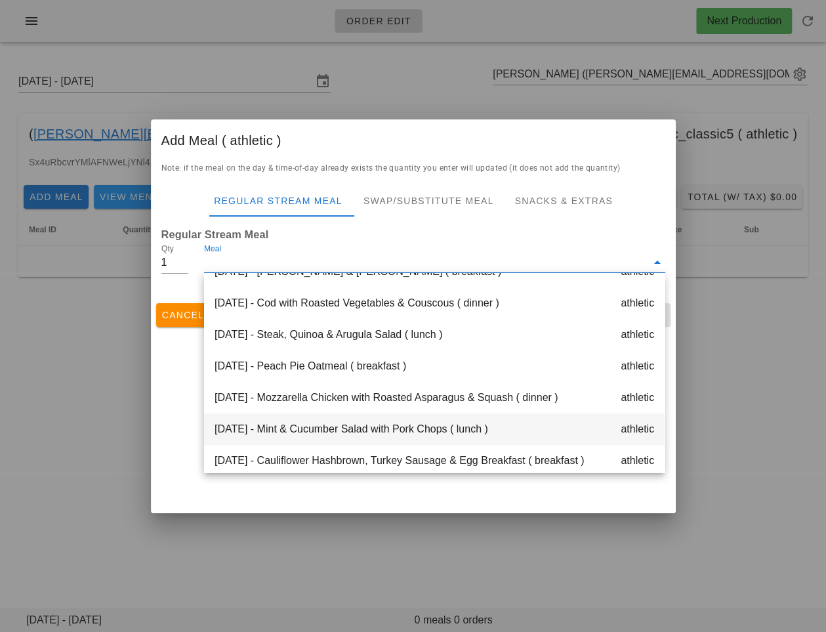
click at [302, 422] on div "[DATE] - Mint & Cucumber Salad with Pork Chops ( lunch ) athletic" at bounding box center [434, 428] width 461 height 31
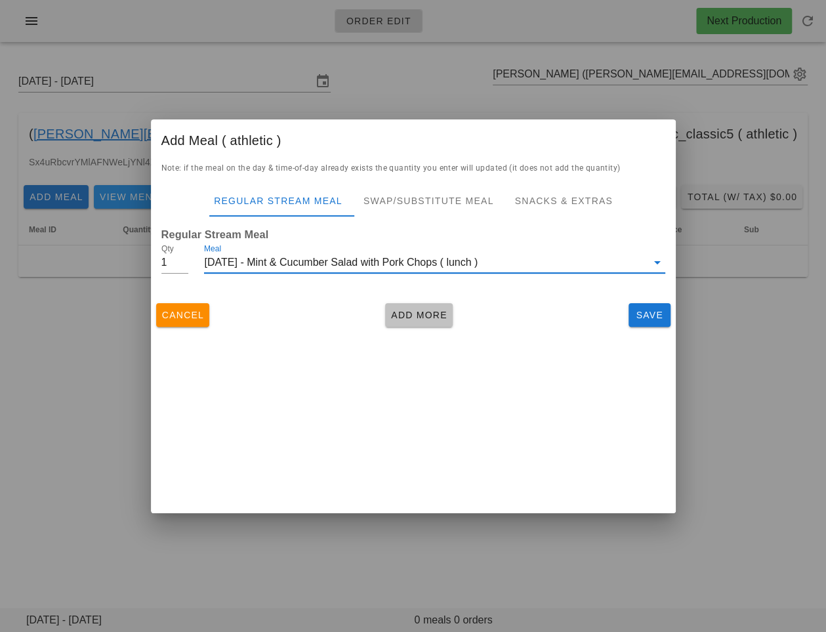
click at [396, 318] on span "Add More" at bounding box center [418, 315] width 57 height 10
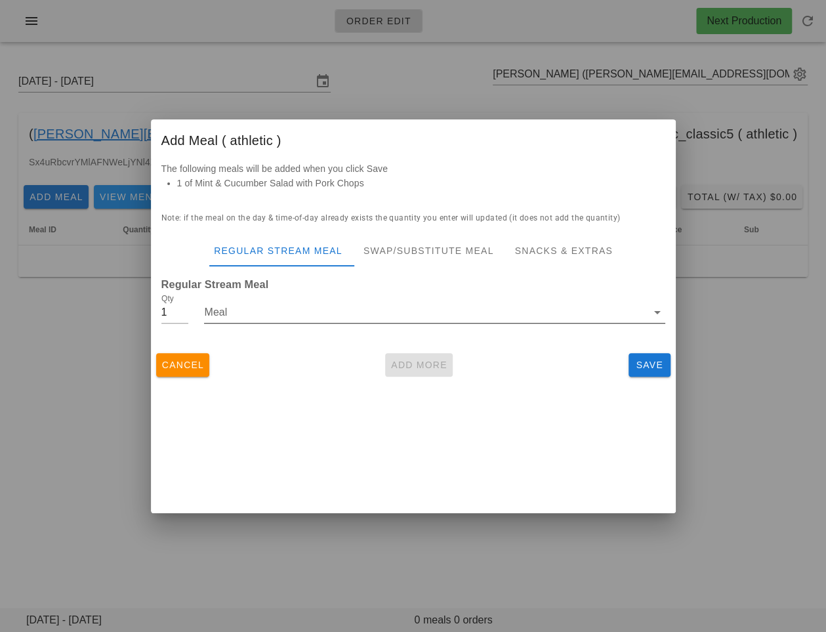
click at [367, 321] on input "Meal" at bounding box center [425, 312] width 442 height 21
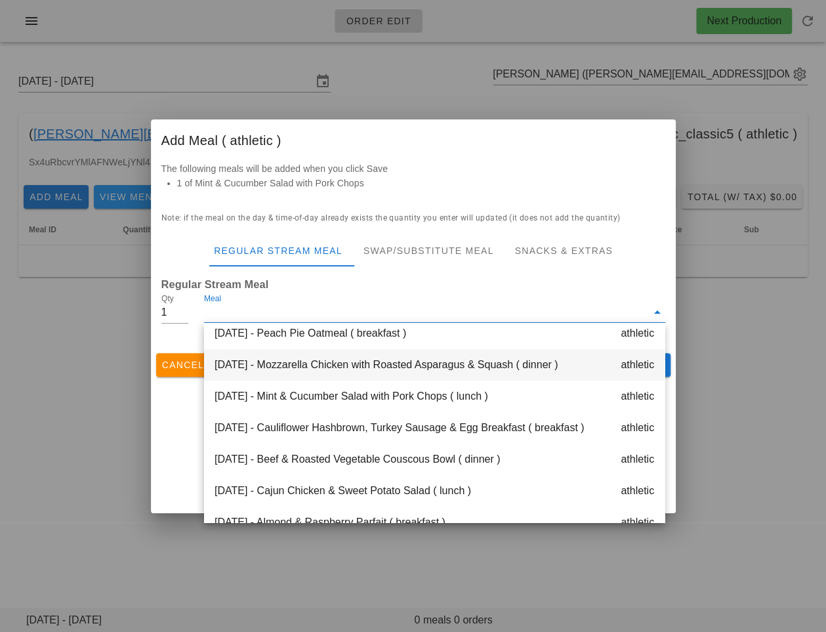
scroll to position [293, 0]
click at [360, 362] on div "[DATE] - Mozzarella Chicken with Roasted Asparagus & Squash ( dinner ) athletic" at bounding box center [434, 365] width 461 height 31
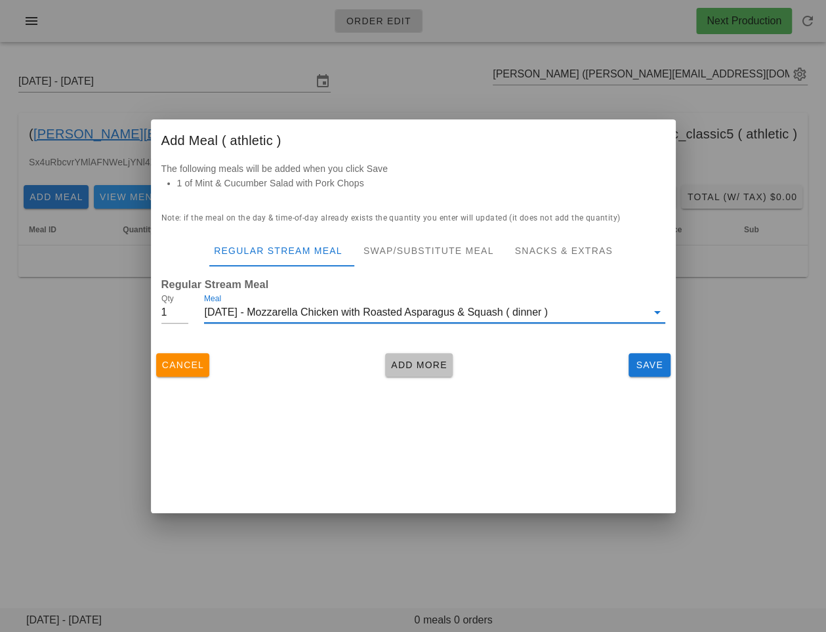
click at [416, 362] on span "Add More" at bounding box center [418, 364] width 57 height 10
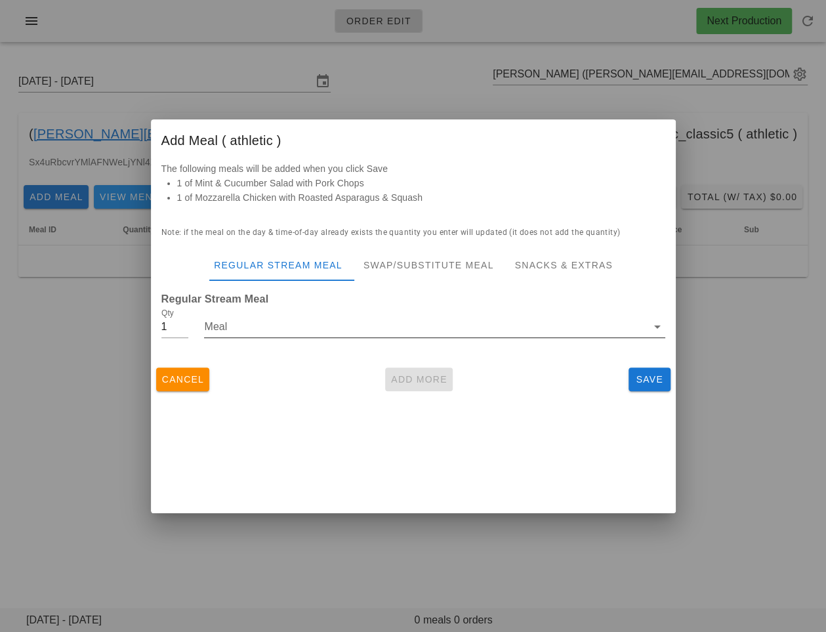
click at [381, 331] on input "Meal" at bounding box center [425, 326] width 442 height 21
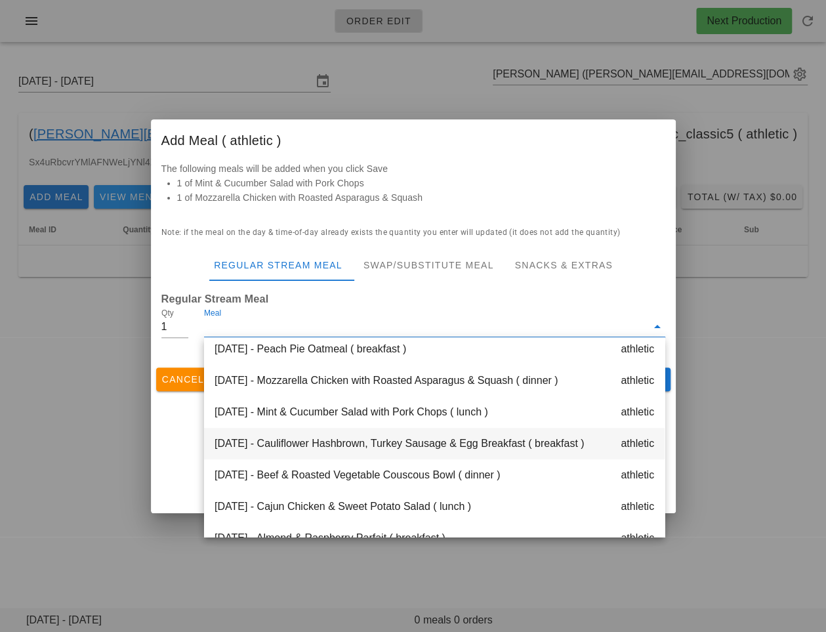
scroll to position [312, 0]
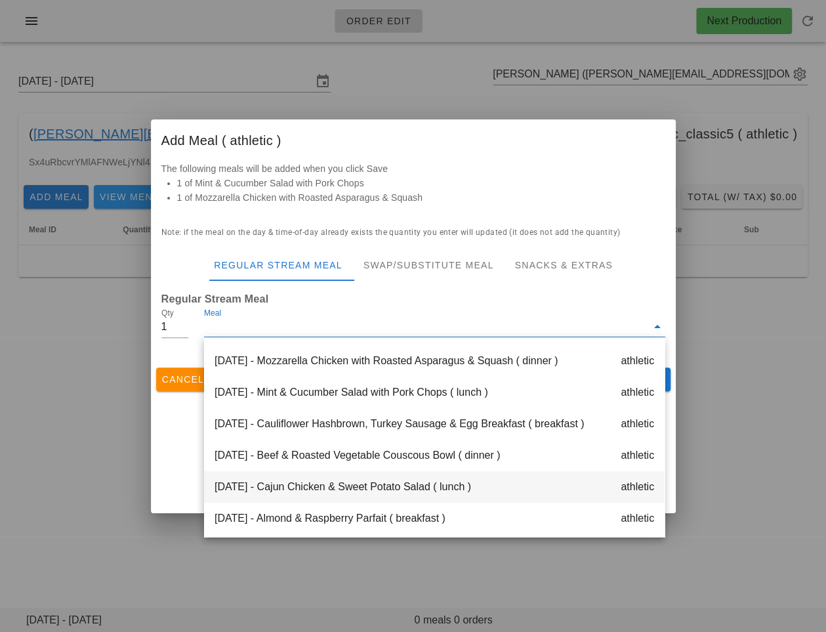
click at [328, 483] on div "[DATE] - Cajun Chicken & Sweet Potato Salad ( lunch ) athletic" at bounding box center [434, 486] width 461 height 31
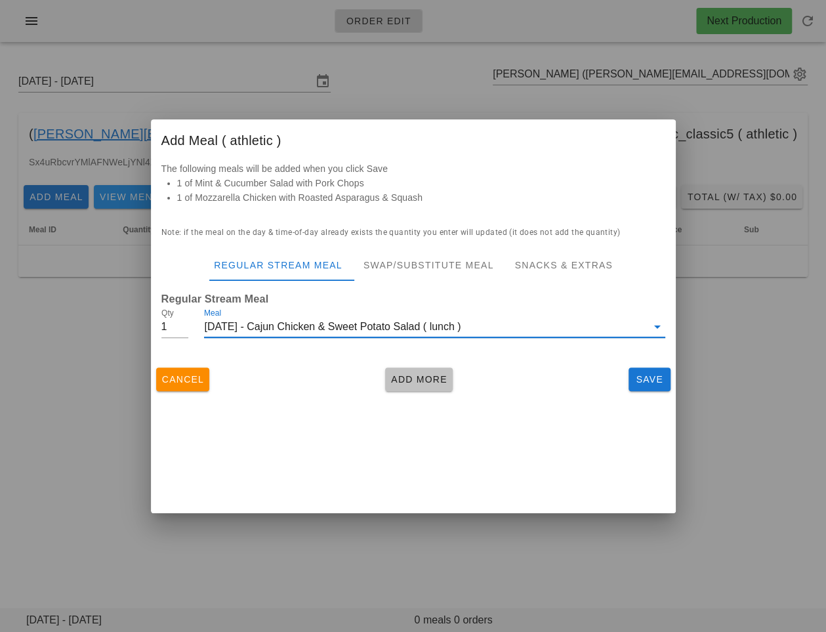
click at [409, 370] on button "Add More" at bounding box center [419, 379] width 68 height 24
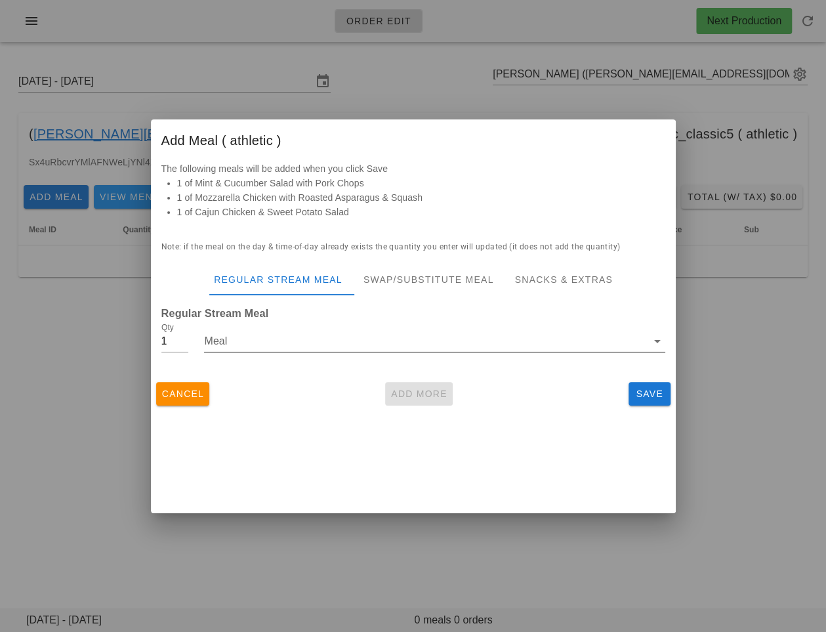
click at [385, 344] on input "Meal" at bounding box center [425, 341] width 442 height 21
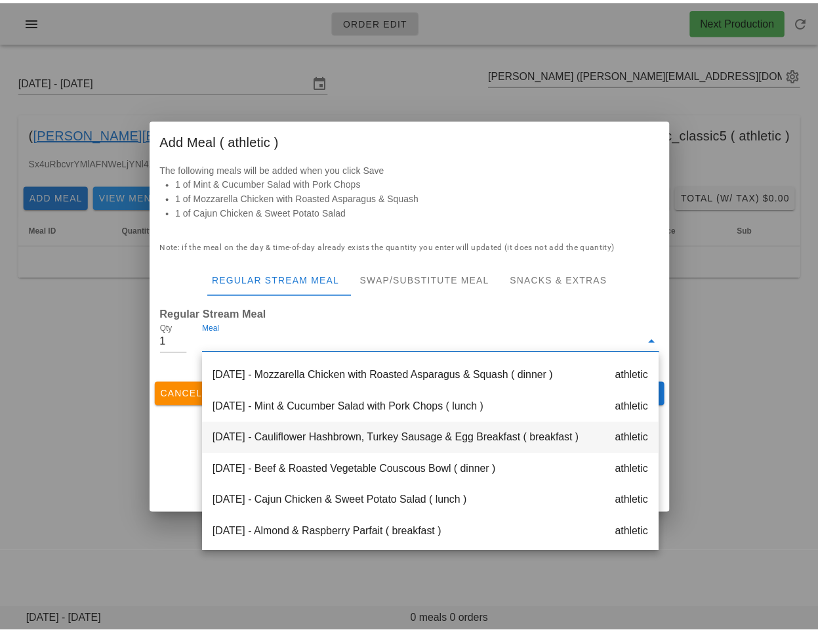
scroll to position [378, 0]
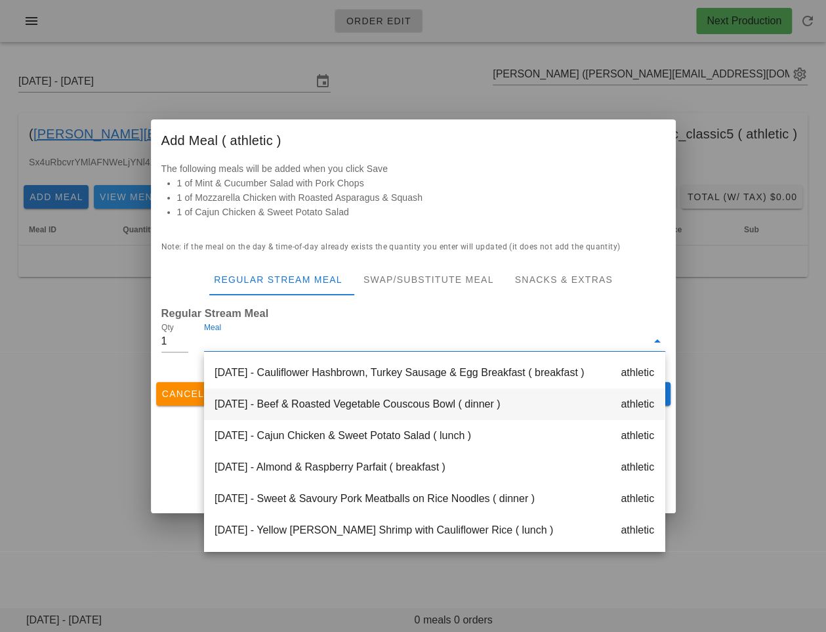
click at [339, 410] on div "[DATE] - Beef & Roasted Vegetable Couscous Bowl ( dinner ) athletic" at bounding box center [434, 403] width 461 height 31
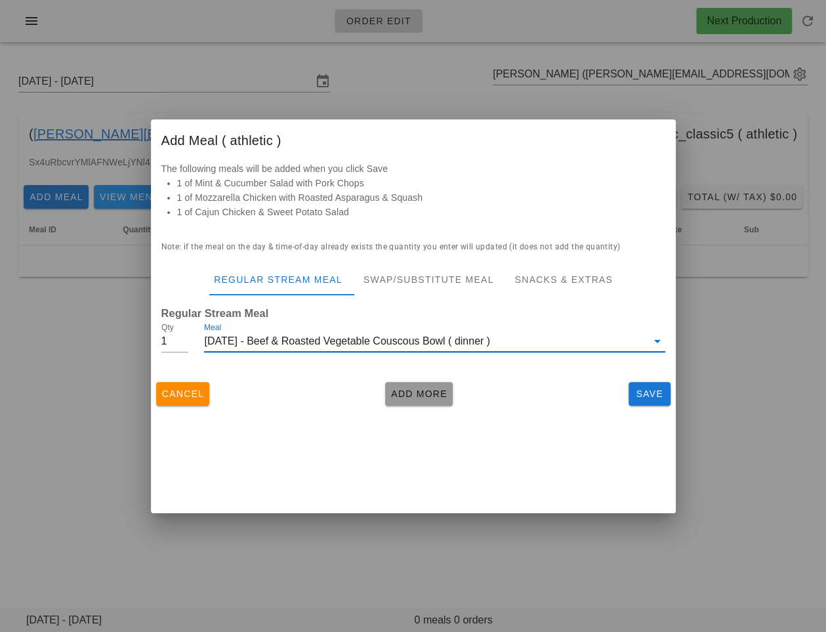
click at [409, 390] on span "Add More" at bounding box center [418, 393] width 57 height 10
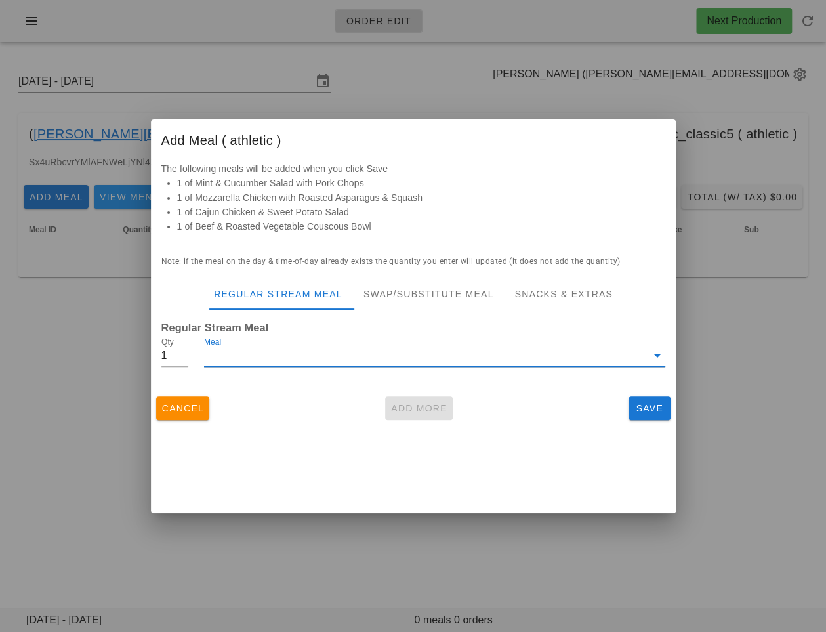
click at [382, 362] on input "Meal" at bounding box center [425, 355] width 442 height 21
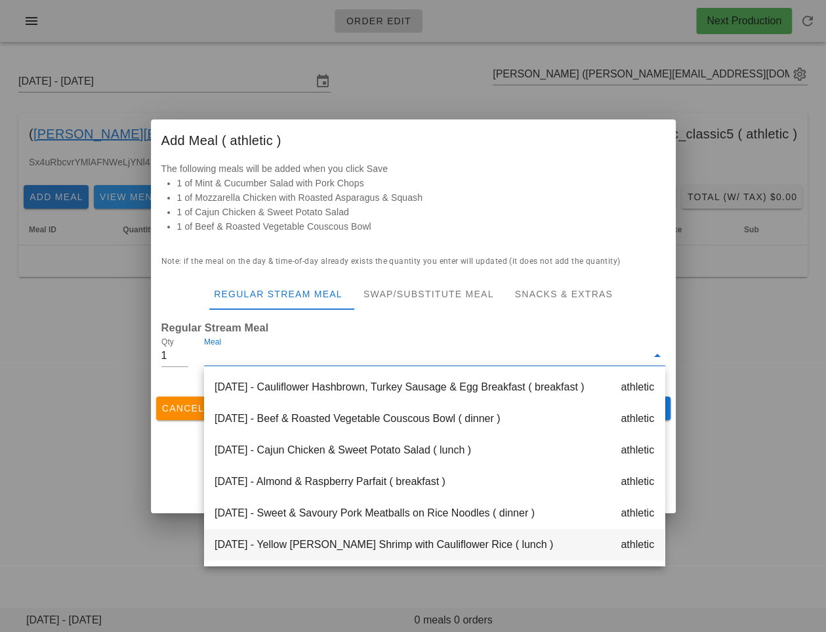
click at [335, 543] on div "[DATE] - Yellow [PERSON_NAME] Shrimp with Cauliflower Rice ( lunch ) athletic" at bounding box center [434, 544] width 461 height 31
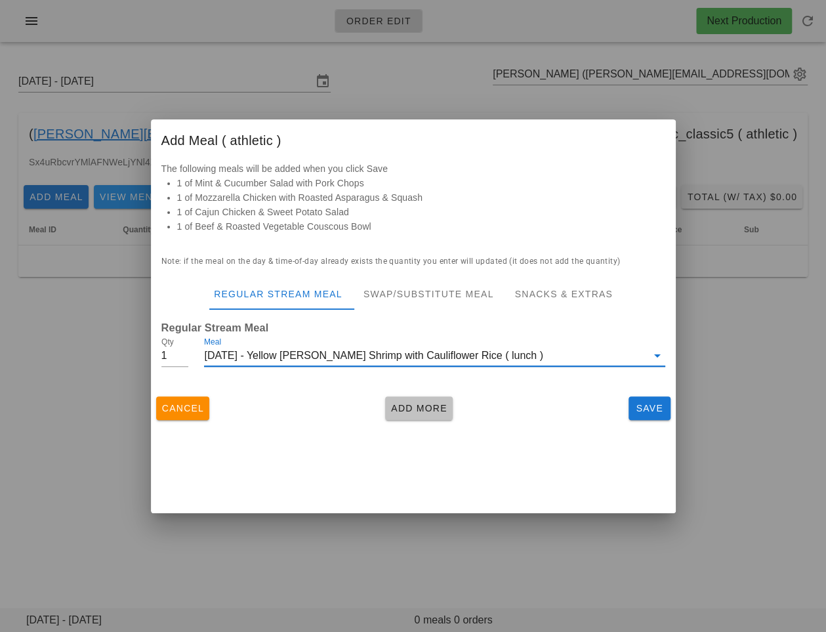
click at [406, 409] on span "Add More" at bounding box center [418, 408] width 57 height 10
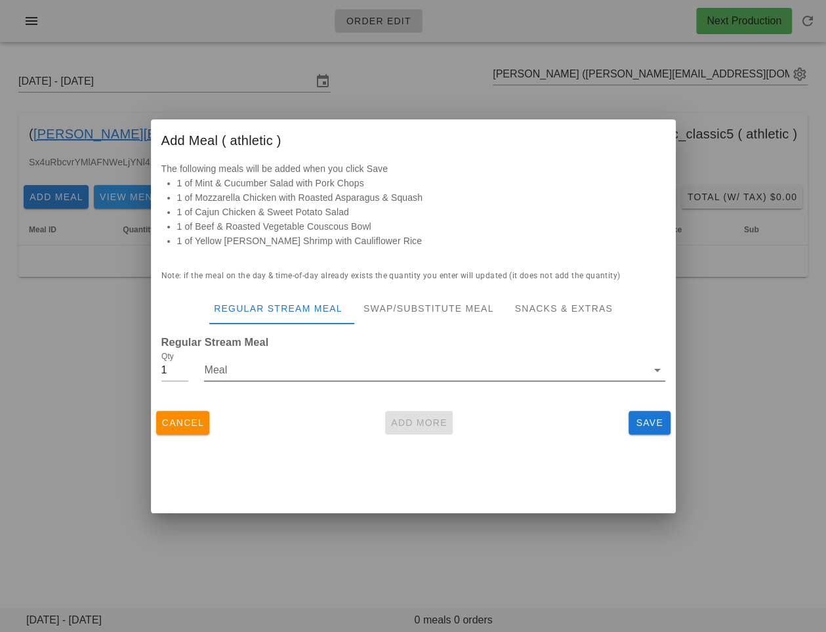
click at [395, 375] on input "Meal" at bounding box center [425, 369] width 442 height 21
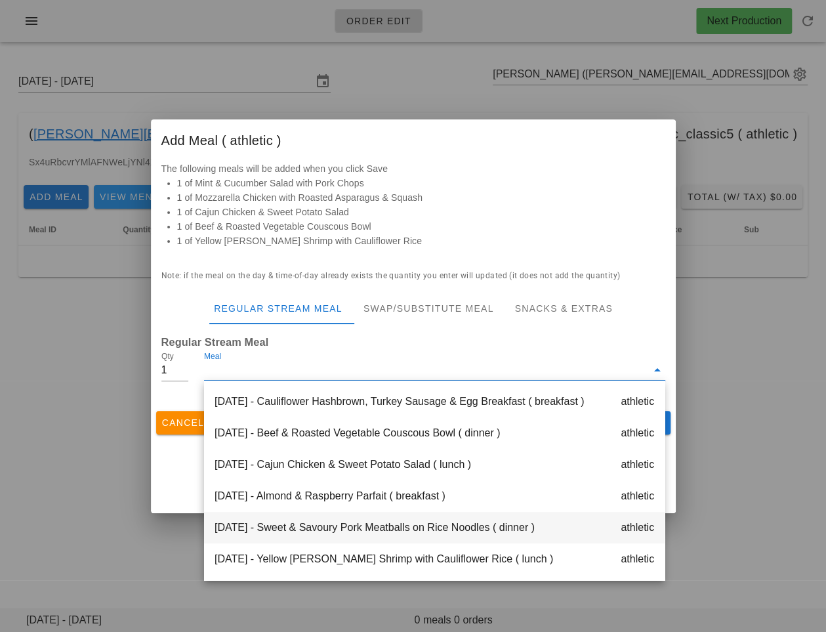
click at [345, 529] on div "[DATE] - Sweet & Savoury Pork Meatballs on Rice Noodles ( dinner ) athletic" at bounding box center [434, 527] width 461 height 31
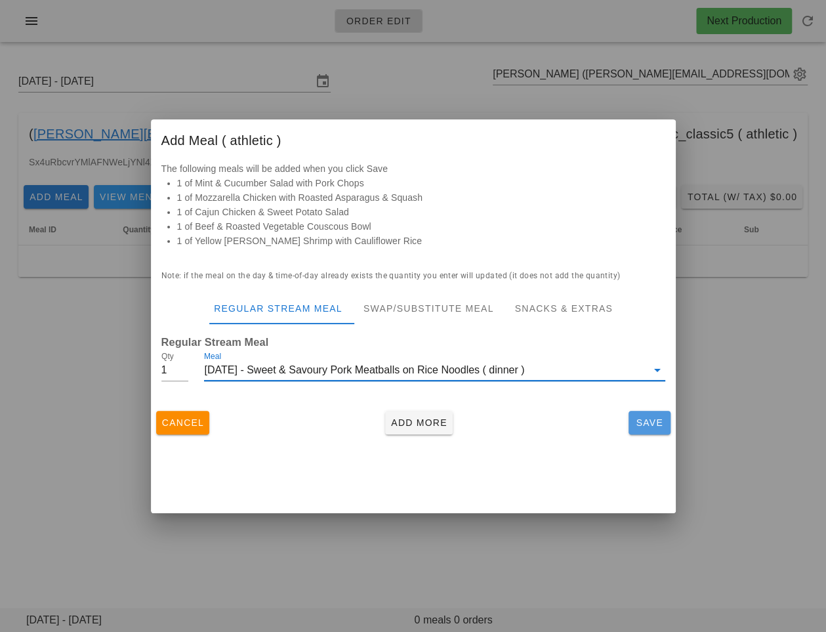
click at [643, 419] on span "Save" at bounding box center [649, 422] width 31 height 10
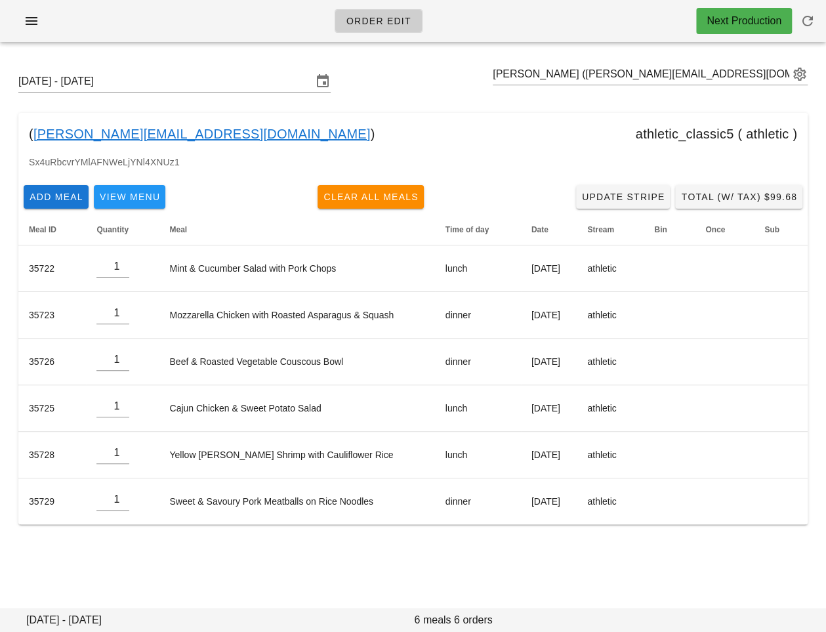
click at [516, 556] on div "[DATE] - [DATE] [PERSON_NAME] ([PERSON_NAME][EMAIL_ADDRESS][DOMAIN_NAME]) ( [PE…" at bounding box center [413, 307] width 826 height 511
click at [750, 199] on span "Total (w/ Tax) $99.68" at bounding box center [738, 197] width 117 height 10
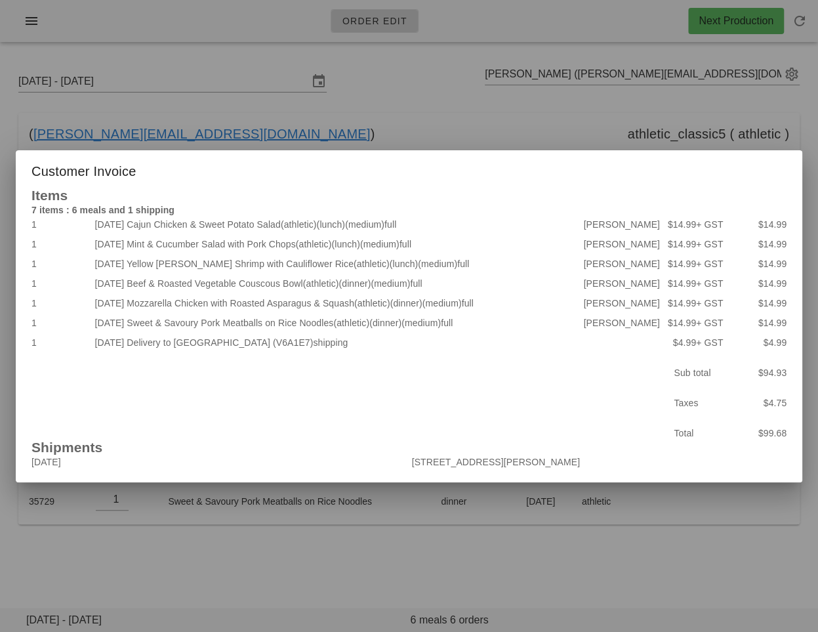
click at [337, 111] on div at bounding box center [409, 316] width 818 height 632
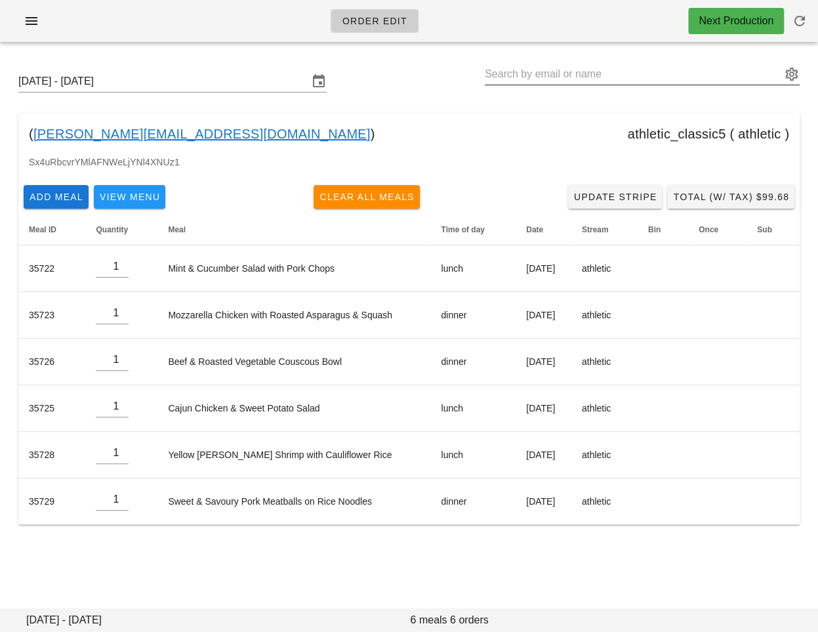
click at [525, 79] on input "text" at bounding box center [633, 74] width 297 height 21
paste input "[EMAIL_ADDRESS][DOMAIN_NAME]"
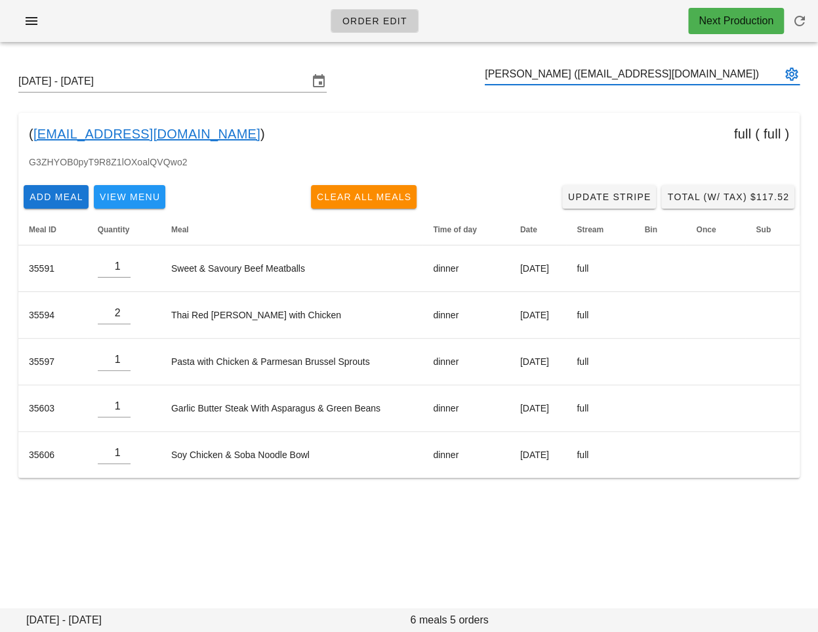
type input "[PERSON_NAME] ([EMAIL_ADDRESS][DOMAIN_NAME])"
click at [500, 139] on div "( [EMAIL_ADDRESS][DOMAIN_NAME] ) full ( full )" at bounding box center [408, 134] width 781 height 42
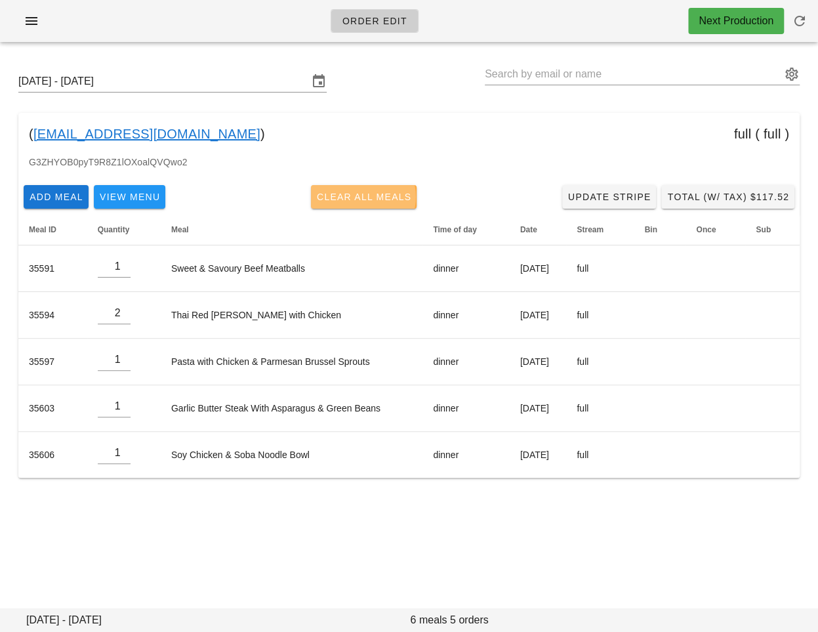
click at [394, 194] on span "Clear All Meals" at bounding box center [364, 197] width 96 height 10
type input "0"
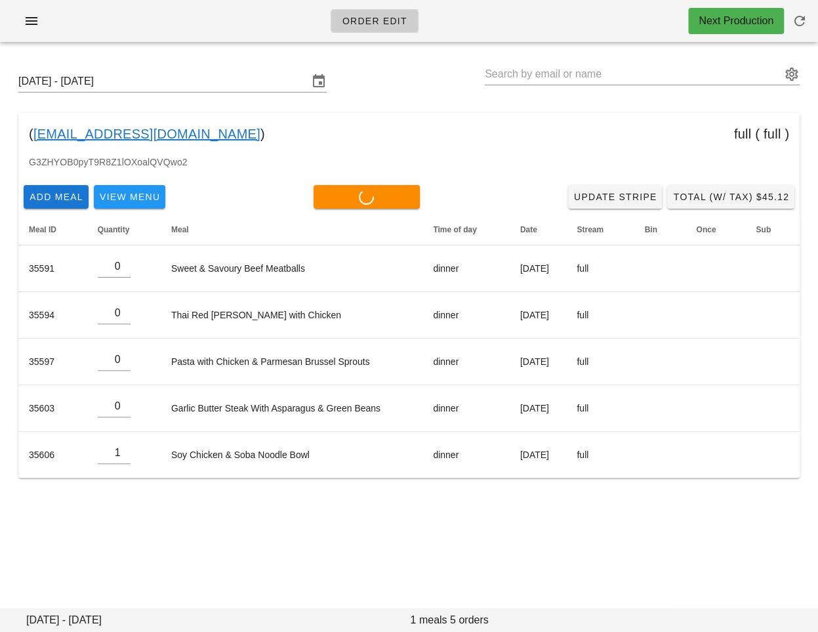
type input "0"
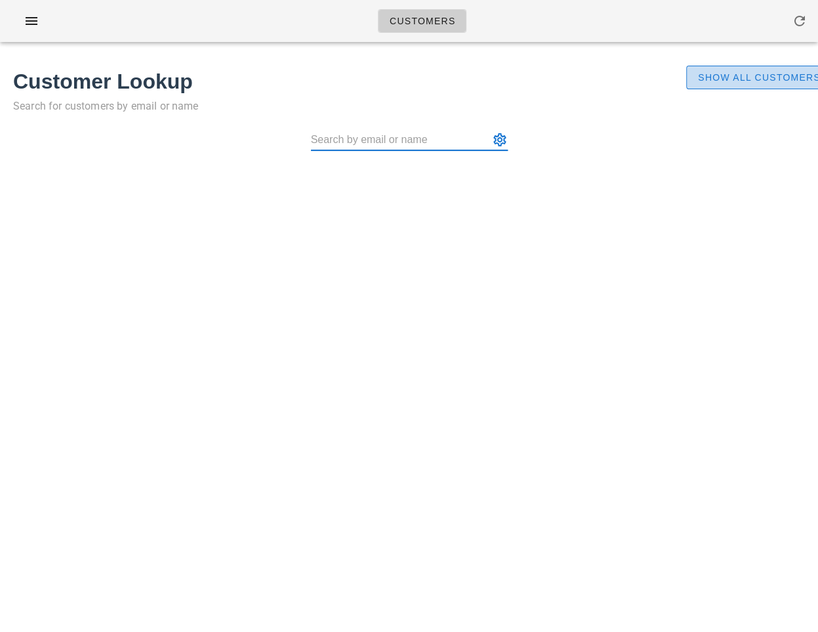
click at [749, 85] on button "Show All Customers" at bounding box center [759, 78] width 146 height 24
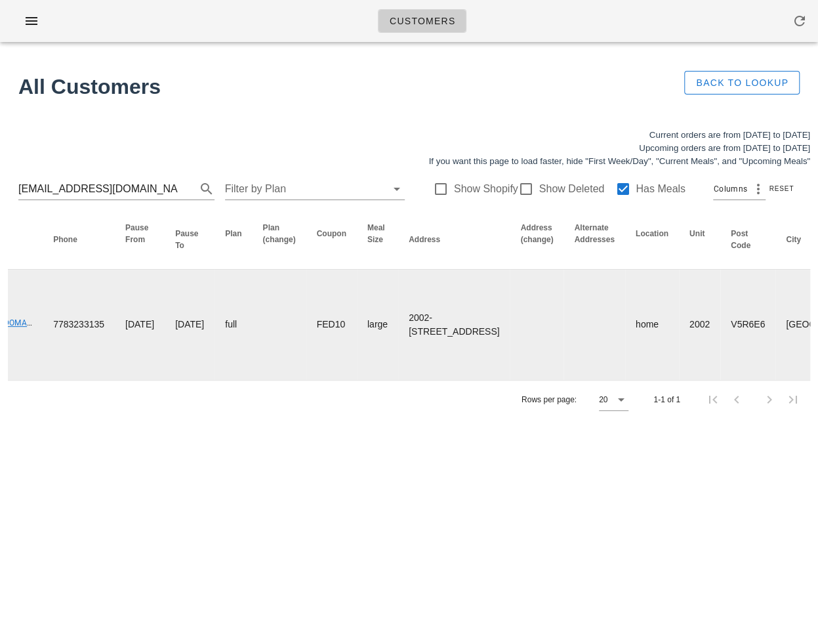
scroll to position [0, 33]
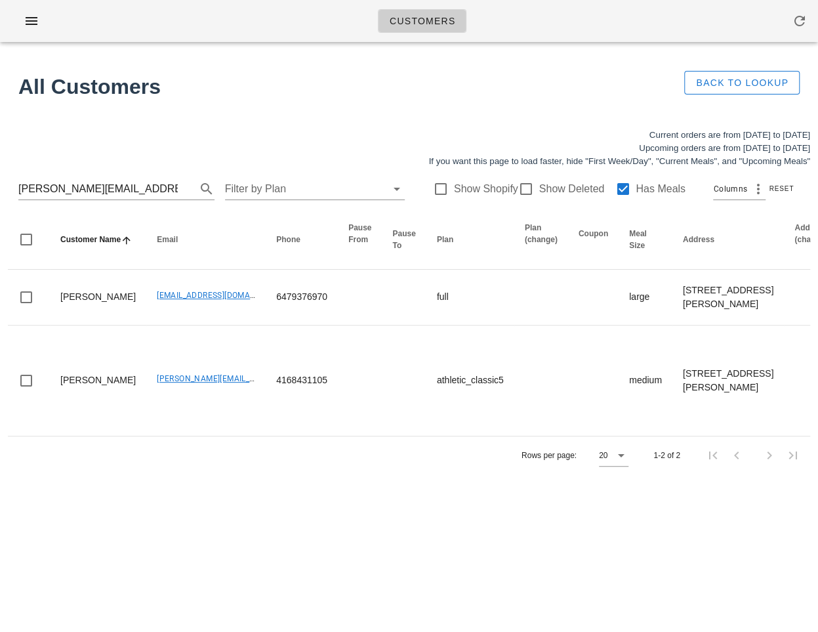
type input "[EMAIL_ADDRESS][DOMAIN_NAME]"
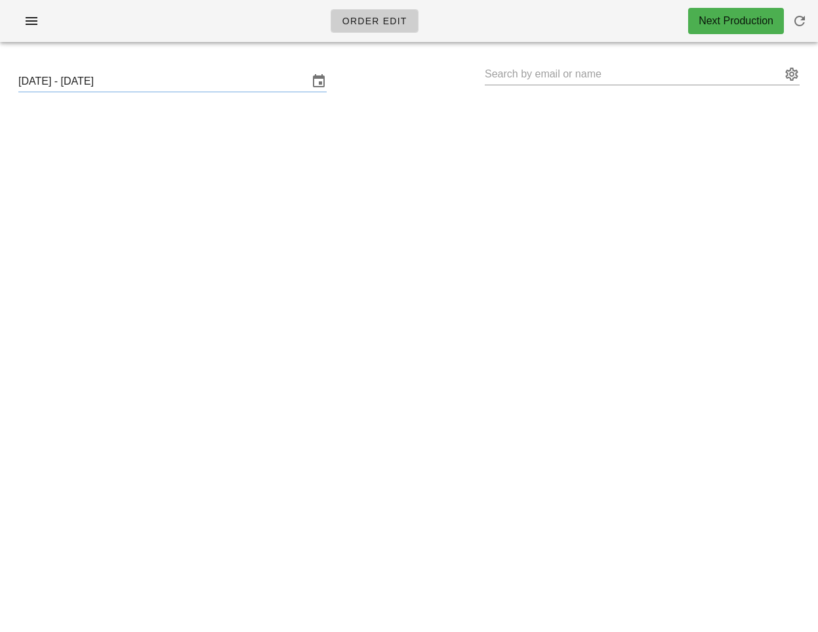
type input "[PERSON_NAME] ([EMAIL_ADDRESS][DOMAIN_NAME])"
